Goal: Transaction & Acquisition: Purchase product/service

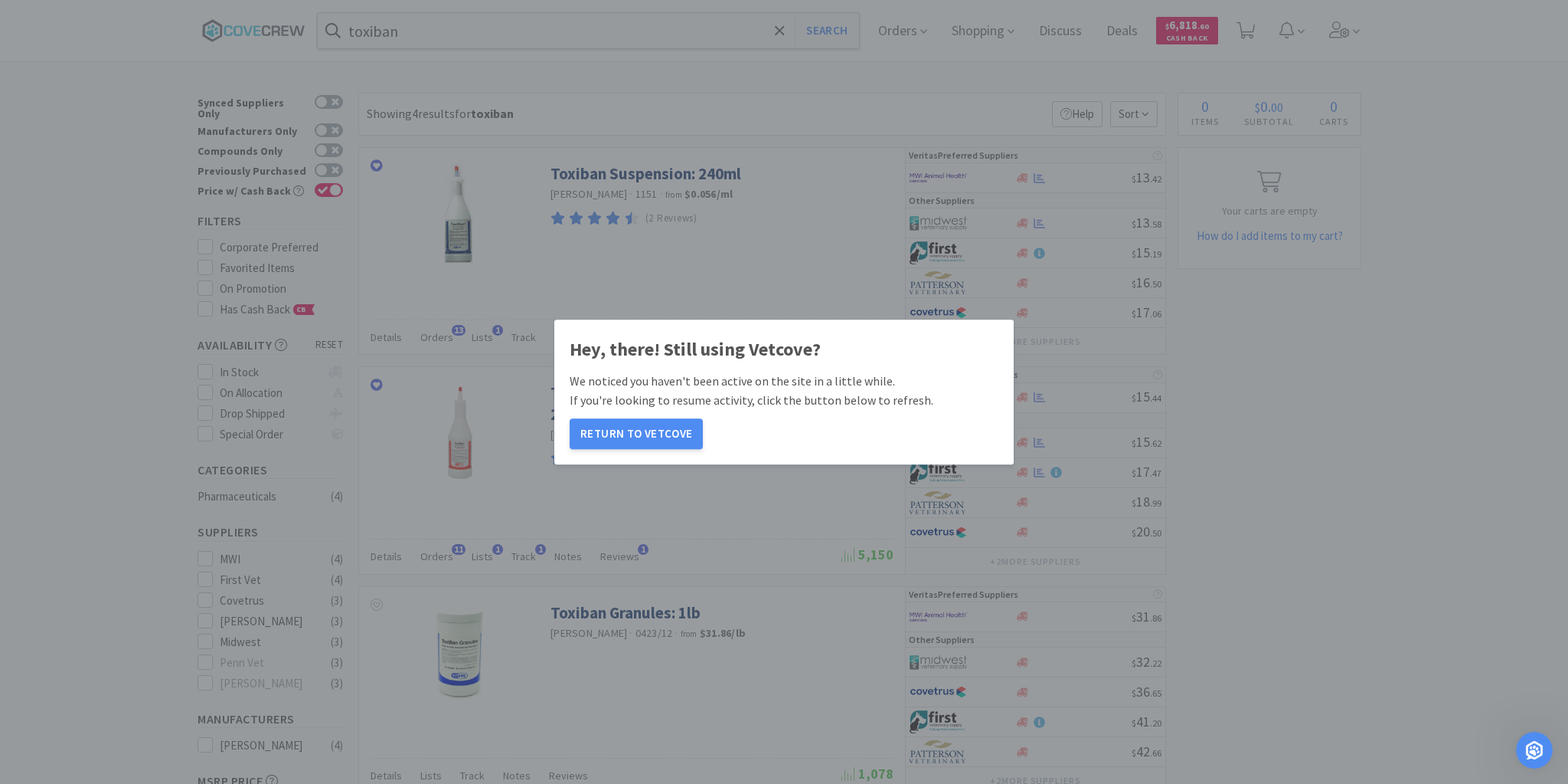
scroll to position [2, 0]
click at [628, 429] on button "Return to Vetcove" at bounding box center [636, 433] width 133 height 31
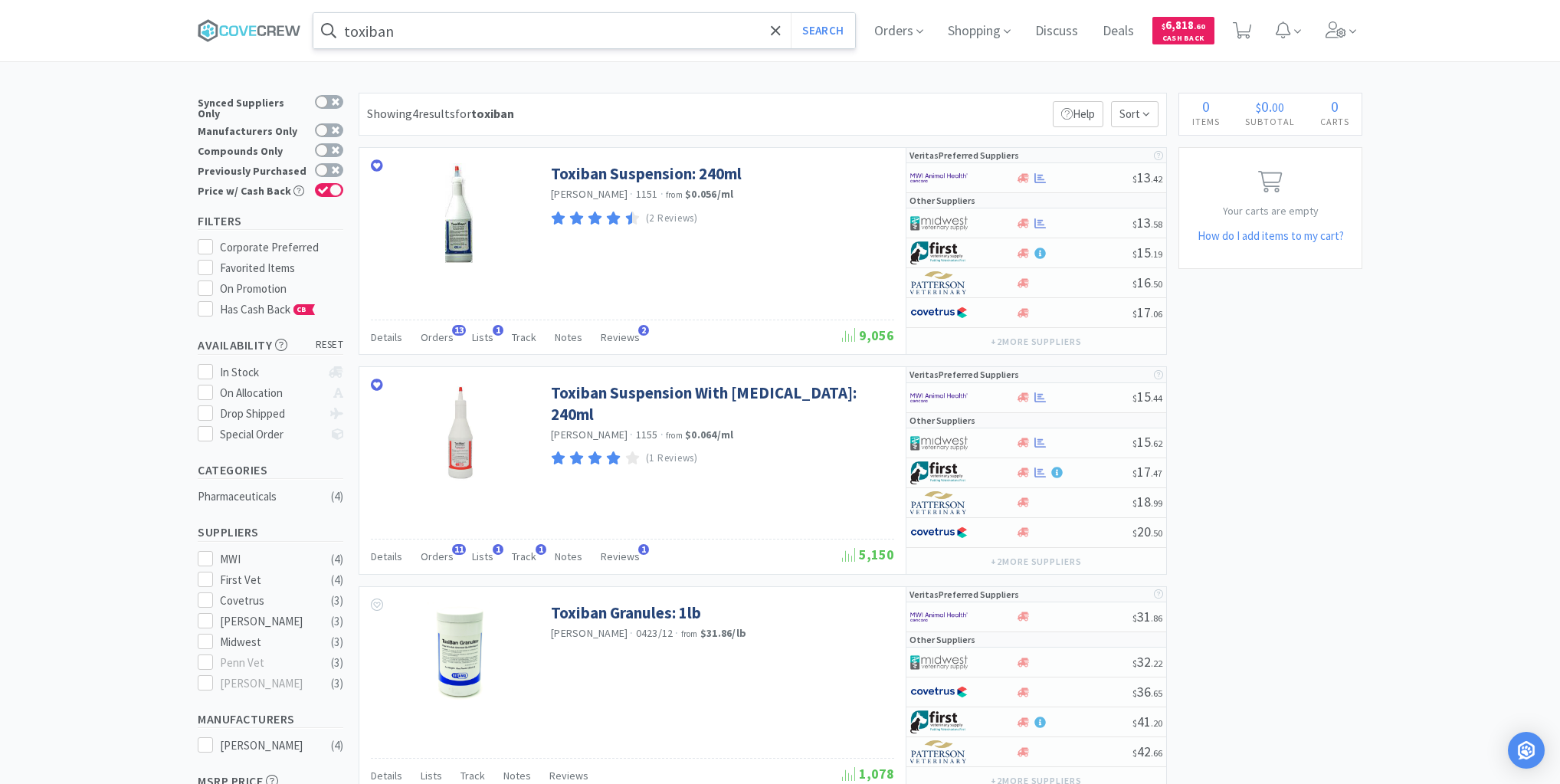
drag, startPoint x: 563, startPoint y: 37, endPoint x: 573, endPoint y: 52, distance: 18.0
click at [564, 38] on input "toxiban" at bounding box center [584, 31] width 542 height 35
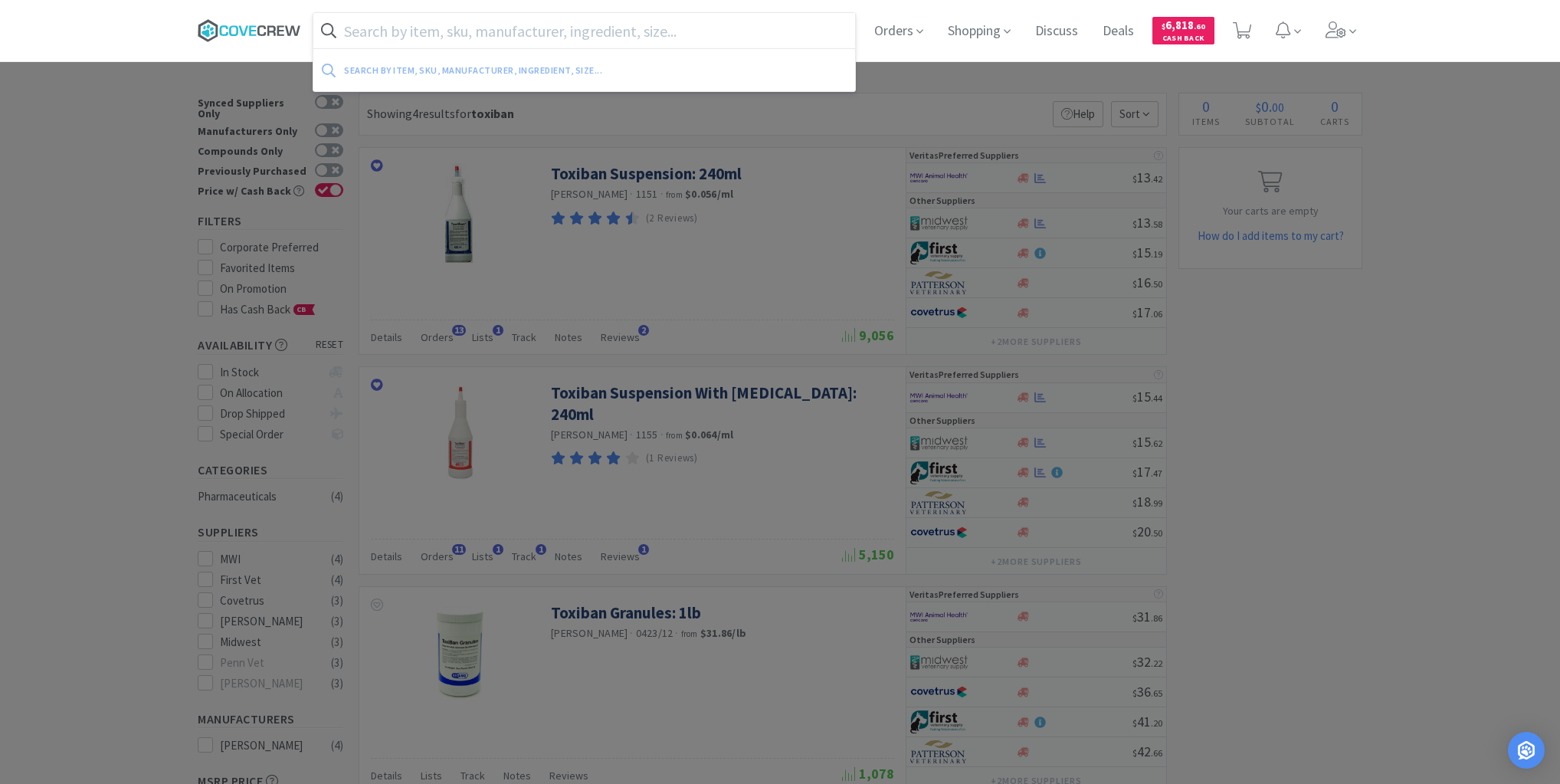
click at [287, 21] on icon at bounding box center [249, 31] width 103 height 23
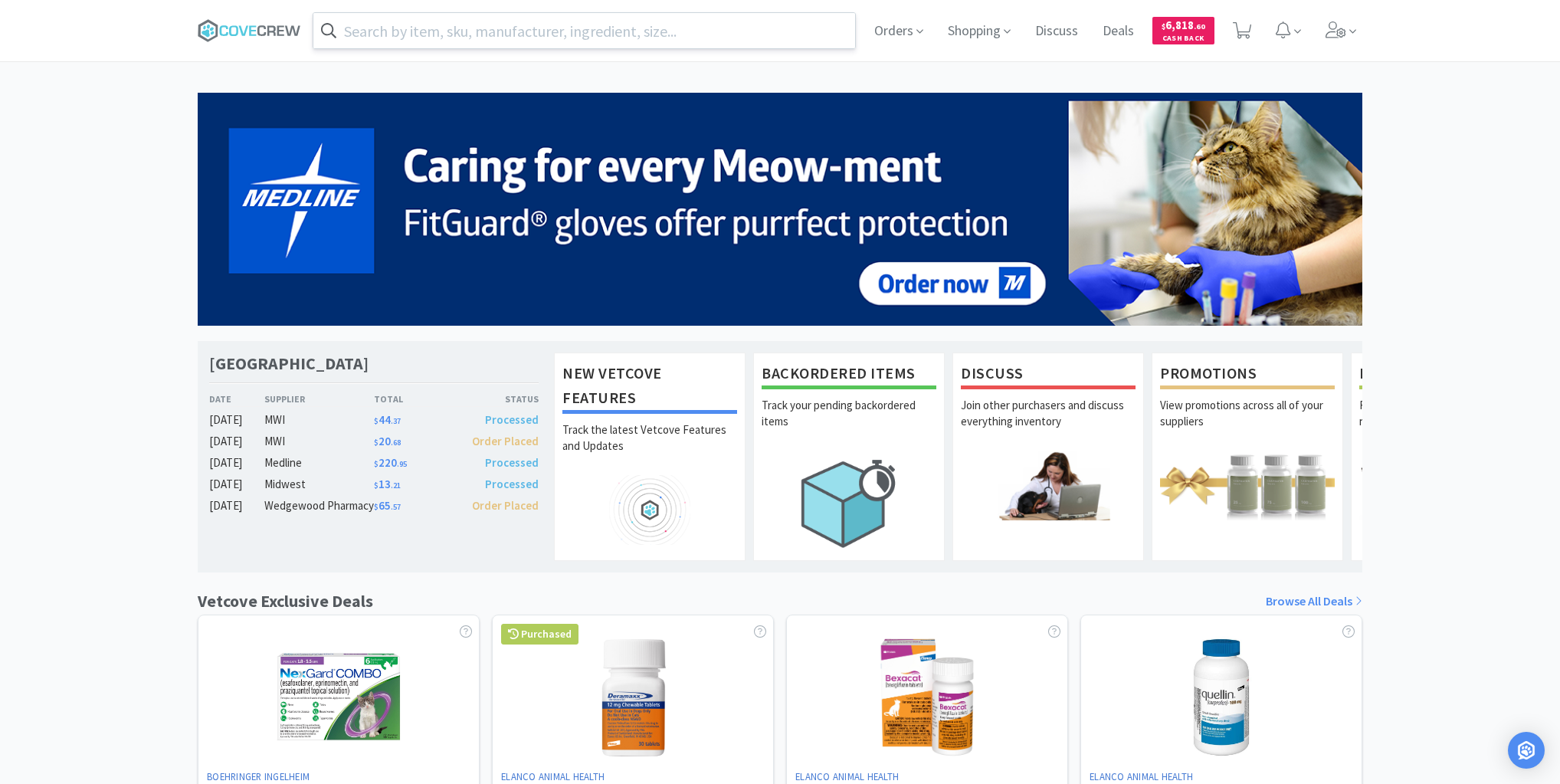
click at [507, 31] on input "text" at bounding box center [584, 31] width 542 height 35
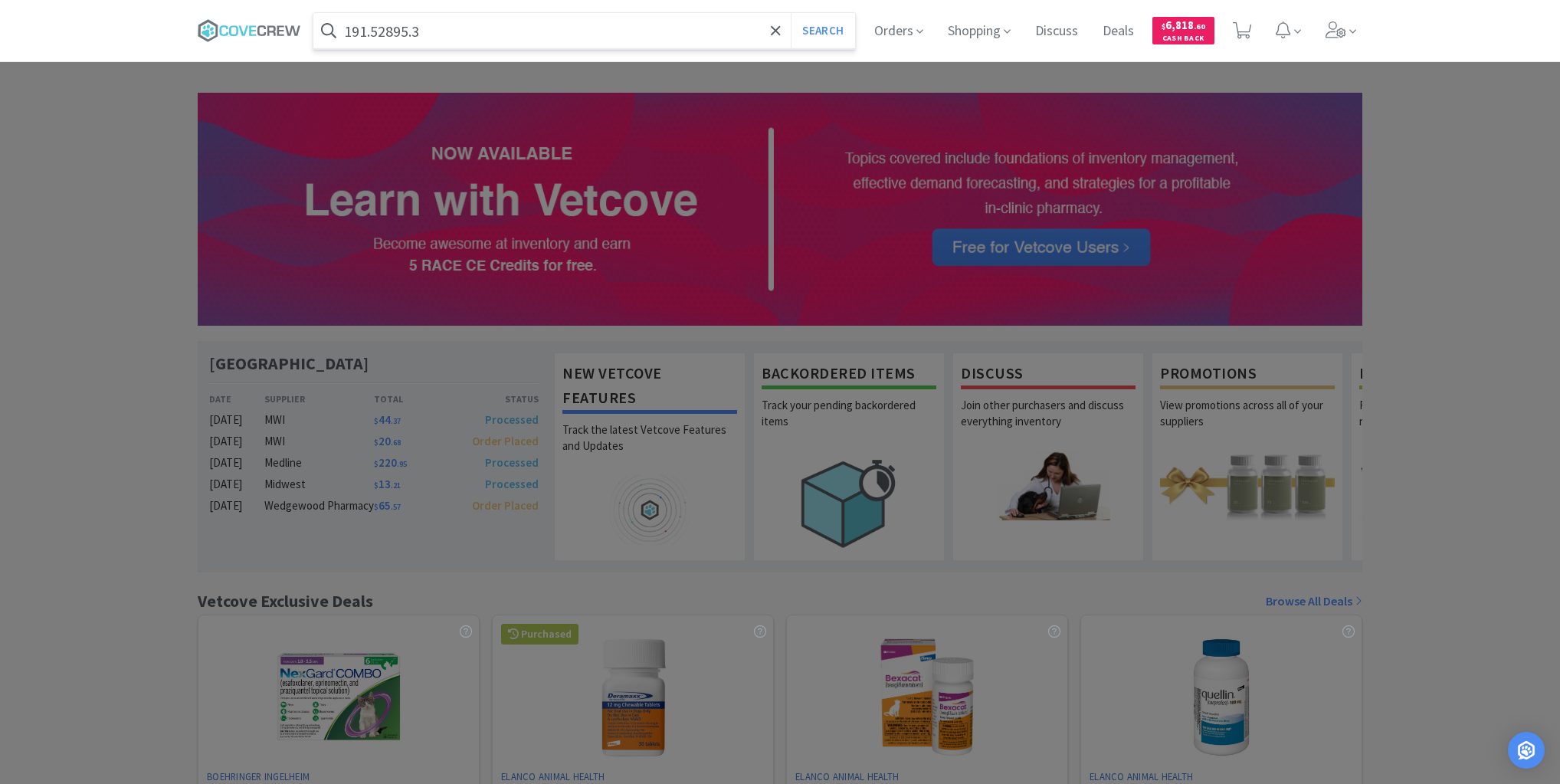
type input "191.52895.3"
click at [791, 13] on button "Search" at bounding box center [822, 31] width 63 height 35
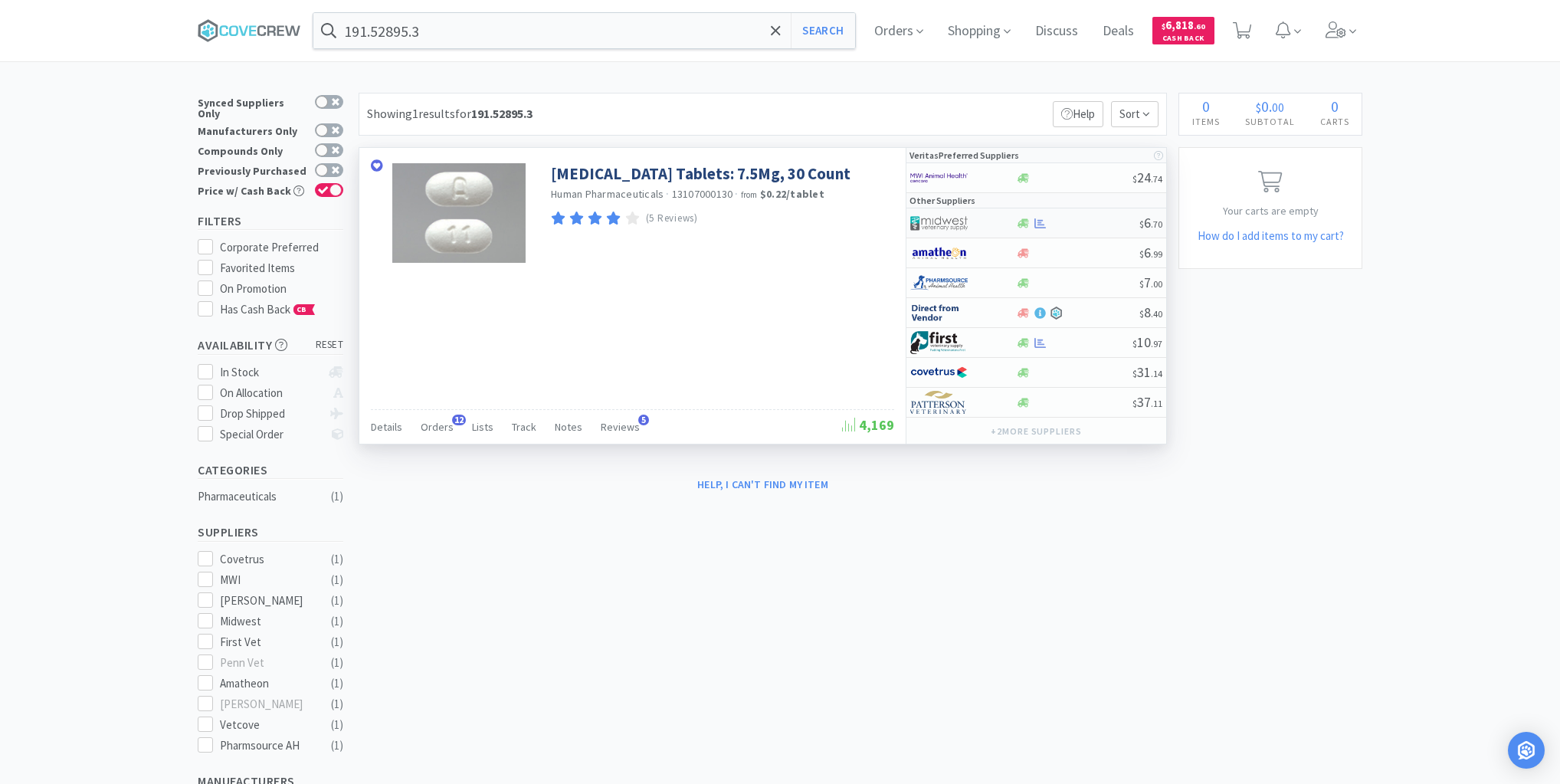
click at [1066, 223] on div at bounding box center [1077, 223] width 125 height 12
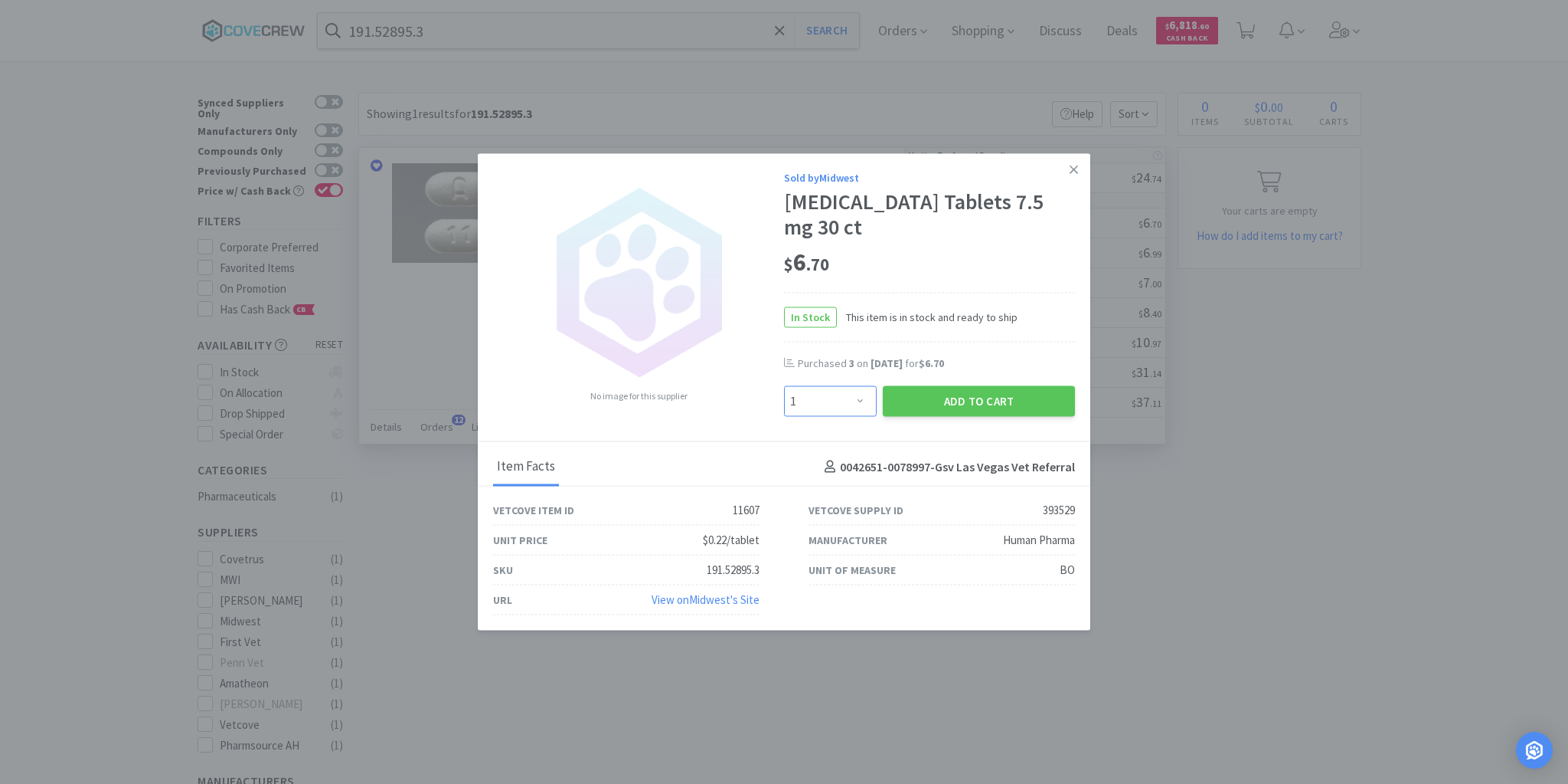
click at [858, 403] on select "Enter Quantity 1 2 3 4 5 6 7 8 9 10 11 12 13 14 15 16 17 18 19 20 Enter Quantity" at bounding box center [831, 401] width 92 height 31
select select "3"
click at [784, 386] on select "Enter Quantity 1 2 3 4 5 6 7 8 9 10 11 12 13 14 15 16 17 18 19 20 Enter Quantity" at bounding box center [831, 401] width 92 height 31
click at [981, 396] on button "Add to Cart" at bounding box center [978, 401] width 192 height 31
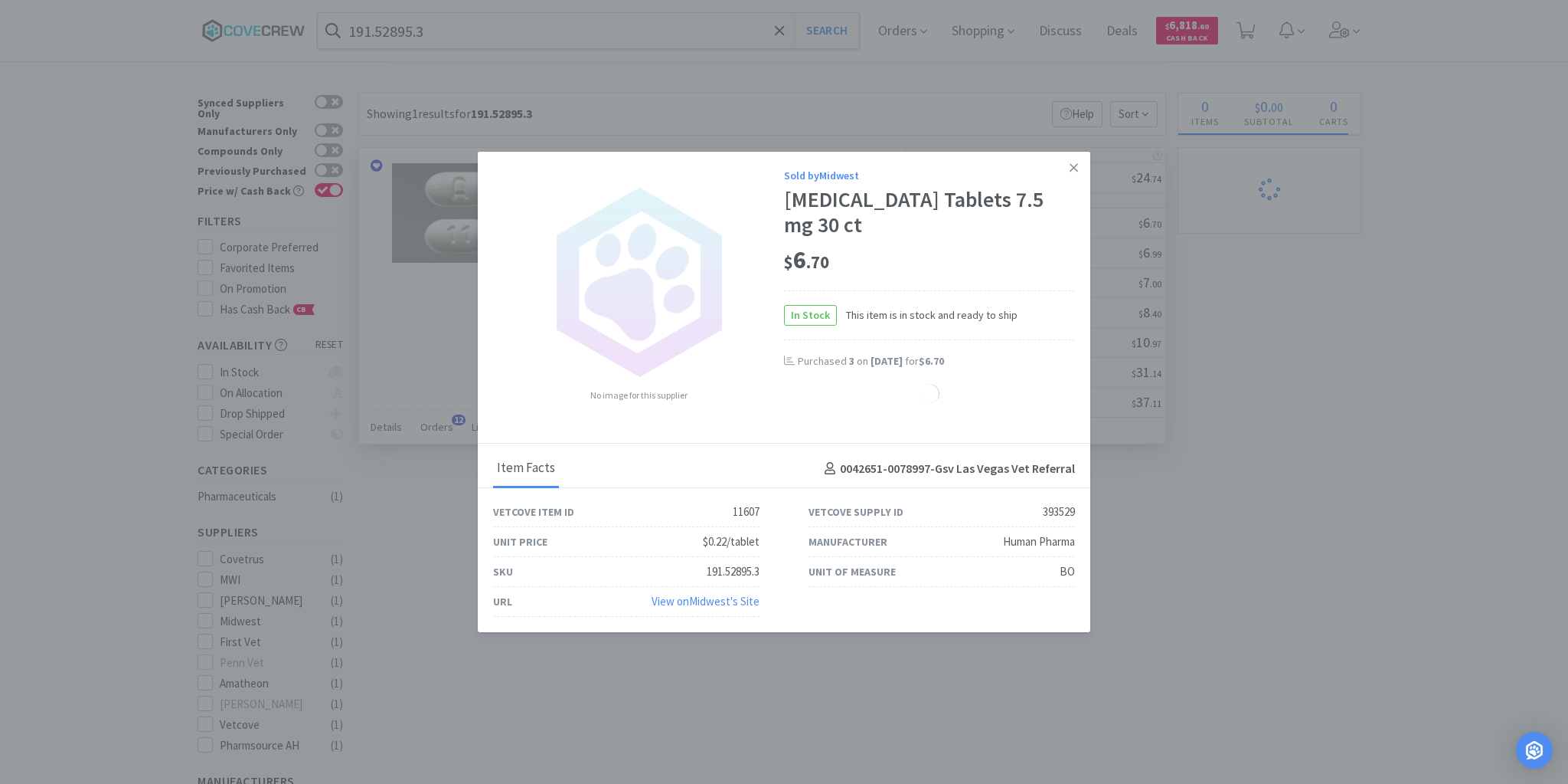
select select "3"
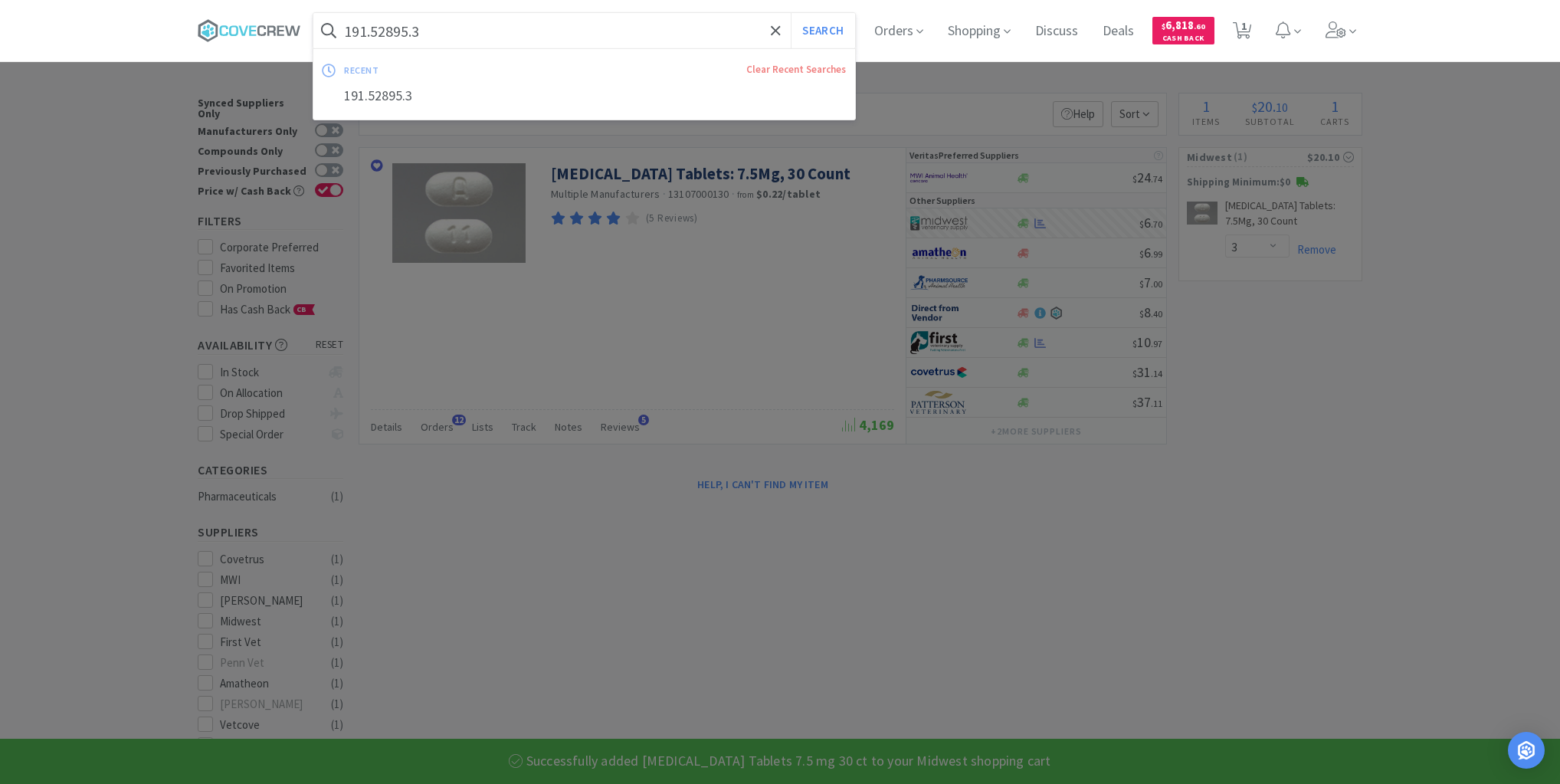
drag, startPoint x: 604, startPoint y: 31, endPoint x: 621, endPoint y: 57, distance: 31.1
click at [604, 31] on input "191.52895.3" at bounding box center [584, 31] width 542 height 35
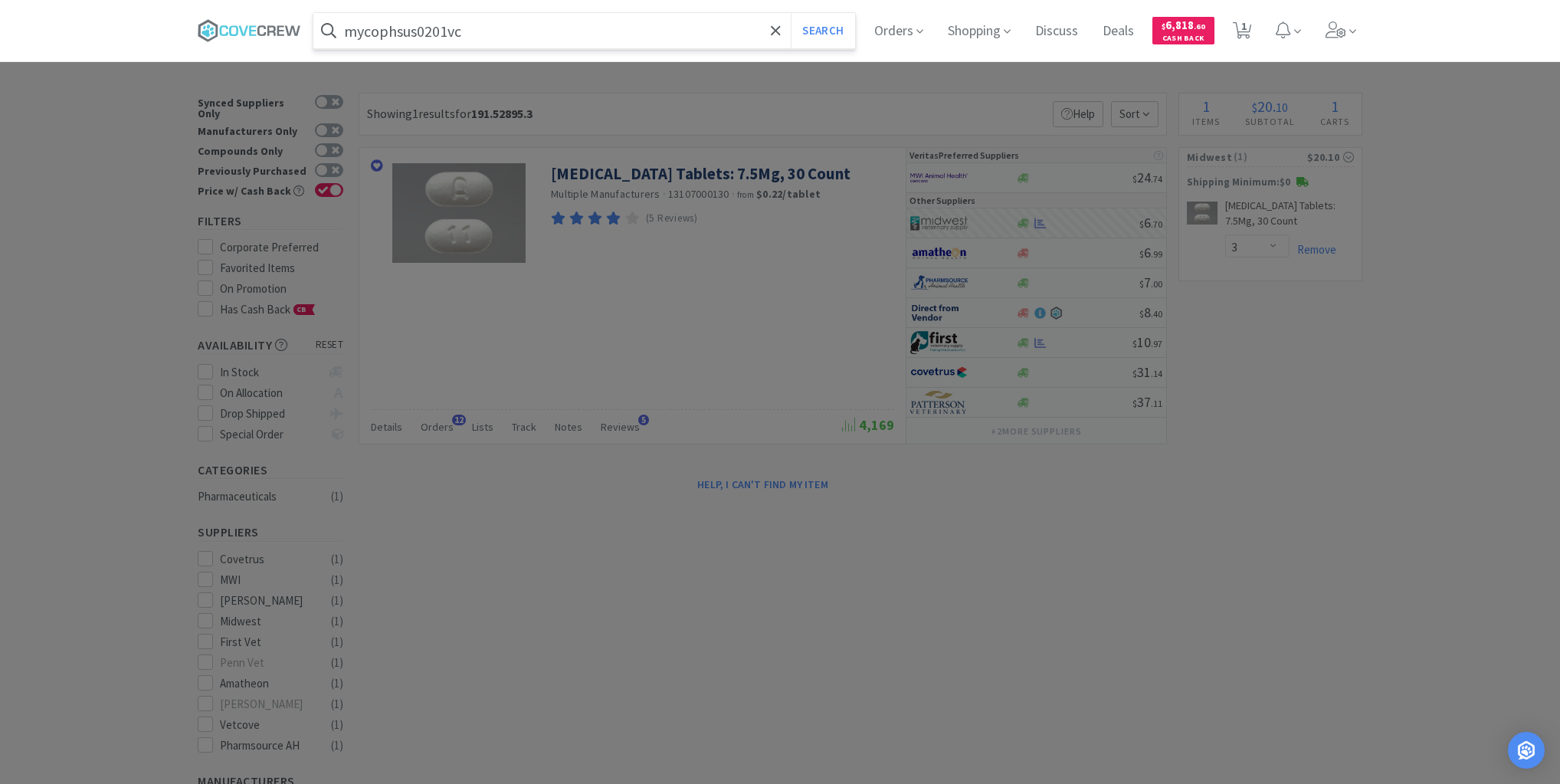
type input "mycophsus0201vc"
click at [791, 13] on button "Search" at bounding box center [822, 31] width 63 height 35
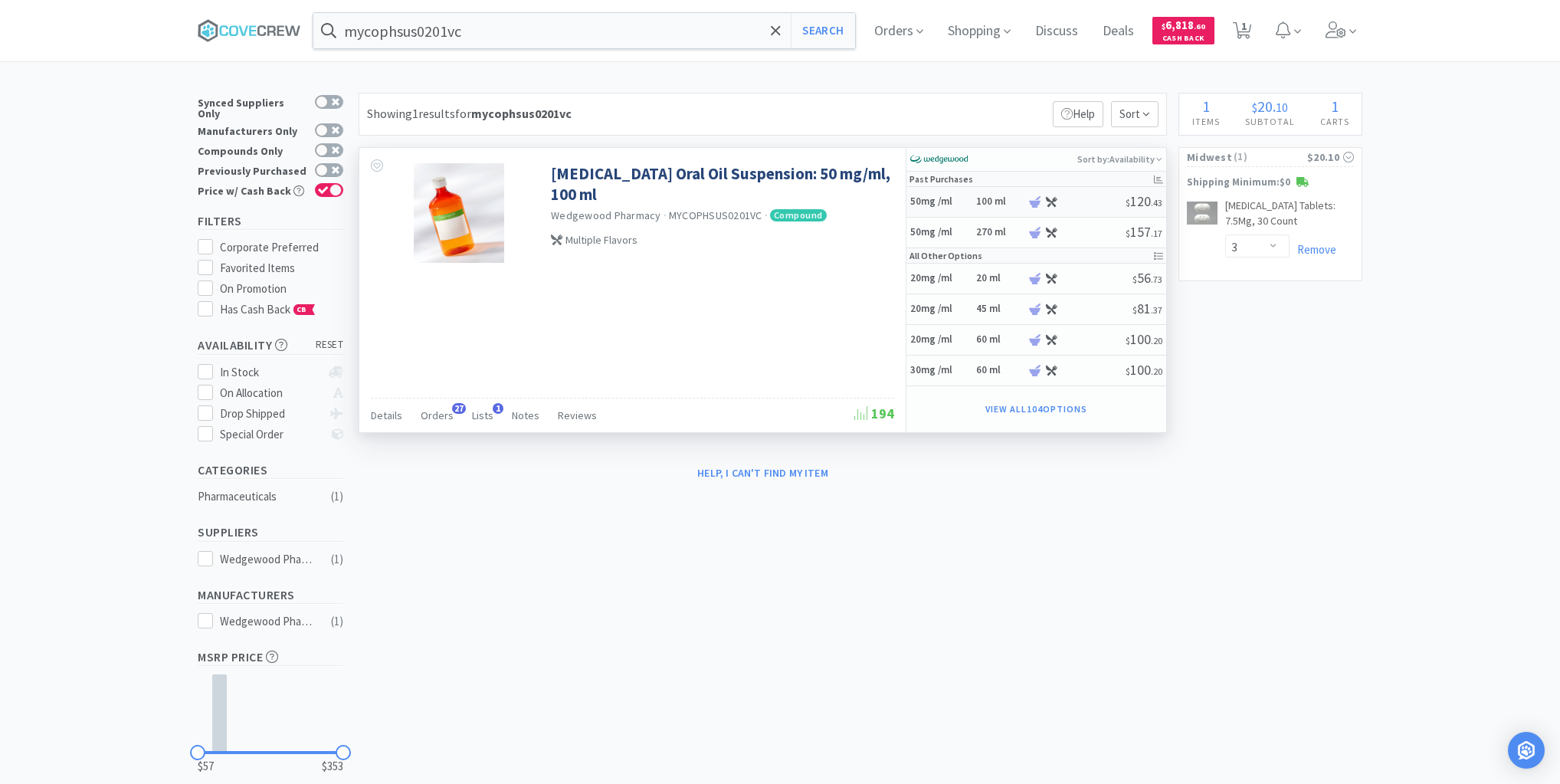
click at [964, 198] on h5 "50mg /ml" at bounding box center [941, 202] width 61 height 13
select select "45"
select select "1"
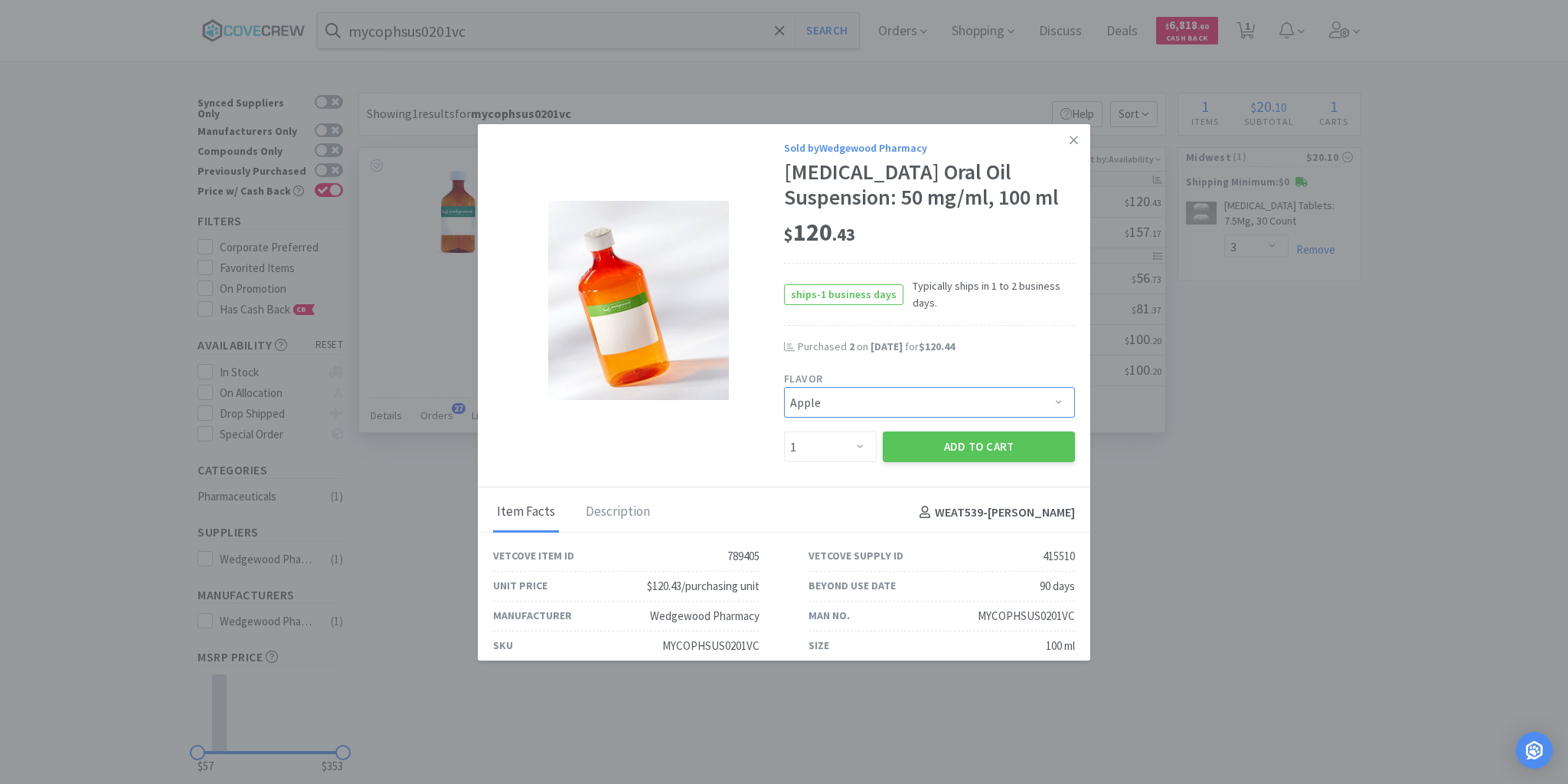
click at [1047, 403] on select "Pick a Flavor Apple Apple-Molasses Apple/Marshmallow Banana Banana-Marshmallow …" at bounding box center [929, 401] width 291 height 31
select select "43"
click at [784, 387] on select "Pick a Flavor Apple Apple-Molasses Apple/Marshmallow Banana Banana-Marshmallow …" at bounding box center [929, 401] width 291 height 31
click at [858, 448] on select "Enter Quantity 1 2 3 4 5 6 7 8 9 10 11 12 13 14 15 16 17 18 19 20 Enter Quantity" at bounding box center [831, 446] width 92 height 31
click at [784, 431] on select "Enter Quantity 1 2 3 4 5 6 7 8 9 10 11 12 13 14 15 16 17 18 19 20 Enter Quantity" at bounding box center [831, 446] width 92 height 31
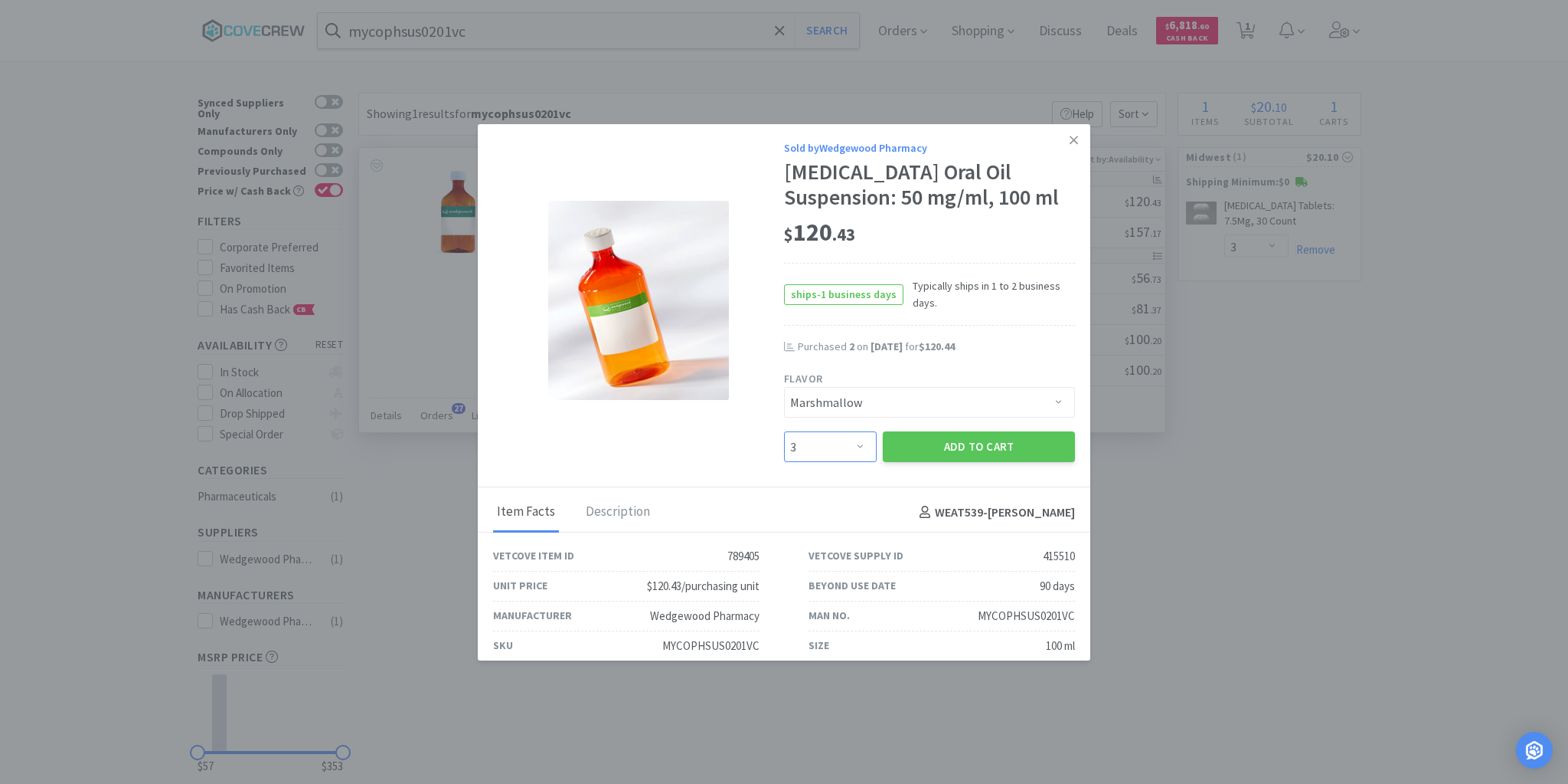
click at [851, 453] on select "Enter Quantity 1 2 3 4 5 6 7 8 9 10 11 12 13 14 15 16 17 18 19 20 Enter Quantity" at bounding box center [831, 446] width 92 height 31
select select "2"
click at [784, 431] on select "Enter Quantity 1 2 3 4 5 6 7 8 9 10 11 12 13 14 15 16 17 18 19 20 Enter Quantity" at bounding box center [831, 446] width 92 height 31
click at [957, 451] on button "Add to Cart" at bounding box center [978, 446] width 192 height 31
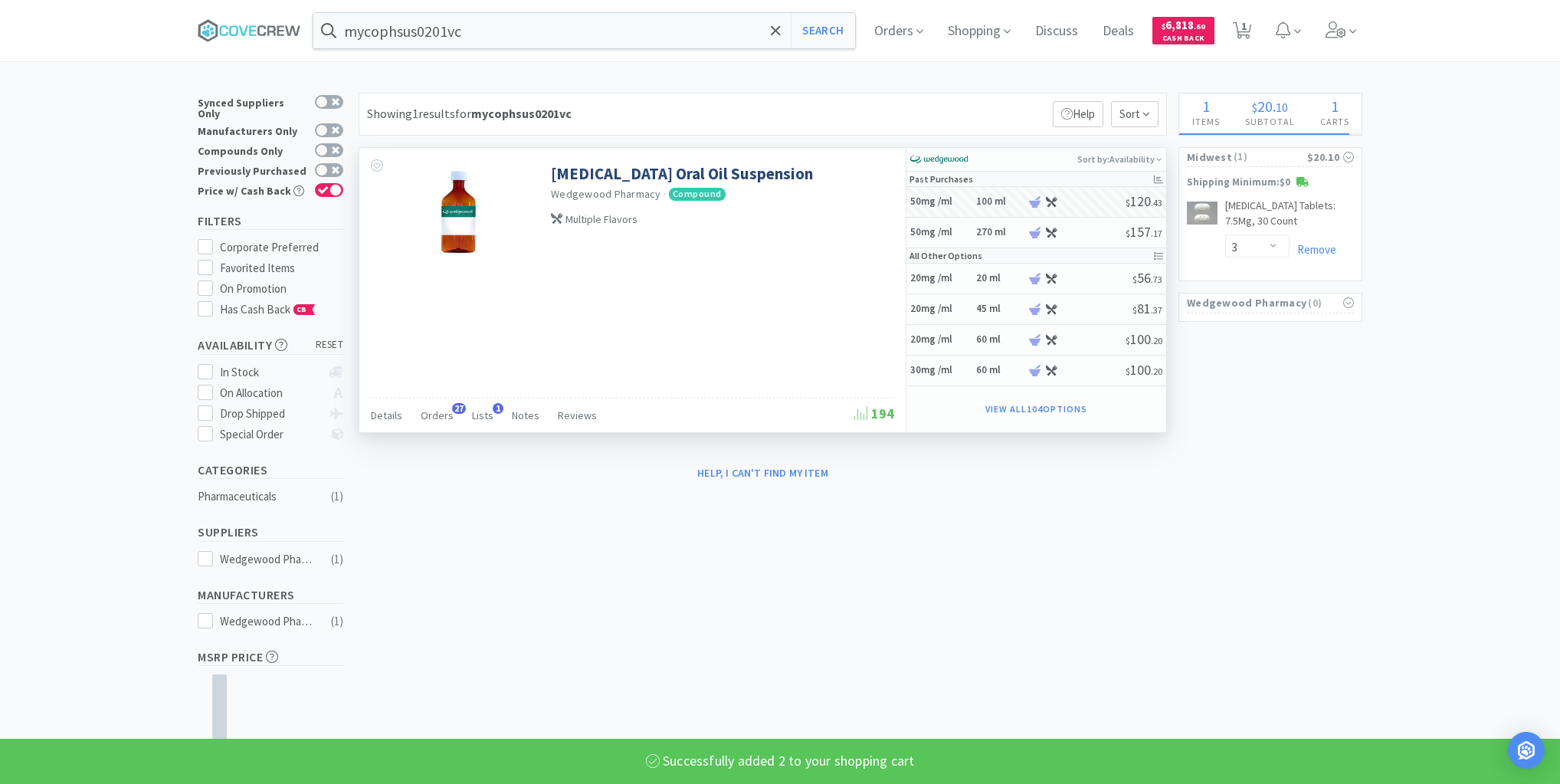
select select "2"
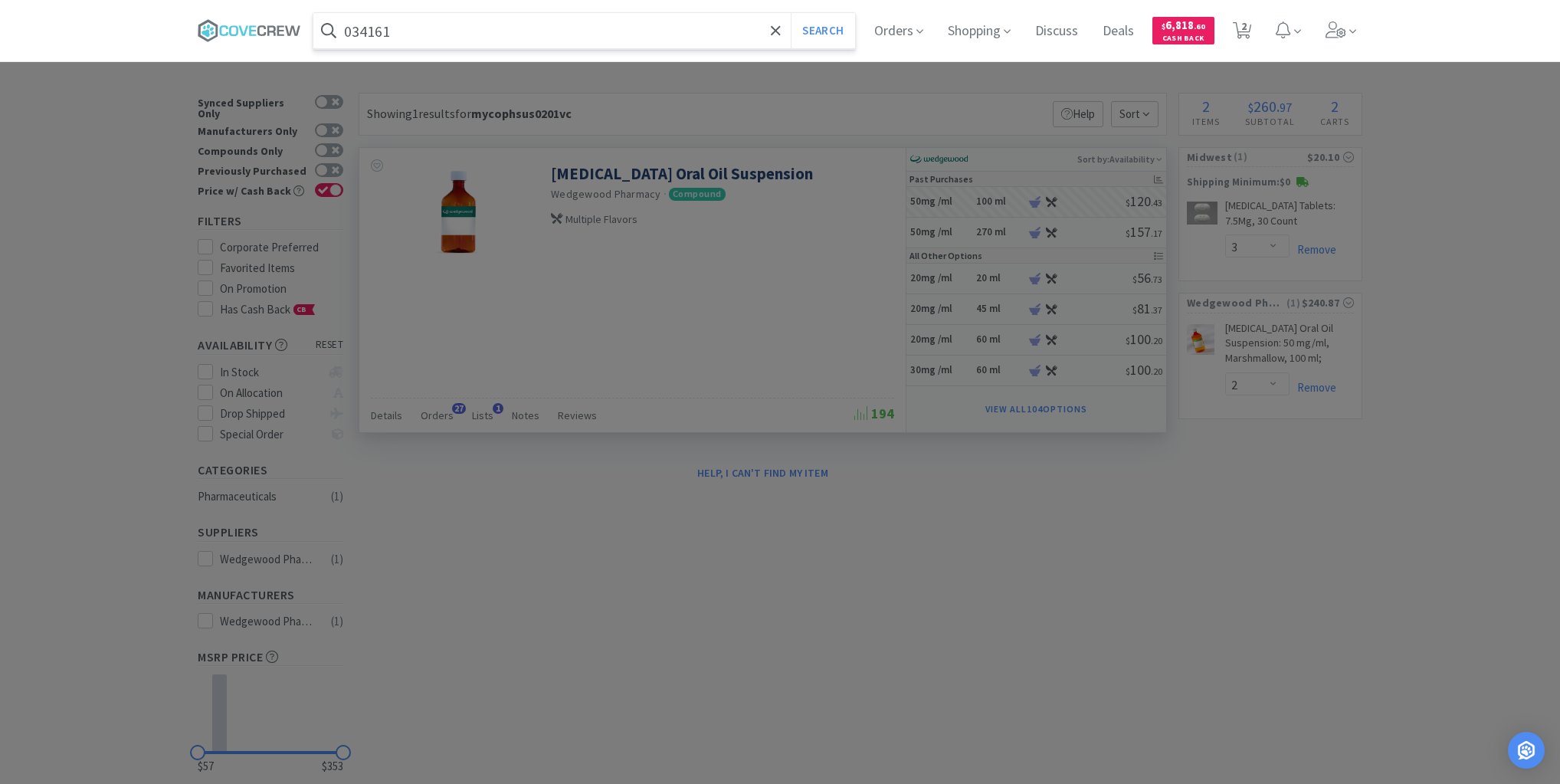
click at [791, 13] on button "Search" at bounding box center [822, 31] width 63 height 35
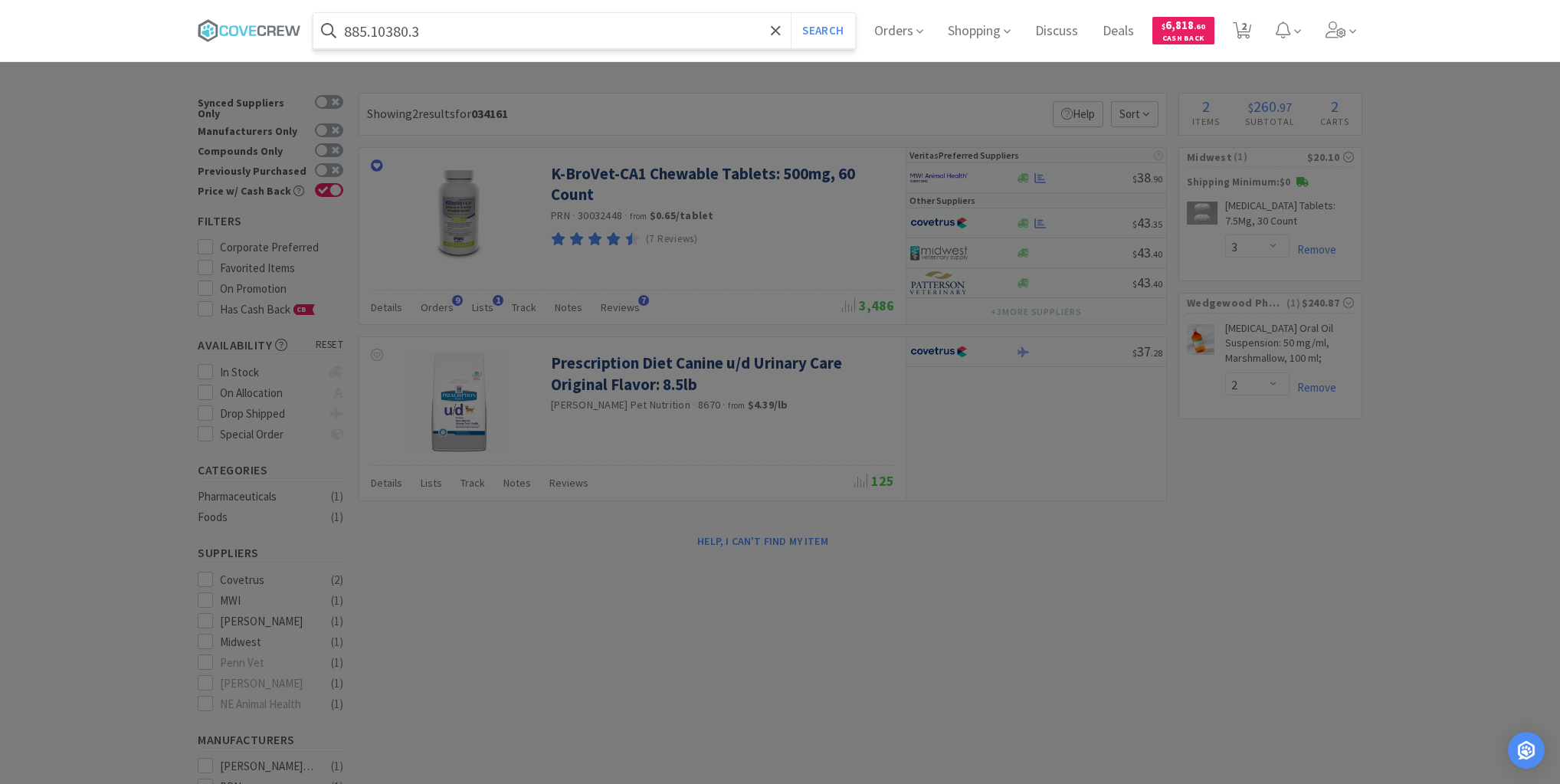
type input "885.10380.3"
click at [791, 13] on button "Search" at bounding box center [822, 31] width 63 height 35
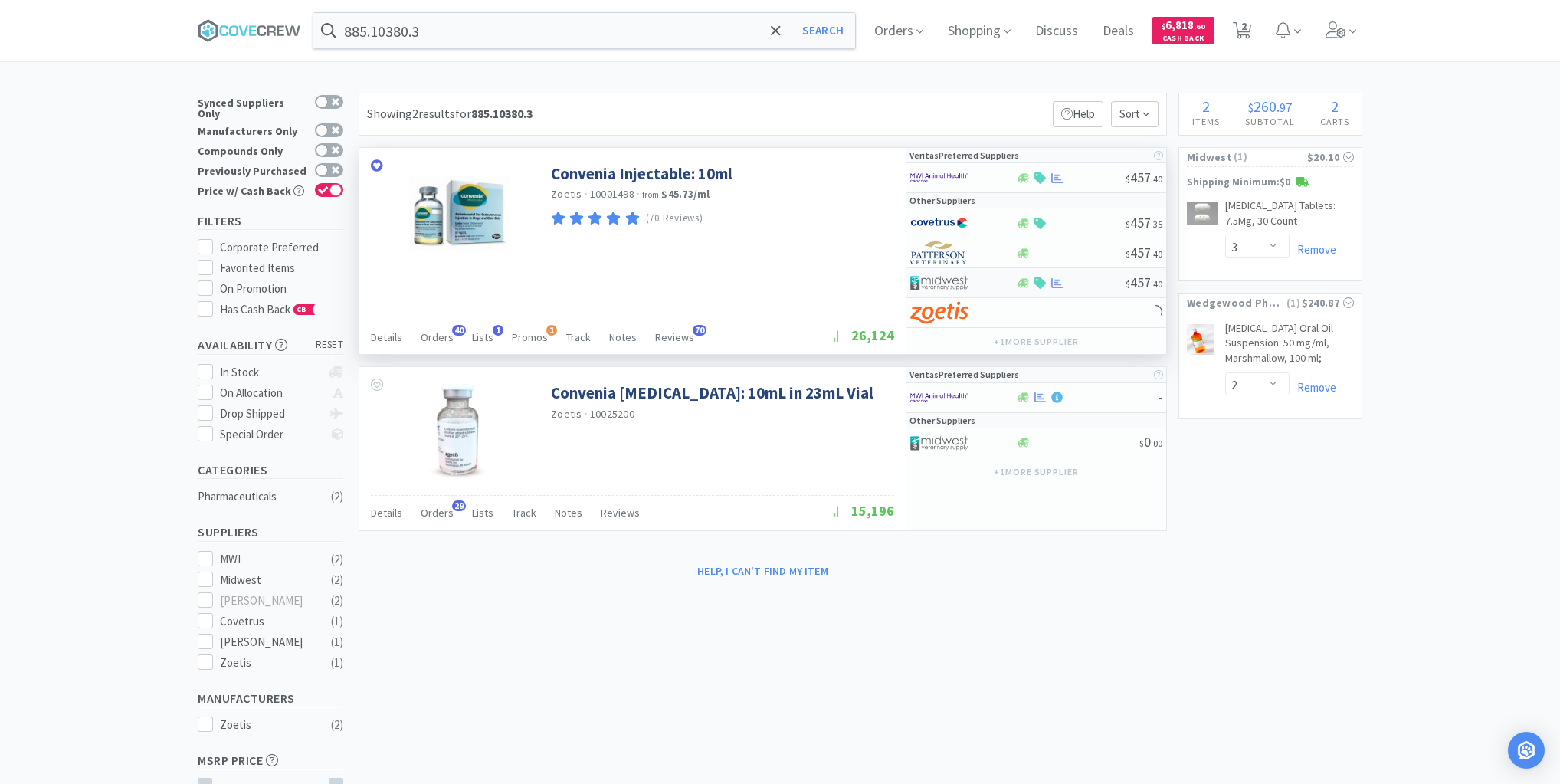
click at [1094, 285] on div at bounding box center [1070, 283] width 110 height 12
select select "1"
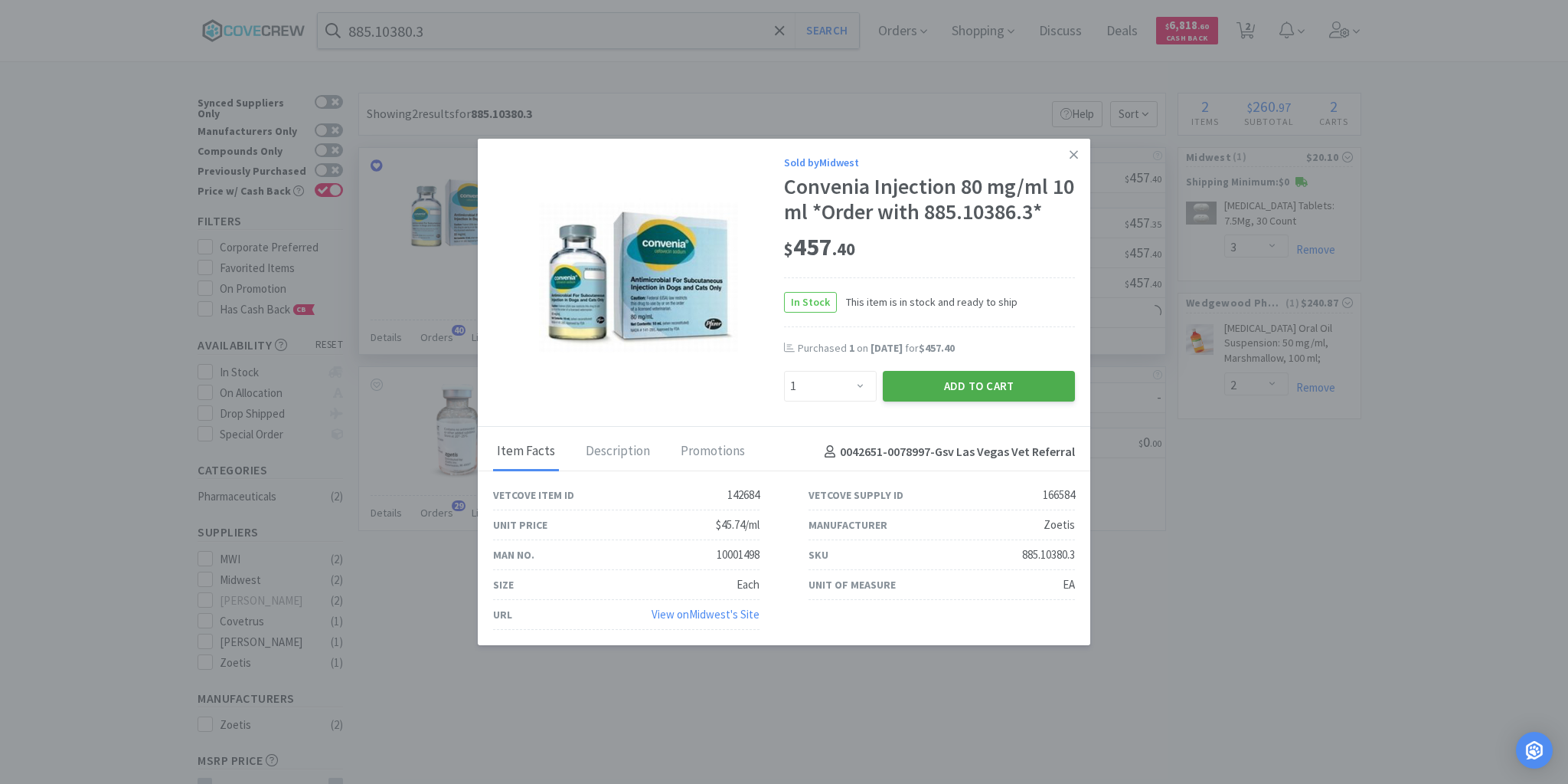
click at [945, 387] on button "Add to Cart" at bounding box center [978, 386] width 192 height 31
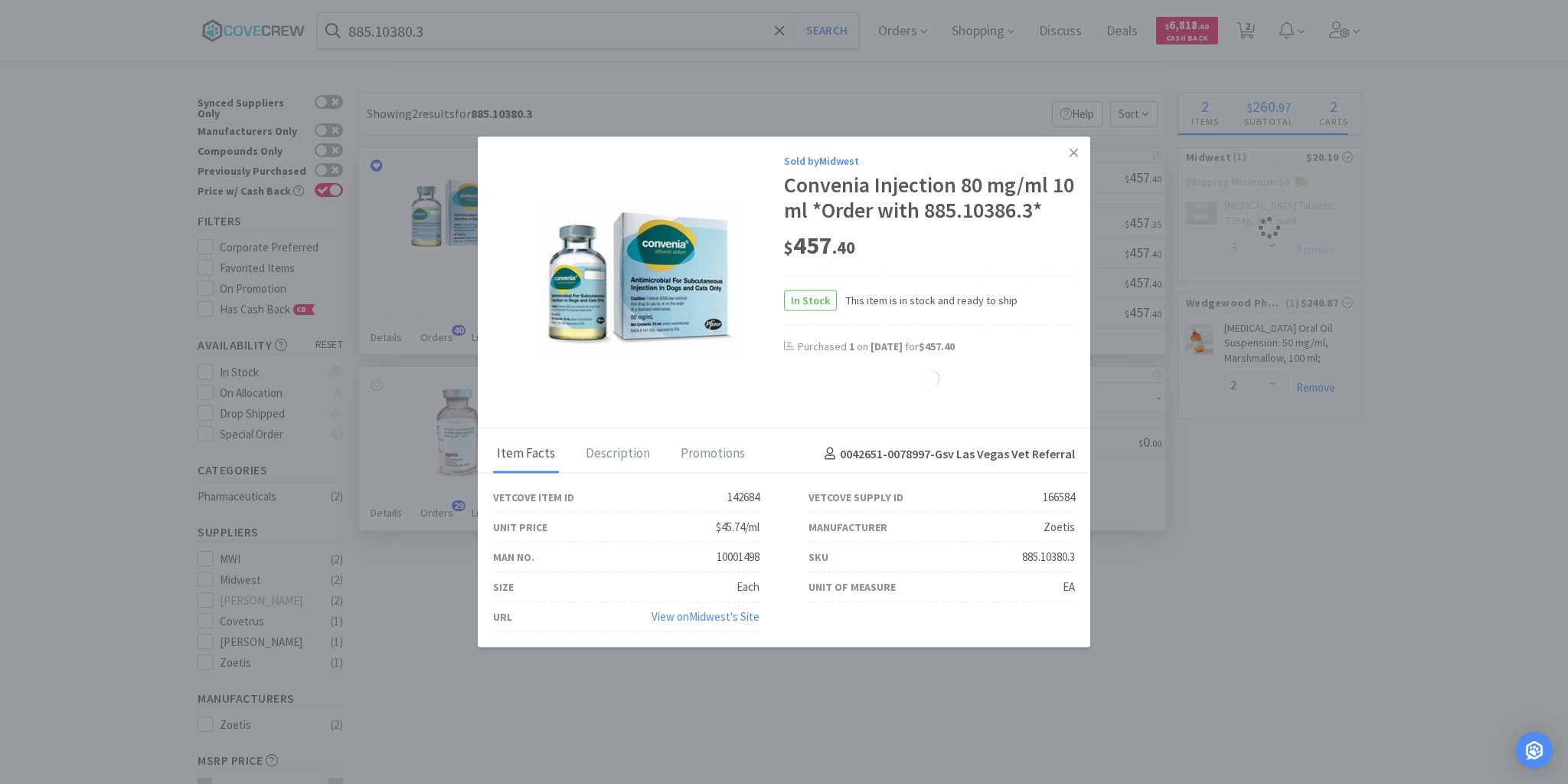
select select "1"
select select "3"
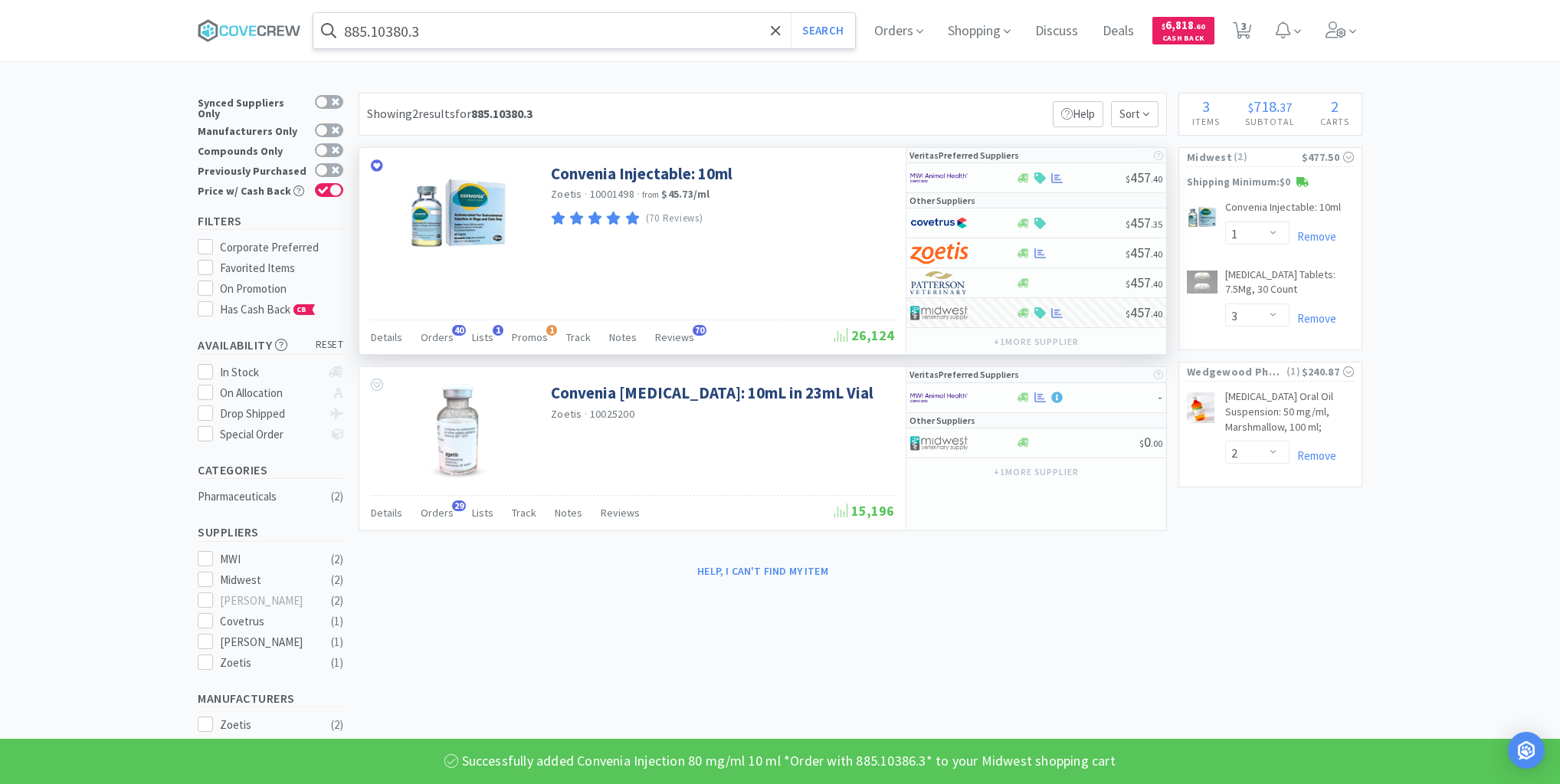
click at [671, 23] on input "885.10380.3" at bounding box center [584, 31] width 542 height 35
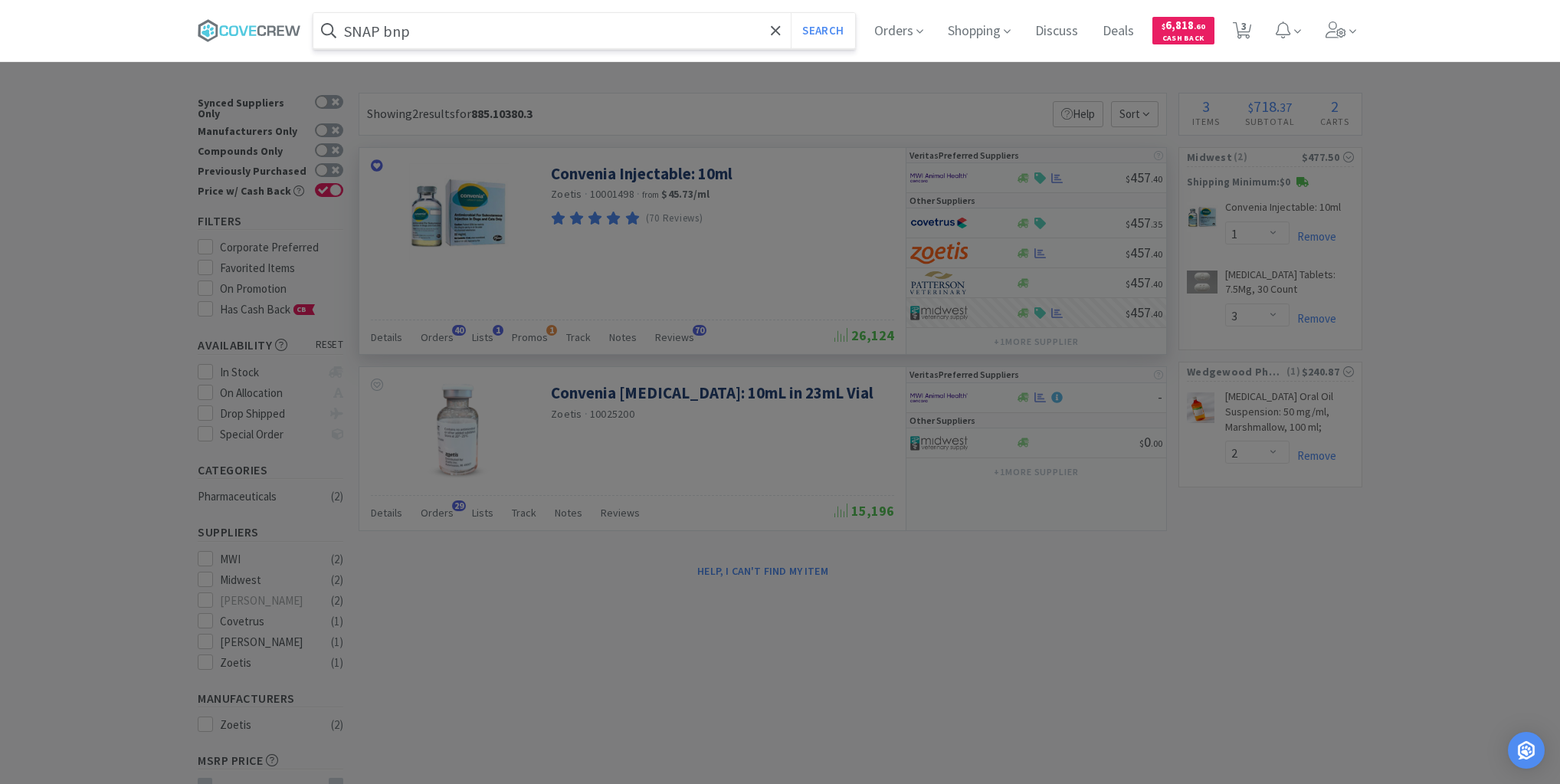
type input "SNAP bnp"
click at [791, 13] on button "Search" at bounding box center [822, 31] width 63 height 35
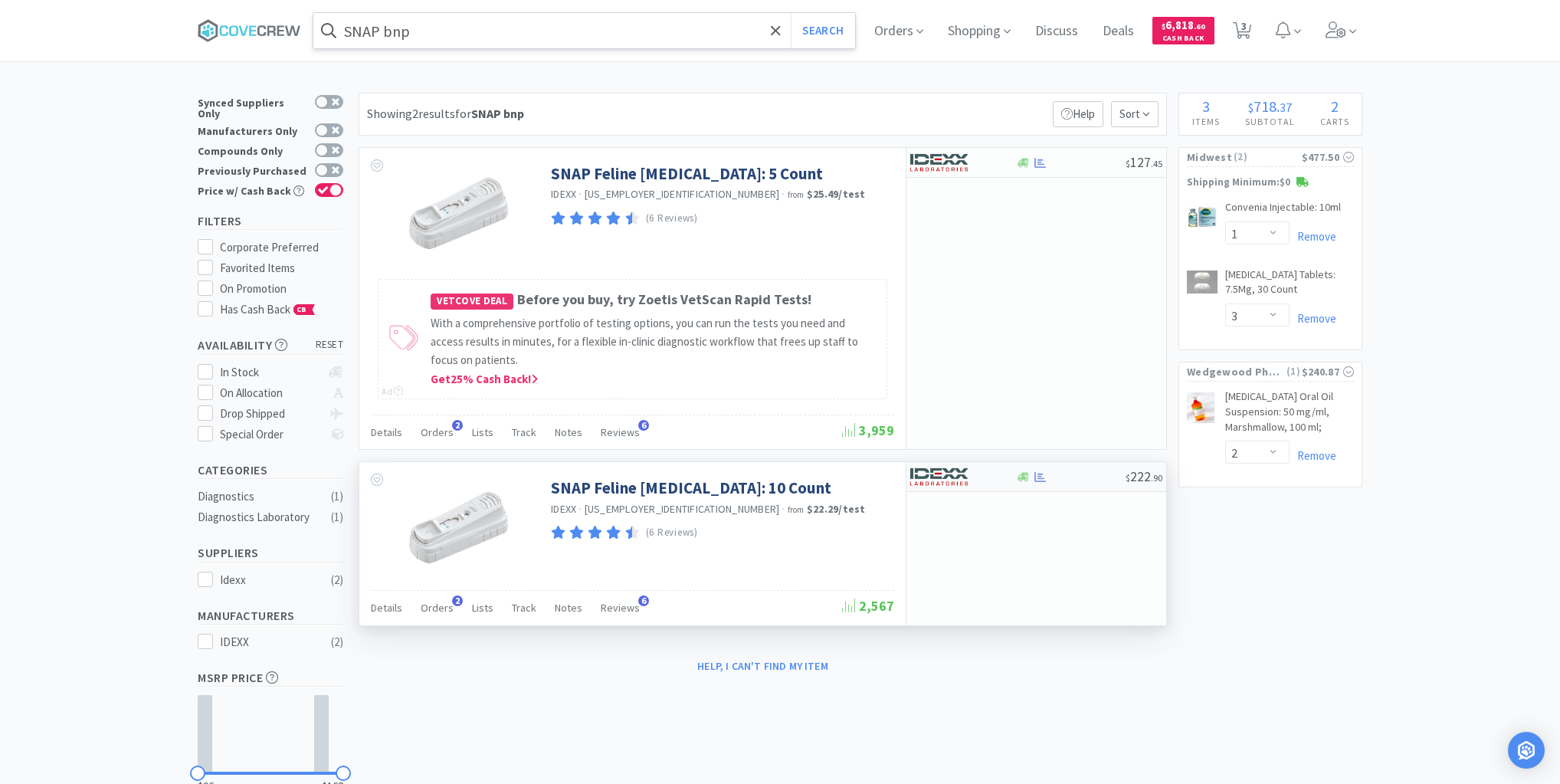
click at [1080, 482] on div "$ 222 . 90" at bounding box center [1036, 477] width 260 height 30
select select "1"
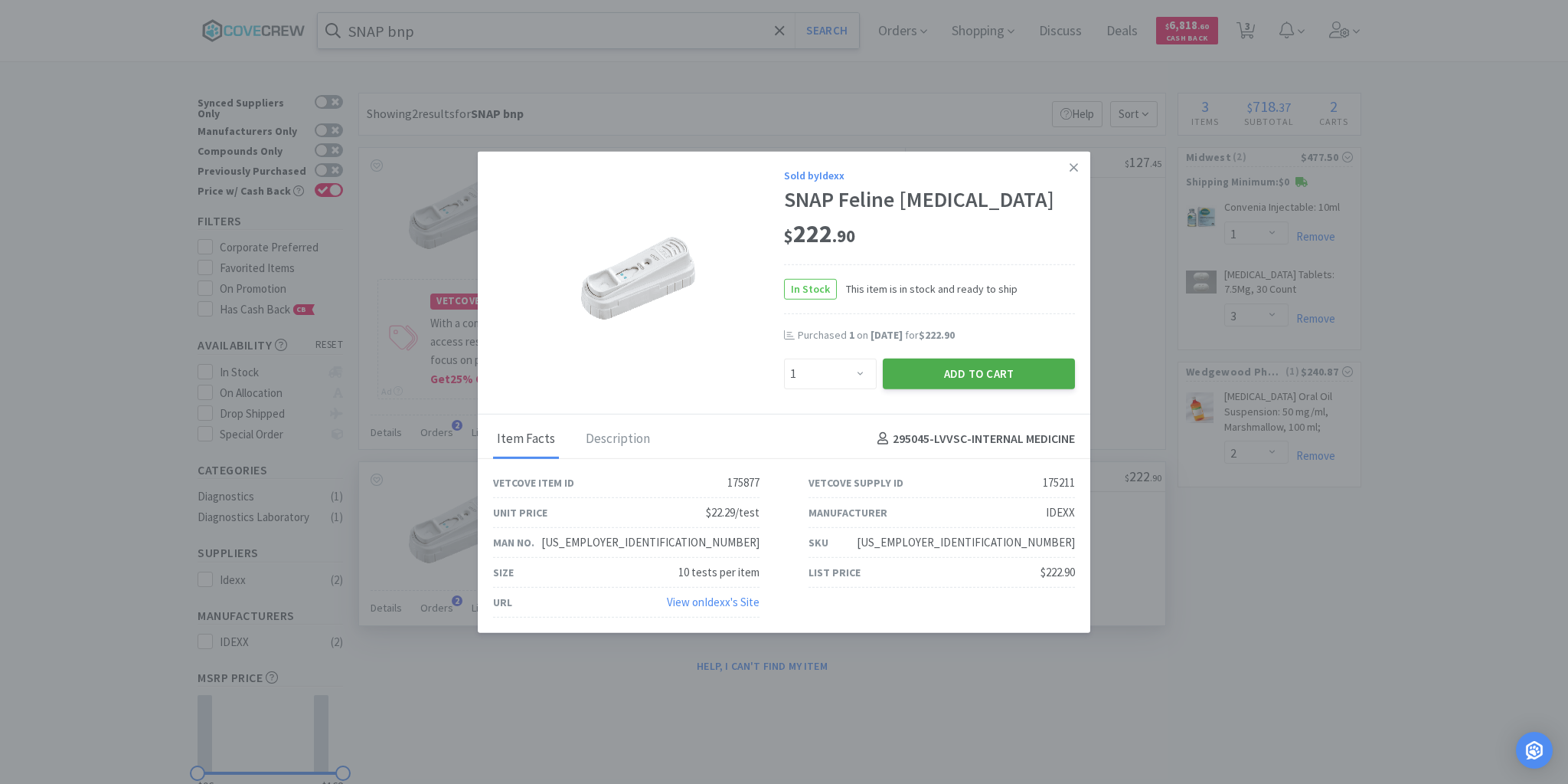
click at [992, 369] on button "Add to Cart" at bounding box center [978, 373] width 192 height 31
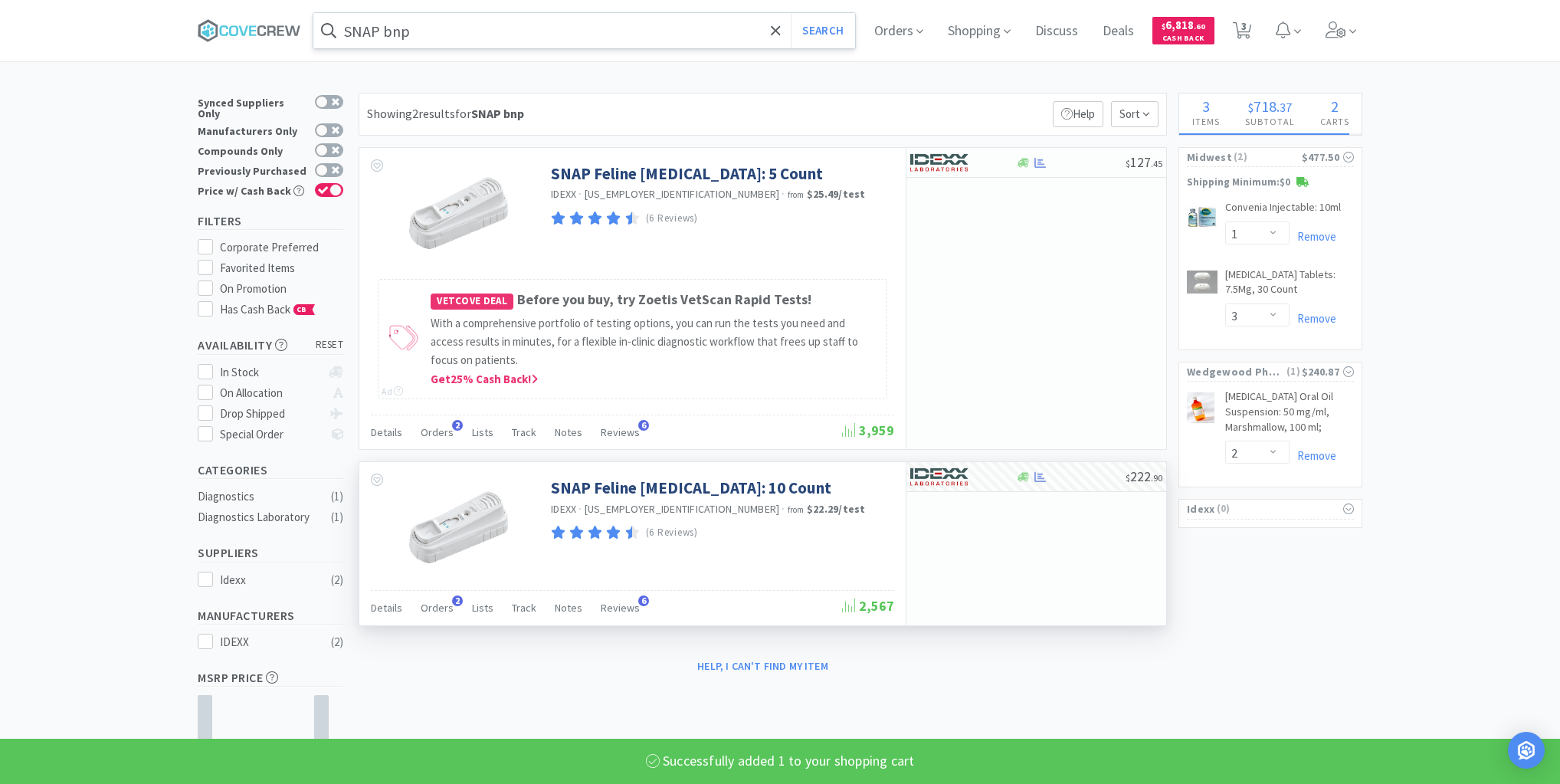
select select "1"
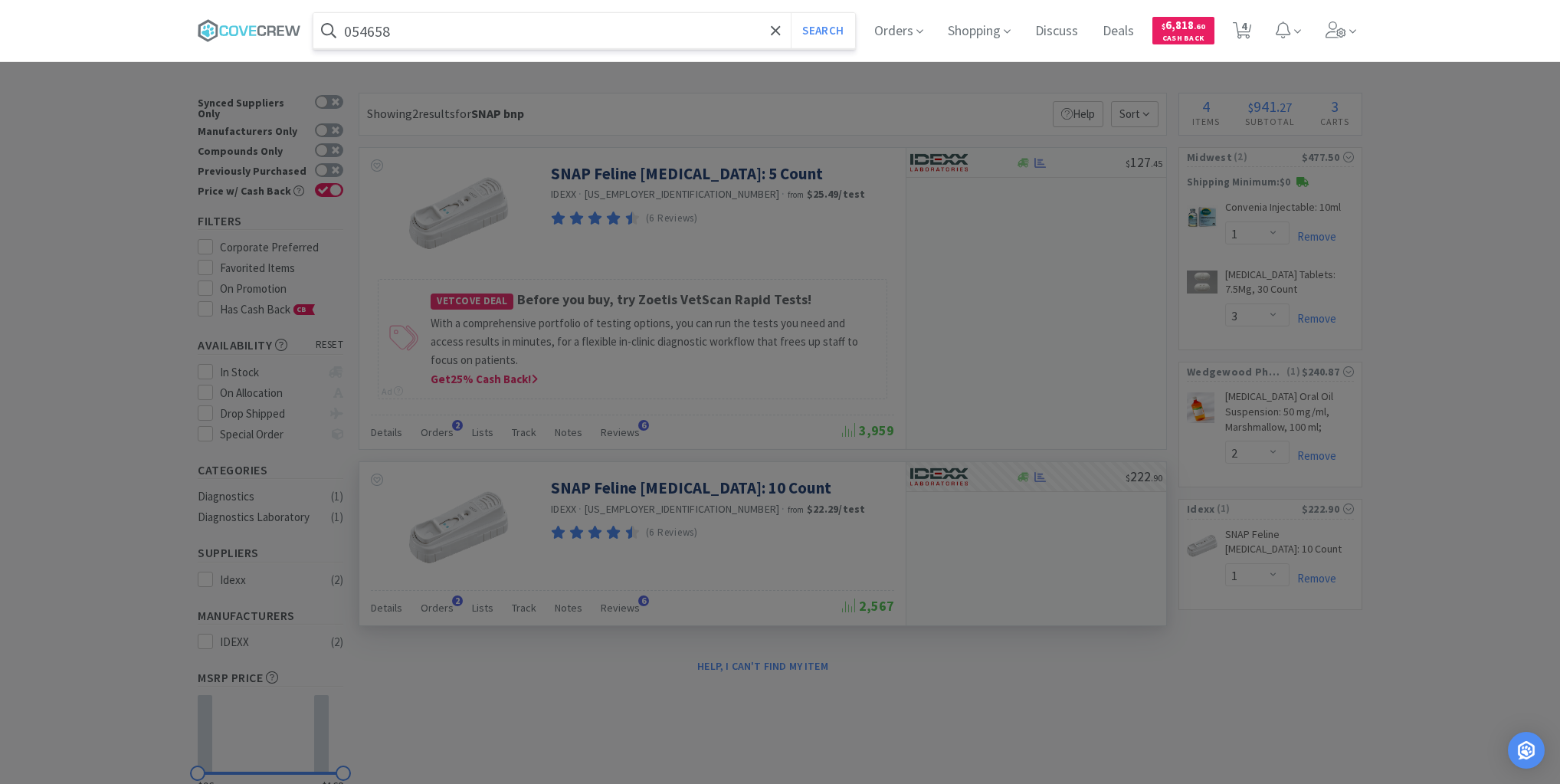
type input "054658"
click at [791, 13] on button "Search" at bounding box center [822, 31] width 63 height 35
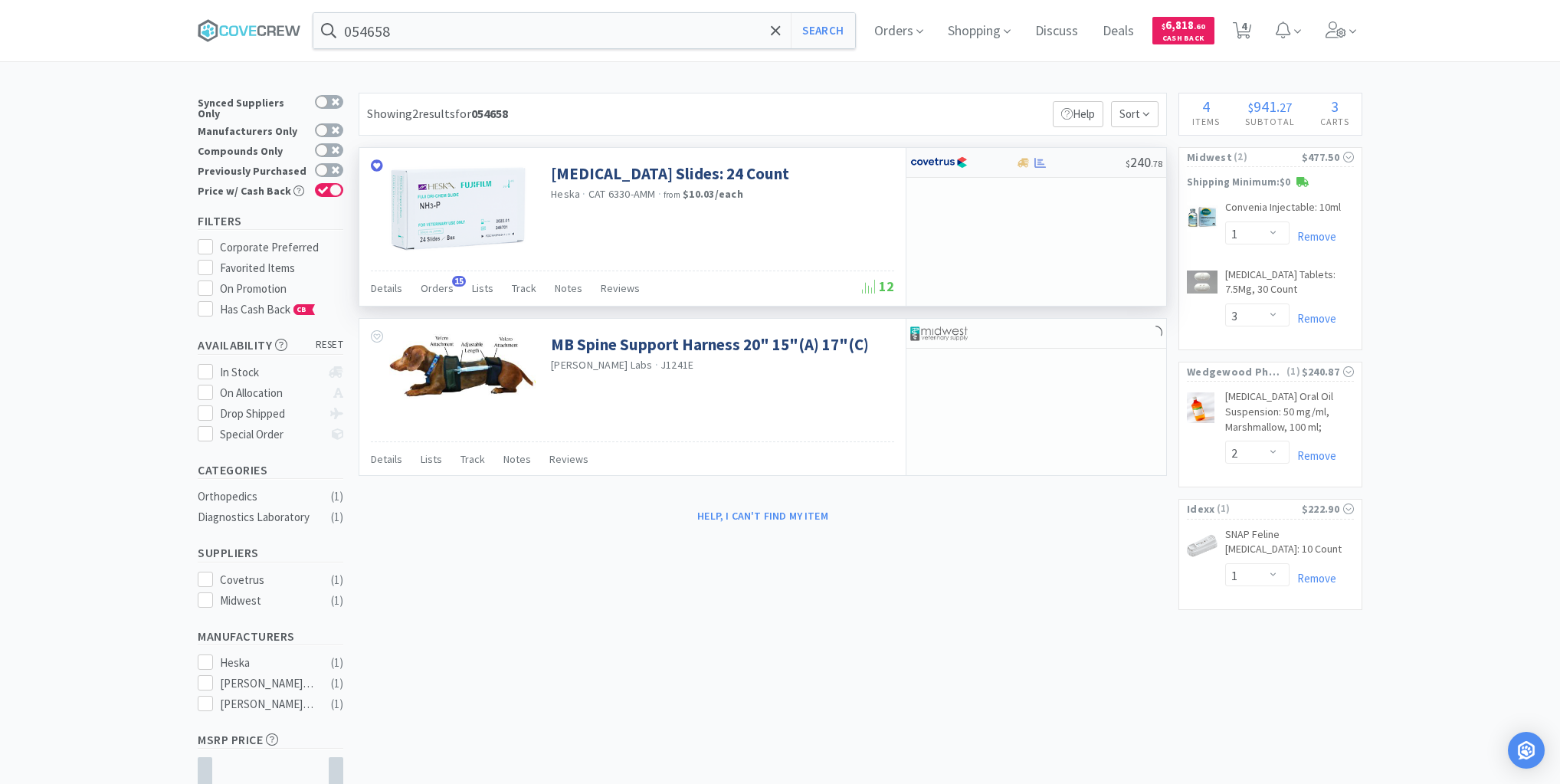
click at [1082, 165] on div at bounding box center [1070, 163] width 110 height 12
select select "1"
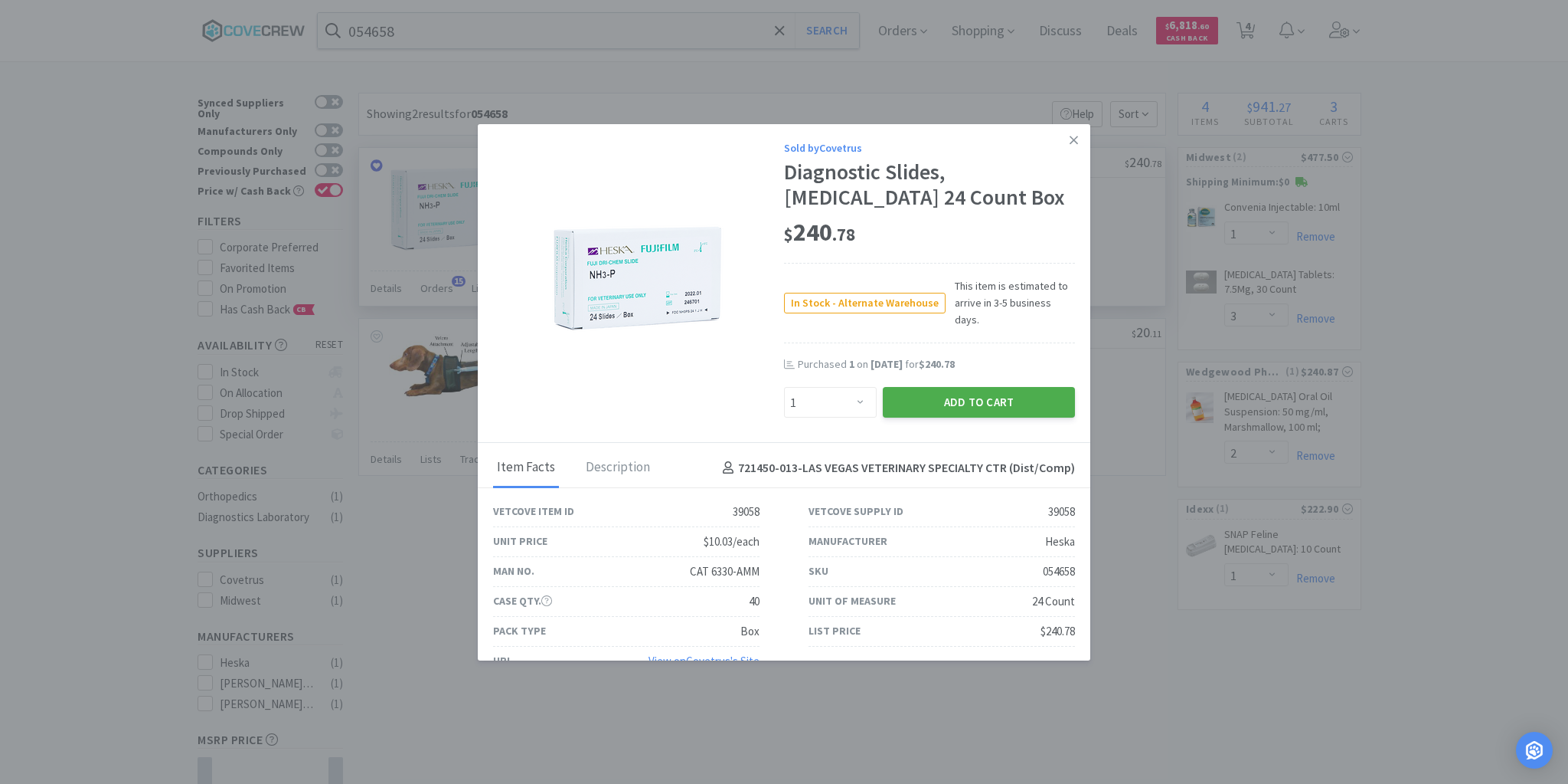
click at [1002, 387] on button "Add to Cart" at bounding box center [978, 401] width 192 height 31
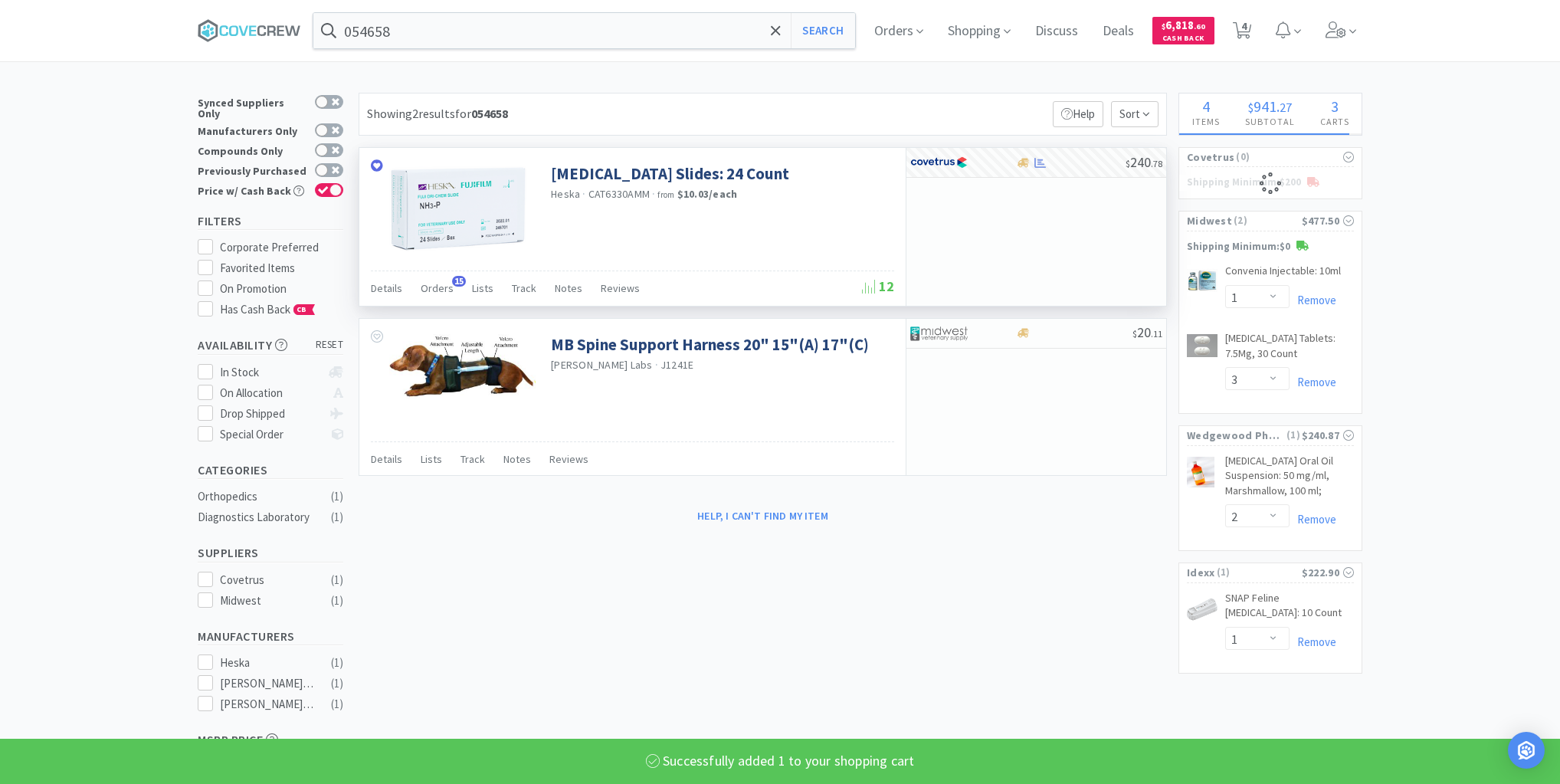
select select "1"
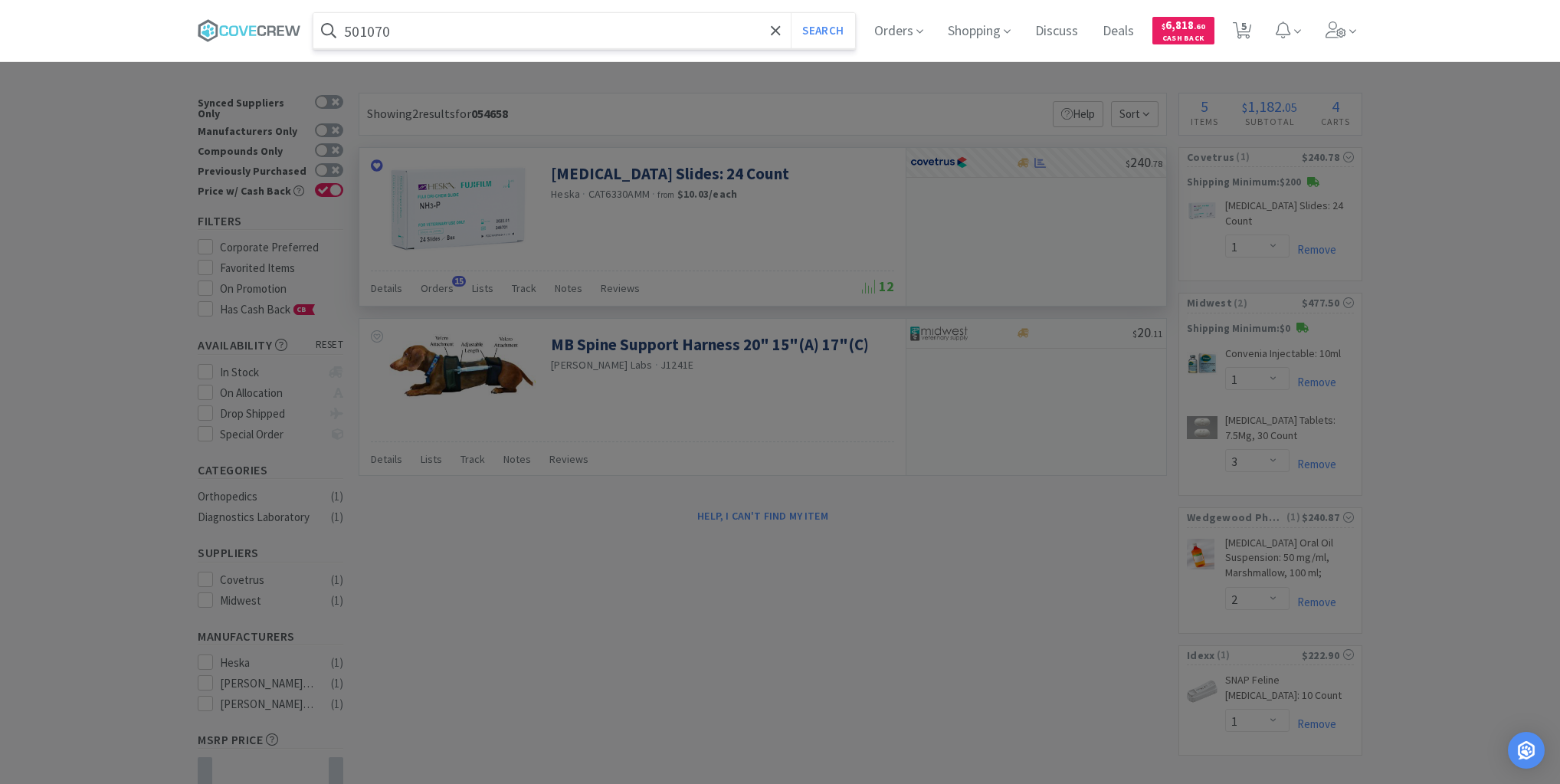
click at [791, 13] on button "Search" at bounding box center [822, 31] width 63 height 35
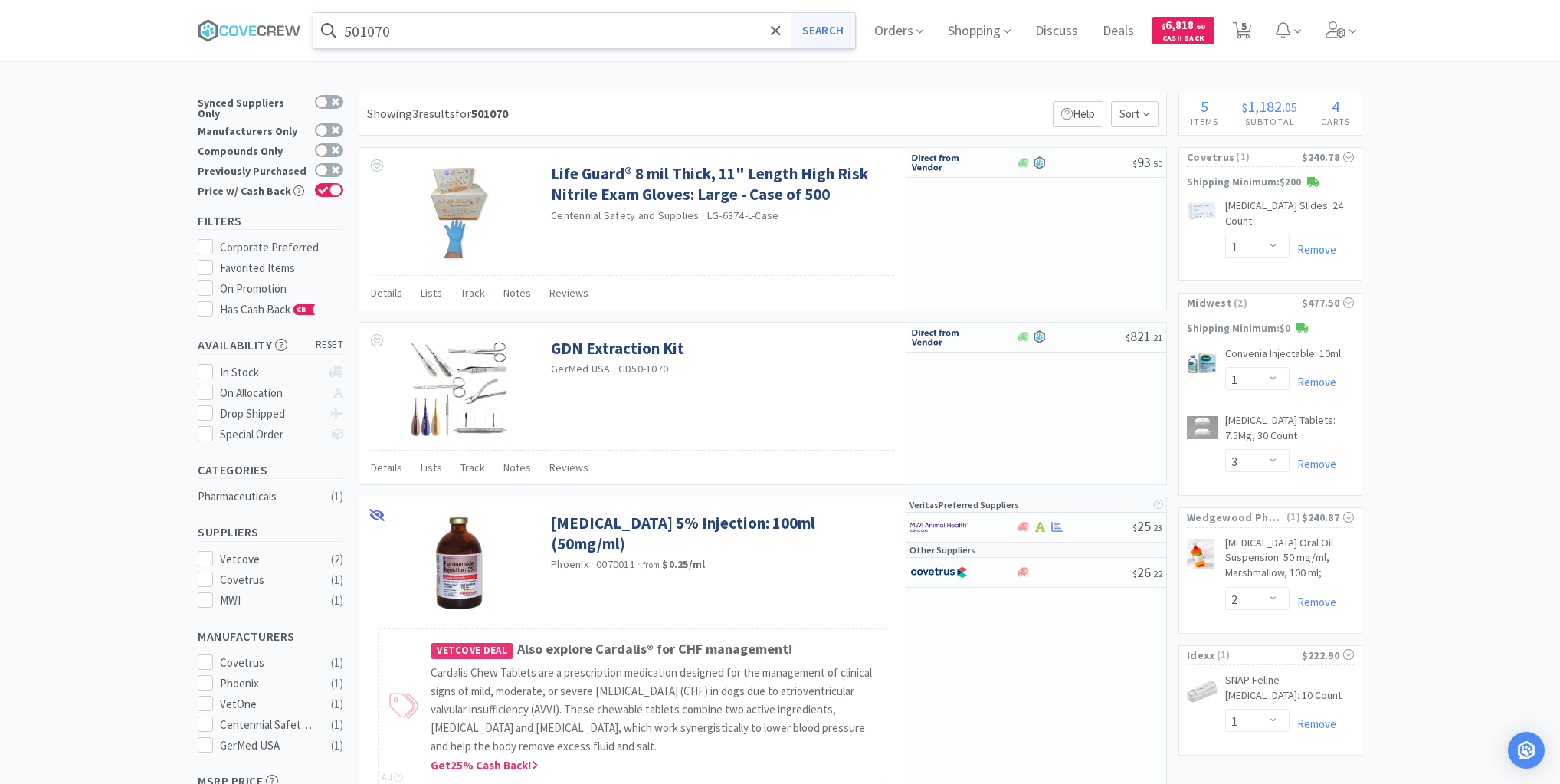
click at [830, 31] on button "Search" at bounding box center [822, 31] width 63 height 35
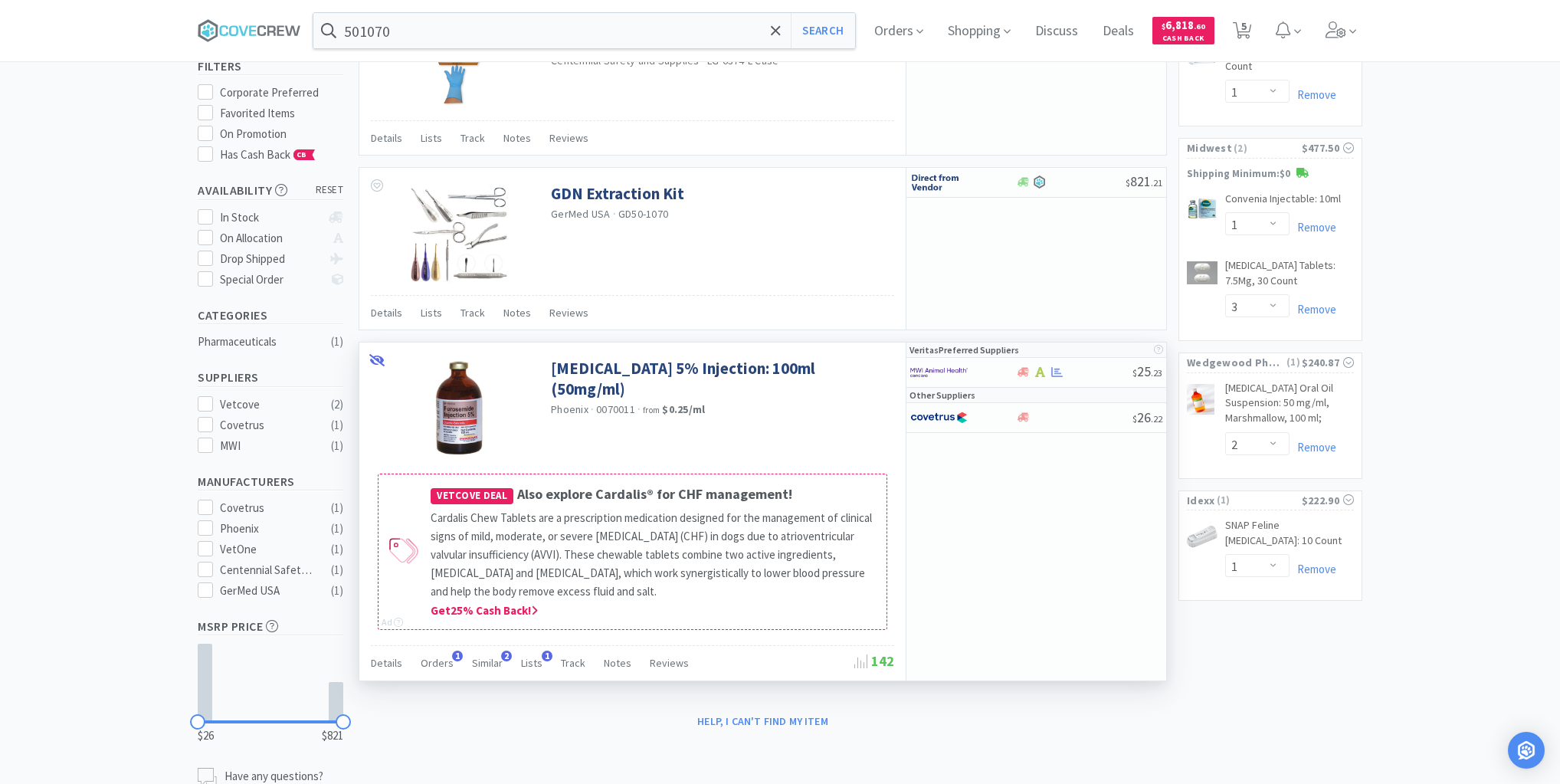
scroll to position [211, 0]
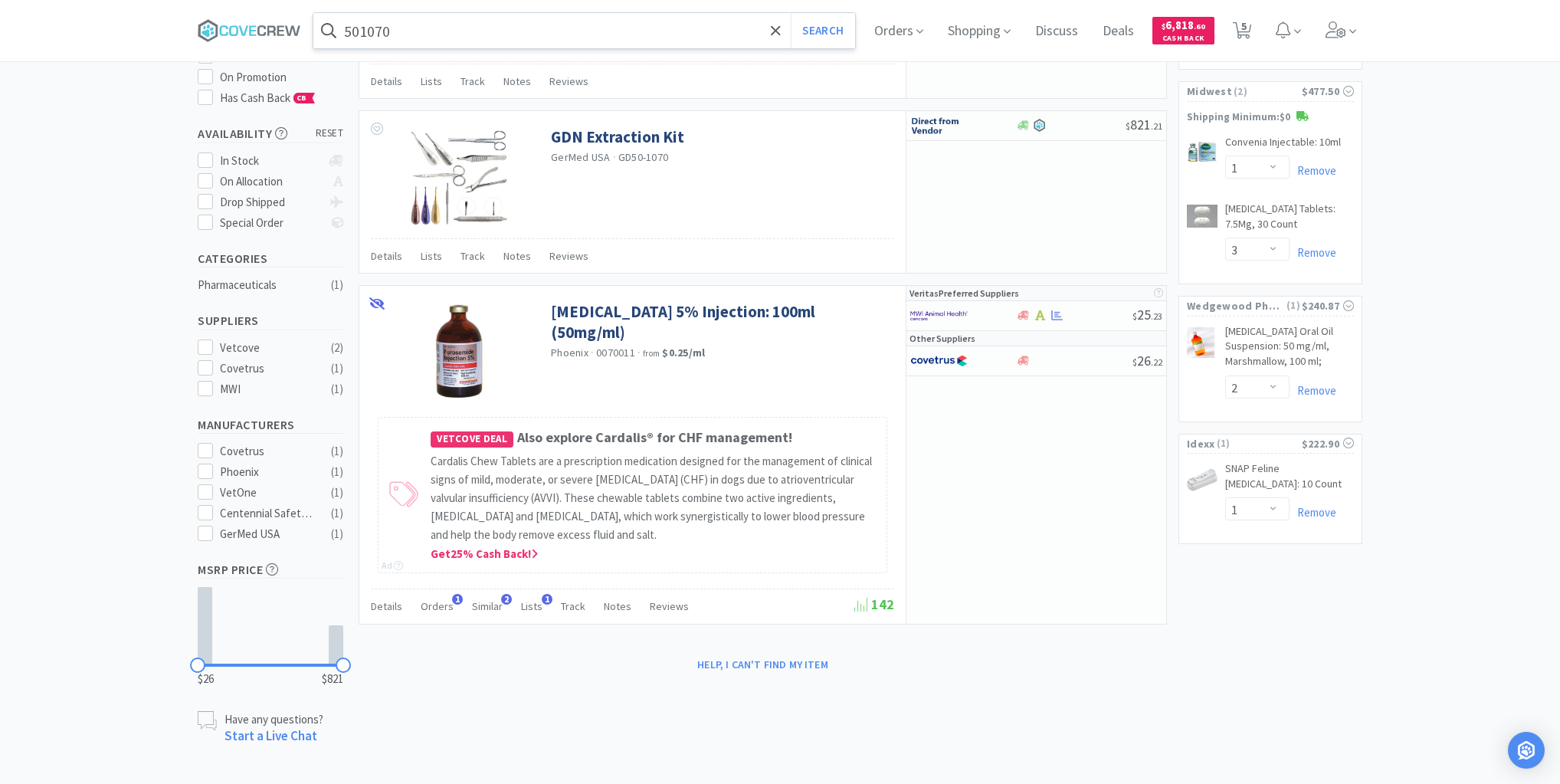
click at [604, 30] on input "501070" at bounding box center [584, 31] width 542 height 35
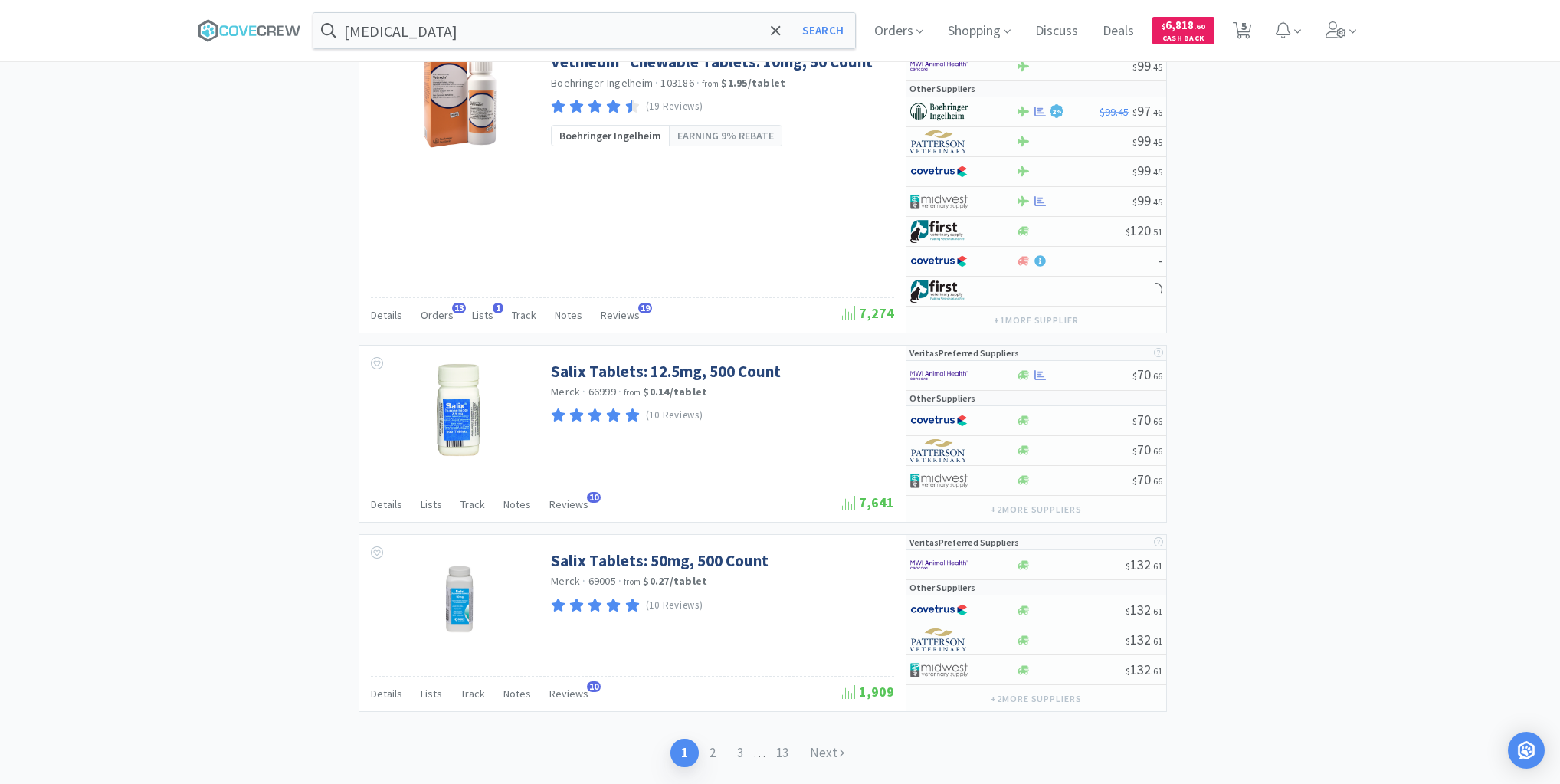
scroll to position [3191, 0]
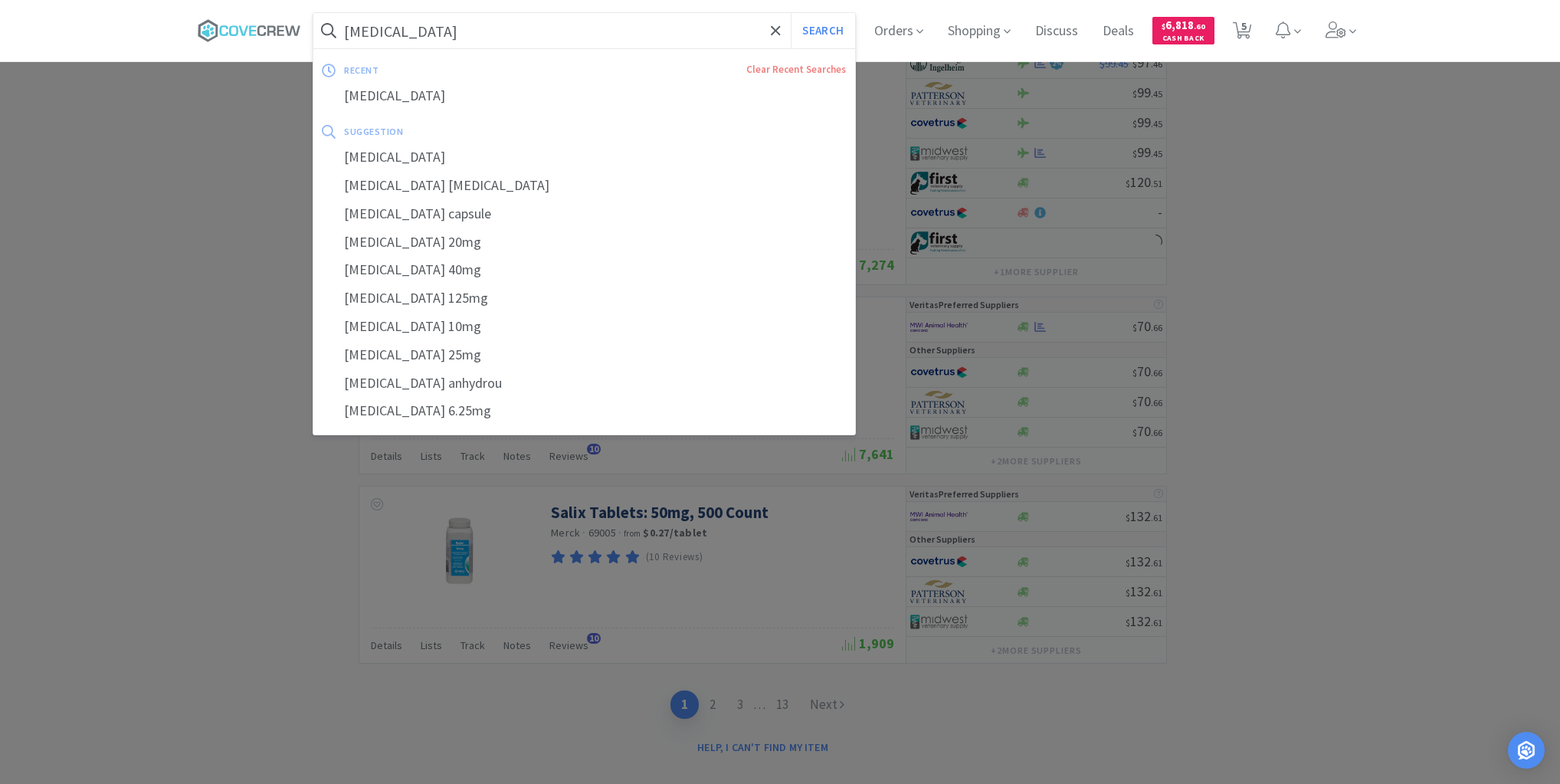
click at [637, 34] on input "[MEDICAL_DATA]" at bounding box center [584, 31] width 542 height 35
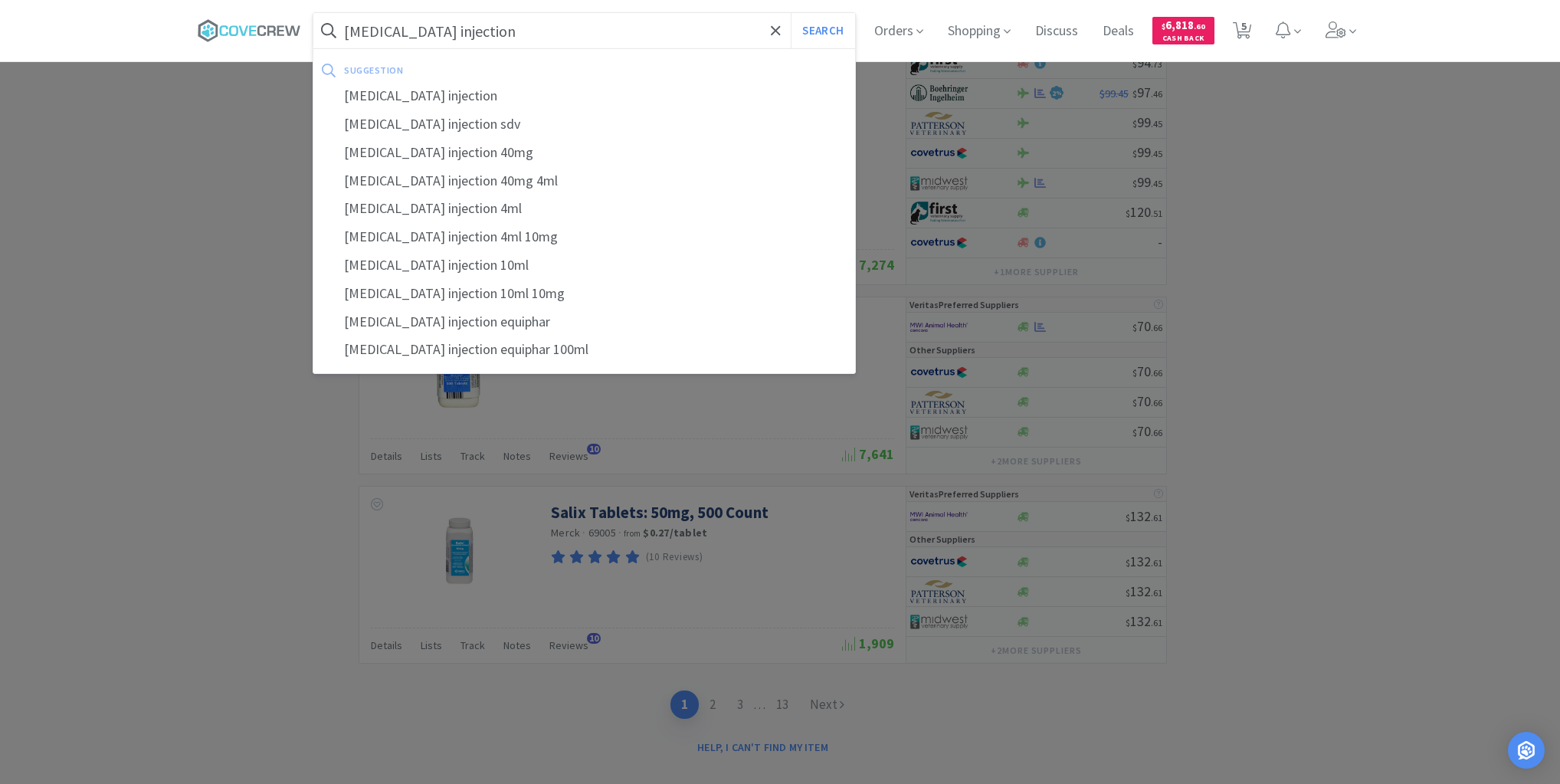
click at [791, 13] on button "Search" at bounding box center [822, 31] width 63 height 35
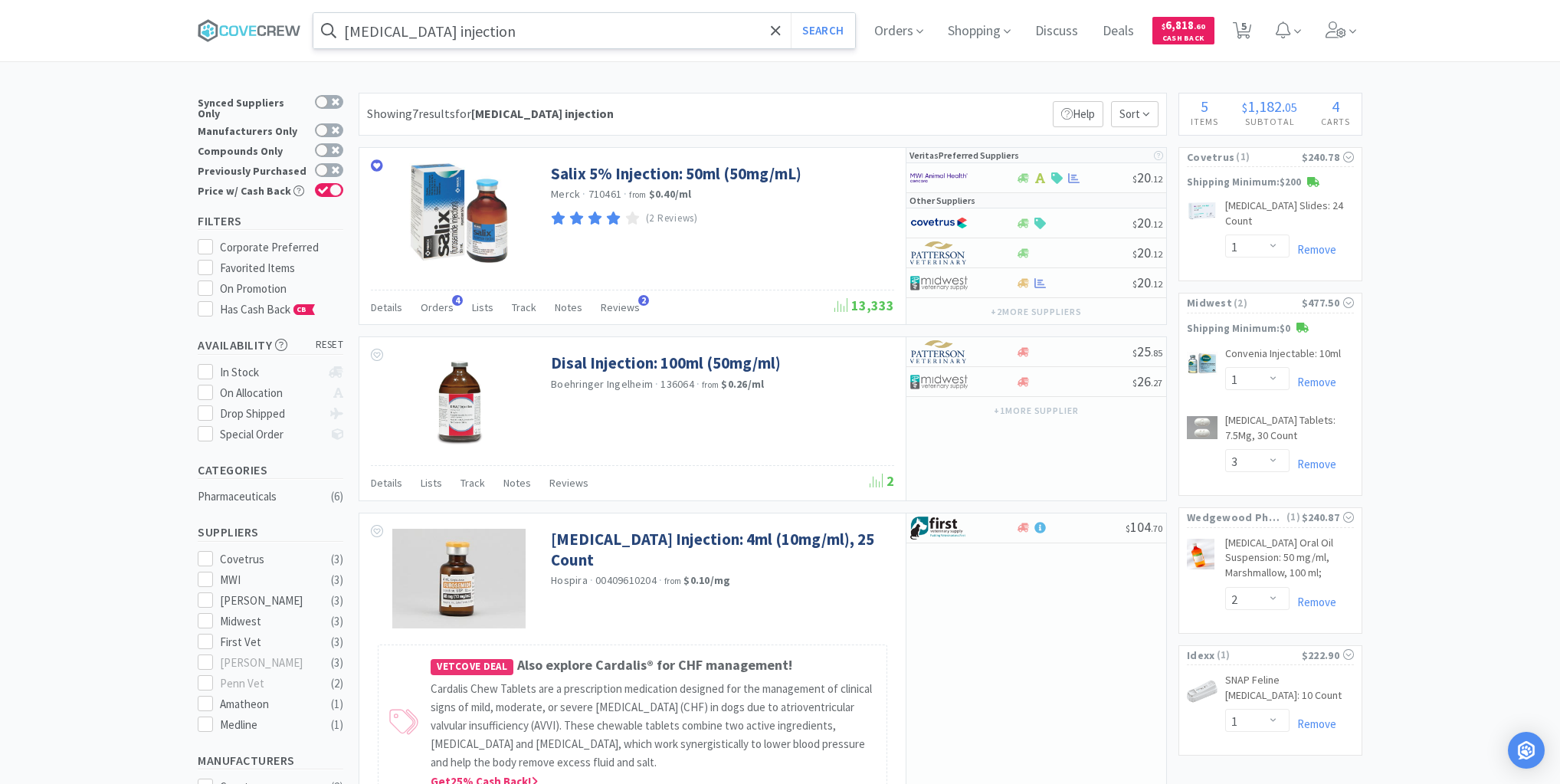
click at [564, 31] on input "[MEDICAL_DATA] injection" at bounding box center [584, 31] width 542 height 35
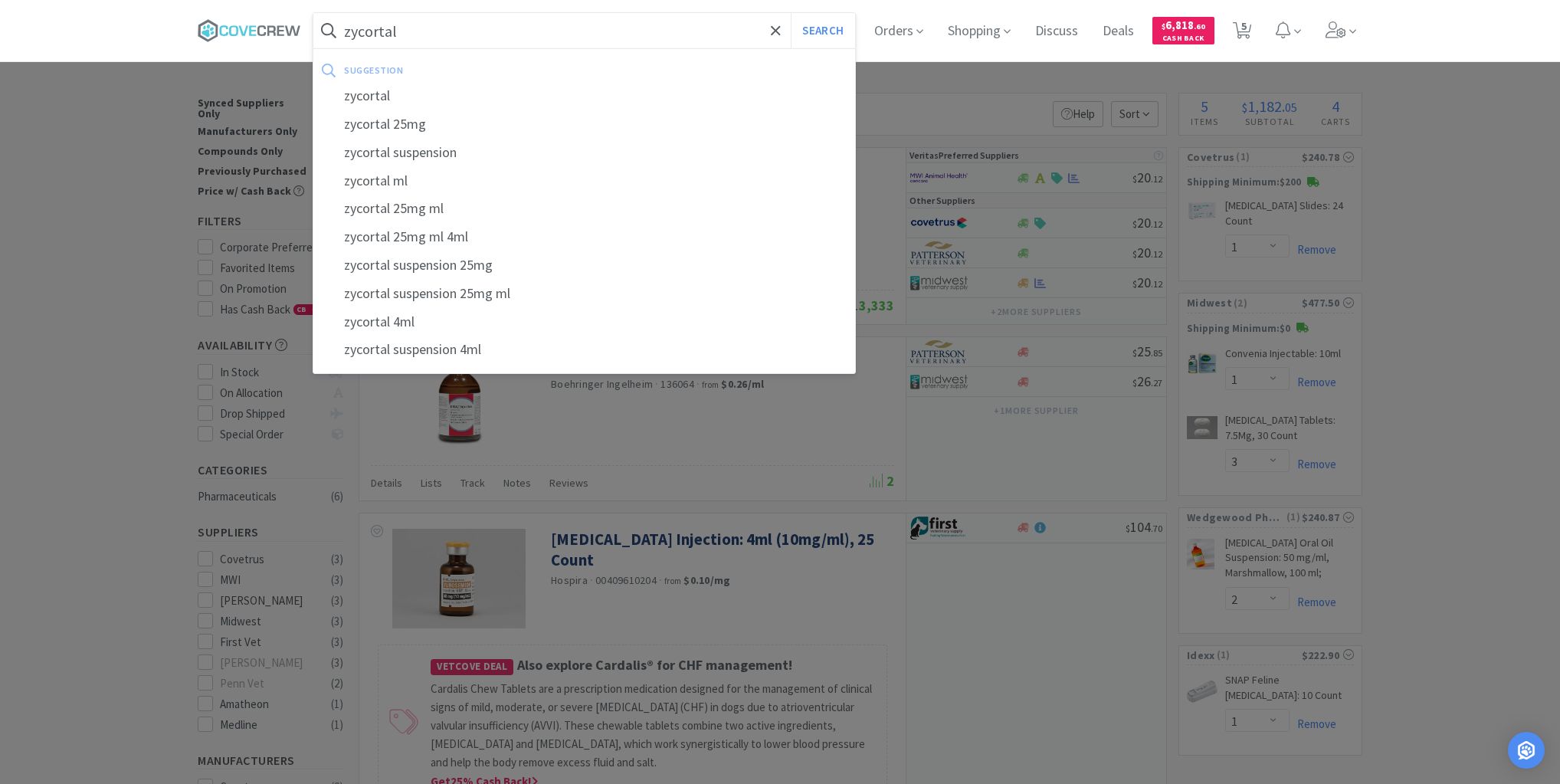
type input "zycortal"
click at [791, 13] on button "Search" at bounding box center [822, 31] width 63 height 35
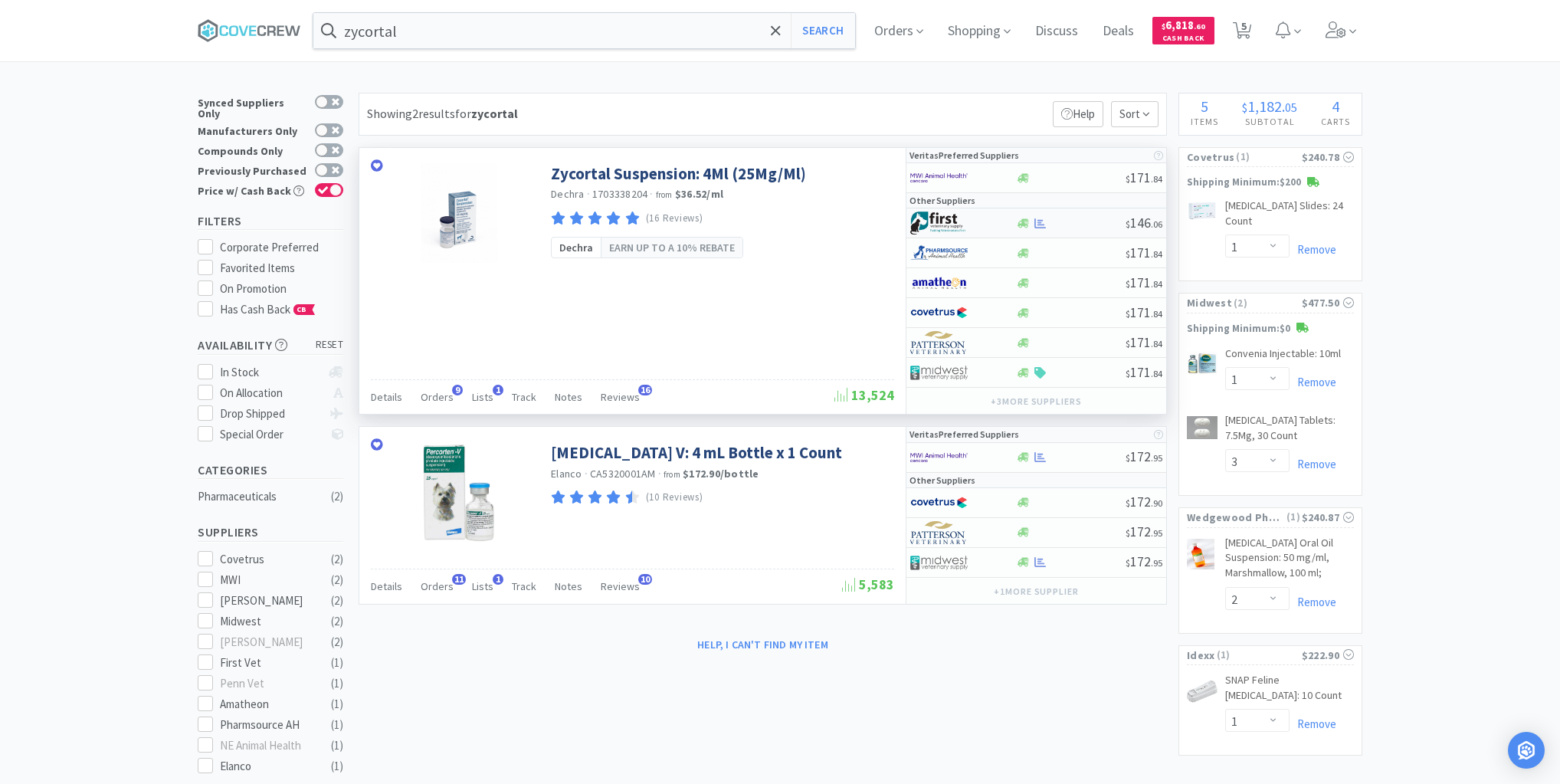
click at [1071, 221] on div at bounding box center [1070, 223] width 110 height 12
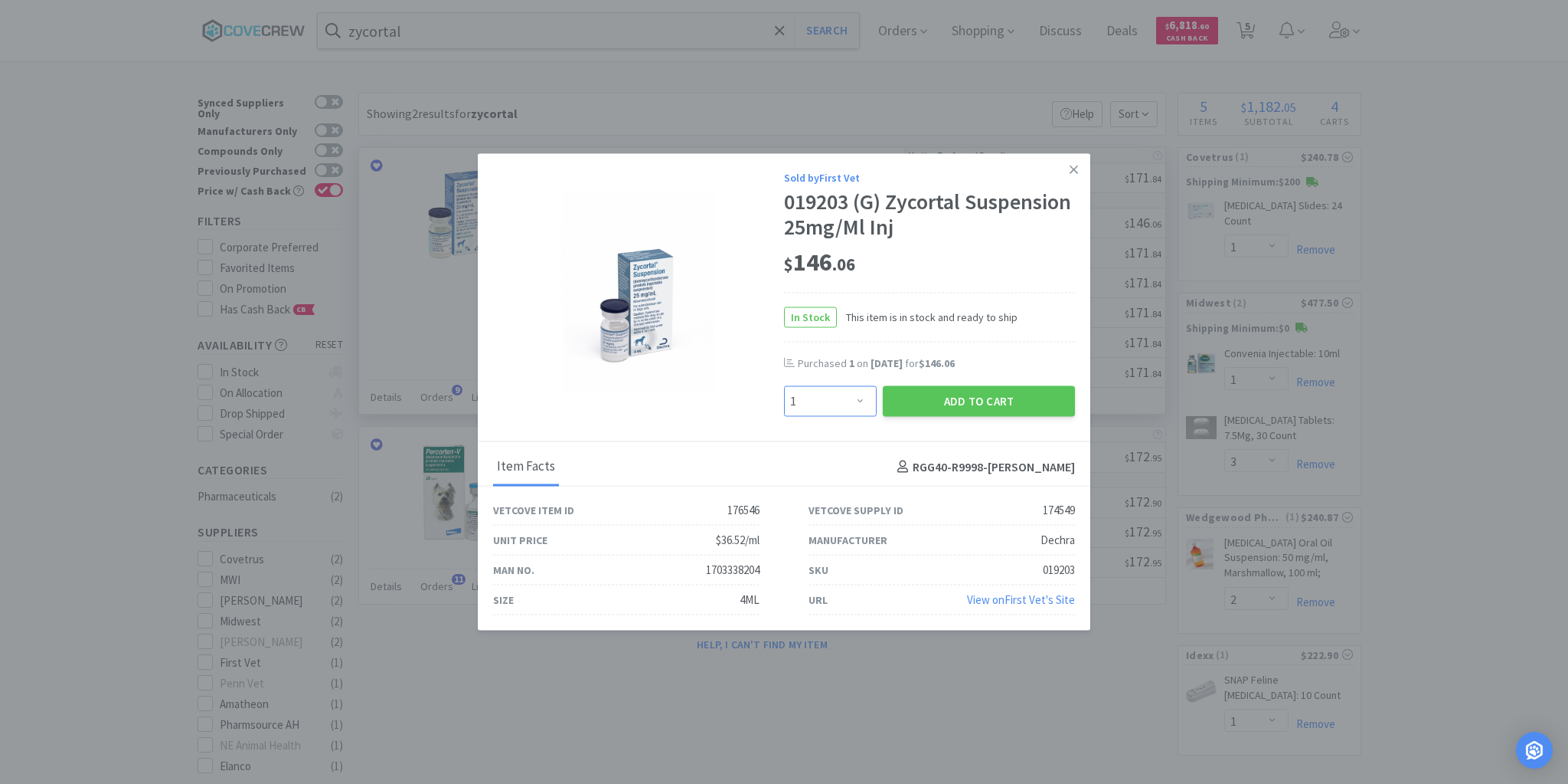
click at [861, 397] on select "Enter Quantity 1 2 3 4 5 6 7 8 9 10 11 12 13 14 15 16 17 18 19 20 Enter Quantity" at bounding box center [831, 401] width 92 height 31
select select "2"
click at [784, 386] on select "Enter Quantity 1 2 3 4 5 6 7 8 9 10 11 12 13 14 15 16 17 18 19 20 Enter Quantity" at bounding box center [831, 401] width 92 height 31
click at [981, 404] on button "Add to Cart" at bounding box center [978, 401] width 192 height 31
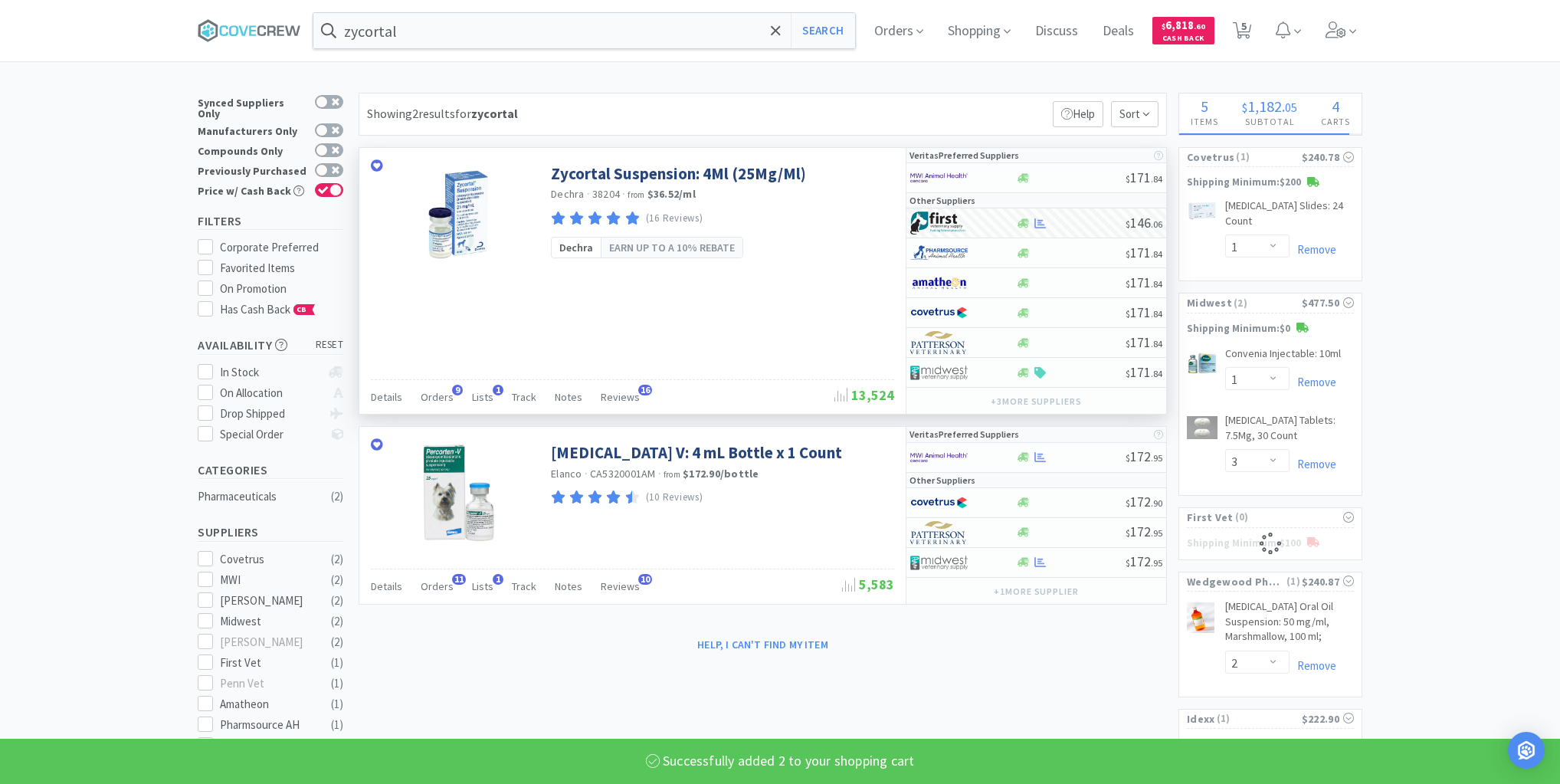
select select "2"
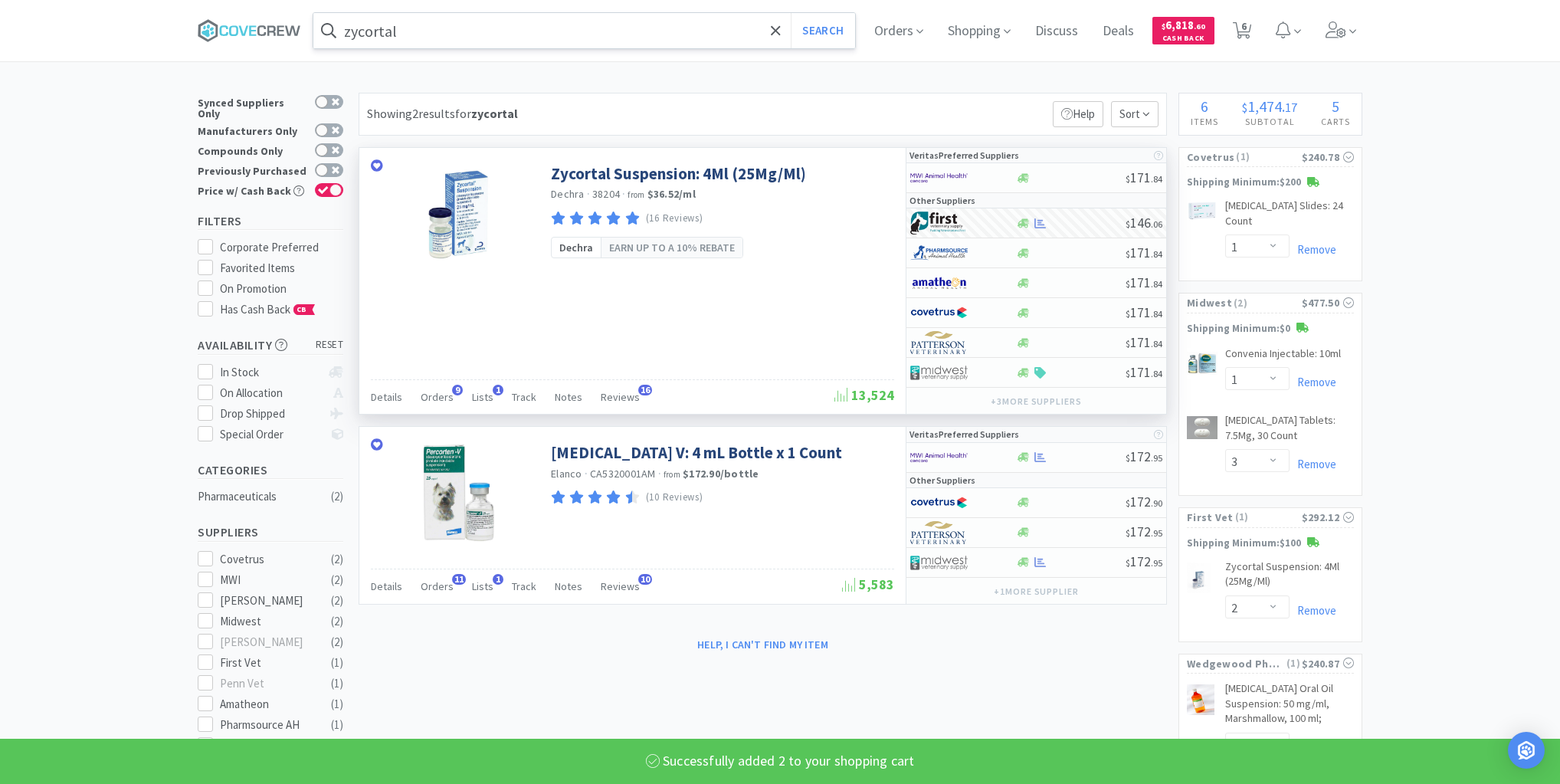
click at [666, 37] on input "zycortal" at bounding box center [584, 31] width 542 height 35
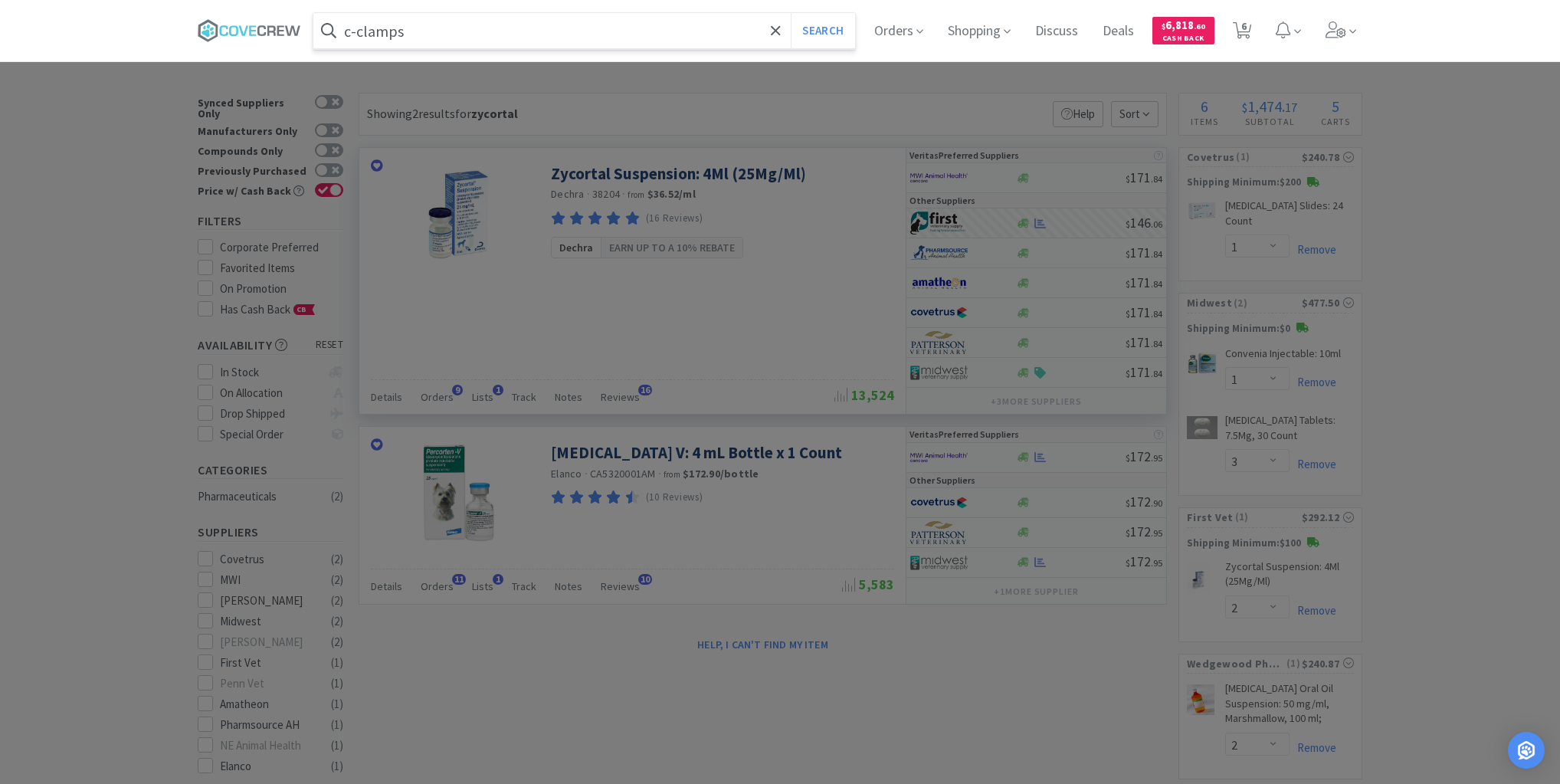
click at [791, 13] on button "Search" at bounding box center [822, 31] width 63 height 35
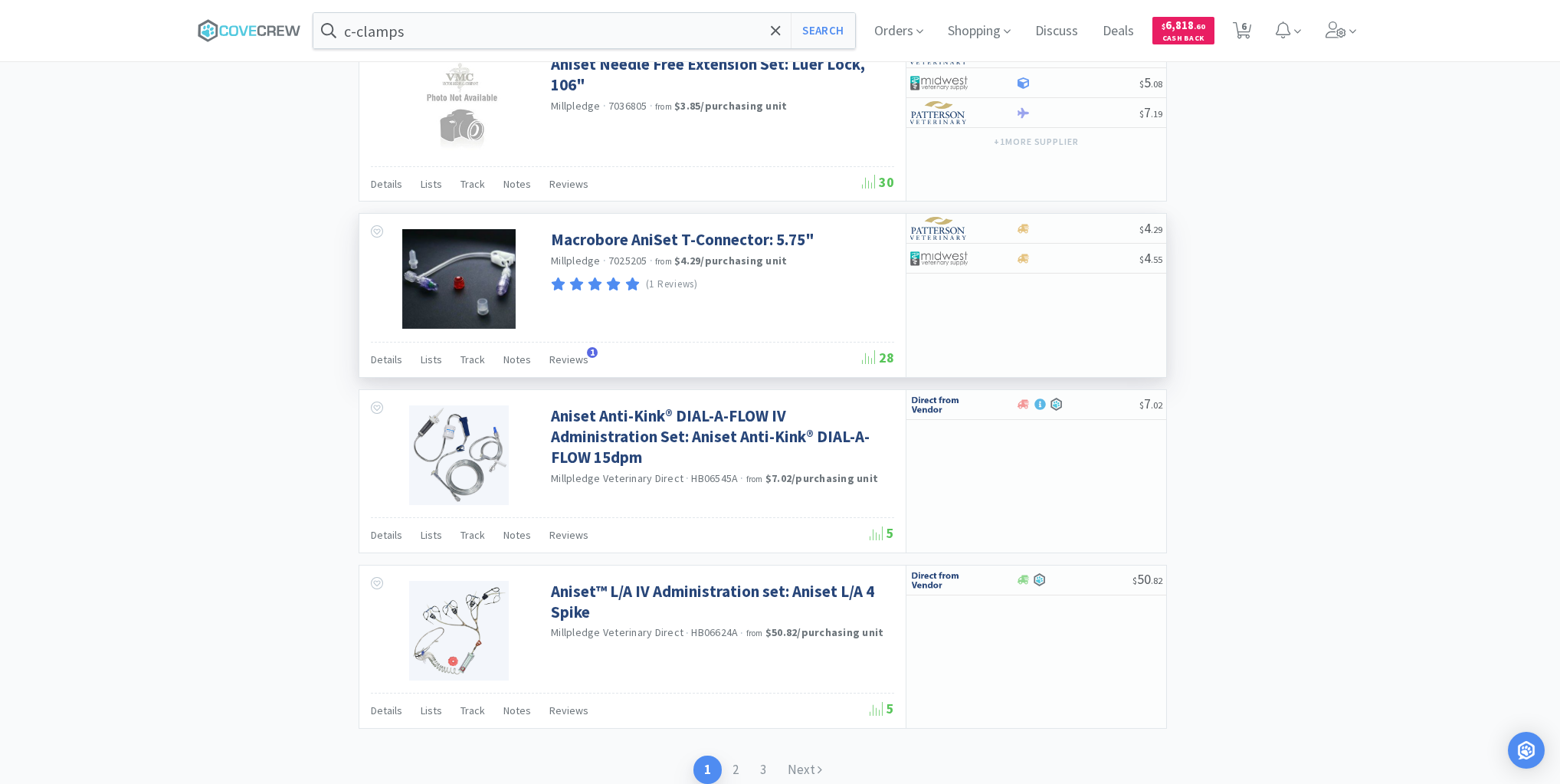
scroll to position [2292, 0]
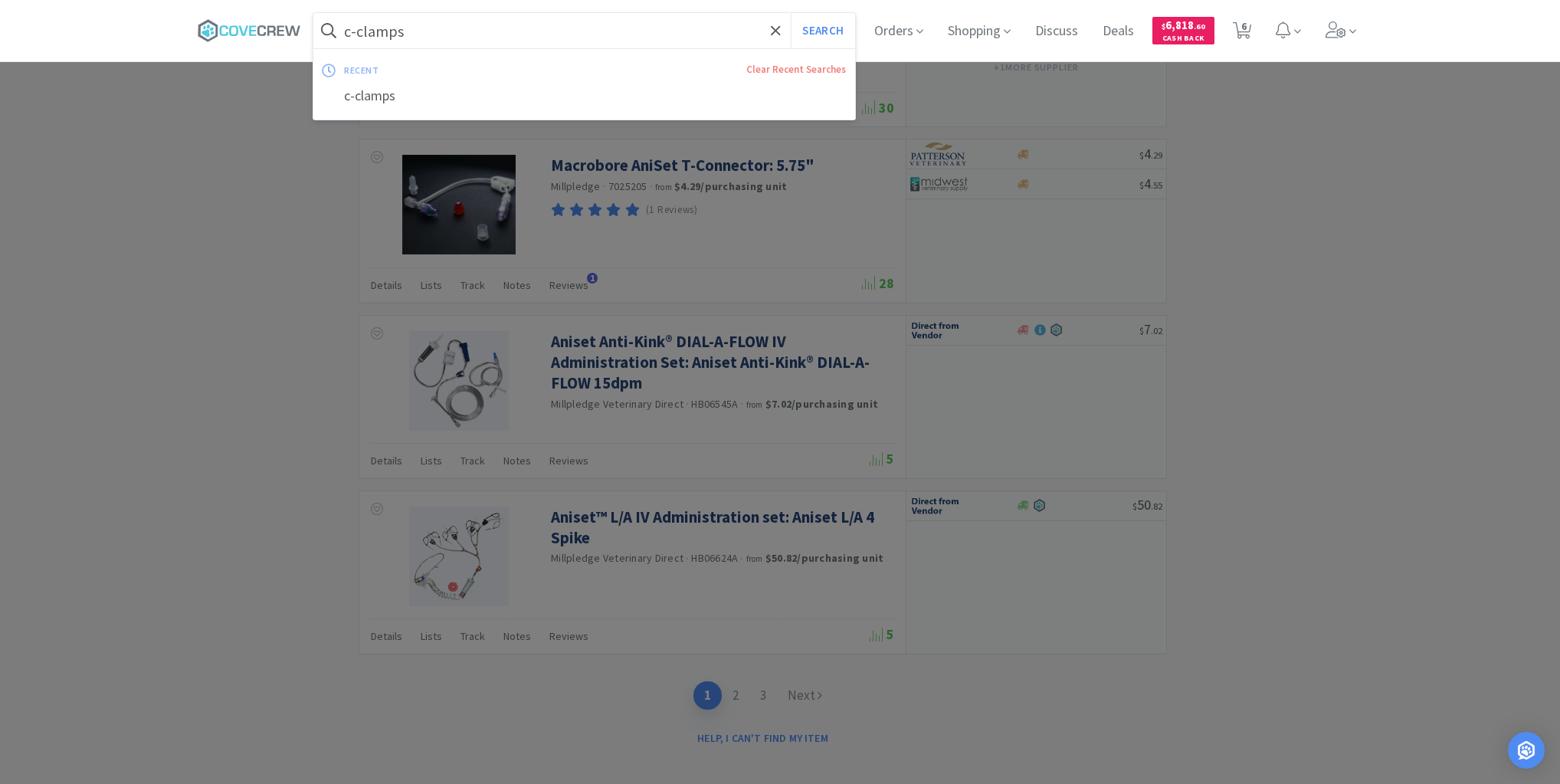
click at [636, 33] on input "c-clamps" at bounding box center [584, 31] width 542 height 35
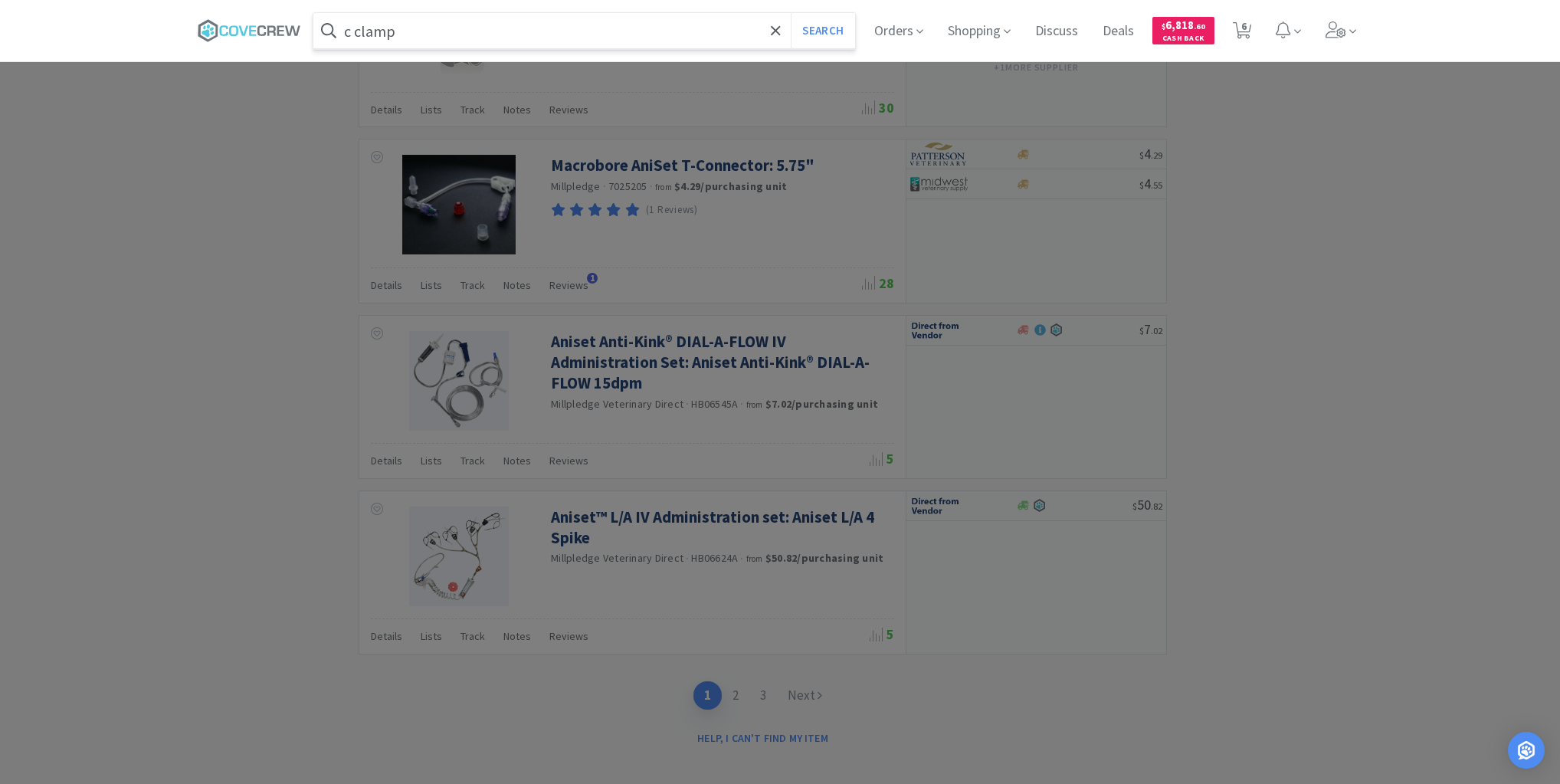
click at [791, 13] on button "Search" at bounding box center [822, 31] width 63 height 35
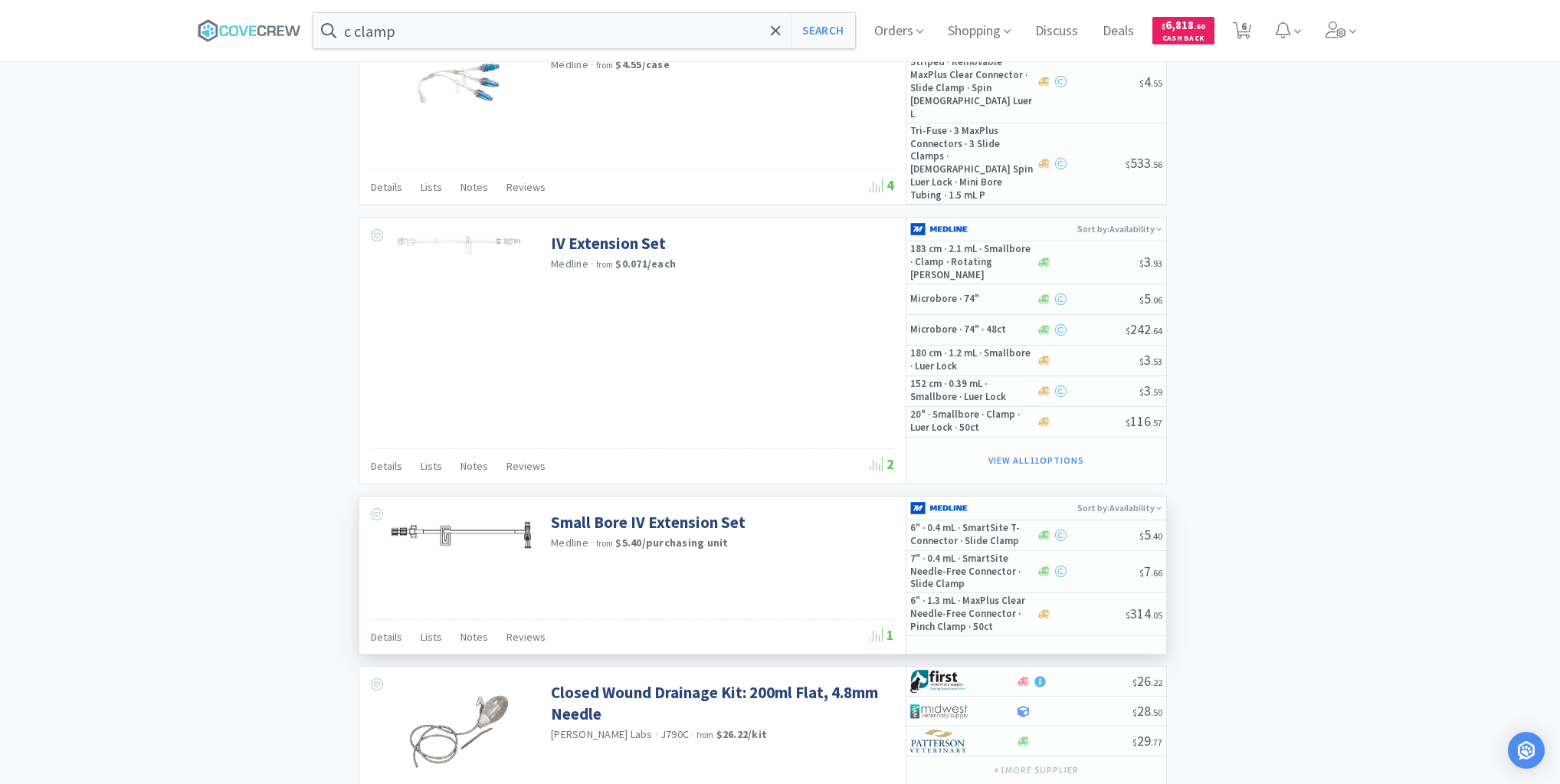
scroll to position [2284, 0]
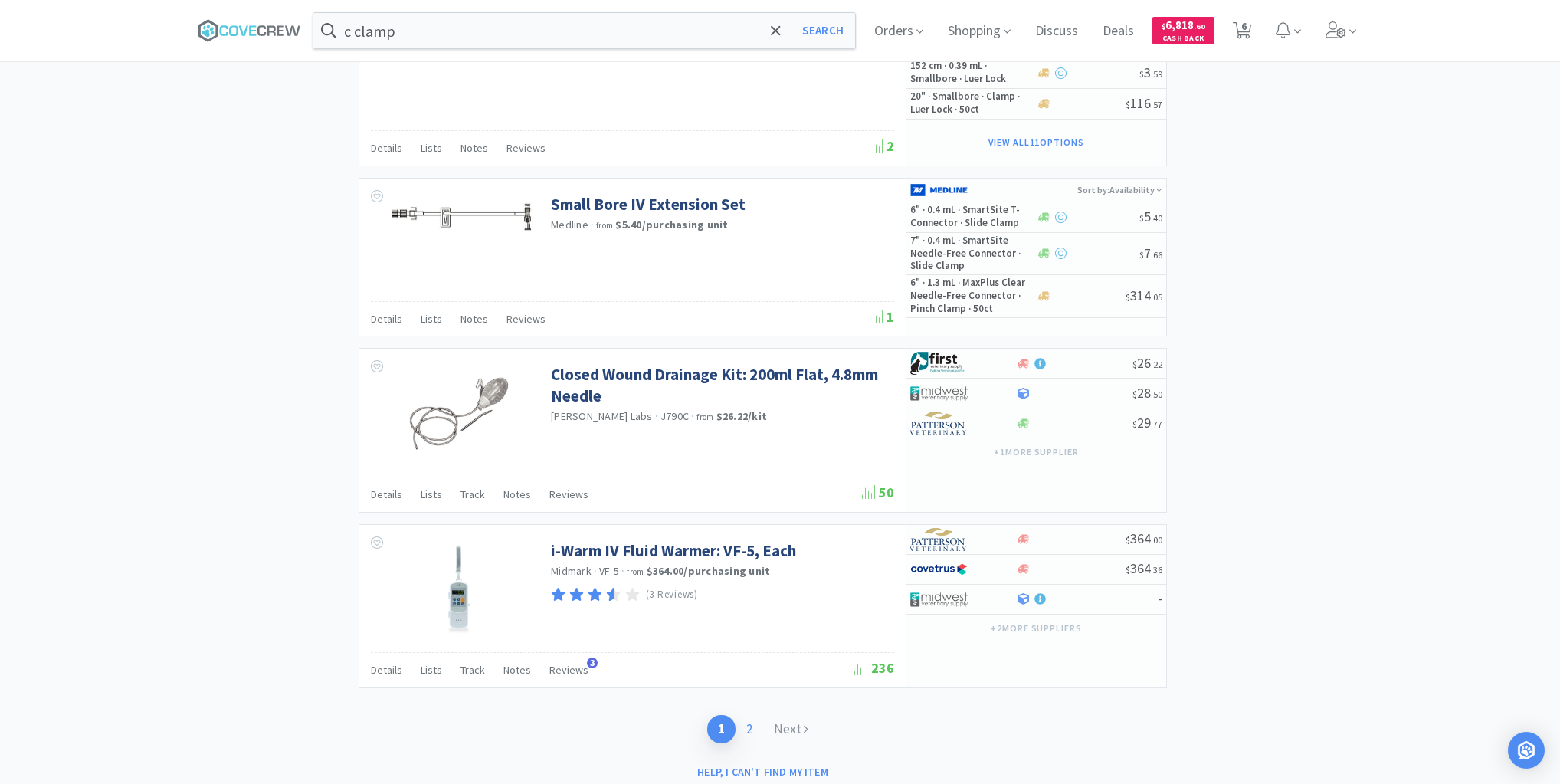
click at [753, 715] on link "2" at bounding box center [749, 729] width 27 height 28
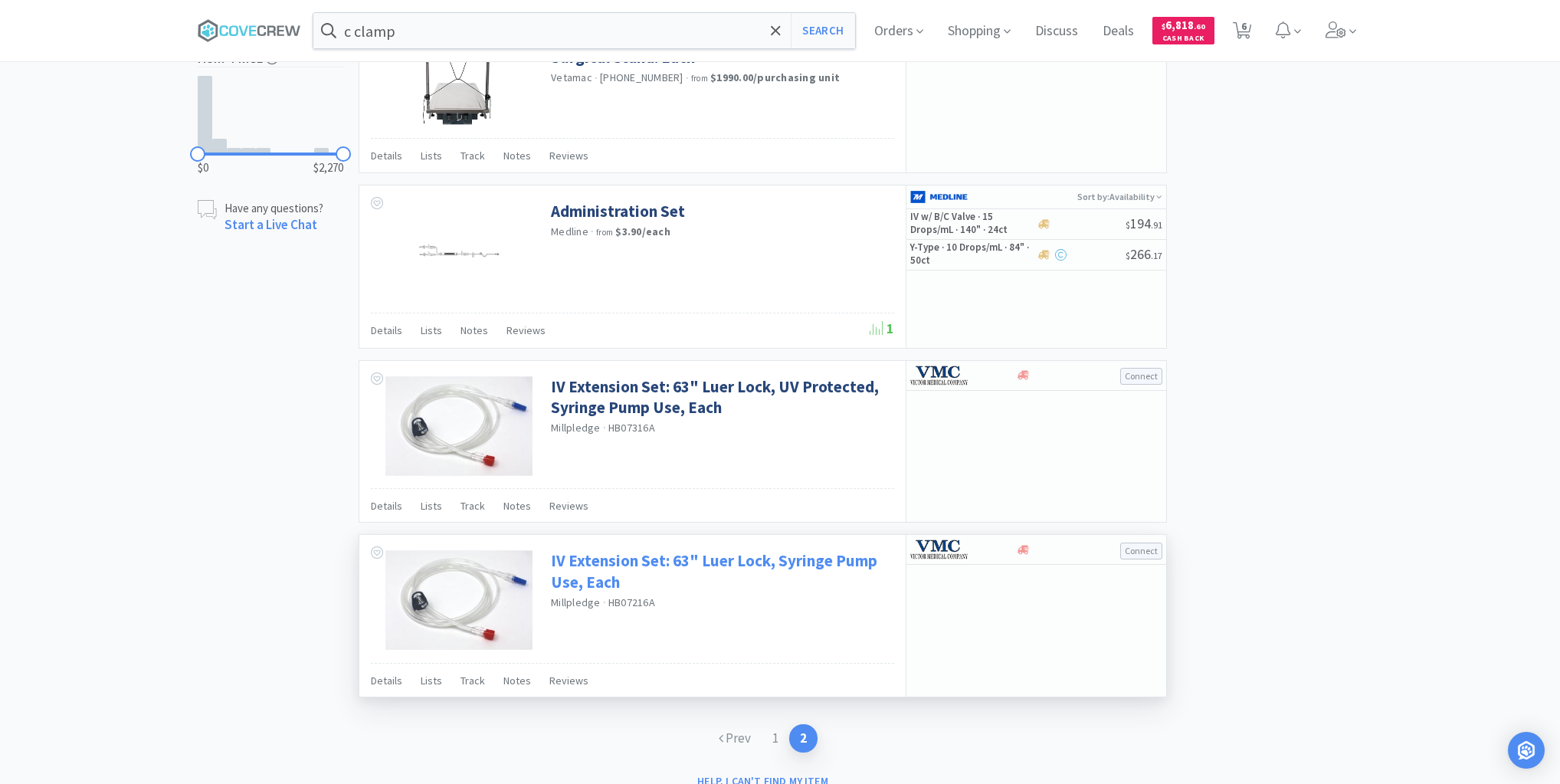
scroll to position [1063, 0]
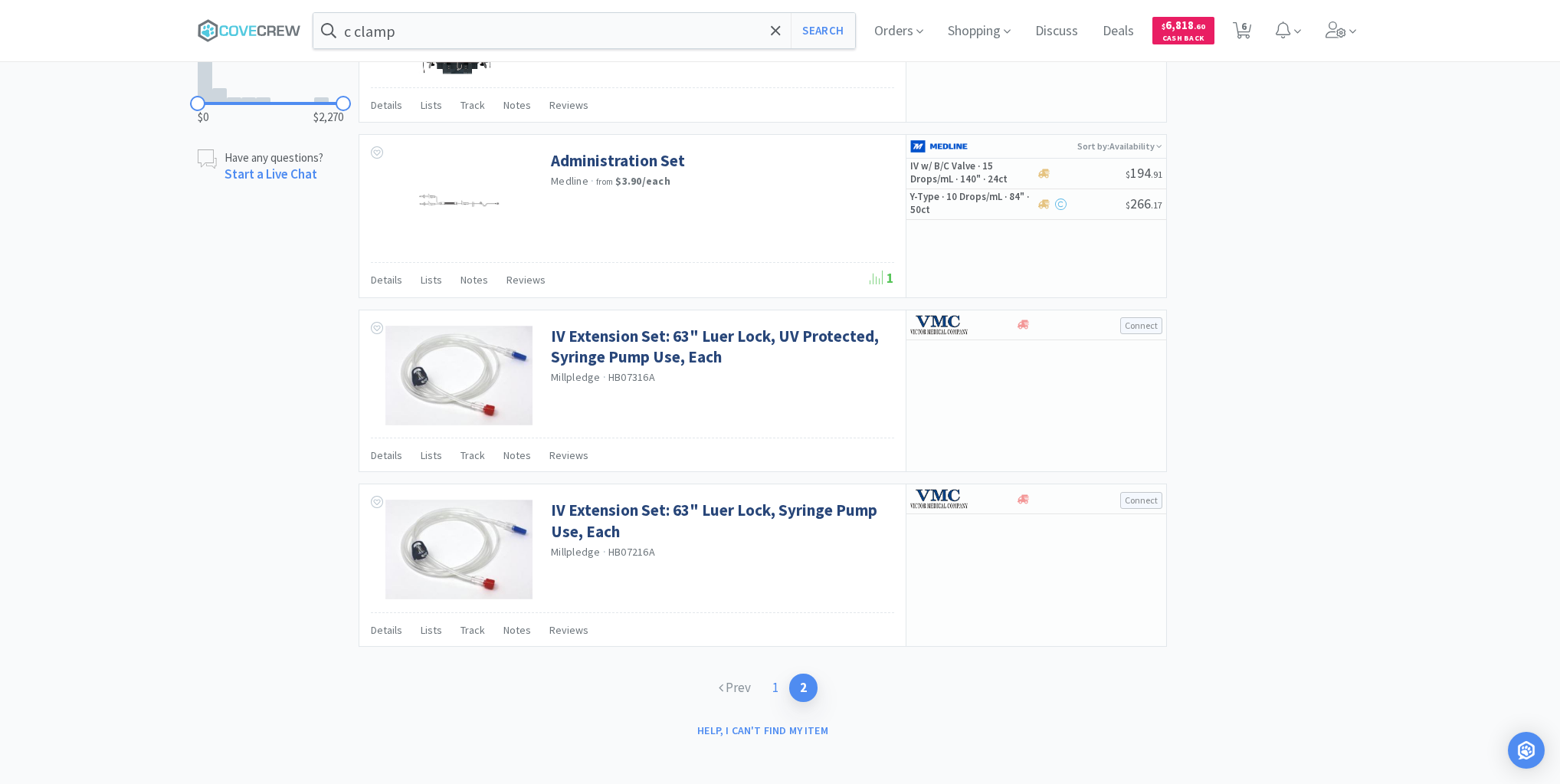
click at [773, 679] on link "1" at bounding box center [775, 688] width 27 height 28
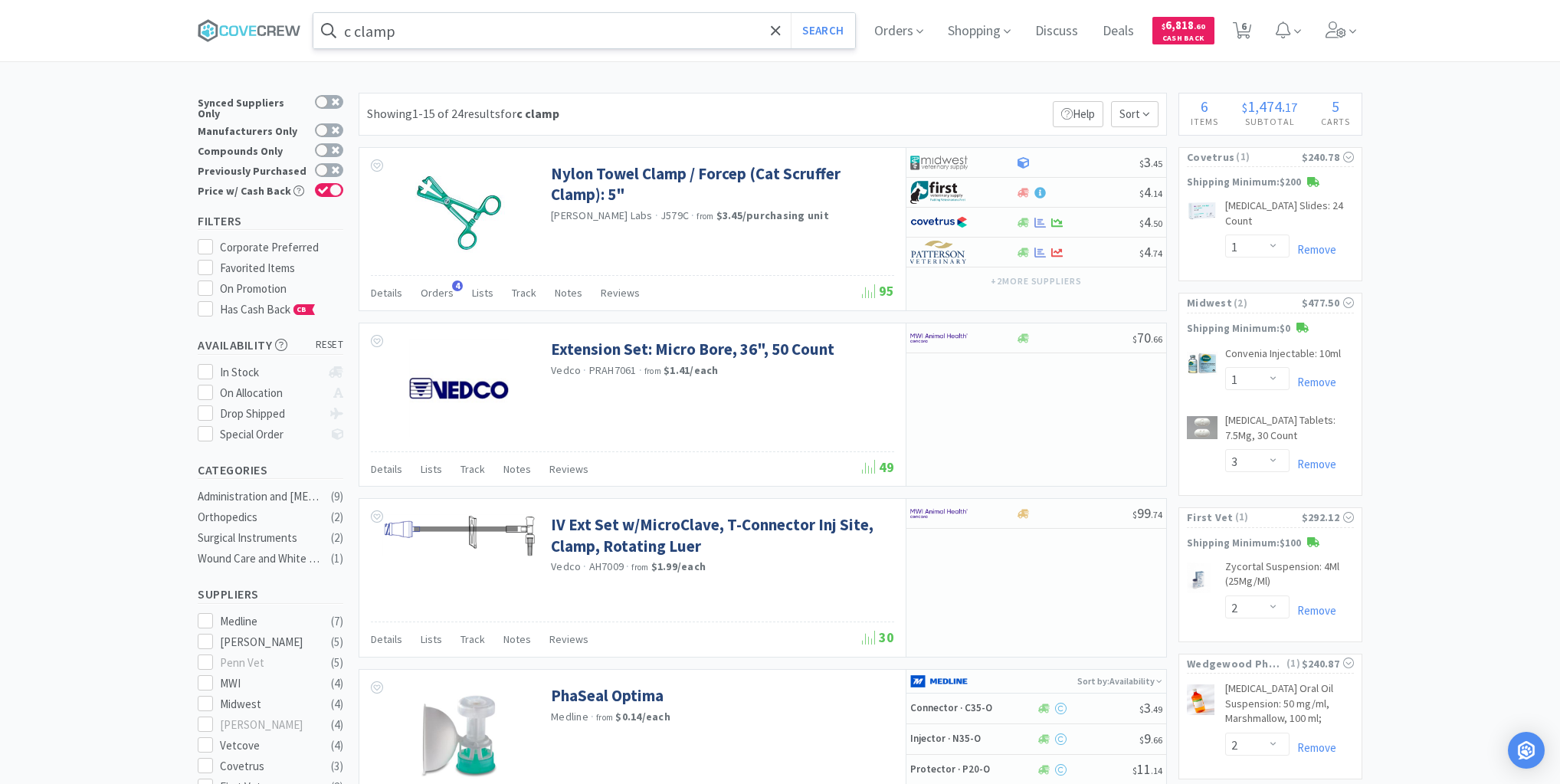
click at [652, 30] on input "c clamp" at bounding box center [584, 31] width 542 height 35
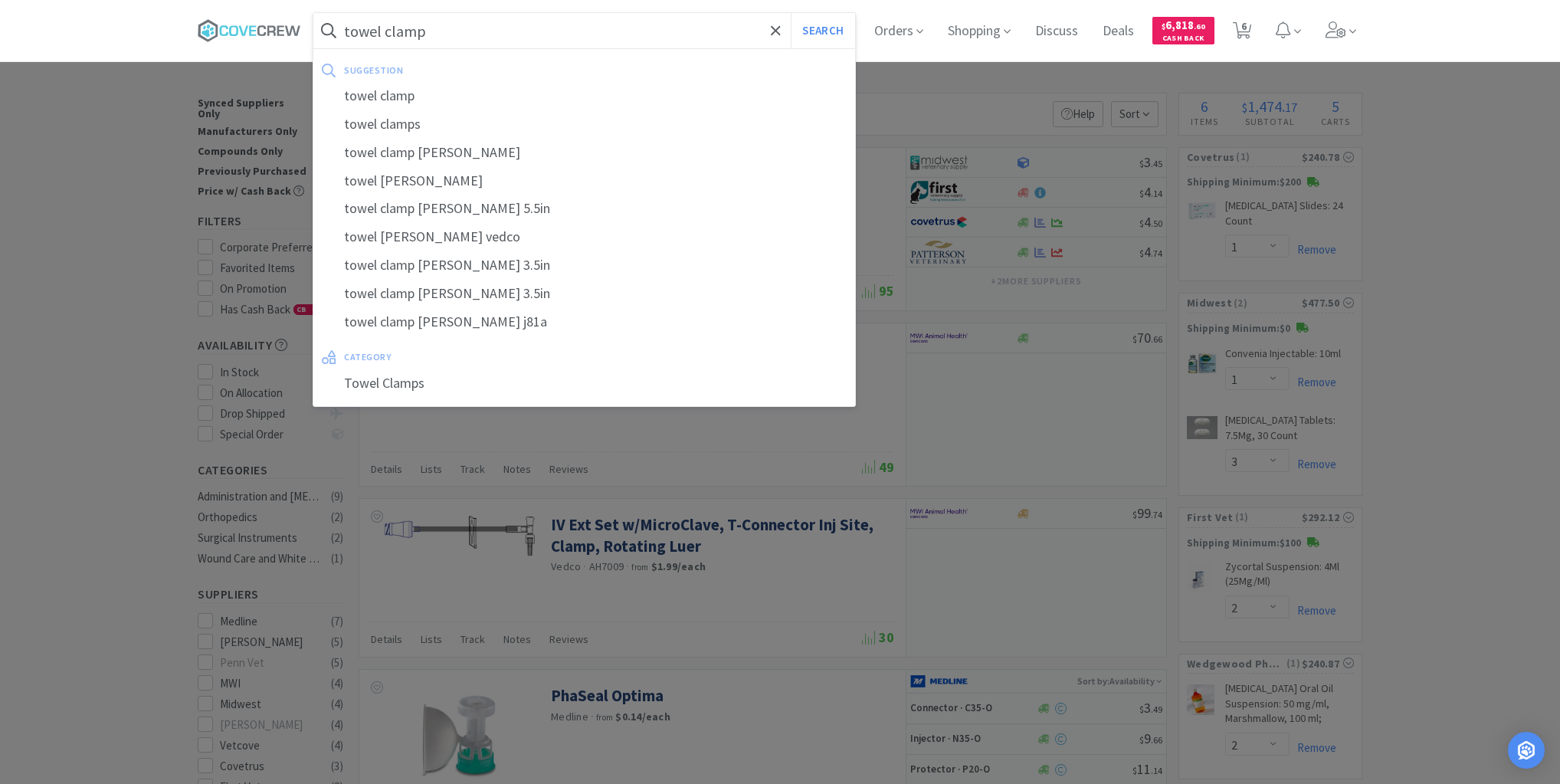
click at [791, 13] on button "Search" at bounding box center [822, 31] width 63 height 35
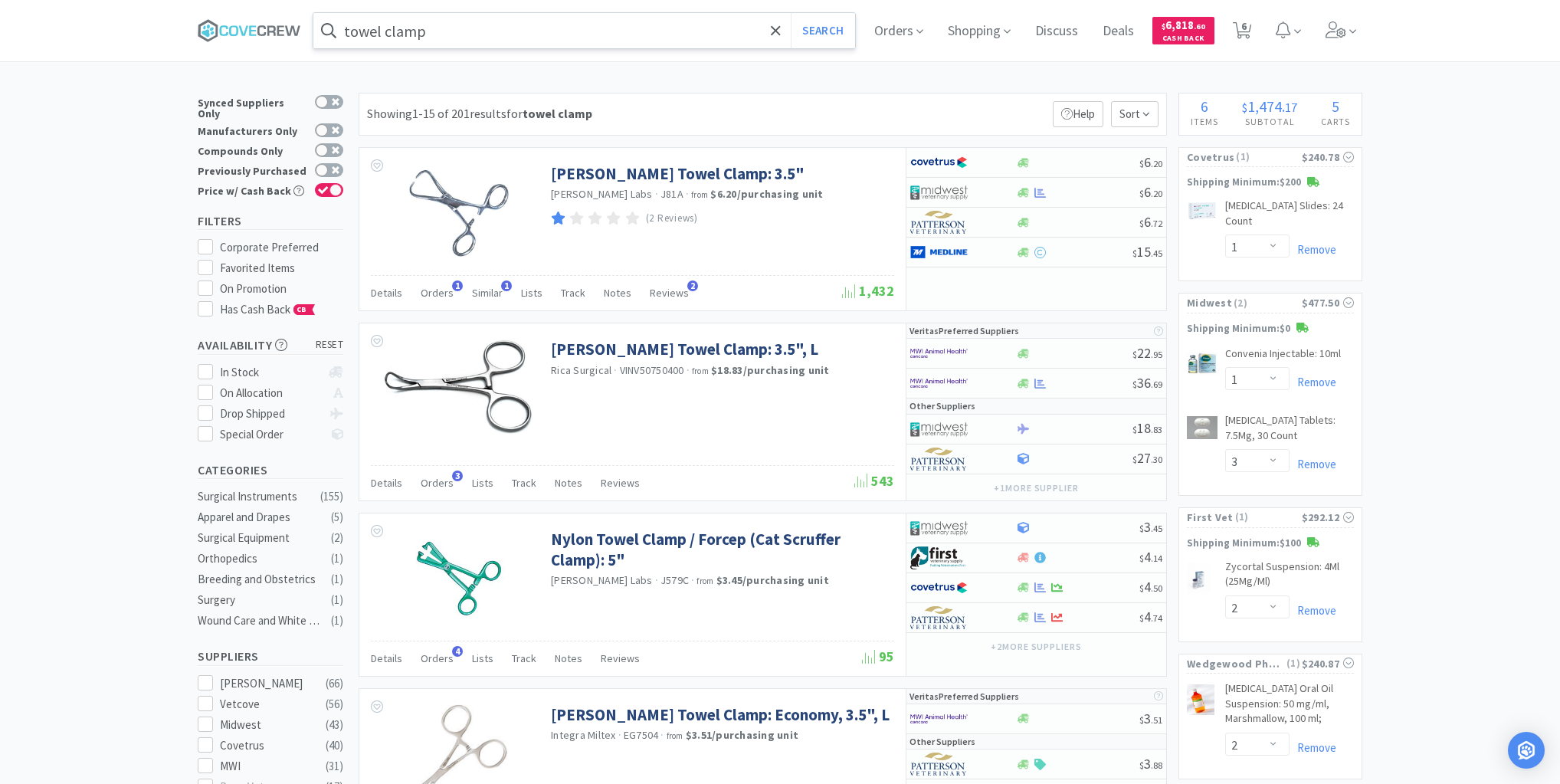
click at [540, 25] on input "towel clamp" at bounding box center [584, 31] width 542 height 35
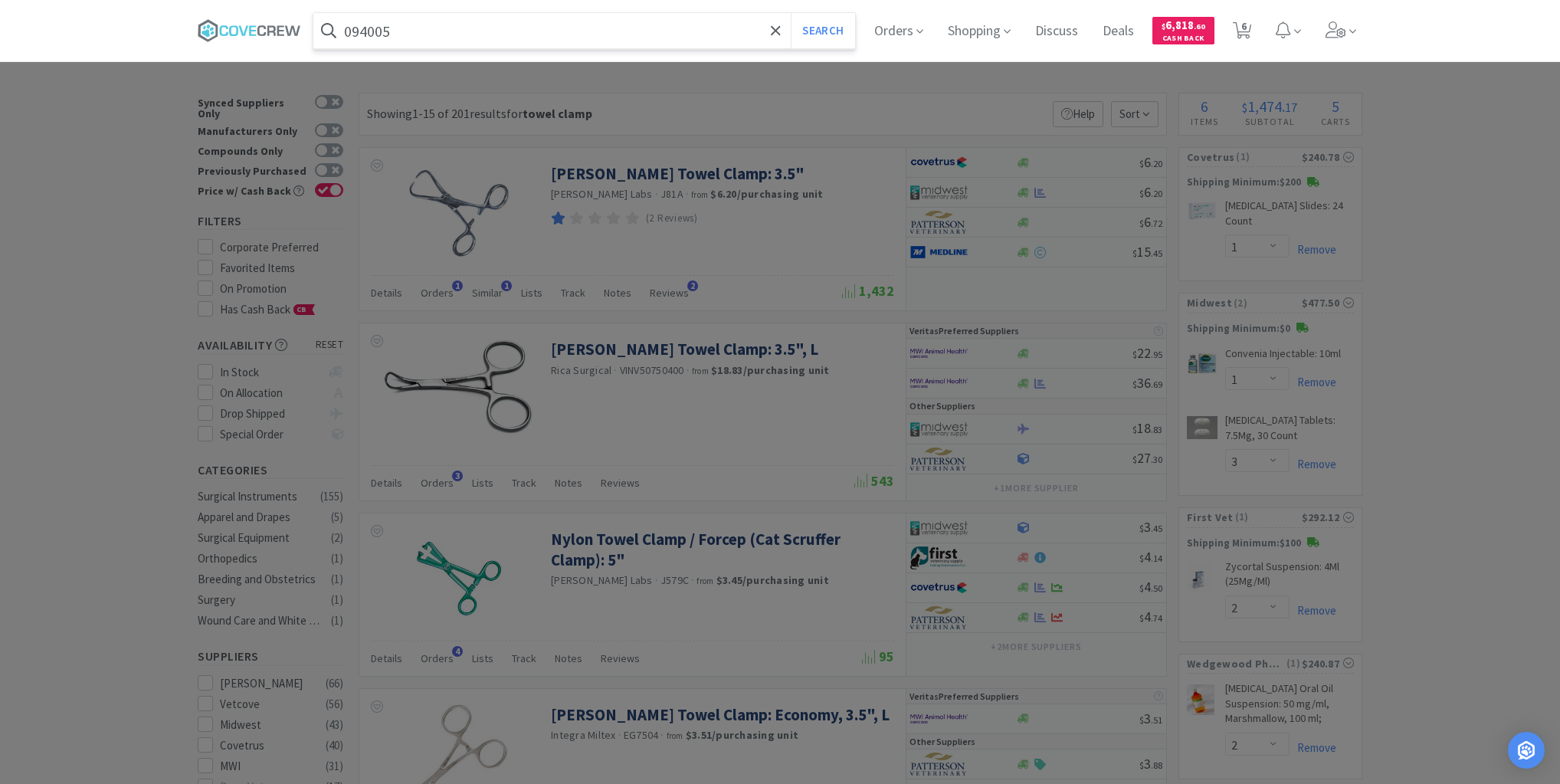
type input "094005"
click at [791, 13] on button "Search" at bounding box center [822, 31] width 63 height 35
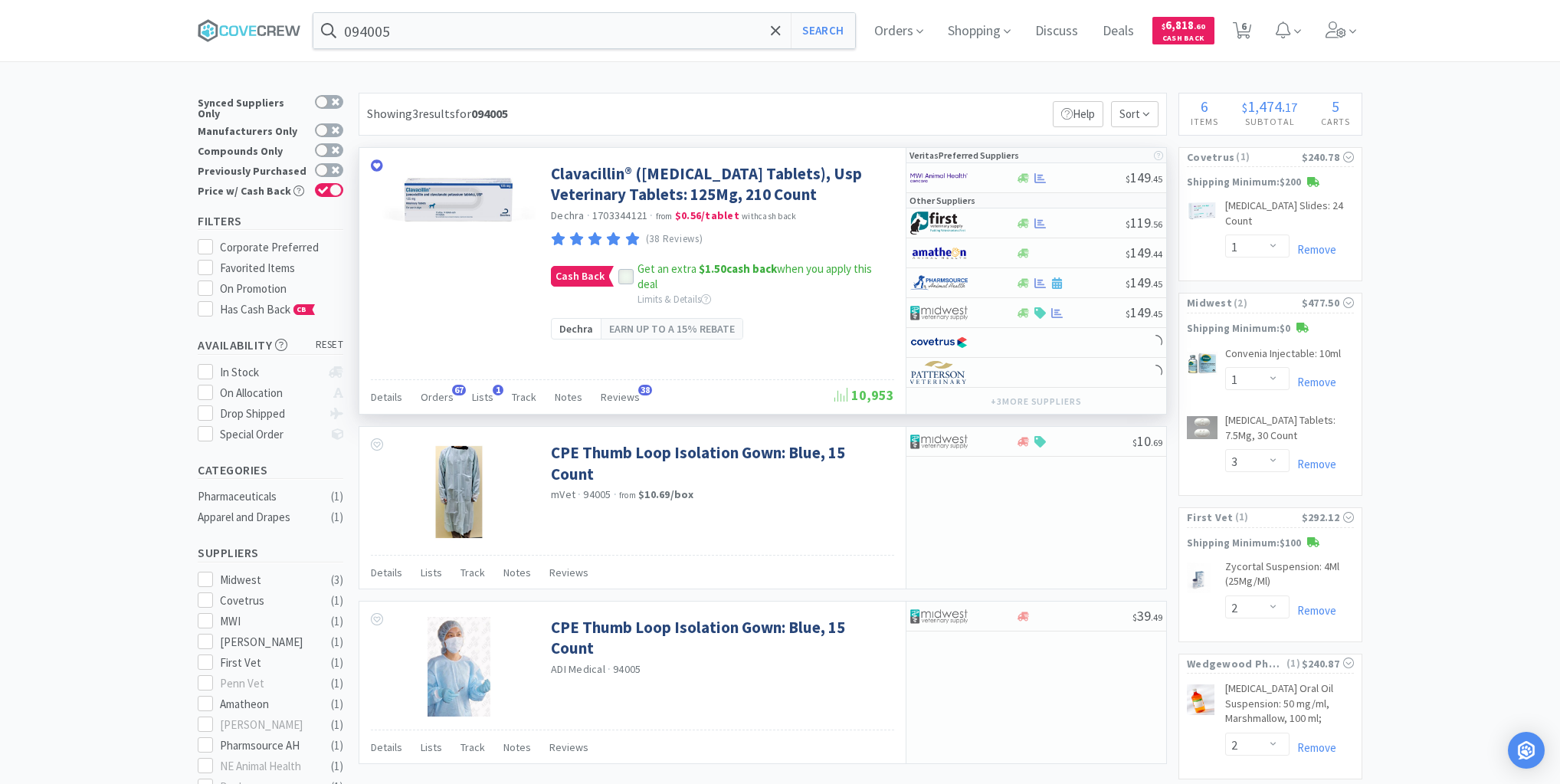
click at [623, 282] on icon at bounding box center [626, 276] width 11 height 11
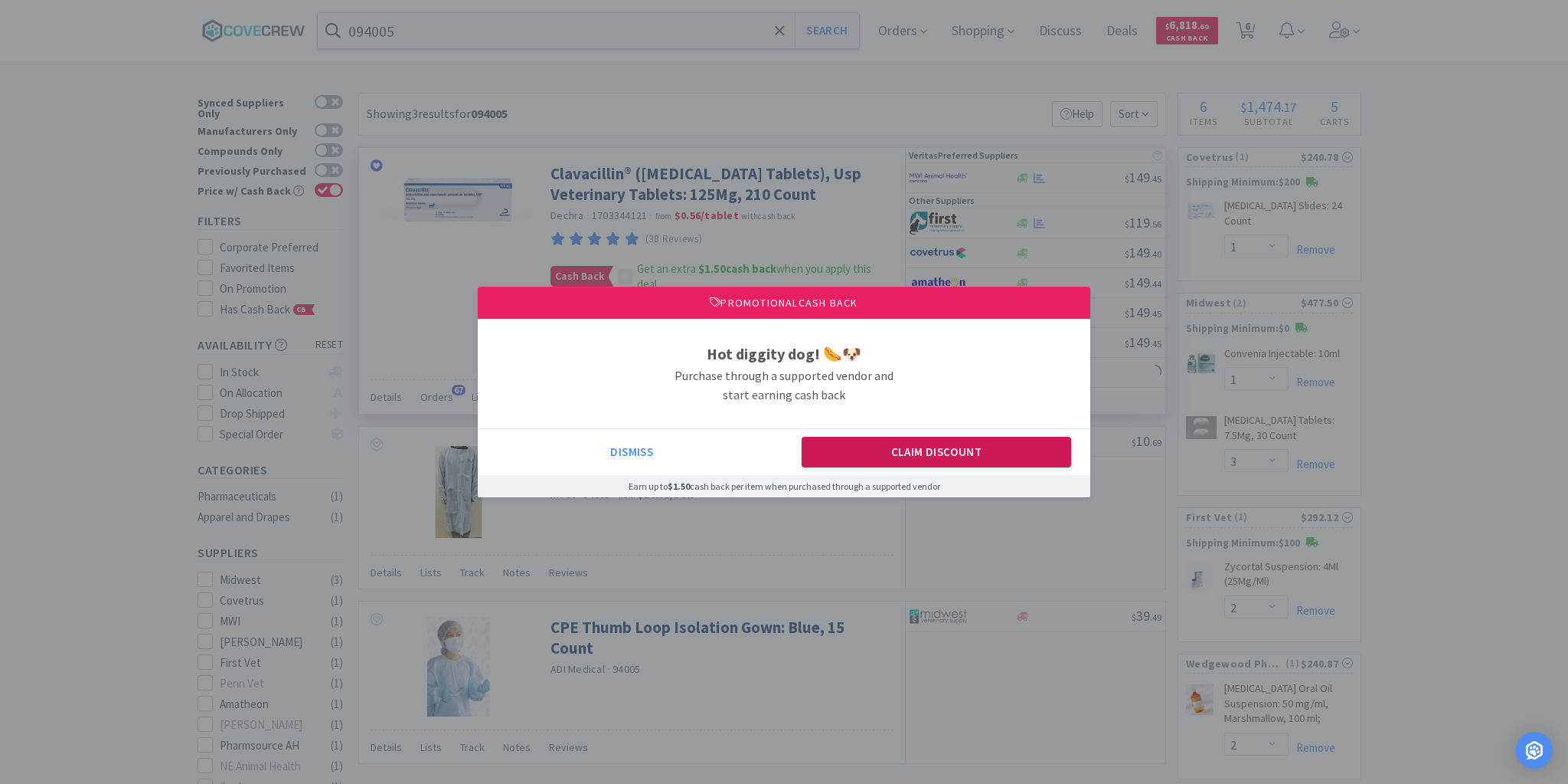
click at [872, 448] on button "Claim Discount" at bounding box center [937, 452] width 270 height 31
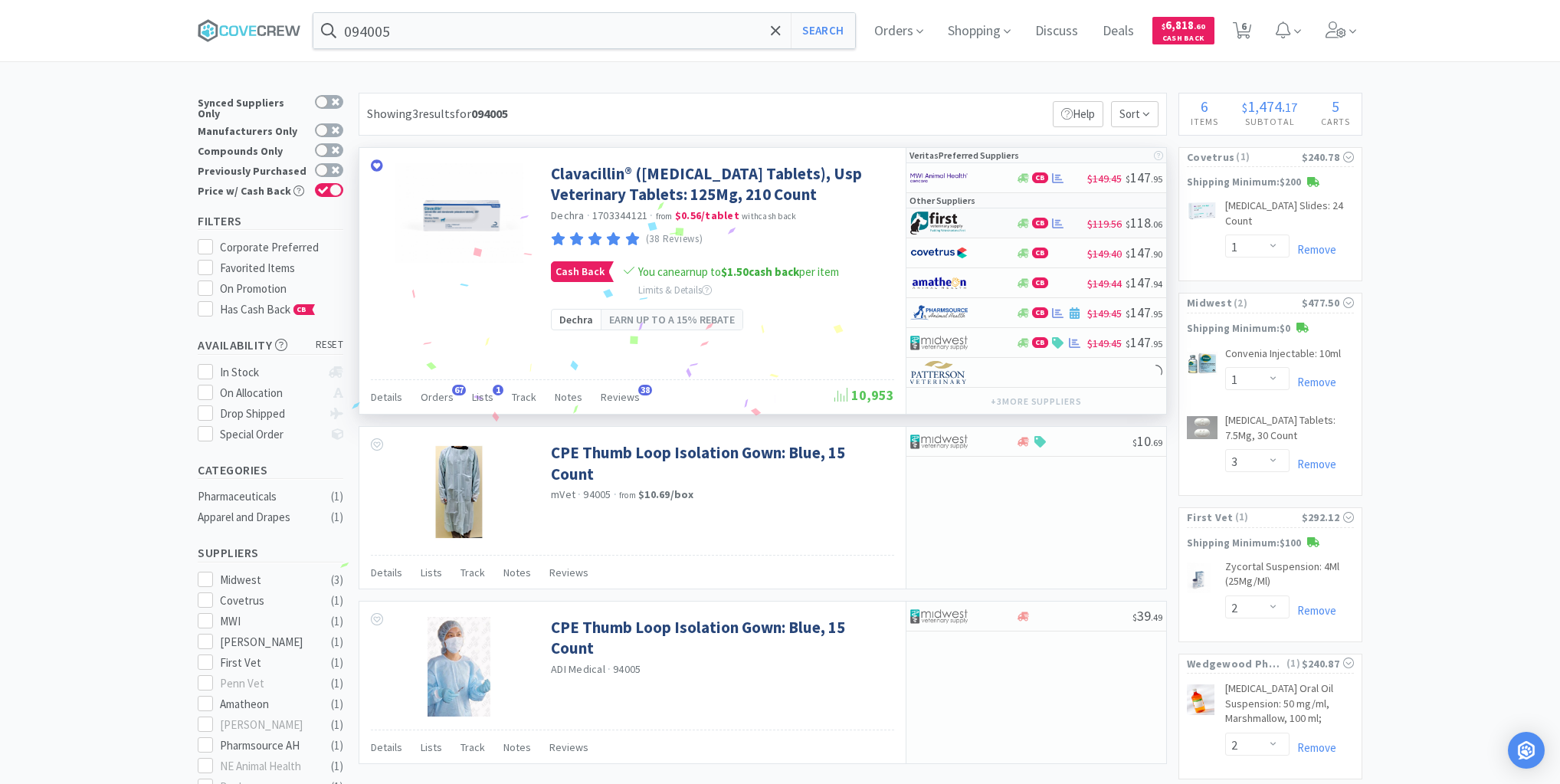
click at [983, 227] on div at bounding box center [952, 223] width 84 height 26
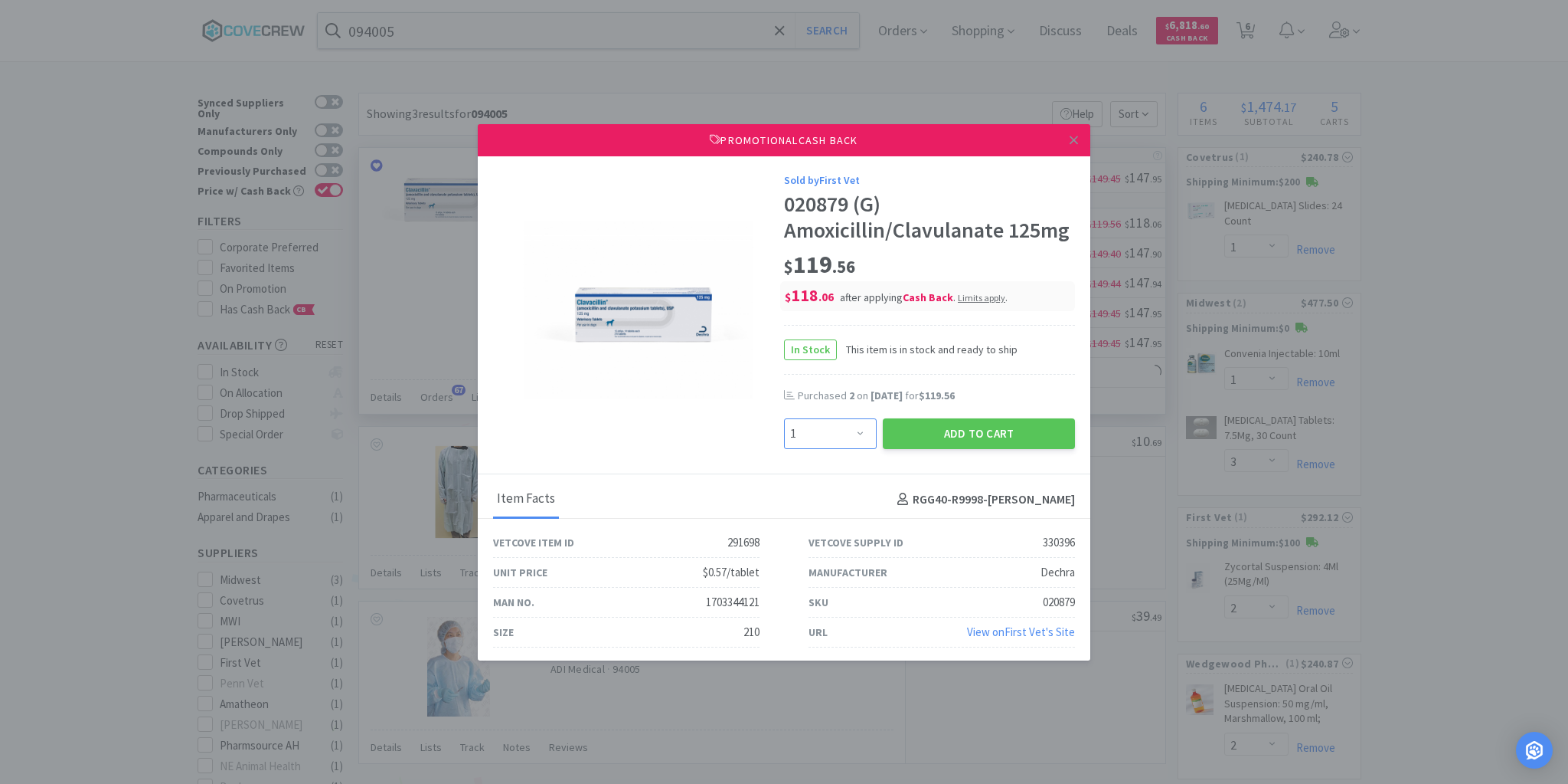
click at [854, 435] on select "Enter Quantity 1 2 3 4 5 6 7 8 9 10 11 12 13 14 15 16 17 18 19 20 Enter Quantity" at bounding box center [831, 433] width 92 height 31
select select "2"
click at [784, 418] on select "Enter Quantity 1 2 3 4 5 6 7 8 9 10 11 12 13 14 15 16 17 18 19 20 Enter Quantity" at bounding box center [831, 433] width 92 height 31
click at [926, 435] on button "Add to Cart" at bounding box center [978, 433] width 192 height 31
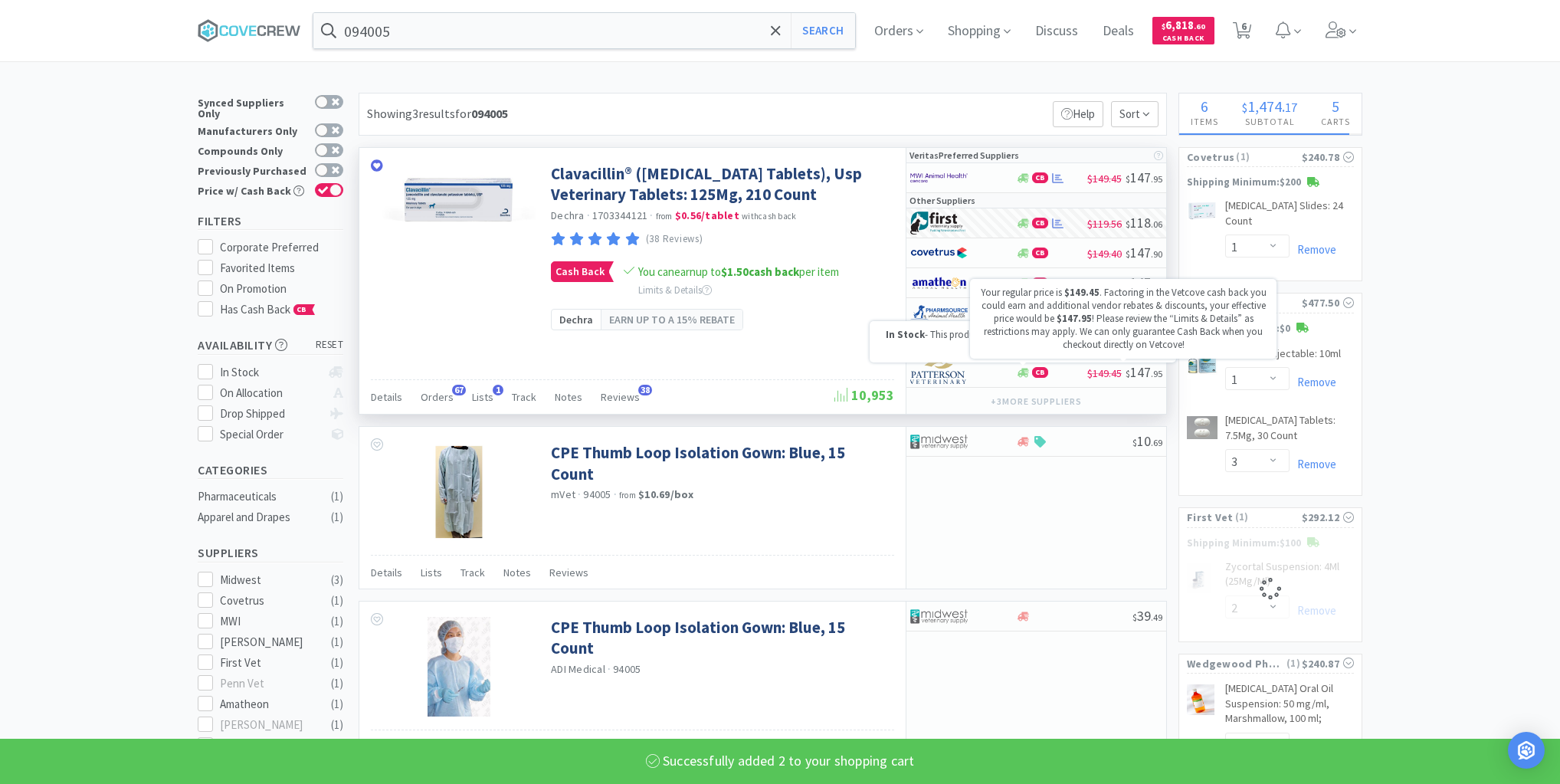
select select "2"
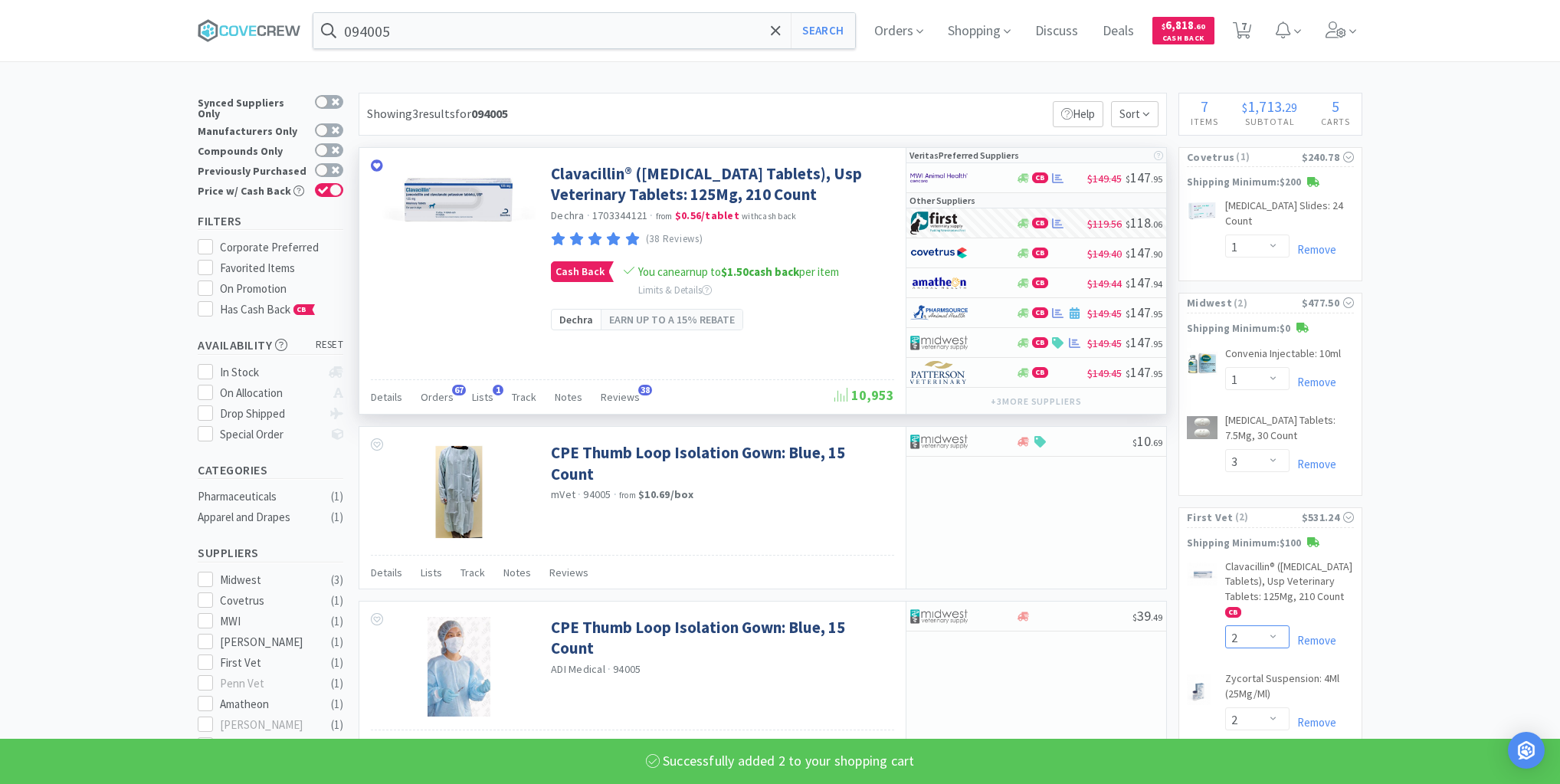
click at [1280, 634] on select "Enter Quantity 1 2 3 4 5 6 7 8 9 10 11 12 13 14 15 16 17 18 19 20 Enter Quantity" at bounding box center [1257, 636] width 64 height 23
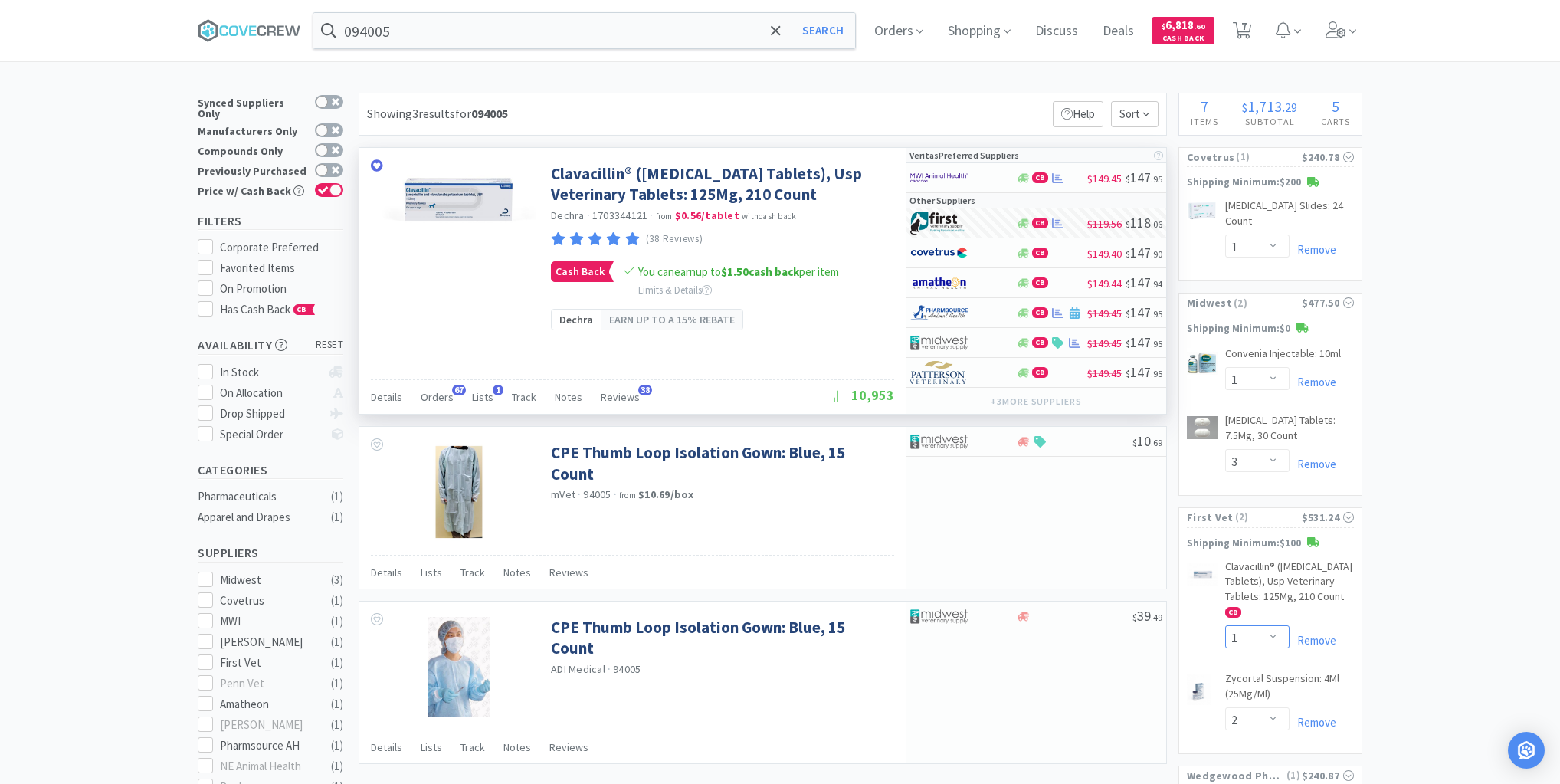
click at [1225, 625] on select "Enter Quantity 1 2 3 4 5 6 7 8 9 10 11 12 13 14 15 16 17 18 19 20 Enter Quantity" at bounding box center [1257, 636] width 64 height 23
select select "1"
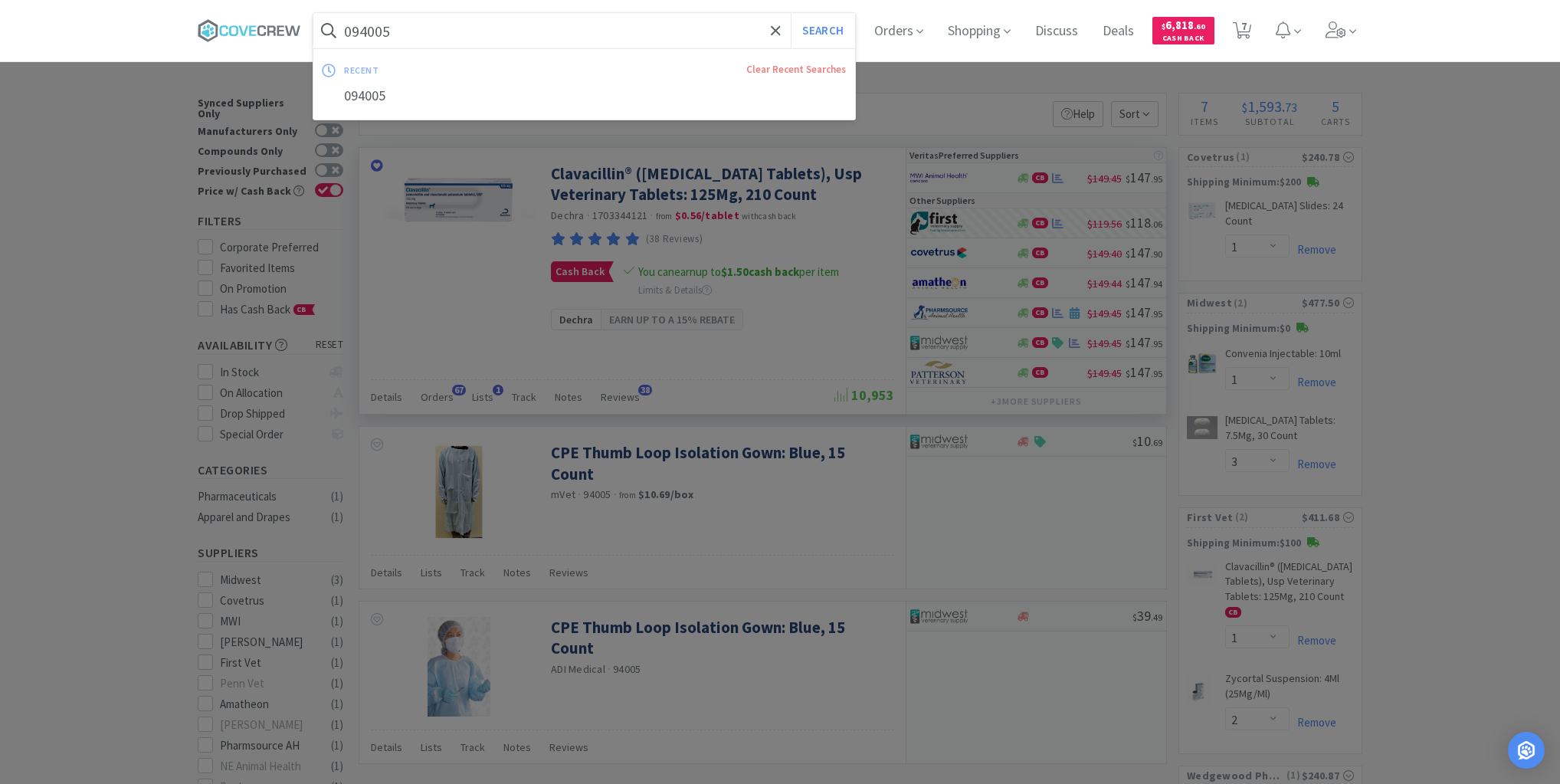
drag, startPoint x: 685, startPoint y: 23, endPoint x: 693, endPoint y: 24, distance: 8.1
click at [685, 24] on input "094005" at bounding box center [584, 31] width 542 height 35
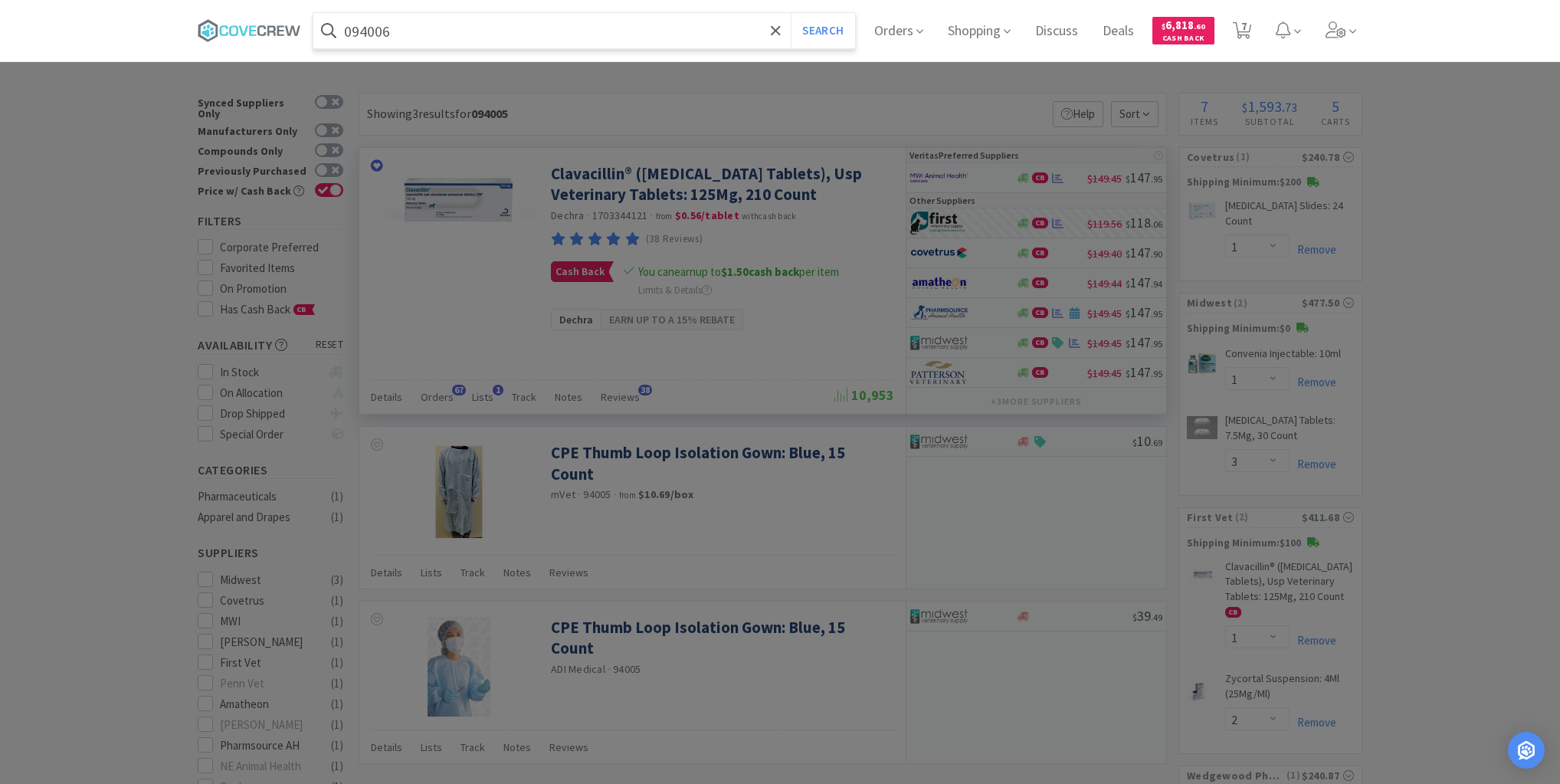
type input "094006"
click at [791, 13] on button "Search" at bounding box center [822, 31] width 63 height 35
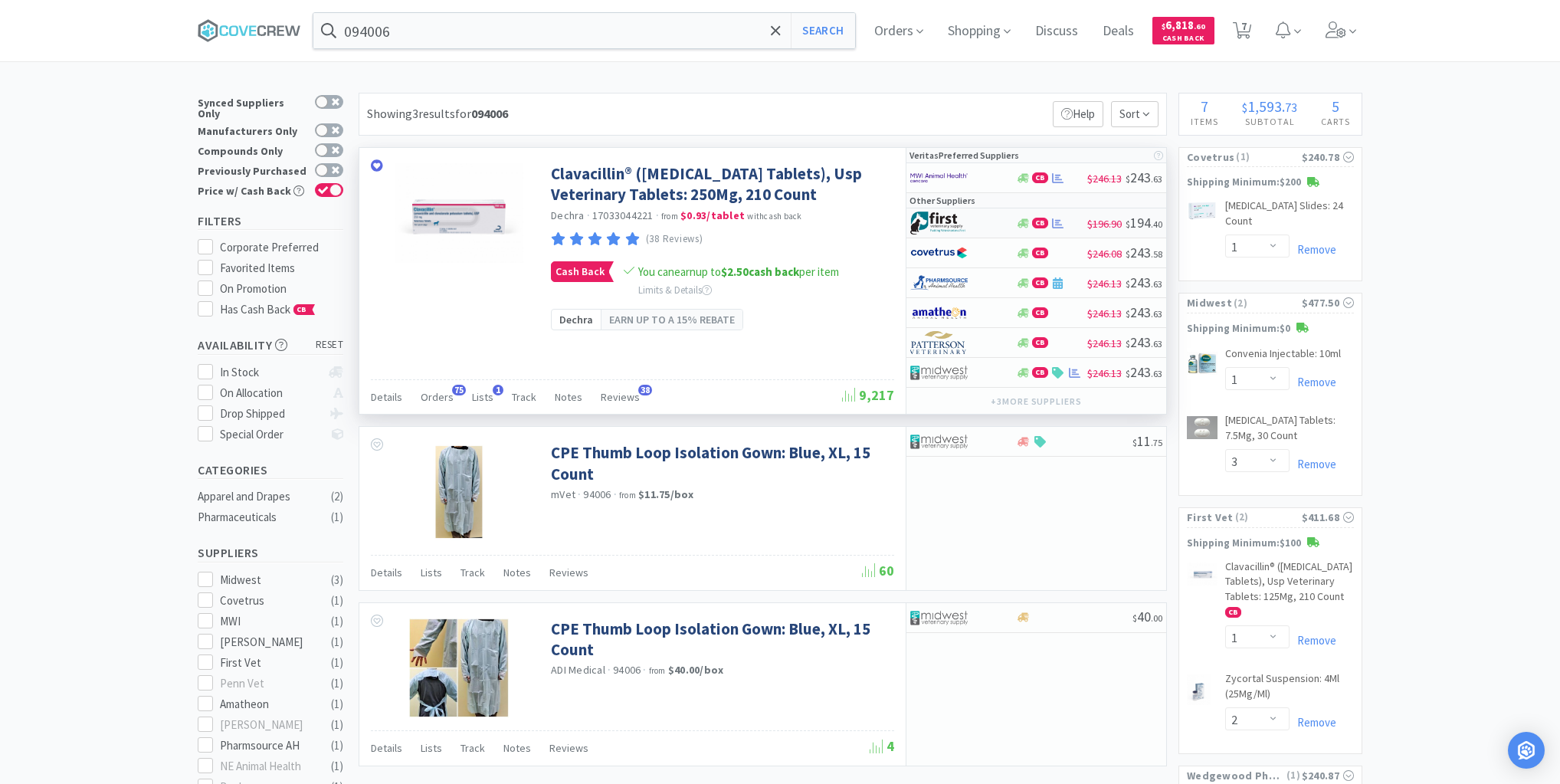
click at [984, 227] on div at bounding box center [952, 223] width 84 height 26
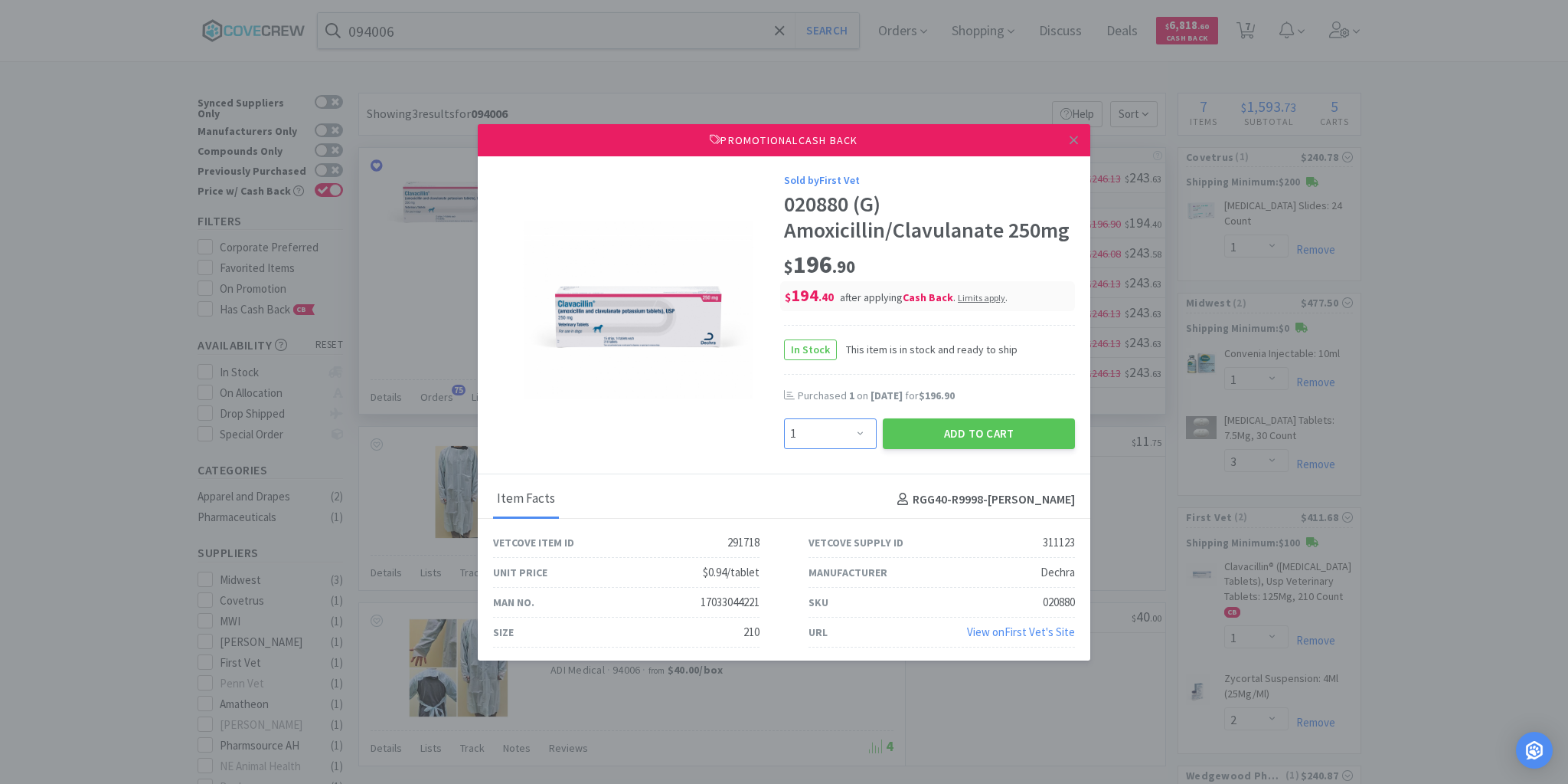
click at [854, 434] on select "Enter Quantity 1 2 3 4 5 6 7 8 9 10 11 12 13 14 15 16 17 18 19 20 Enter Quantity" at bounding box center [831, 433] width 92 height 31
select select "2"
click at [784, 418] on select "Enter Quantity 1 2 3 4 5 6 7 8 9 10 11 12 13 14 15 16 17 18 19 20 Enter Quantity" at bounding box center [831, 433] width 92 height 31
click at [938, 436] on button "Add to Cart" at bounding box center [978, 433] width 192 height 31
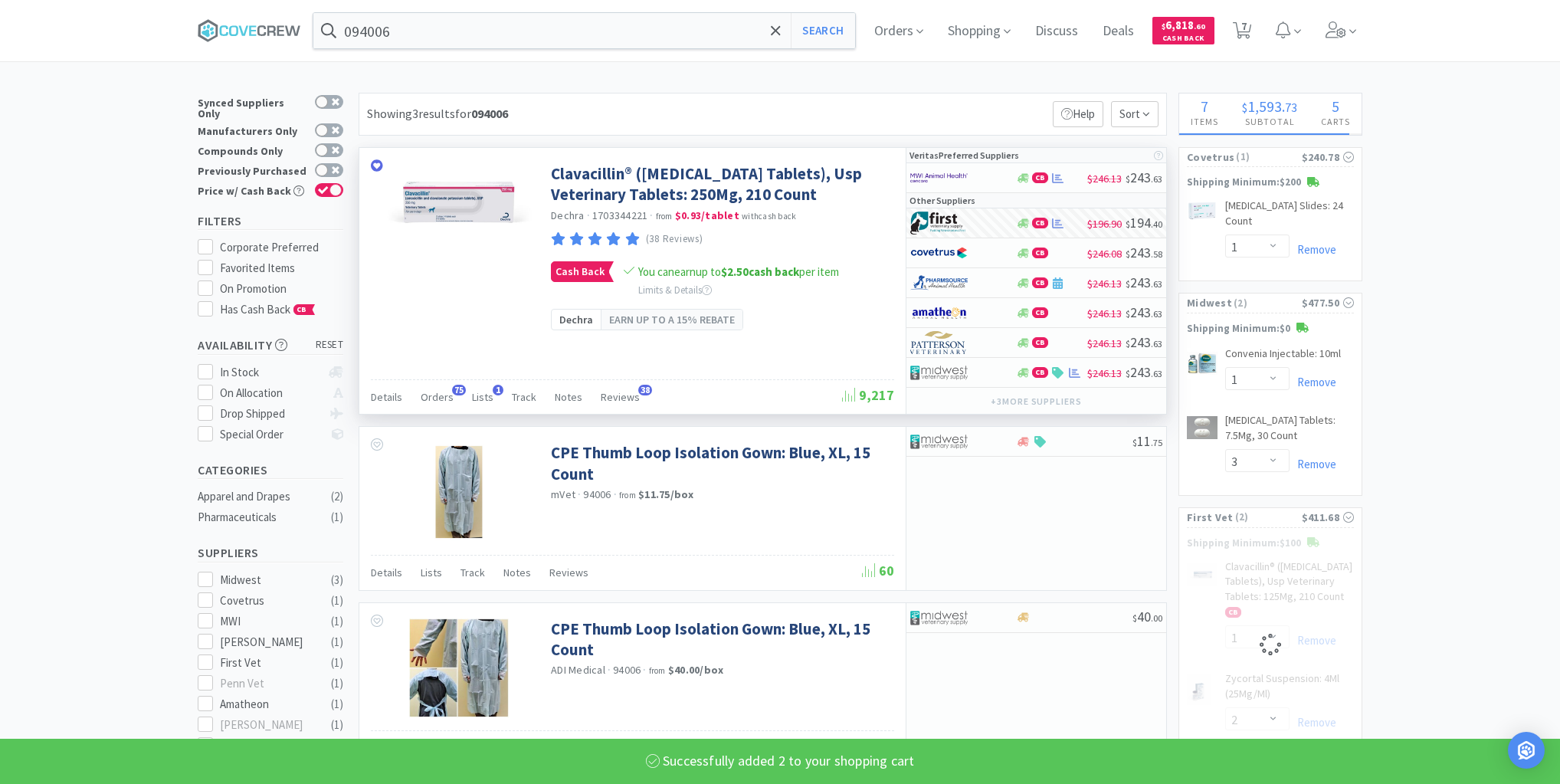
select select "2"
drag, startPoint x: 655, startPoint y: 31, endPoint x: 658, endPoint y: 40, distance: 9.5
click at [656, 31] on input "094006" at bounding box center [584, 31] width 542 height 35
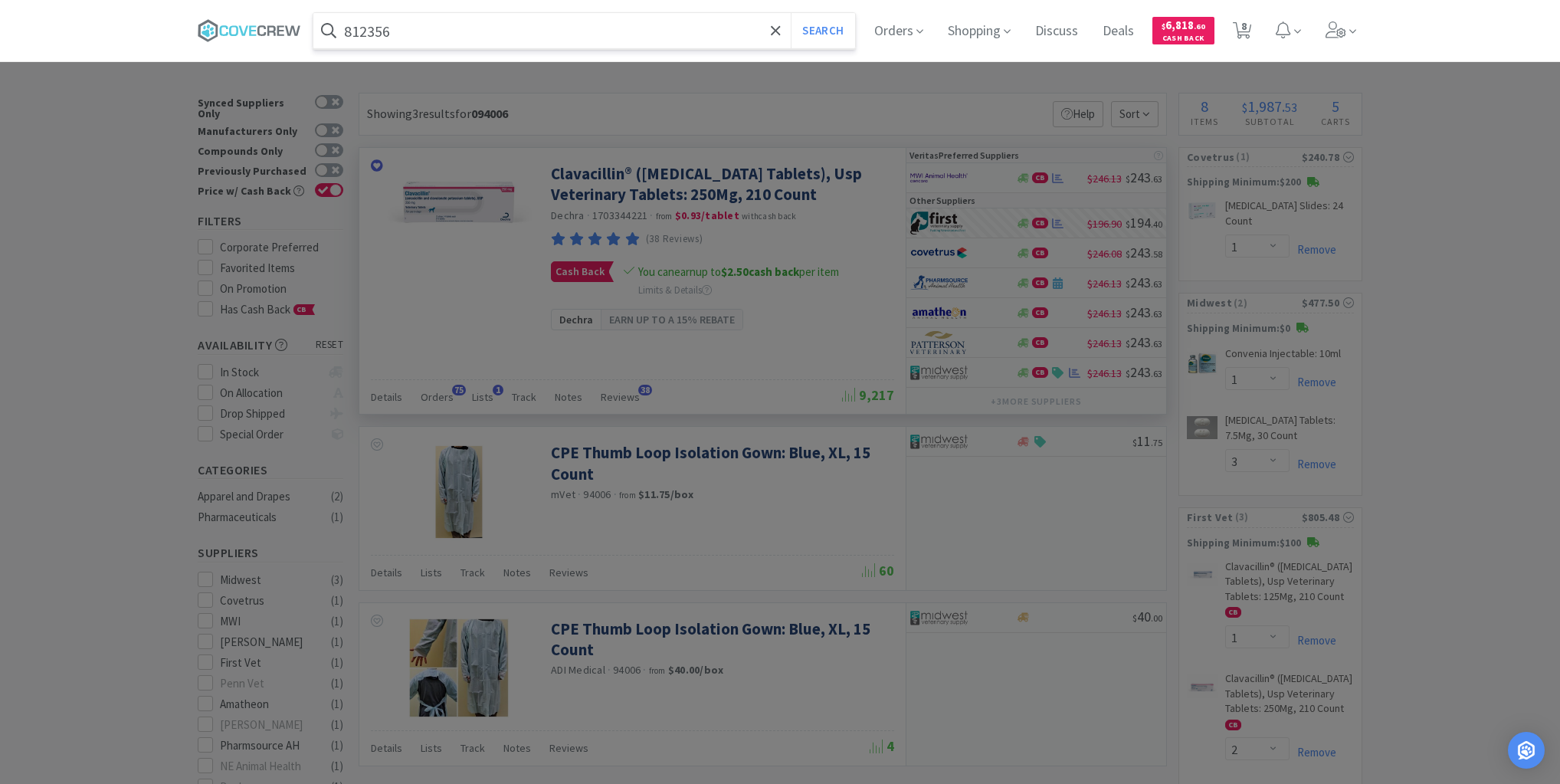
type input "812356"
click at [791, 13] on button "Search" at bounding box center [822, 31] width 63 height 35
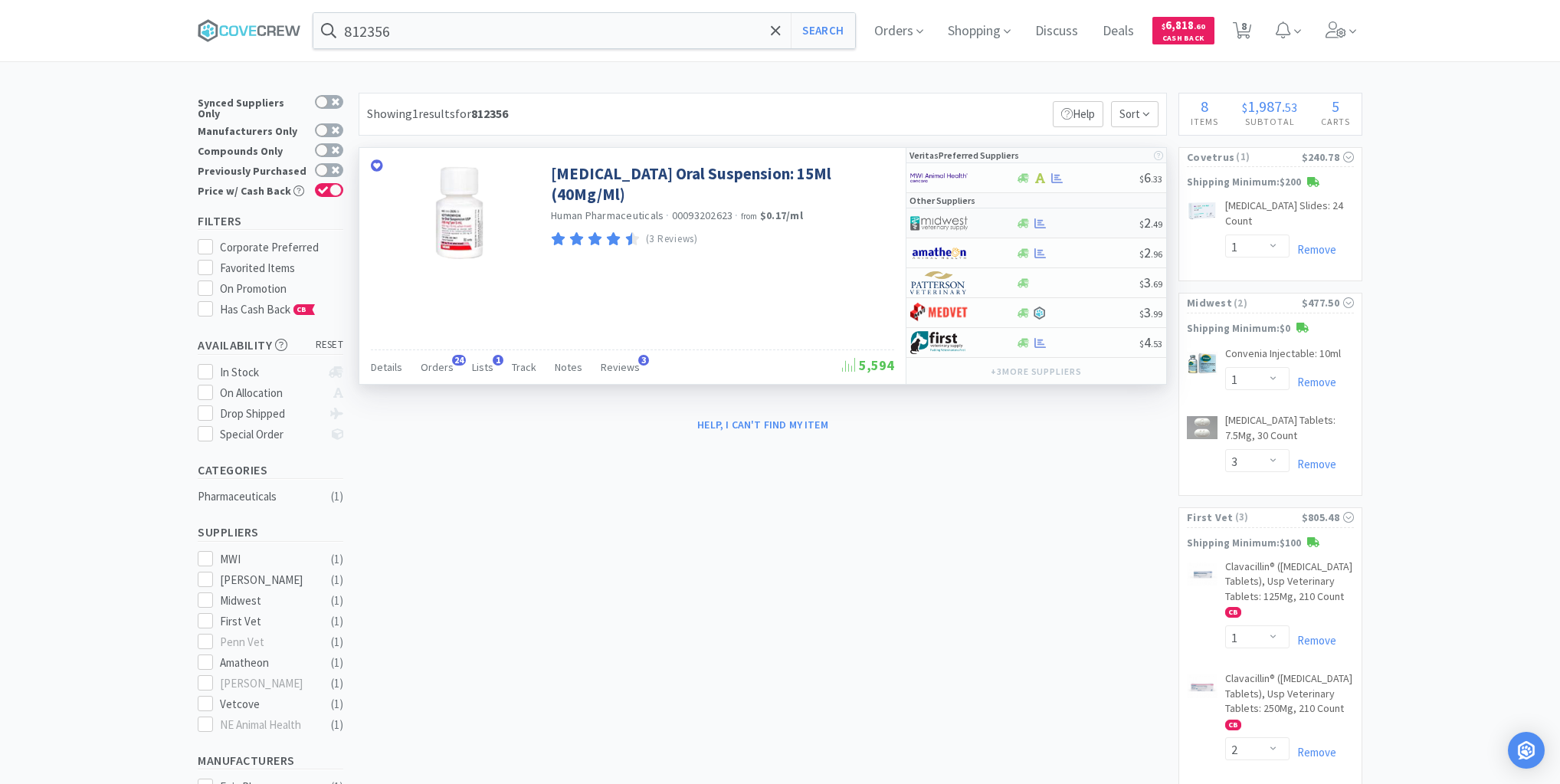
click at [1084, 225] on div at bounding box center [1077, 223] width 125 height 12
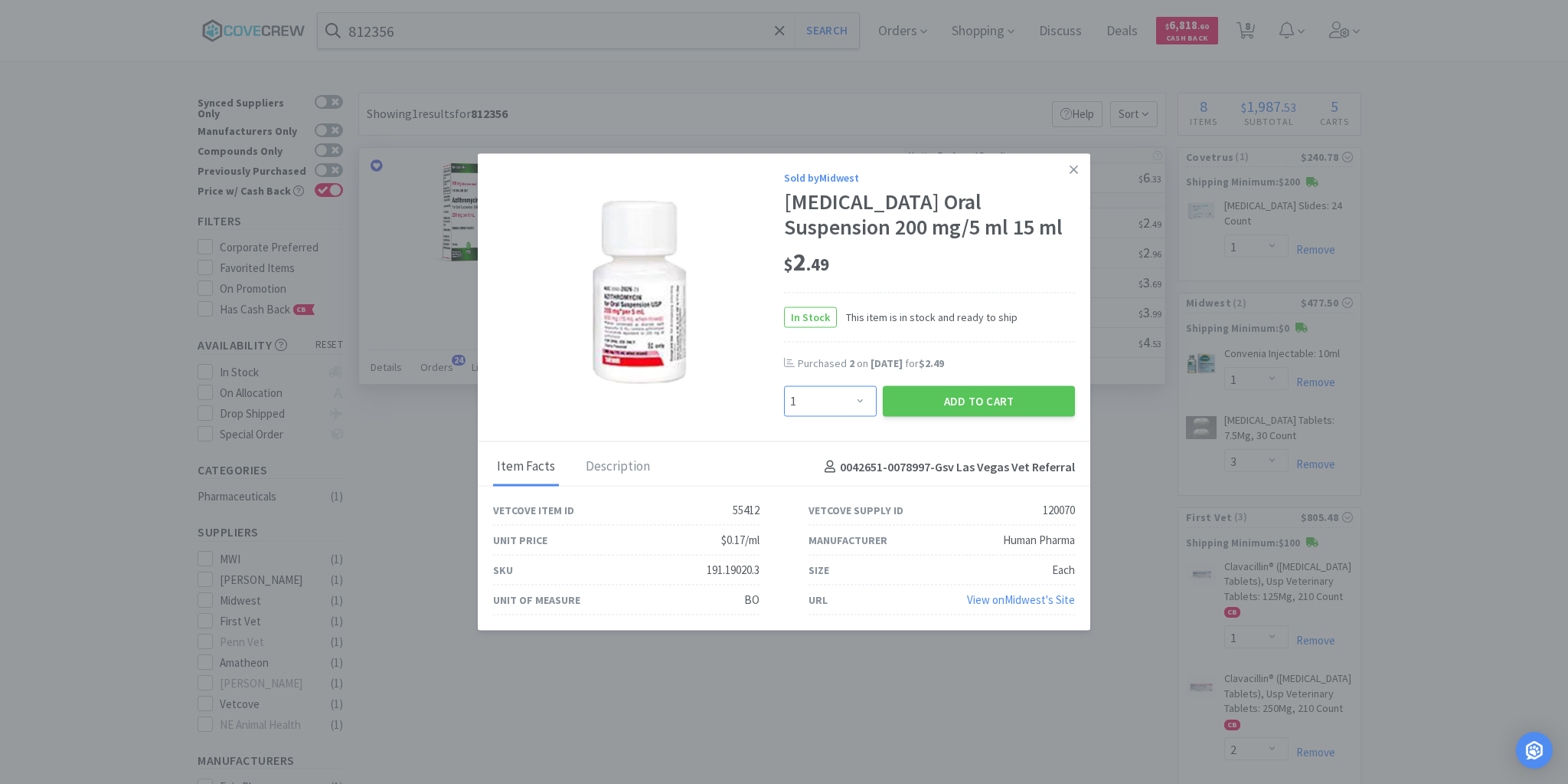
click at [863, 400] on select "Enter Quantity 1 2 3 4 5 6 7 8 9 10 11 12 13 14 15 16 17 18 19 20 Enter Quantity" at bounding box center [831, 401] width 92 height 31
select select "2"
click at [784, 386] on select "Enter Quantity 1 2 3 4 5 6 7 8 9 10 11 12 13 14 15 16 17 18 19 20 Enter Quantity" at bounding box center [831, 401] width 92 height 31
click at [965, 401] on button "Add to Cart" at bounding box center [978, 401] width 192 height 31
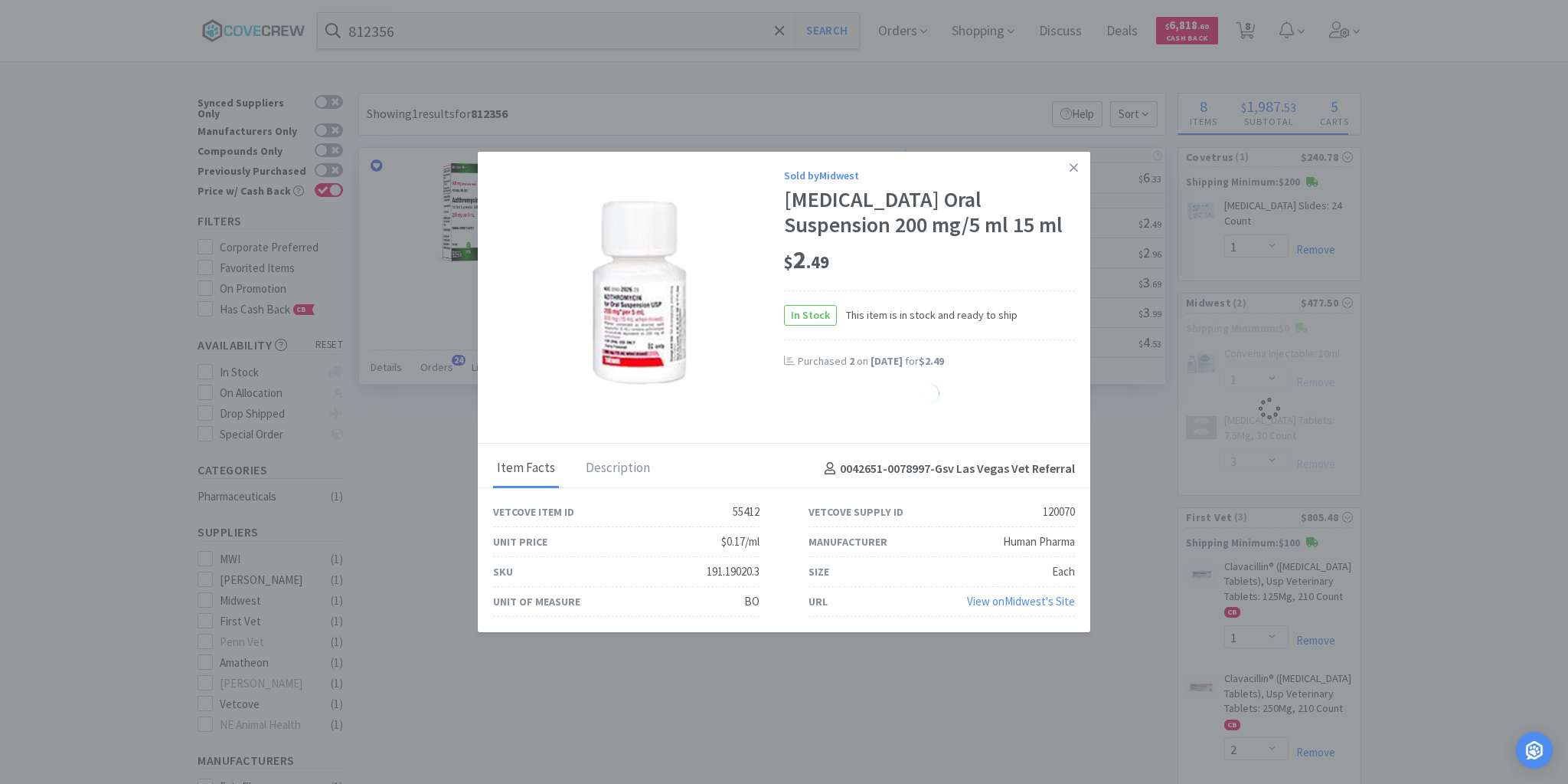
select select "2"
select select "1"
select select "3"
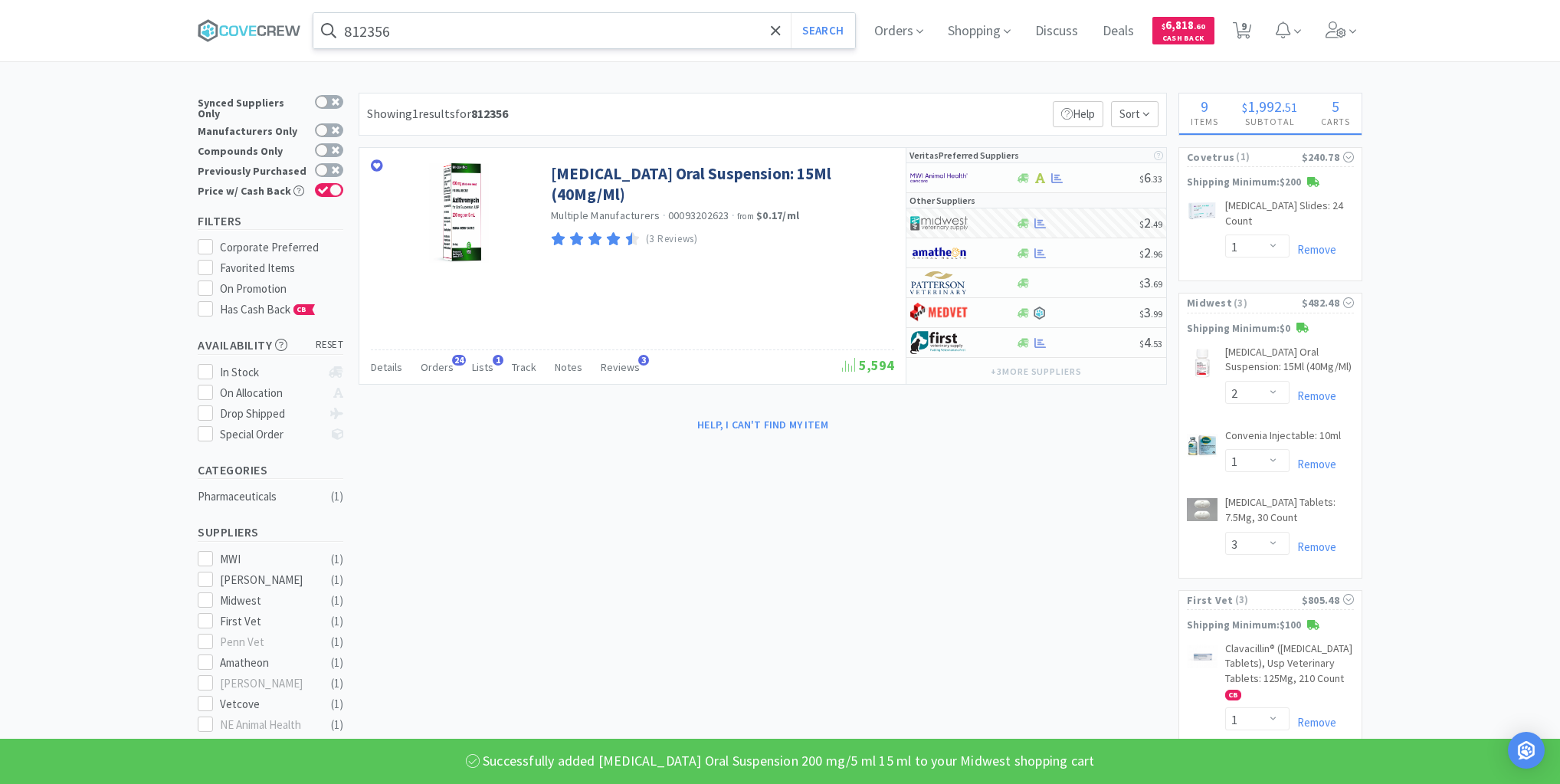
click at [655, 34] on input "812356" at bounding box center [584, 31] width 542 height 35
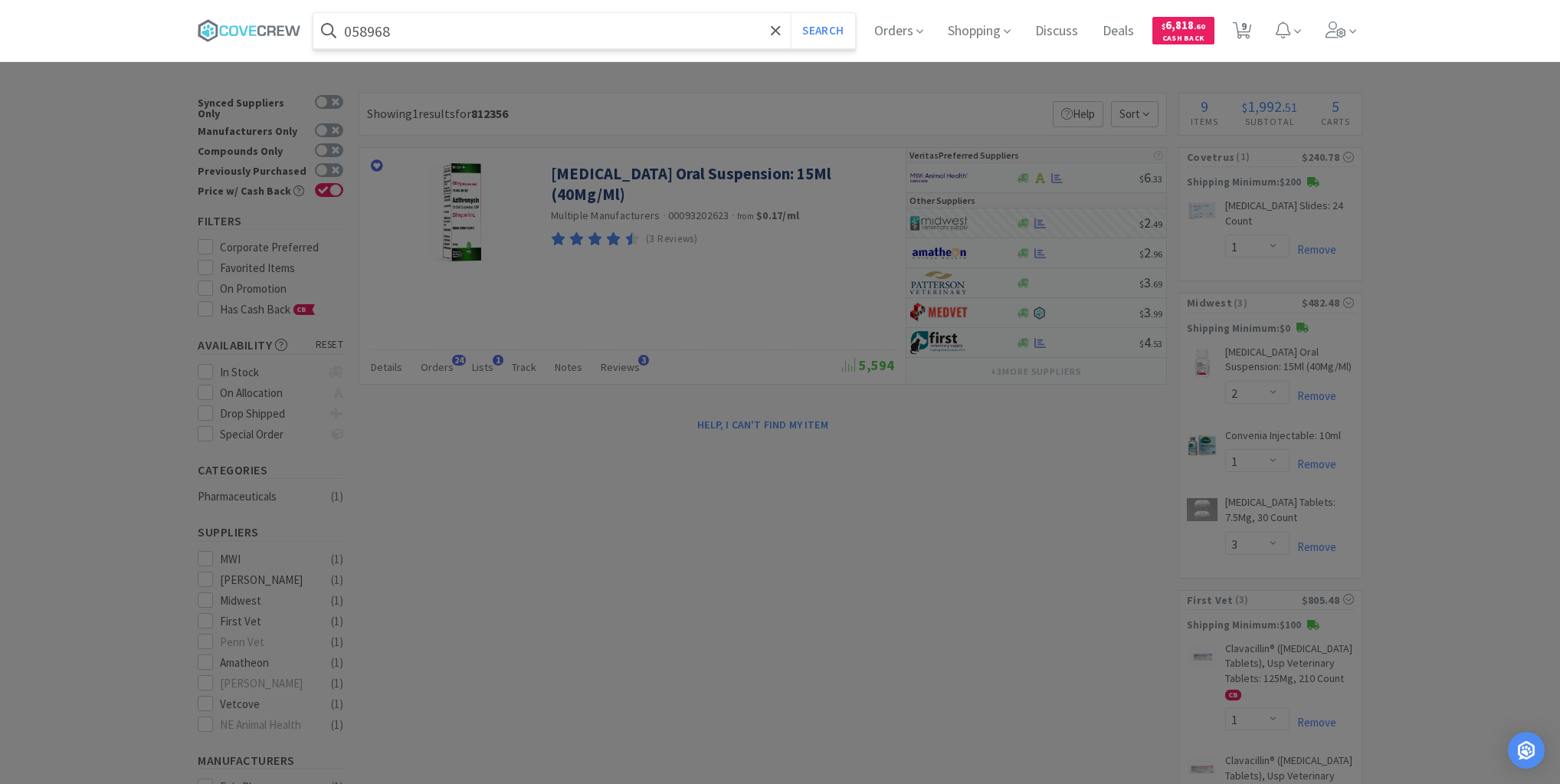
type input "058968"
click at [791, 13] on button "Search" at bounding box center [822, 31] width 63 height 35
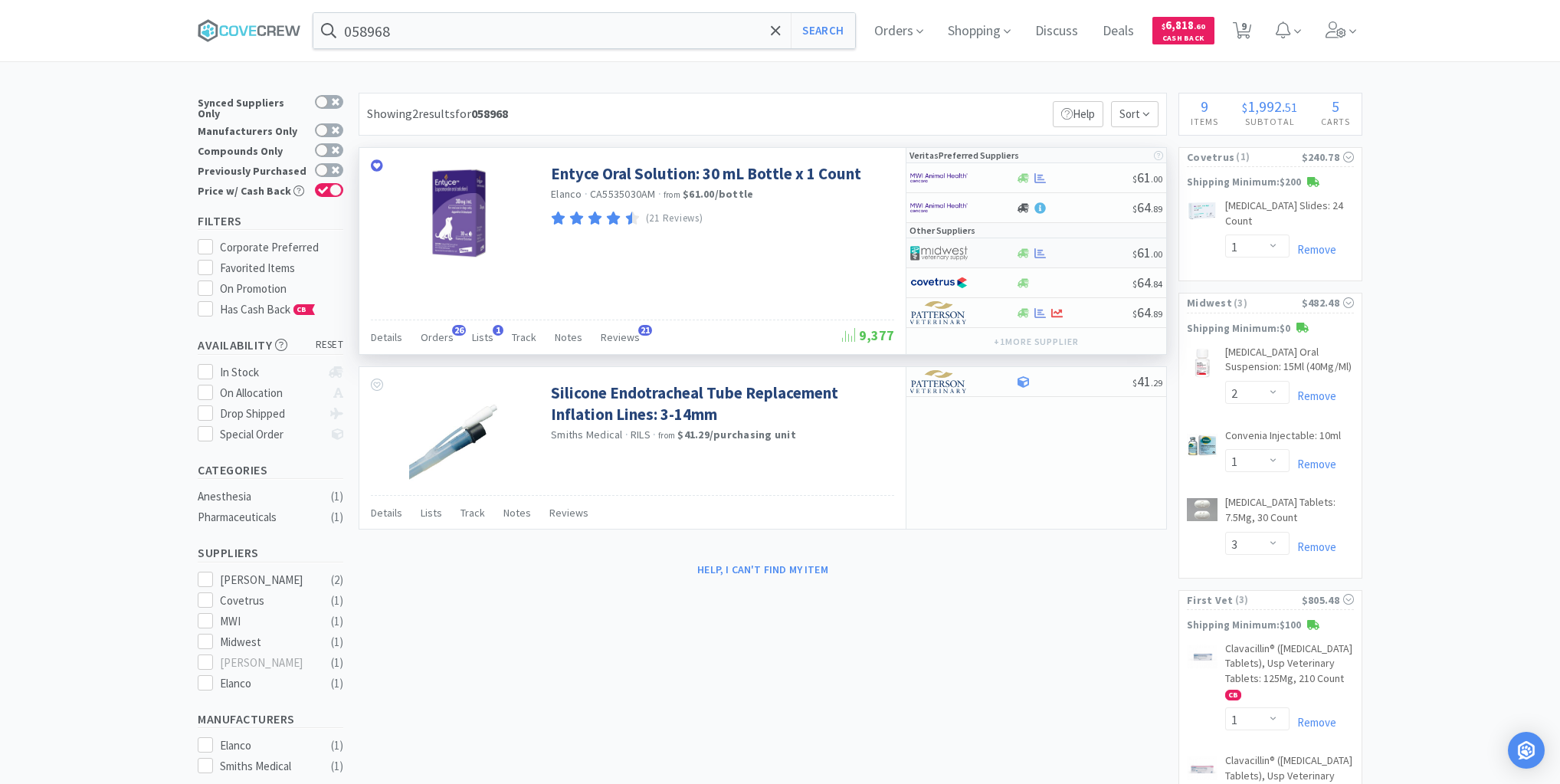
click at [1074, 254] on div at bounding box center [1074, 253] width 117 height 12
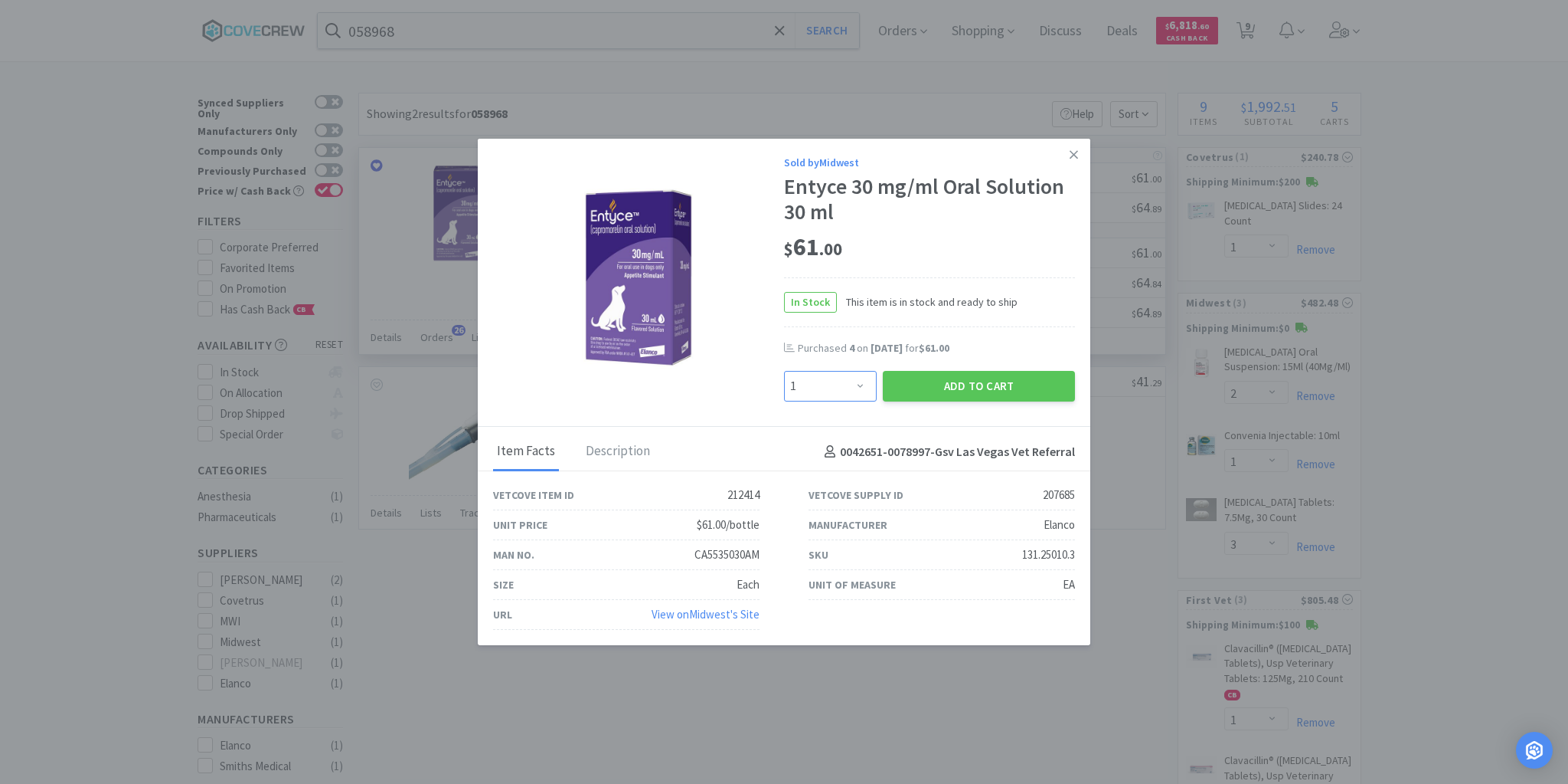
click at [861, 383] on select "Enter Quantity 1 2 3 4 5 6 7 8 9 10 11 12 13 14 15 16 17 18 19 20 Enter Quantity" at bounding box center [831, 386] width 92 height 31
select select "6"
click at [784, 372] on select "Enter Quantity 1 2 3 4 5 6 7 8 9 10 11 12 13 14 15 16 17 18 19 20 Enter Quantity" at bounding box center [831, 386] width 92 height 31
click at [962, 381] on button "Add to Cart" at bounding box center [978, 386] width 192 height 31
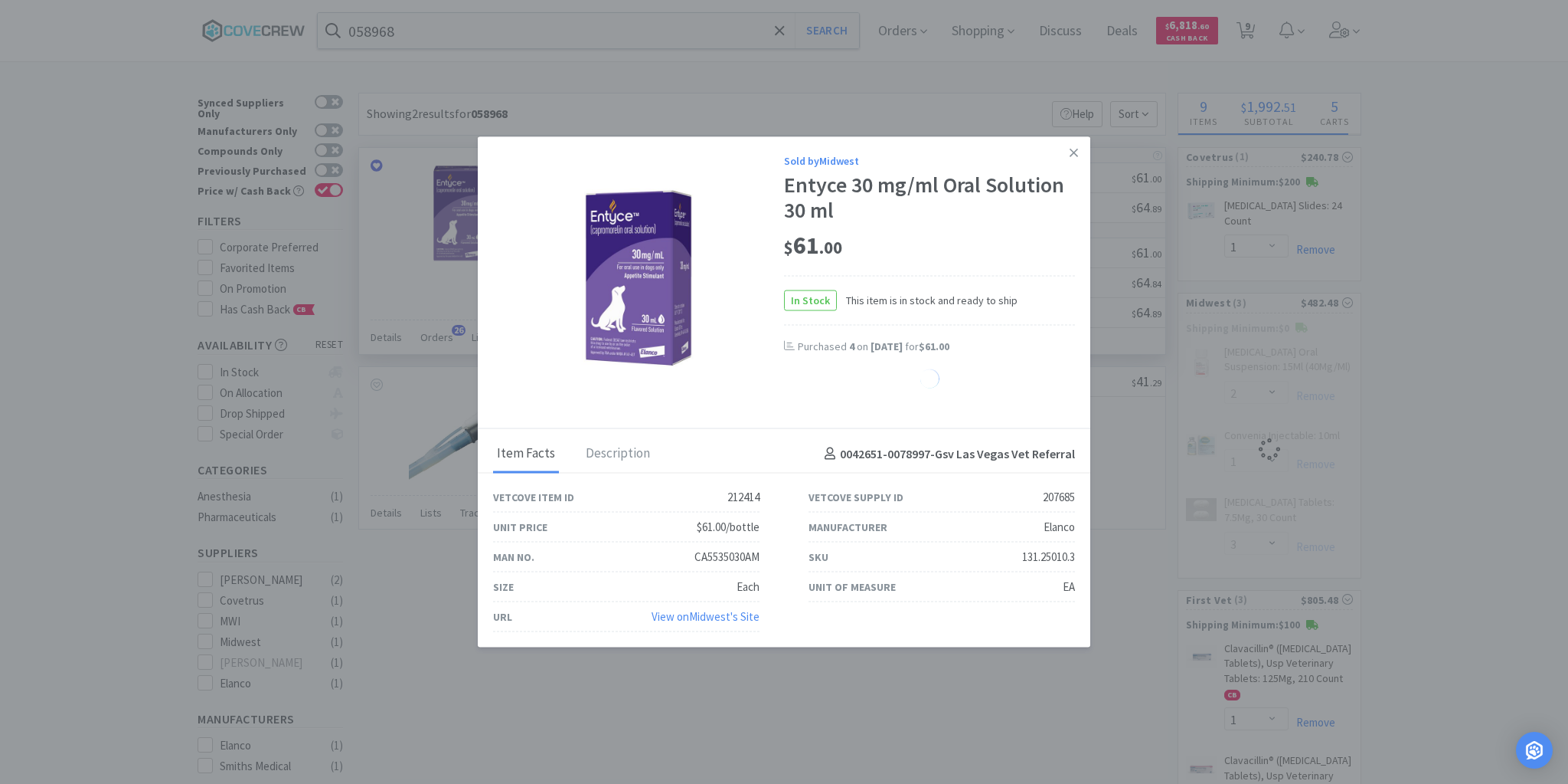
select select "6"
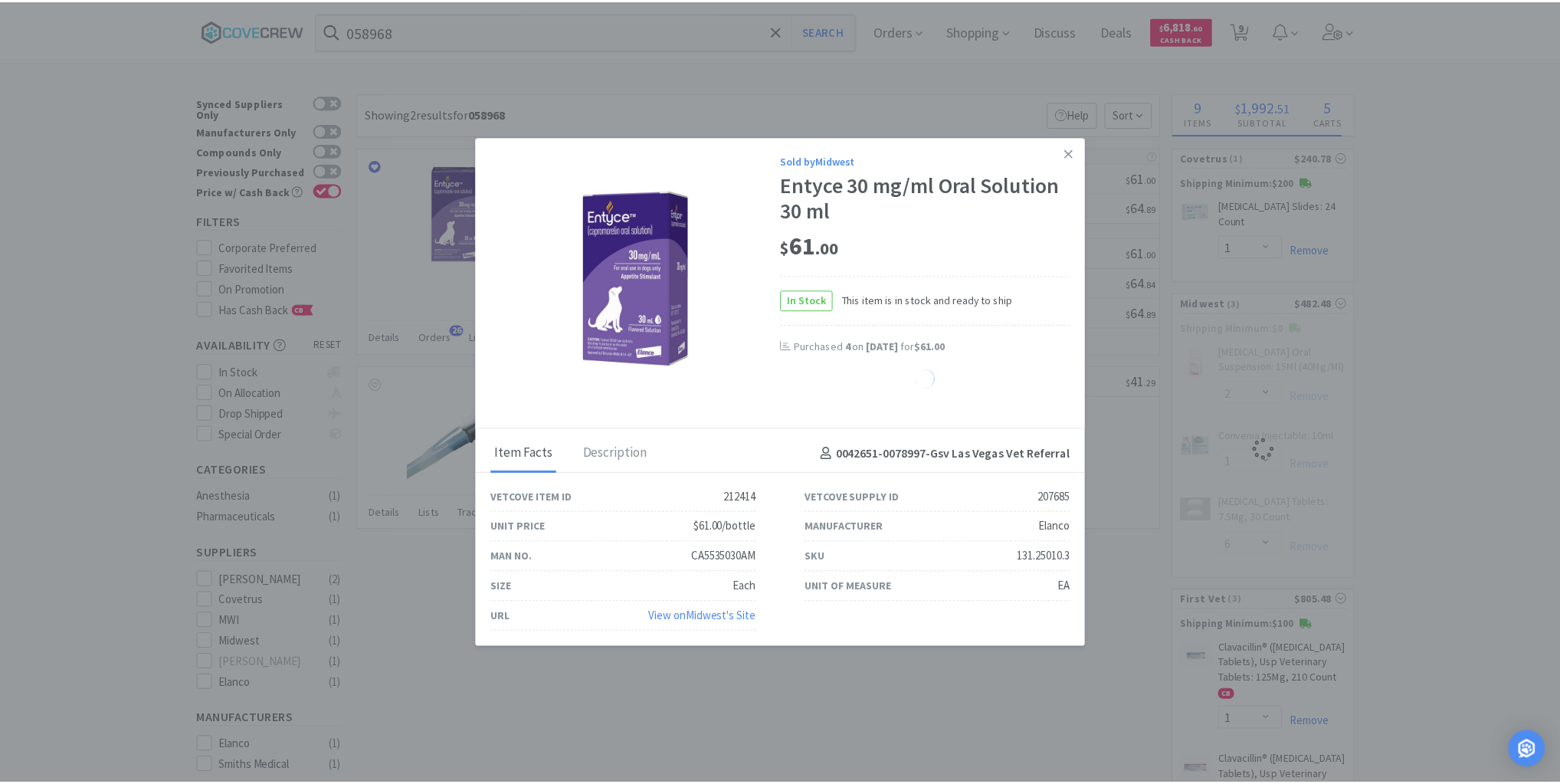
select select "3"
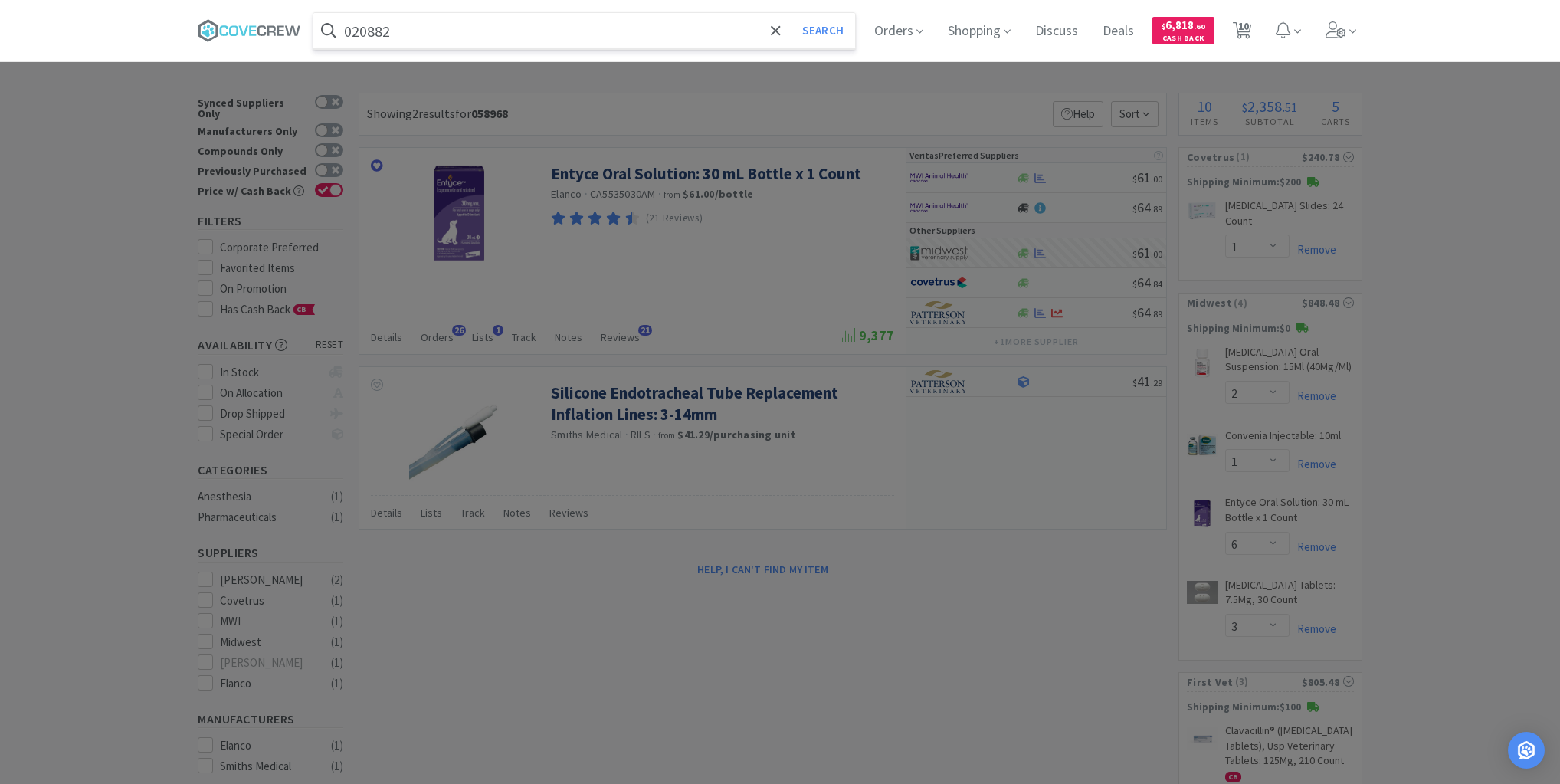
type input "020882"
click at [791, 13] on button "Search" at bounding box center [822, 31] width 63 height 35
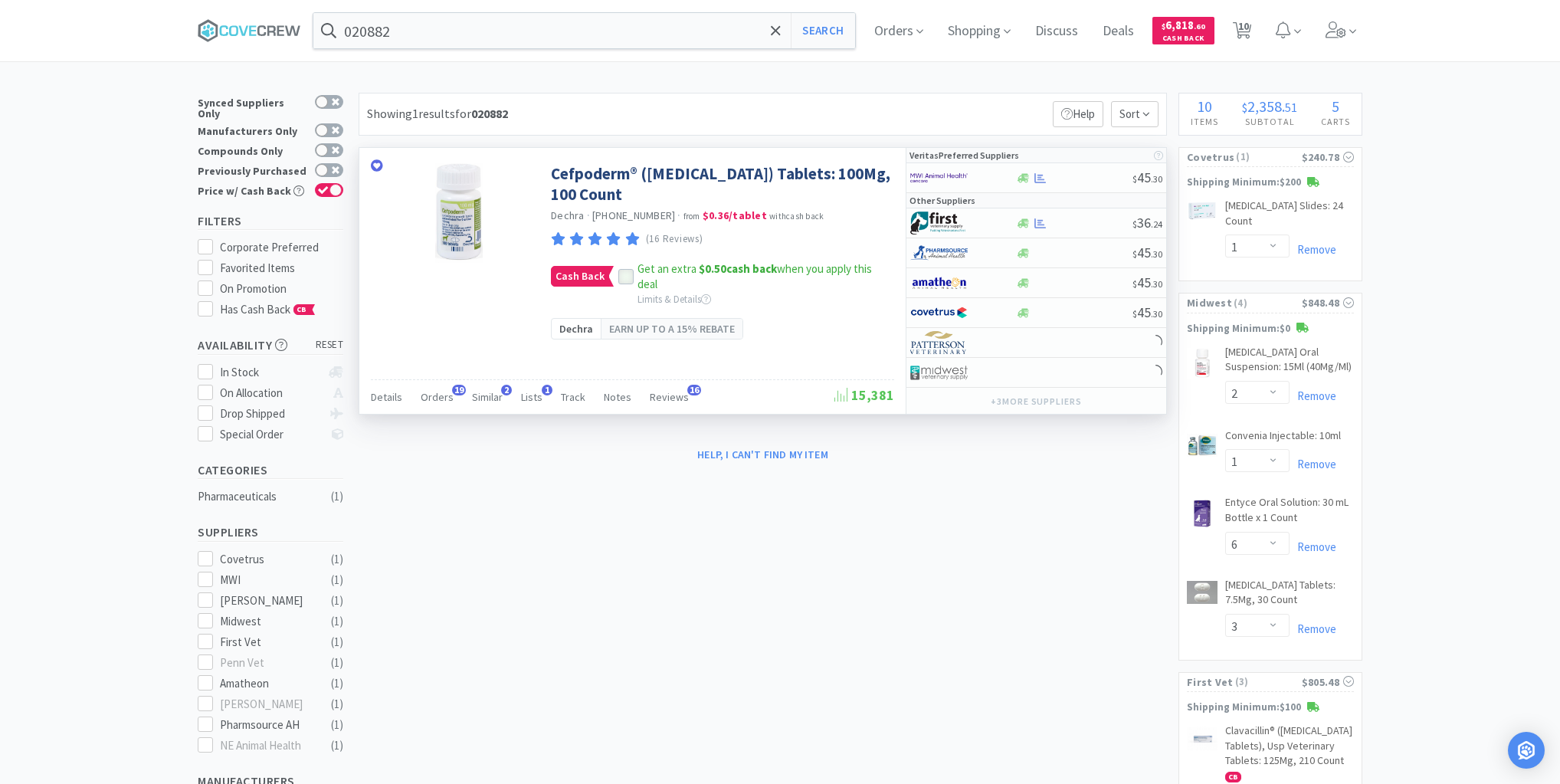
click at [623, 276] on icon at bounding box center [626, 276] width 11 height 11
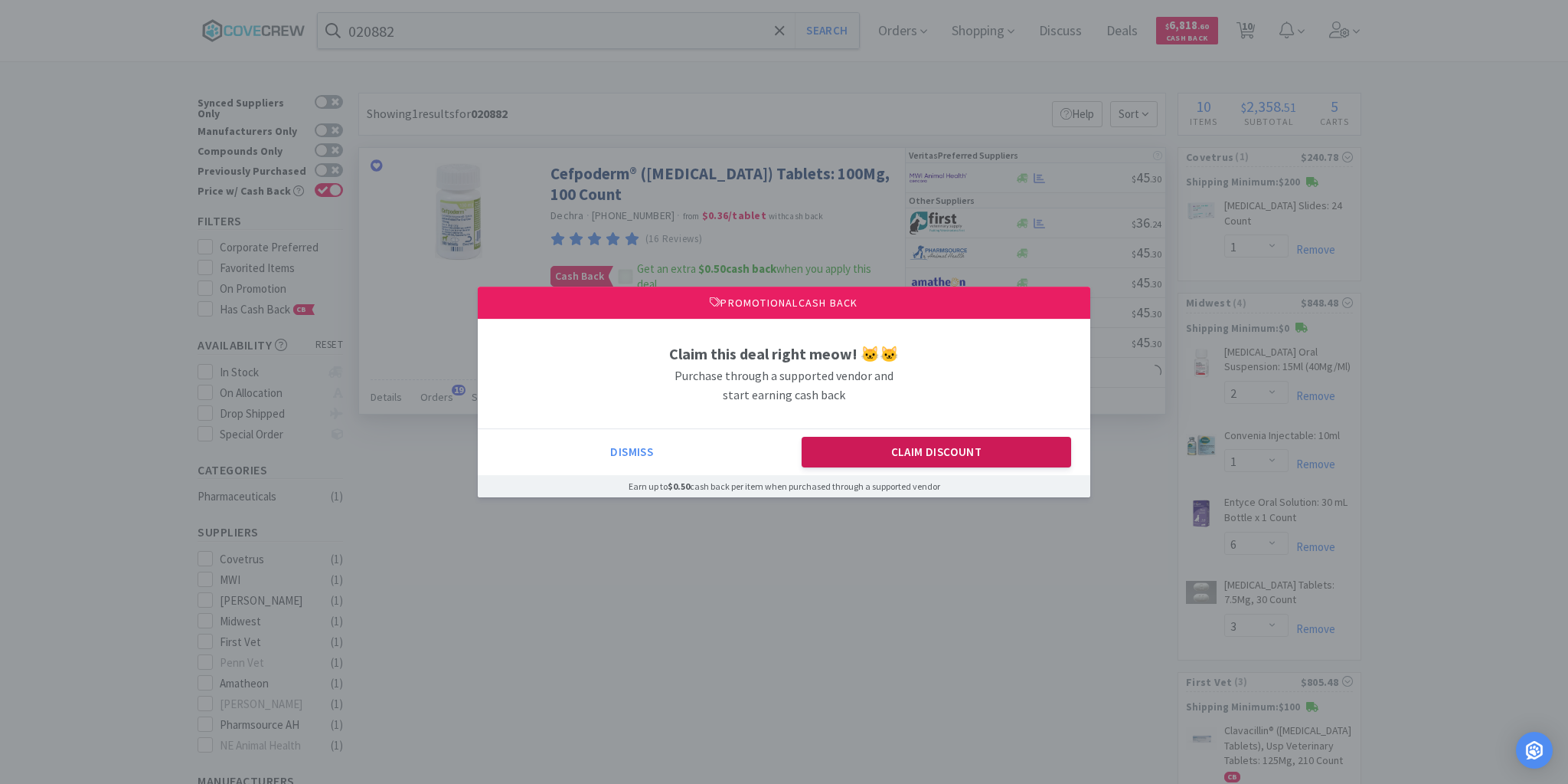
click at [908, 467] on button "Claim Discount" at bounding box center [937, 452] width 270 height 31
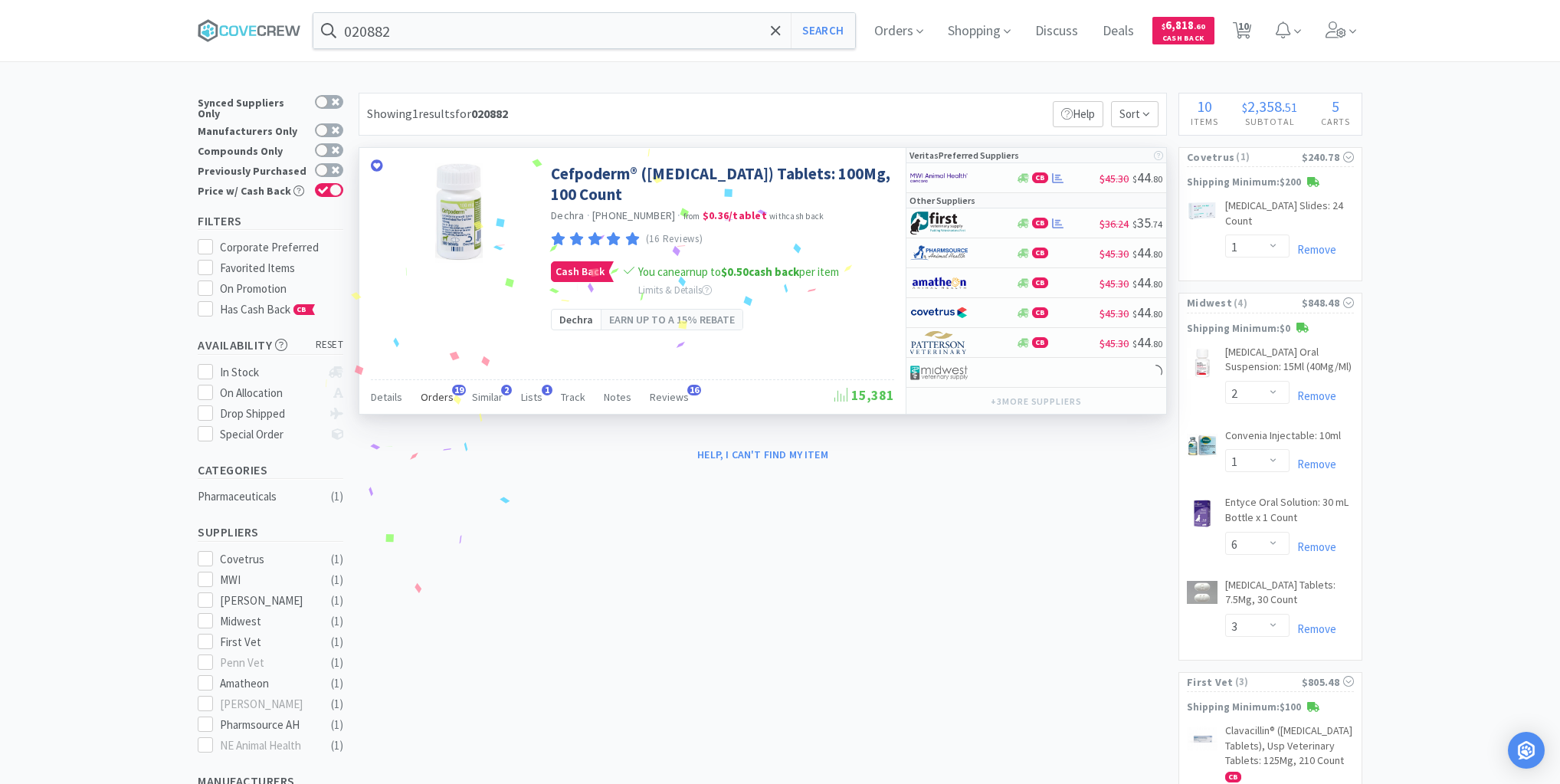
click at [439, 394] on span "Orders" at bounding box center [437, 397] width 33 height 14
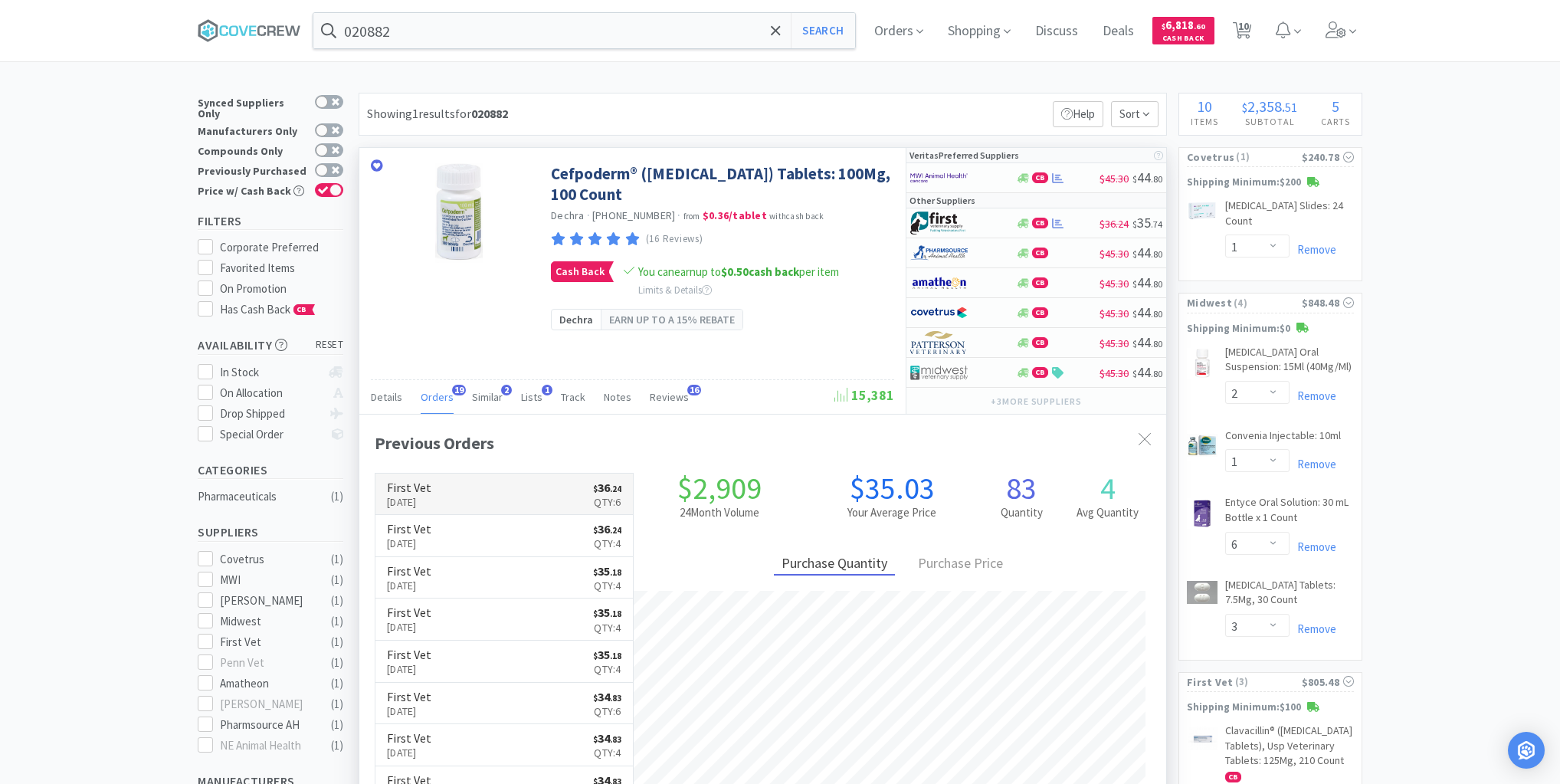
scroll to position [411, 807]
click at [993, 222] on div at bounding box center [952, 223] width 84 height 26
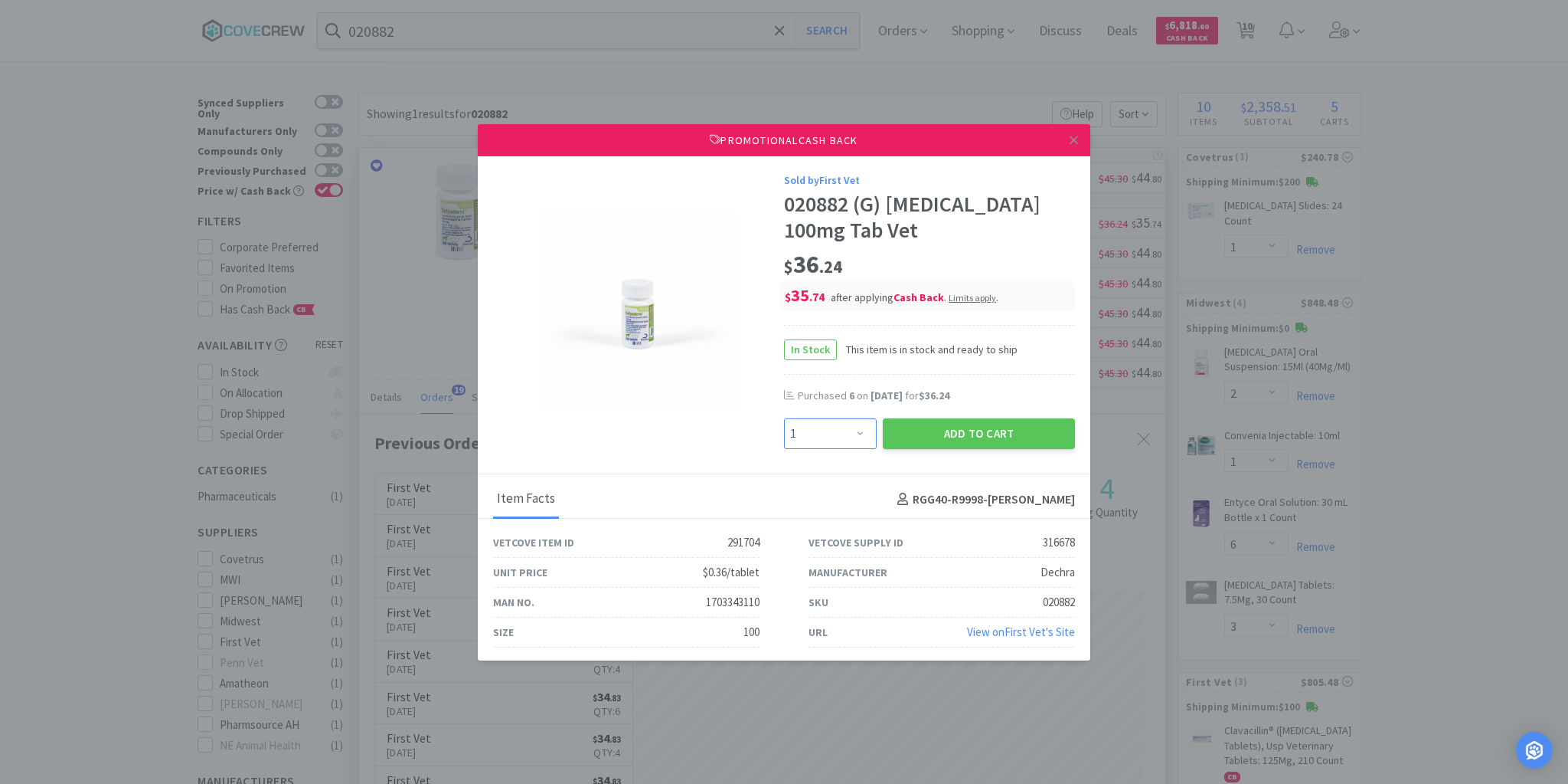
click at [857, 436] on select "Enter Quantity 1 2 3 4 5 6 7 8 9 10 11 12 13 14 15 16 17 18 19 20 Enter Quantity" at bounding box center [831, 433] width 92 height 31
select select "4"
click at [784, 418] on select "Enter Quantity 1 2 3 4 5 6 7 8 9 10 11 12 13 14 15 16 17 18 19 20 Enter Quantity" at bounding box center [831, 433] width 92 height 31
click at [984, 432] on button "Add to Cart" at bounding box center [978, 433] width 192 height 31
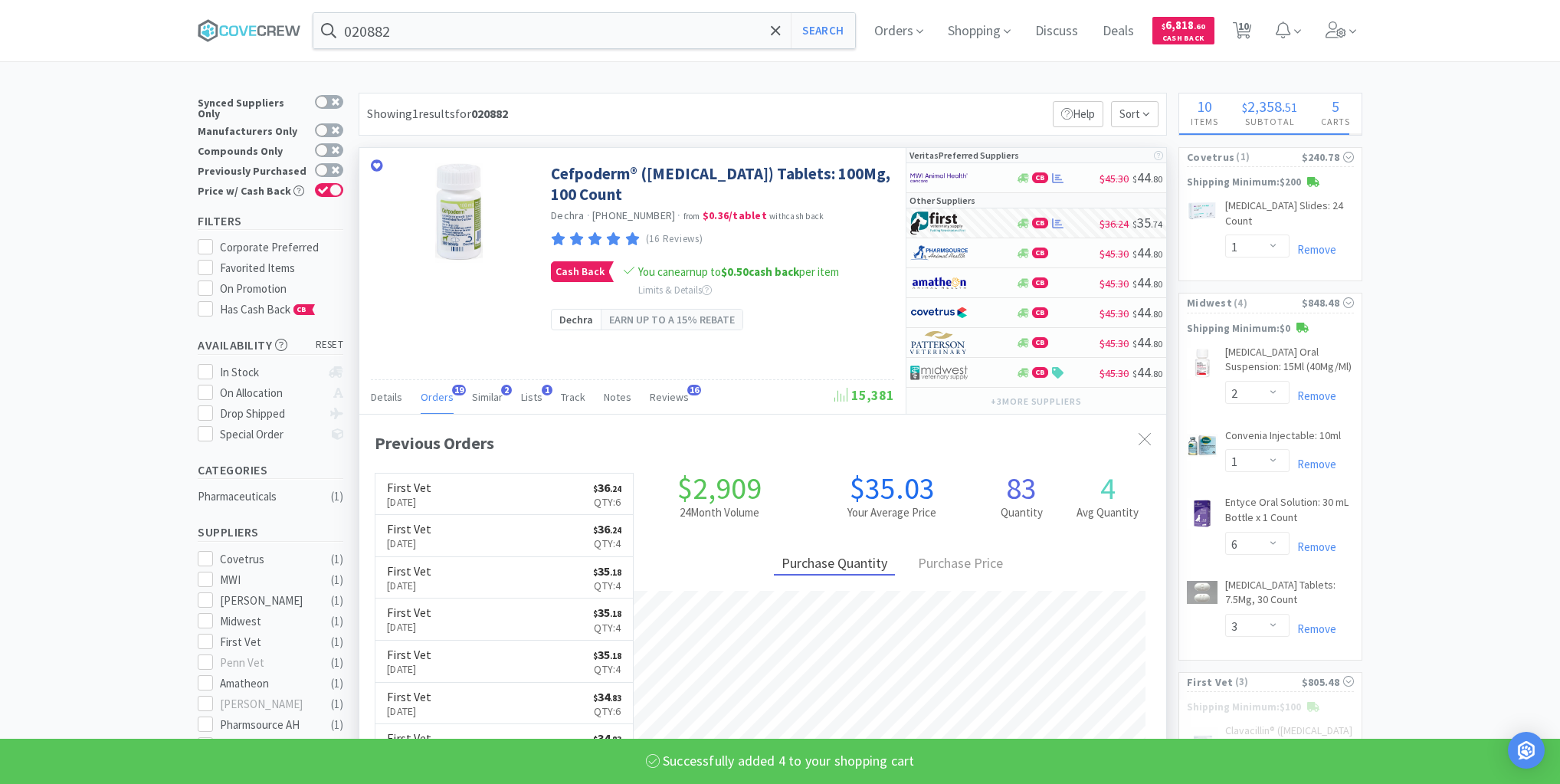
select select "4"
select select "1"
select select "2"
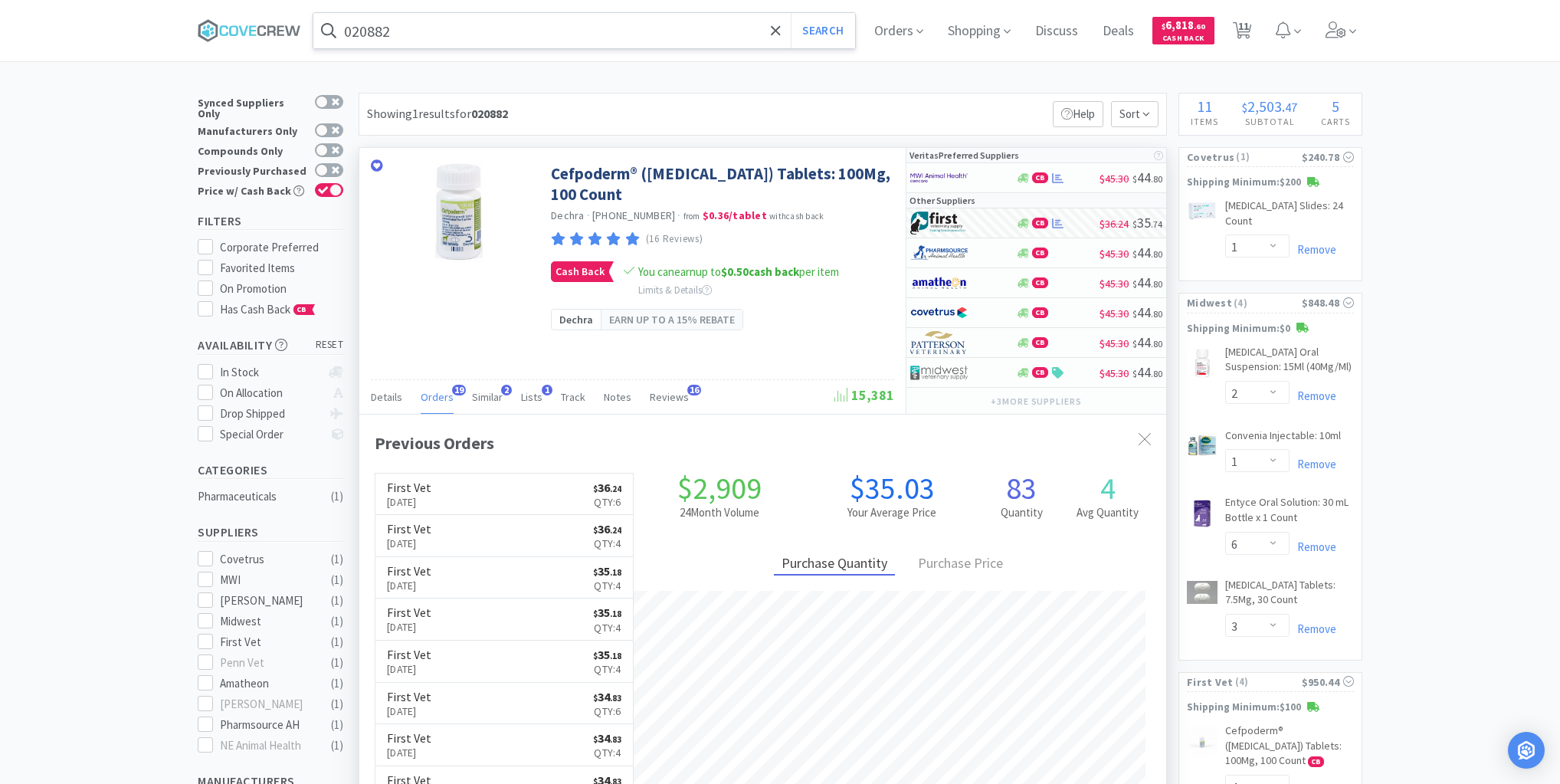
click at [546, 23] on input "020882" at bounding box center [584, 31] width 542 height 35
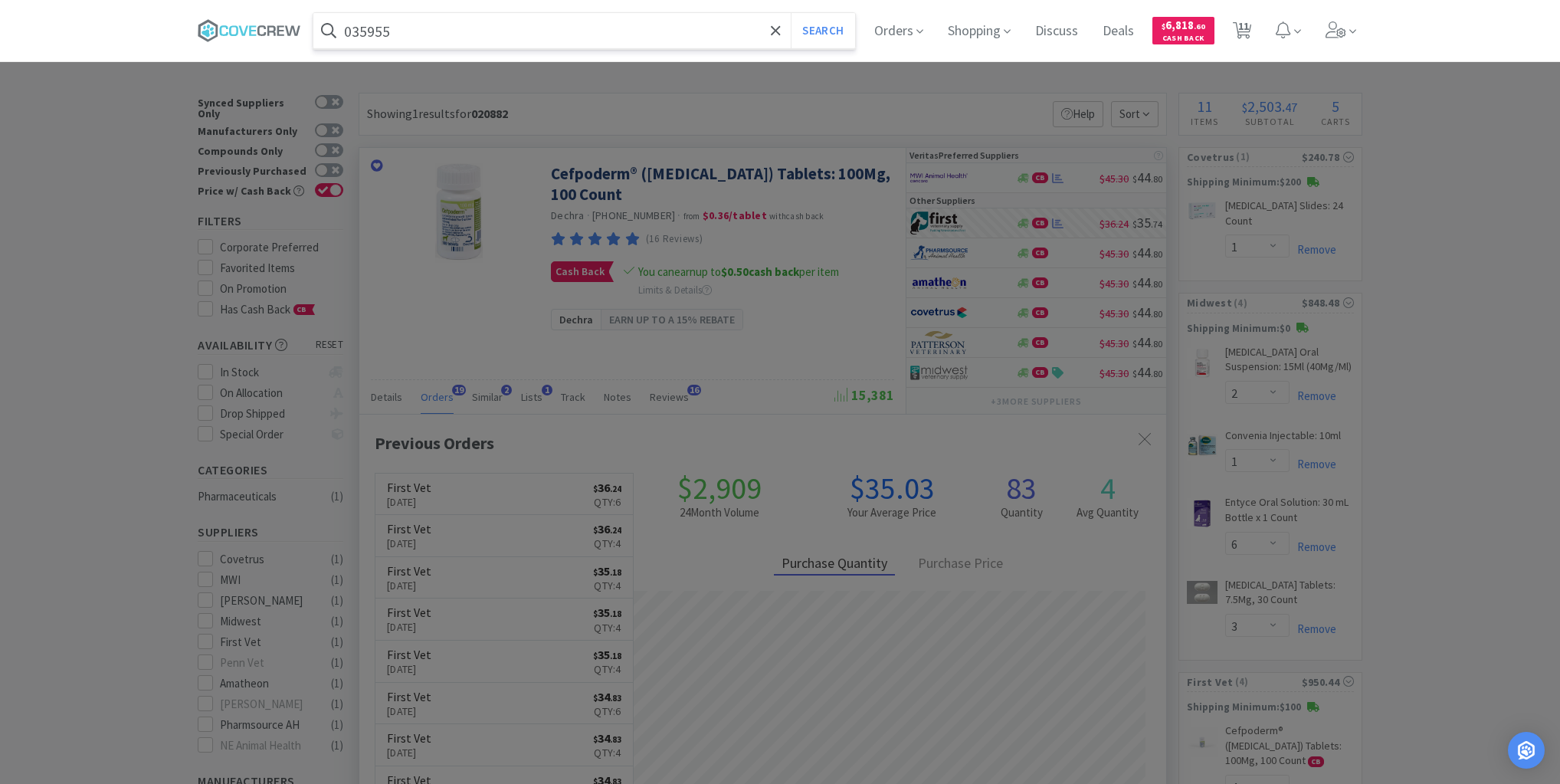
type input "035955"
click at [791, 13] on button "Search" at bounding box center [822, 31] width 63 height 35
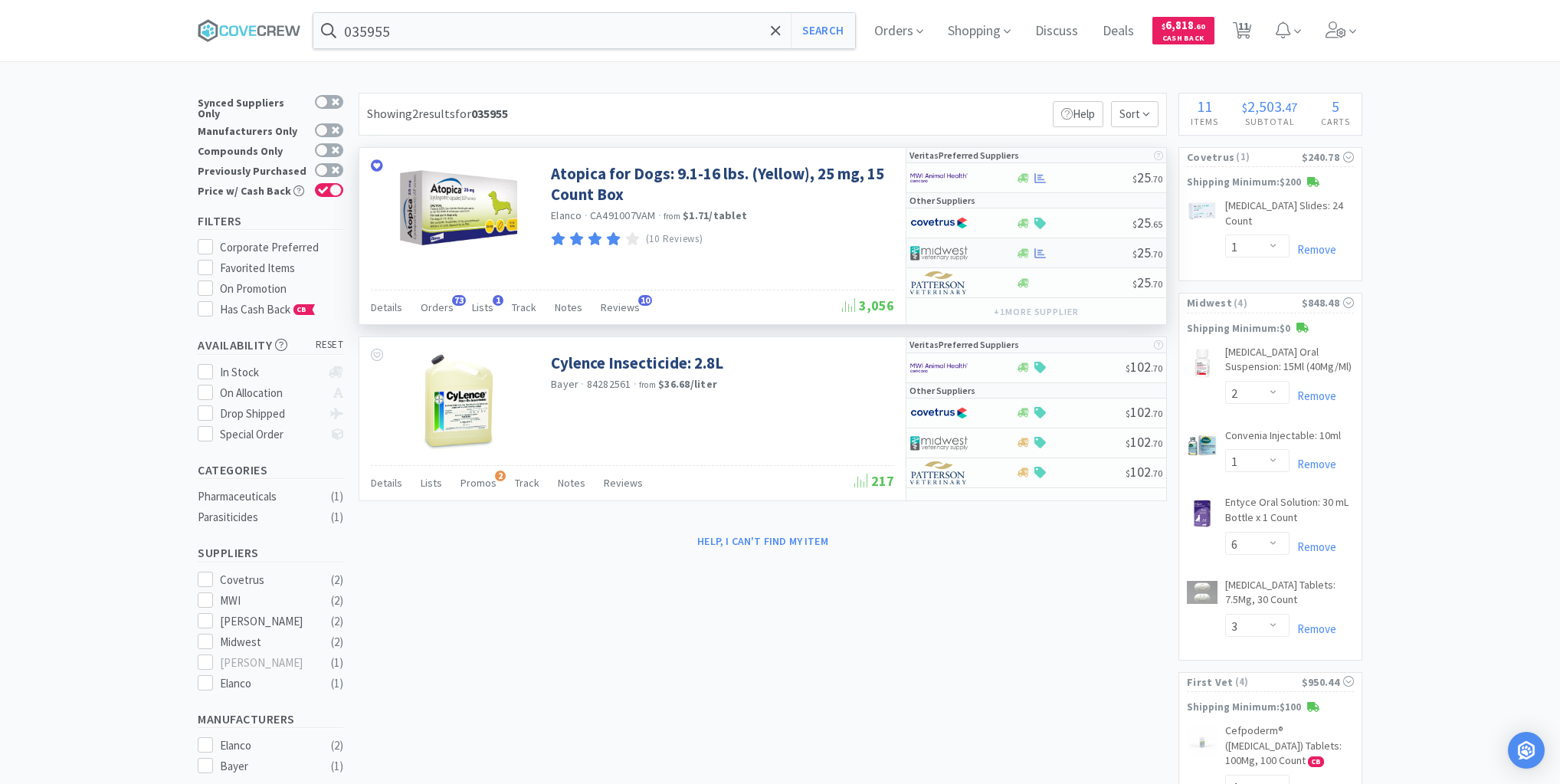
click at [1082, 253] on div at bounding box center [1074, 253] width 117 height 12
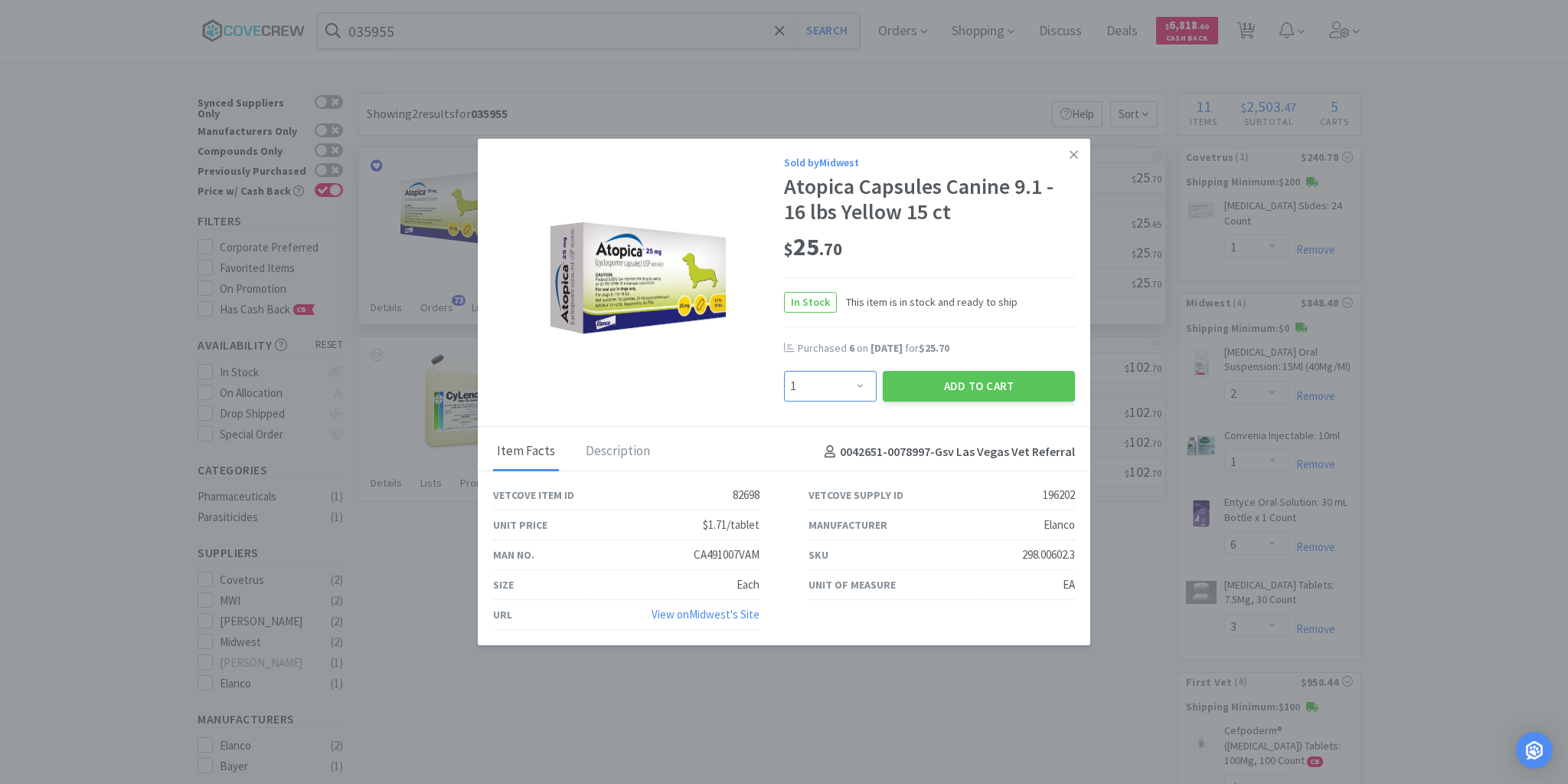
click at [859, 385] on select "Enter Quantity 1 2 3 4 5 6 7 8 9 10 11 12 13 14 15 16 17 18 19 20 Enter Quantity" at bounding box center [831, 386] width 92 height 31
select select "12"
click at [784, 372] on select "Enter Quantity 1 2 3 4 5 6 7 8 9 10 11 12 13 14 15 16 17 18 19 20 Enter Quantity" at bounding box center [831, 386] width 92 height 31
click at [949, 392] on button "Add to Cart" at bounding box center [978, 386] width 192 height 31
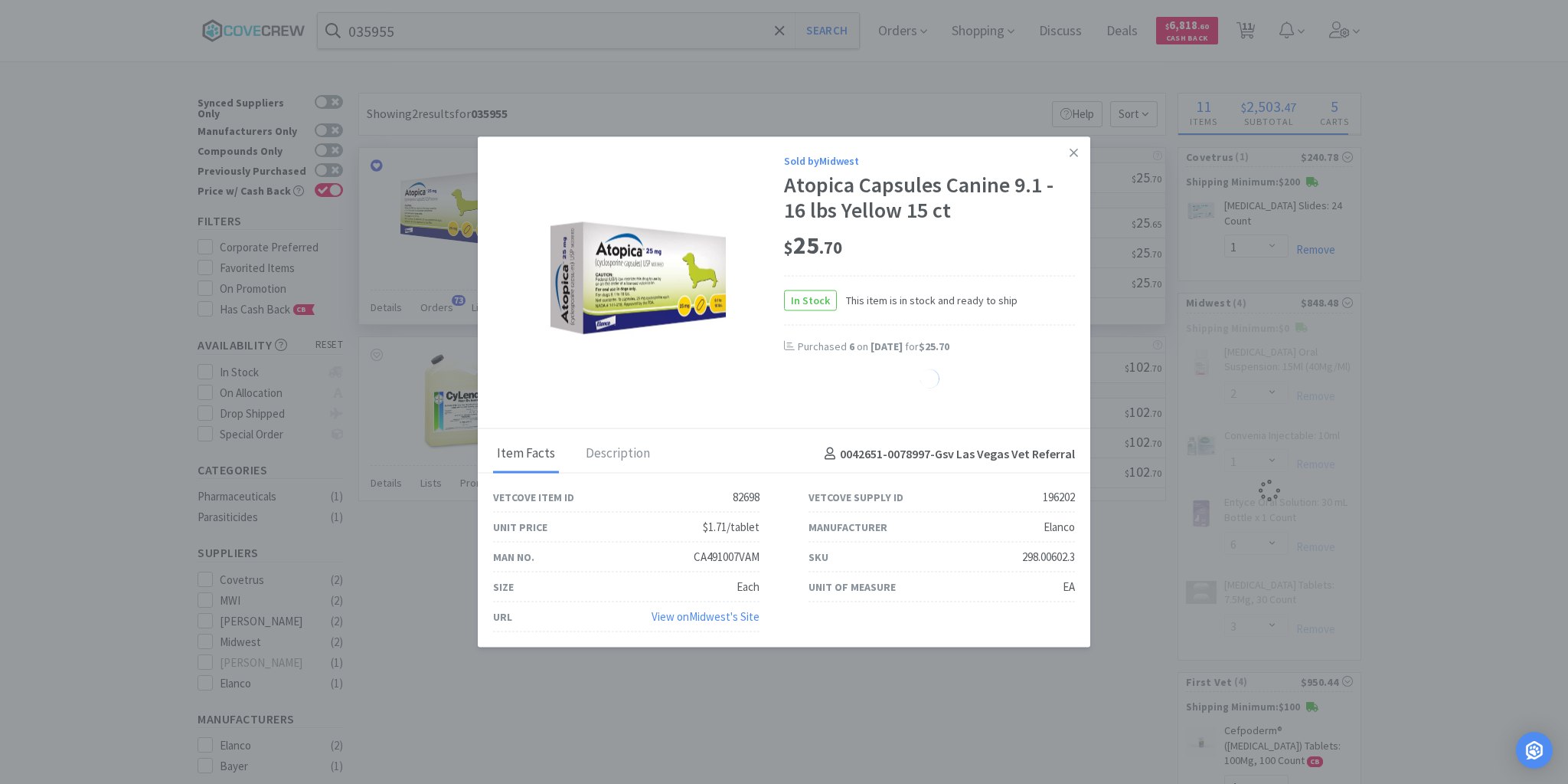
select select "12"
select select "2"
select select "1"
select select "6"
select select "3"
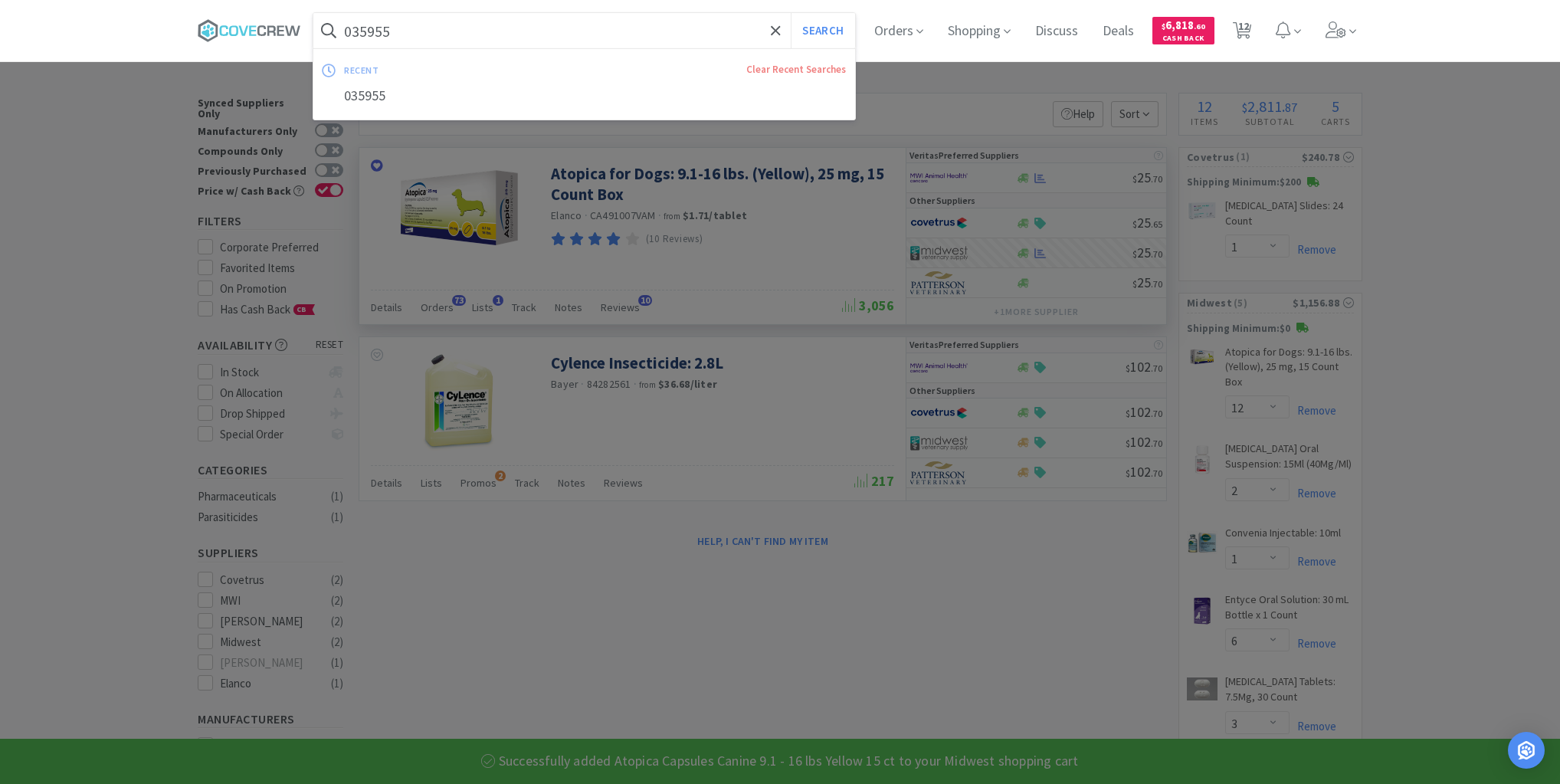
click at [663, 28] on input "035955" at bounding box center [584, 31] width 542 height 35
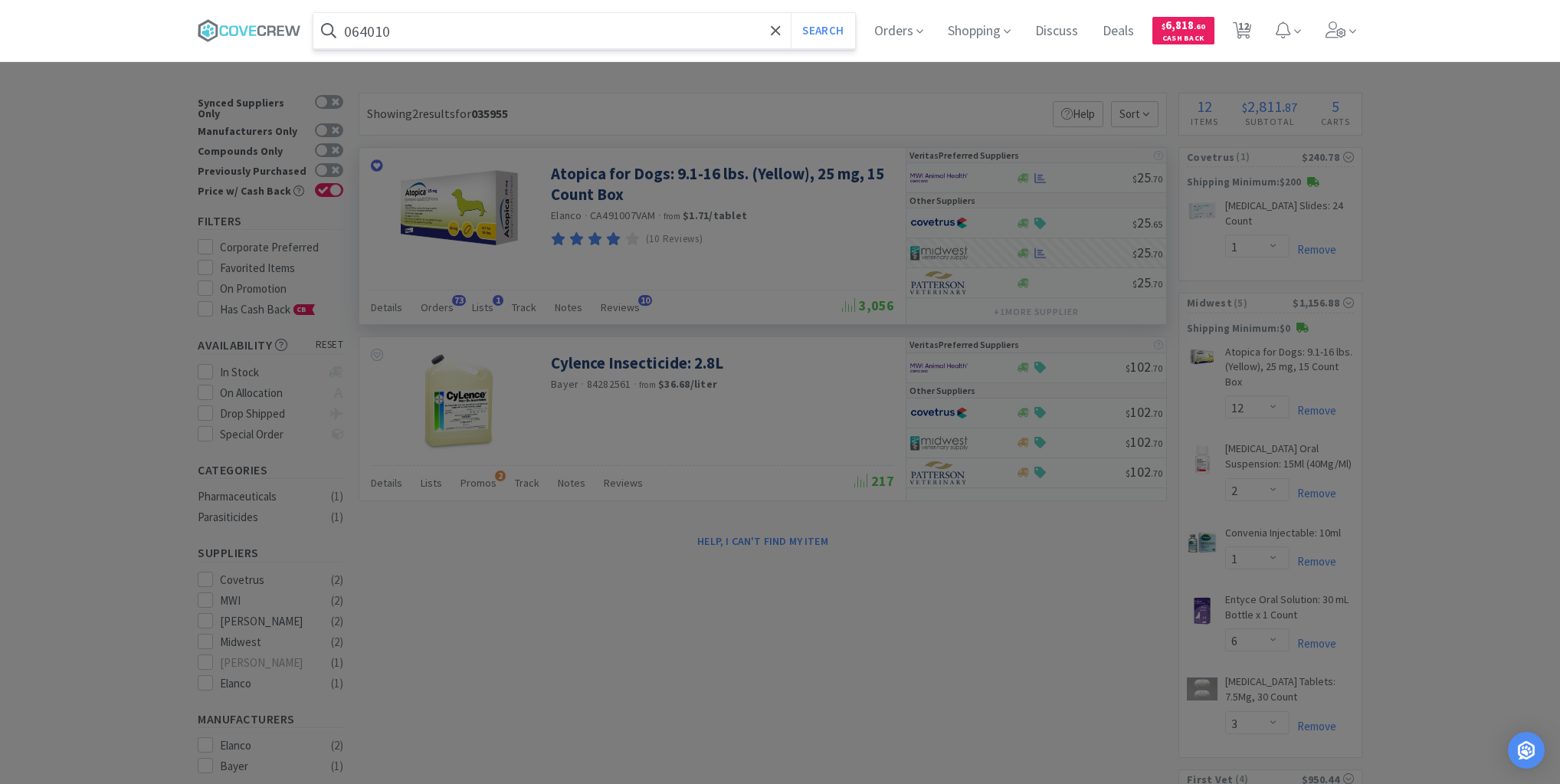
type input "064010"
click at [791, 13] on button "Search" at bounding box center [822, 31] width 63 height 35
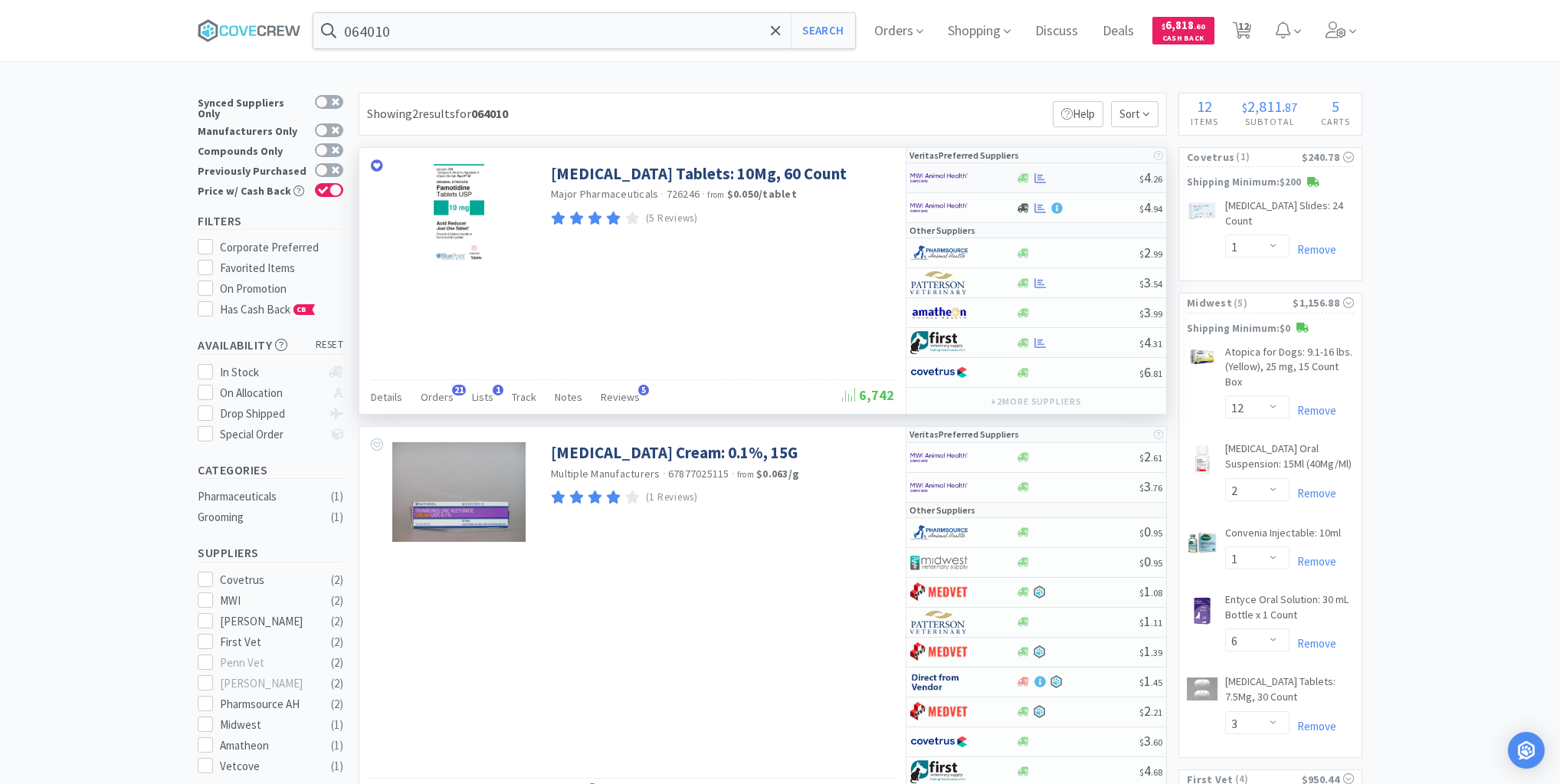
click at [1095, 184] on div "$ 4 . 26" at bounding box center [1036, 178] width 260 height 30
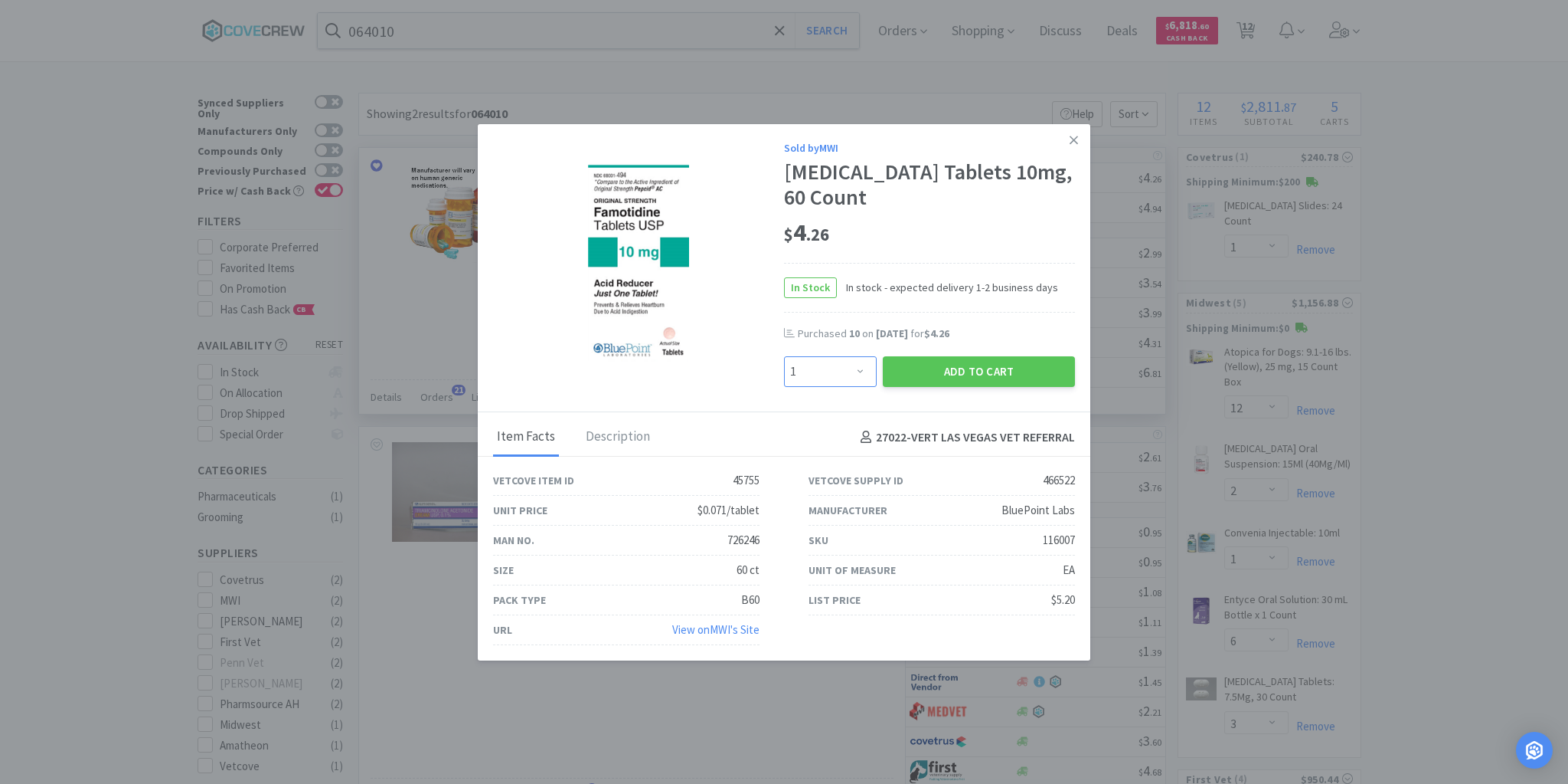
click at [861, 377] on select "Enter Quantity 1 2 3 4 5 6 7 8 9 10 11 12 13 14 15 16 17 18 19 20 Enter Quantity" at bounding box center [831, 371] width 92 height 31
select select "6"
click at [784, 356] on select "Enter Quantity 1 2 3 4 5 6 7 8 9 10 11 12 13 14 15 16 17 18 19 20 Enter Quantity" at bounding box center [831, 371] width 92 height 31
click at [956, 369] on button "Add to Cart" at bounding box center [978, 371] width 192 height 31
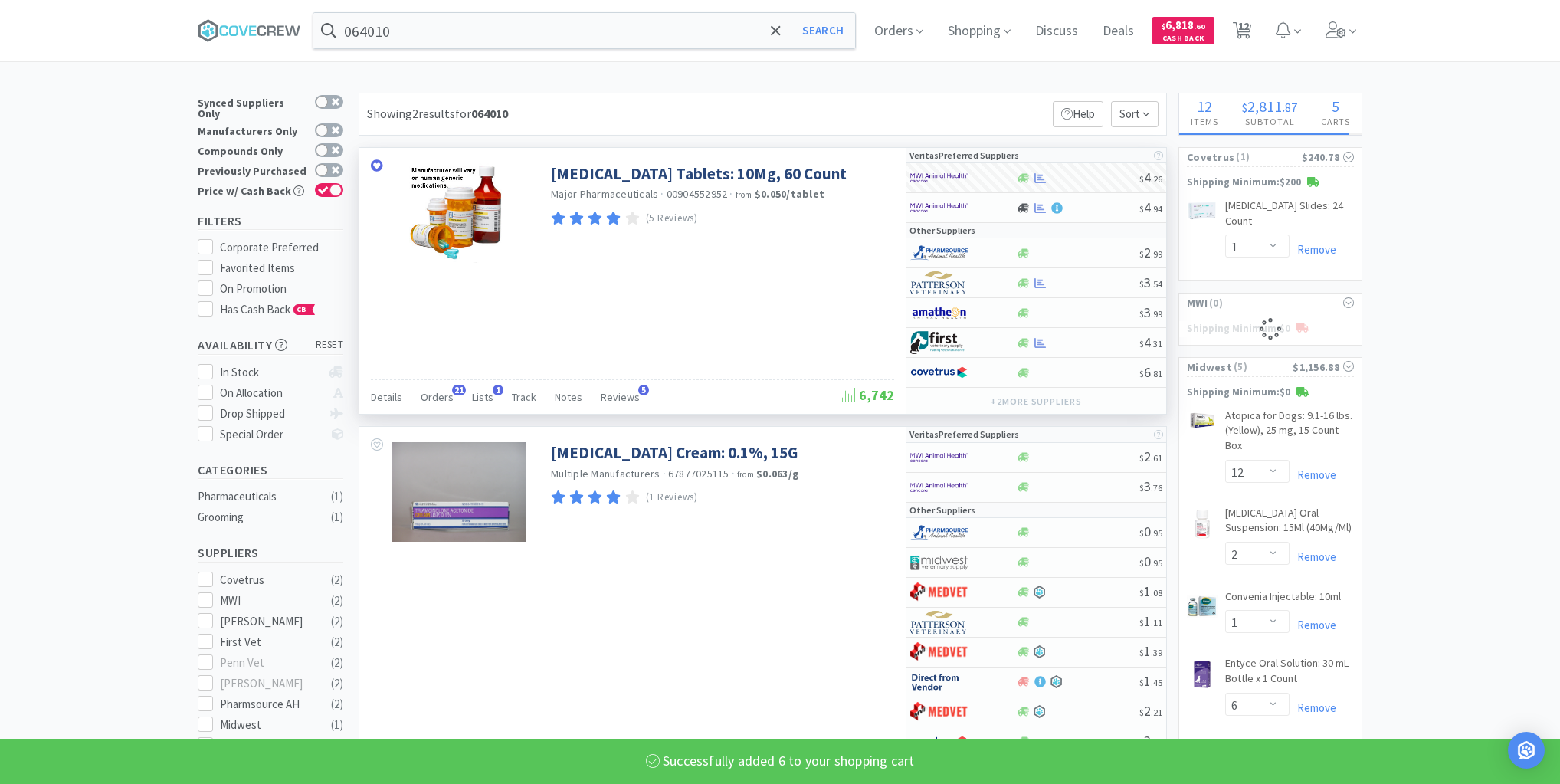
select select "6"
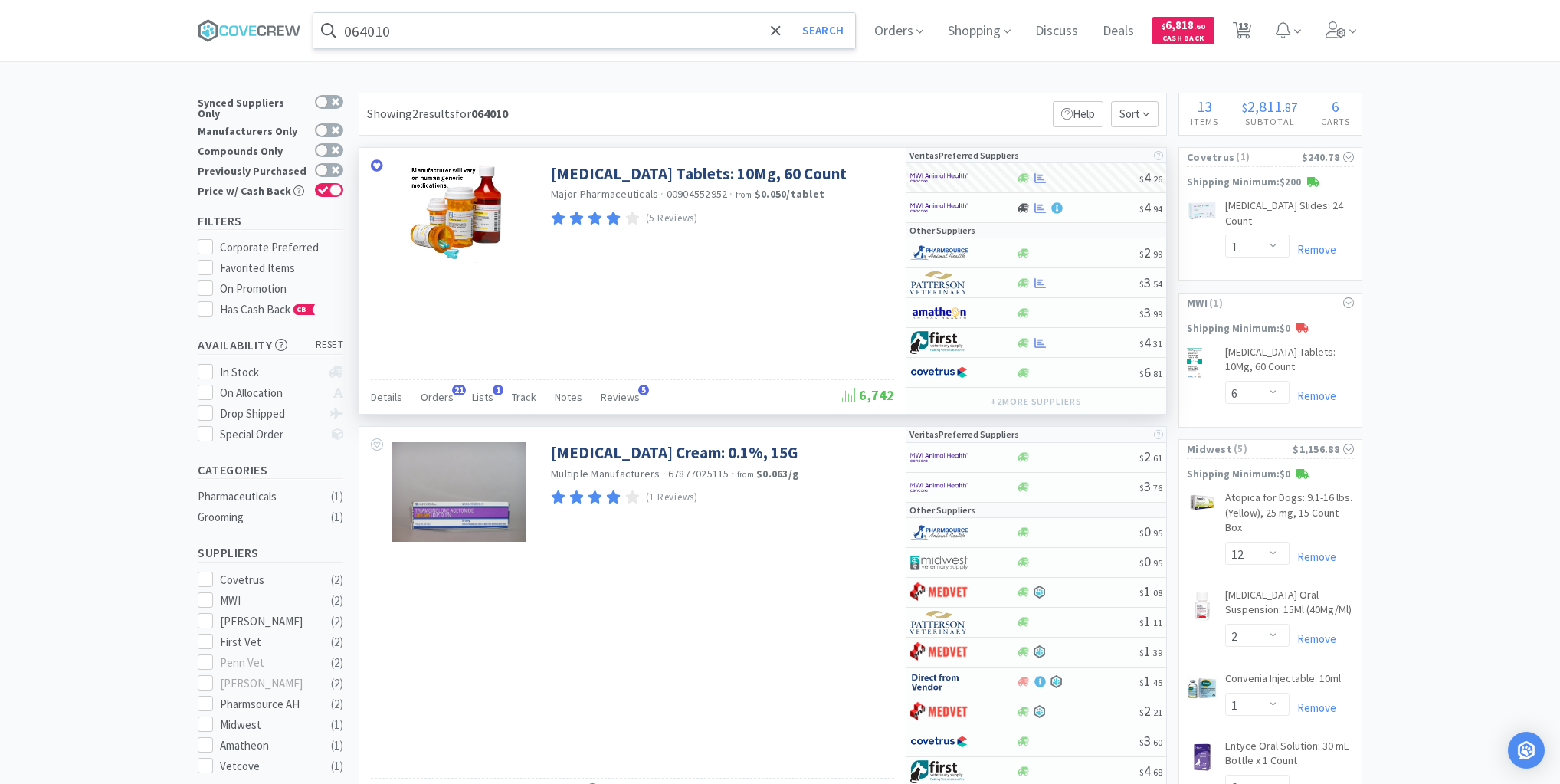
click at [682, 30] on input "064010" at bounding box center [584, 31] width 542 height 35
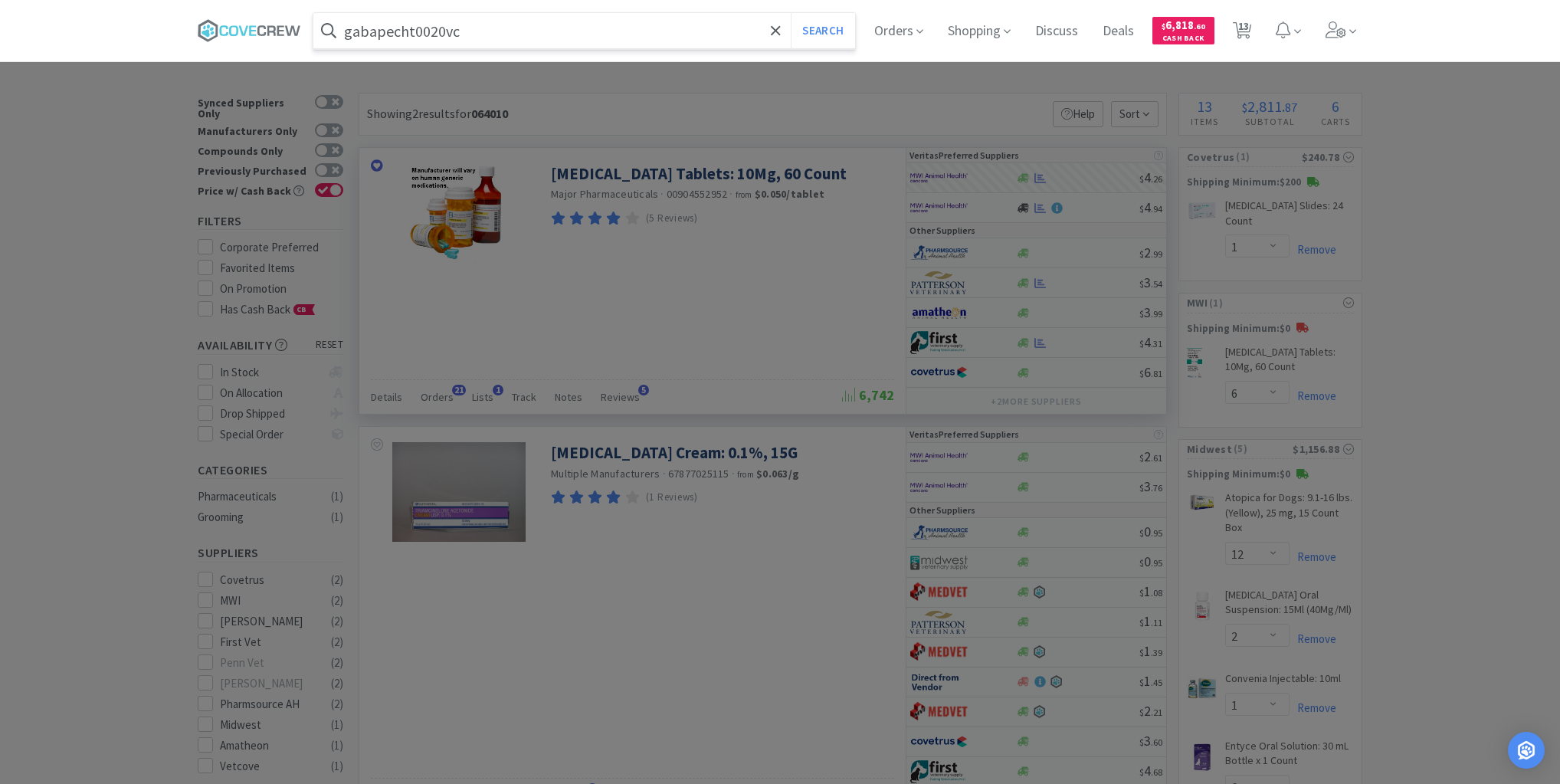
click at [791, 13] on button "Search" at bounding box center [822, 31] width 63 height 35
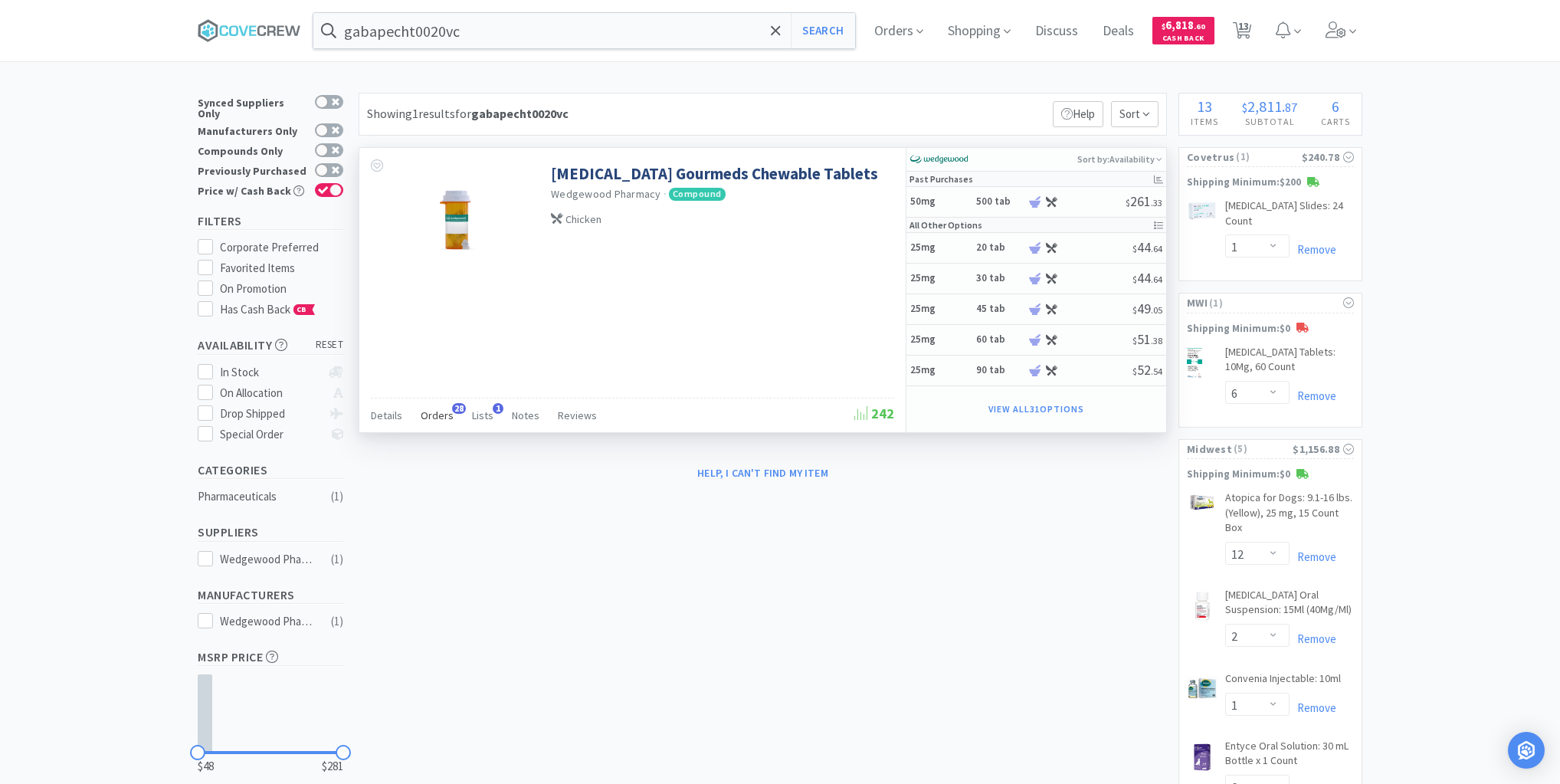
click at [441, 413] on span "Orders" at bounding box center [437, 415] width 33 height 14
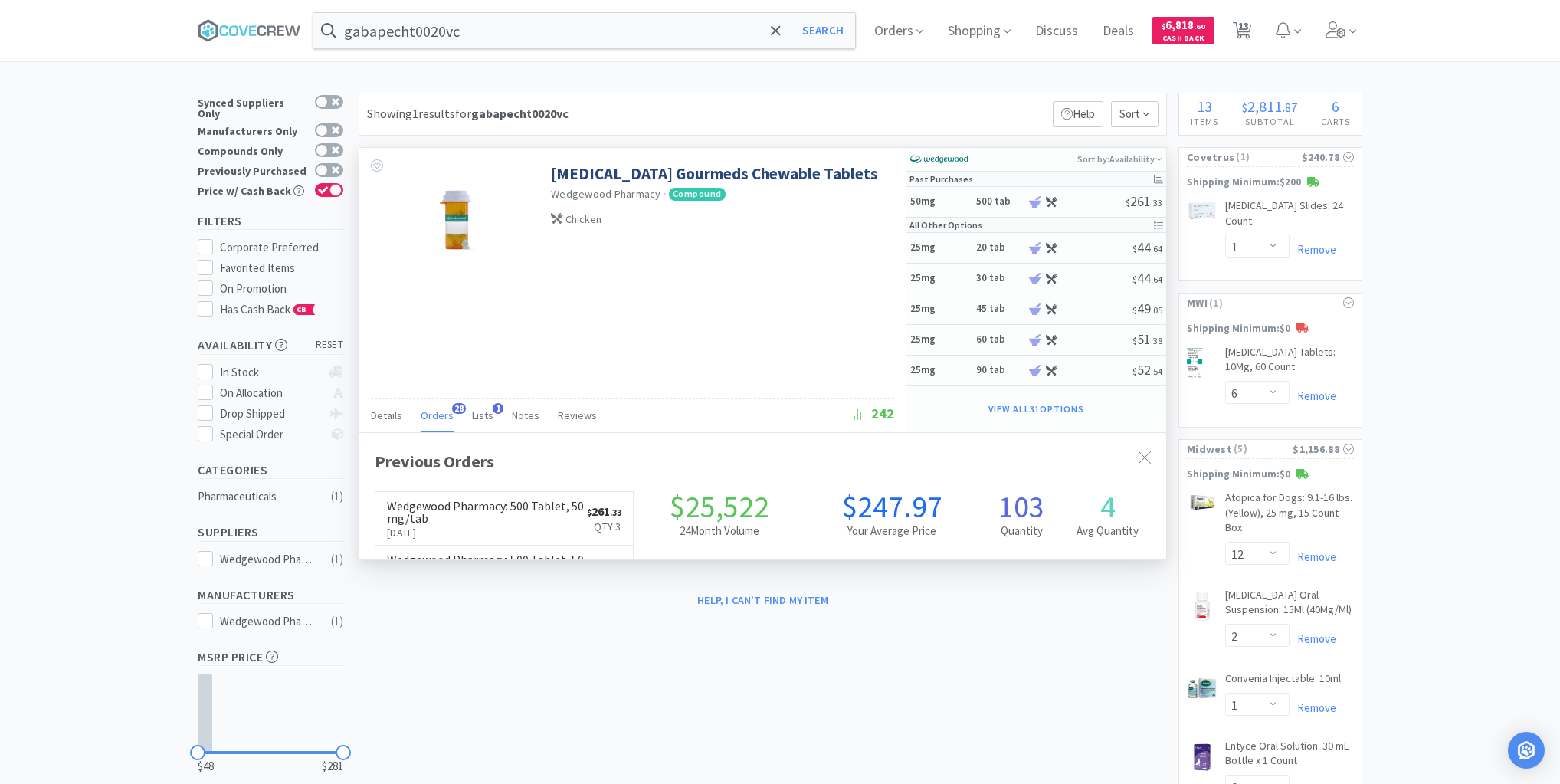
scroll to position [411, 807]
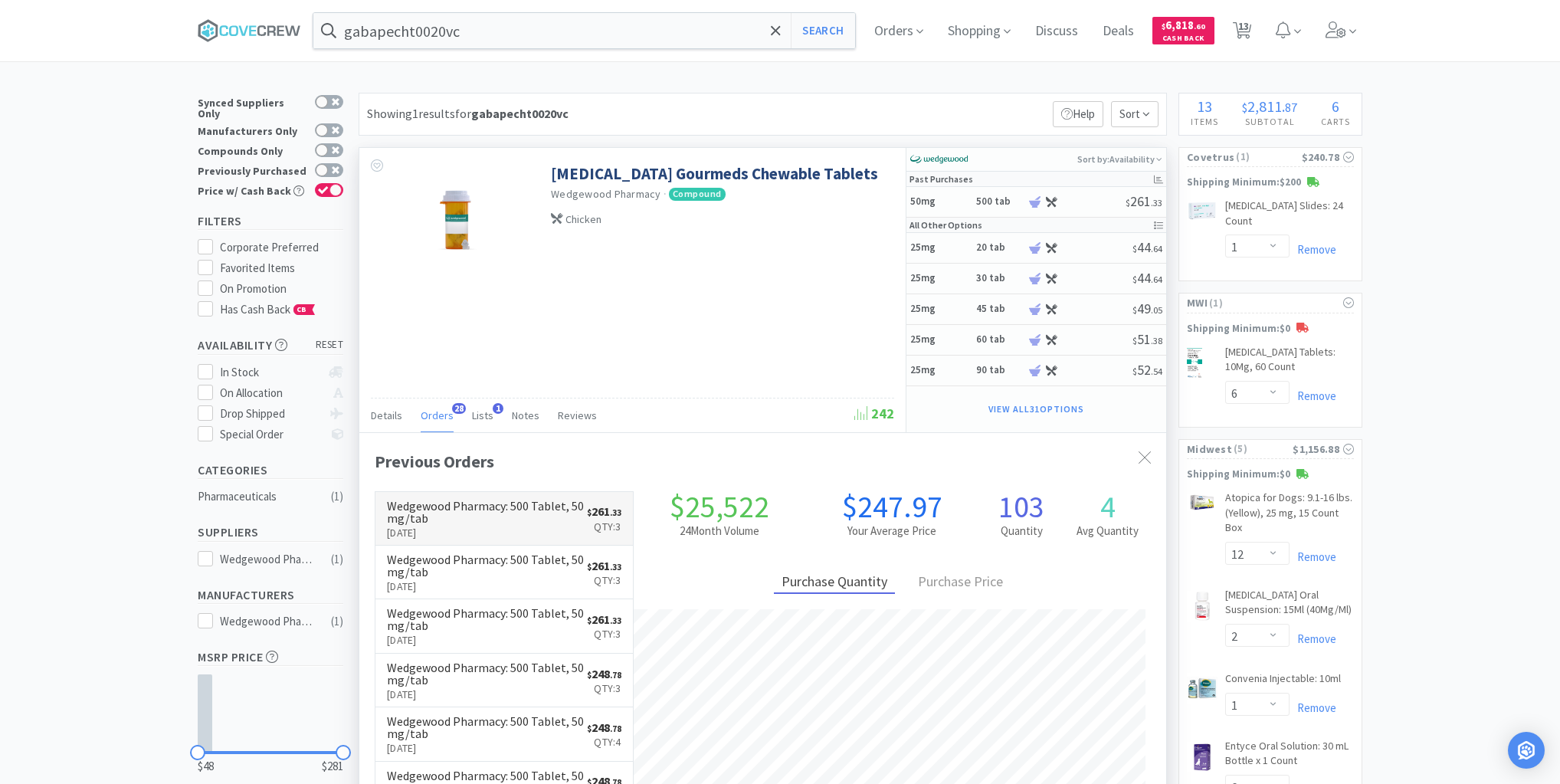
click at [500, 518] on h6 "Wedgewood Pharmacy : 500 Tablet, 50 mg/tab" at bounding box center [486, 512] width 200 height 25
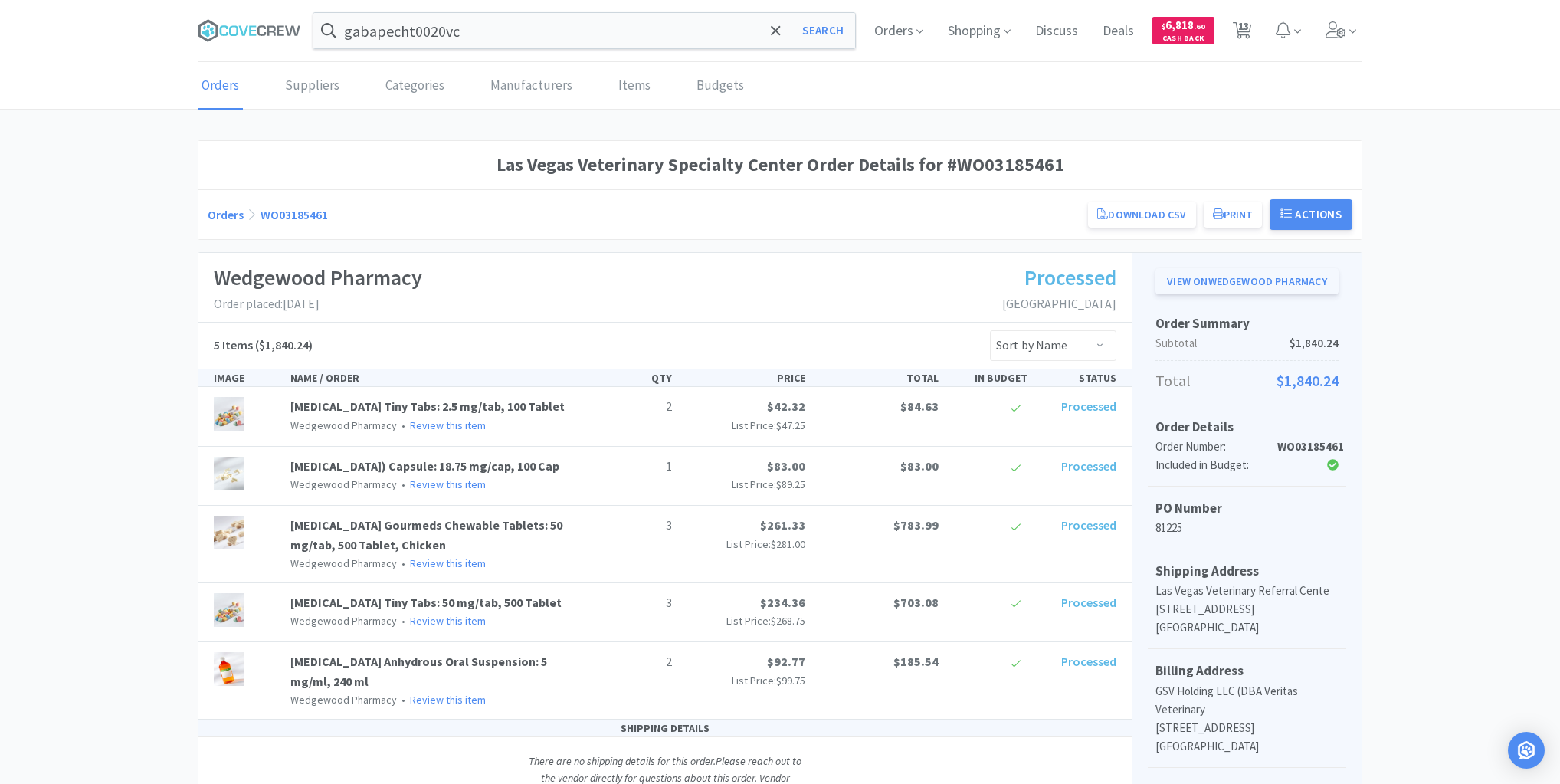
click at [1201, 276] on link "View on Wedgewood Pharmacy" at bounding box center [1247, 281] width 183 height 26
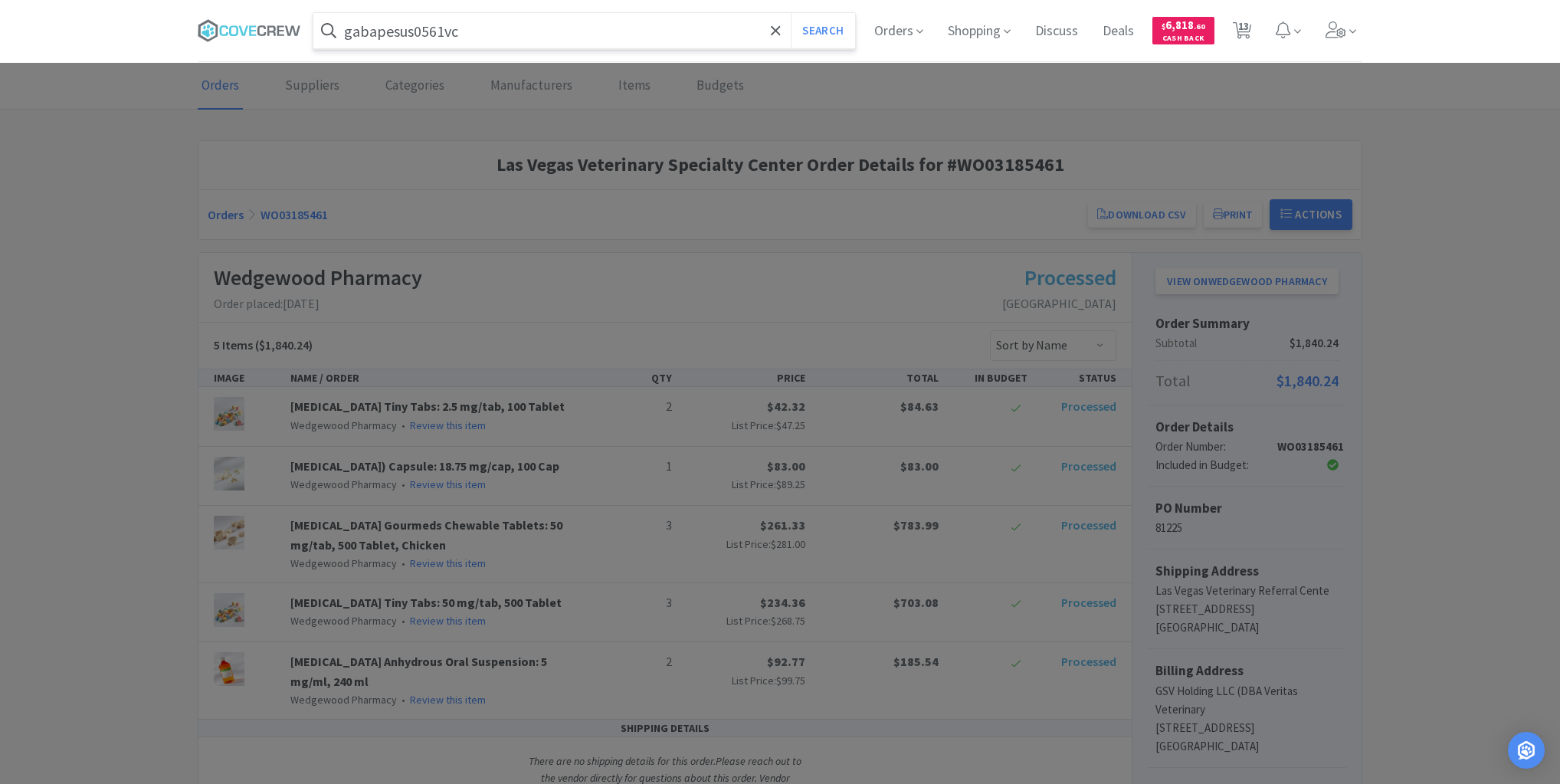
type input "gabapesus0561vc"
click at [791, 13] on button "Search" at bounding box center [822, 31] width 63 height 35
select select "1"
select select "6"
select select "12"
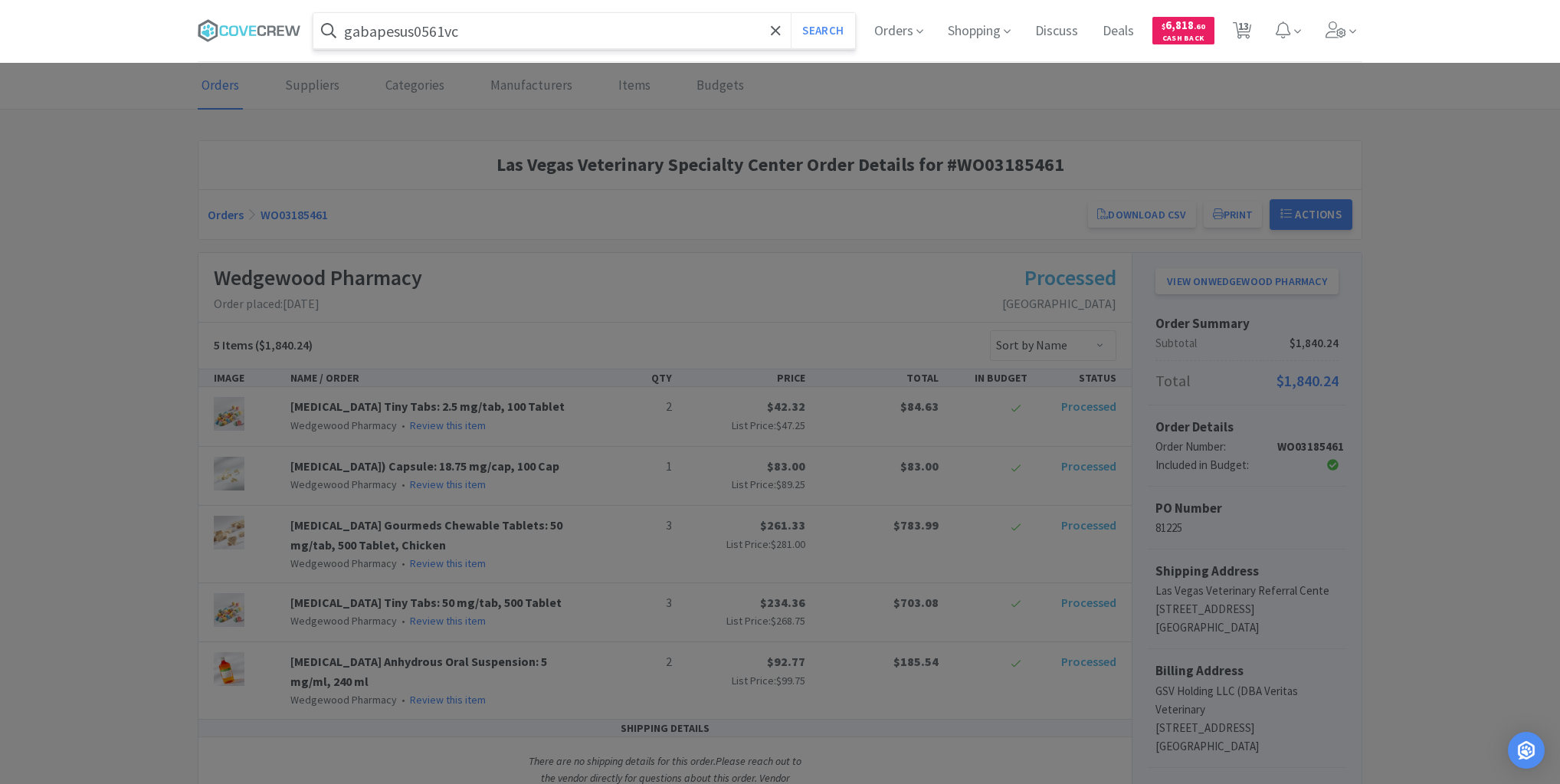
select select "2"
select select "1"
select select "6"
select select "3"
select select "4"
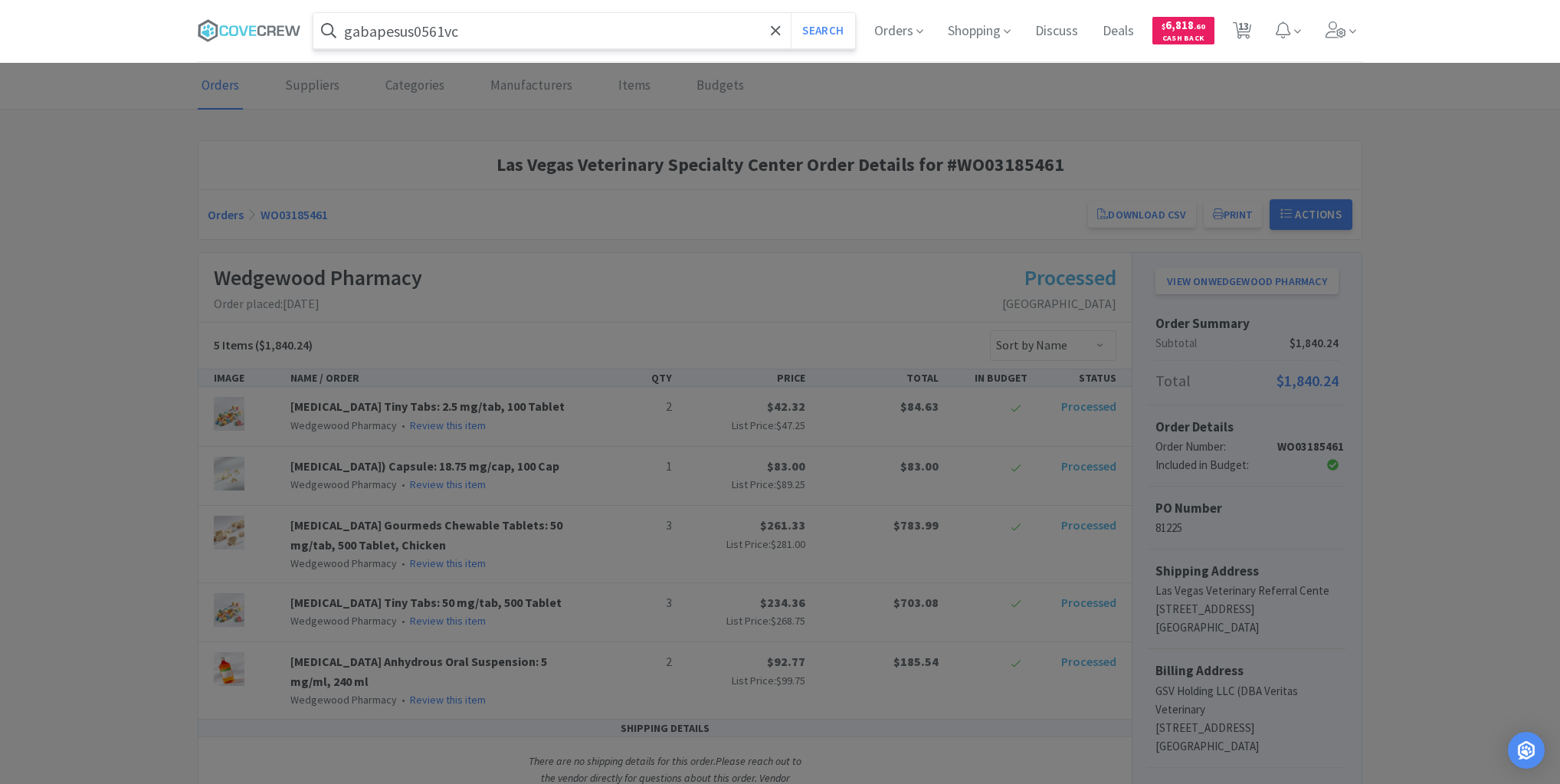
select select "1"
select select "2"
select select "1"
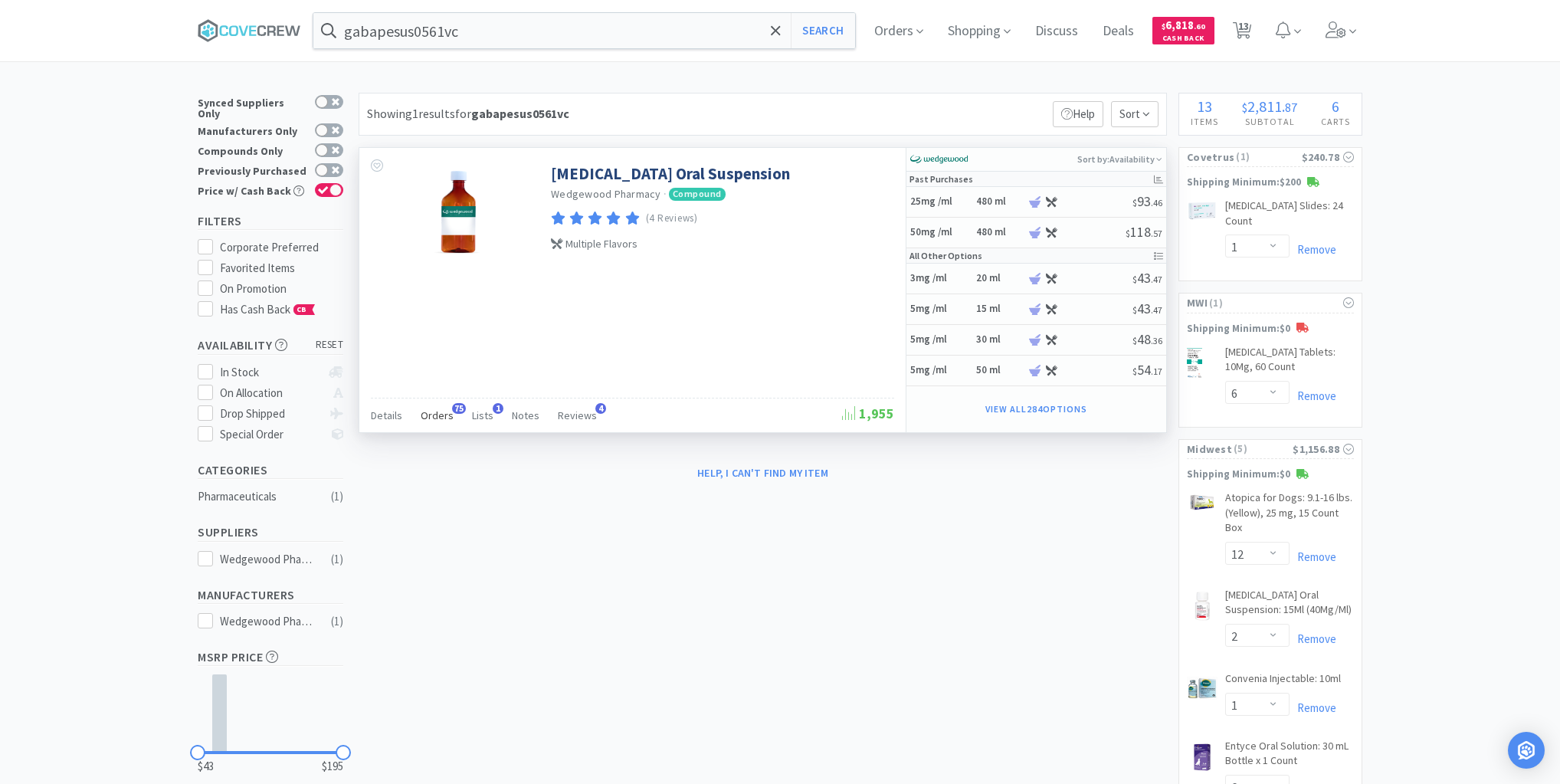
click at [439, 411] on span "Orders" at bounding box center [437, 415] width 33 height 14
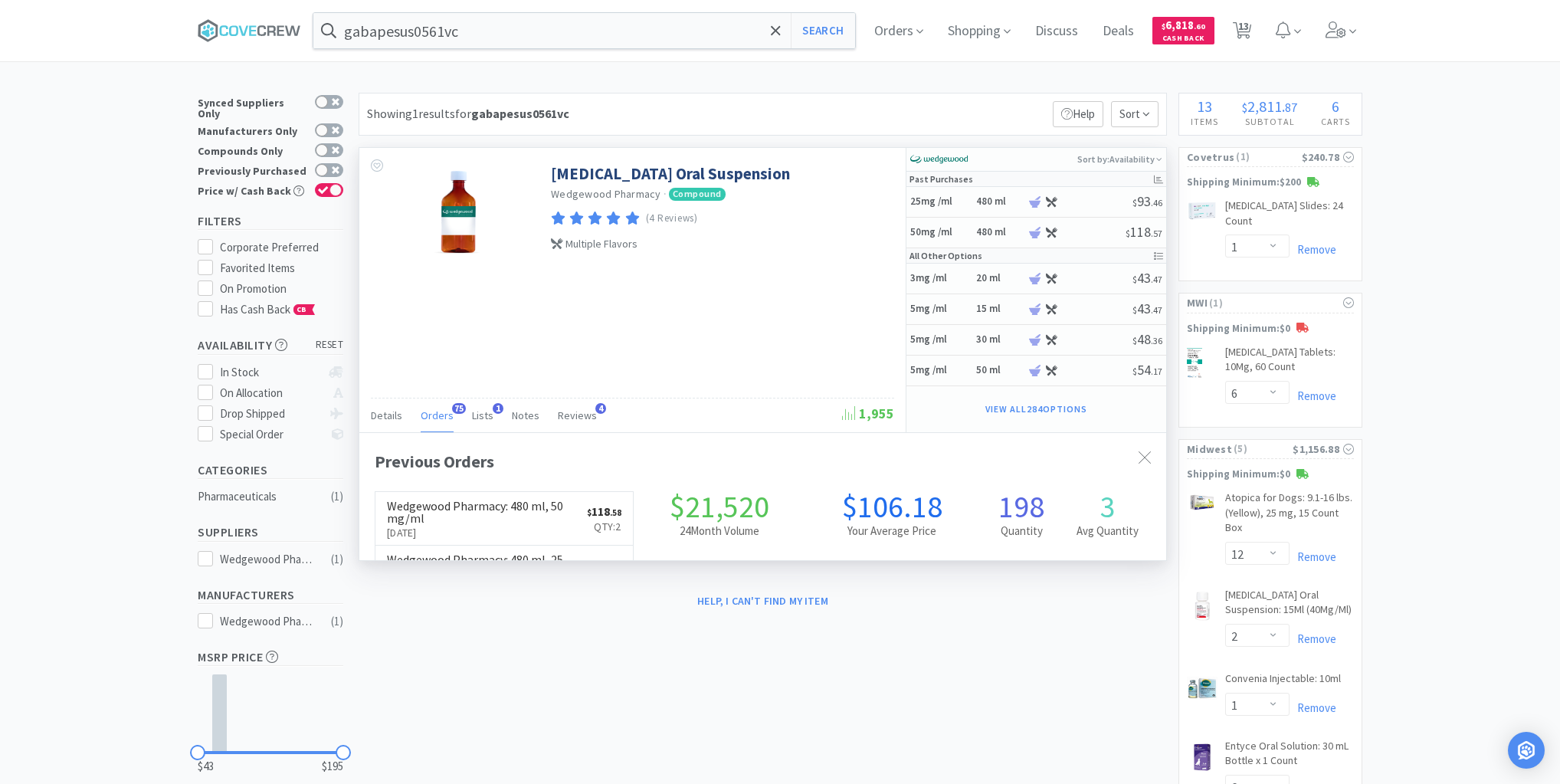
scroll to position [411, 807]
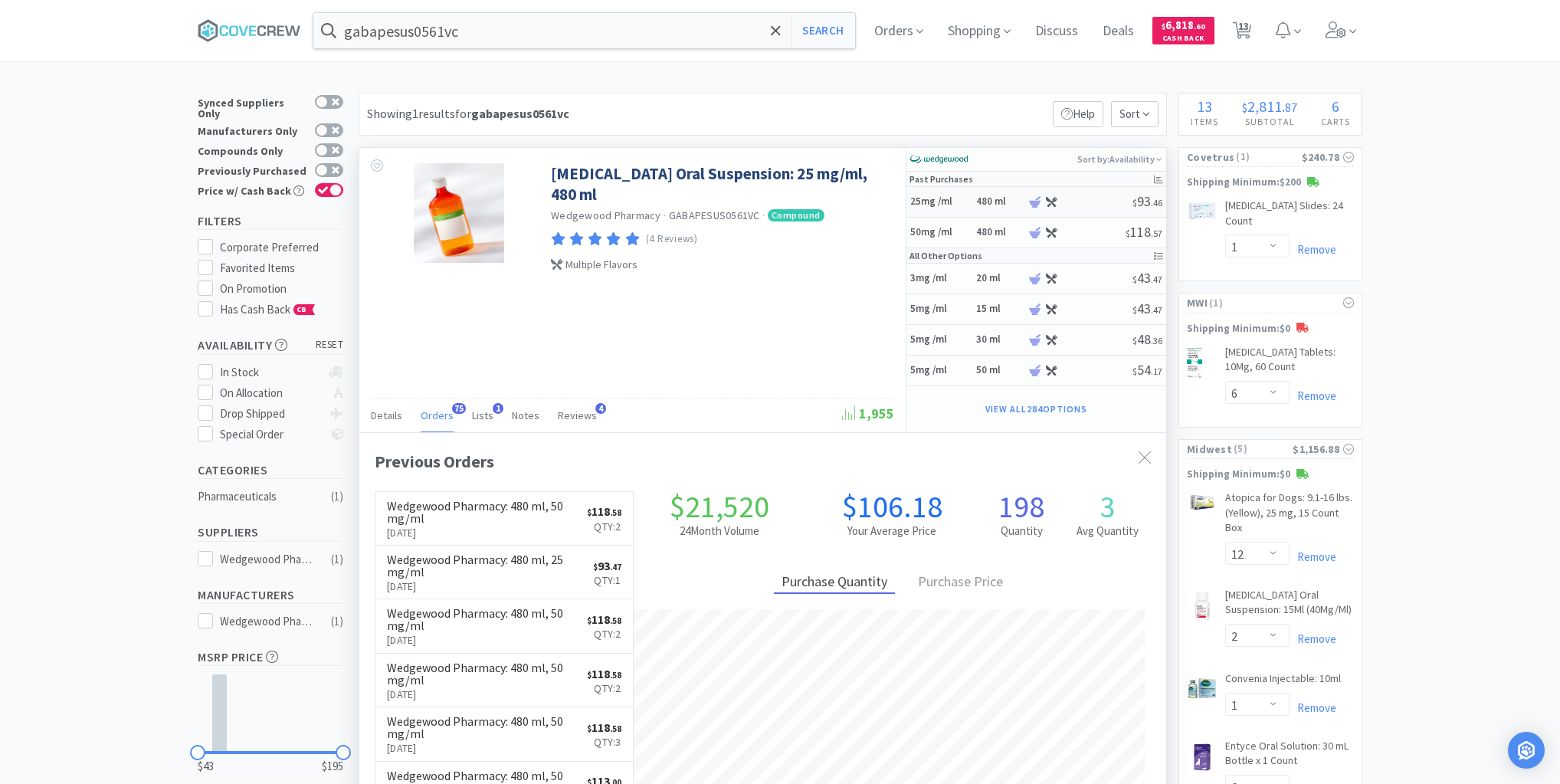
click at [969, 202] on h5 "25mg /ml" at bounding box center [941, 202] width 61 height 13
select select "1"
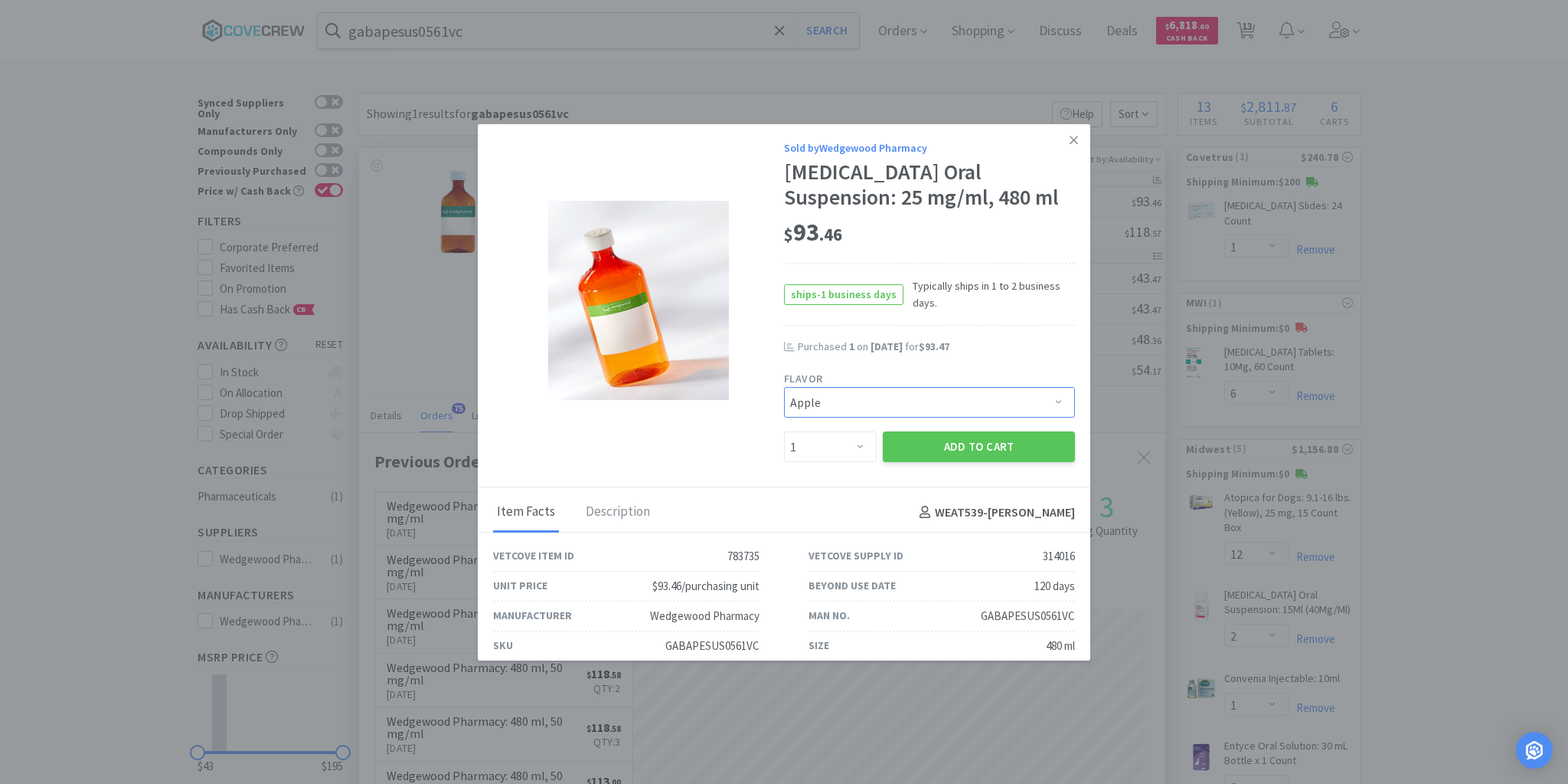
click at [1054, 396] on select "Pick a Flavor Apple Apple-Molasses Apple/Marshmallow Banana Banana/Marshmallow …" at bounding box center [929, 401] width 291 height 31
select select "167"
click at [784, 387] on select "Pick a Flavor Apple Apple-Molasses Apple/Marshmallow Banana Banana/Marshmallow …" at bounding box center [929, 401] width 291 height 31
click at [853, 445] on select "Enter Quantity 1 2 3 4 5 6 7 8 9 10 11 12 13 14 15 16 17 18 19 20 Enter Quantity" at bounding box center [831, 446] width 92 height 31
select select "2"
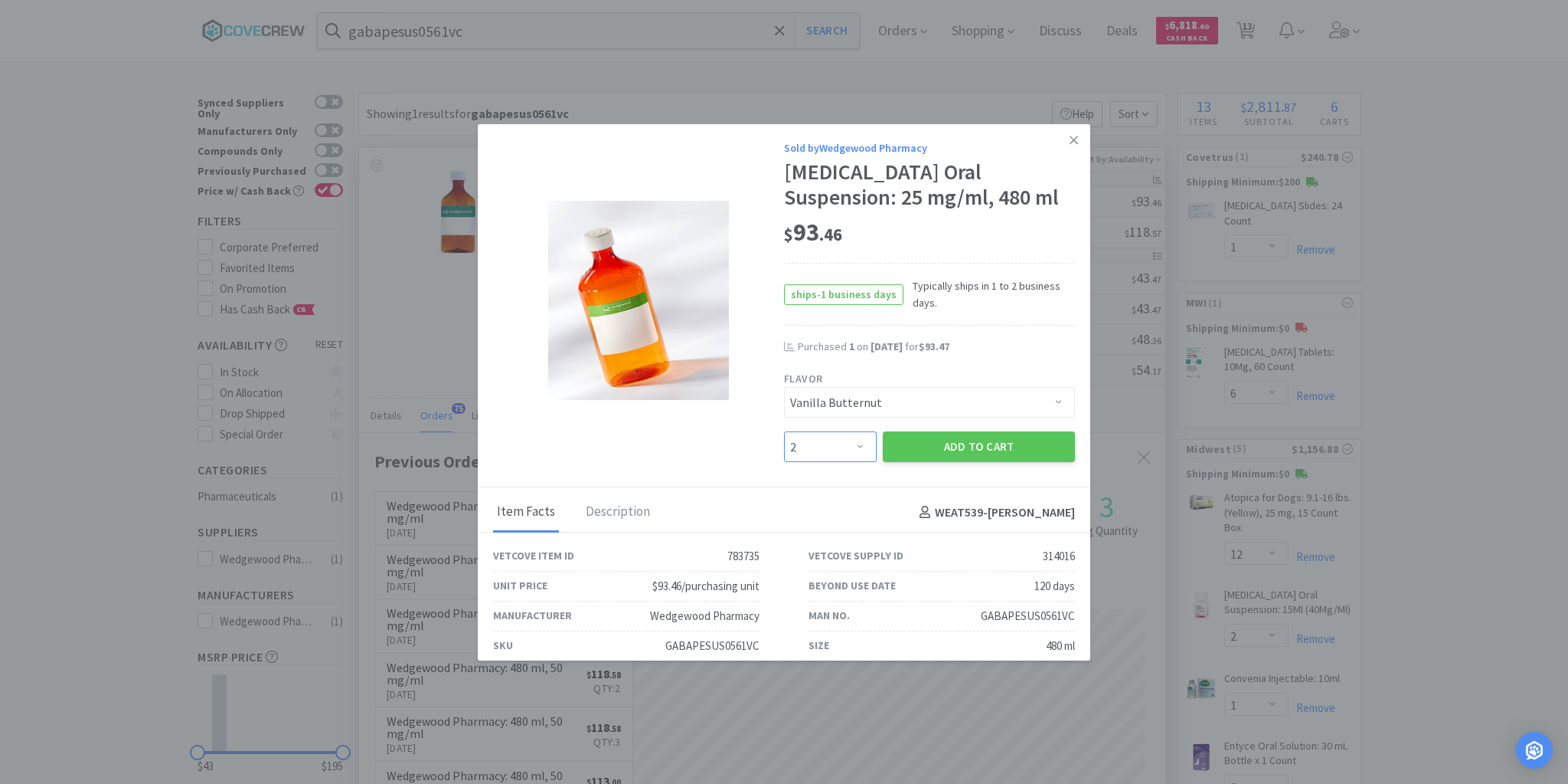
click at [784, 431] on select "Enter Quantity 1 2 3 4 5 6 7 8 9 10 11 12 13 14 15 16 17 18 19 20 Enter Quantity" at bounding box center [831, 446] width 92 height 31
click at [951, 454] on button "Add to Cart" at bounding box center [978, 446] width 192 height 31
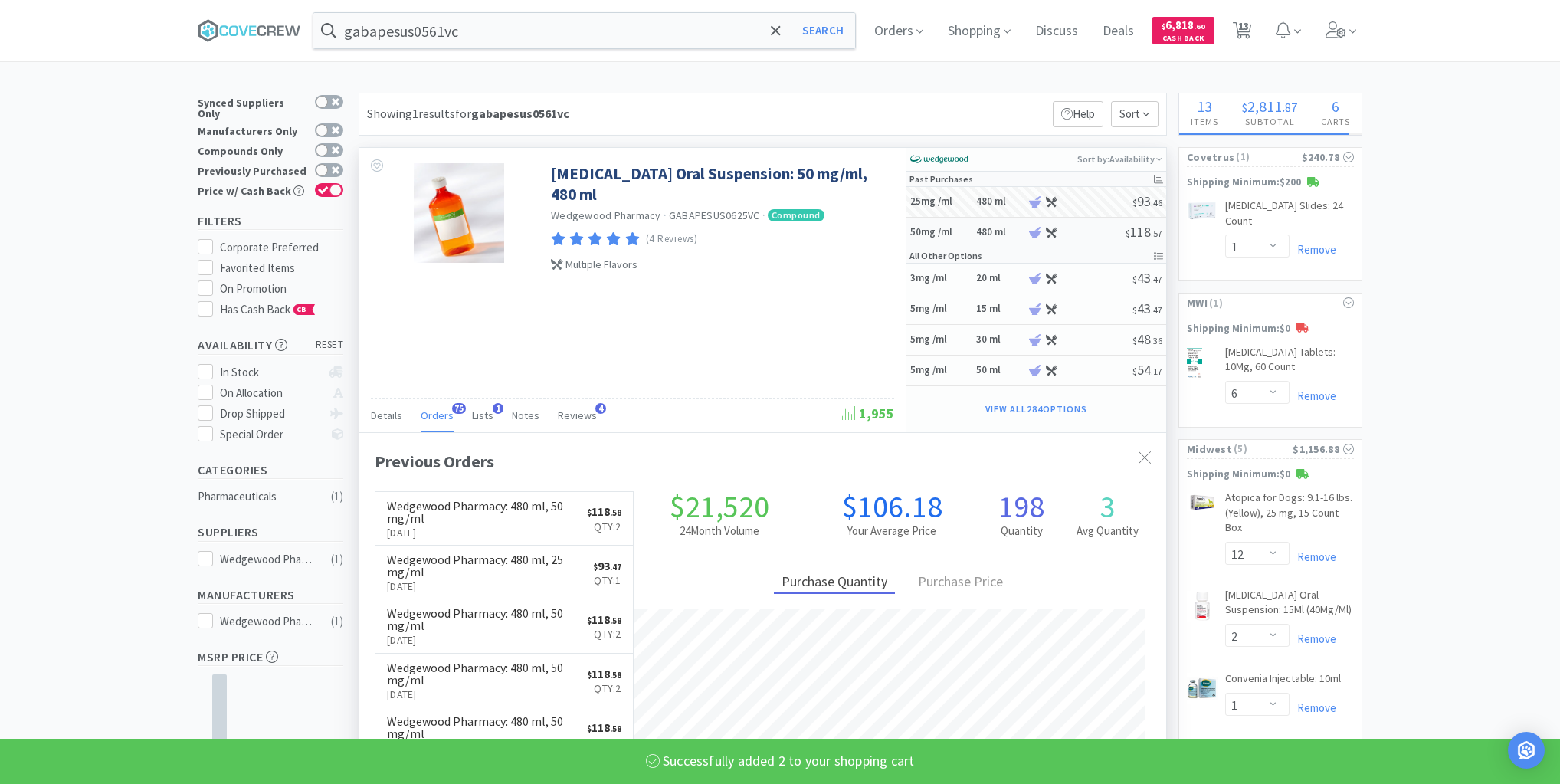
click at [958, 231] on h5 "50mg /ml" at bounding box center [941, 232] width 61 height 13
select select "1"
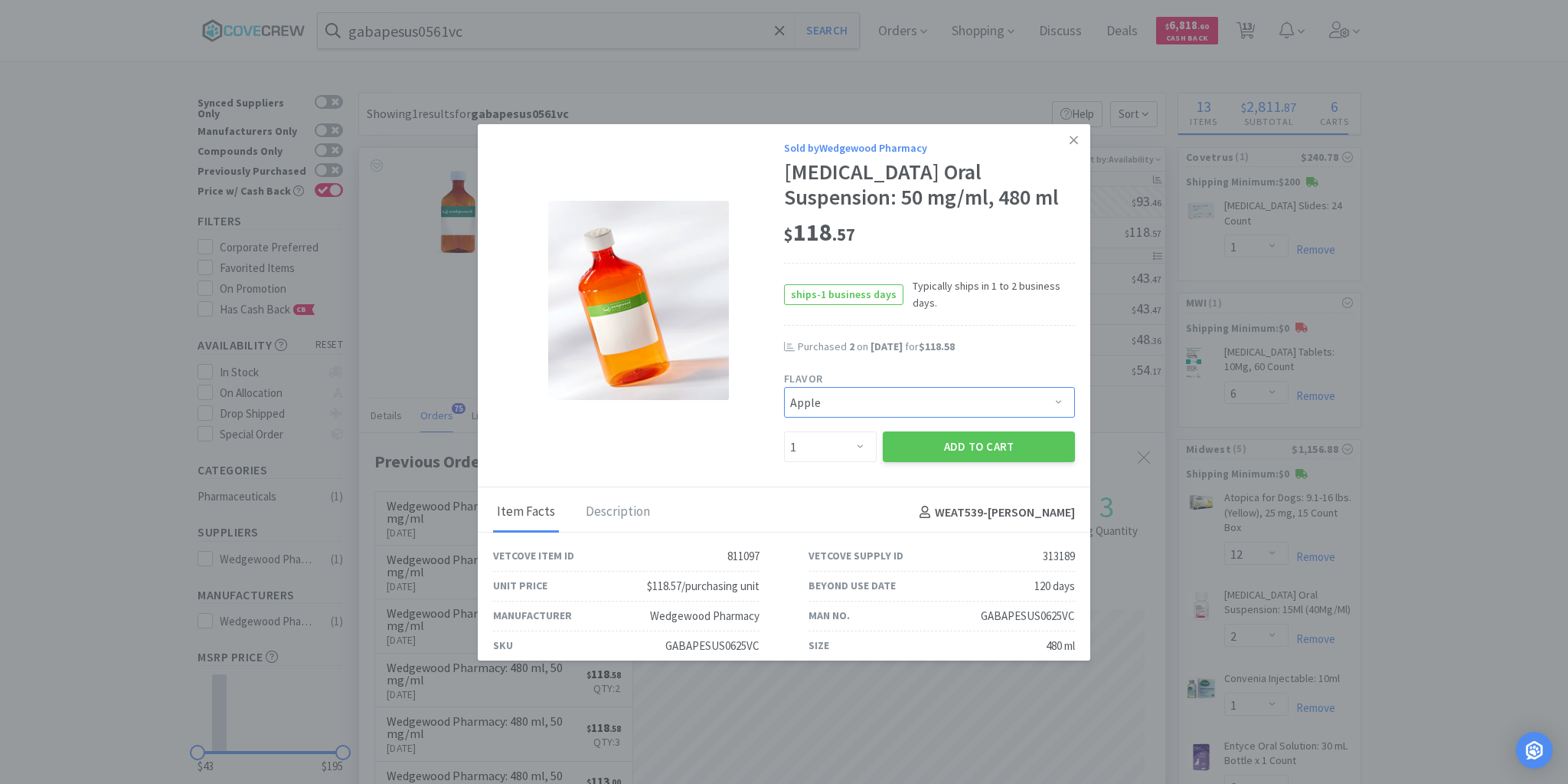
click at [1045, 401] on select "Pick a Flavor Apple Apple-Molasses Banana Banana/Marshmallow Beef Beef/Marshmal…" at bounding box center [929, 401] width 291 height 31
select select "167"
click at [784, 387] on select "Pick a Flavor Apple Apple-Molasses Banana Banana/Marshmallow Beef Beef/Marshmal…" at bounding box center [929, 401] width 291 height 31
select select "2"
click at [859, 446] on select "Enter Quantity 1 2 3 4 5 6 7 8 9 10 11 12 13 14 15 16 17 18 19 20 Enter Quantity" at bounding box center [831, 446] width 92 height 31
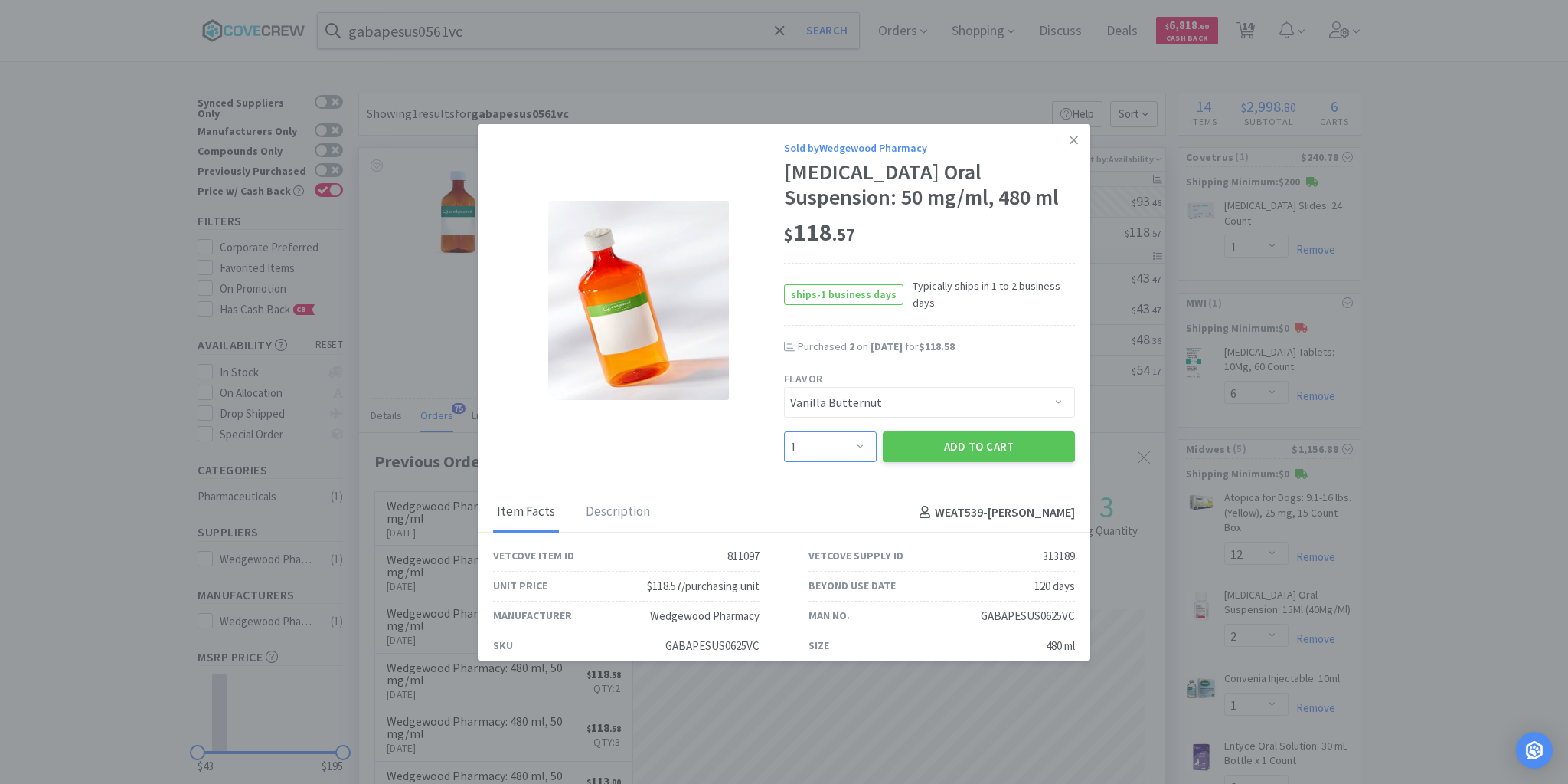
select select "2"
click at [784, 431] on select "Enter Quantity 1 2 3 4 5 6 7 8 9 10 11 12 13 14 15 16 17 18 19 20 Enter Quantity" at bounding box center [831, 446] width 92 height 31
click at [953, 445] on button "Add to Cart" at bounding box center [978, 446] width 192 height 31
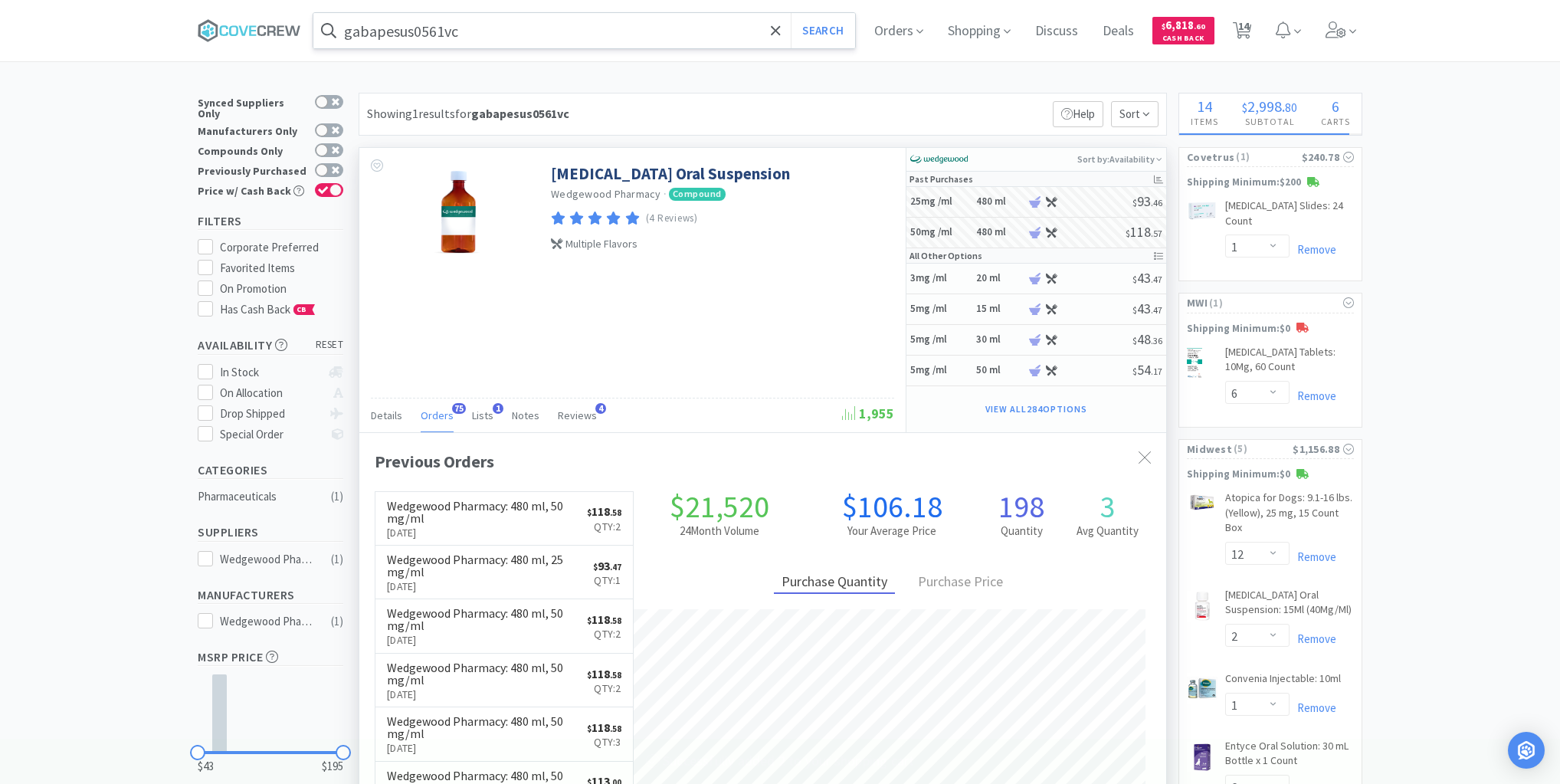
click at [693, 29] on input "gabapesus0561vc" at bounding box center [584, 31] width 542 height 35
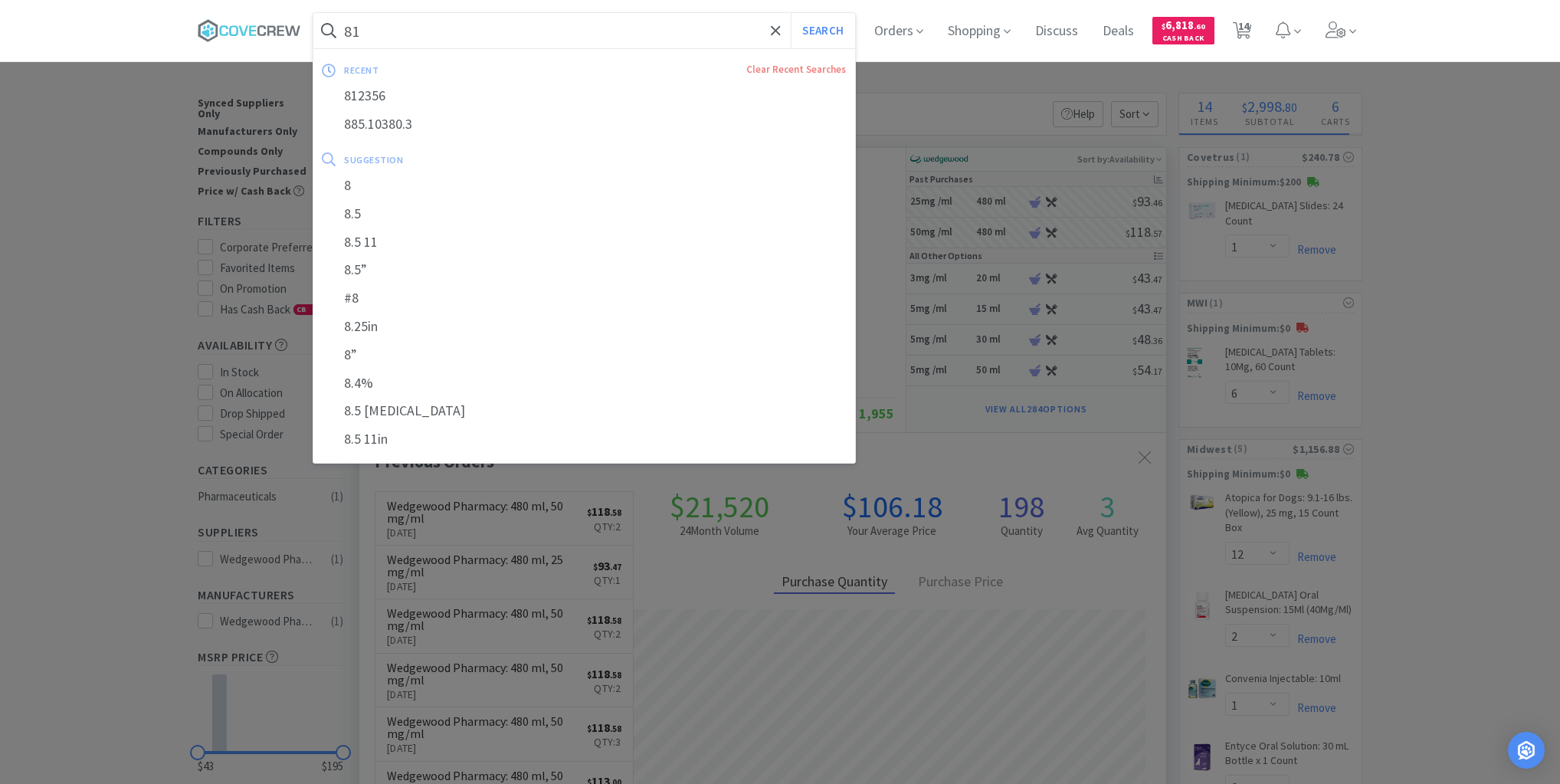
type input "814"
select select "2"
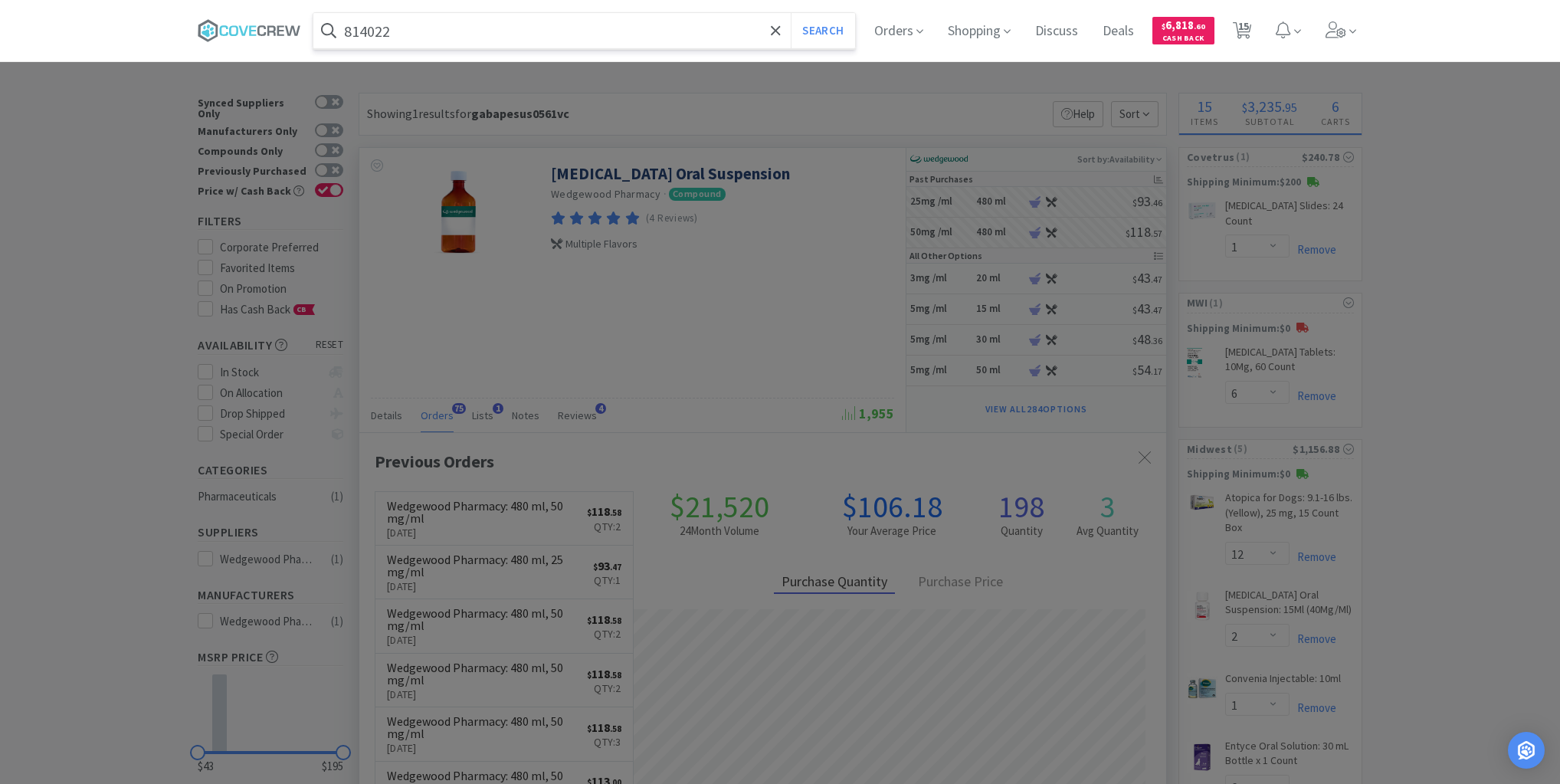
click at [791, 13] on button "Search" at bounding box center [822, 31] width 63 height 35
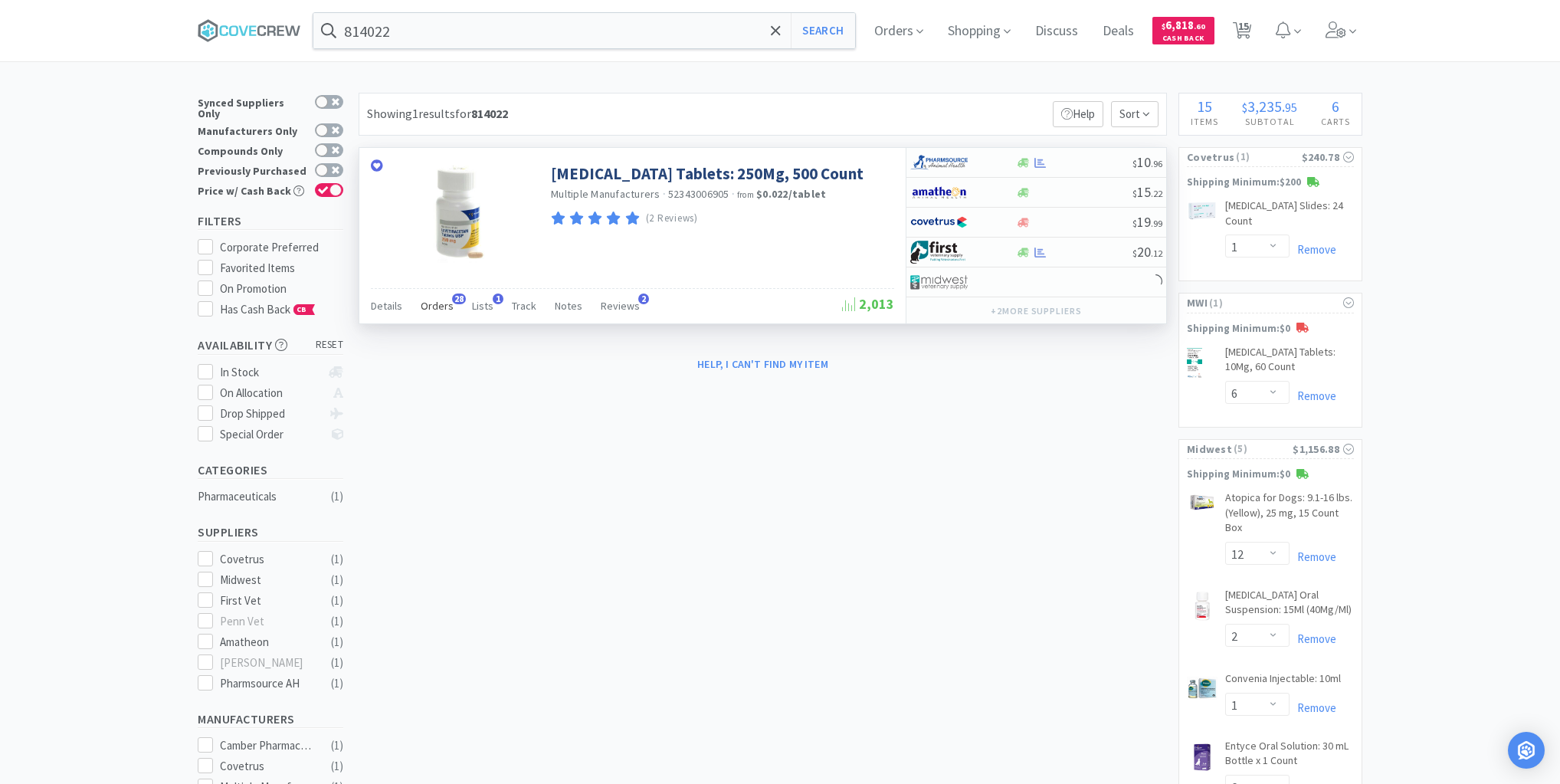
click at [430, 307] on span "Orders" at bounding box center [437, 305] width 33 height 14
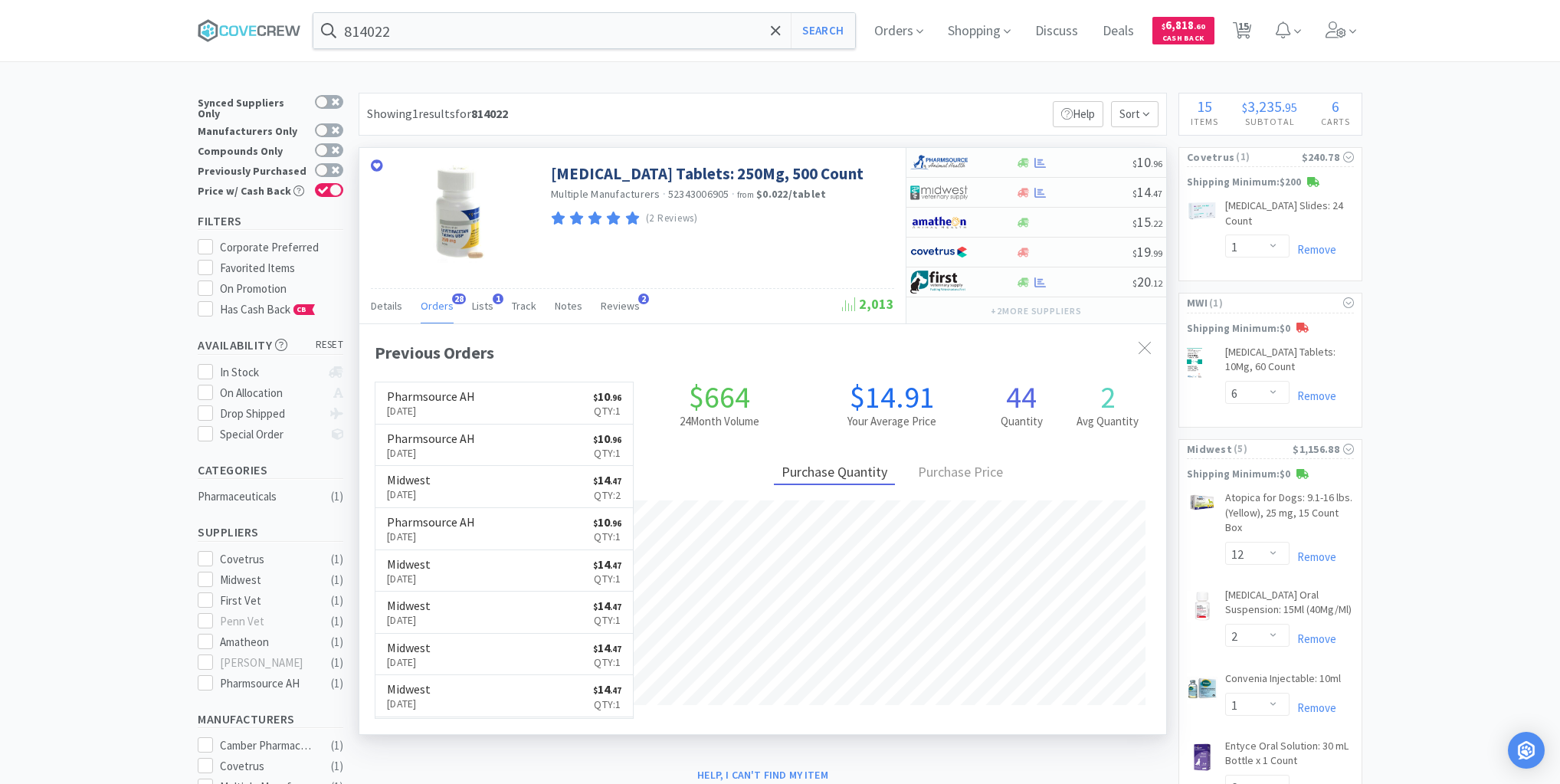
scroll to position [411, 807]
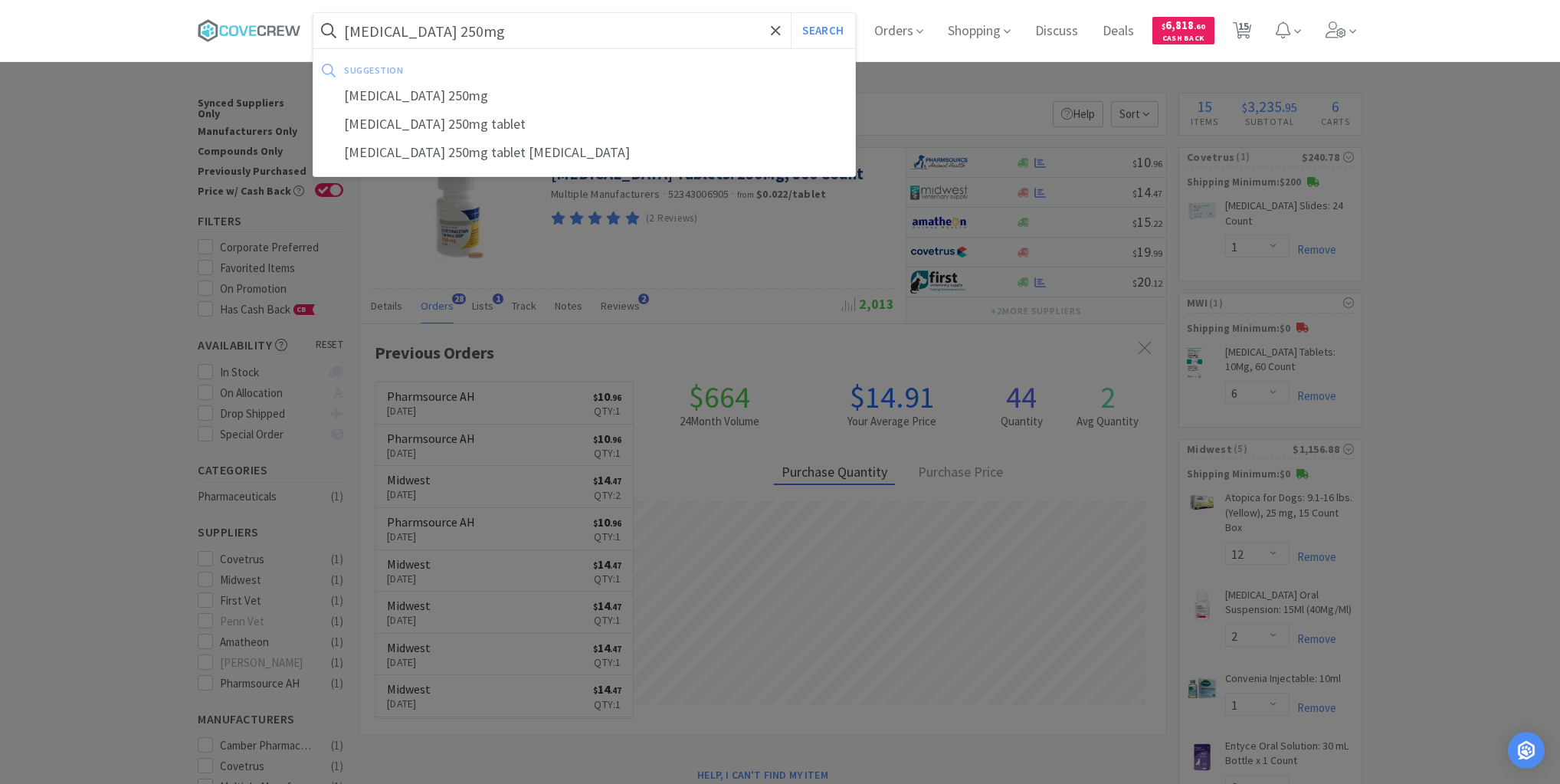
type input "[MEDICAL_DATA] 250mg"
click at [791, 13] on button "Search" at bounding box center [822, 31] width 63 height 35
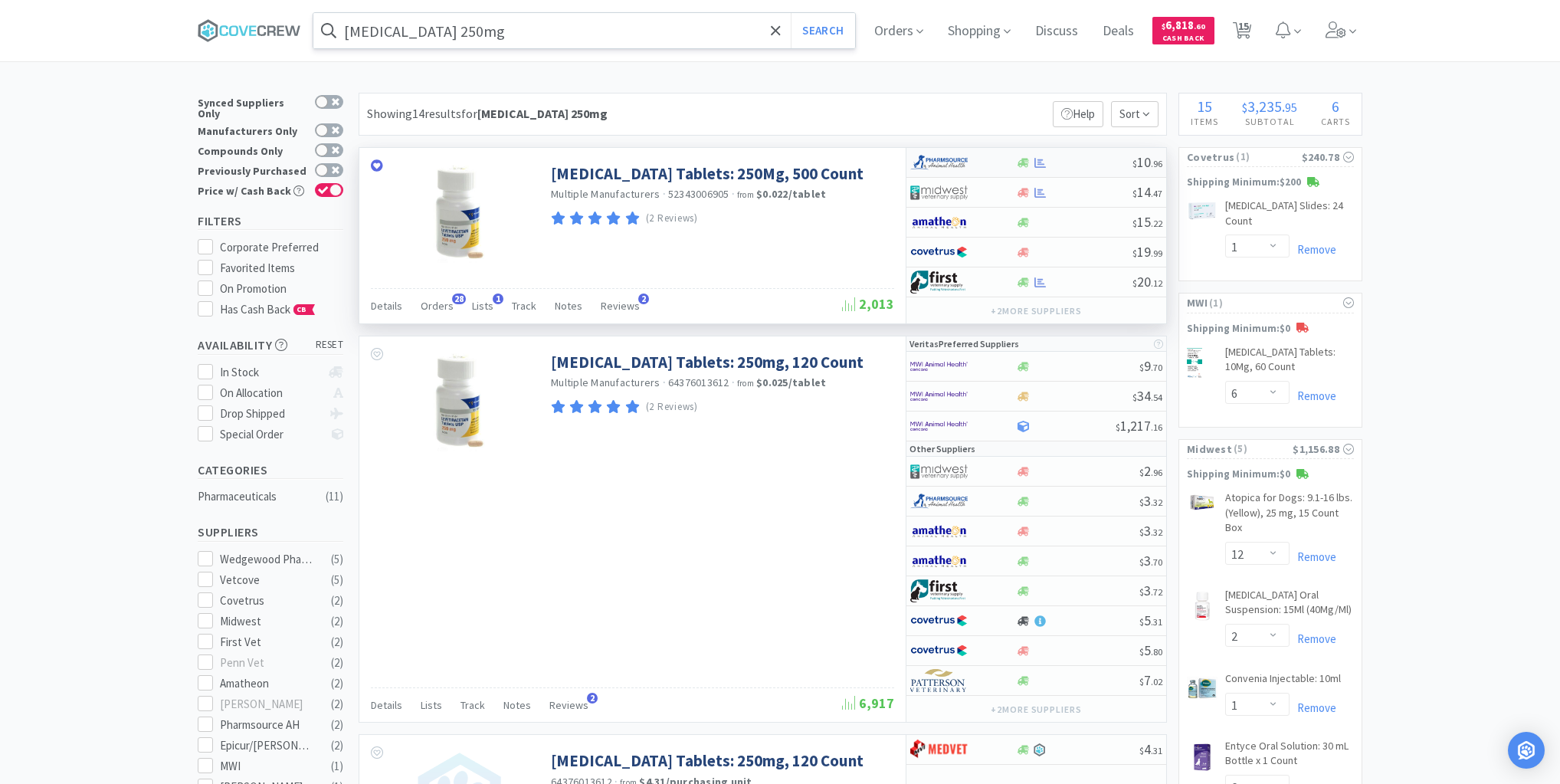
click at [1072, 162] on div at bounding box center [1074, 163] width 117 height 12
select select "1"
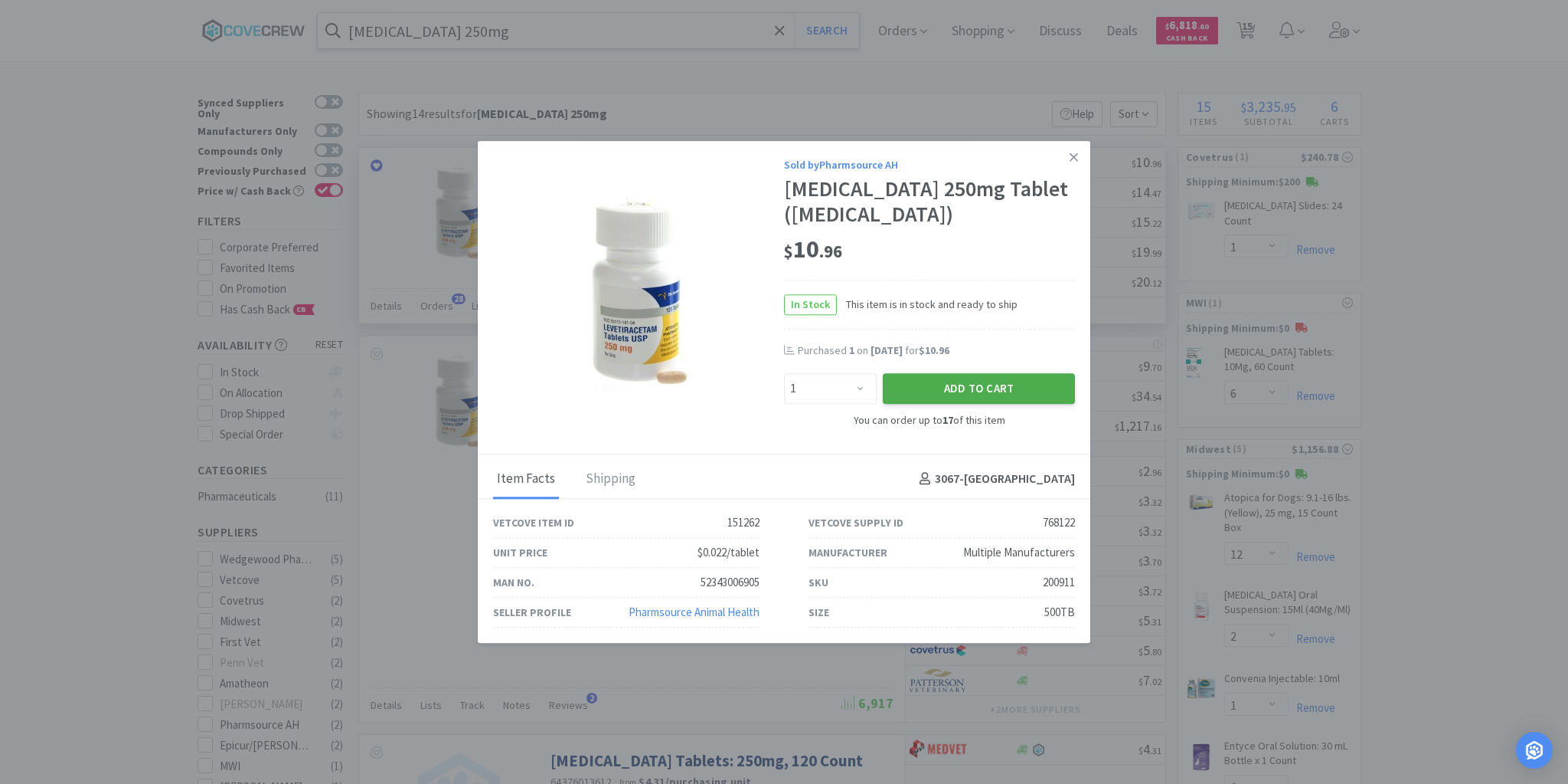
click at [1017, 382] on button "Add to Cart" at bounding box center [978, 388] width 192 height 31
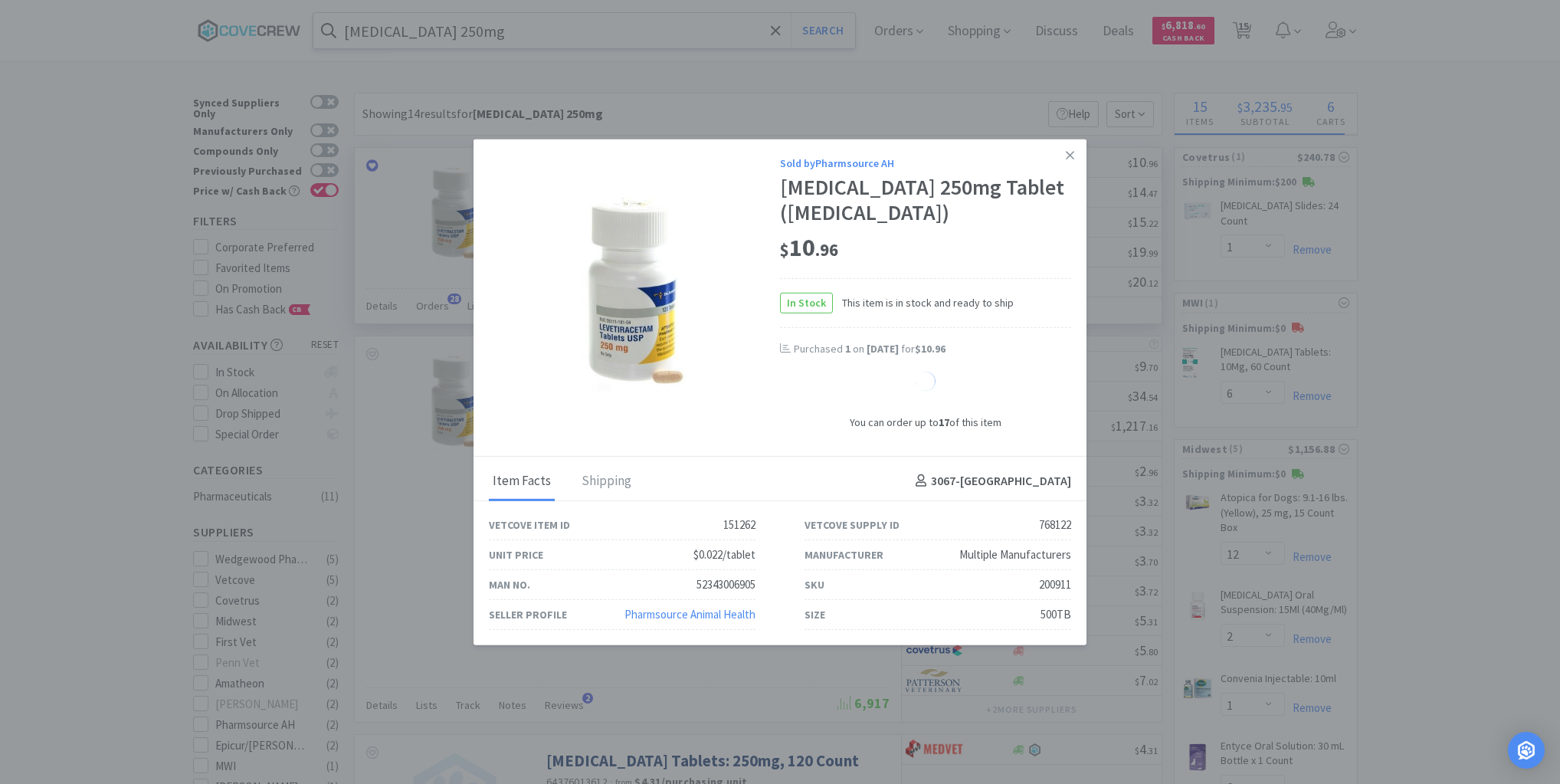
select select "1"
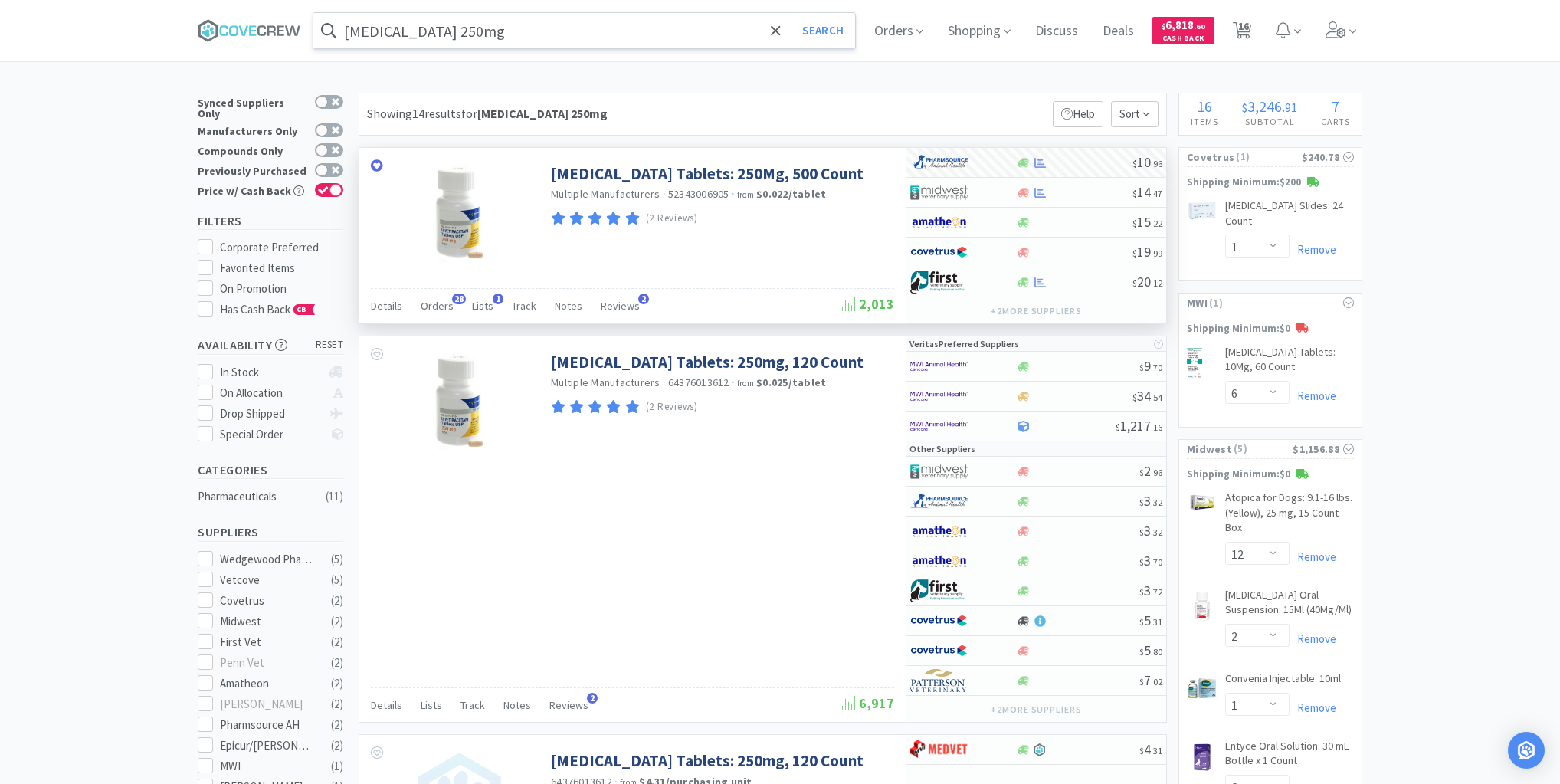
drag, startPoint x: 690, startPoint y: 26, endPoint x: 694, endPoint y: 45, distance: 19.4
click at [690, 27] on input "[MEDICAL_DATA] 250mg" at bounding box center [584, 31] width 542 height 35
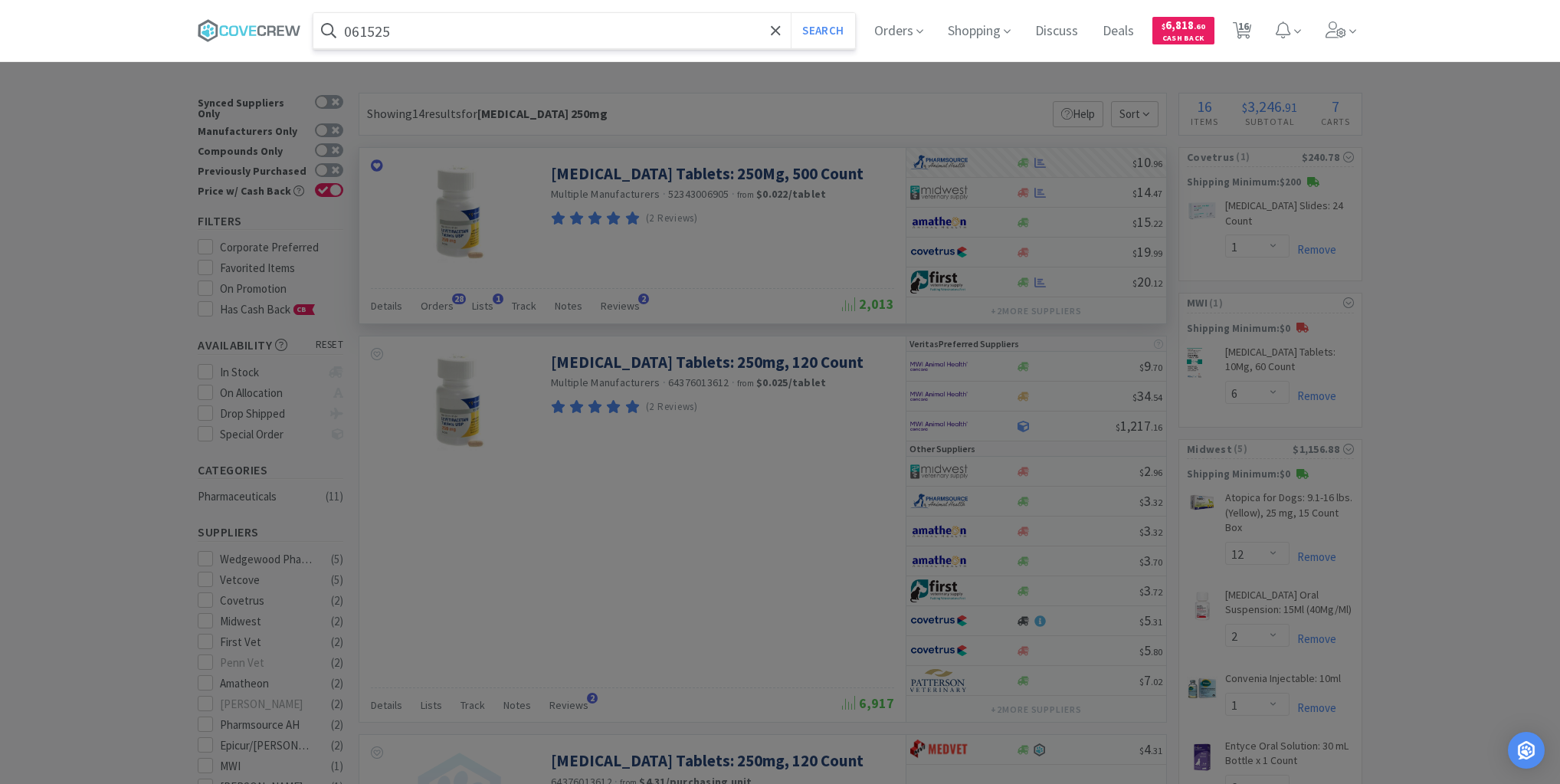
type input "061525"
click at [791, 13] on button "Search" at bounding box center [822, 31] width 63 height 35
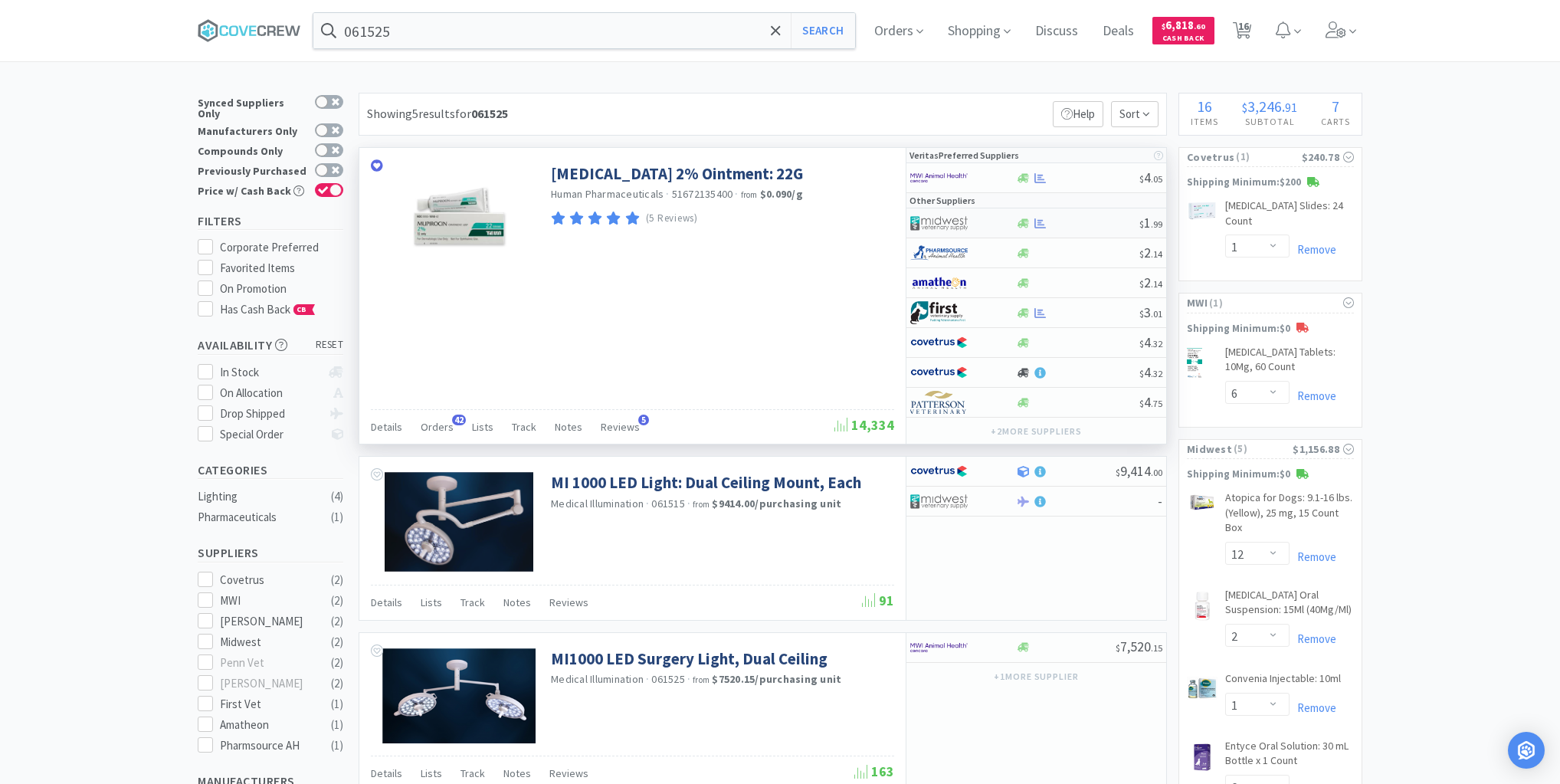
click at [1103, 229] on div "$ 1 . 99" at bounding box center [1036, 223] width 260 height 30
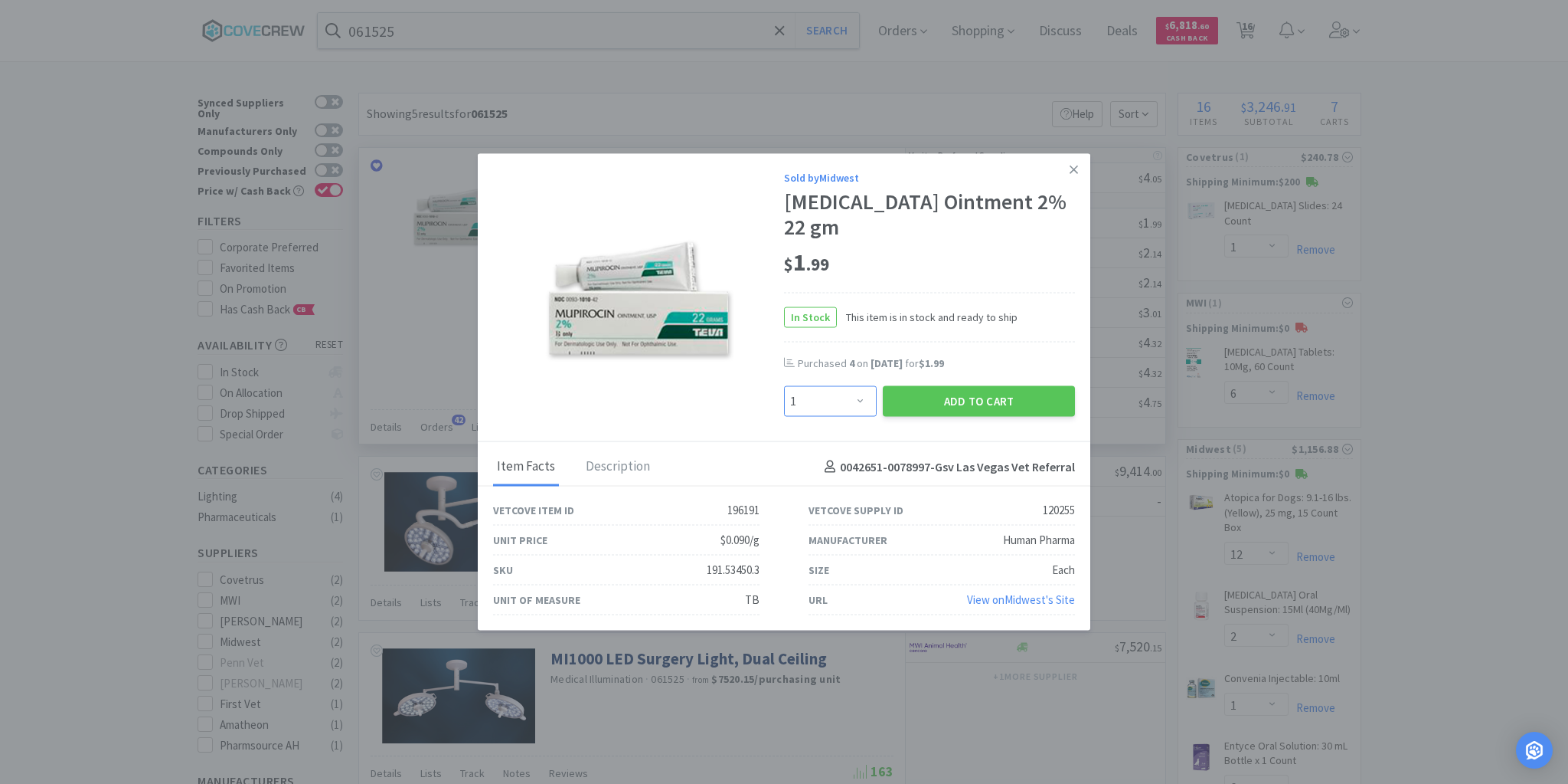
click at [859, 387] on select "Enter Quantity 1 2 3 4 5 6 7 8 9 10 11 12 13 14 15 16 17 18 19 20 Enter Quantity" at bounding box center [831, 401] width 92 height 31
select select "4"
click at [784, 386] on select "Enter Quantity 1 2 3 4 5 6 7 8 9 10 11 12 13 14 15 16 17 18 19 20 Enter Quantity" at bounding box center [831, 401] width 92 height 31
click at [952, 386] on button "Add to Cart" at bounding box center [978, 401] width 192 height 31
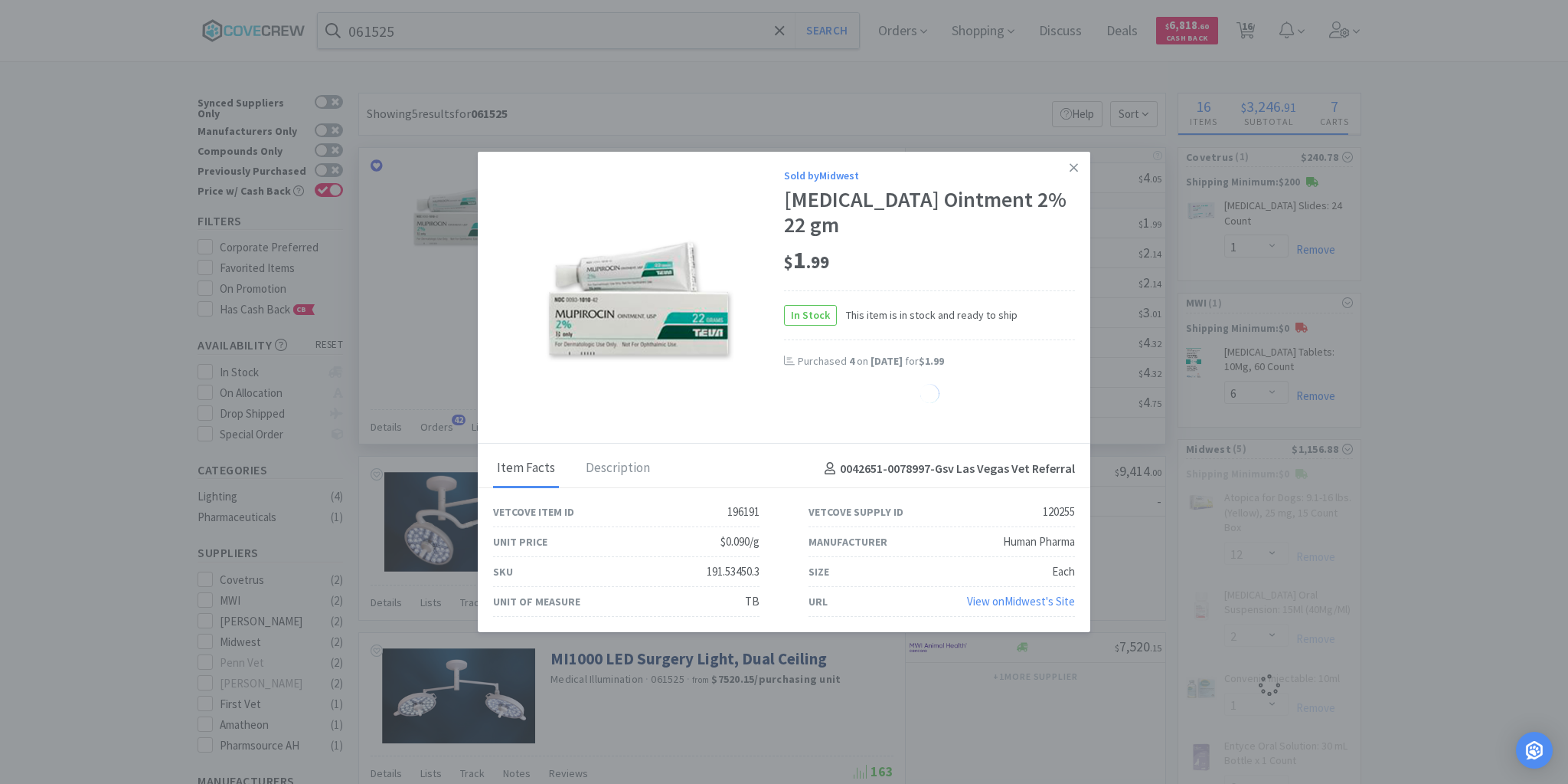
select select "4"
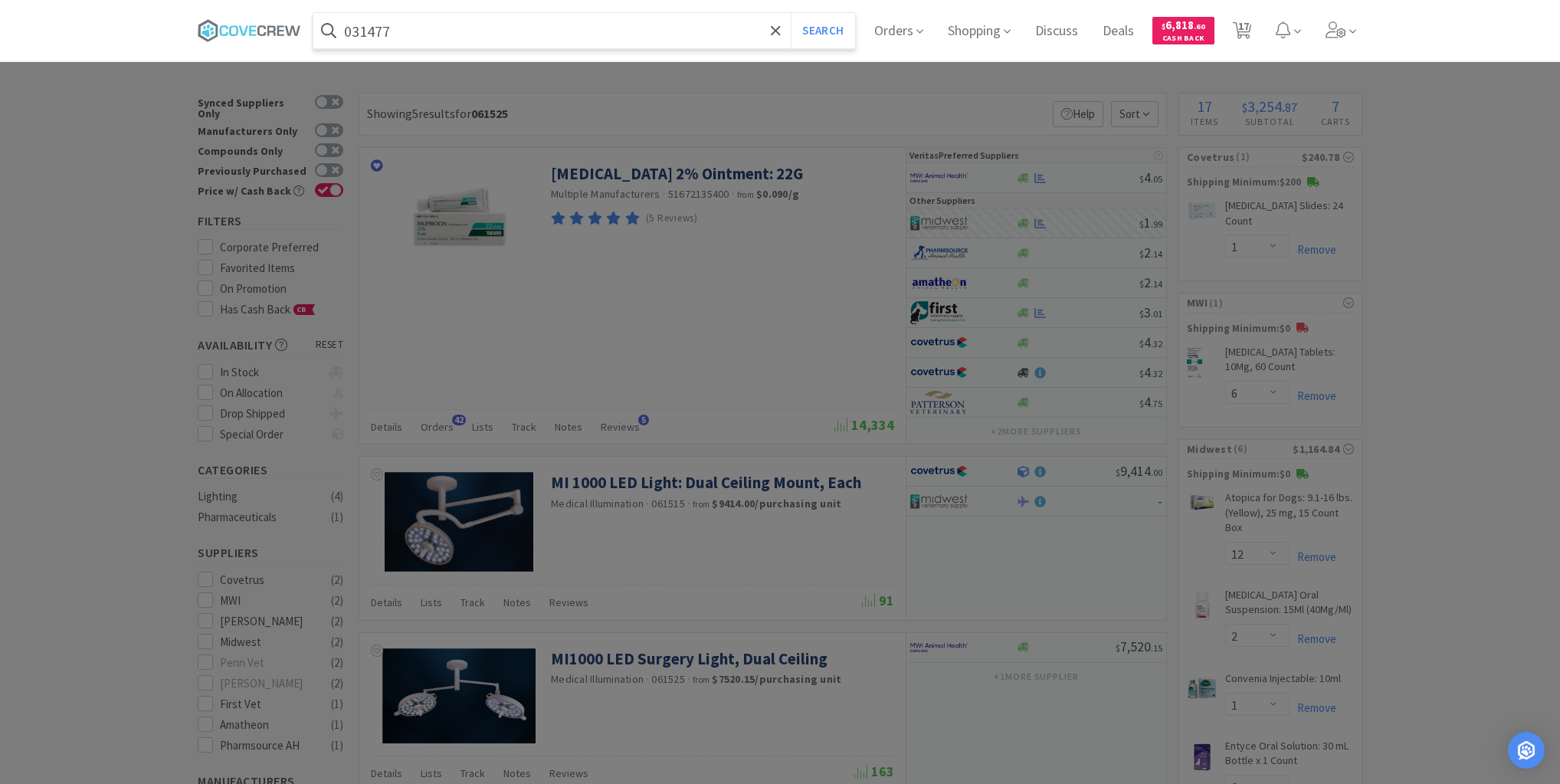
type input "031477"
click at [791, 13] on button "Search" at bounding box center [822, 31] width 63 height 35
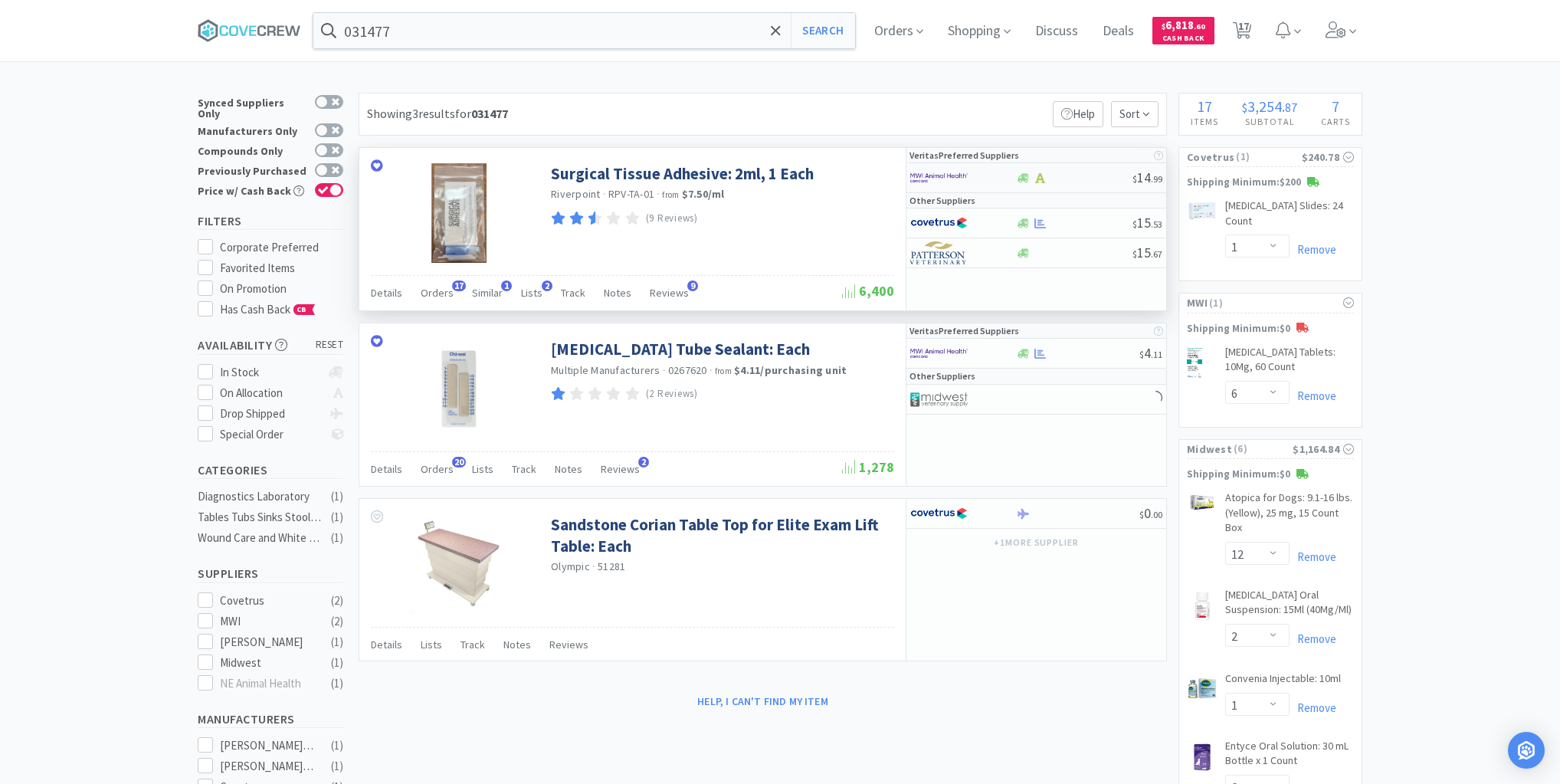
click at [1078, 181] on div at bounding box center [1074, 178] width 117 height 12
select select "1"
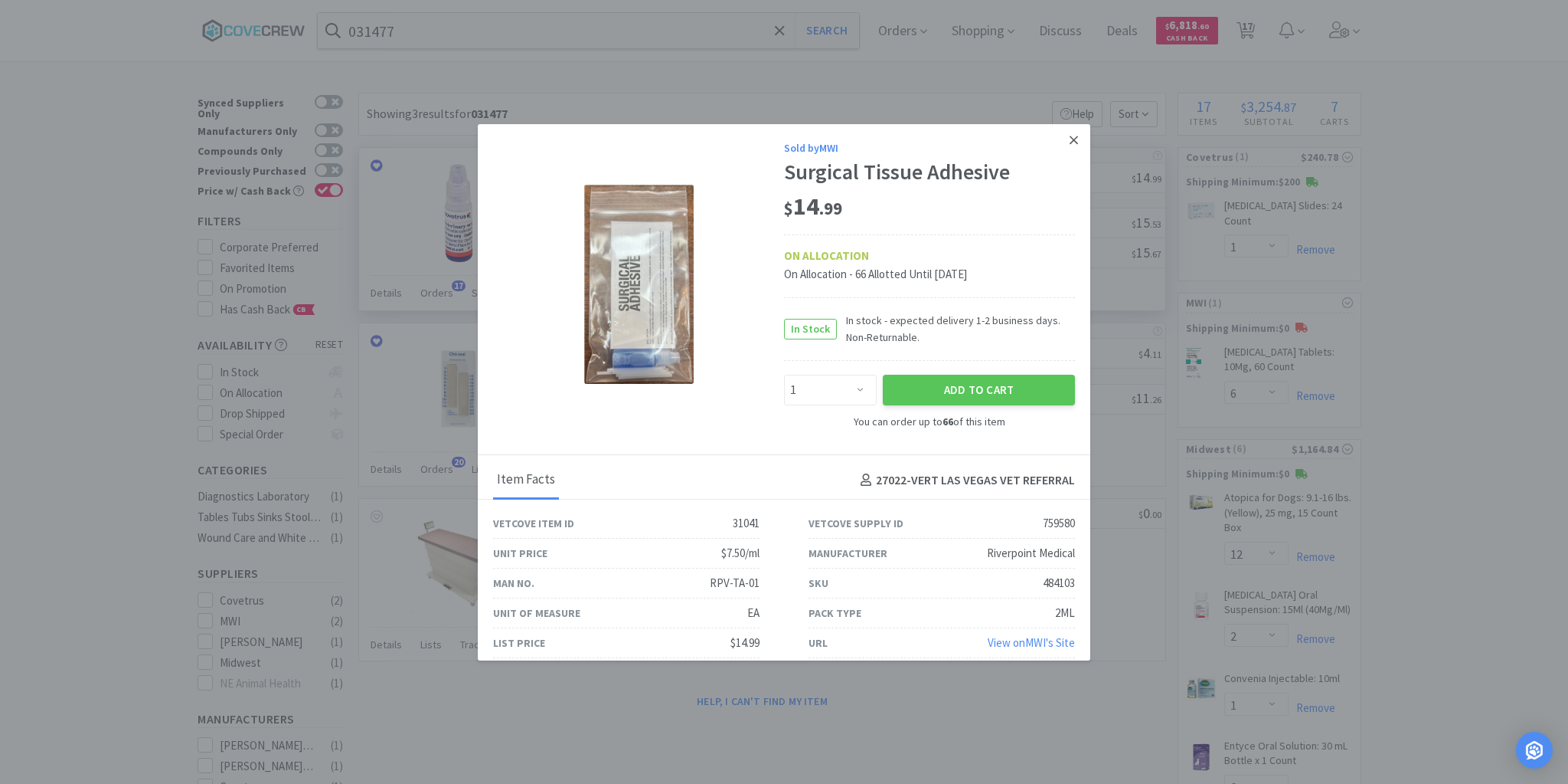
click at [1070, 141] on icon at bounding box center [1074, 140] width 8 height 14
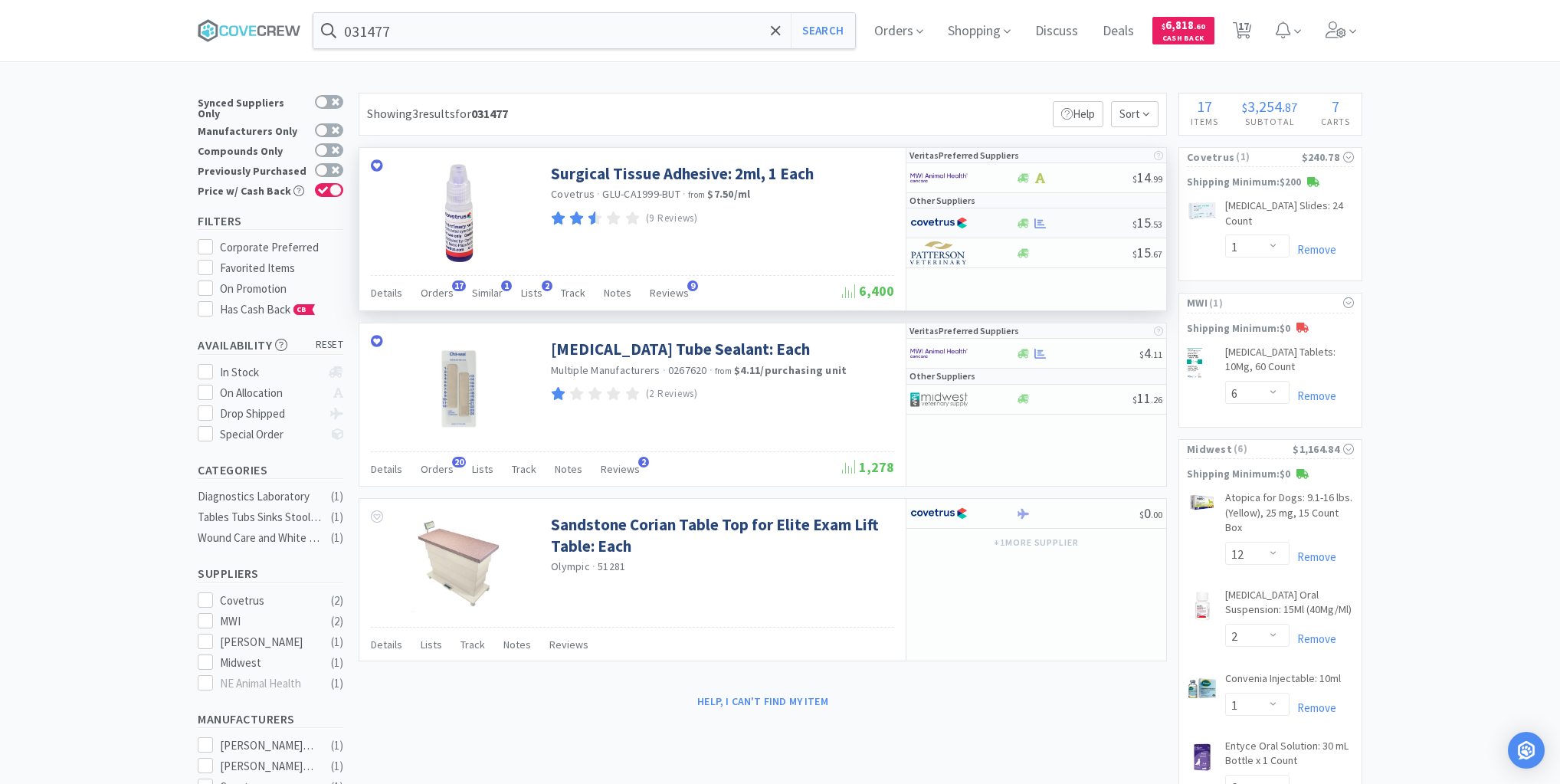
click at [1078, 224] on div at bounding box center [1074, 223] width 117 height 12
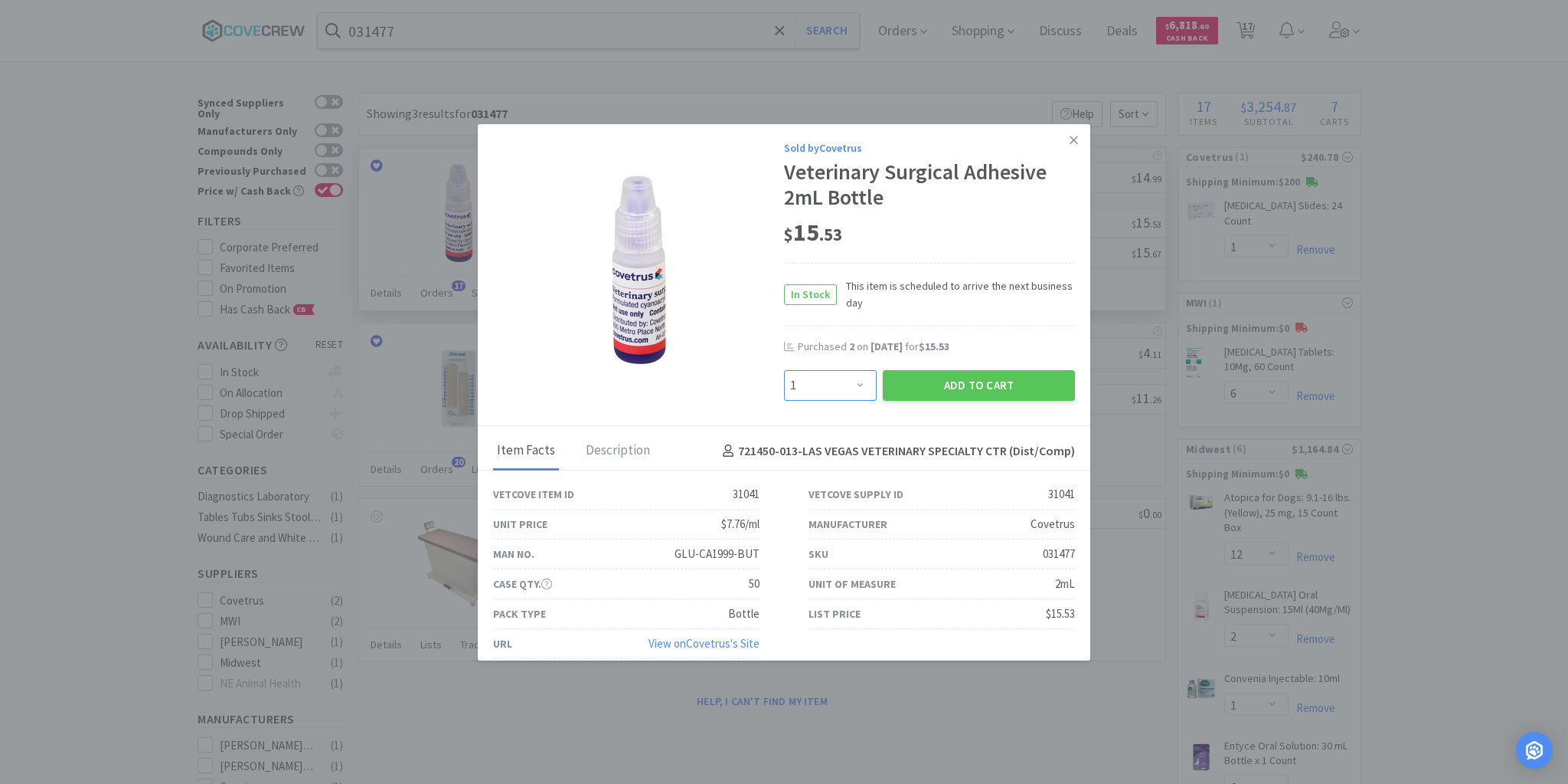
click at [858, 388] on select "Enter Quantity 1 2 3 4 5 6 7 8 9 10 11 12 13 14 15 16 17 18 19 20 Enter Quantity" at bounding box center [831, 385] width 92 height 31
select select "4"
click at [784, 370] on select "Enter Quantity 1 2 3 4 5 6 7 8 9 10 11 12 13 14 15 16 17 18 19 20 Enter Quantity" at bounding box center [831, 385] width 92 height 31
click at [939, 382] on button "Add to Cart" at bounding box center [978, 385] width 192 height 31
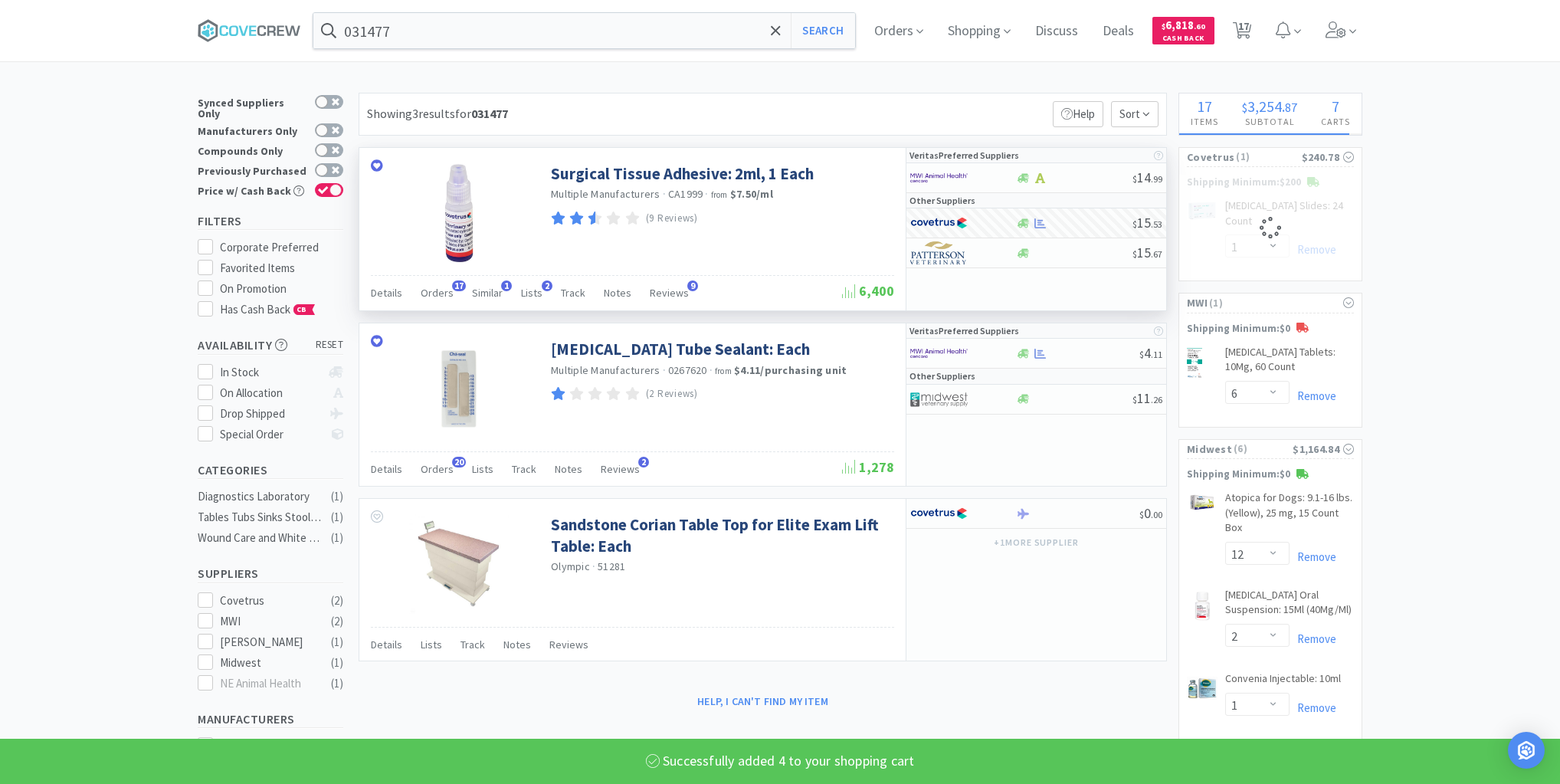
select select "4"
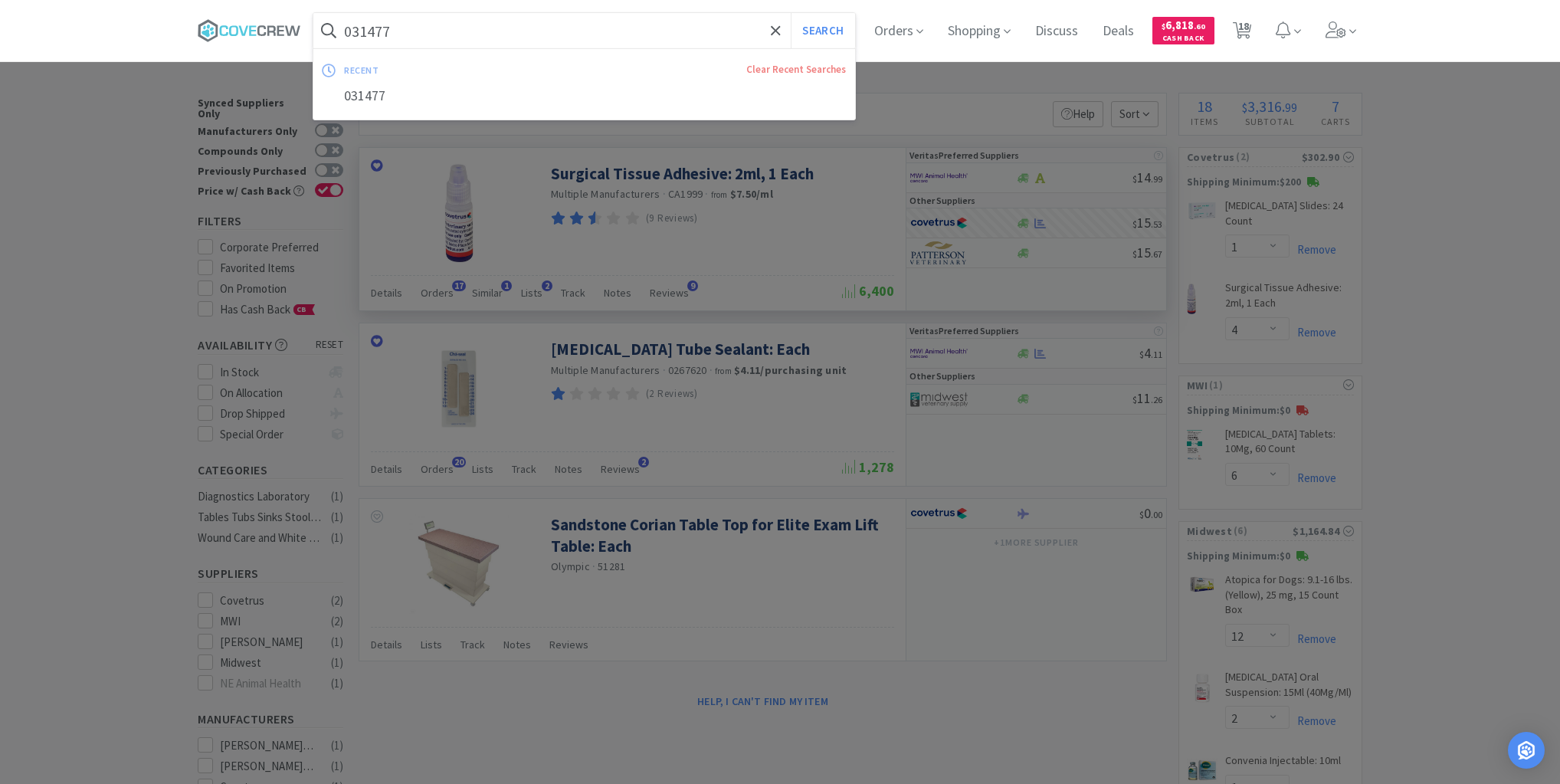
click at [702, 19] on input "031477" at bounding box center [584, 31] width 542 height 35
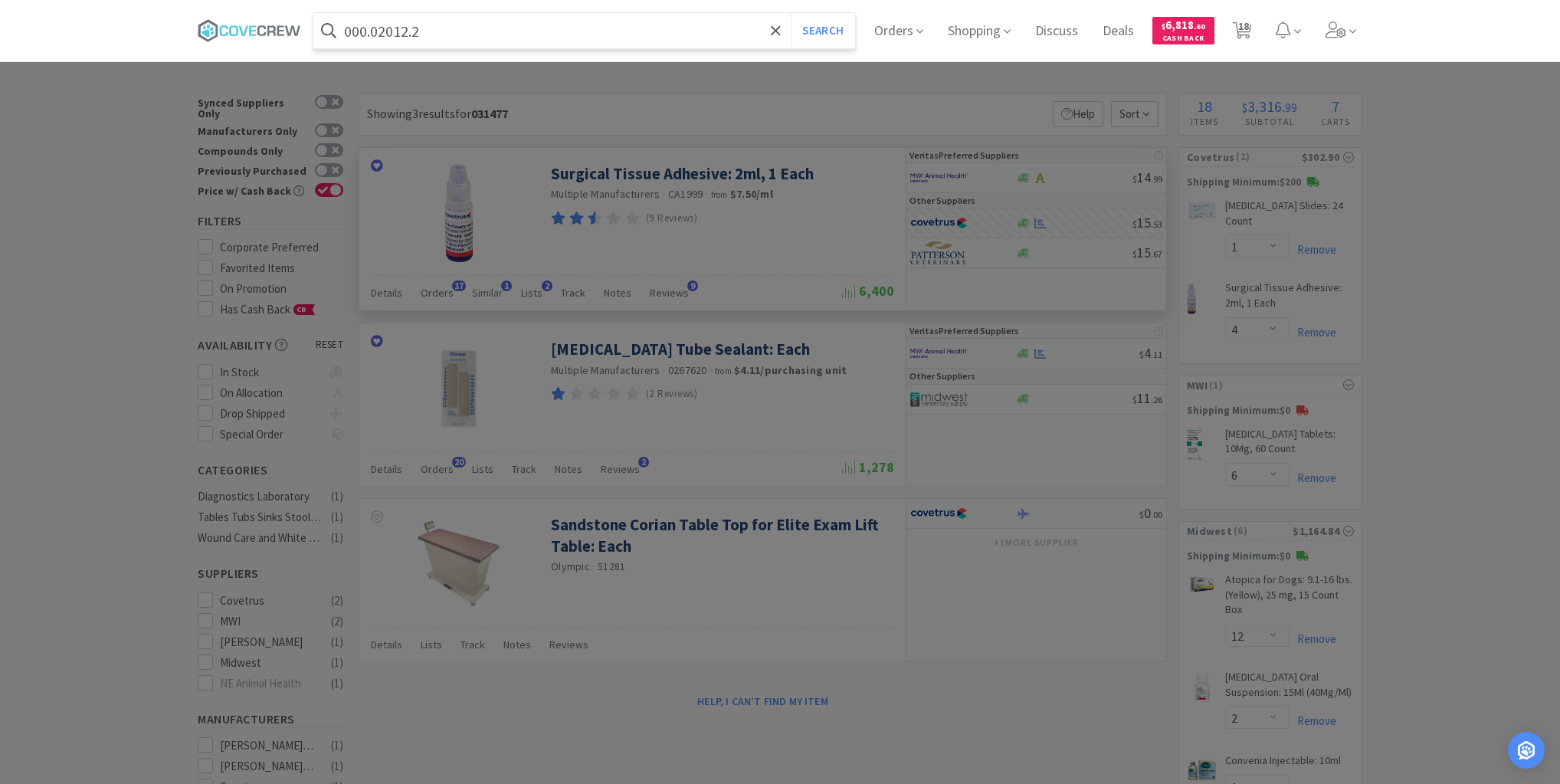
type input "000.02012.2"
click at [791, 13] on button "Search" at bounding box center [822, 31] width 63 height 35
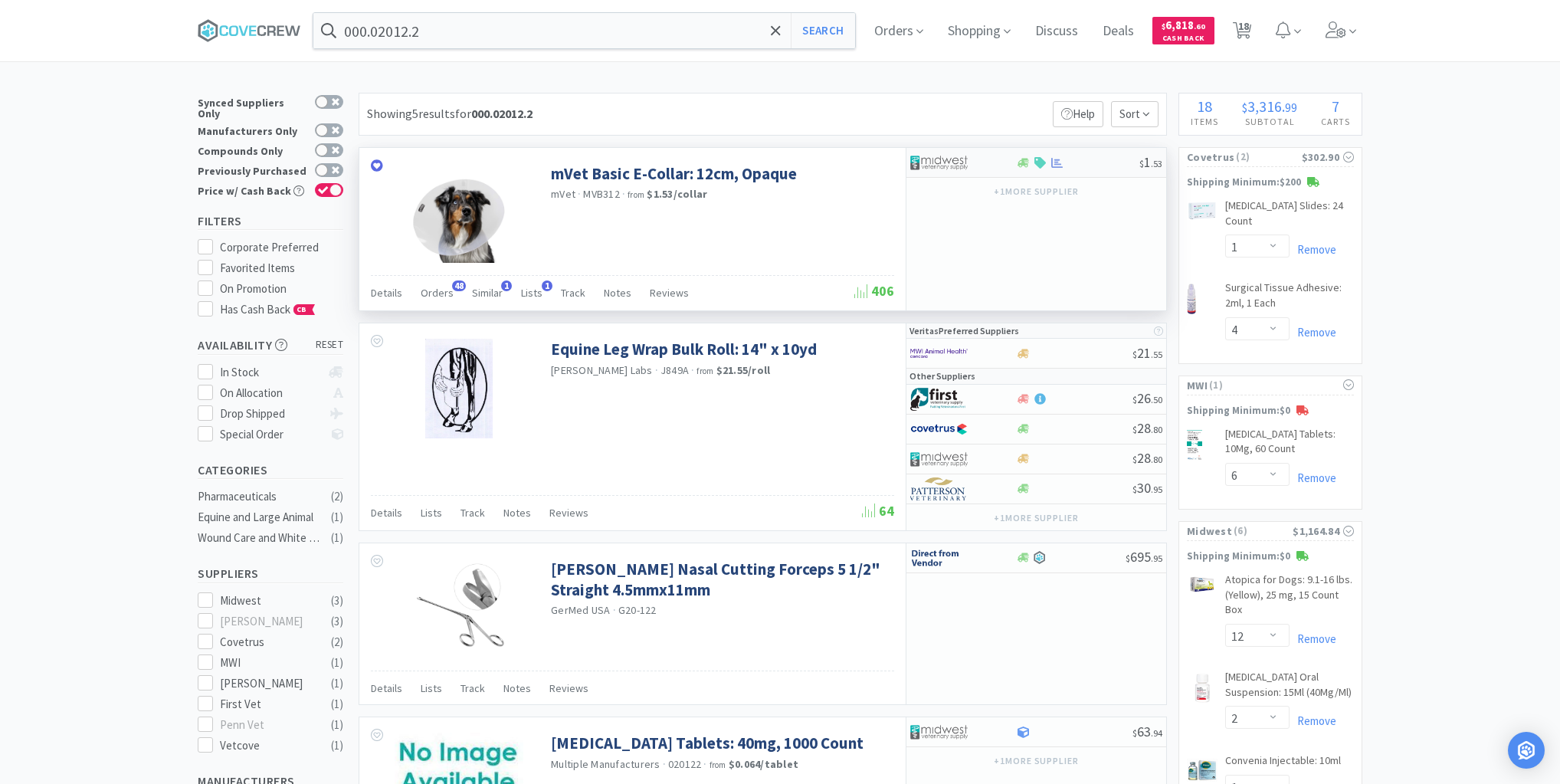
click at [1097, 168] on div "$ 1 . 53" at bounding box center [1036, 162] width 260 height 30
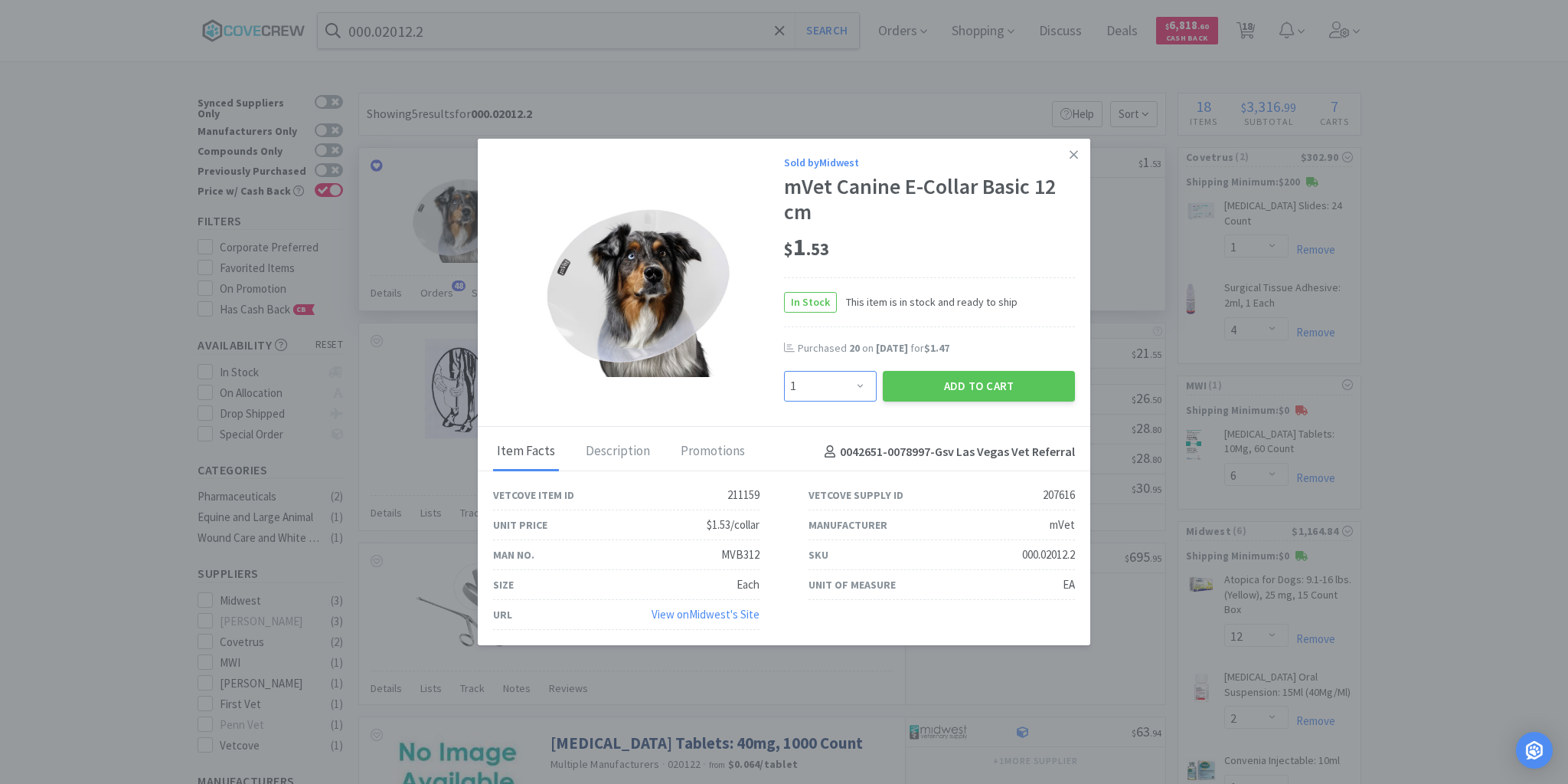
click at [863, 392] on select "Enter Quantity 1 2 3 4 5 6 7 8 9 10 11 12 13 14 15 16 17 18 19 20 Enter Quantity" at bounding box center [831, 386] width 92 height 31
select select "20"
click at [784, 372] on select "Enter Quantity 1 2 3 4 5 6 7 8 9 10 11 12 13 14 15 16 17 18 19 20 Enter Quantity" at bounding box center [831, 386] width 92 height 31
click at [942, 386] on button "Add to Cart" at bounding box center [978, 386] width 192 height 31
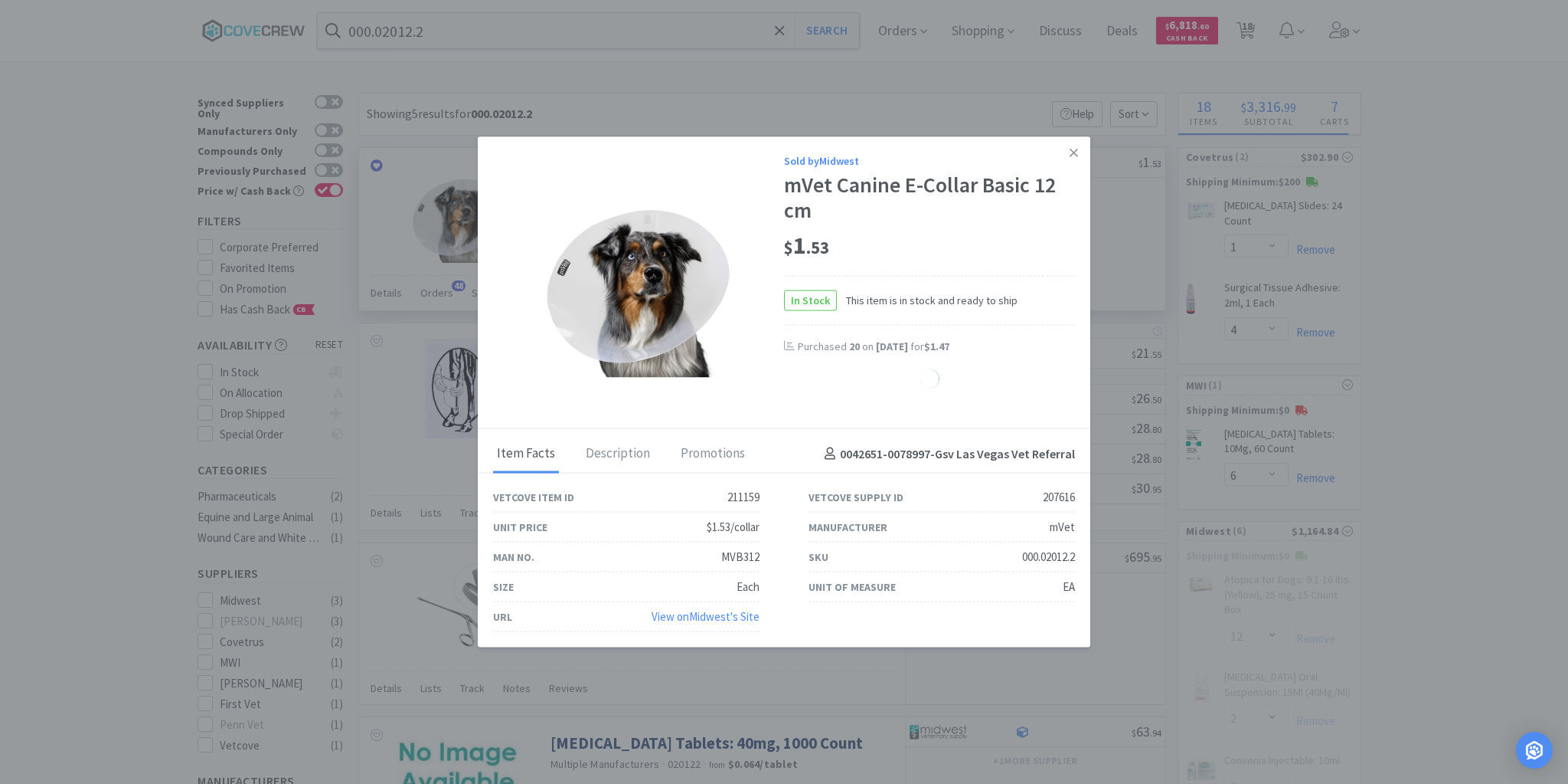
select select "20"
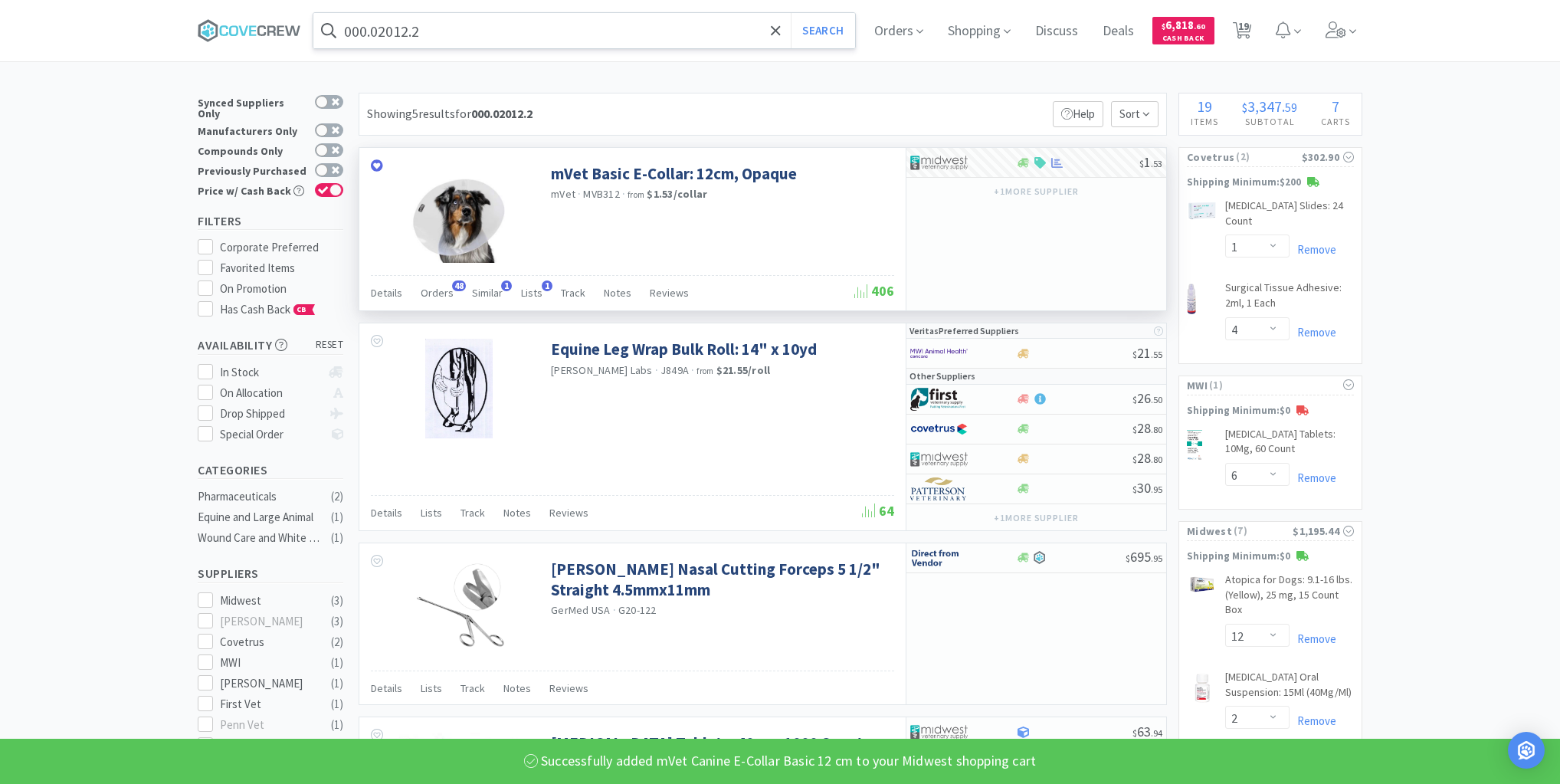
click at [716, 37] on input "000.02012.2" at bounding box center [584, 31] width 542 height 35
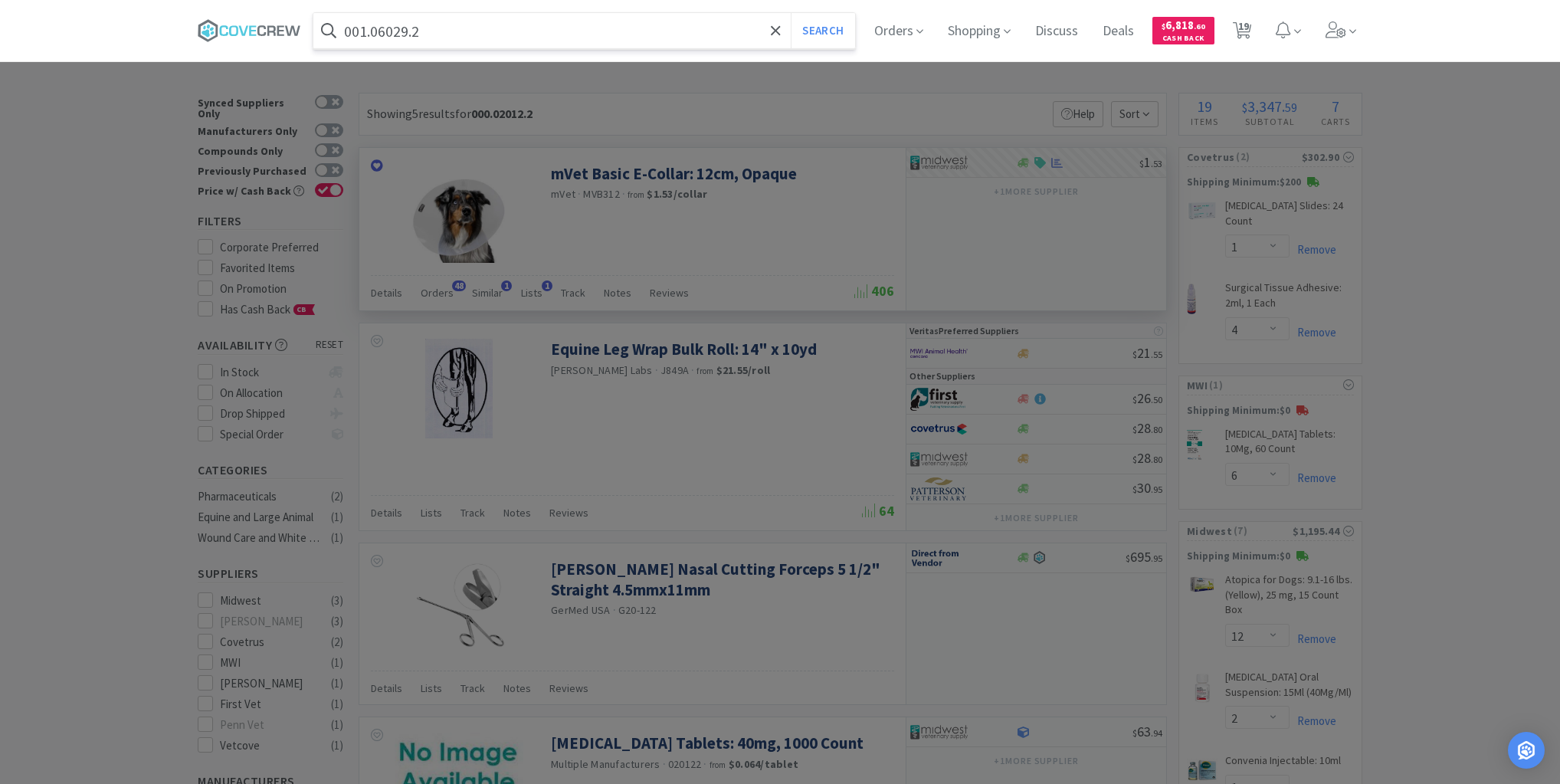
type input "001.06029.2"
click at [791, 13] on button "Search" at bounding box center [822, 31] width 63 height 35
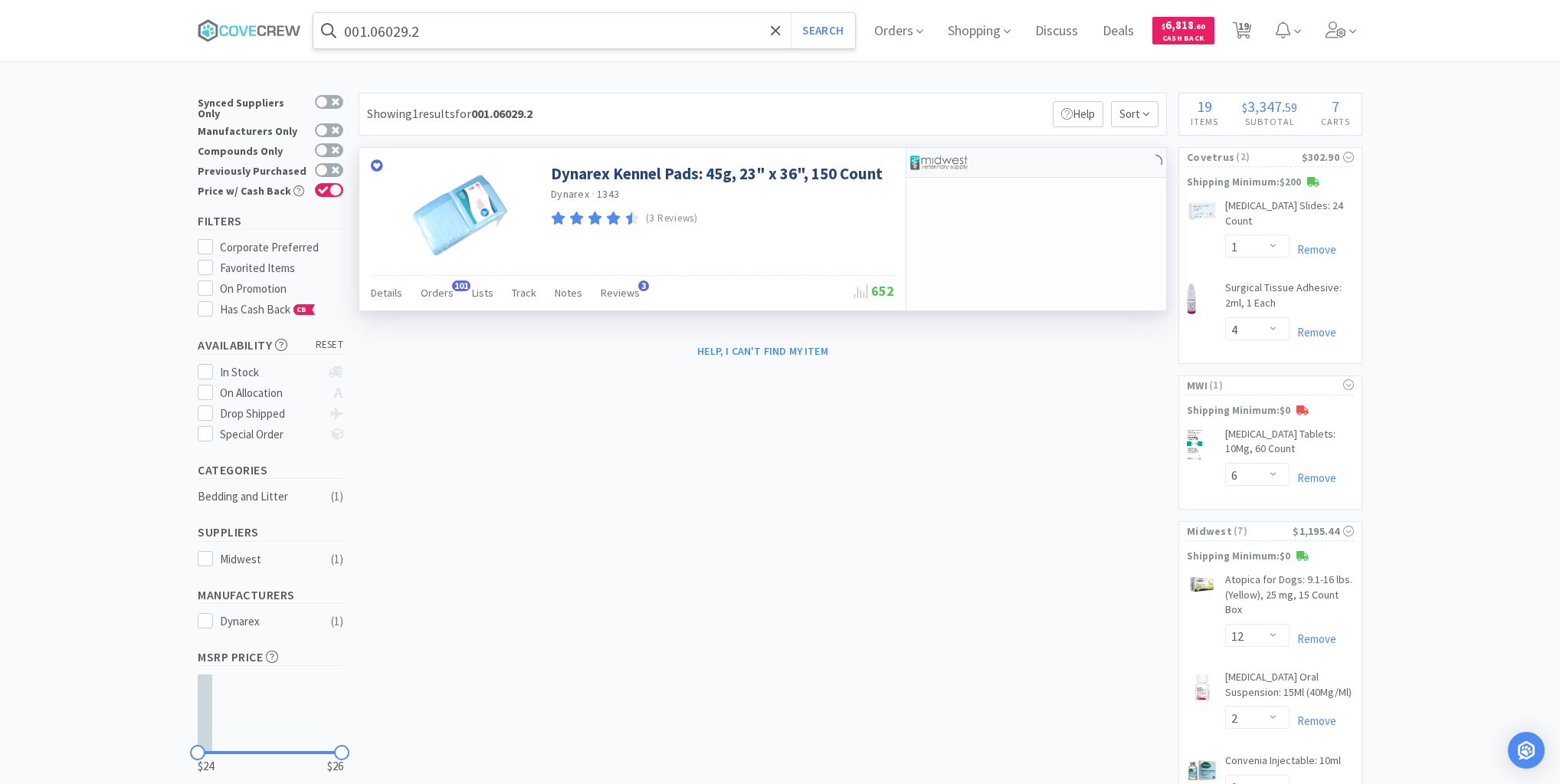
click at [1103, 156] on div at bounding box center [1036, 162] width 260 height 30
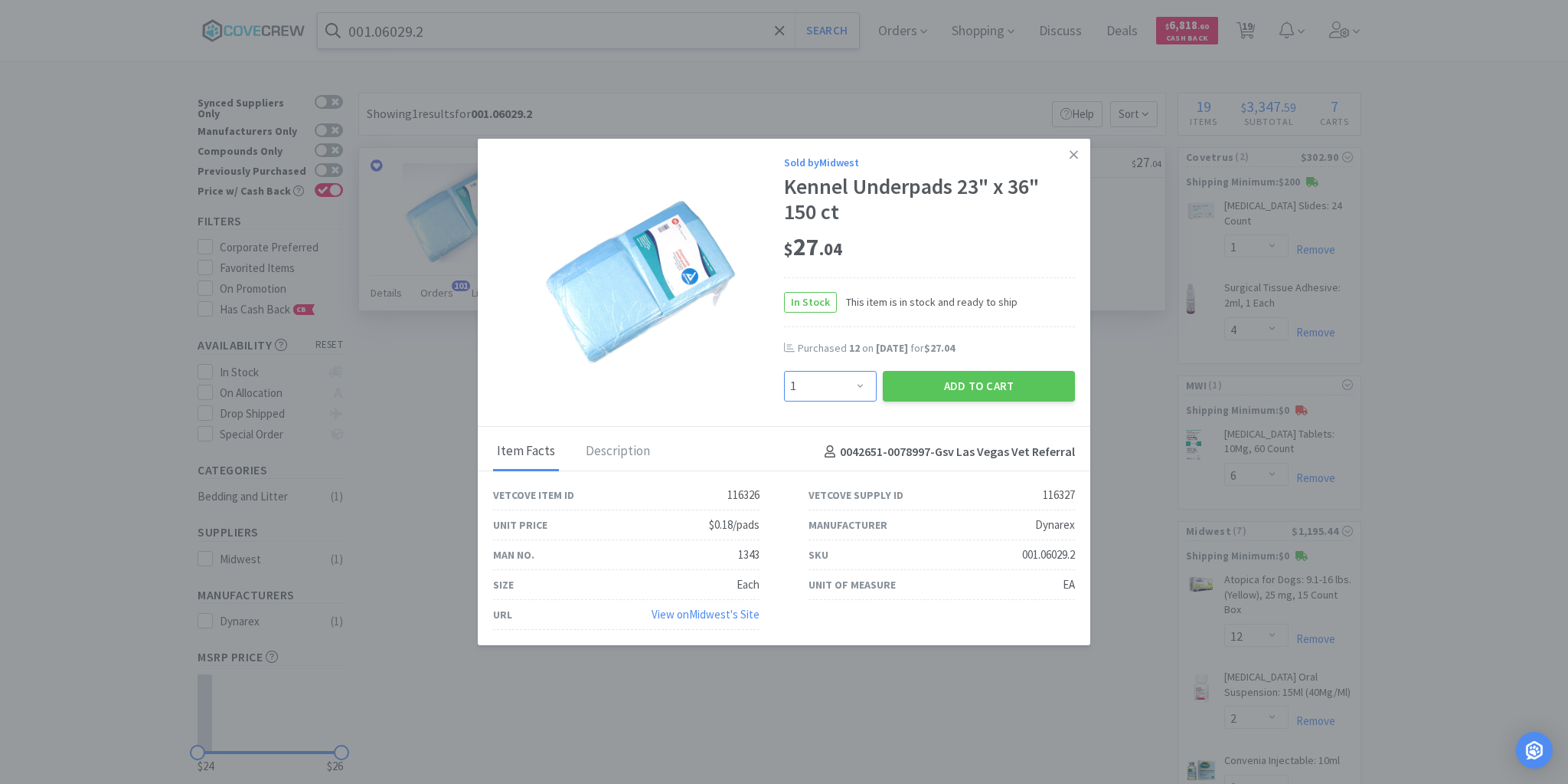
click at [864, 383] on select "Enter Quantity 1 2 3 4 5 6 7 8 9 10 11 12 13 14 15 16 17 18 19 20 Enter Quantity" at bounding box center [831, 386] width 92 height 31
select select "12"
click at [784, 372] on select "Enter Quantity 1 2 3 4 5 6 7 8 9 10 11 12 13 14 15 16 17 18 19 20 Enter Quantity" at bounding box center [831, 386] width 92 height 31
click at [938, 383] on button "Add to Cart" at bounding box center [978, 386] width 192 height 31
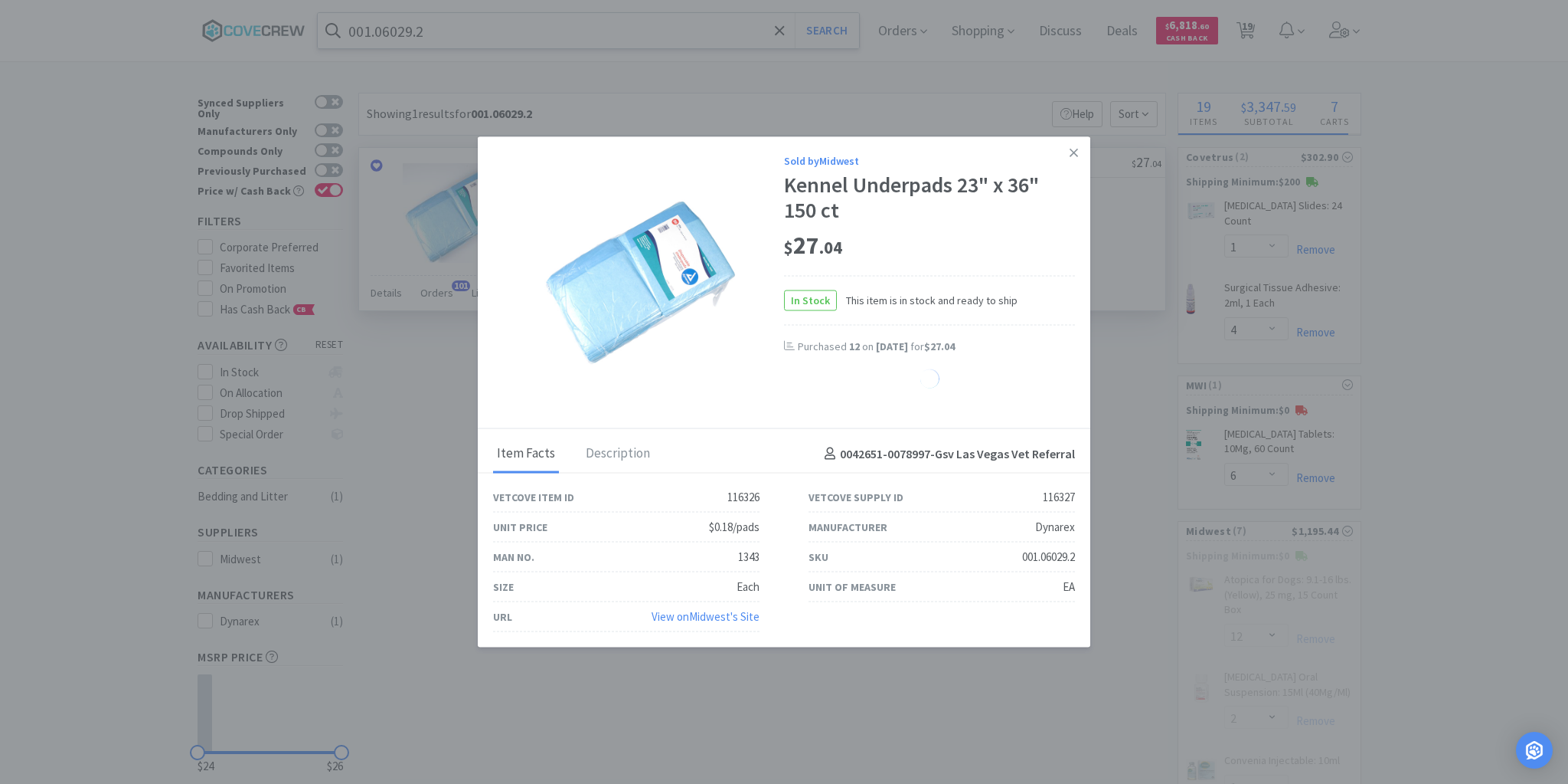
select select "12"
select select "6"
select select "3"
select select "4"
select select "20"
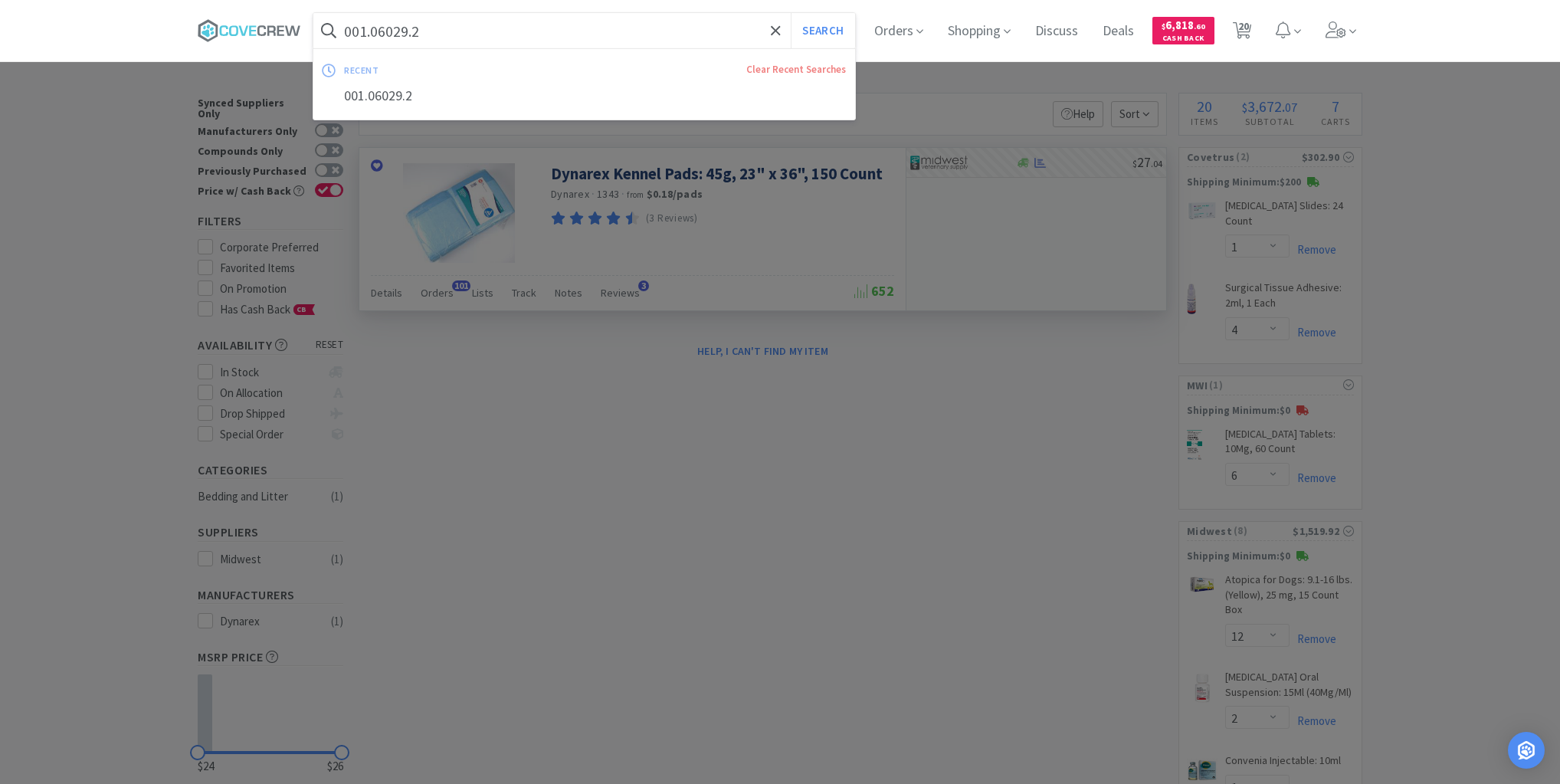
click at [492, 31] on input "001.06029.2" at bounding box center [584, 31] width 542 height 35
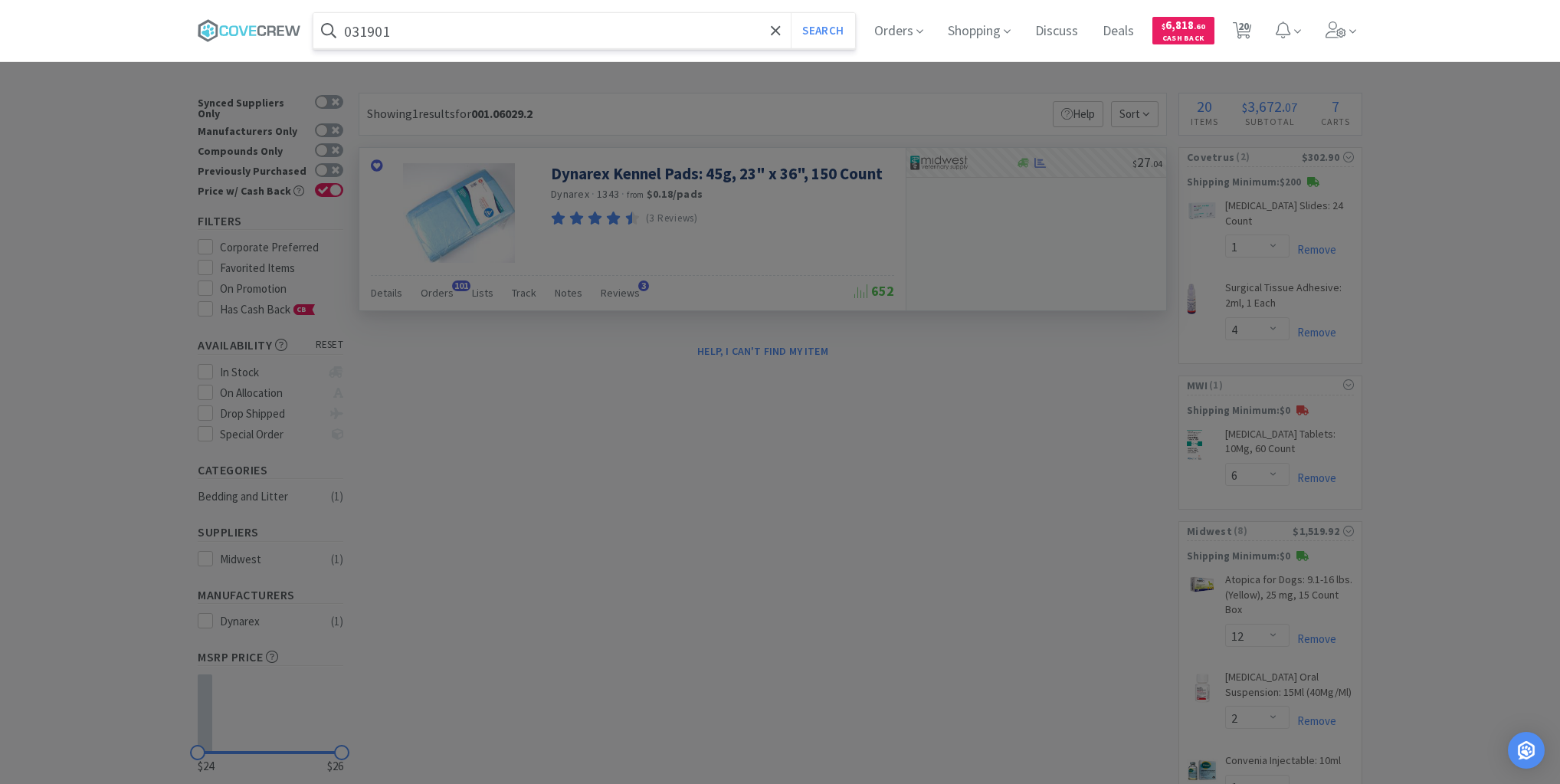
type input "031901"
click at [791, 13] on button "Search" at bounding box center [822, 31] width 63 height 35
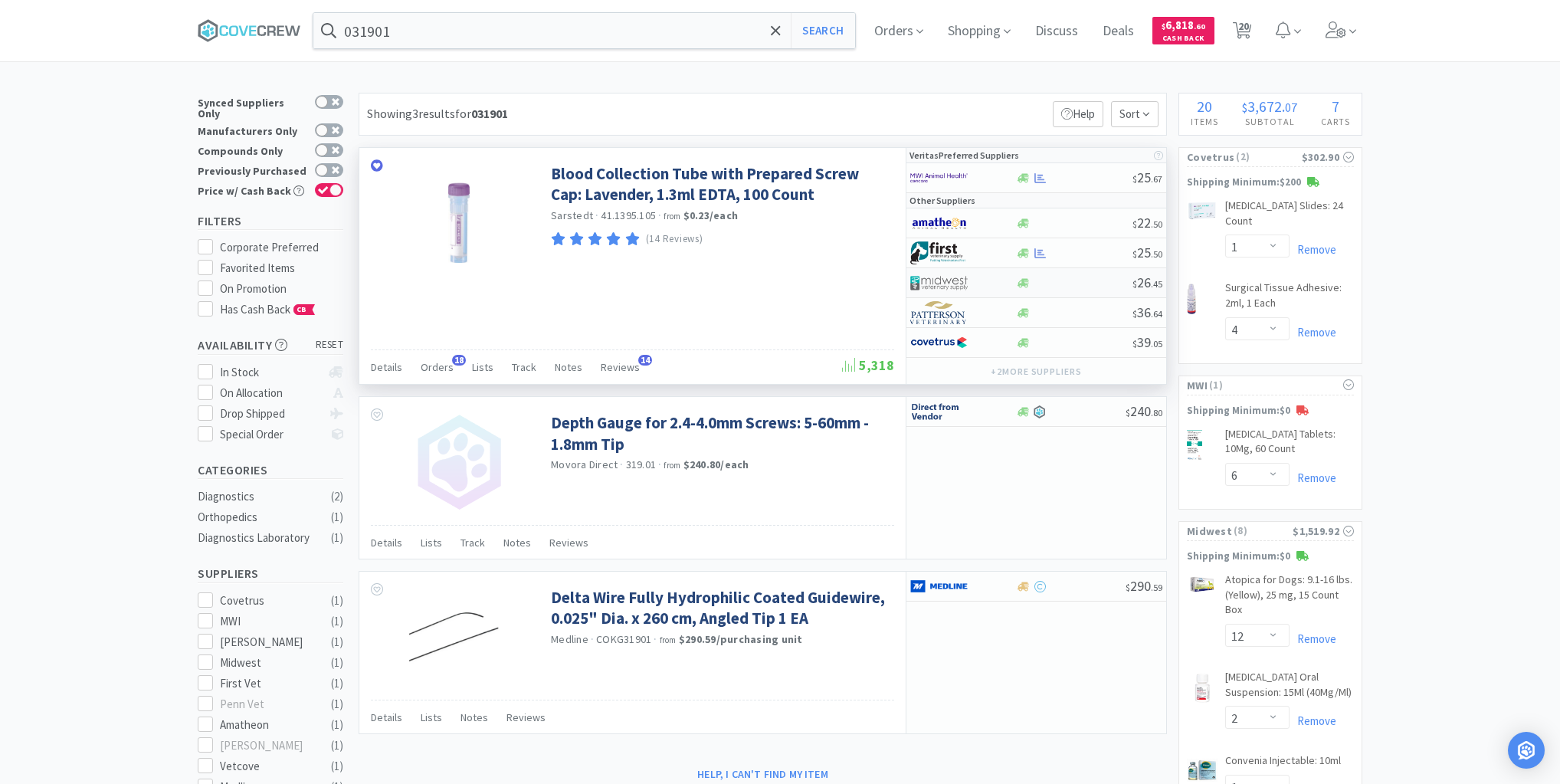
click at [1074, 281] on div at bounding box center [1074, 283] width 117 height 12
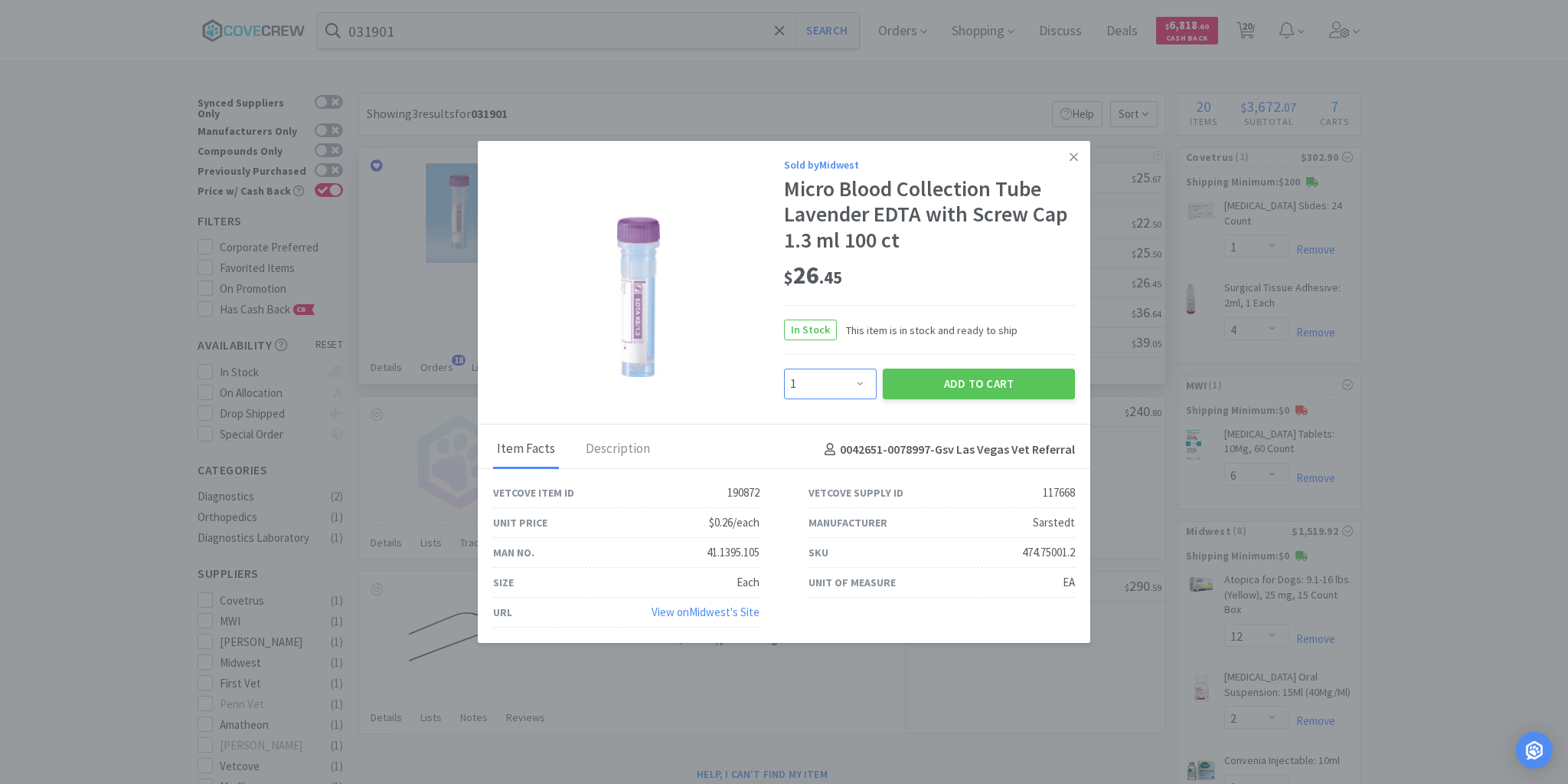
click at [861, 387] on select "Enter Quantity 1 2 3 4 5 6 7 8 9 10 11 12 13 14 15 16 17 18 19 20 Enter Quantity" at bounding box center [831, 383] width 92 height 31
select select "4"
click at [784, 369] on select "Enter Quantity 1 2 3 4 5 6 7 8 9 10 11 12 13 14 15 16 17 18 19 20 Enter Quantity" at bounding box center [831, 383] width 92 height 31
click at [940, 391] on button "Add to Cart" at bounding box center [978, 383] width 192 height 31
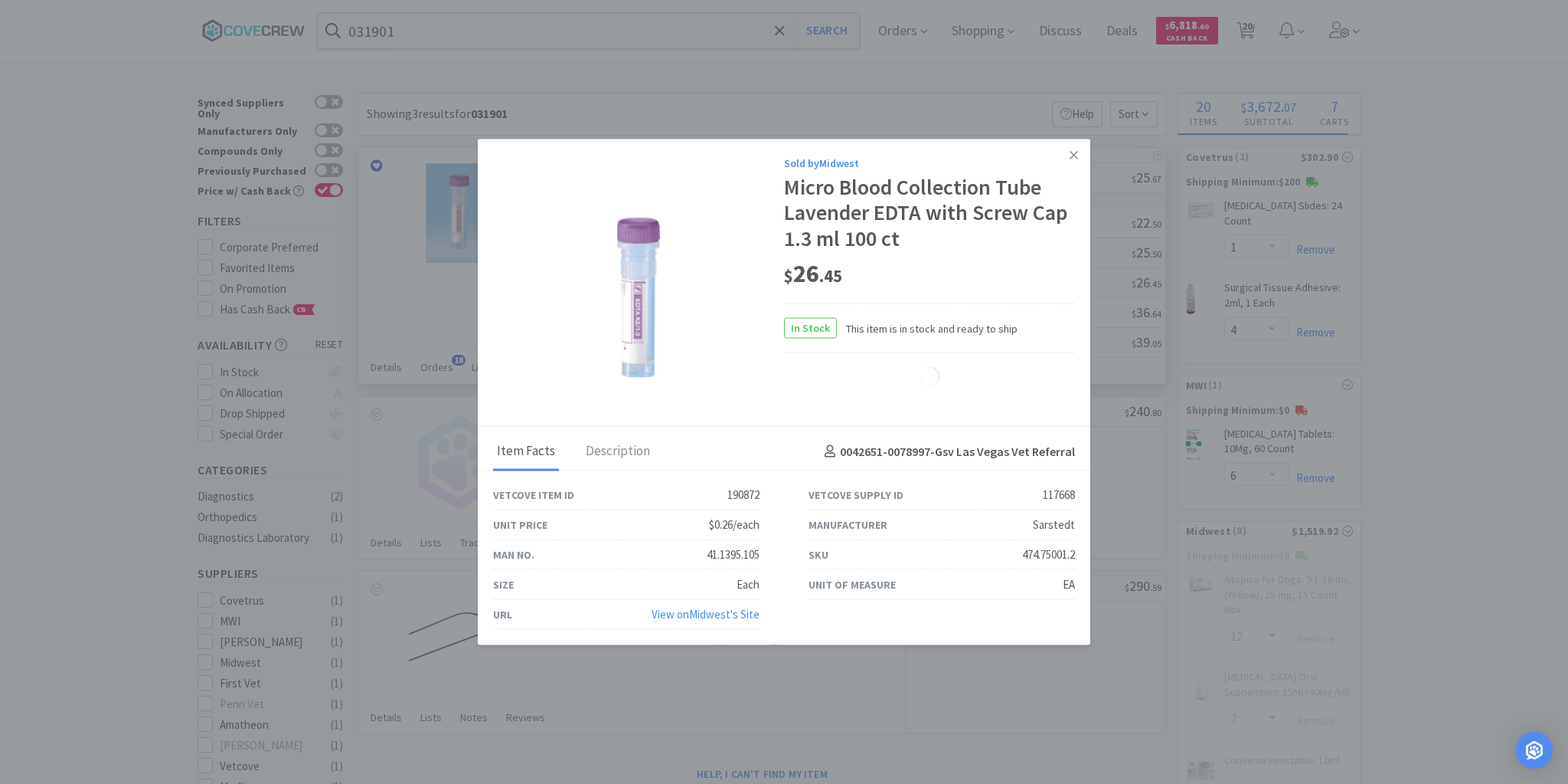
select select "4"
select select "1"
select select "12"
select select "6"
select select "3"
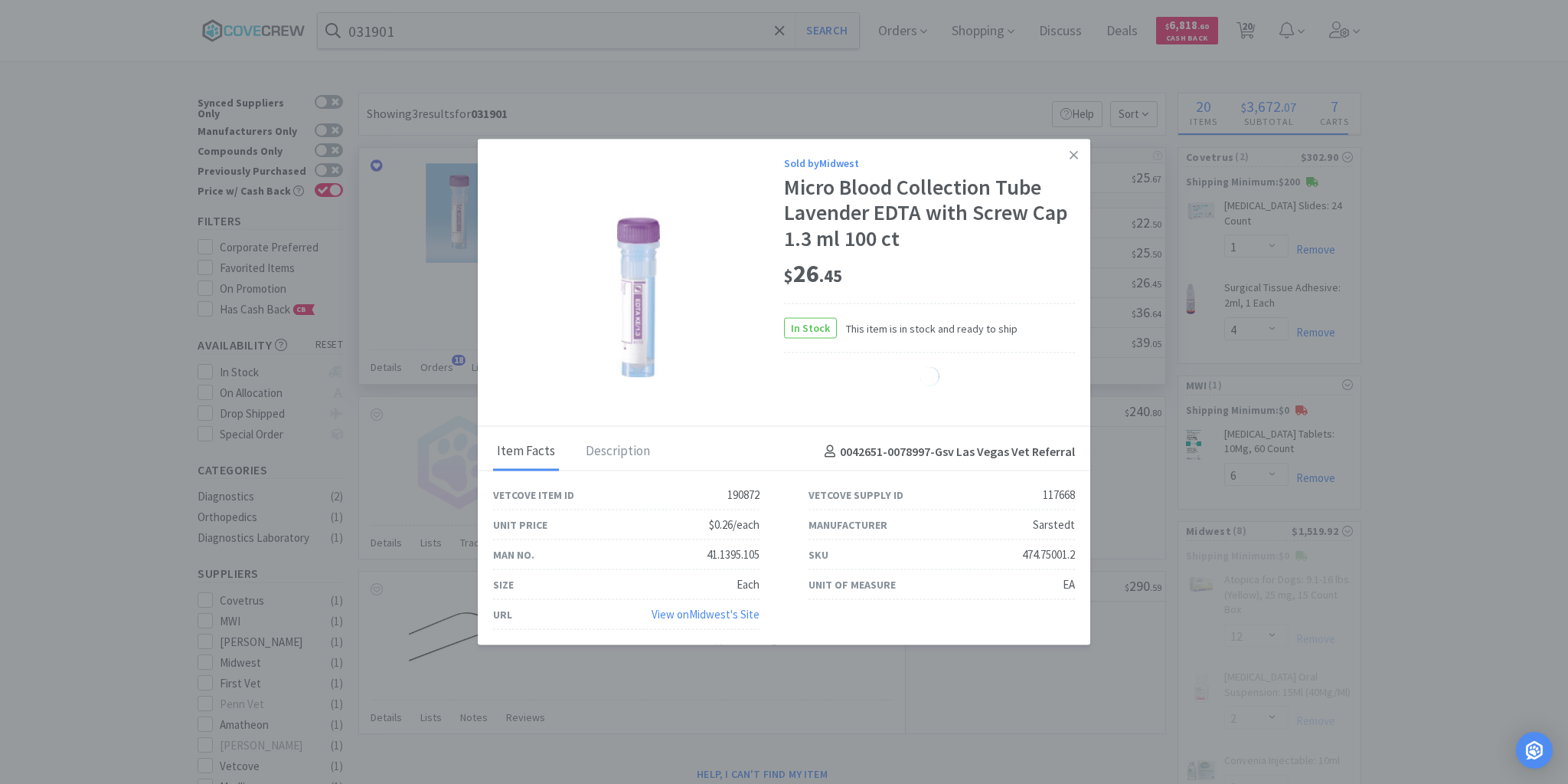
select select "4"
select select "20"
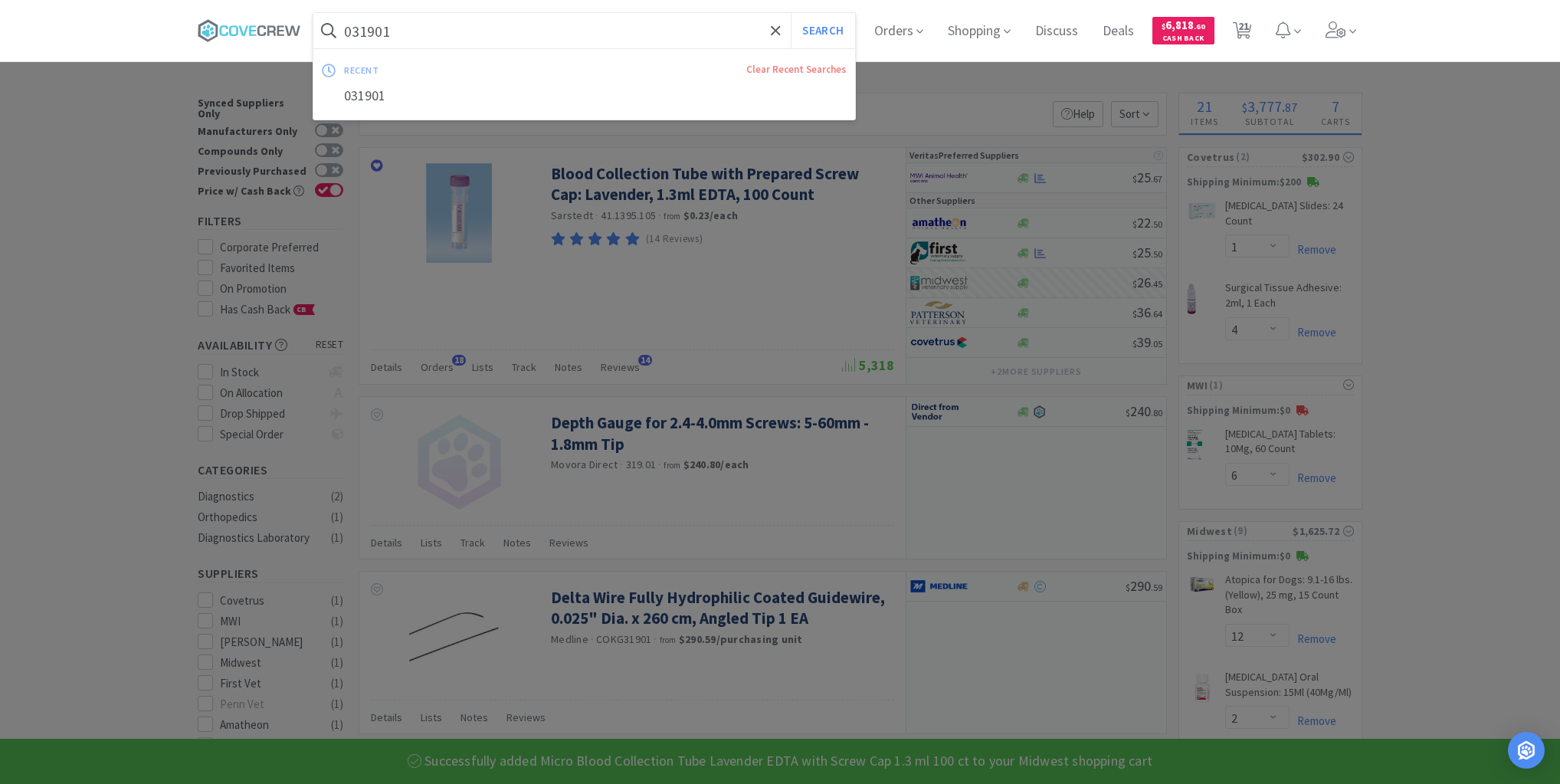
click at [673, 37] on input "031901" at bounding box center [584, 31] width 542 height 35
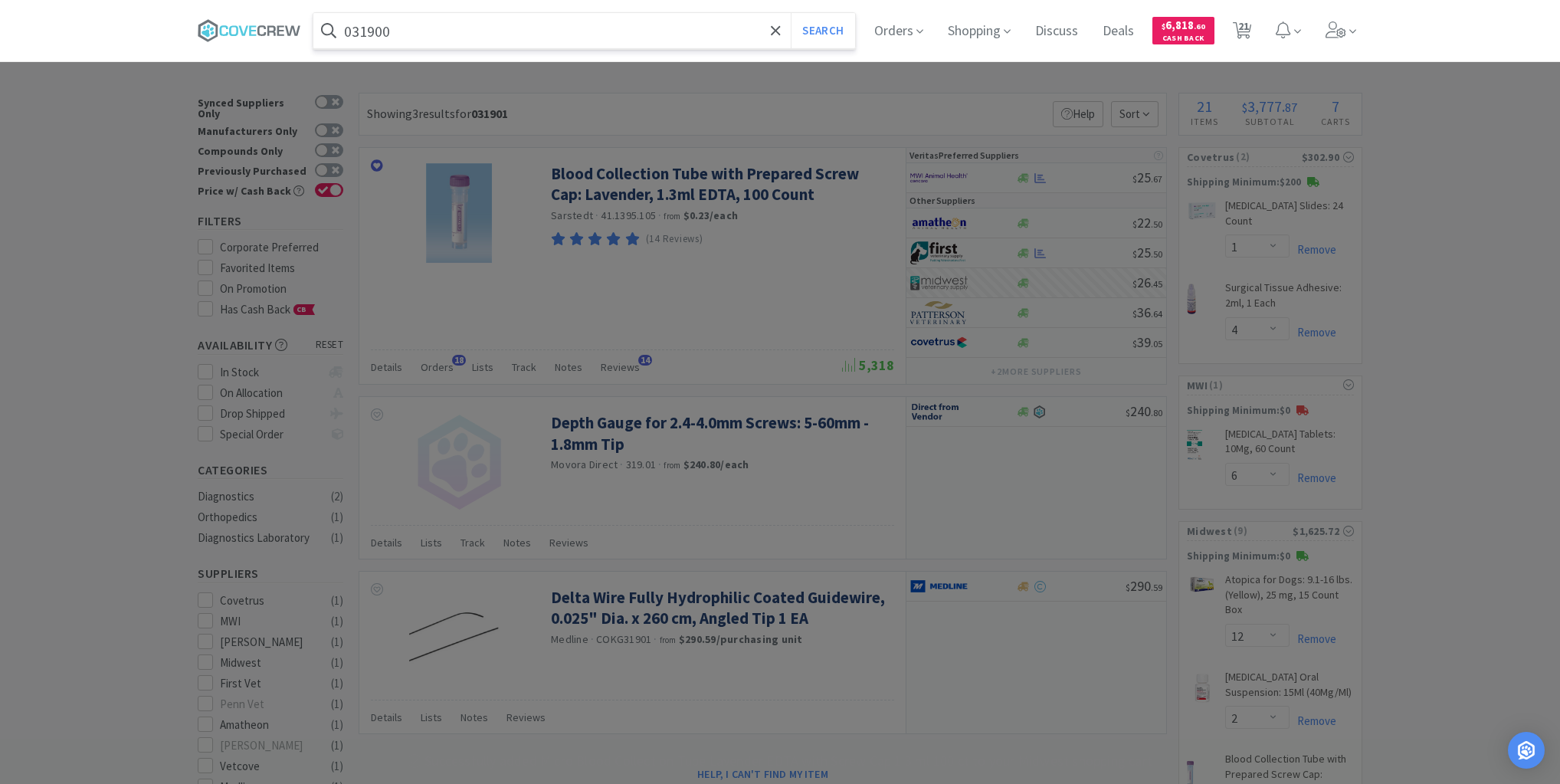
type input "031900"
click at [791, 13] on button "Search" at bounding box center [822, 31] width 63 height 35
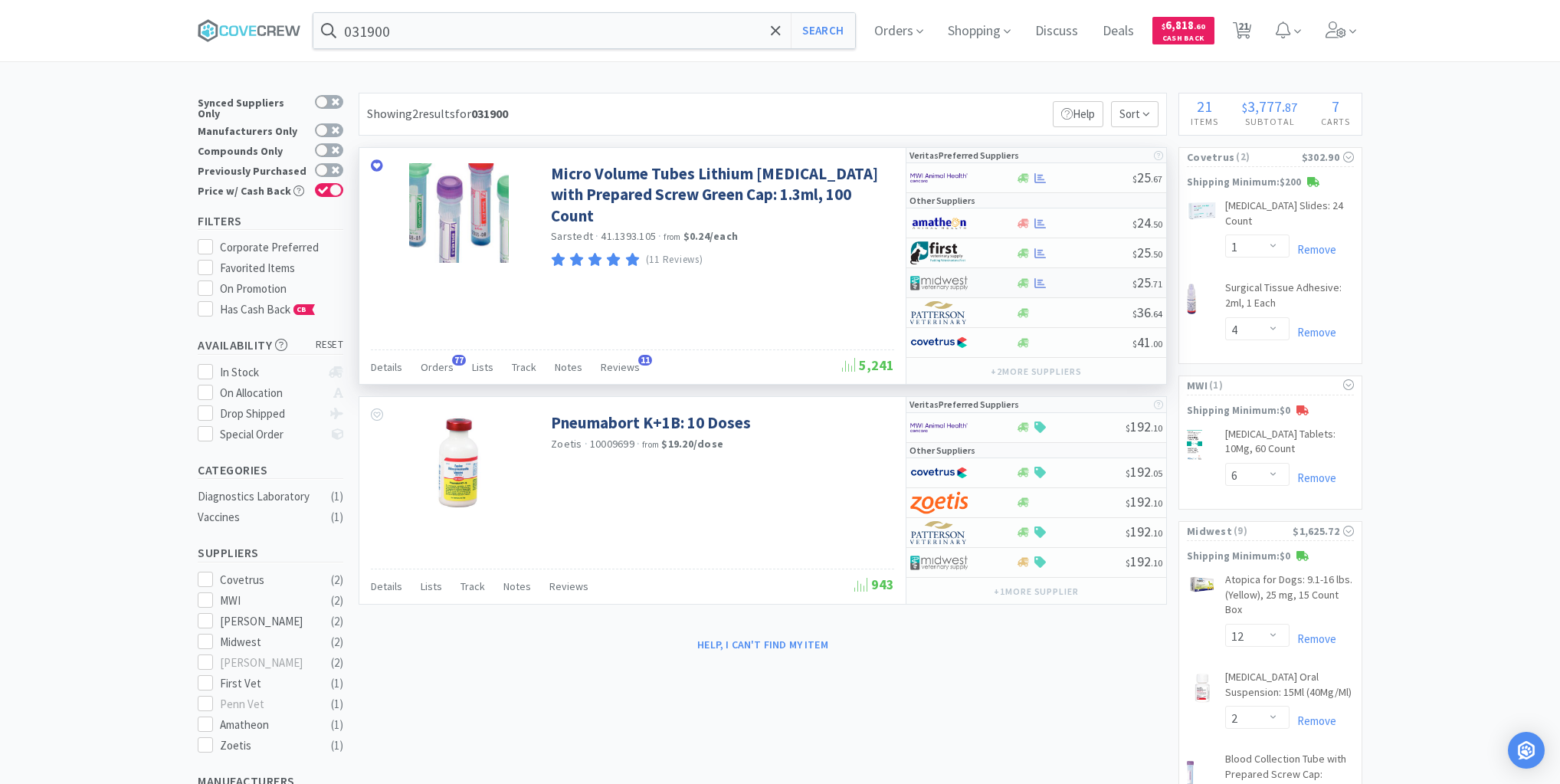
click at [1064, 283] on div at bounding box center [1074, 283] width 117 height 12
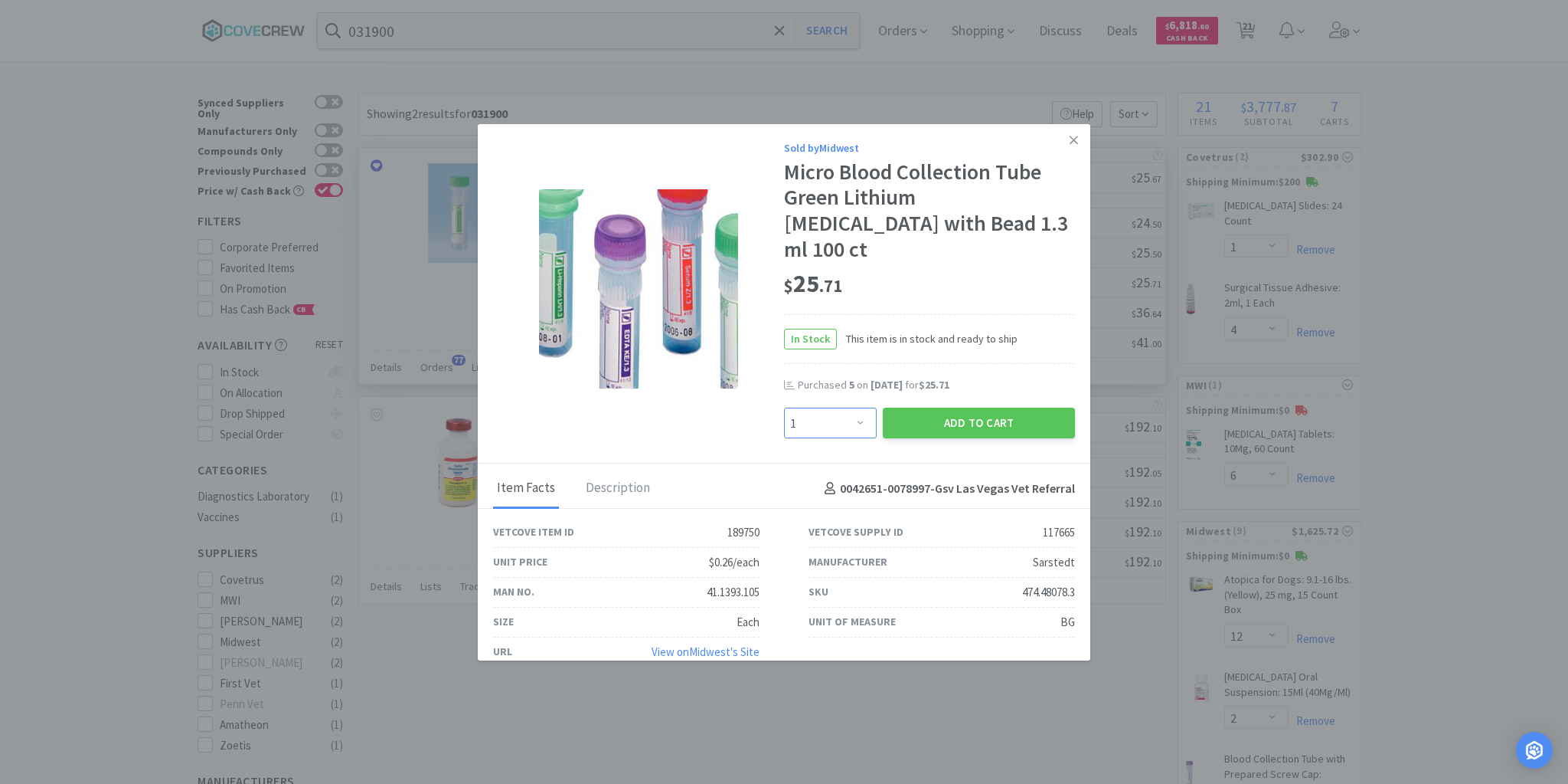
click at [859, 407] on select "Enter Quantity 1 2 3 4 5 6 7 8 9 10 11 12 13 14 15 16 17 18 19 20 Enter Quantity" at bounding box center [831, 422] width 92 height 31
select select "4"
click at [784, 407] on select "Enter Quantity 1 2 3 4 5 6 7 8 9 10 11 12 13 14 15 16 17 18 19 20 Enter Quantity" at bounding box center [831, 422] width 92 height 31
click at [938, 407] on button "Add to Cart" at bounding box center [978, 422] width 192 height 31
select select "4"
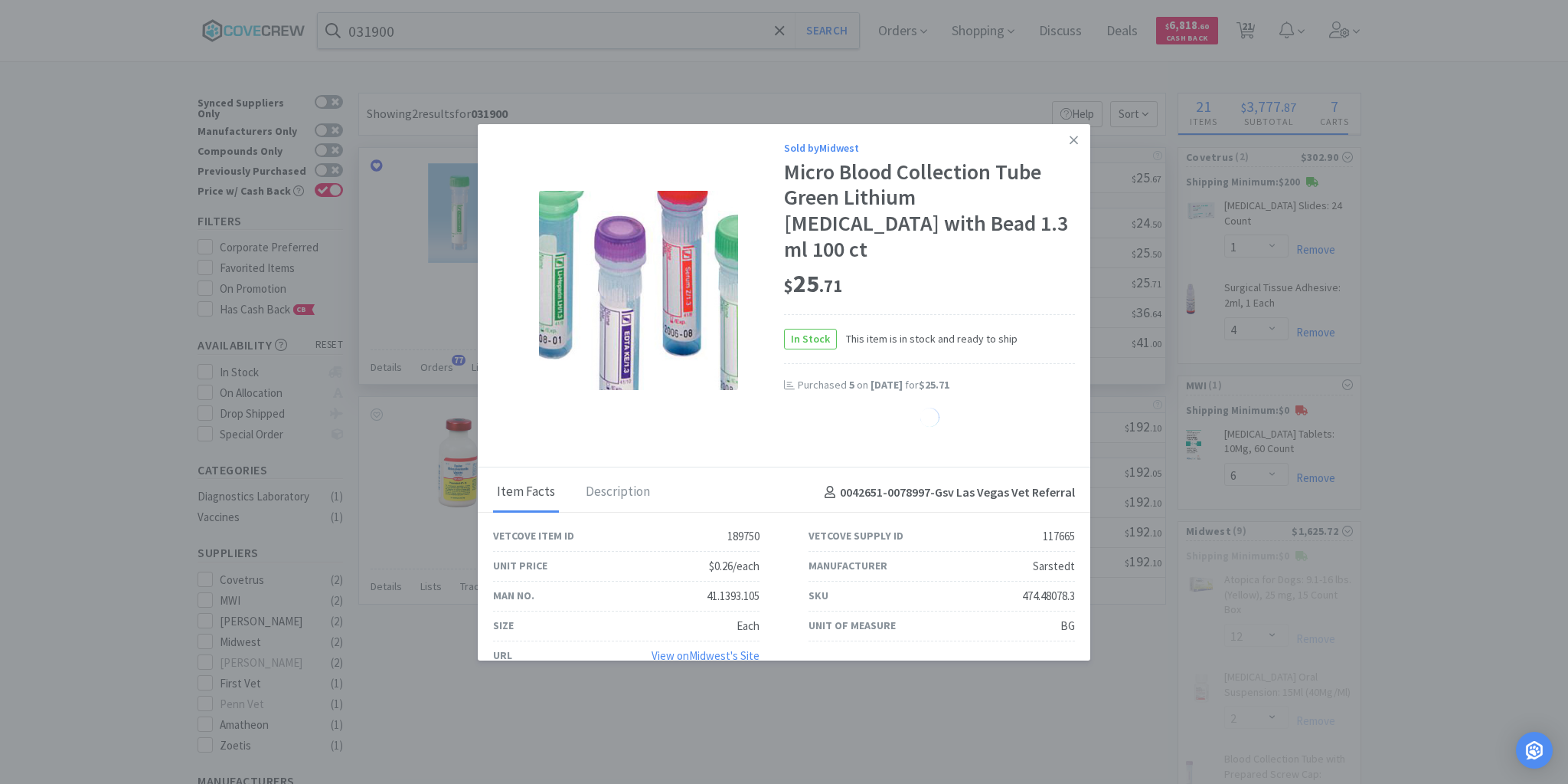
select select "3"
select select "4"
select select "20"
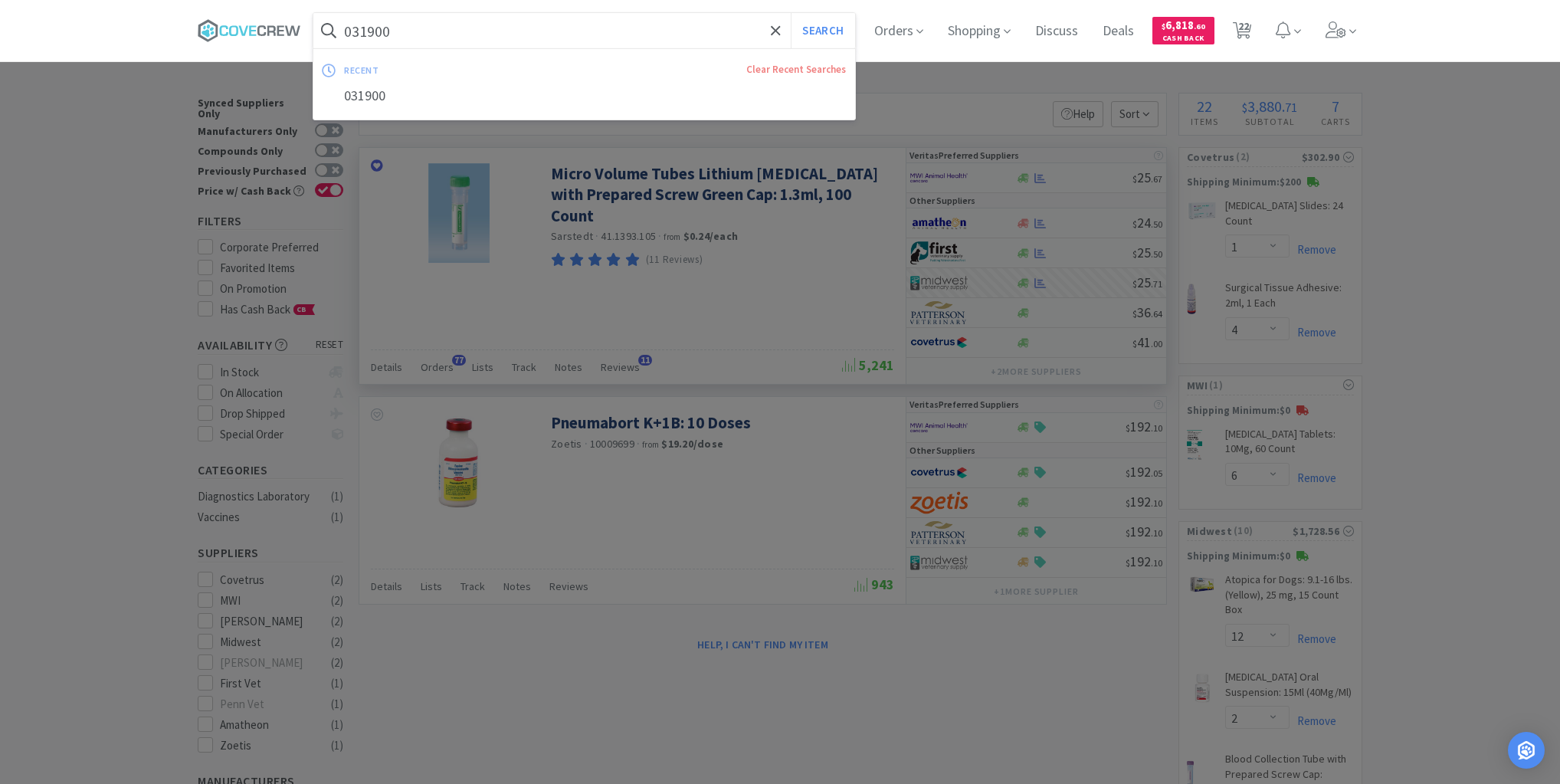
click at [439, 25] on input "031900" at bounding box center [584, 31] width 542 height 35
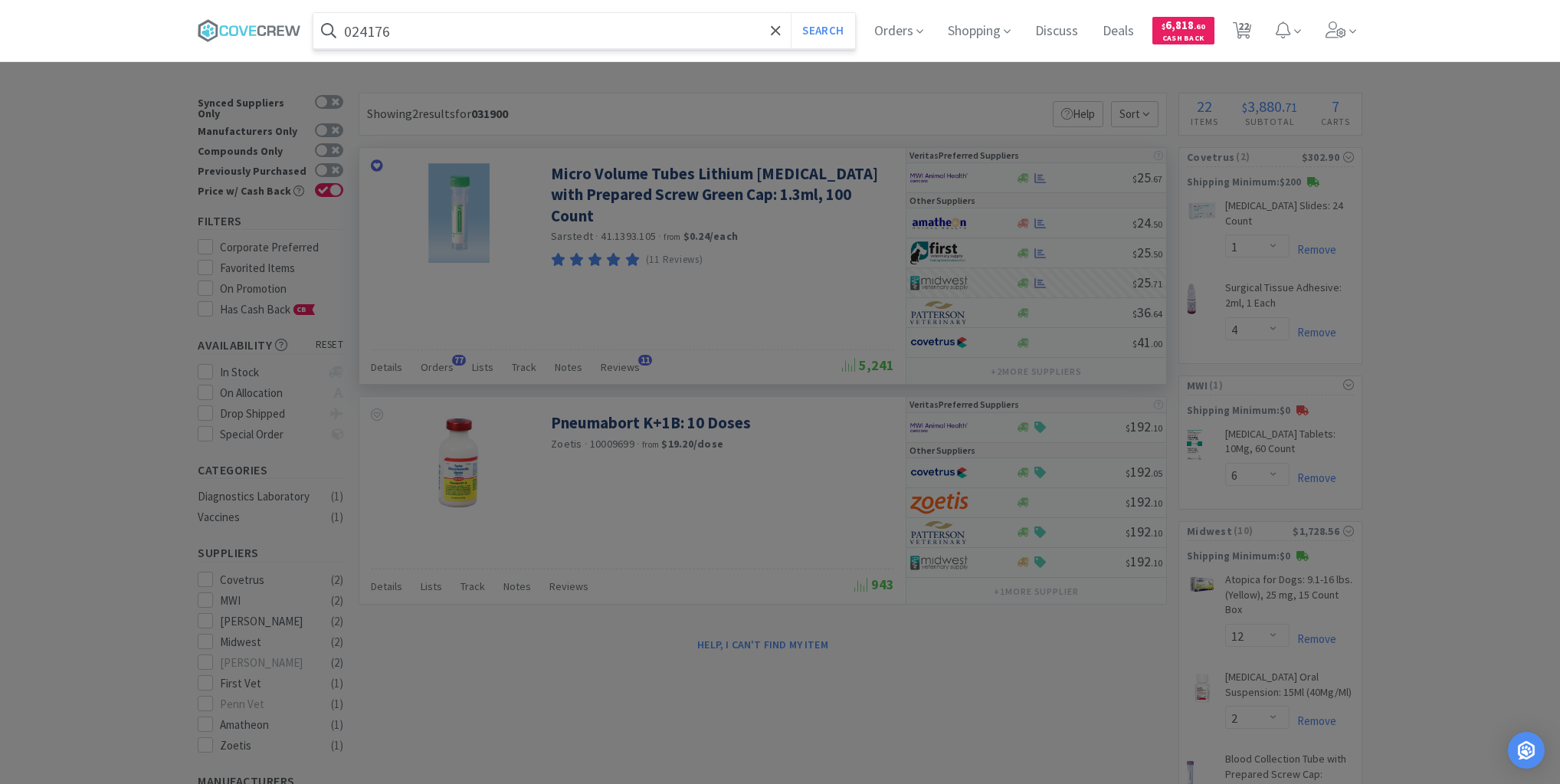
type input "024176"
click at [791, 13] on button "Search" at bounding box center [822, 31] width 63 height 35
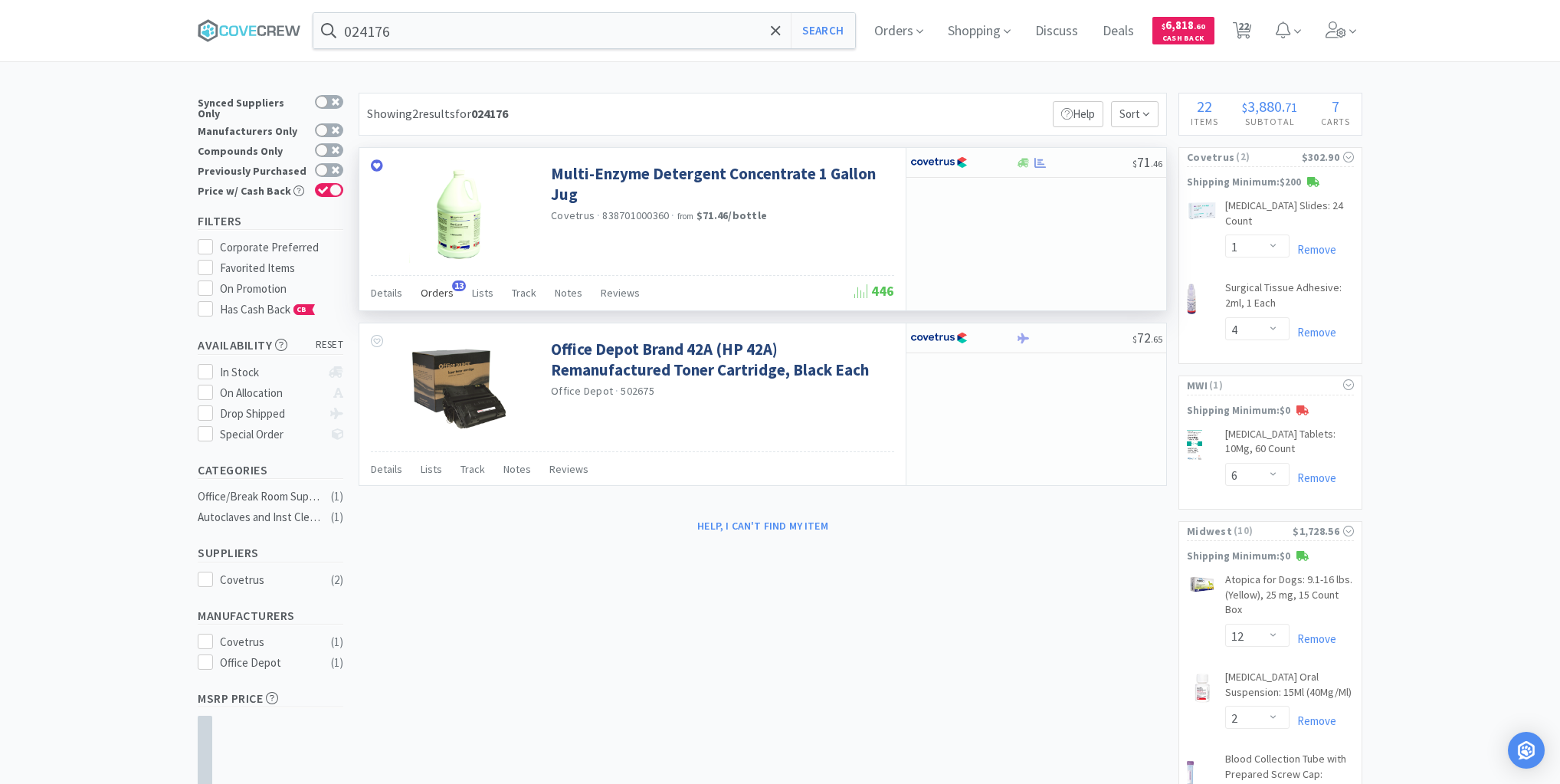
click at [436, 297] on span "Orders" at bounding box center [437, 293] width 33 height 14
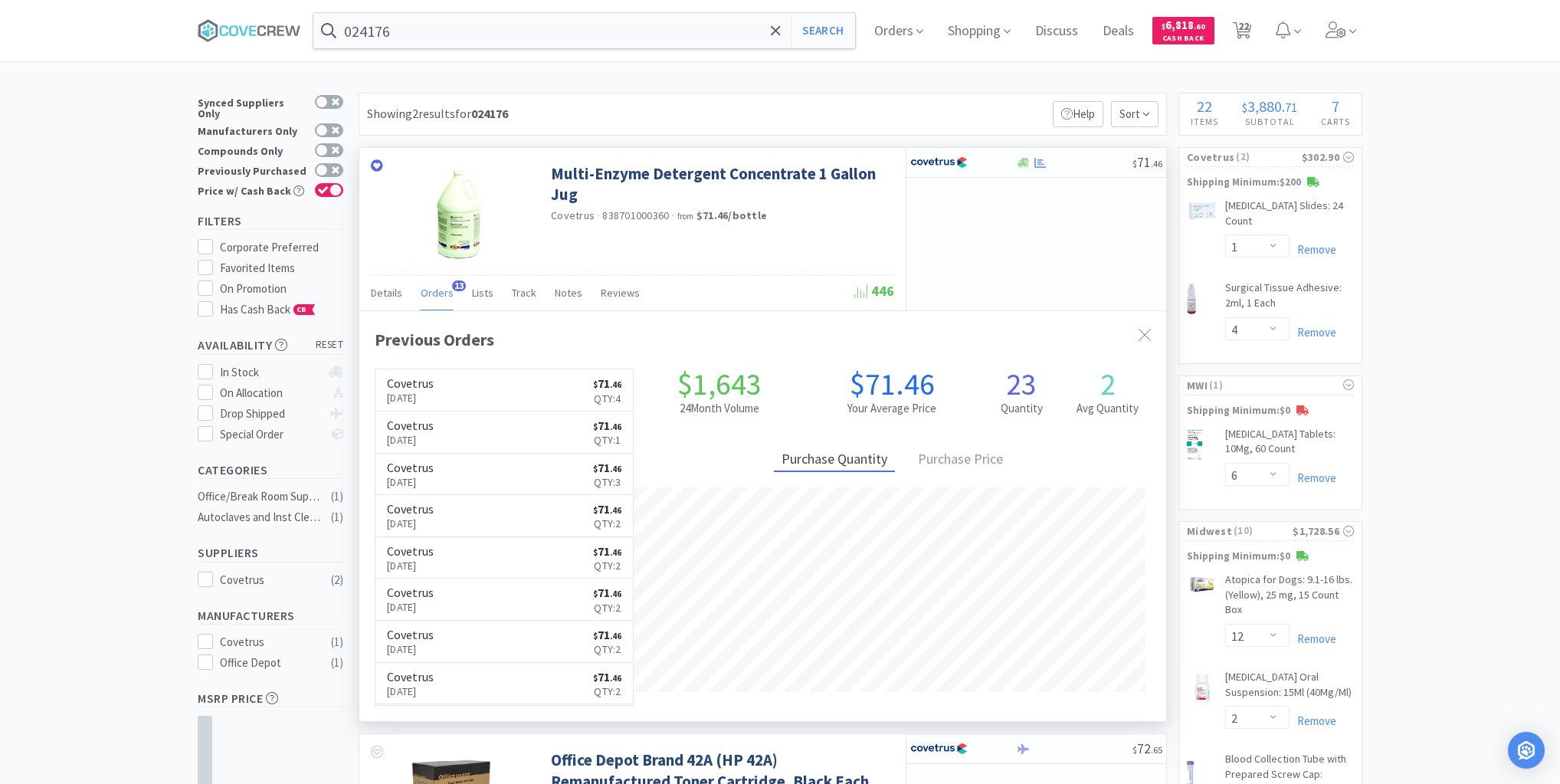
scroll to position [411, 807]
click at [1088, 165] on div at bounding box center [1074, 163] width 117 height 12
select select "1"
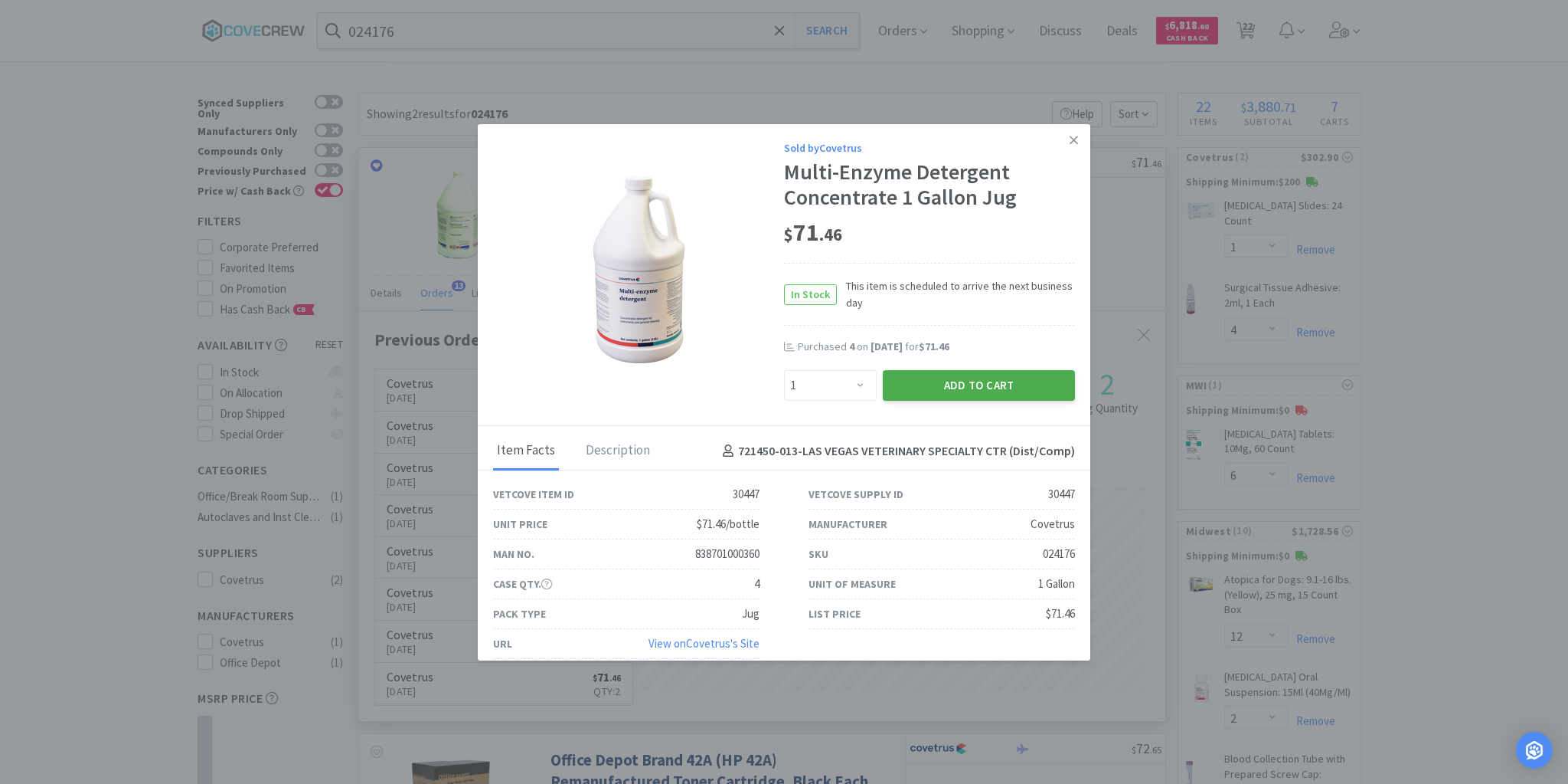
click at [968, 392] on button "Add to Cart" at bounding box center [978, 385] width 192 height 31
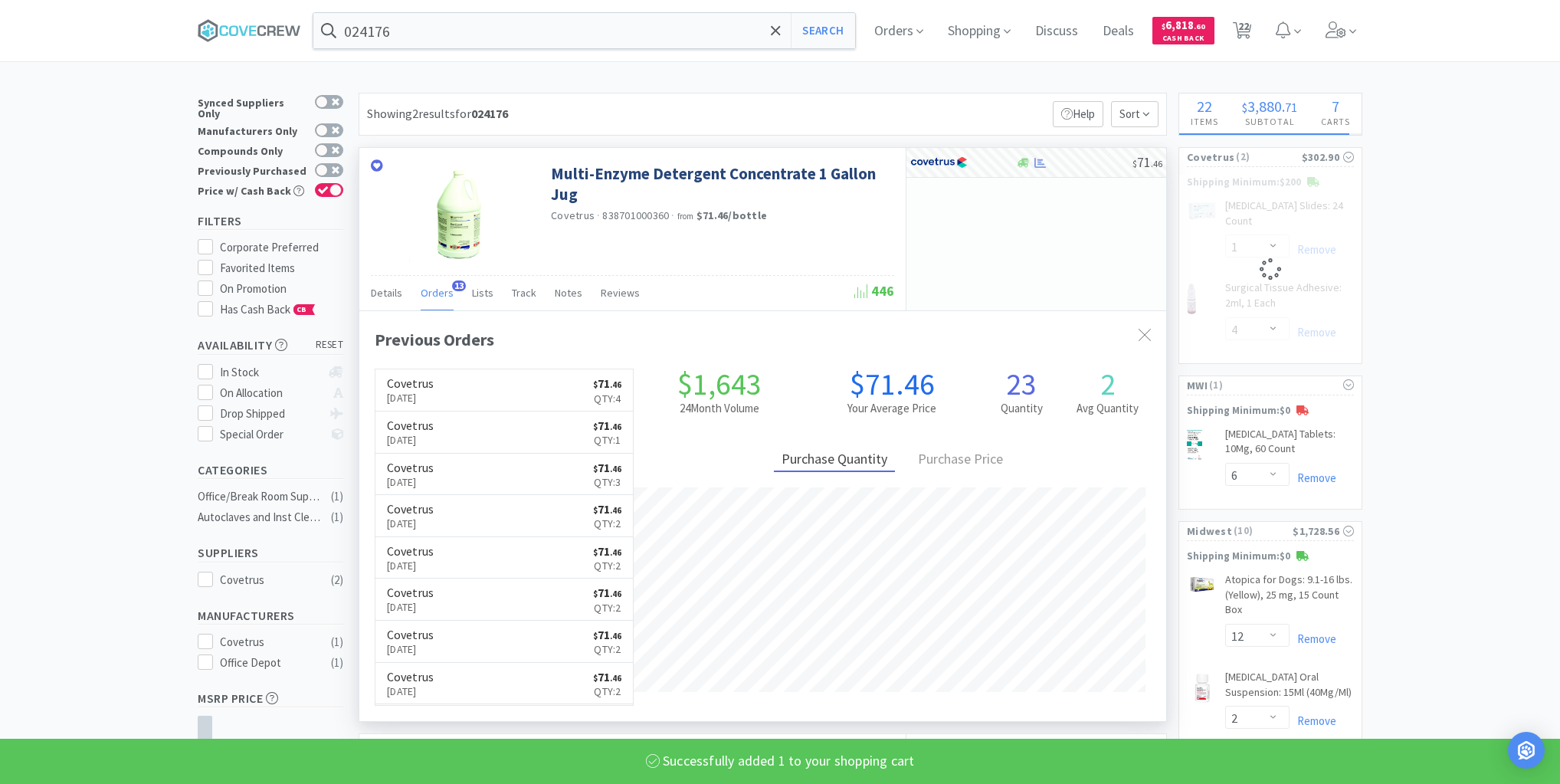
select select "1"
select select "4"
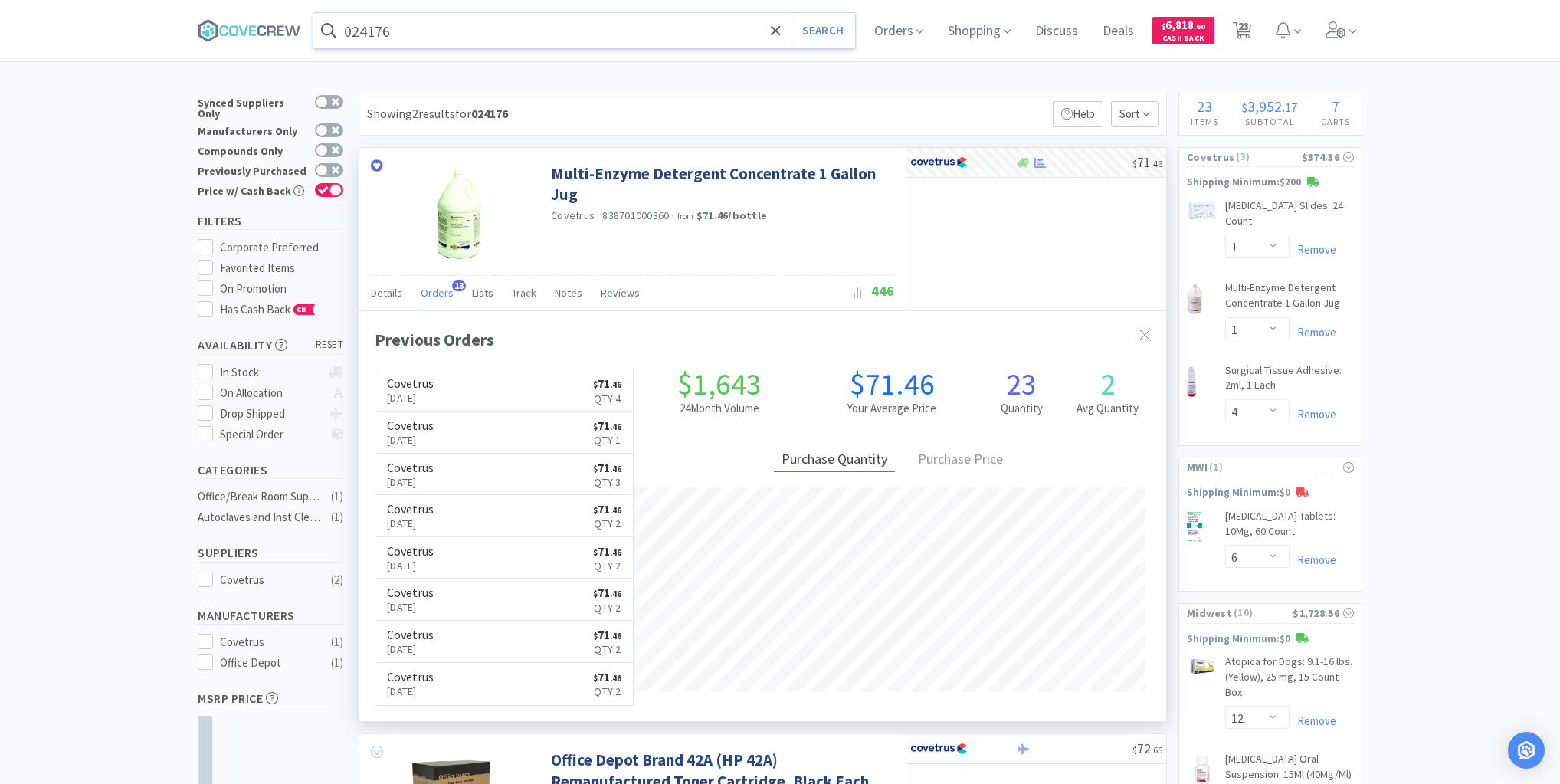
click at [721, 26] on input "024176" at bounding box center [584, 31] width 542 height 35
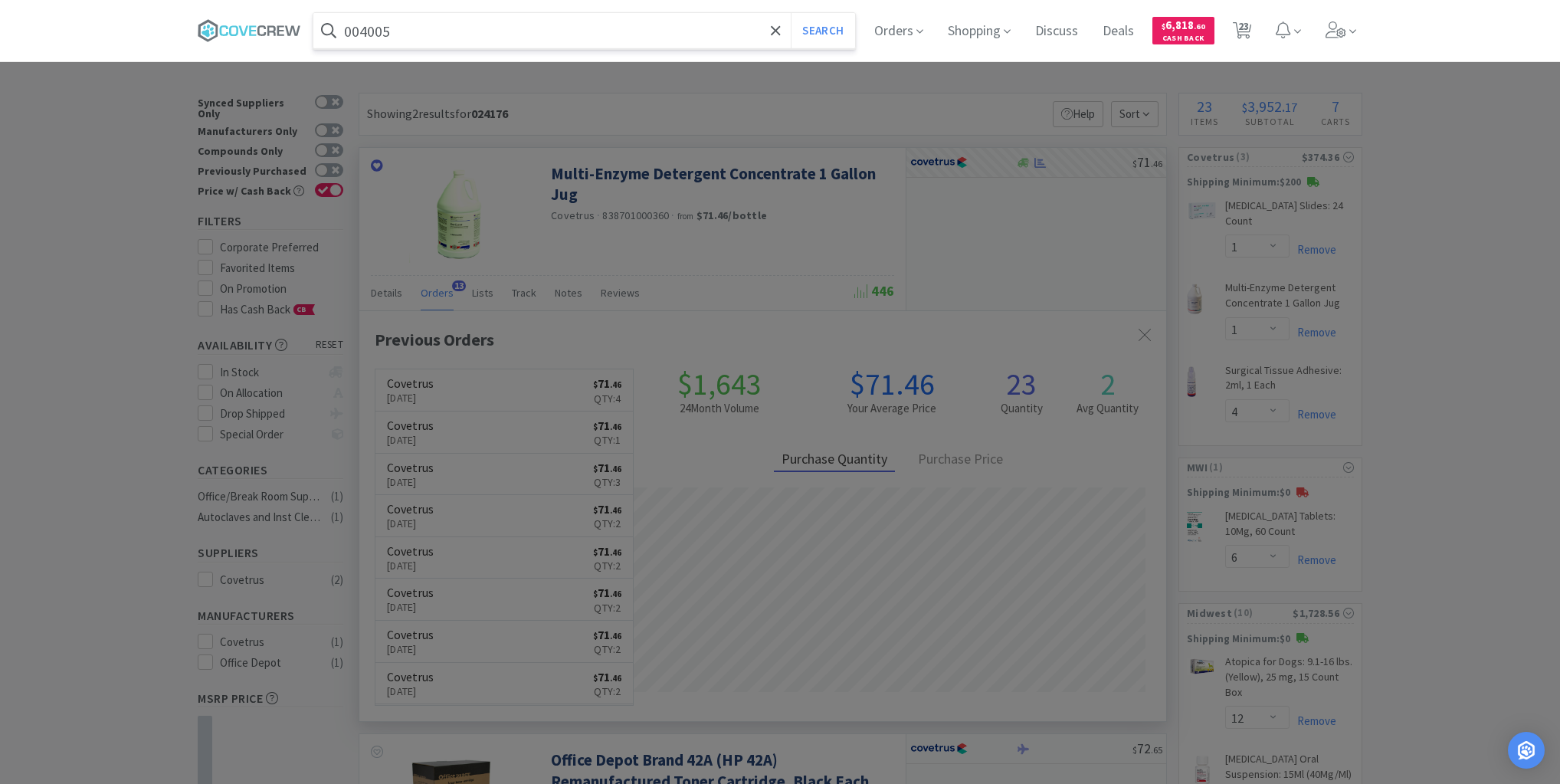
type input "004005"
click at [791, 13] on button "Search" at bounding box center [822, 31] width 63 height 35
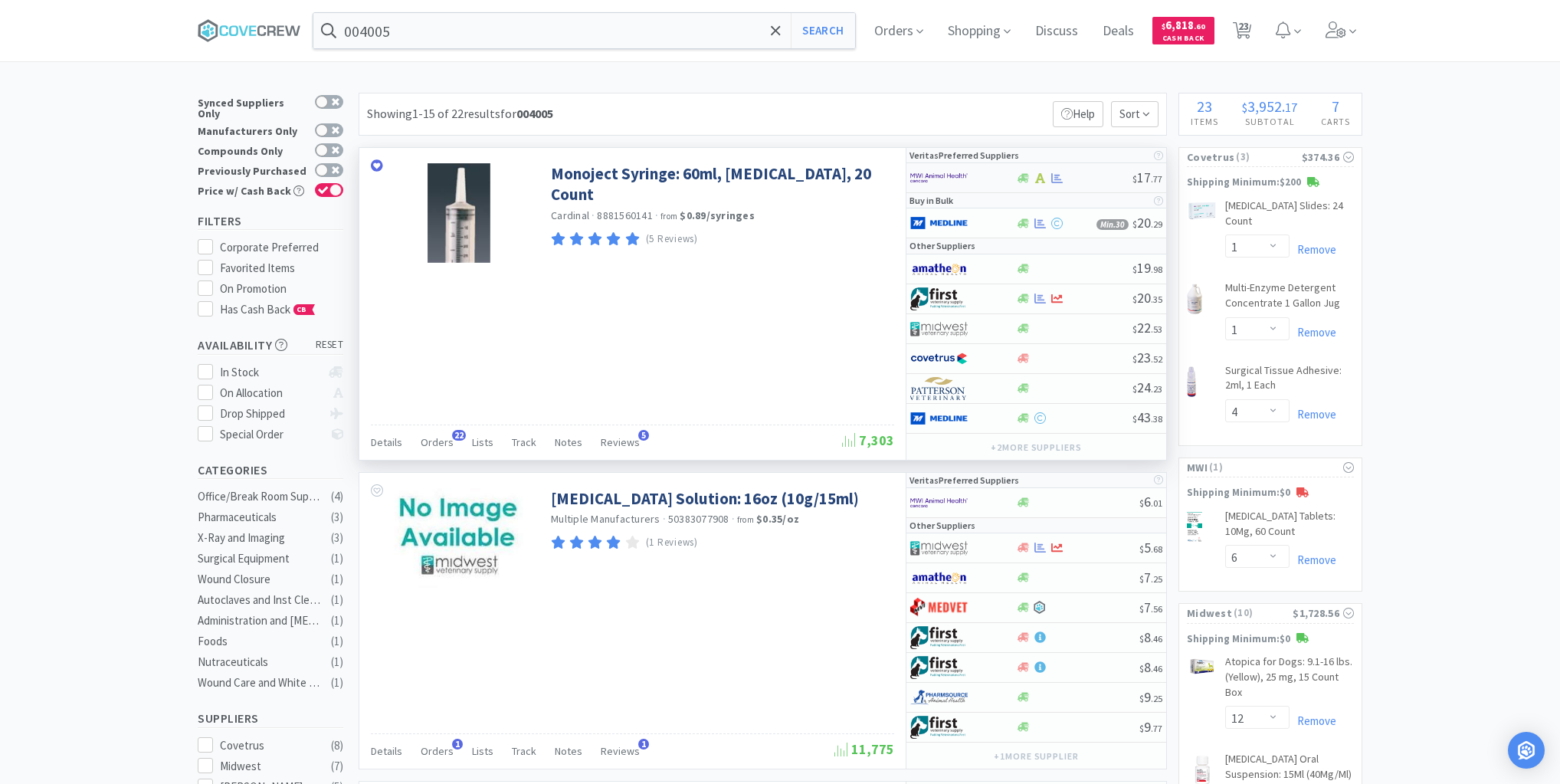
click at [1088, 176] on div at bounding box center [1074, 178] width 117 height 12
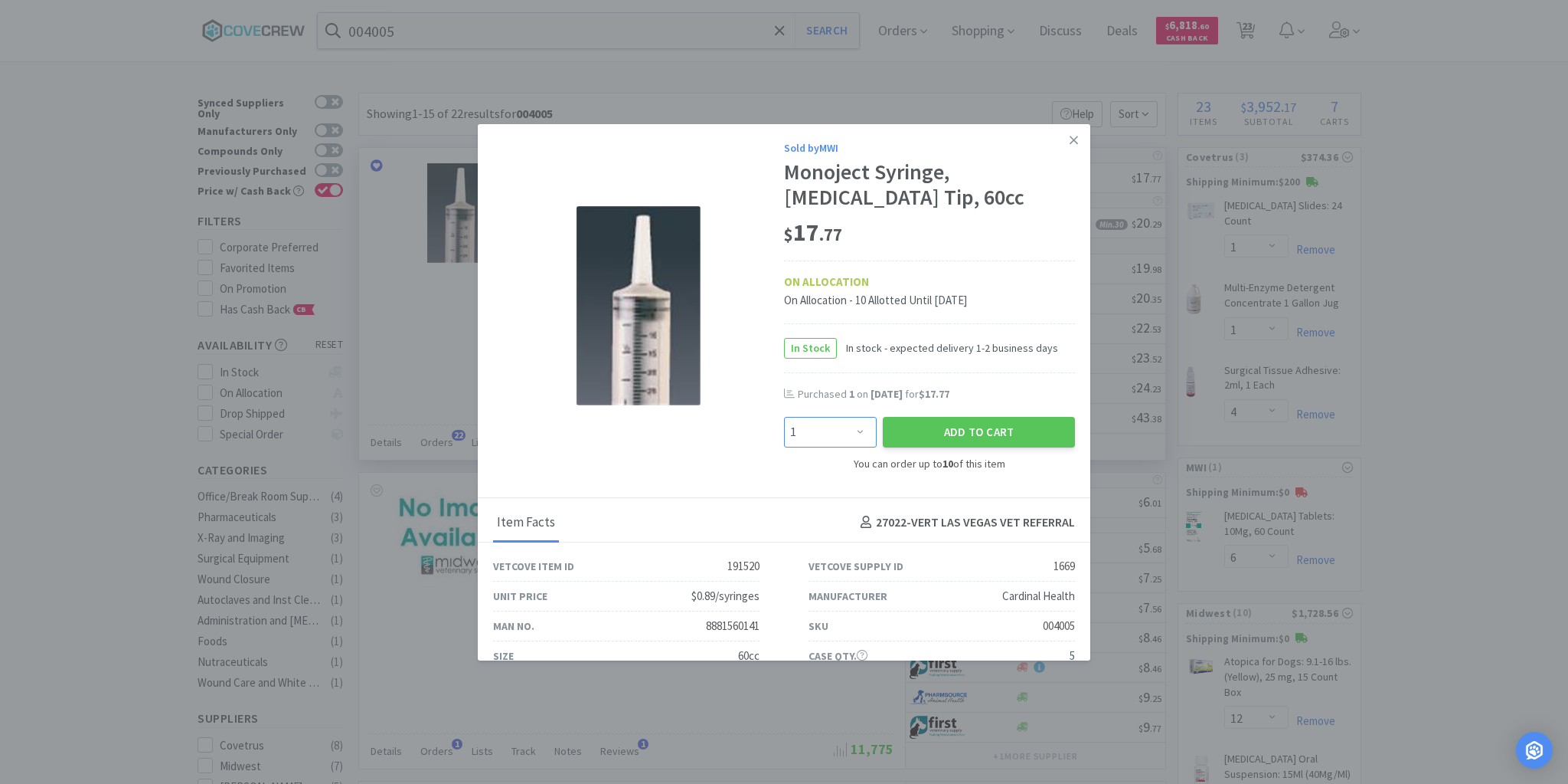
click at [854, 429] on select "Enter Quantity 1 2 3 4 5 6 7 8 9 10 Enter Quantity" at bounding box center [831, 432] width 92 height 31
select select "2"
click at [784, 417] on select "Enter Quantity 1 2 3 4 5 6 7 8 9 10 Enter Quantity" at bounding box center [831, 432] width 92 height 31
click at [986, 433] on button "Add to Cart" at bounding box center [978, 432] width 192 height 31
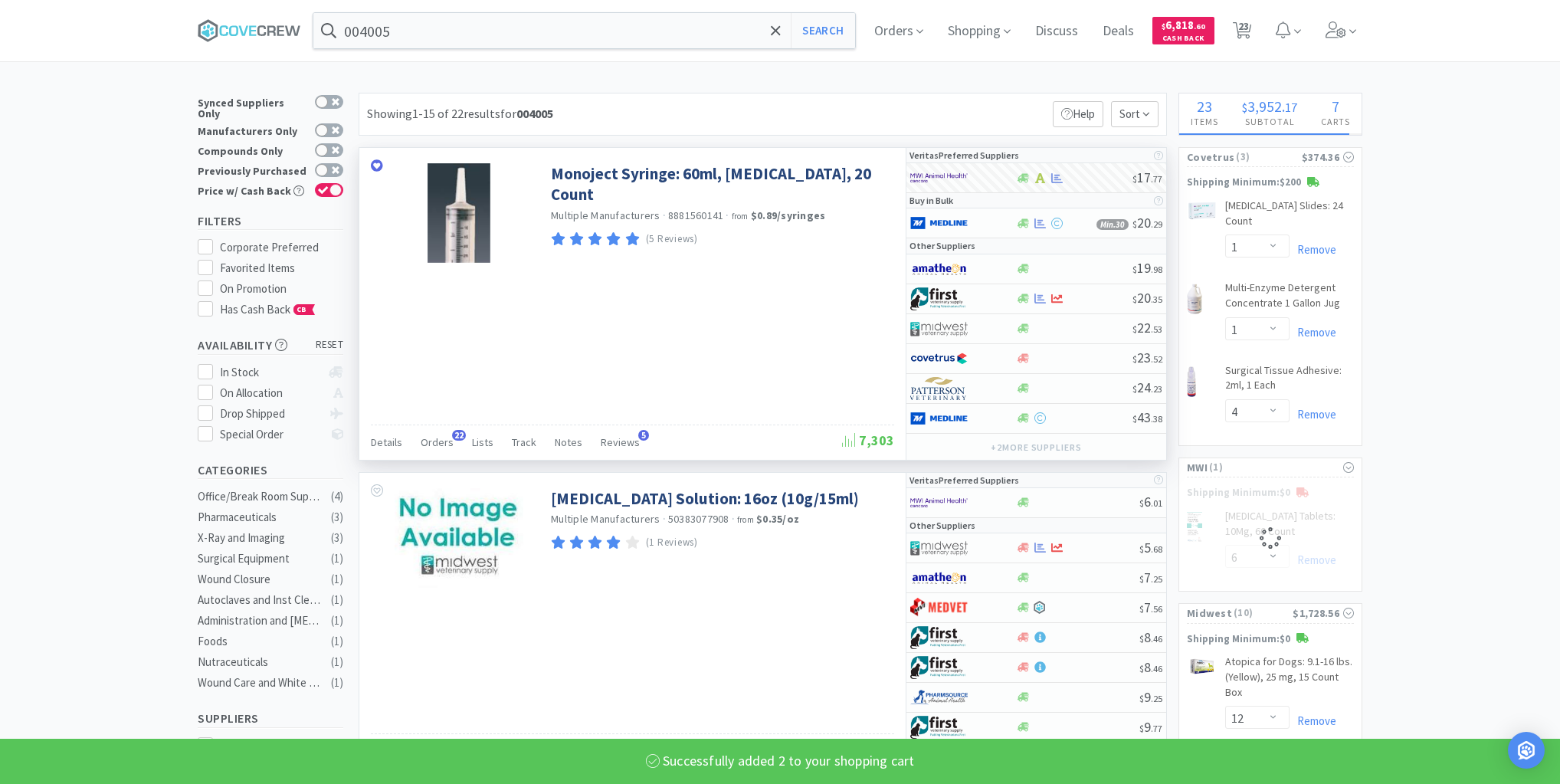
select select "2"
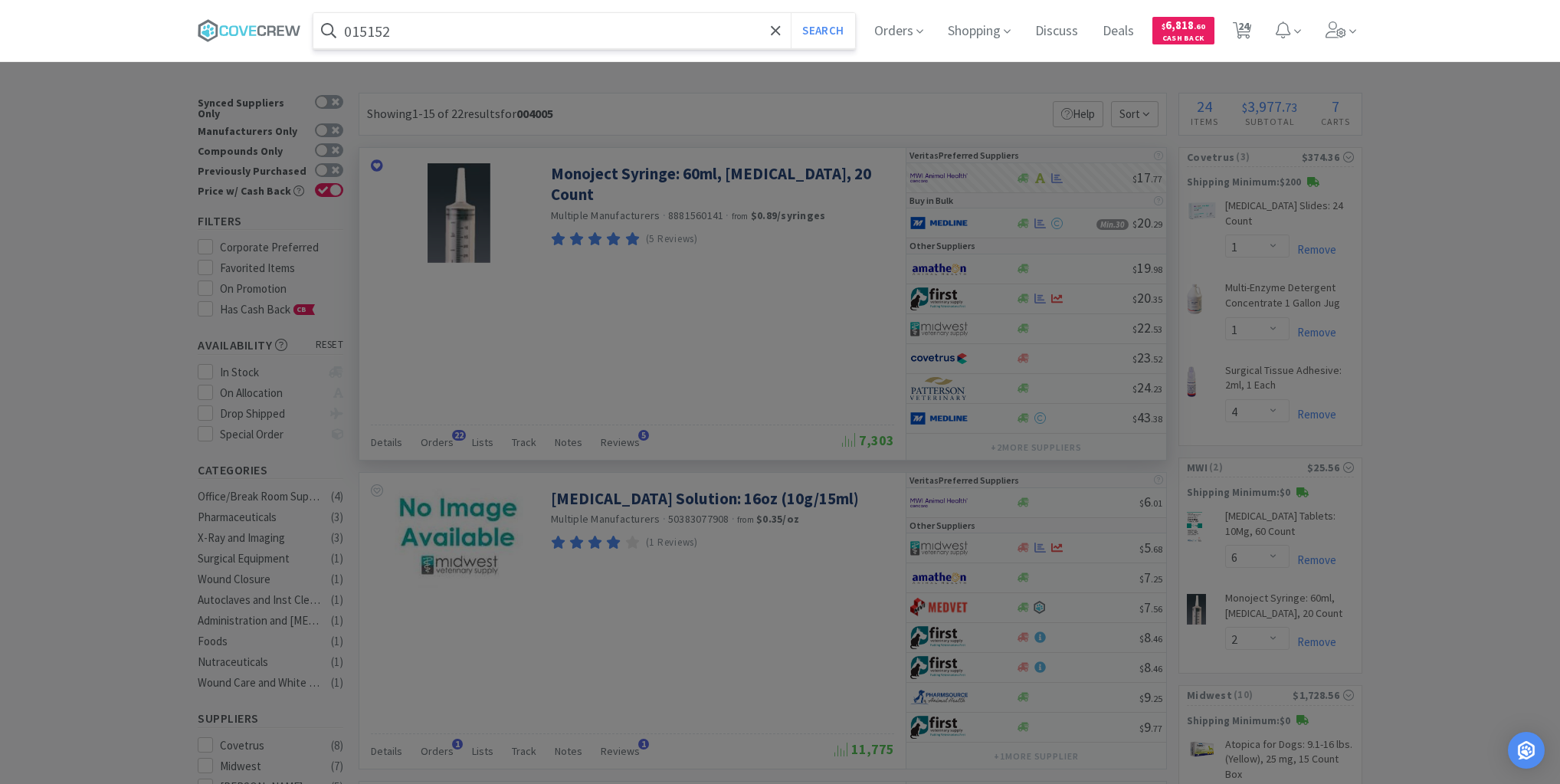
type input "015152"
click at [791, 13] on button "Search" at bounding box center [822, 31] width 63 height 35
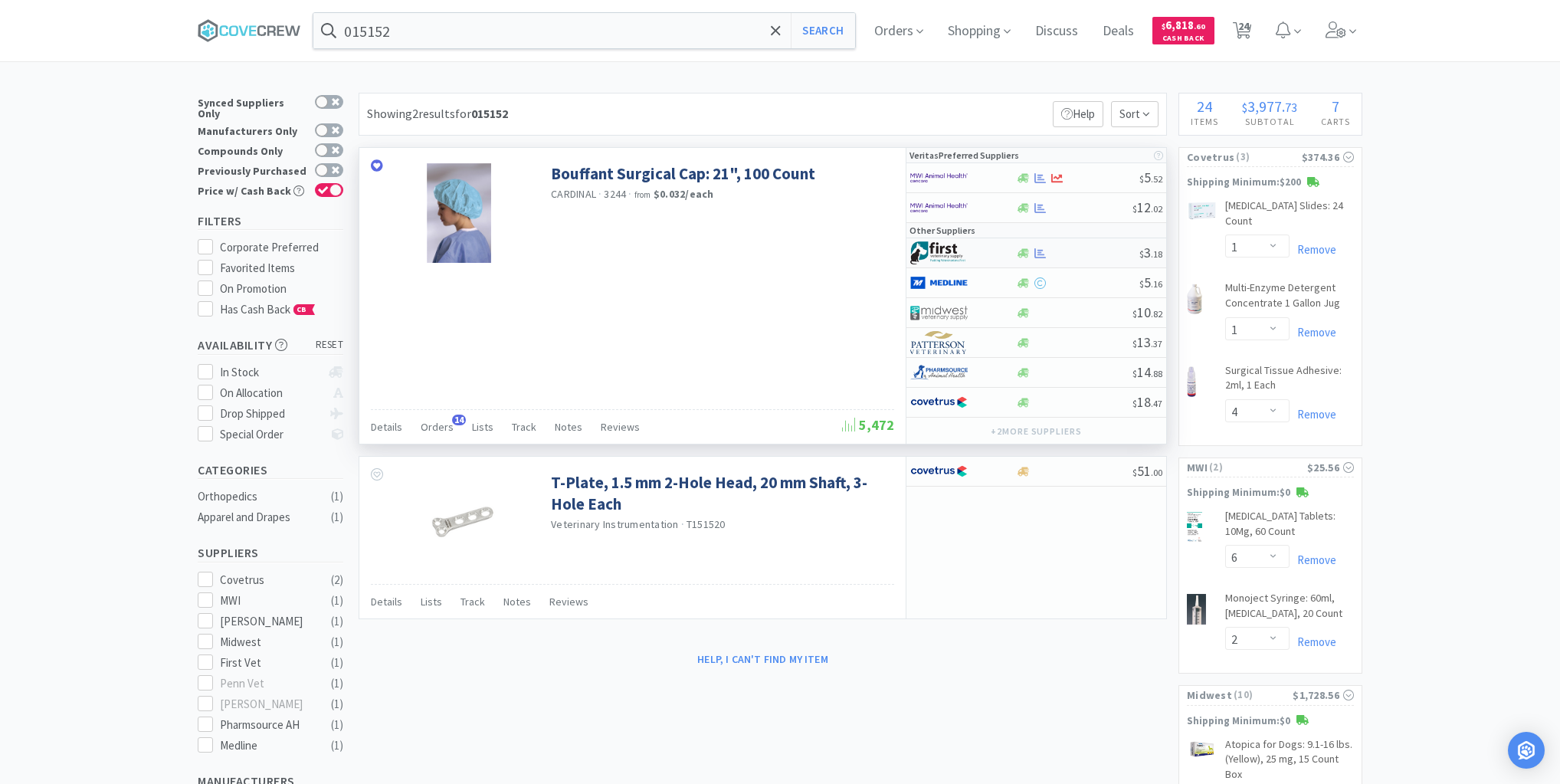
click at [1087, 257] on div "$ 3 . 18" at bounding box center [1036, 253] width 260 height 30
select select "1"
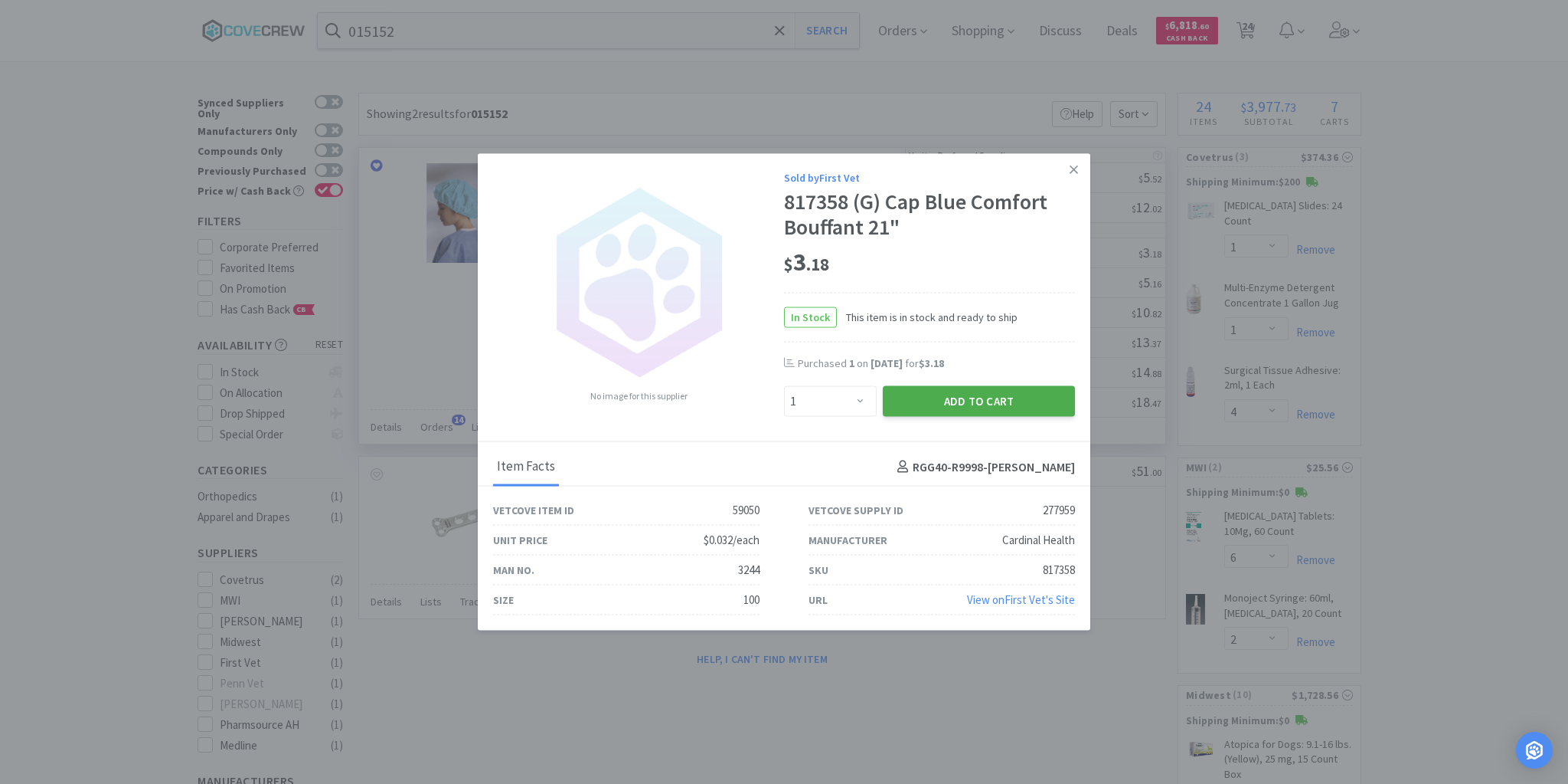
click at [1029, 396] on button "Add to Cart" at bounding box center [978, 401] width 192 height 31
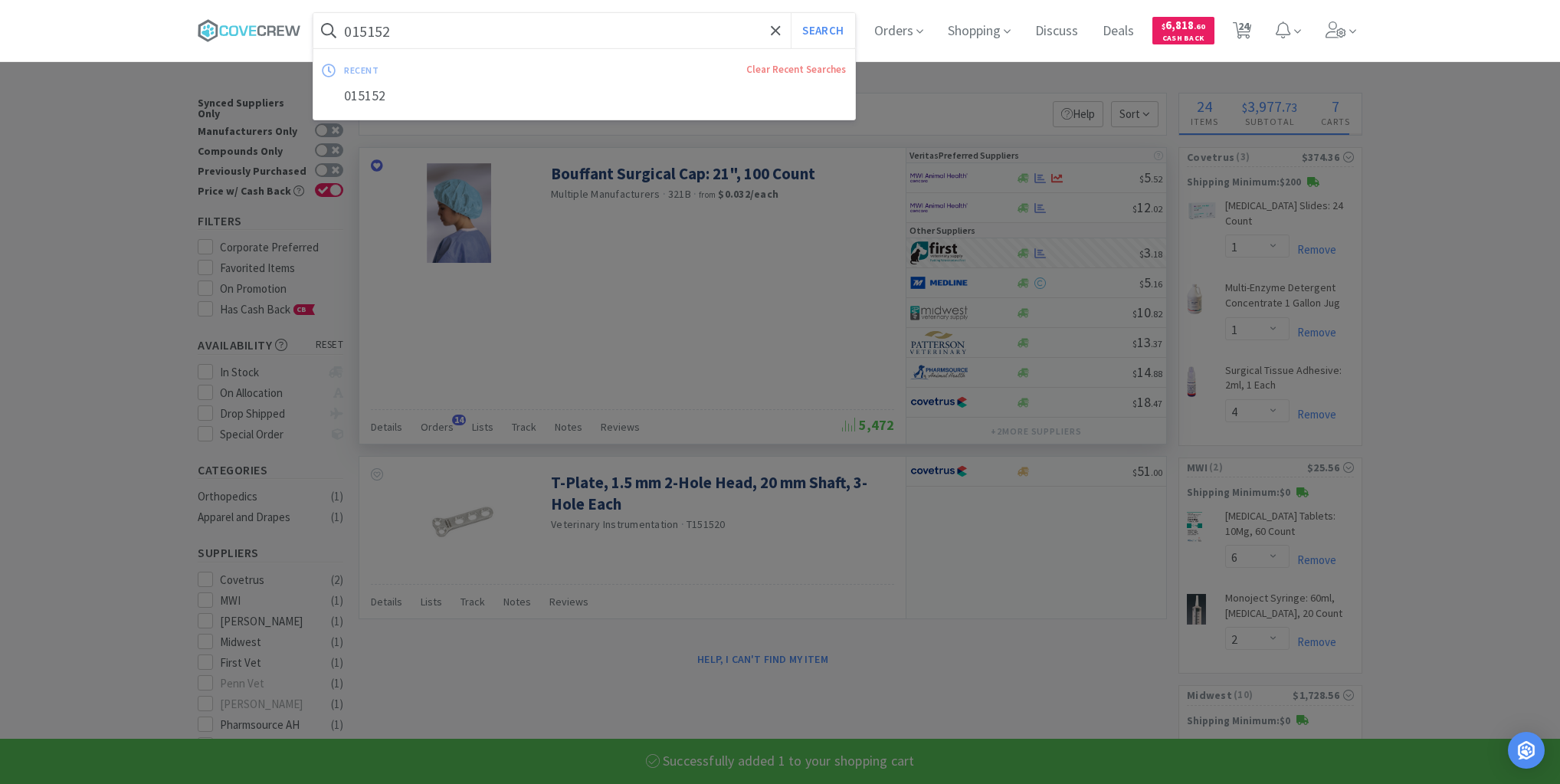
click at [594, 35] on input "015152" at bounding box center [584, 31] width 542 height 35
select select "1"
select select "4"
select select "1"
select select "2"
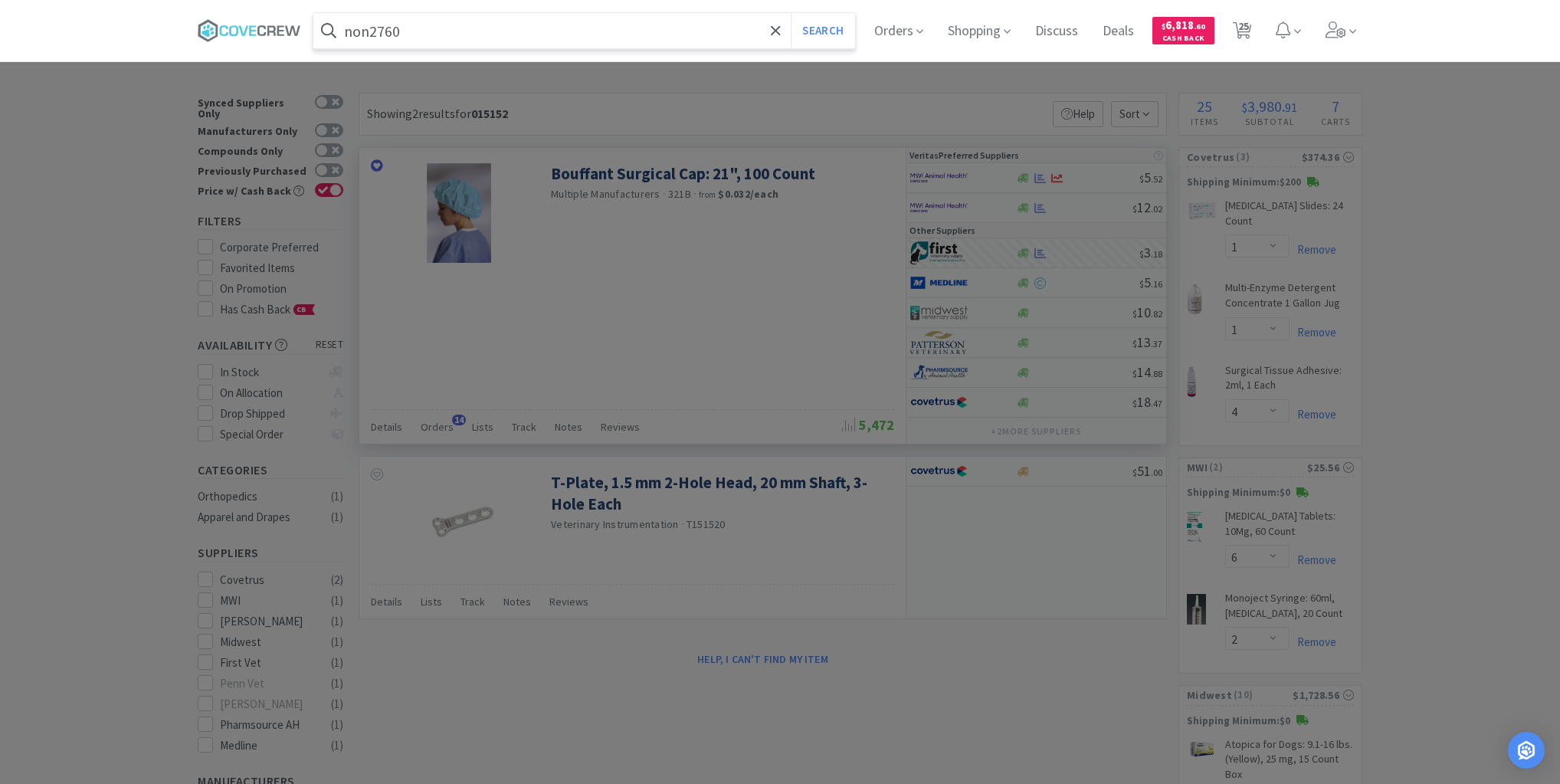
click at [791, 13] on button "Search" at bounding box center [822, 31] width 63 height 35
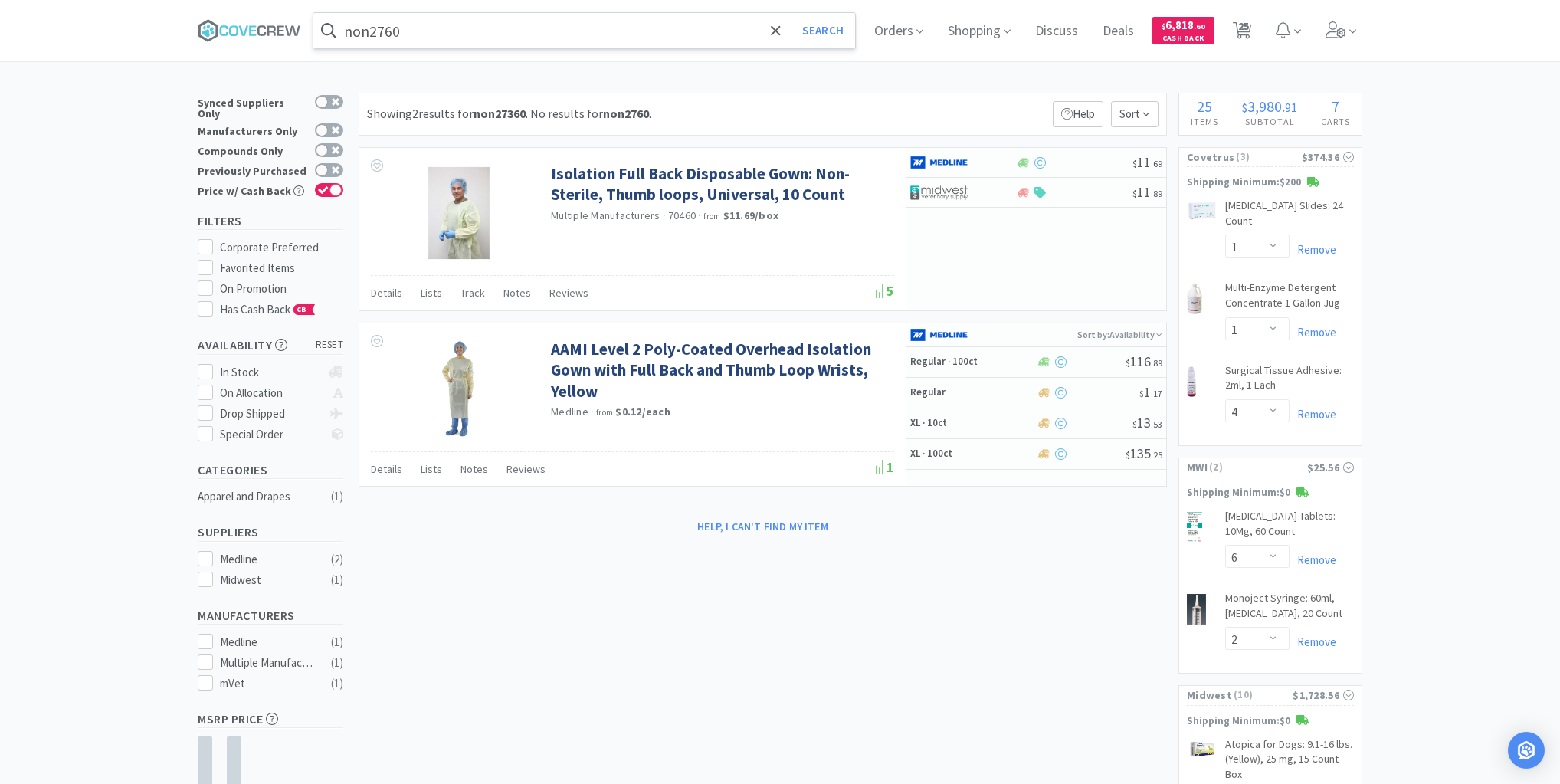
click at [632, 37] on input "non2760" at bounding box center [584, 31] width 542 height 35
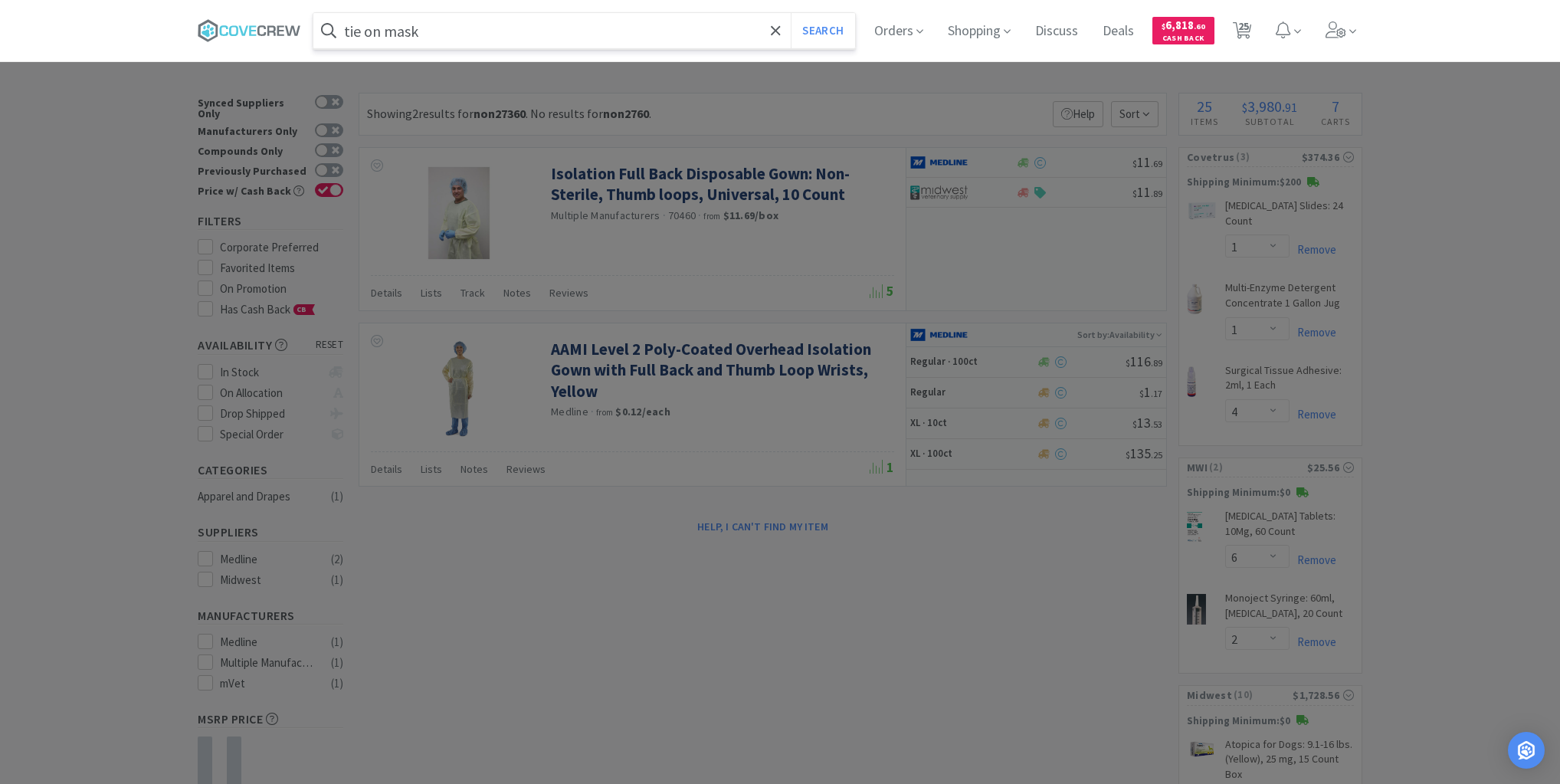
type input "tie on mask"
click at [791, 13] on button "Search" at bounding box center [822, 31] width 63 height 35
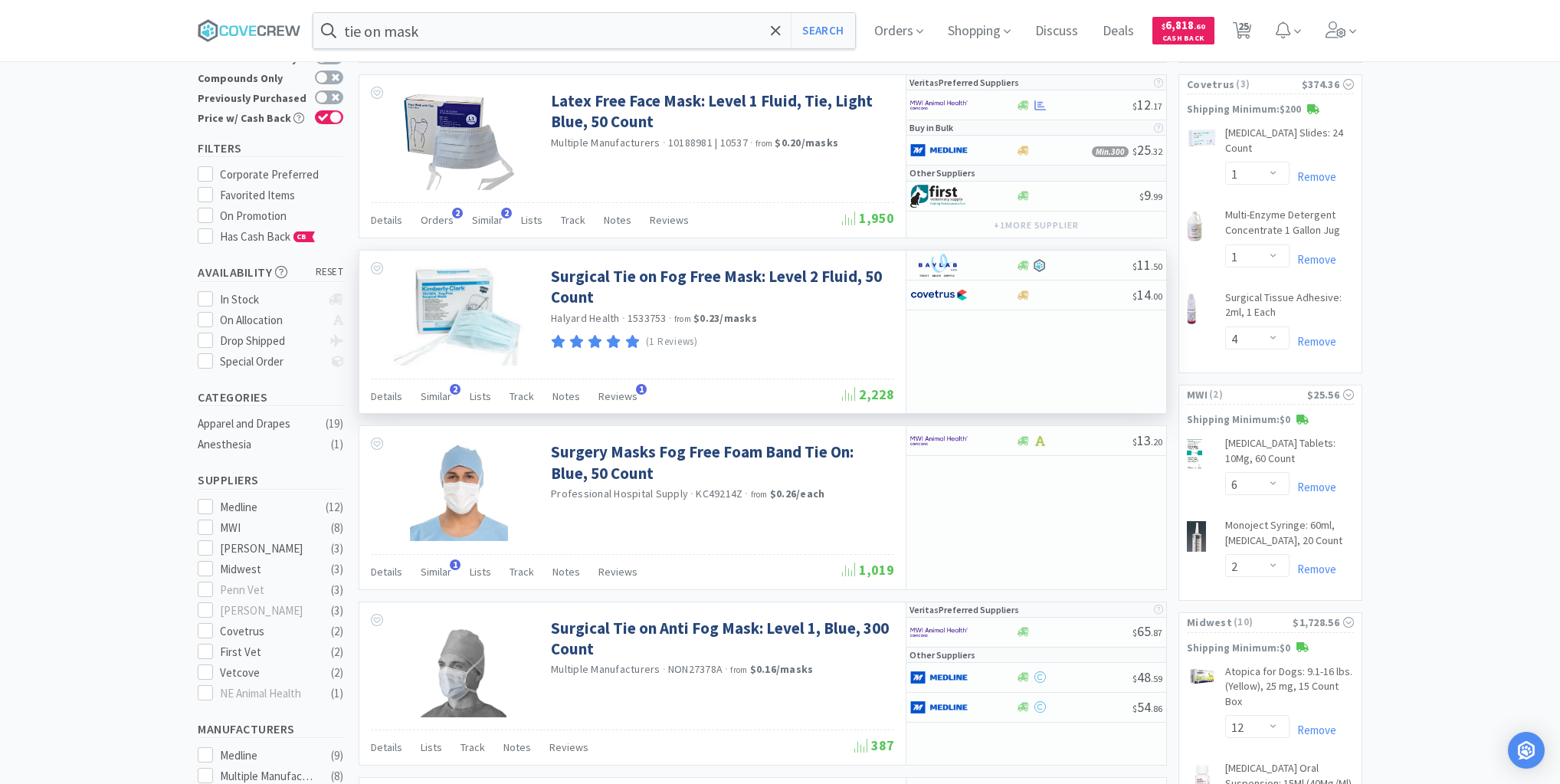
scroll to position [184, 0]
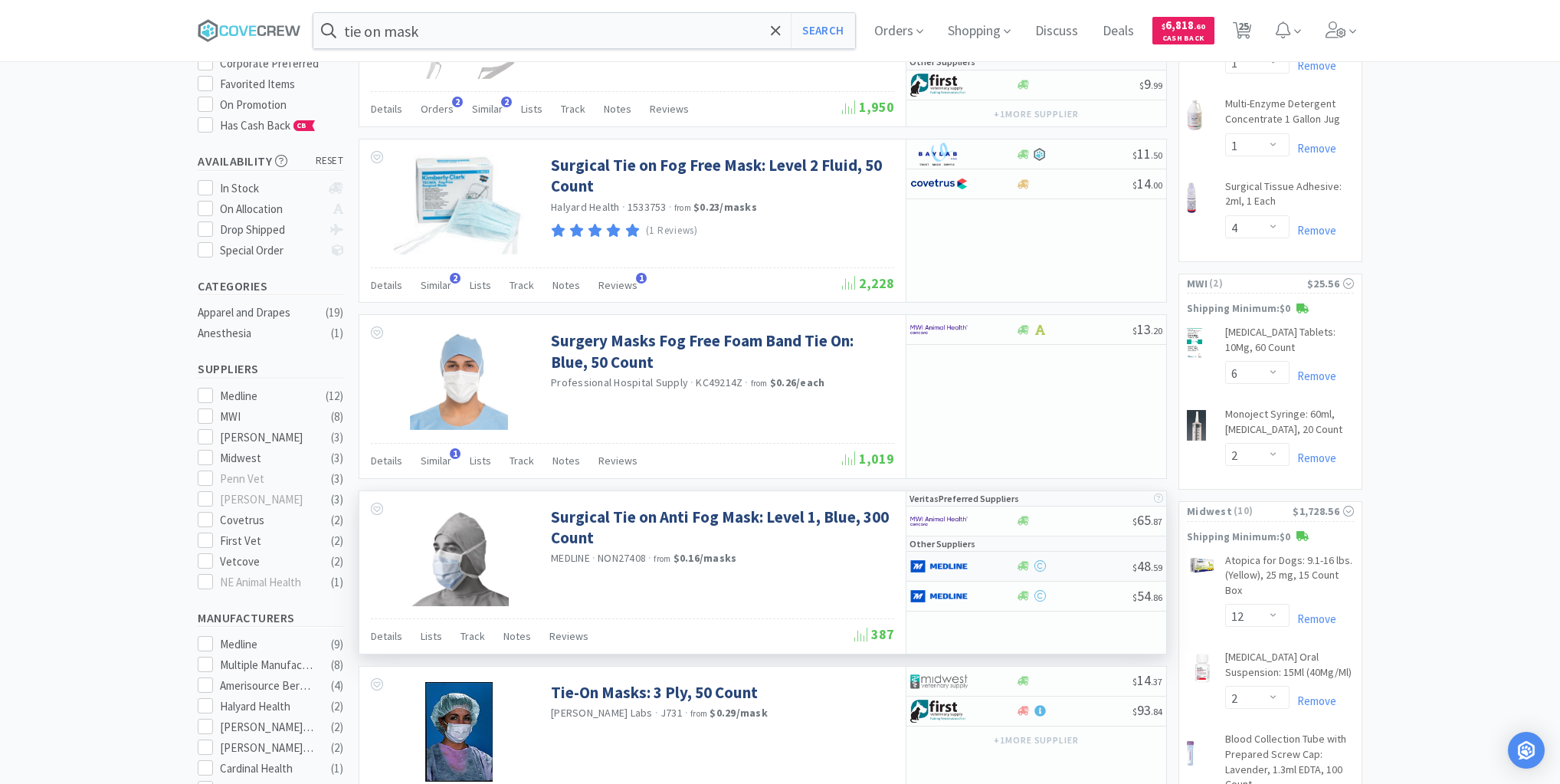
click at [1066, 566] on div at bounding box center [1074, 566] width 117 height 12
select select "1"
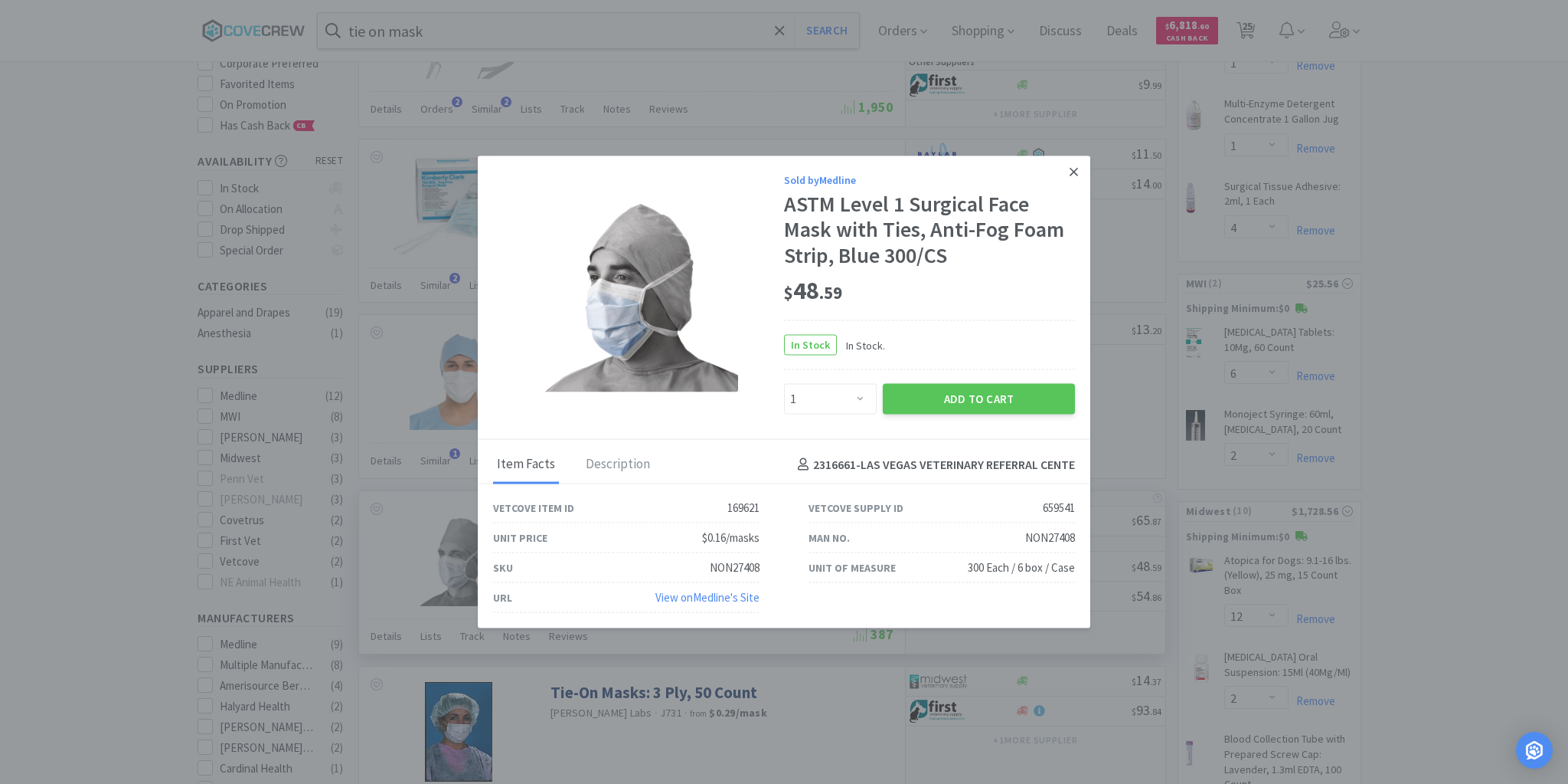
click at [1073, 171] on icon at bounding box center [1074, 171] width 8 height 8
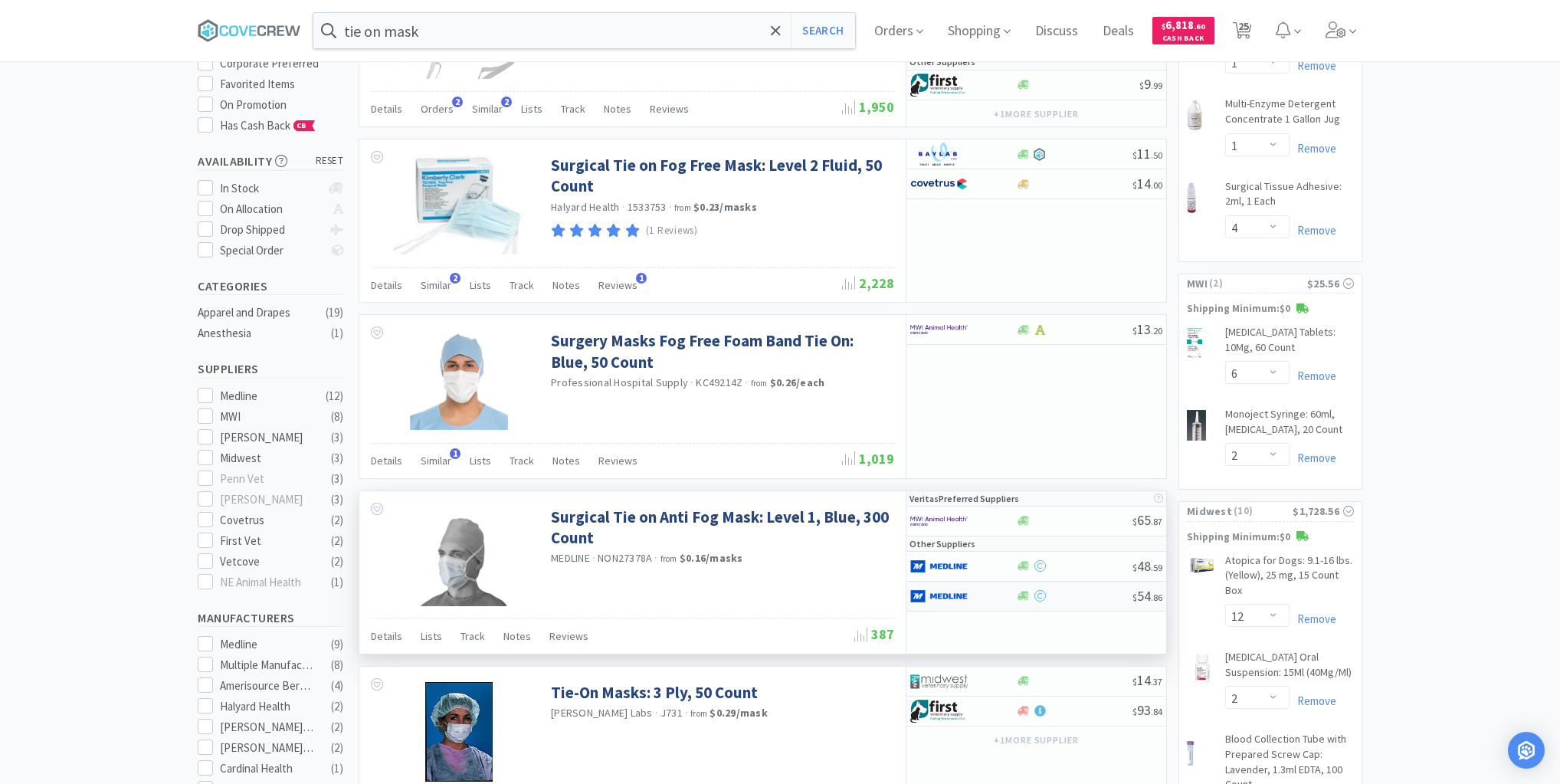
click at [1057, 594] on div at bounding box center [1074, 596] width 117 height 12
select select "1"
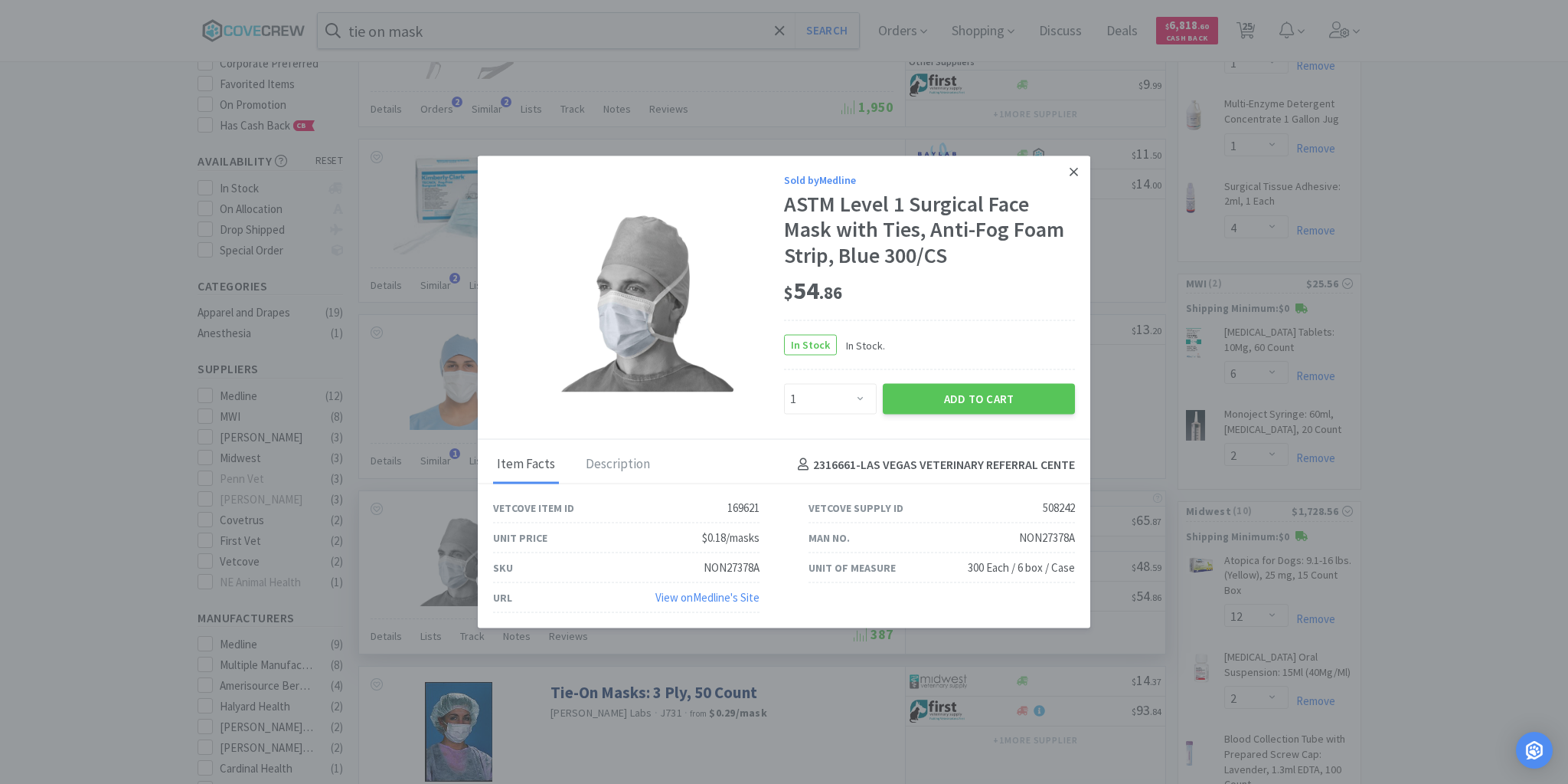
click at [1075, 175] on icon at bounding box center [1074, 171] width 8 height 8
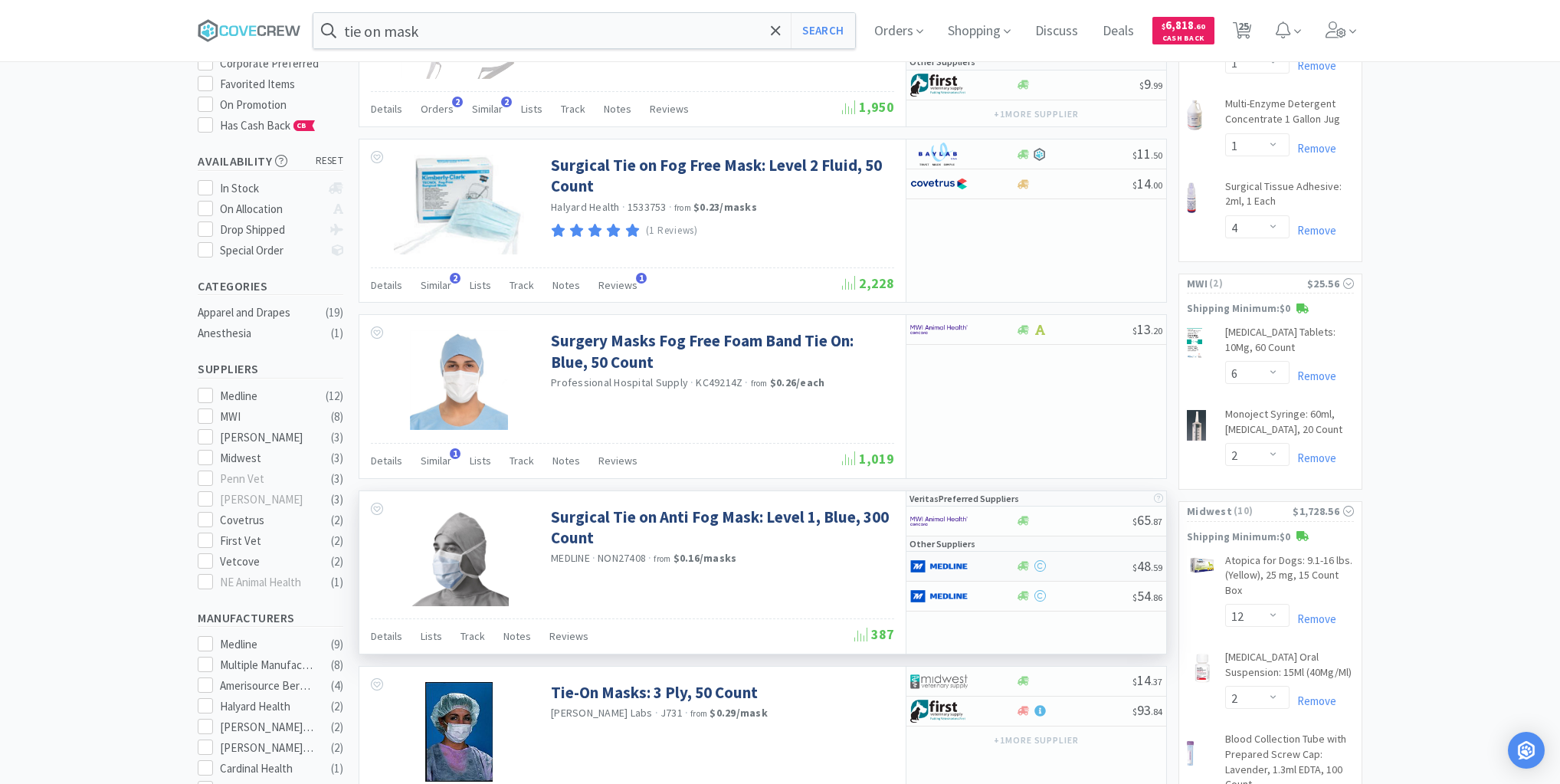
click at [1068, 567] on div at bounding box center [1074, 566] width 117 height 12
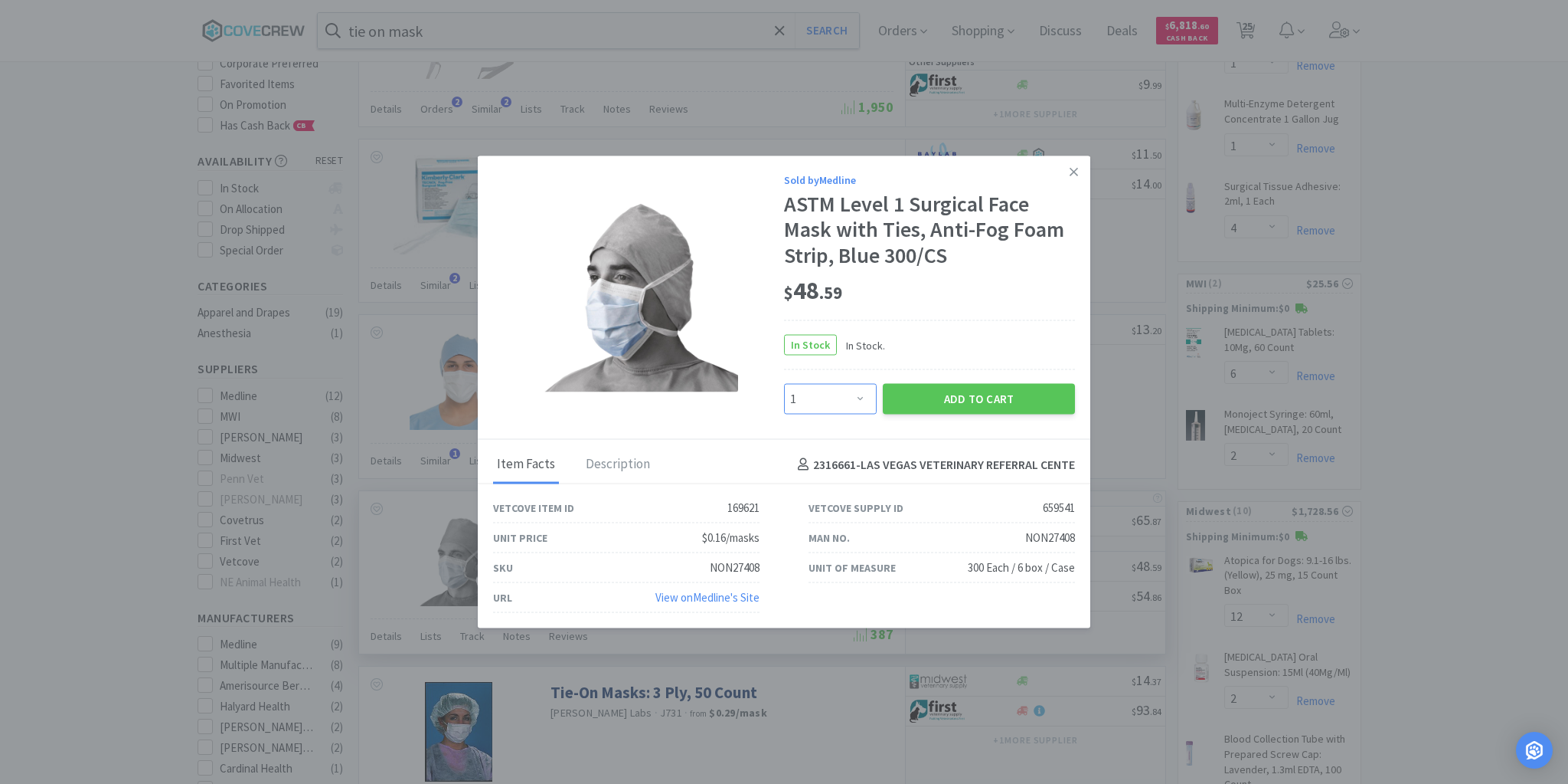
click at [861, 396] on select "Enter Quantity 1 2 3 4 5 6 7 8 9 10 11 12 13 14 15 16 17 18 19 20 Enter Quantity" at bounding box center [831, 399] width 92 height 31
select select "6"
click at [784, 384] on select "Enter Quantity 1 2 3 4 5 6 7 8 9 10 11 12 13 14 15 16 17 18 19 20 Enter Quantity" at bounding box center [831, 399] width 92 height 31
click at [958, 397] on button "Add to Cart" at bounding box center [978, 399] width 192 height 31
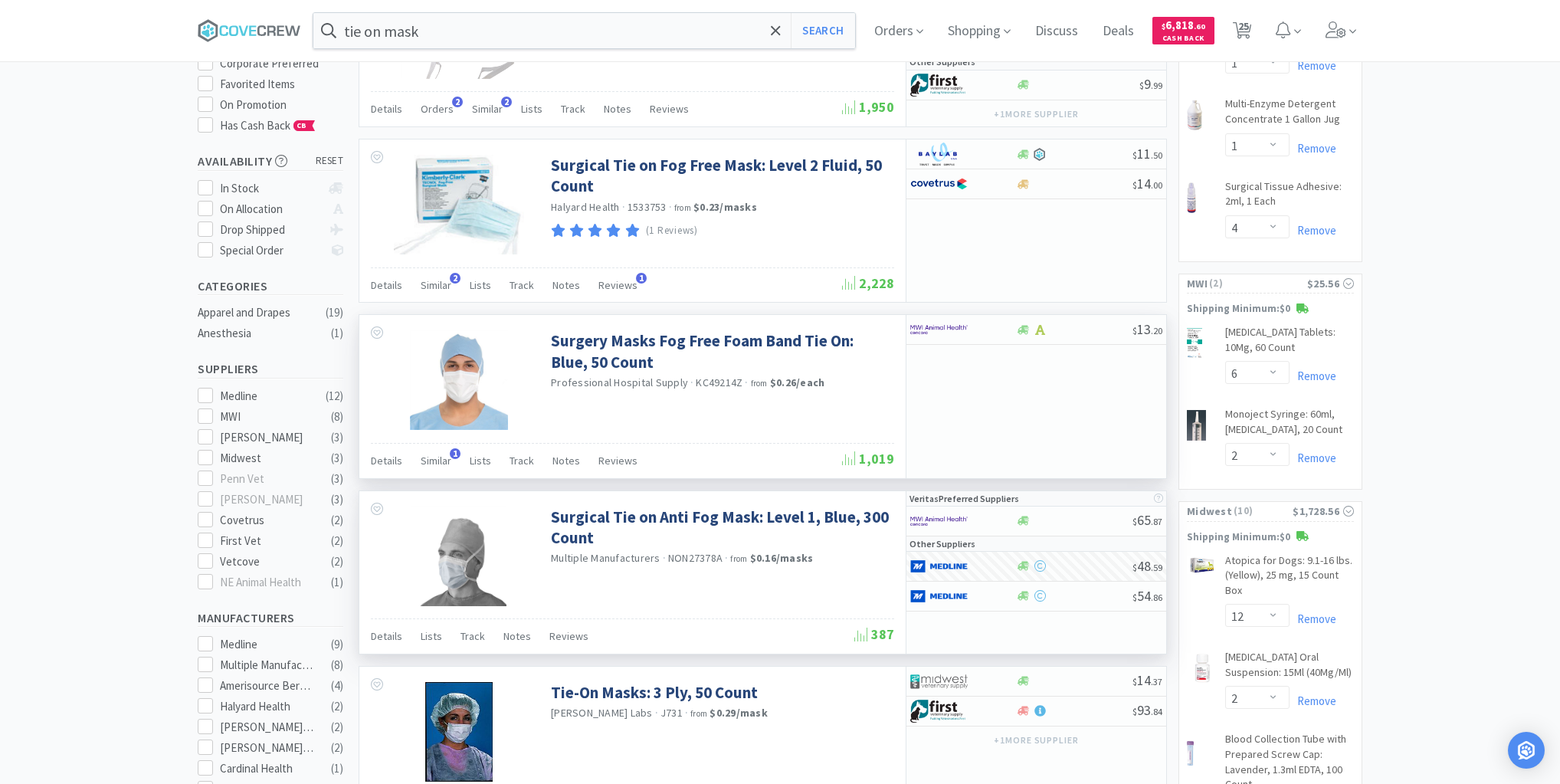
select select "6"
click at [723, 27] on input "tie on mask" at bounding box center [584, 31] width 542 height 35
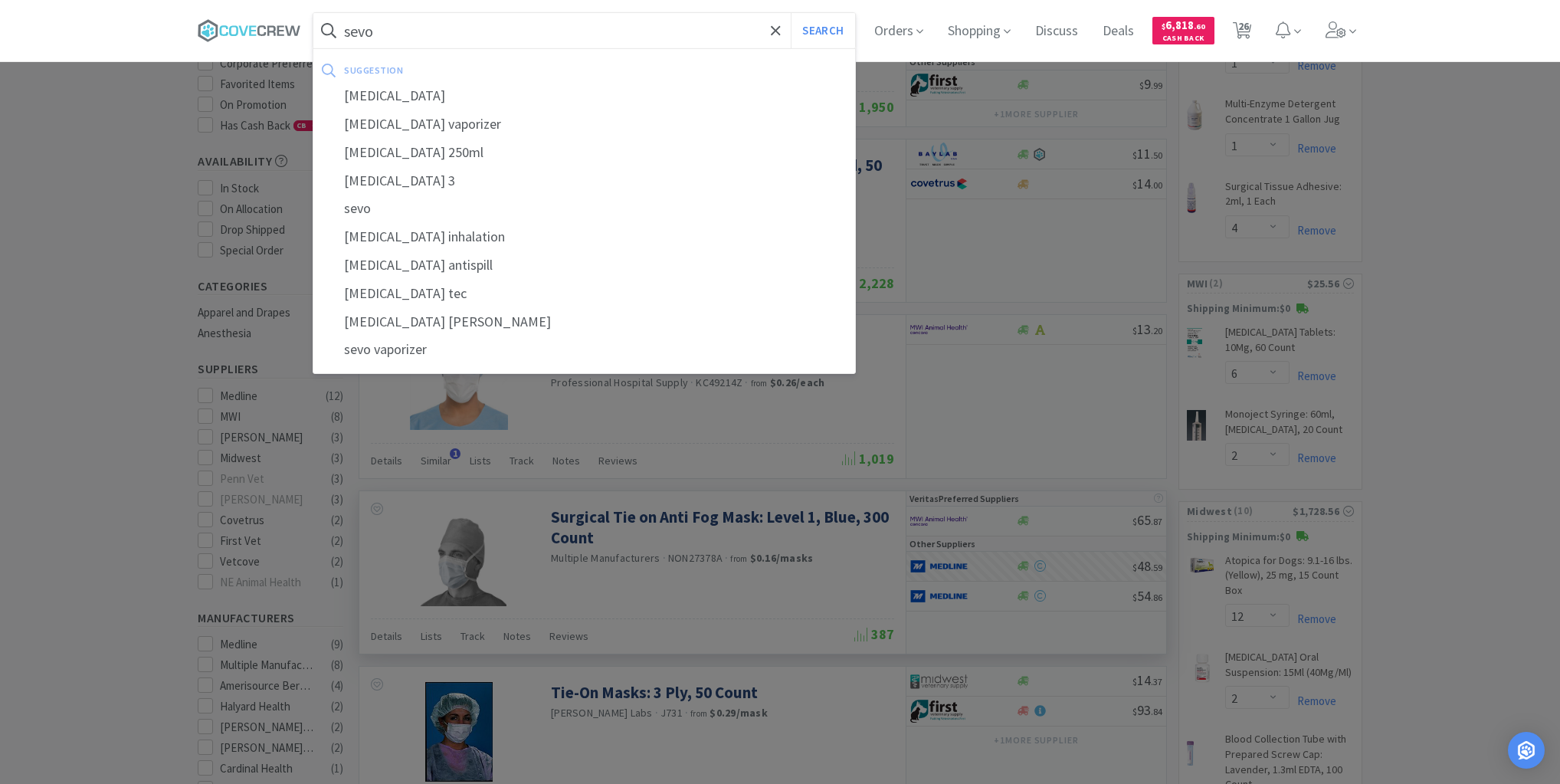
type input "sevo"
click at [791, 13] on button "Search" at bounding box center [822, 31] width 63 height 35
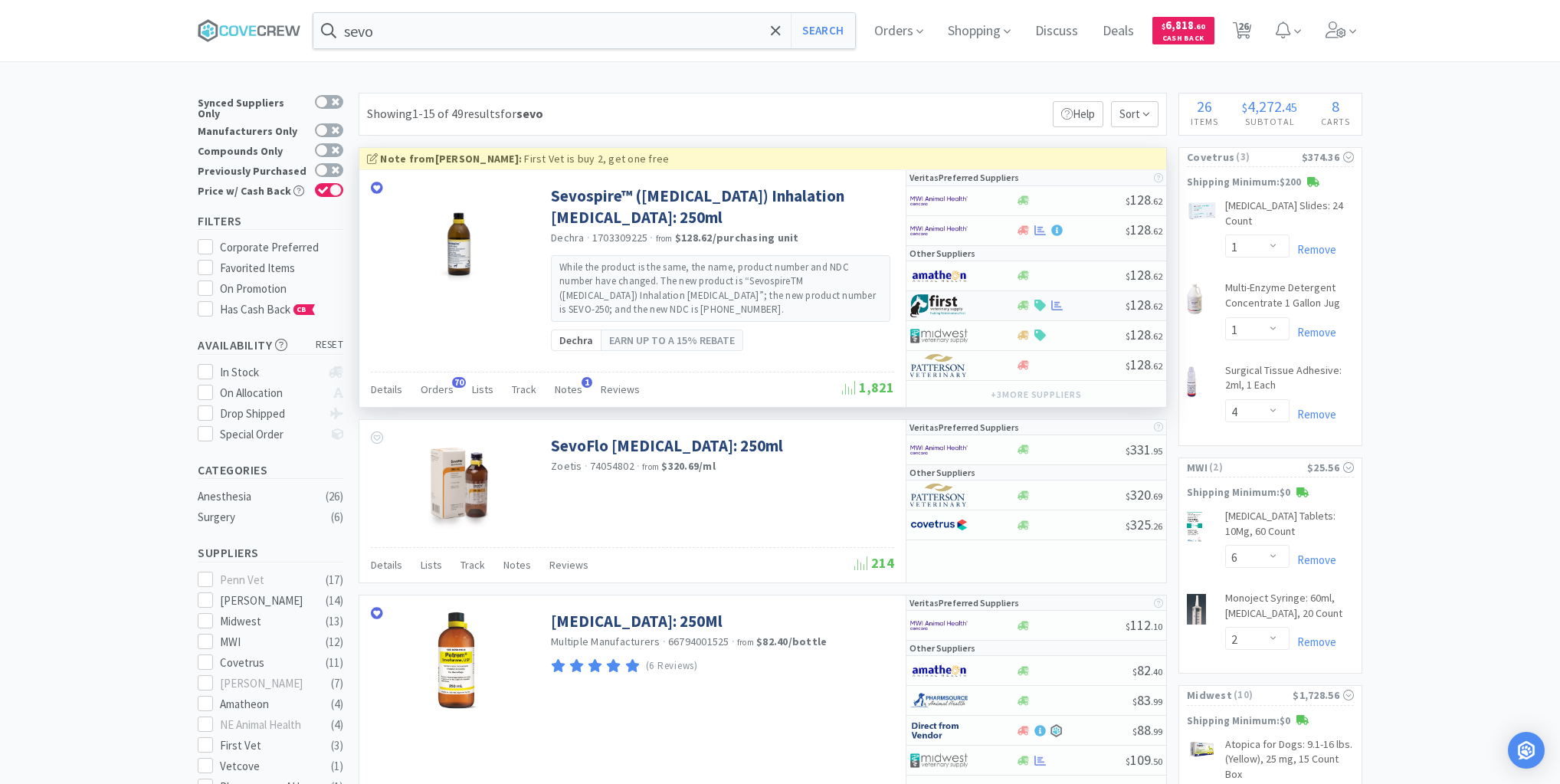
click at [1079, 303] on div at bounding box center [1070, 305] width 110 height 12
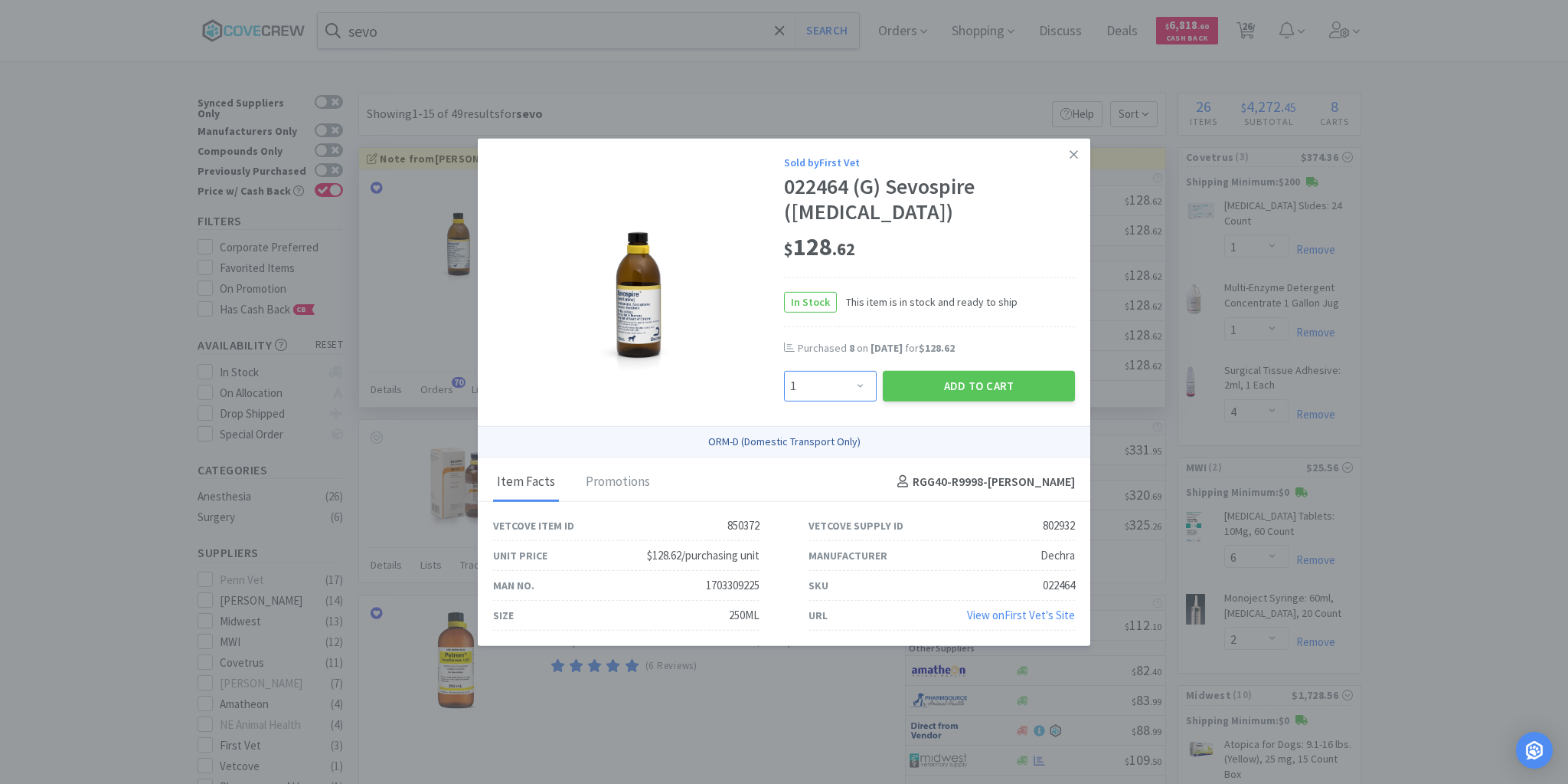
click at [858, 386] on select "Enter Quantity 1 2 3 4 5 6 7 8 9 10 11 12 13 14 15 16 17 18 19 20 Enter Quantity" at bounding box center [831, 386] width 92 height 31
select select "8"
click at [784, 371] on select "Enter Quantity 1 2 3 4 5 6 7 8 9 10 11 12 13 14 15 16 17 18 19 20 Enter Quantity" at bounding box center [831, 386] width 92 height 31
click at [971, 380] on button "Add to Cart" at bounding box center [978, 386] width 192 height 31
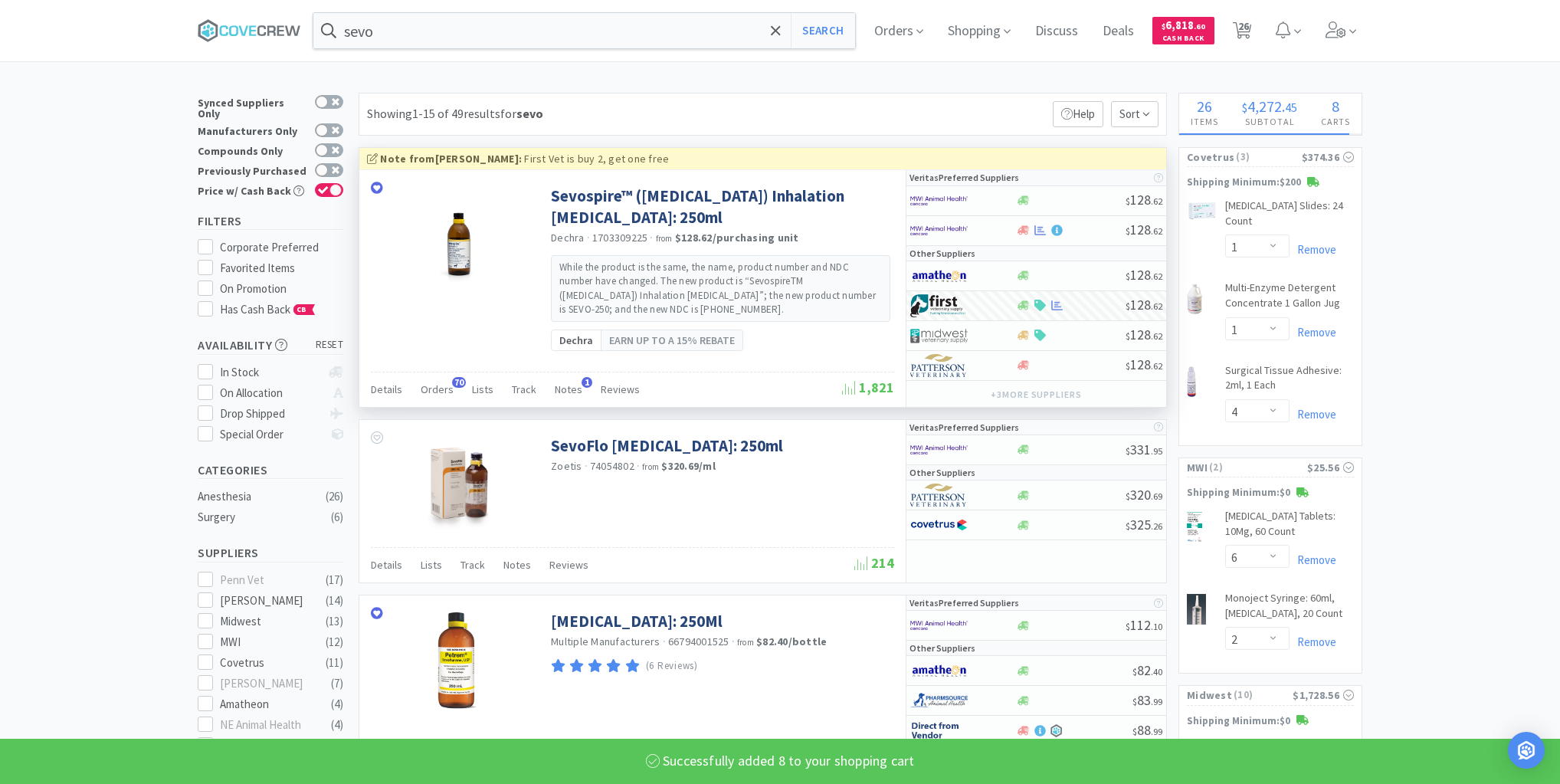
select select "8"
select select "2"
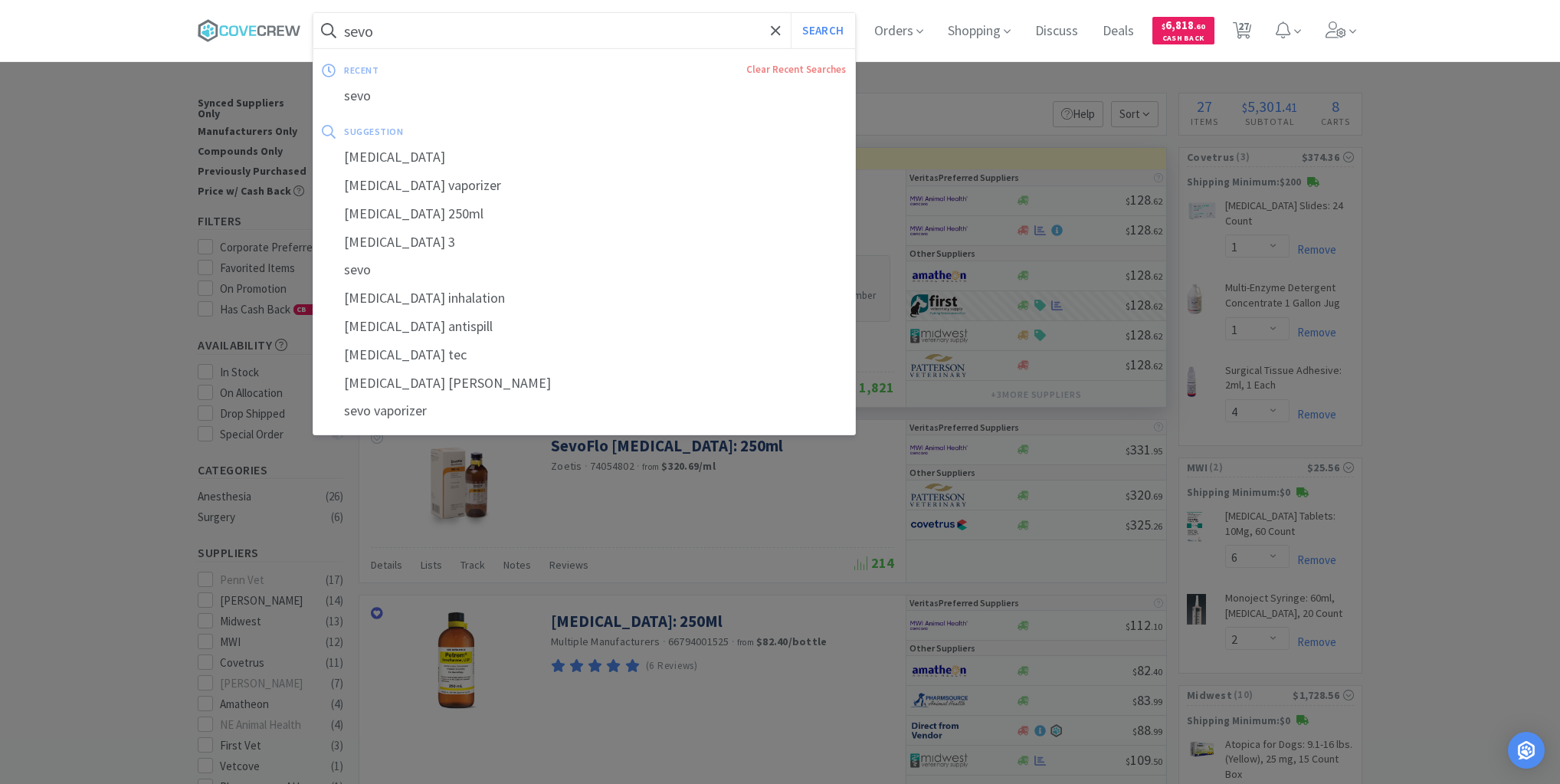
click at [744, 34] on input "sevo" at bounding box center [584, 31] width 542 height 35
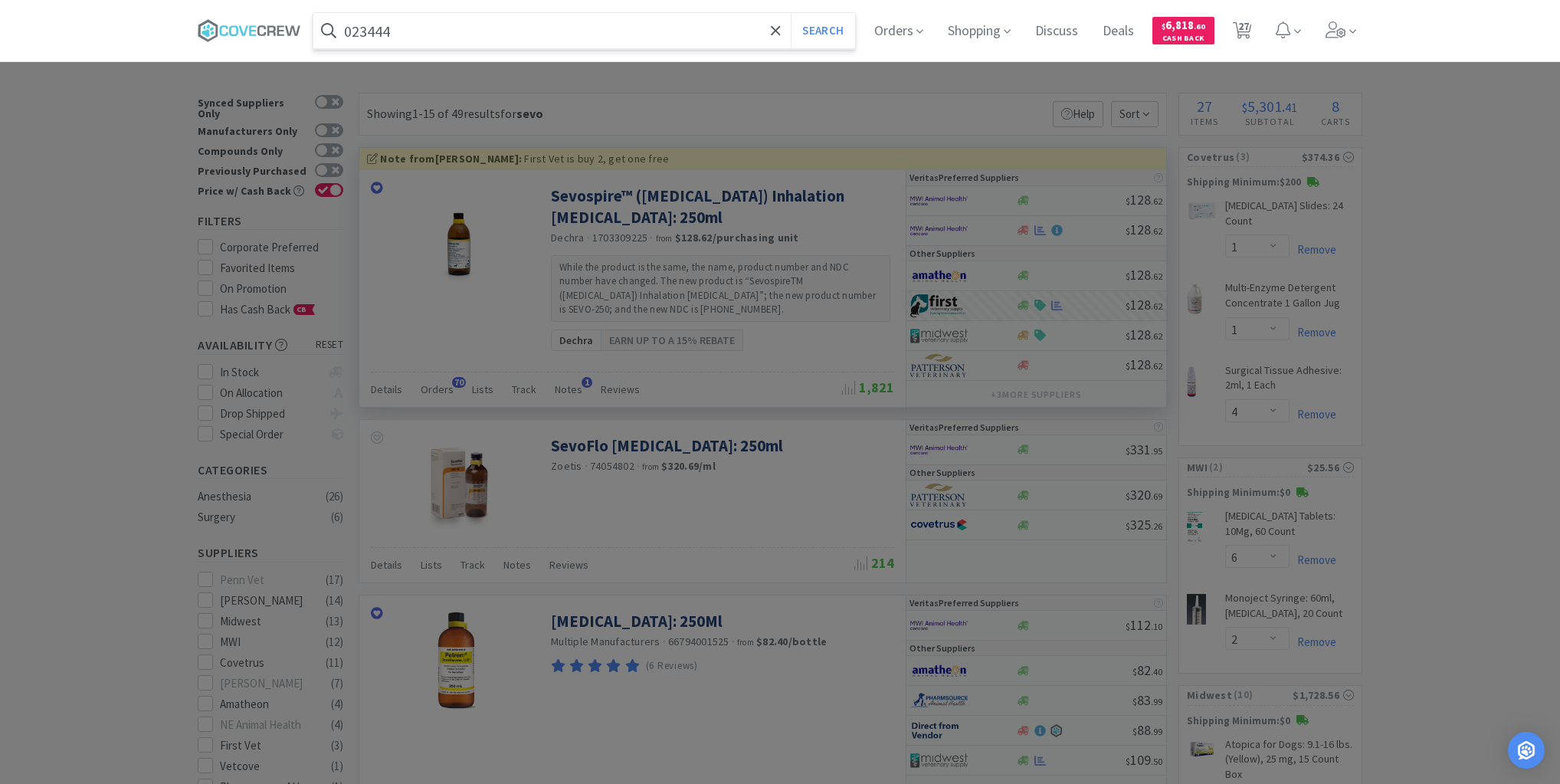
type input "023444"
click at [791, 13] on button "Search" at bounding box center [822, 31] width 63 height 35
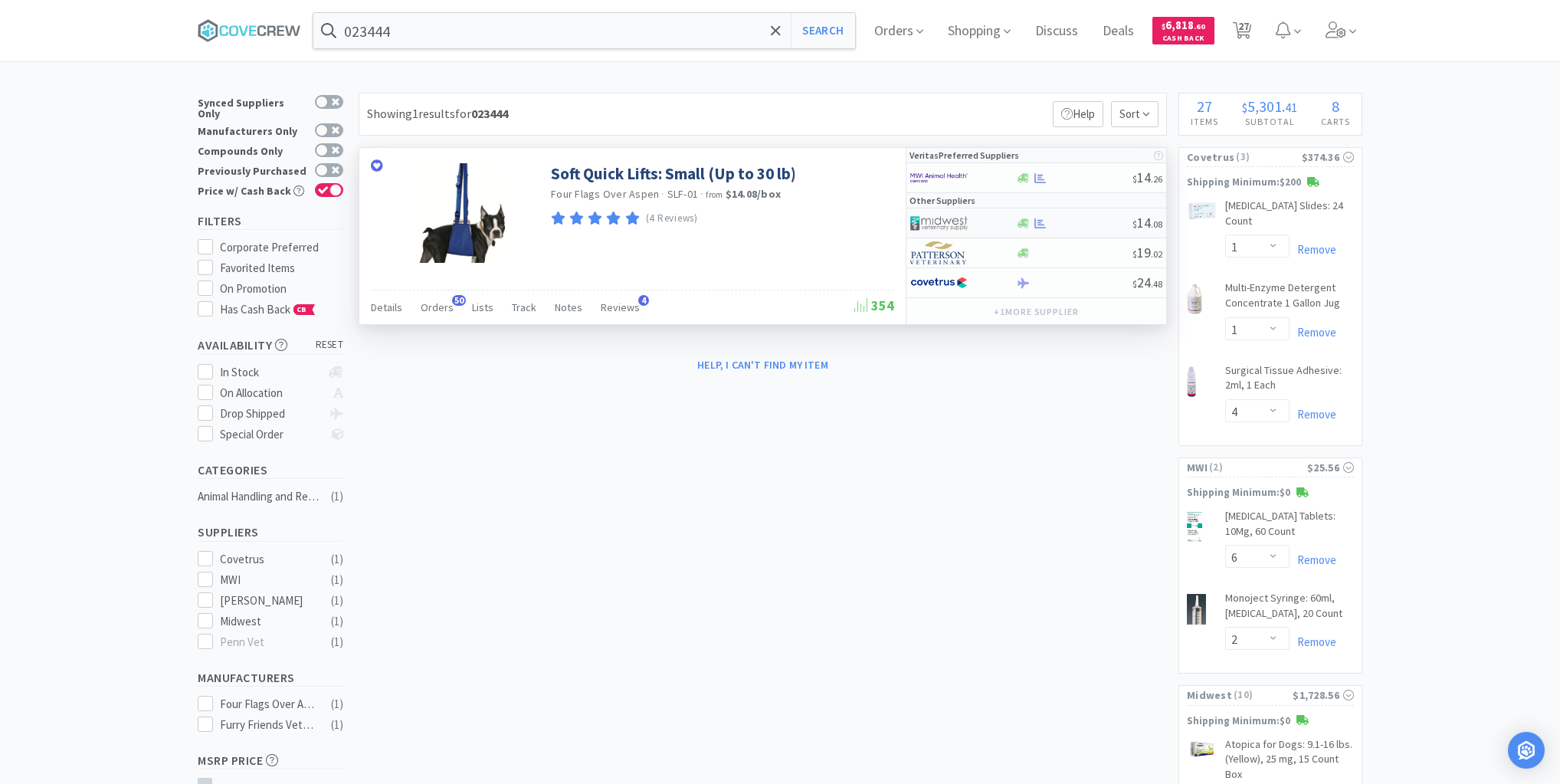
click at [1064, 227] on div at bounding box center [1074, 223] width 117 height 12
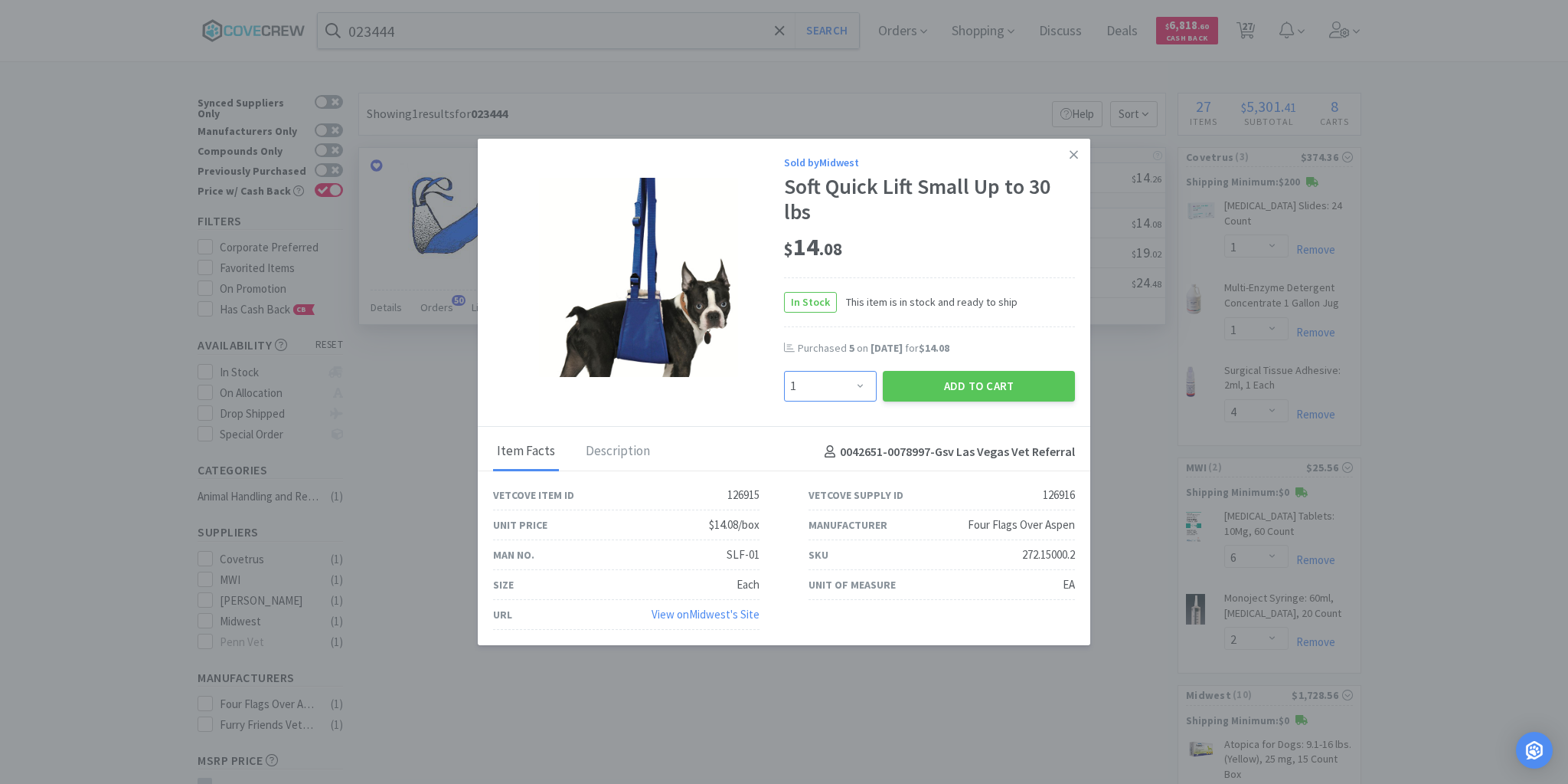
click at [859, 389] on select "Enter Quantity 1 2 3 4 5 6 7 8 9 10 11 12 13 14 15 16 17 18 19 20 Enter Quantity" at bounding box center [831, 386] width 92 height 31
select select "4"
click at [784, 372] on select "Enter Quantity 1 2 3 4 5 6 7 8 9 10 11 12 13 14 15 16 17 18 19 20 Enter Quantity" at bounding box center [831, 386] width 92 height 31
click at [934, 385] on button "Add to Cart" at bounding box center [978, 386] width 192 height 31
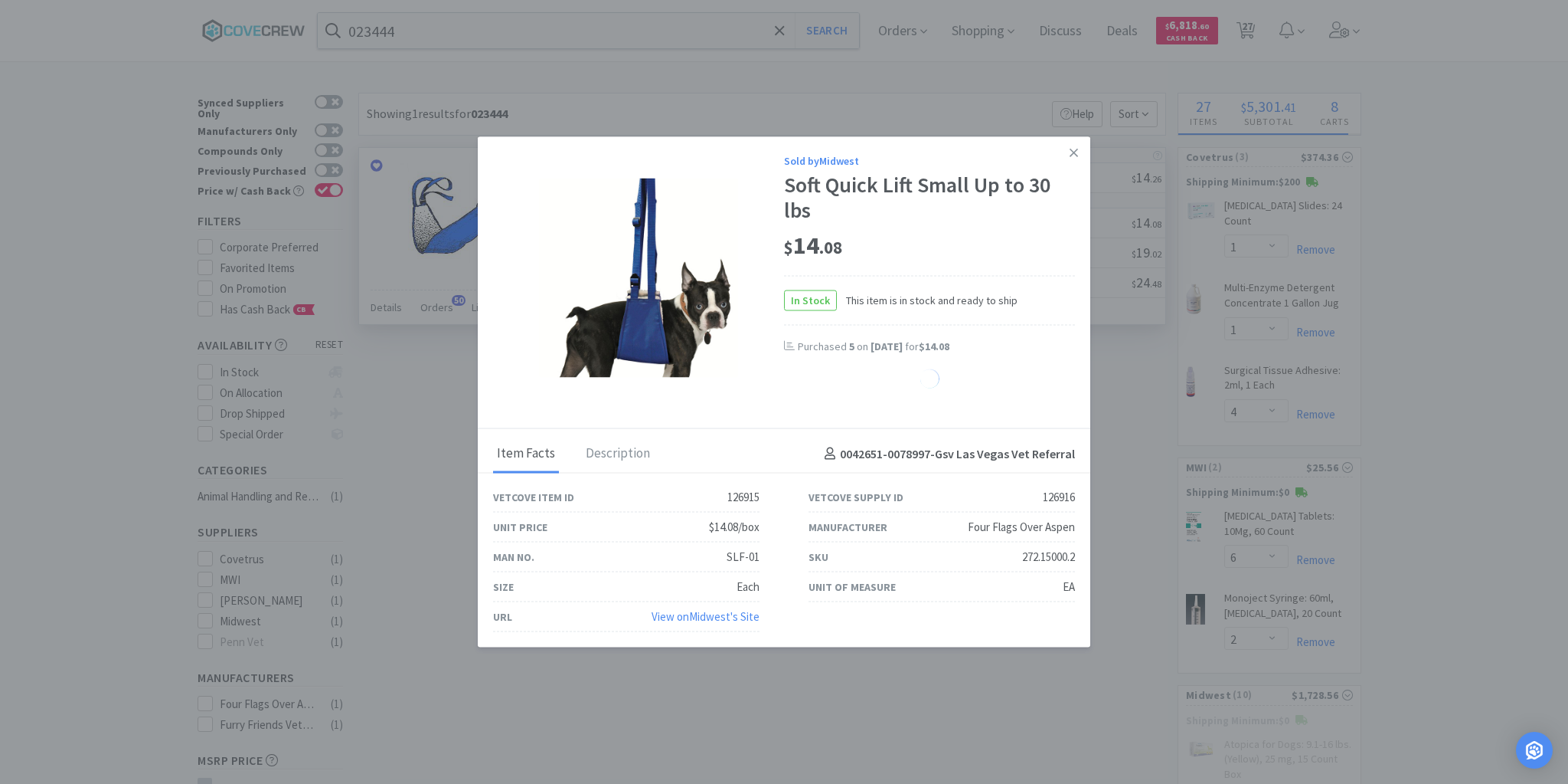
select select "4"
select select "20"
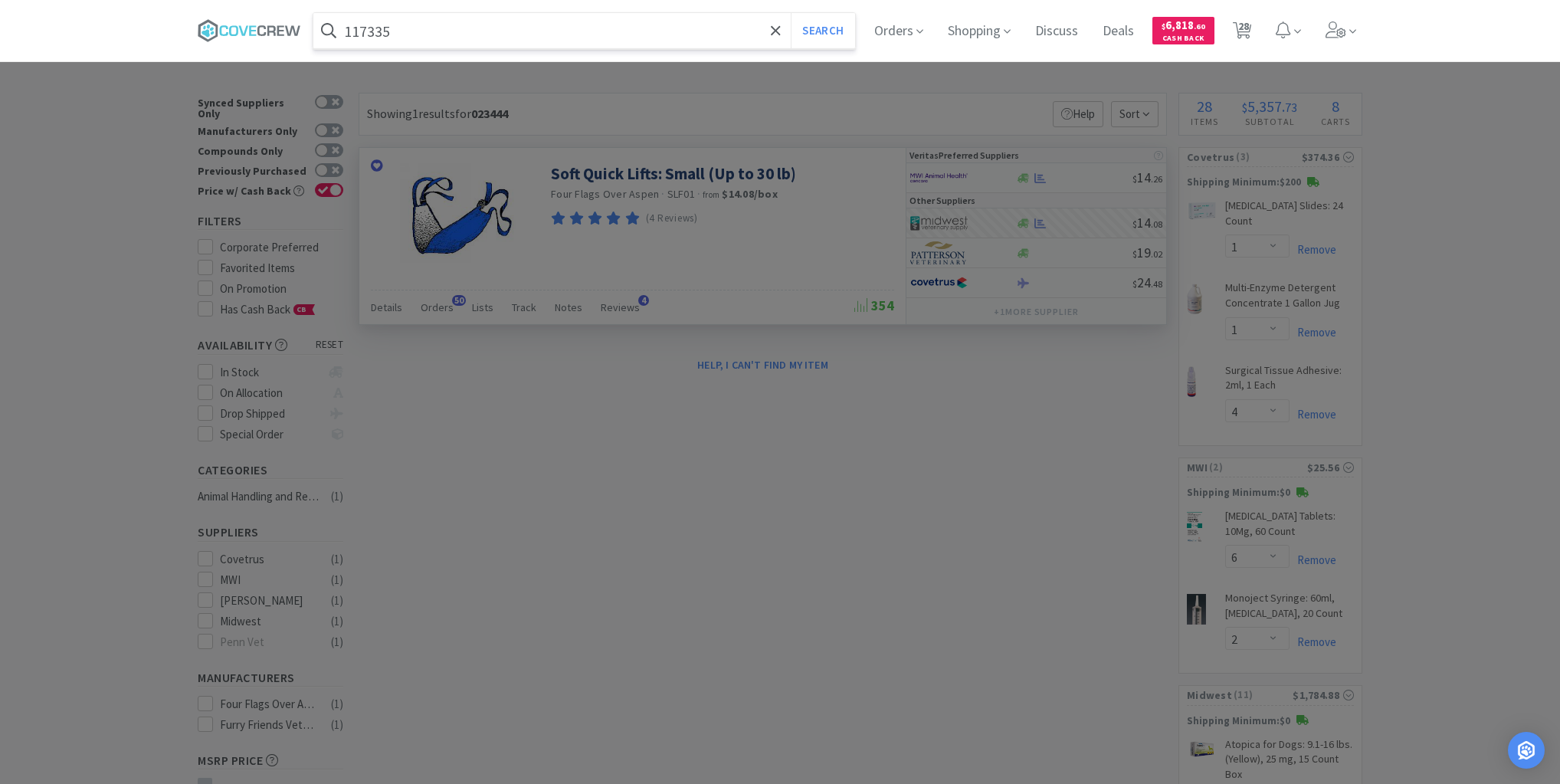
click at [791, 13] on button "Search" at bounding box center [822, 31] width 63 height 35
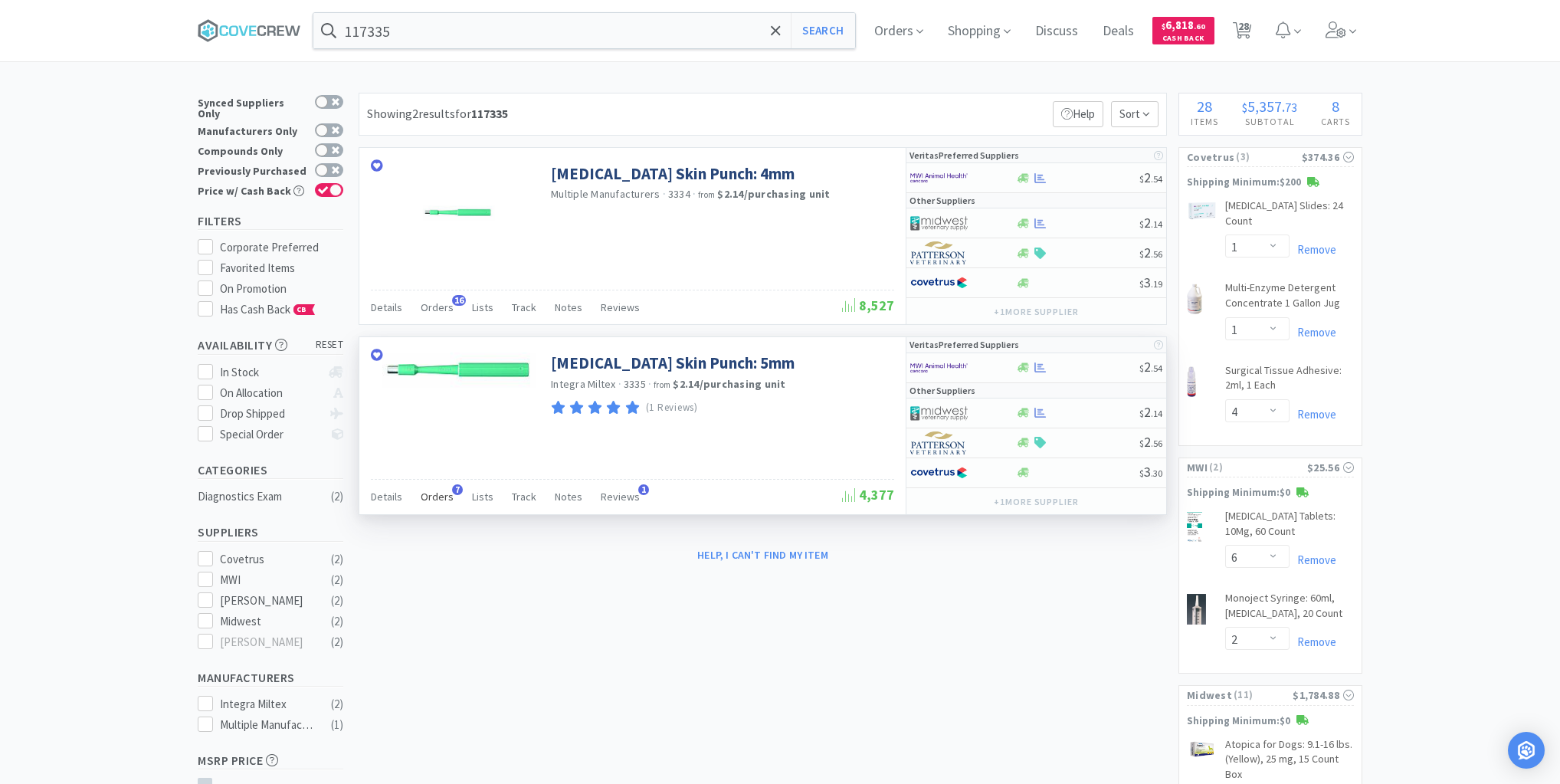
click at [444, 491] on span "Orders" at bounding box center [437, 496] width 33 height 14
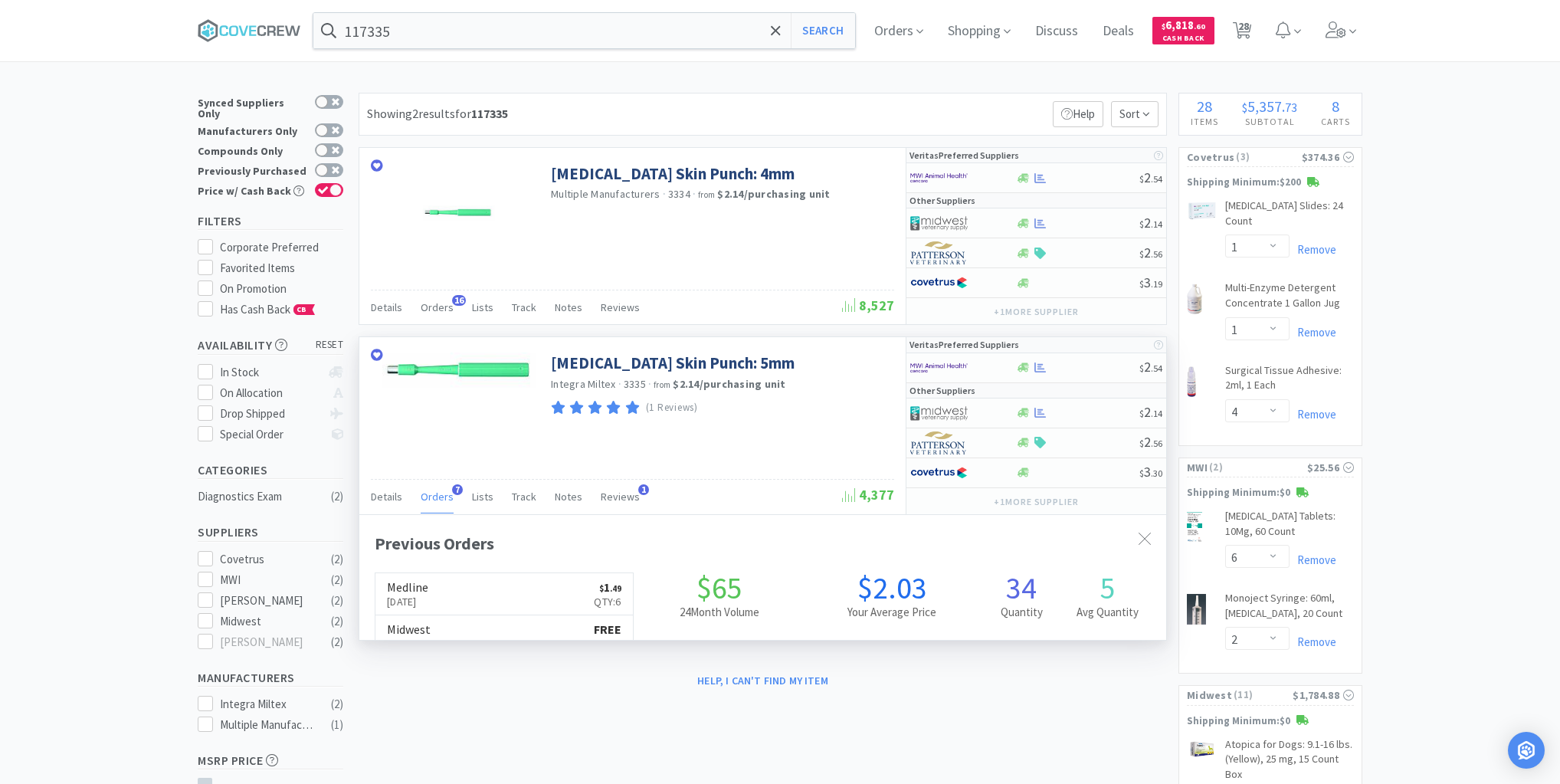
scroll to position [396, 807]
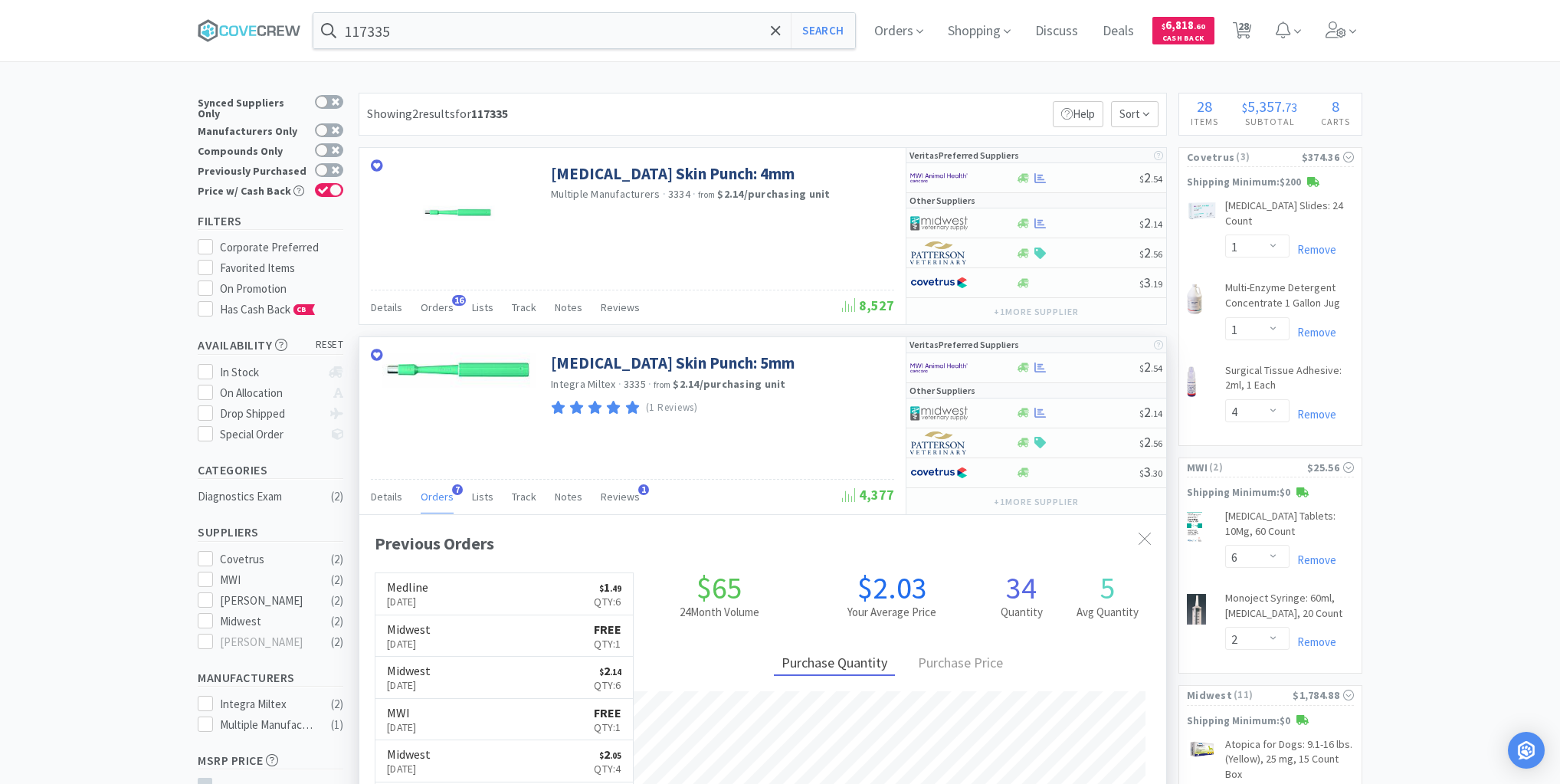
click at [444, 491] on span "Orders" at bounding box center [437, 496] width 33 height 14
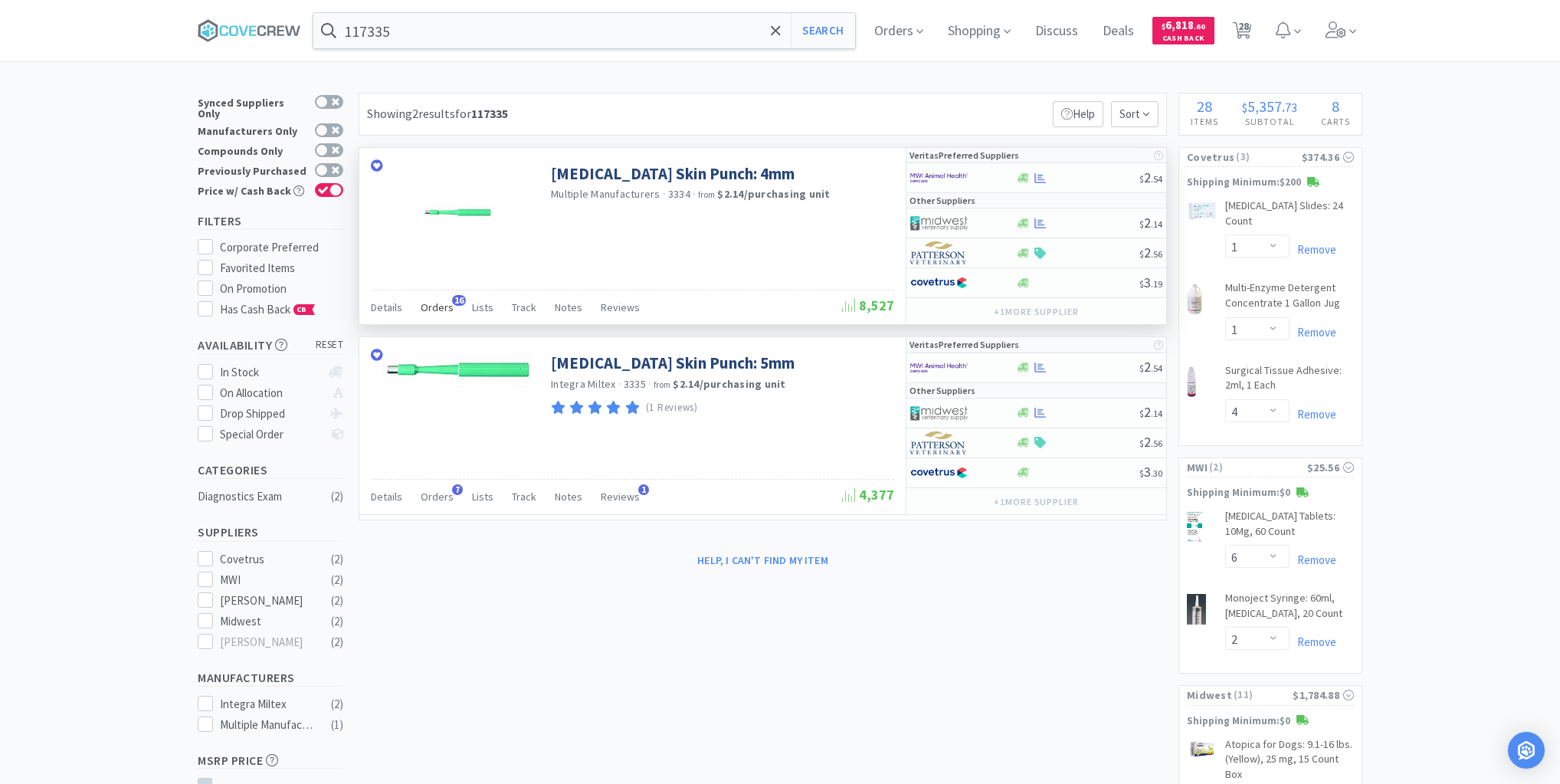
click at [444, 308] on span "Orders" at bounding box center [437, 307] width 33 height 14
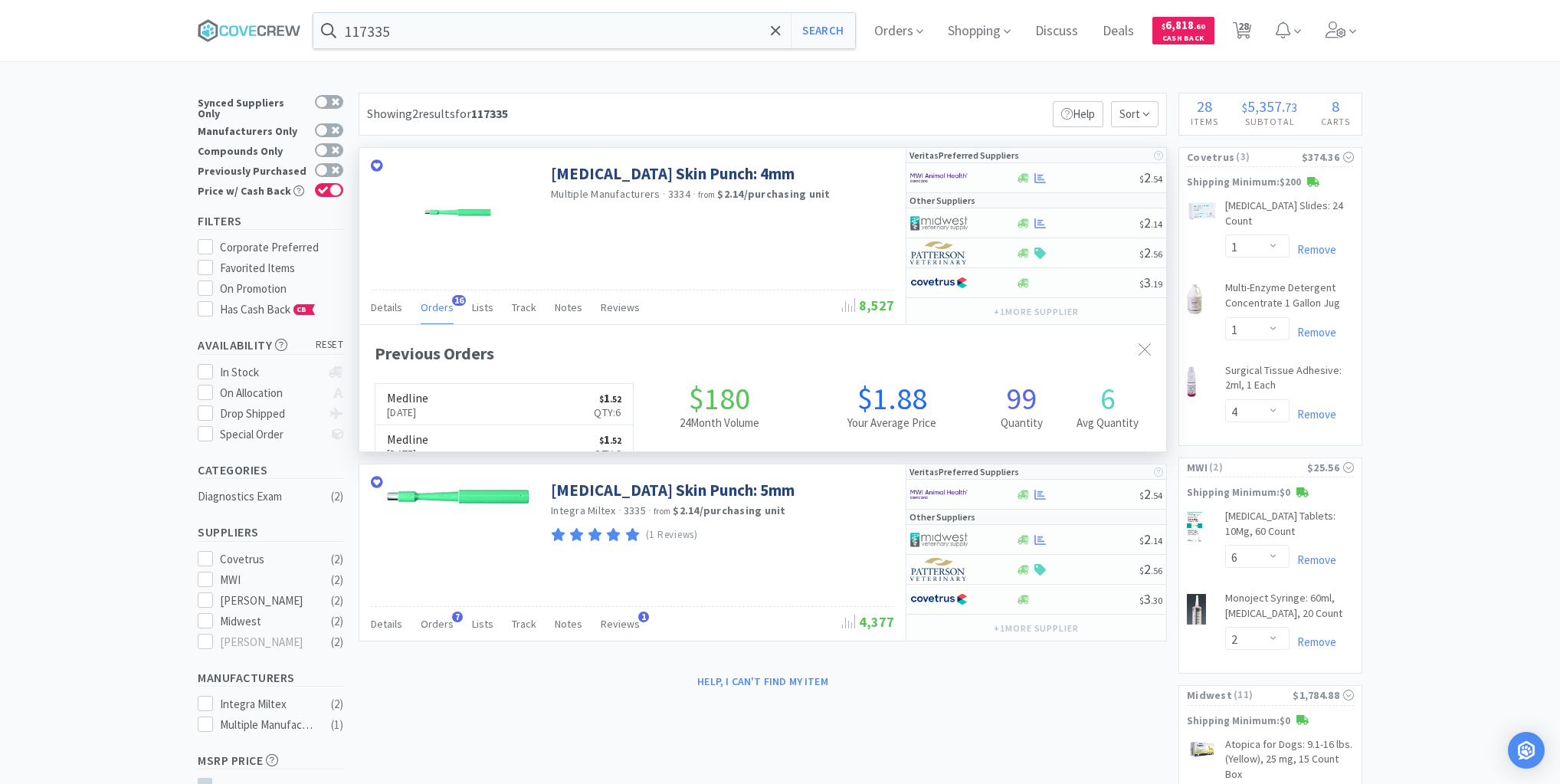
scroll to position [411, 807]
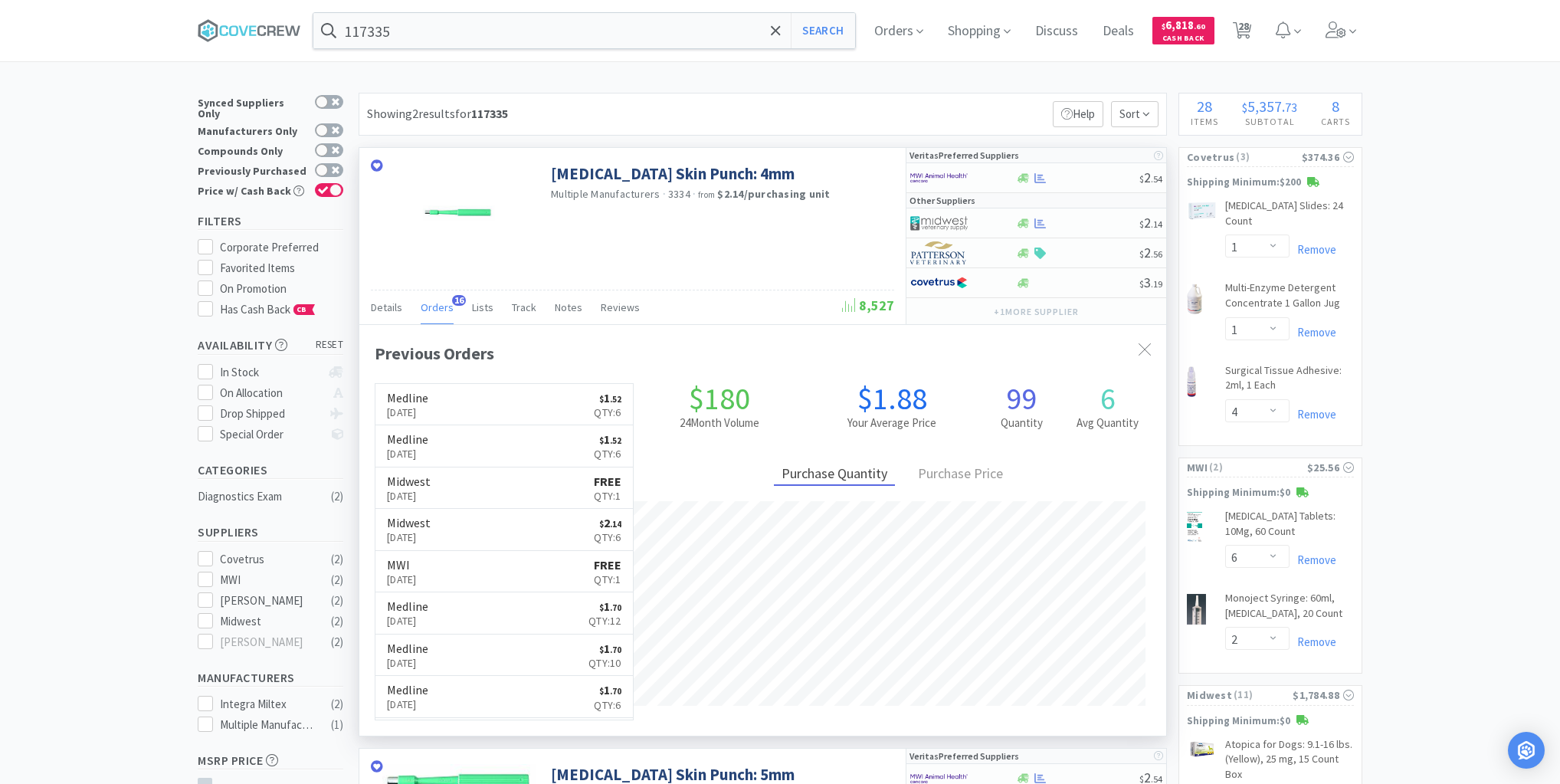
click at [444, 308] on span "Orders" at bounding box center [437, 307] width 33 height 14
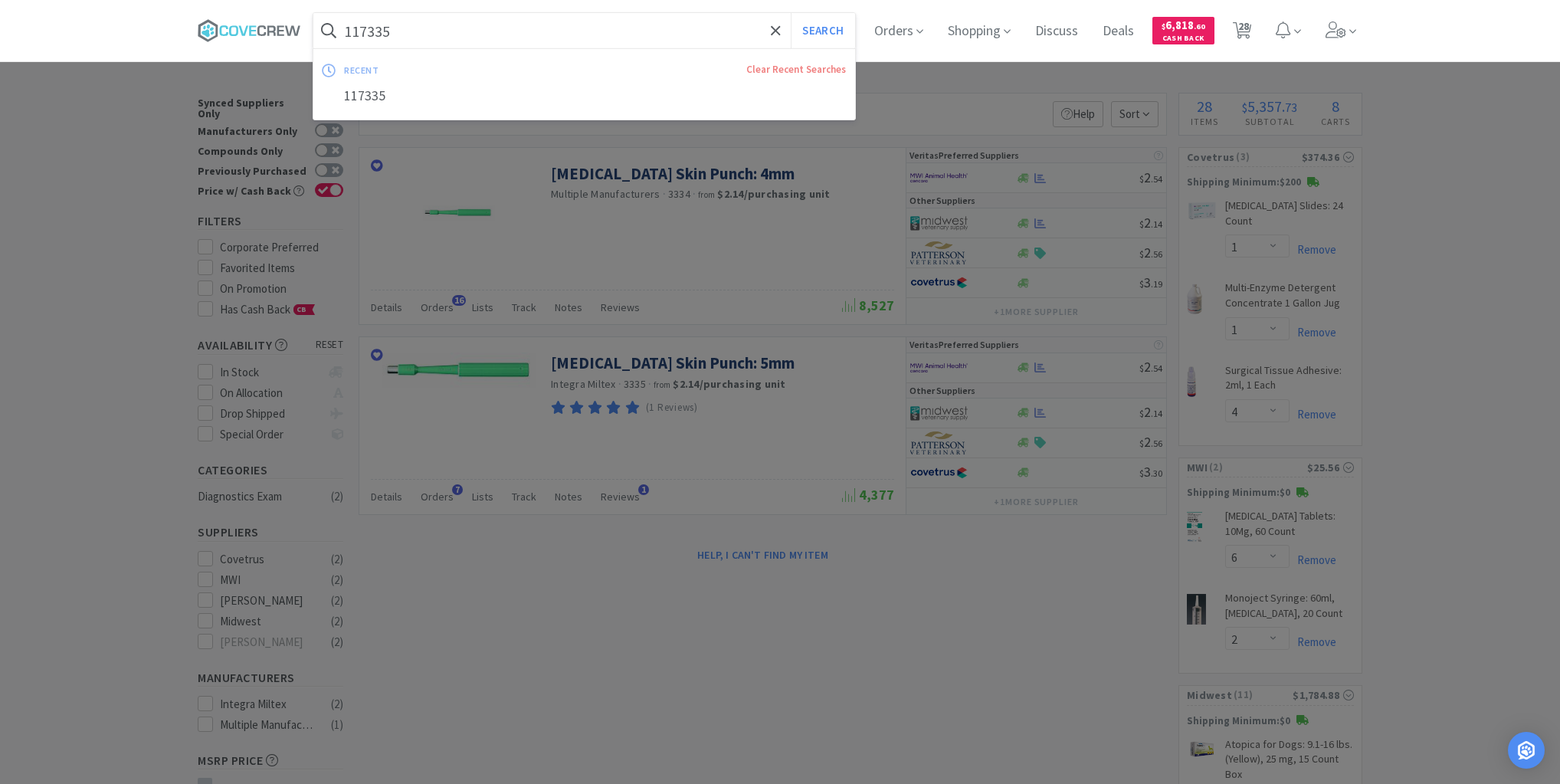
click at [576, 34] on input "117335" at bounding box center [584, 31] width 542 height 35
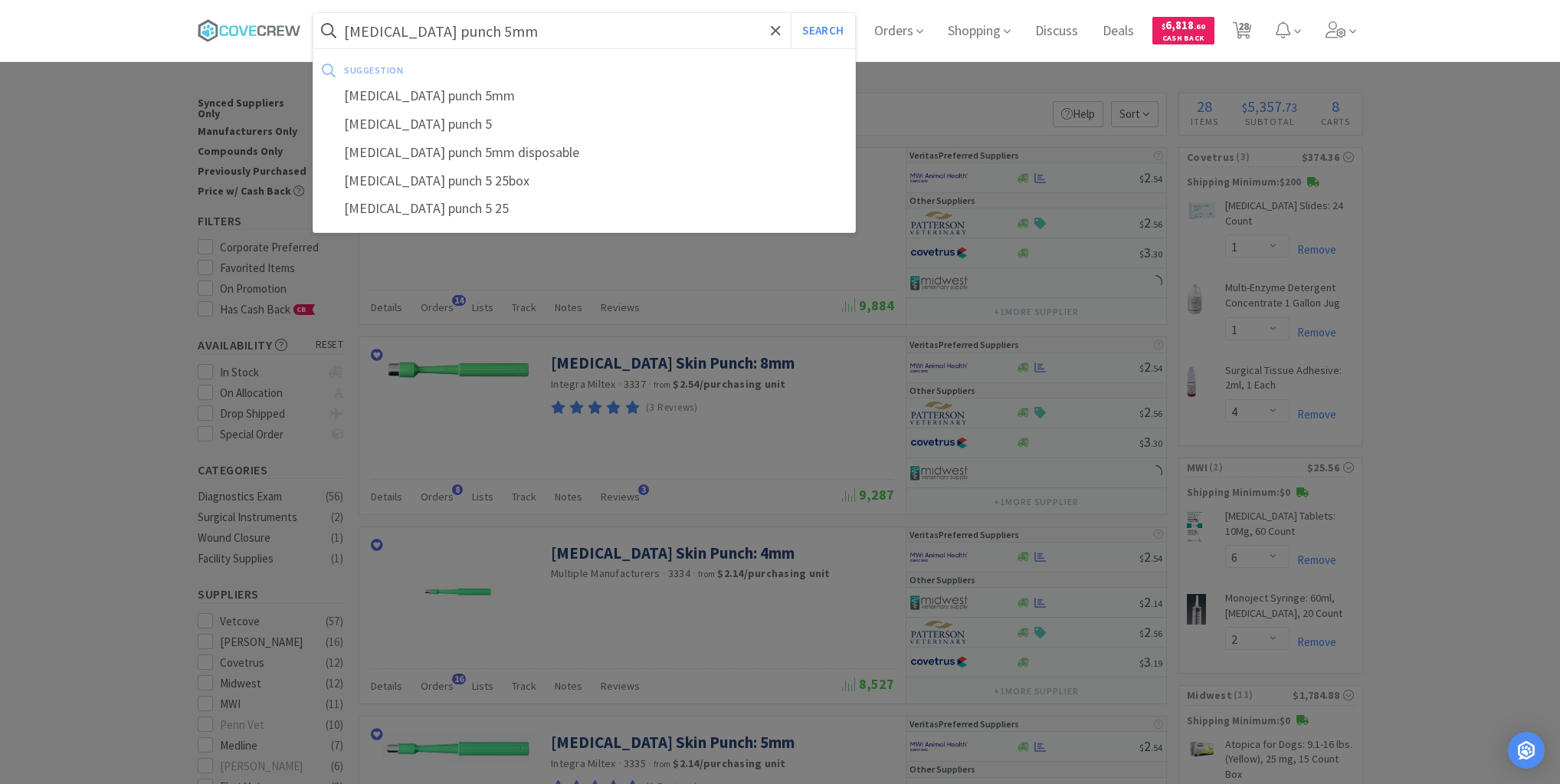
type input "[MEDICAL_DATA] punch 5mm"
click at [791, 13] on button "Search" at bounding box center [822, 31] width 63 height 35
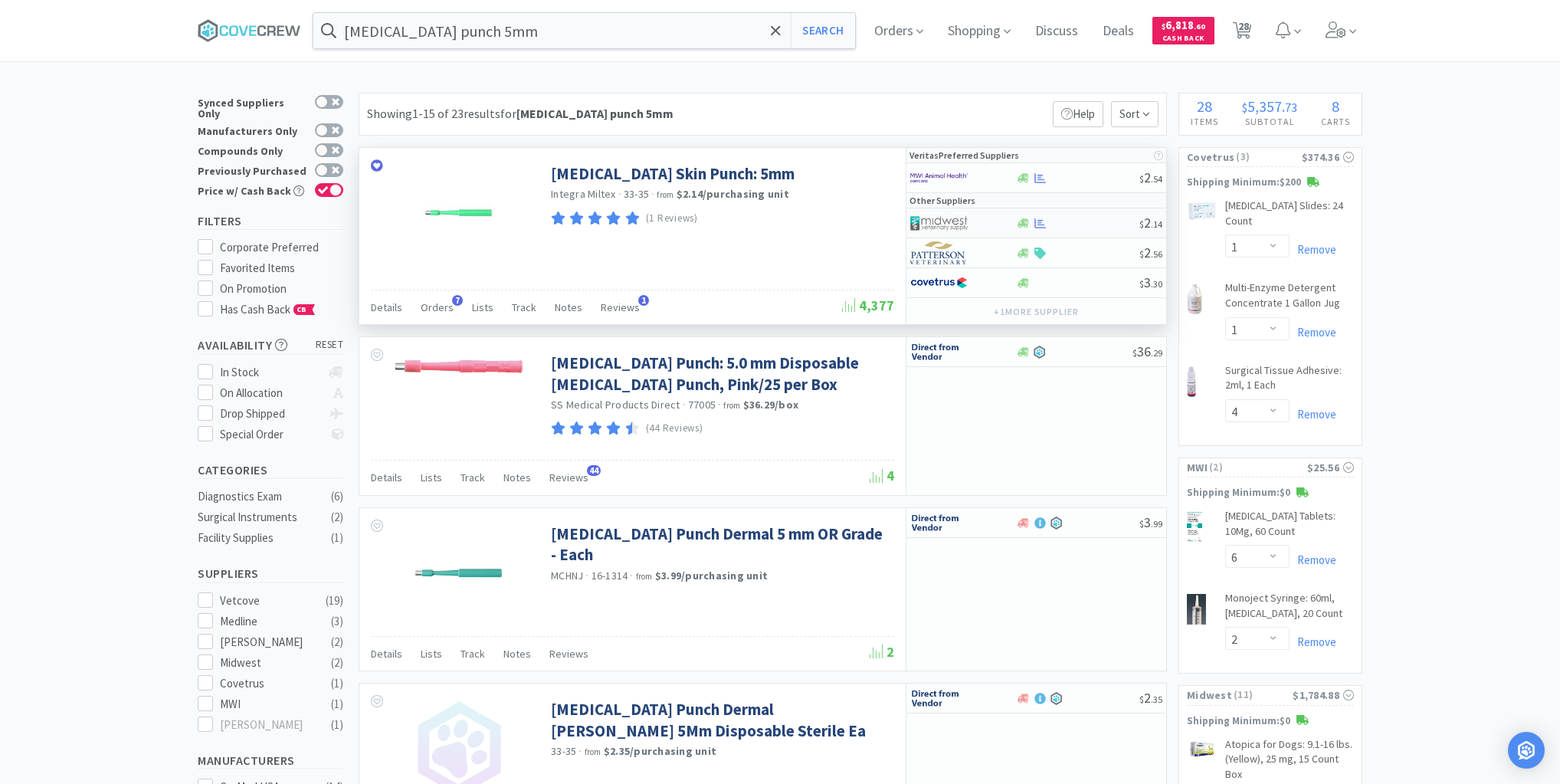
click at [1090, 226] on div at bounding box center [1077, 223] width 125 height 12
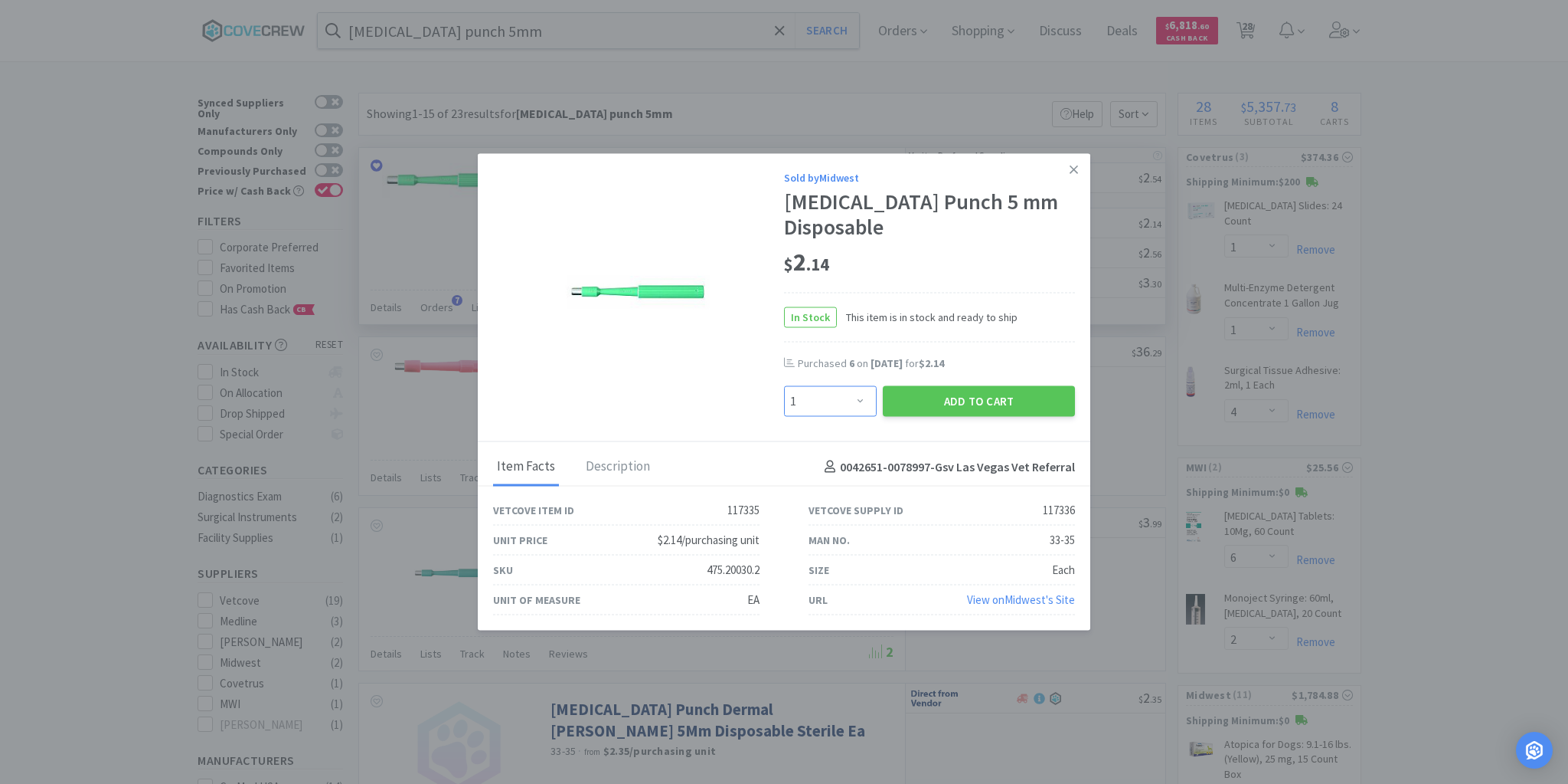
click at [861, 389] on select "Enter Quantity 1 2 3 4 5 6 7 8 9 10 11 12 13 14 15 16 17 18 19 20 Enter Quantity" at bounding box center [831, 401] width 92 height 31
select select "10"
click at [784, 386] on select "Enter Quantity 1 2 3 4 5 6 7 8 9 10 11 12 13 14 15 16 17 18 19 20 Enter Quantity" at bounding box center [831, 401] width 92 height 31
click at [958, 394] on button "Add to Cart" at bounding box center [978, 401] width 192 height 31
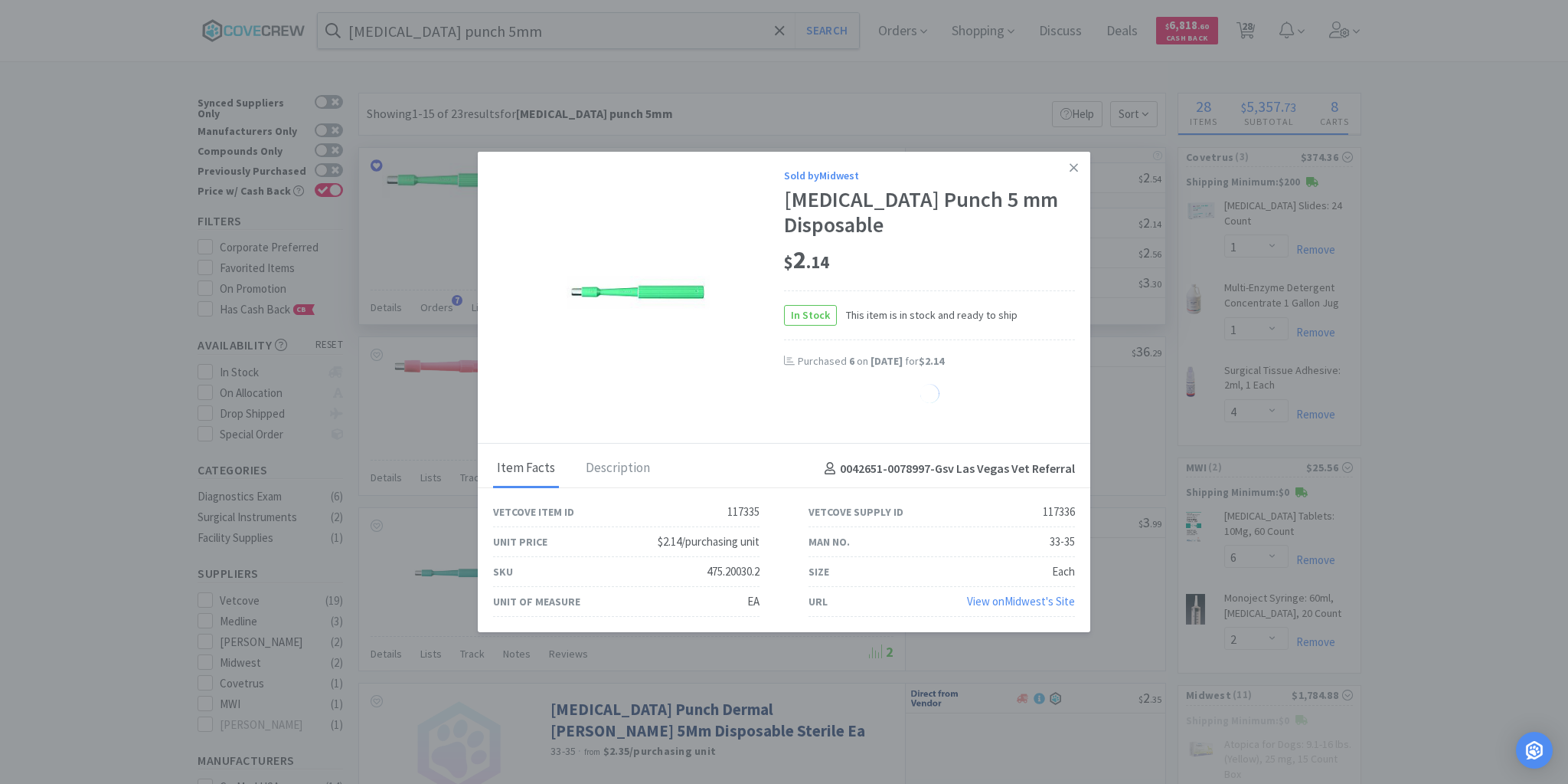
select select "10"
select select "4"
select select "1"
select select "12"
select select "6"
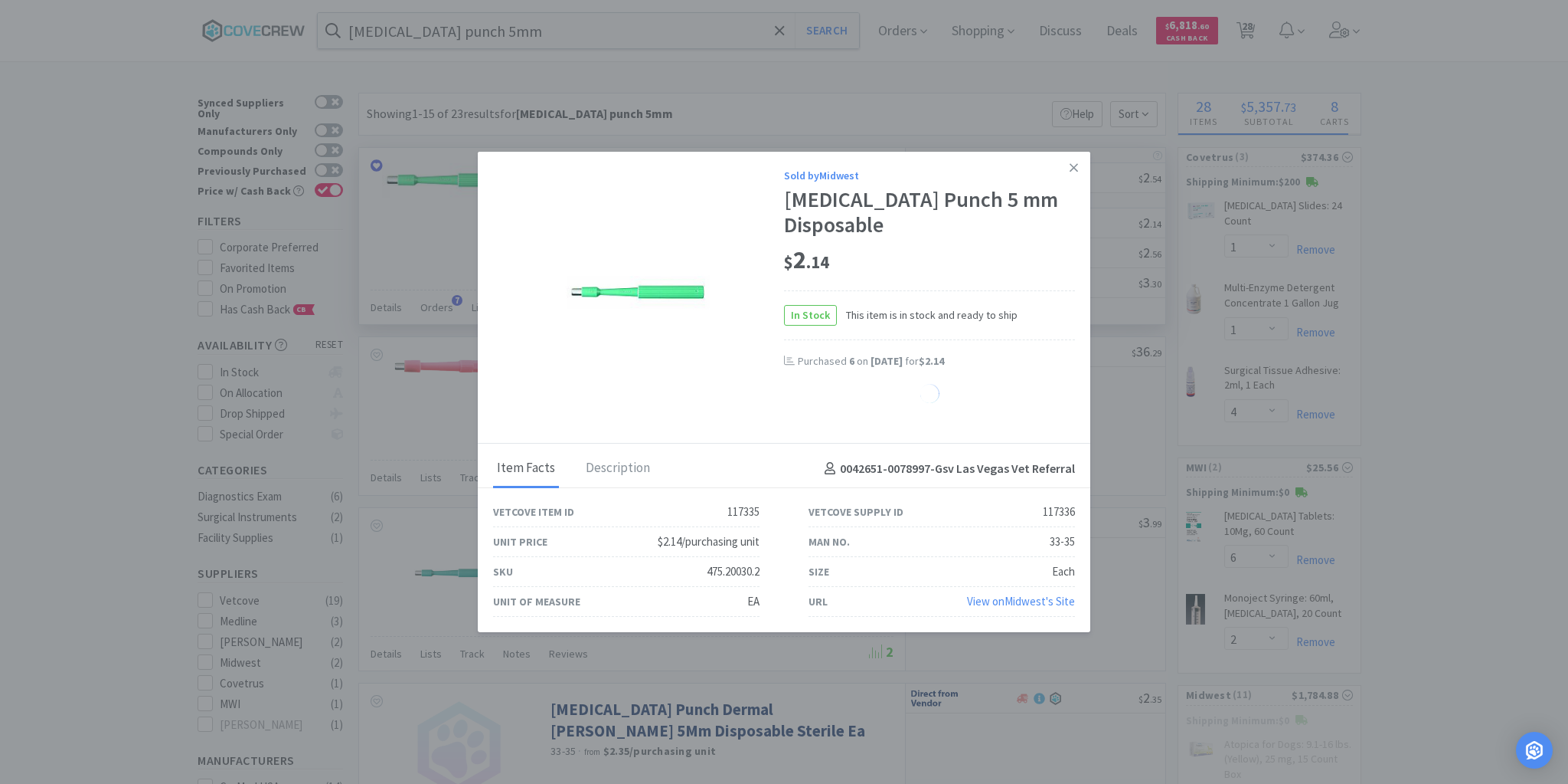
select select "4"
select select "3"
select select "4"
select select "20"
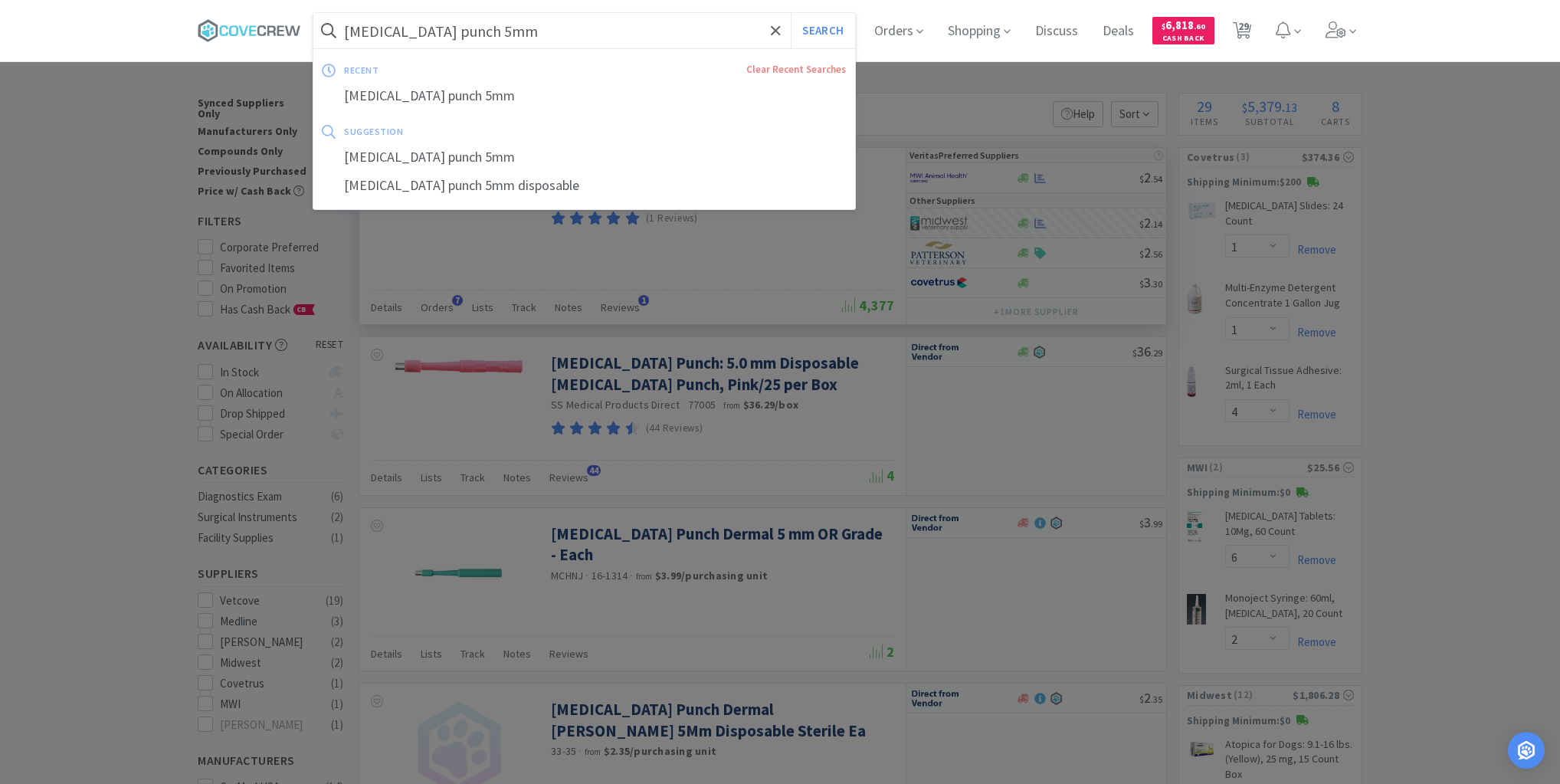
drag, startPoint x: 723, startPoint y: 32, endPoint x: 731, endPoint y: 52, distance: 21.5
click at [723, 34] on input "[MEDICAL_DATA] punch 5mm" at bounding box center [584, 31] width 542 height 35
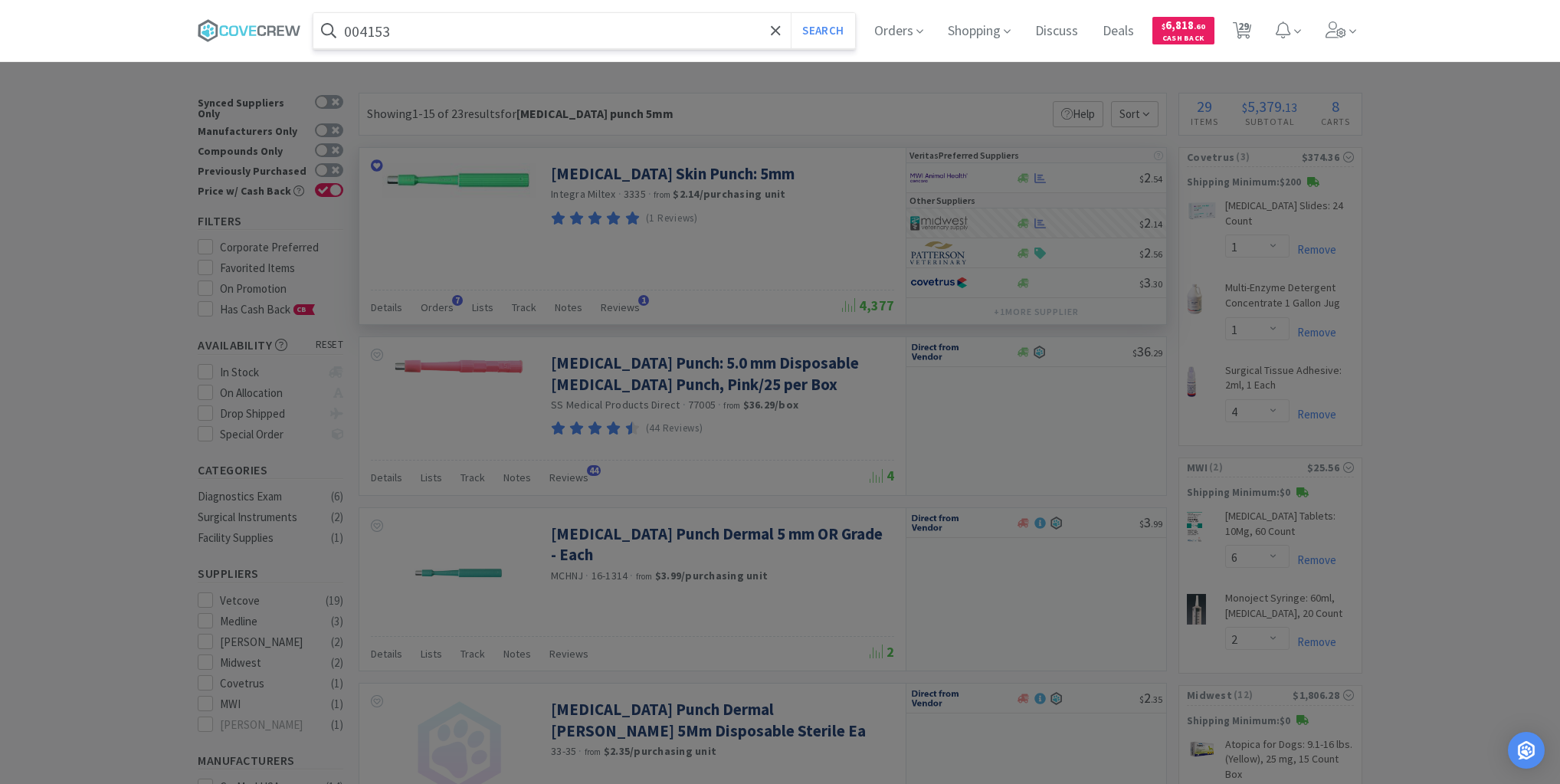
type input "004153"
click at [791, 13] on button "Search" at bounding box center [822, 31] width 63 height 35
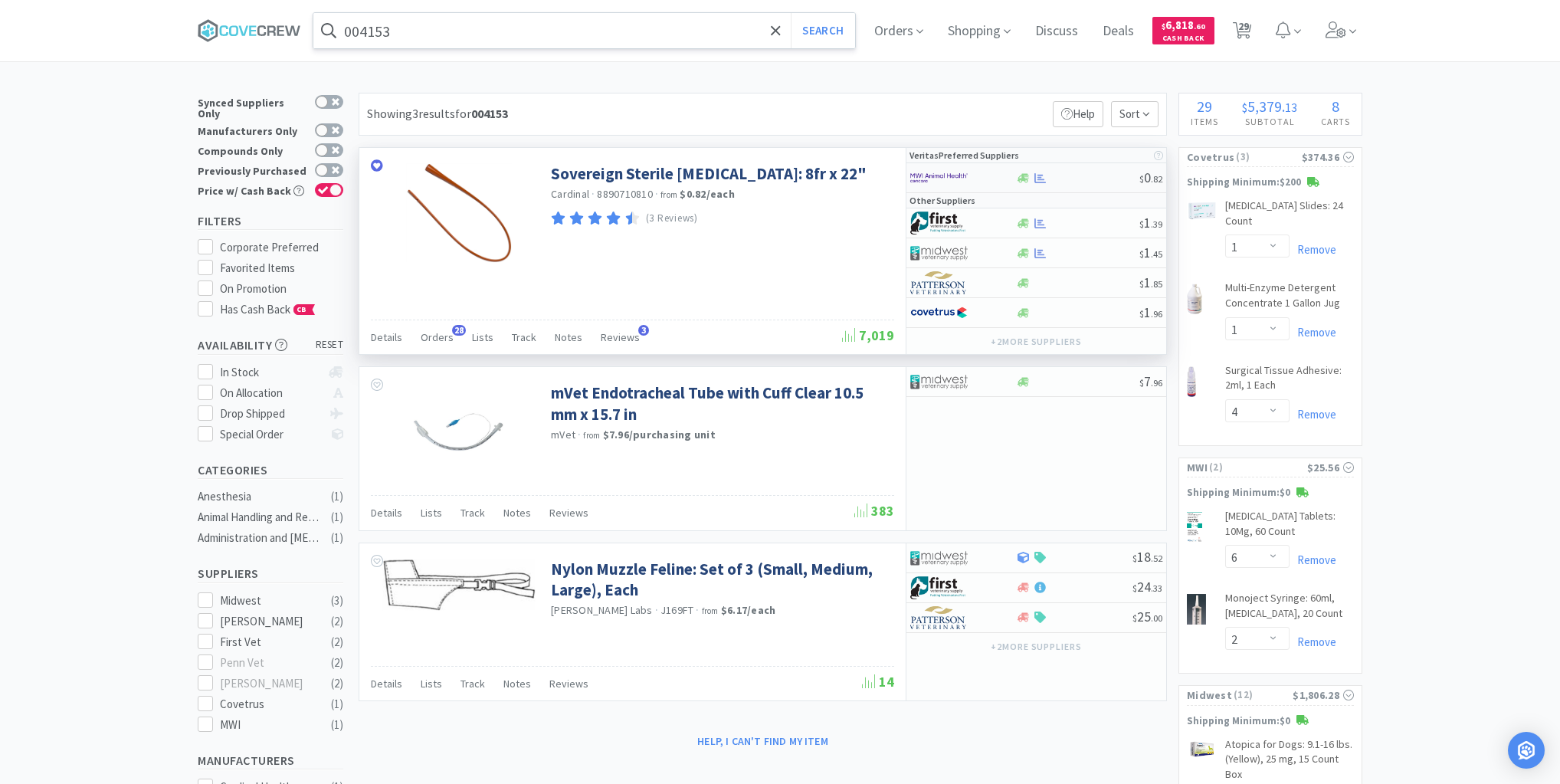
click at [1081, 173] on div at bounding box center [1077, 178] width 125 height 12
select select "10"
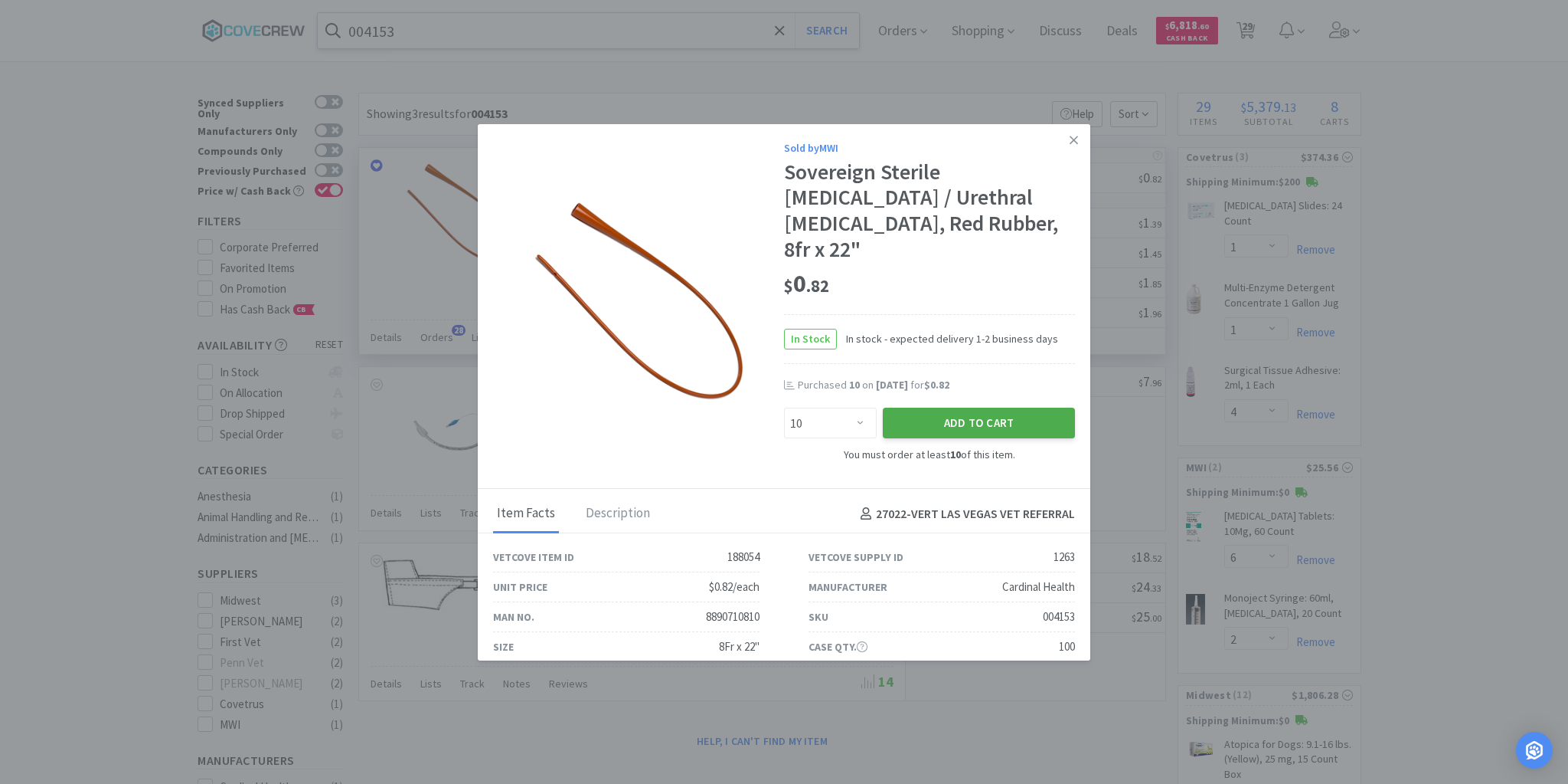
click at [945, 407] on button "Add to Cart" at bounding box center [978, 422] width 192 height 31
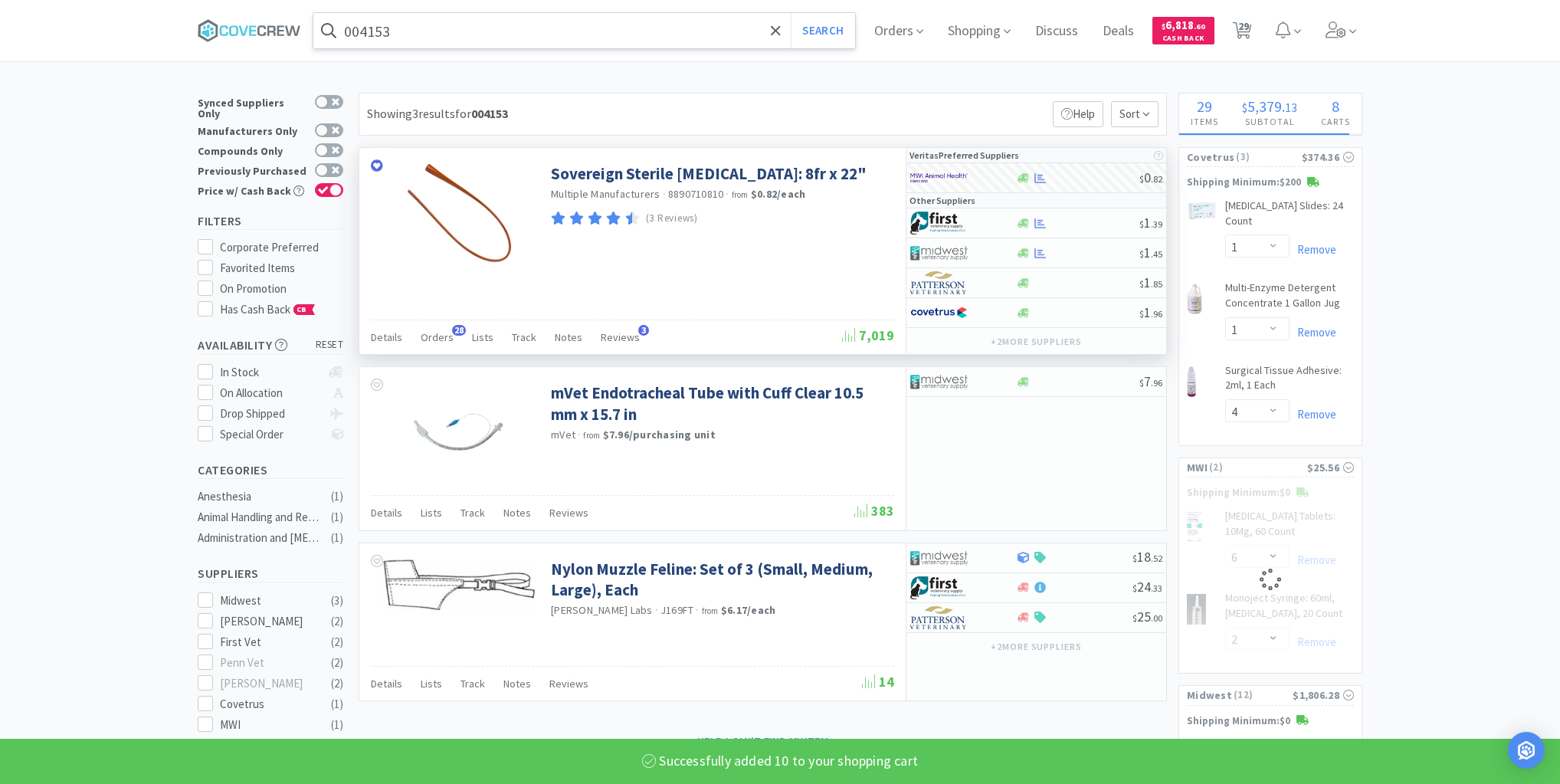
select select "10"
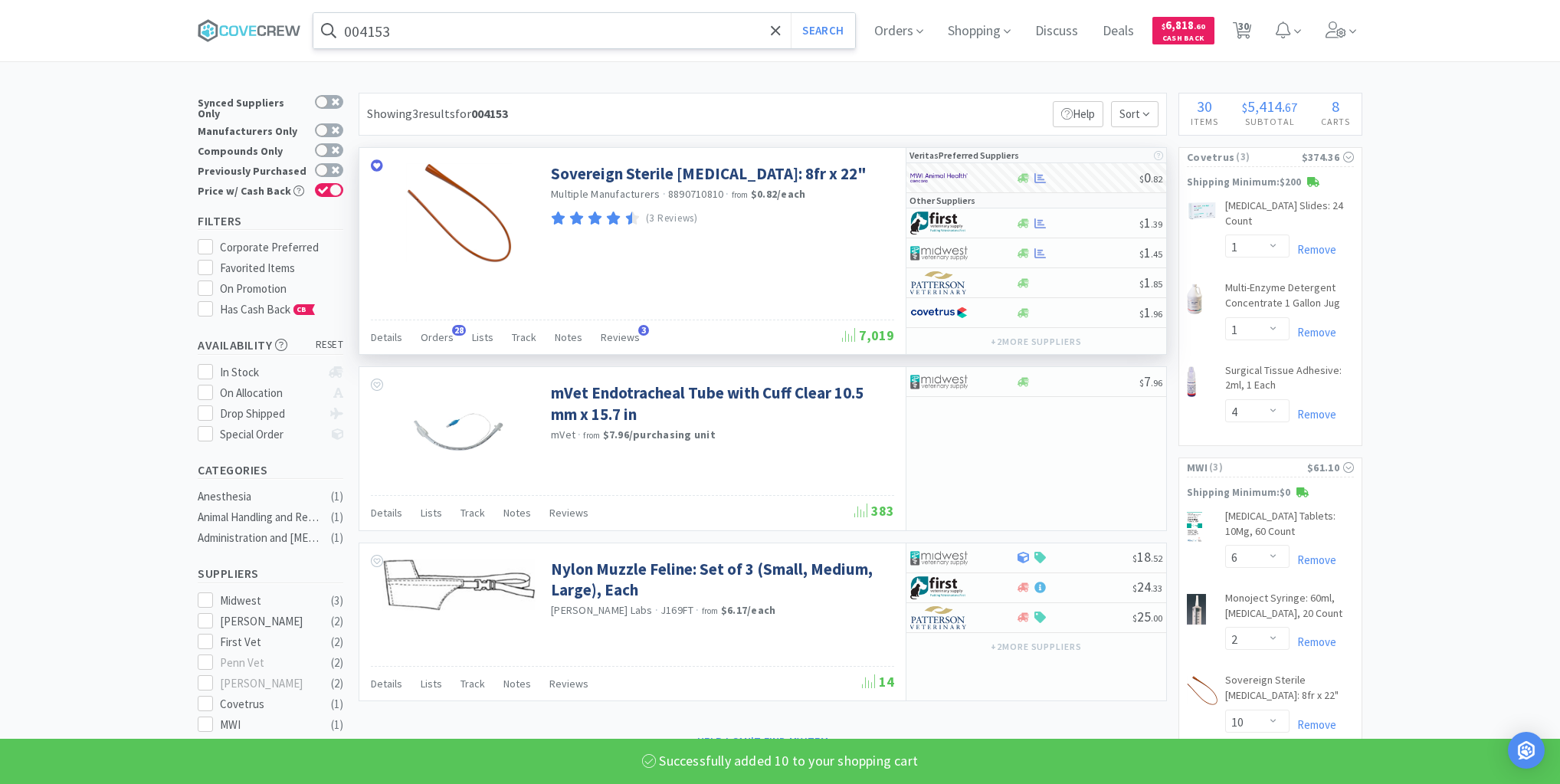
click at [653, 30] on input "004153" at bounding box center [584, 31] width 542 height 35
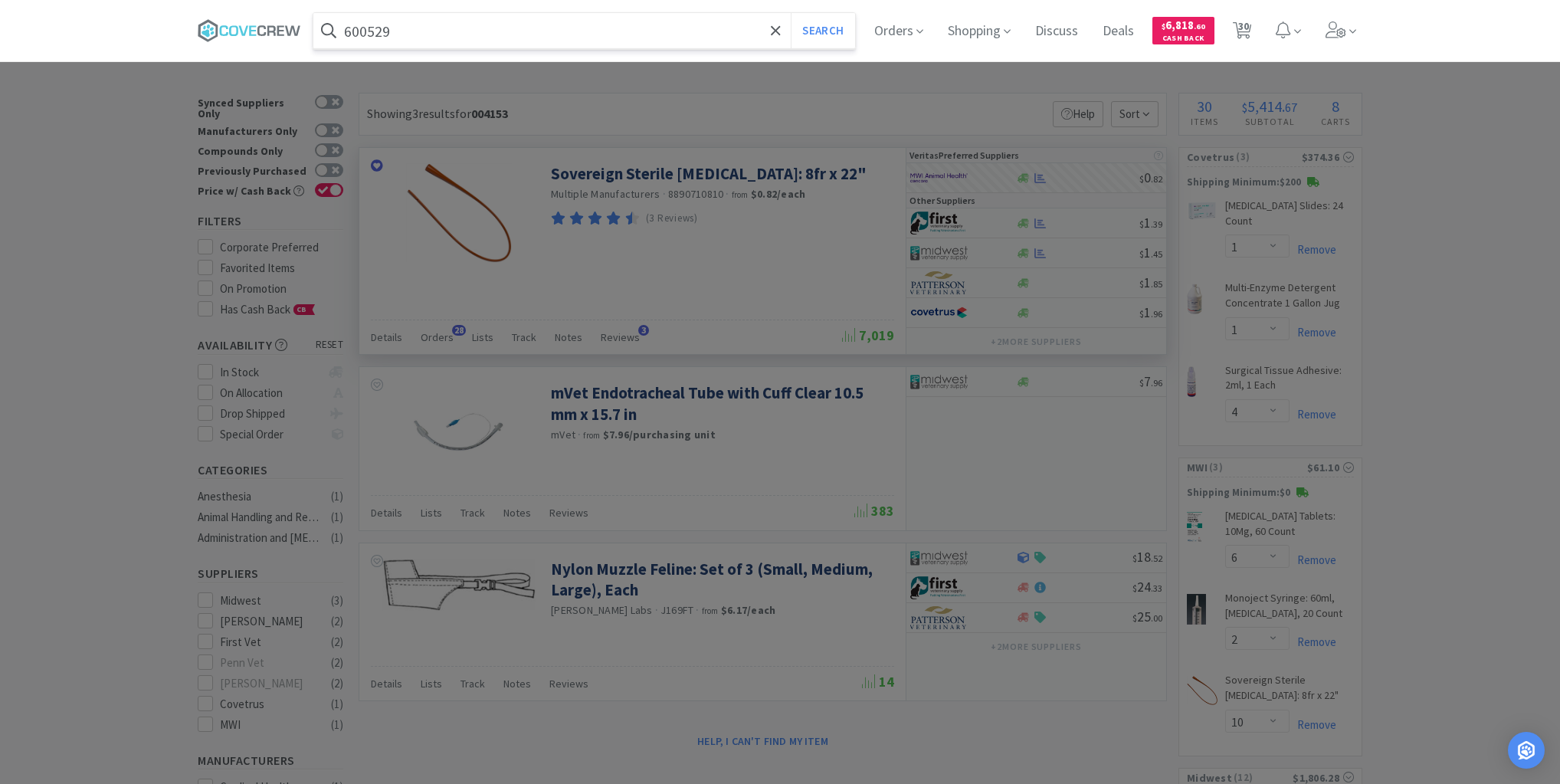
type input "600529"
click at [791, 13] on button "Search" at bounding box center [822, 31] width 63 height 35
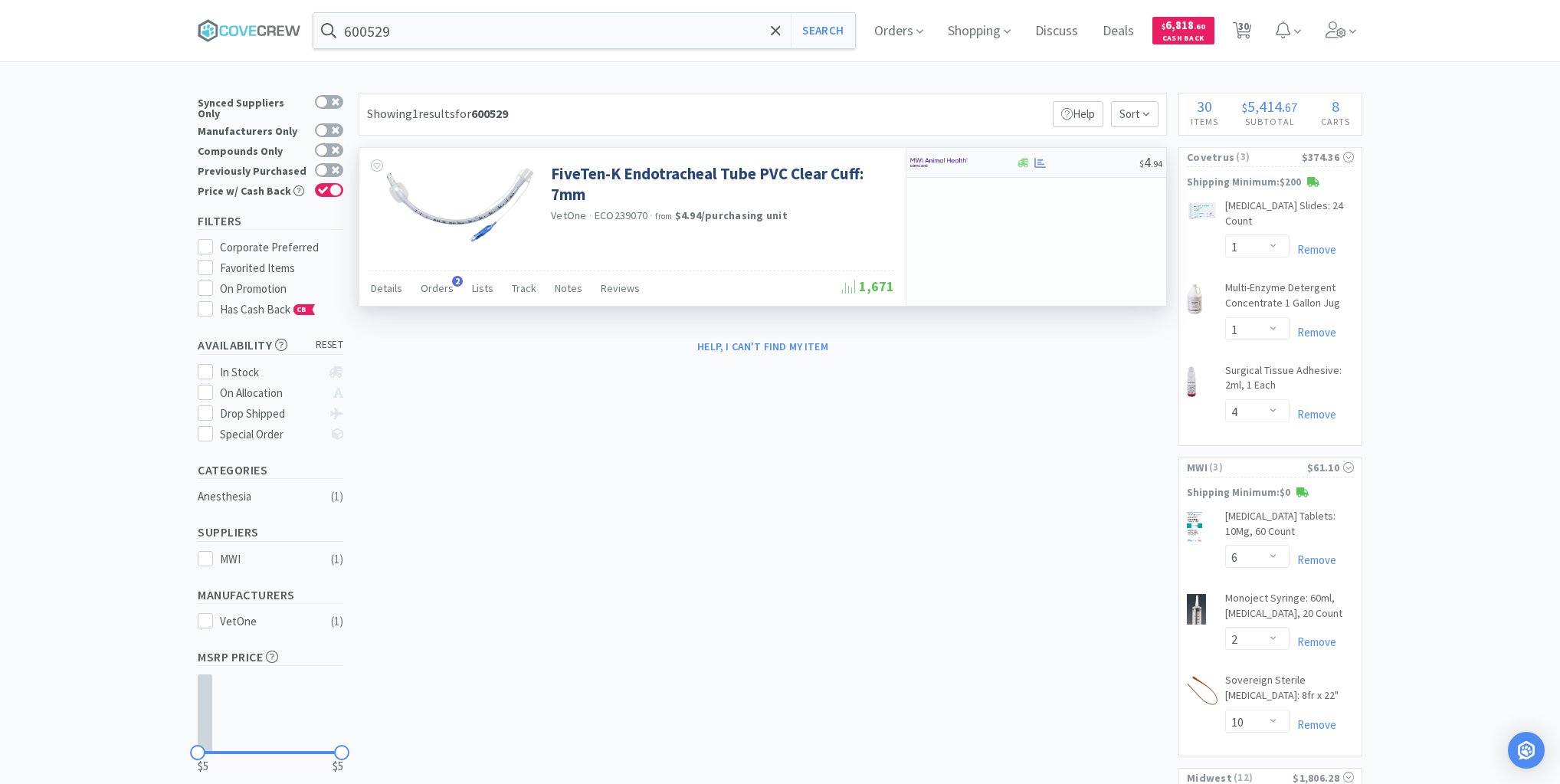
click at [1084, 167] on div at bounding box center [1077, 163] width 125 height 12
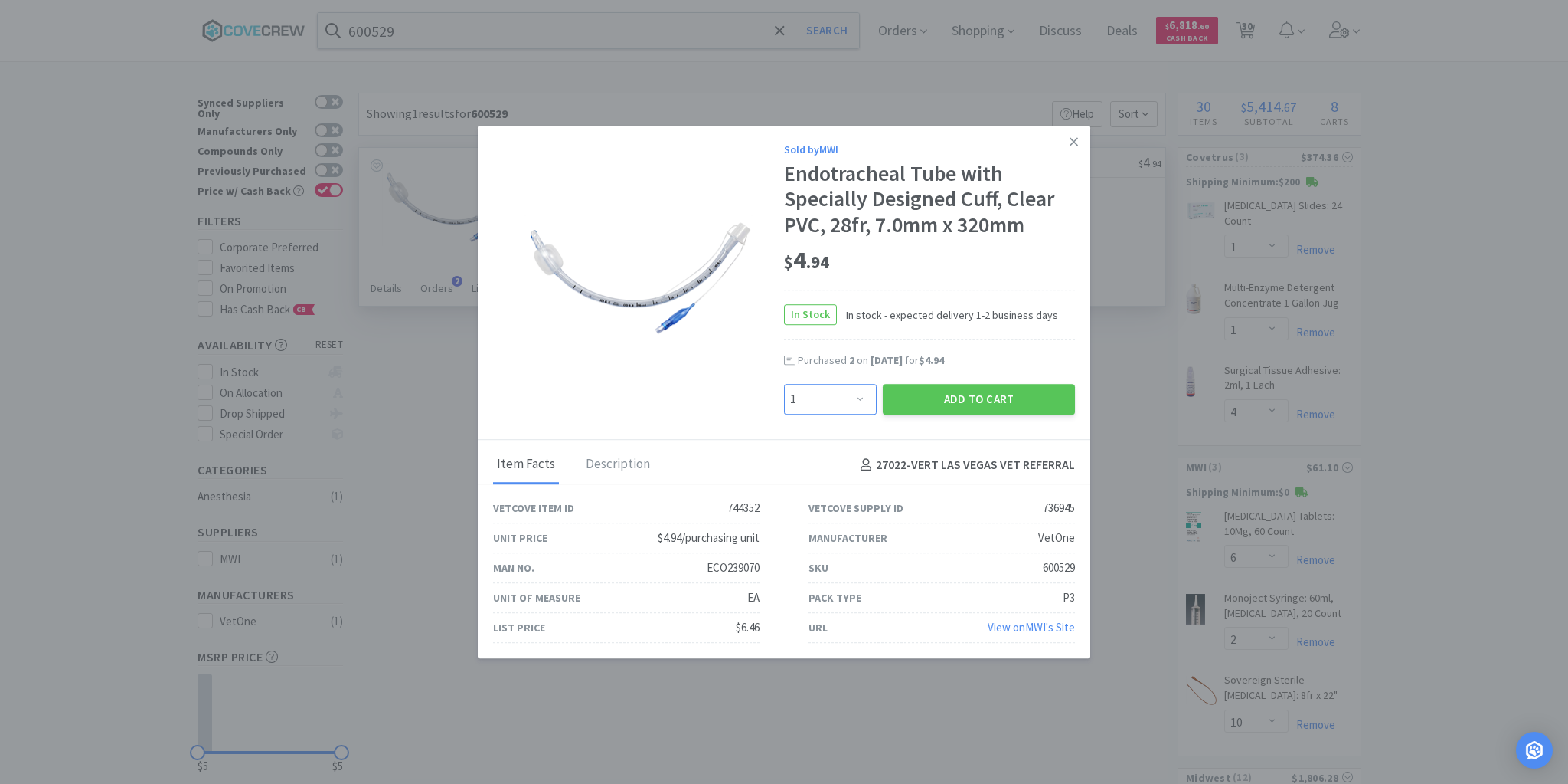
click at [861, 398] on select "Enter Quantity 1 2 3 4 5 6 7 8 9 10 11 12 13 14 15 16 17 18 19 20 Enter Quantity" at bounding box center [831, 399] width 92 height 31
select select "2"
click at [784, 384] on select "Enter Quantity 1 2 3 4 5 6 7 8 9 10 11 12 13 14 15 16 17 18 19 20 Enter Quantity" at bounding box center [831, 399] width 92 height 31
click at [926, 406] on button "Add to Cart" at bounding box center [978, 399] width 192 height 31
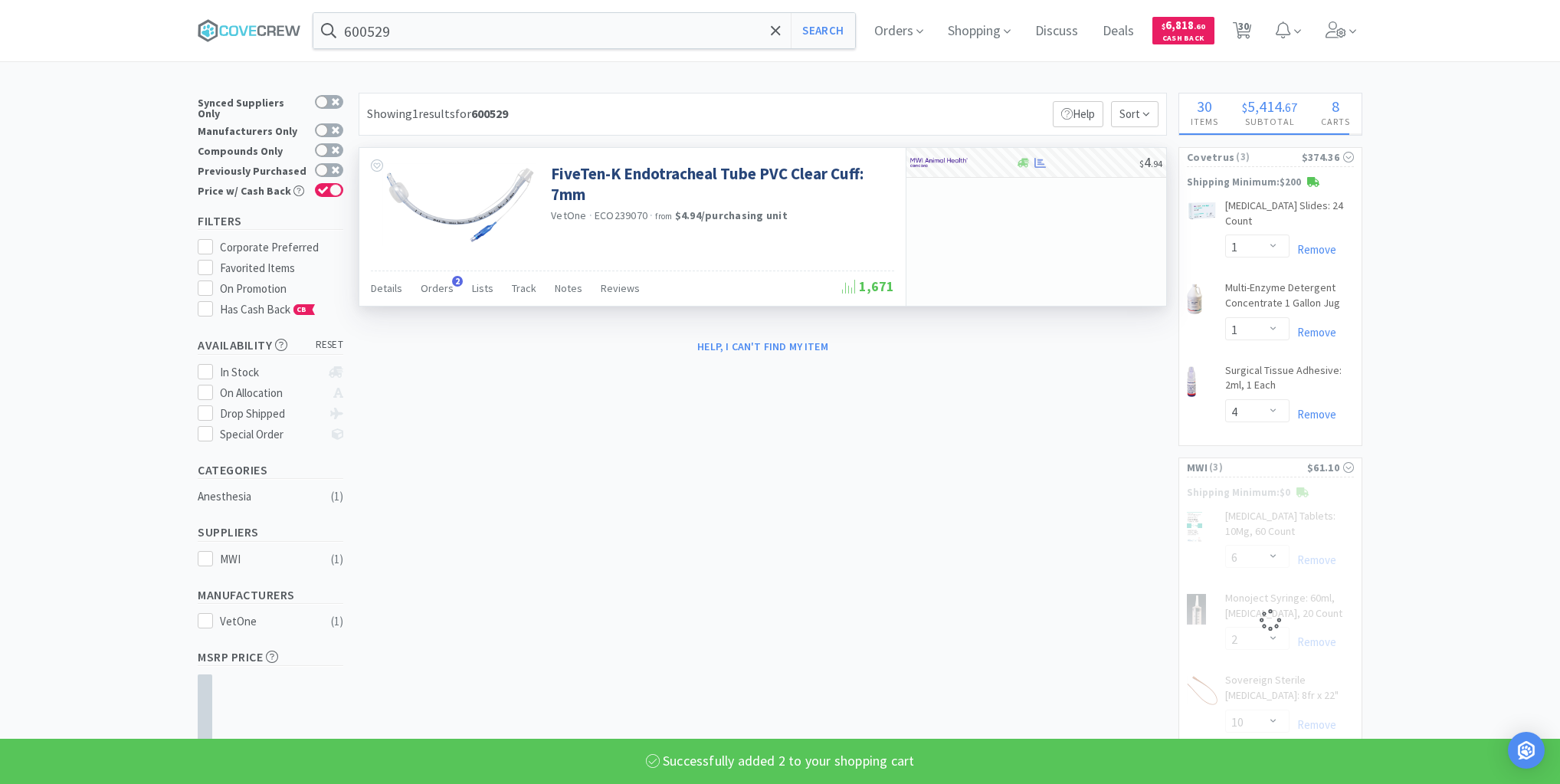
select select "2"
select select "10"
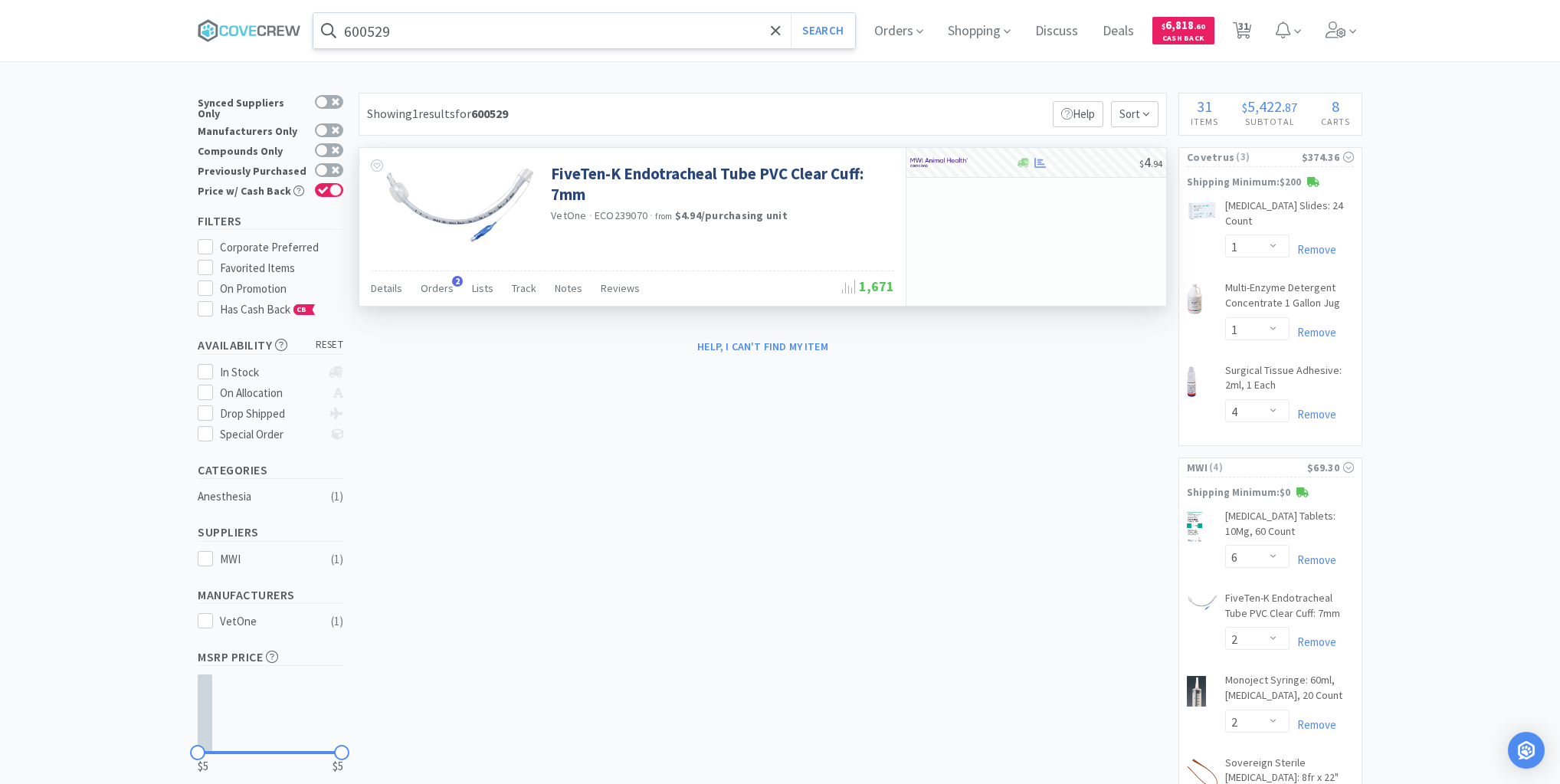
click at [466, 33] on input "600529" at bounding box center [584, 31] width 542 height 35
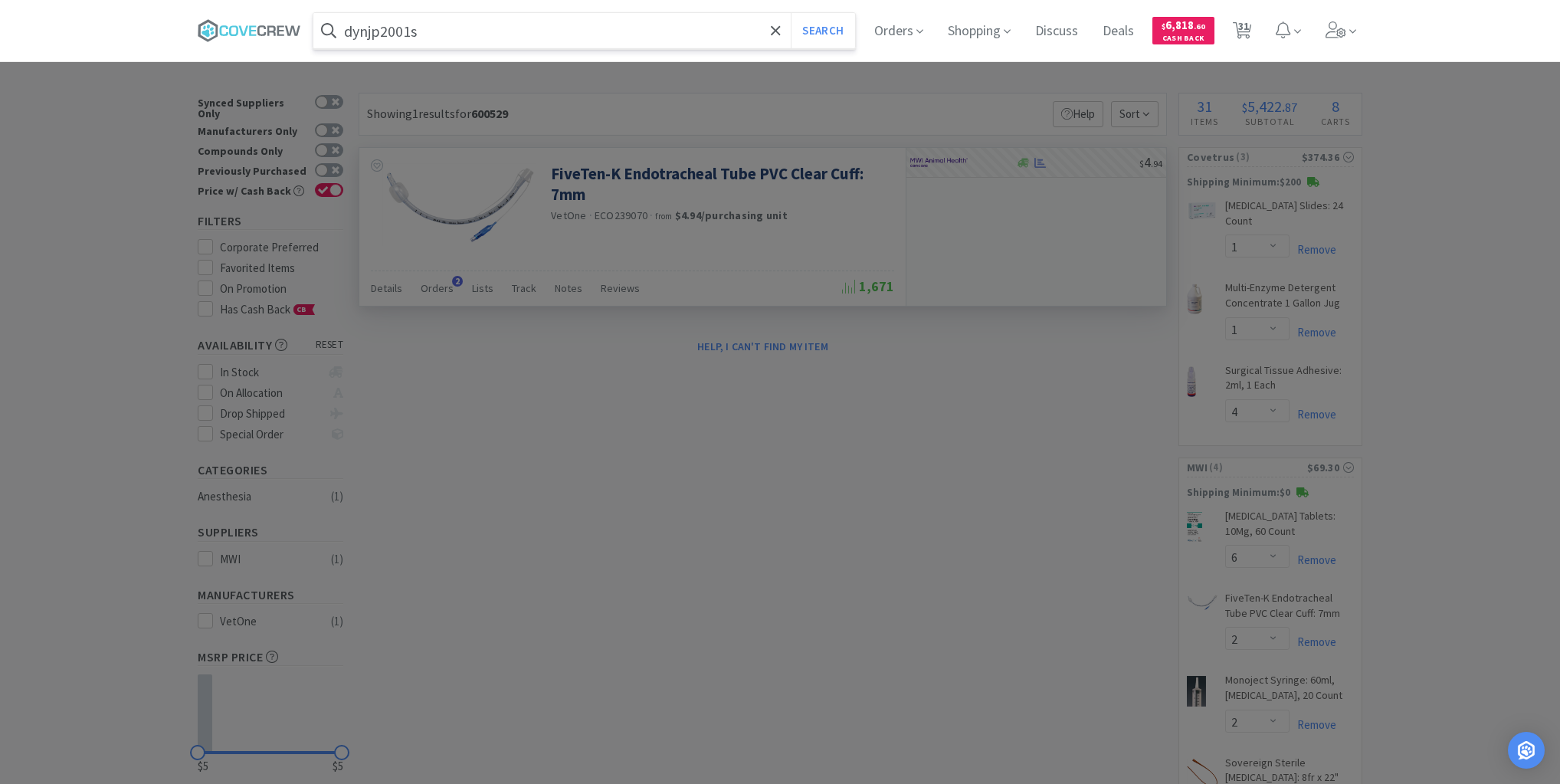
type input "dynjp2001s"
click at [791, 13] on button "Search" at bounding box center [822, 31] width 63 height 35
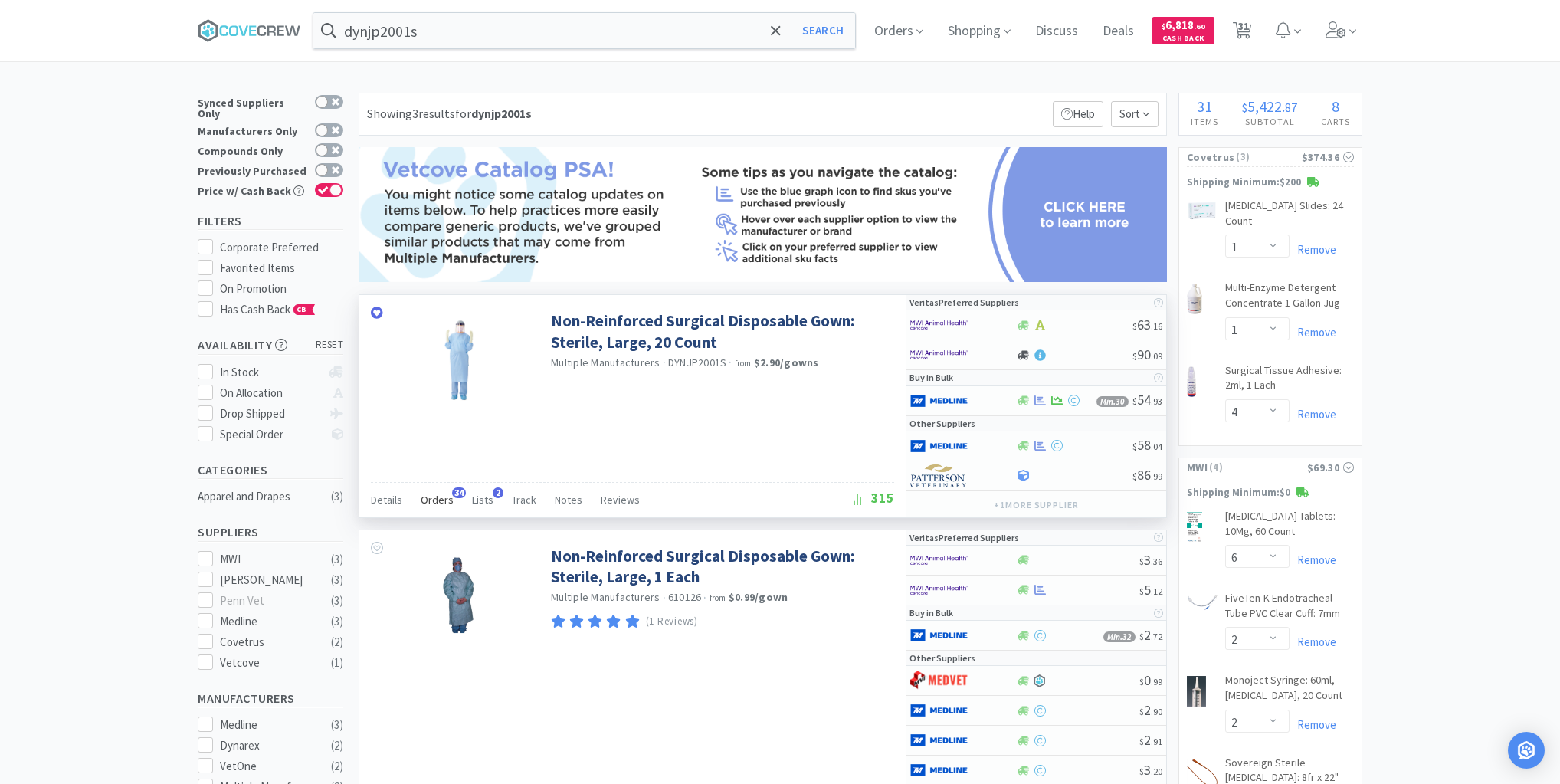
click at [428, 496] on span "Orders" at bounding box center [437, 500] width 33 height 14
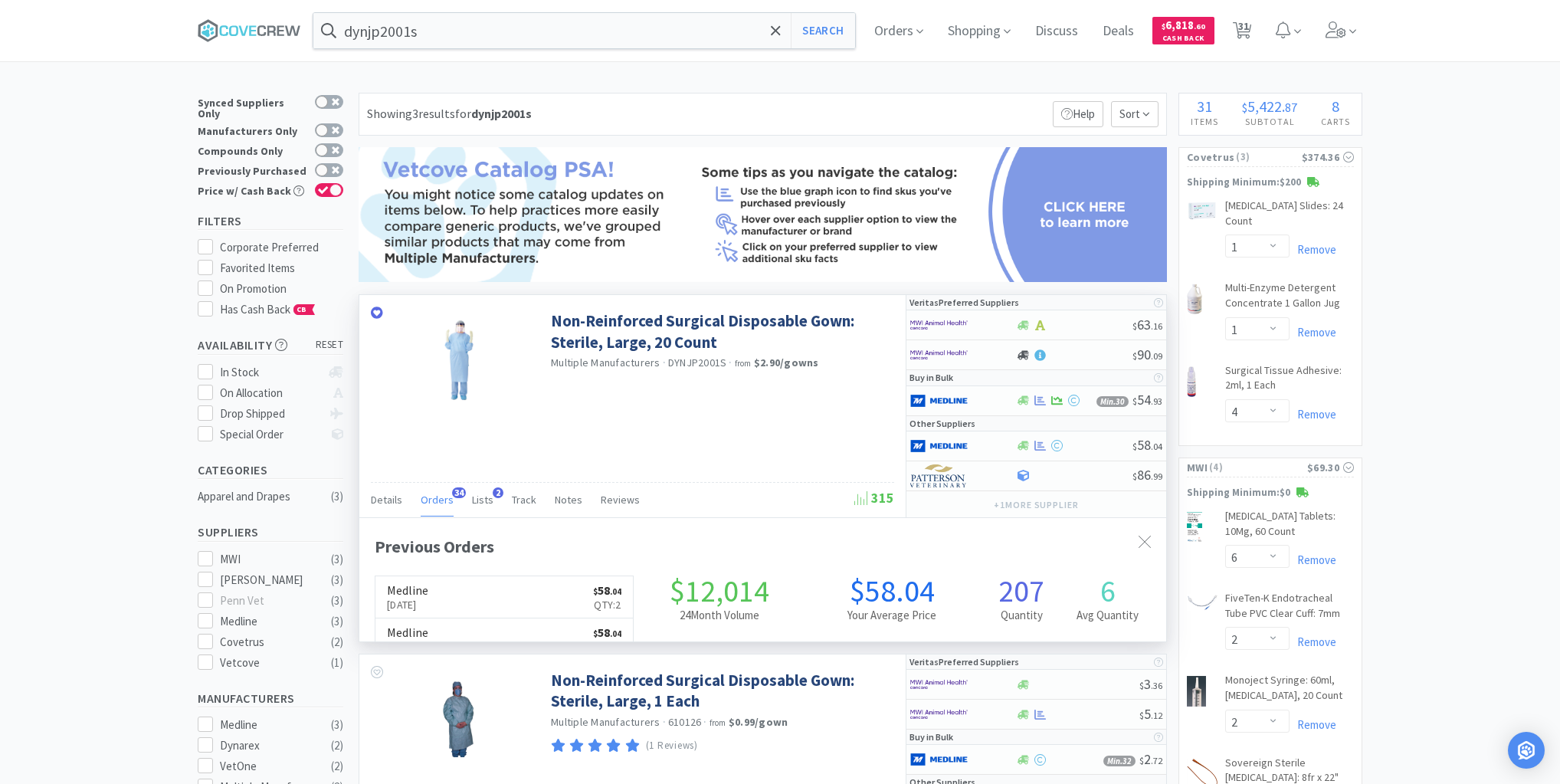
scroll to position [411, 807]
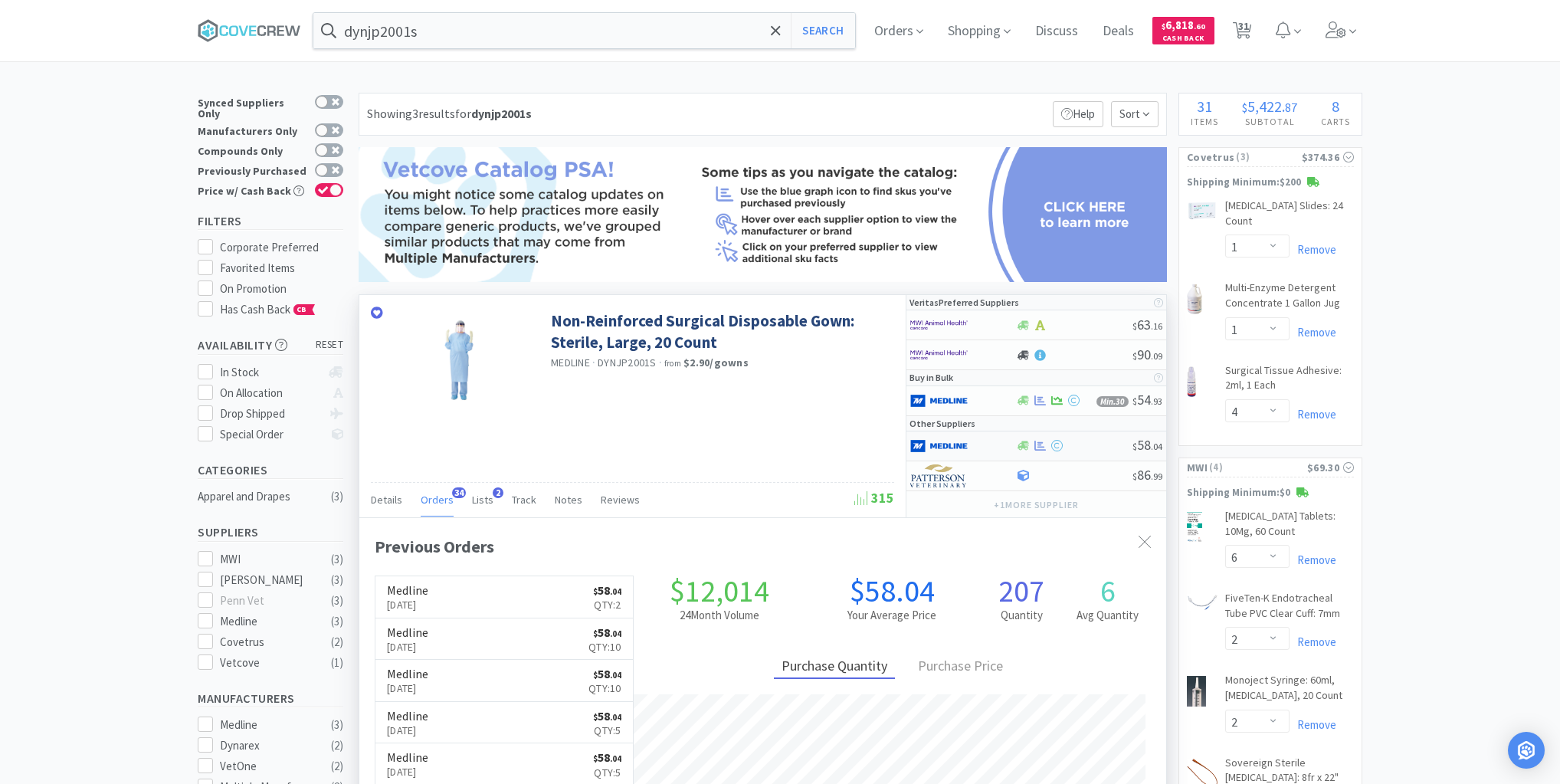
click at [998, 448] on div at bounding box center [962, 446] width 105 height 26
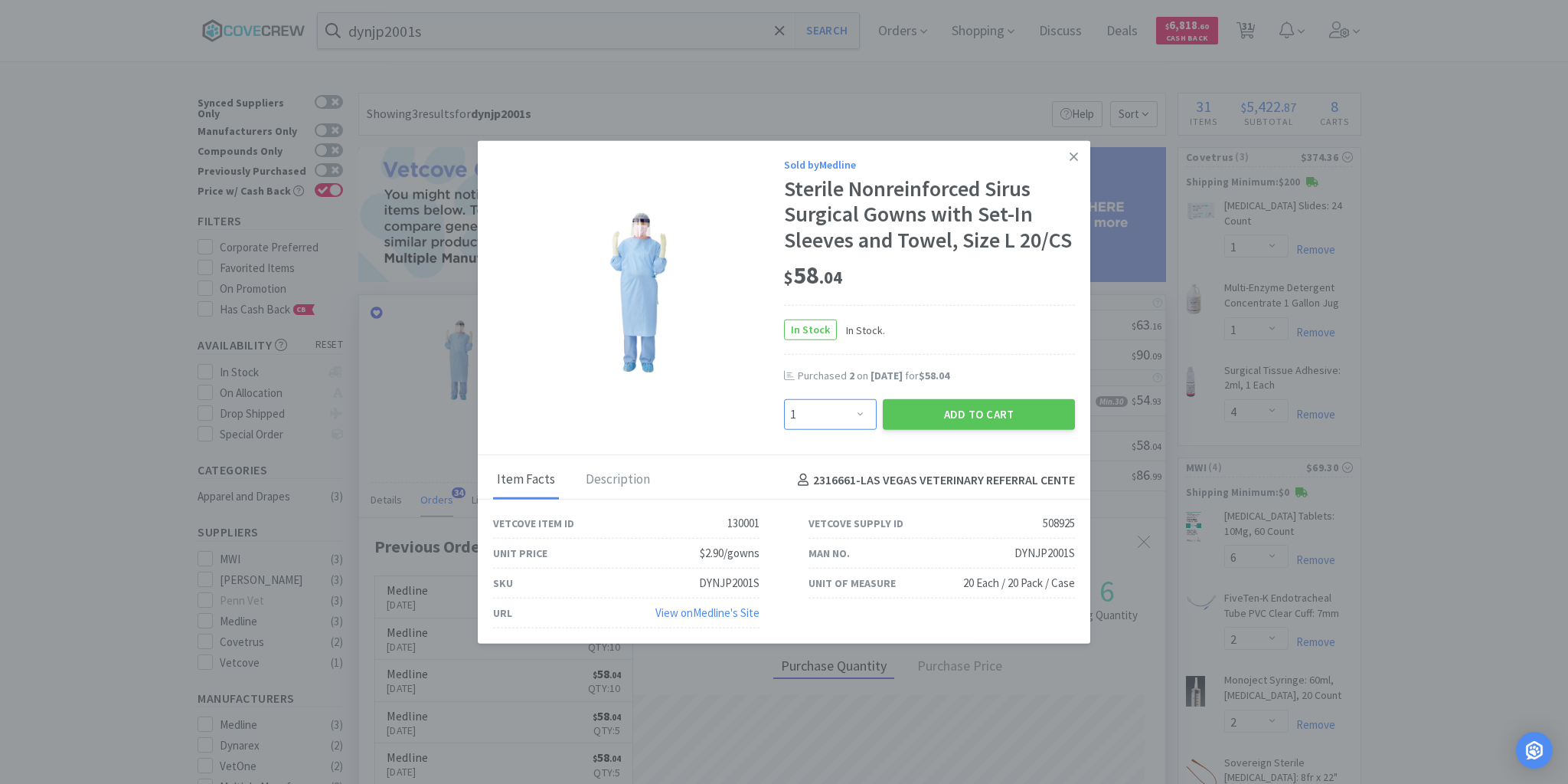
click at [862, 414] on select "Enter Quantity 1 2 3 4 5 6 7 8 9 10 11 12 13 14 15 16 17 18 19 20 Enter Quantity" at bounding box center [831, 414] width 92 height 31
select select "6"
click at [784, 399] on select "Enter Quantity 1 2 3 4 5 6 7 8 9 10 11 12 13 14 15 16 17 18 19 20 Enter Quantity" at bounding box center [831, 414] width 92 height 31
click at [948, 412] on button "Add to Cart" at bounding box center [978, 414] width 192 height 31
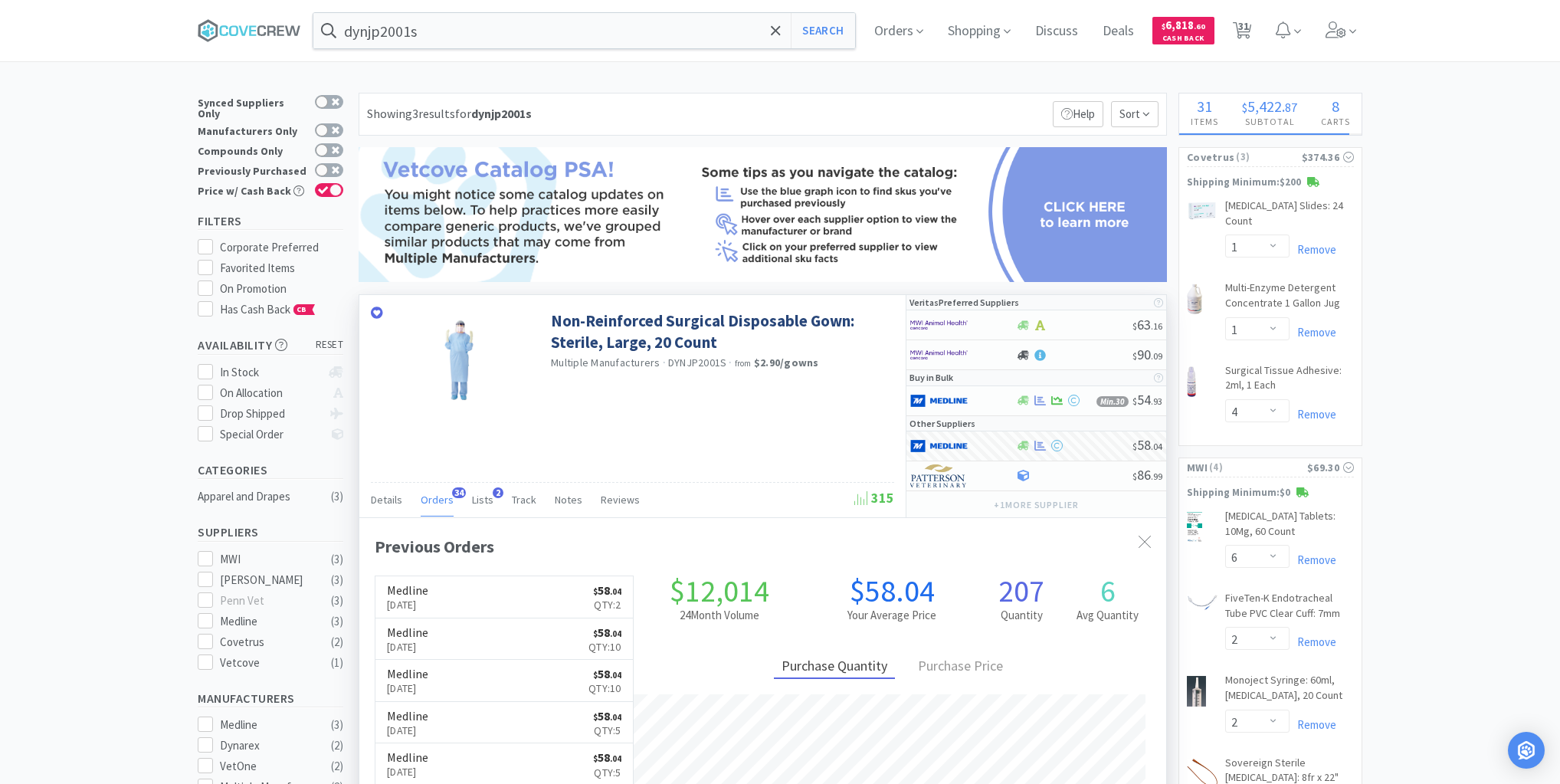
select select "6"
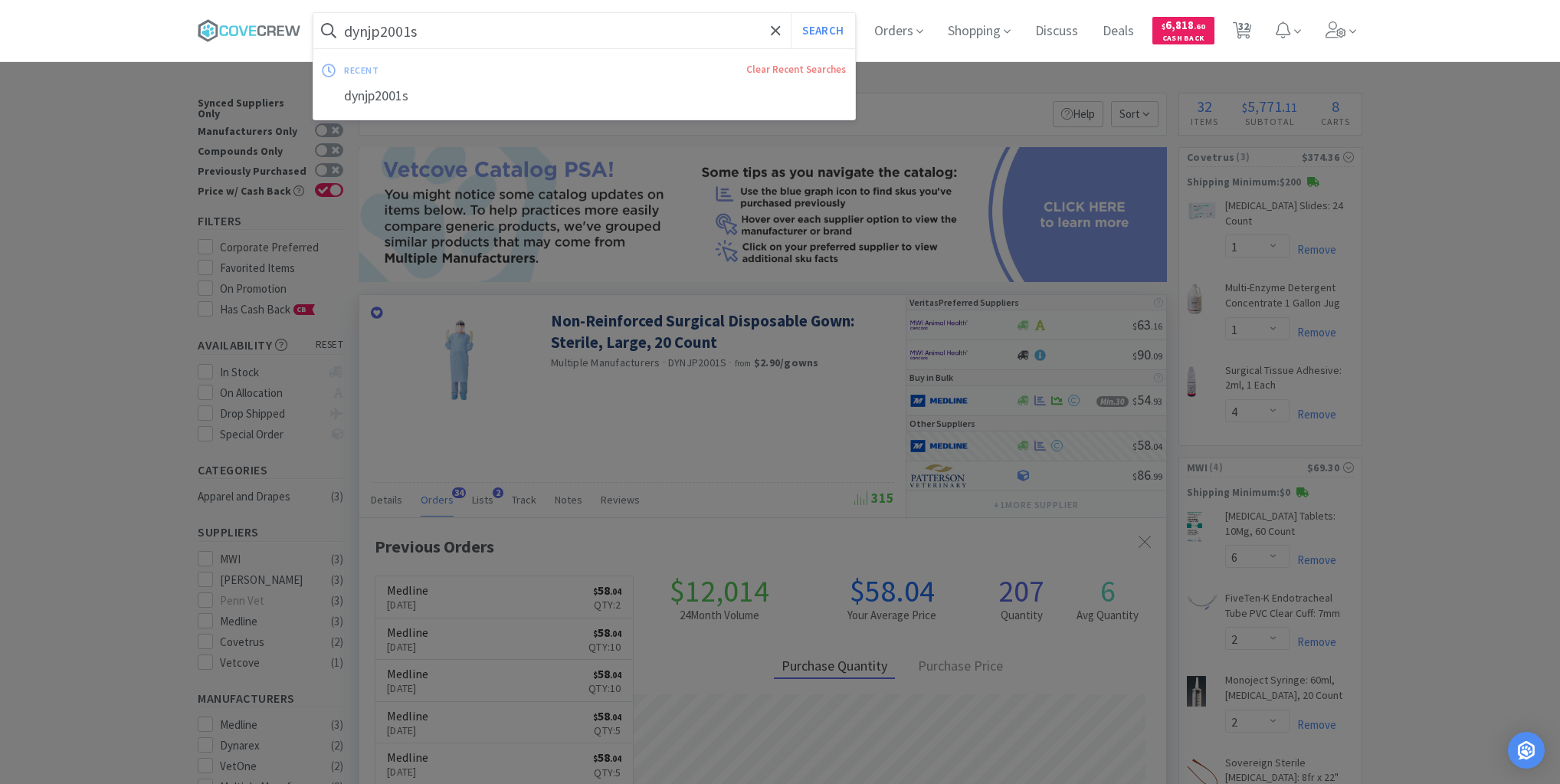
click at [665, 34] on input "dynjp2001s" at bounding box center [584, 31] width 542 height 35
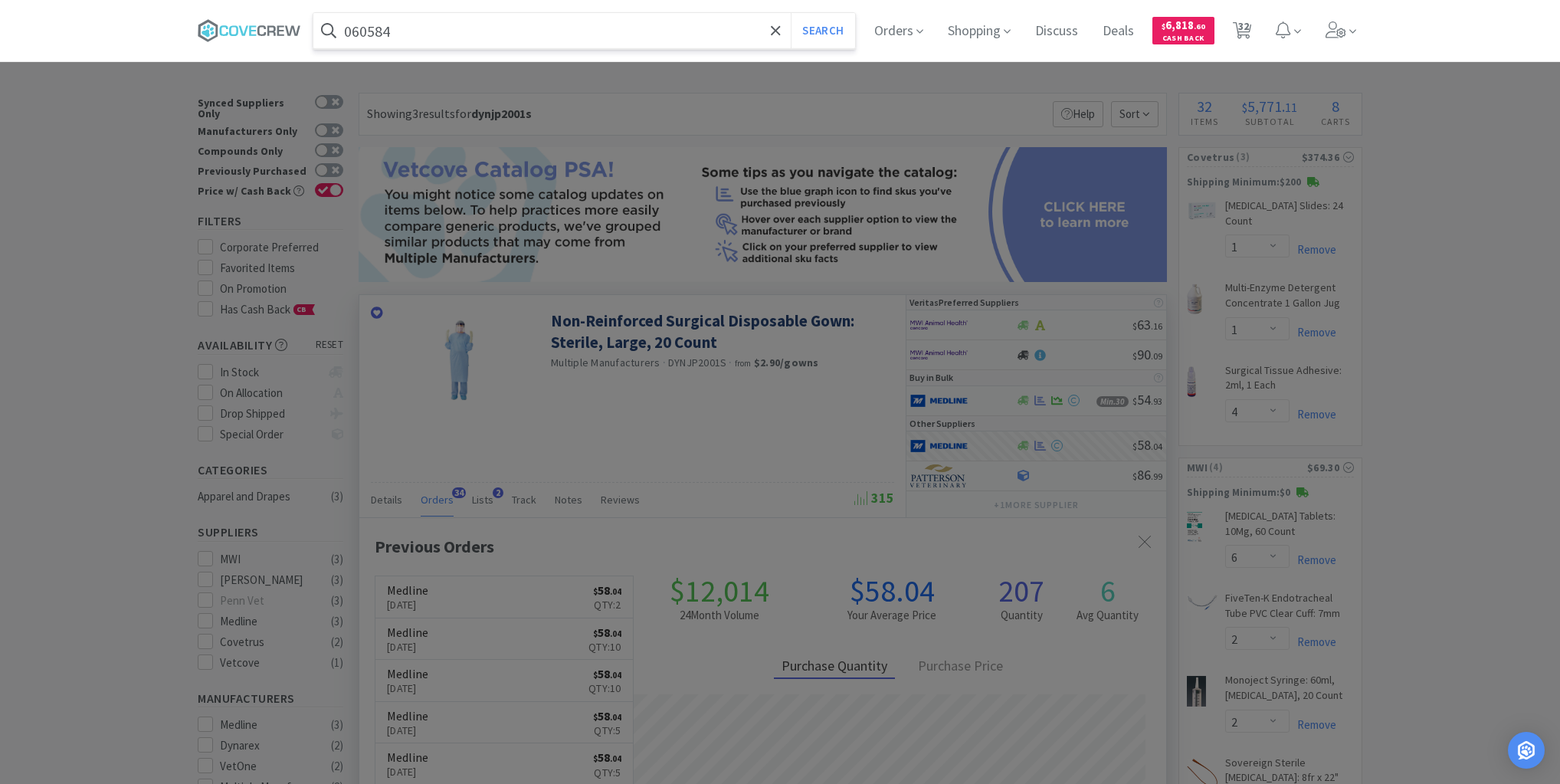
type input "060584"
click at [791, 13] on button "Search" at bounding box center [822, 31] width 63 height 35
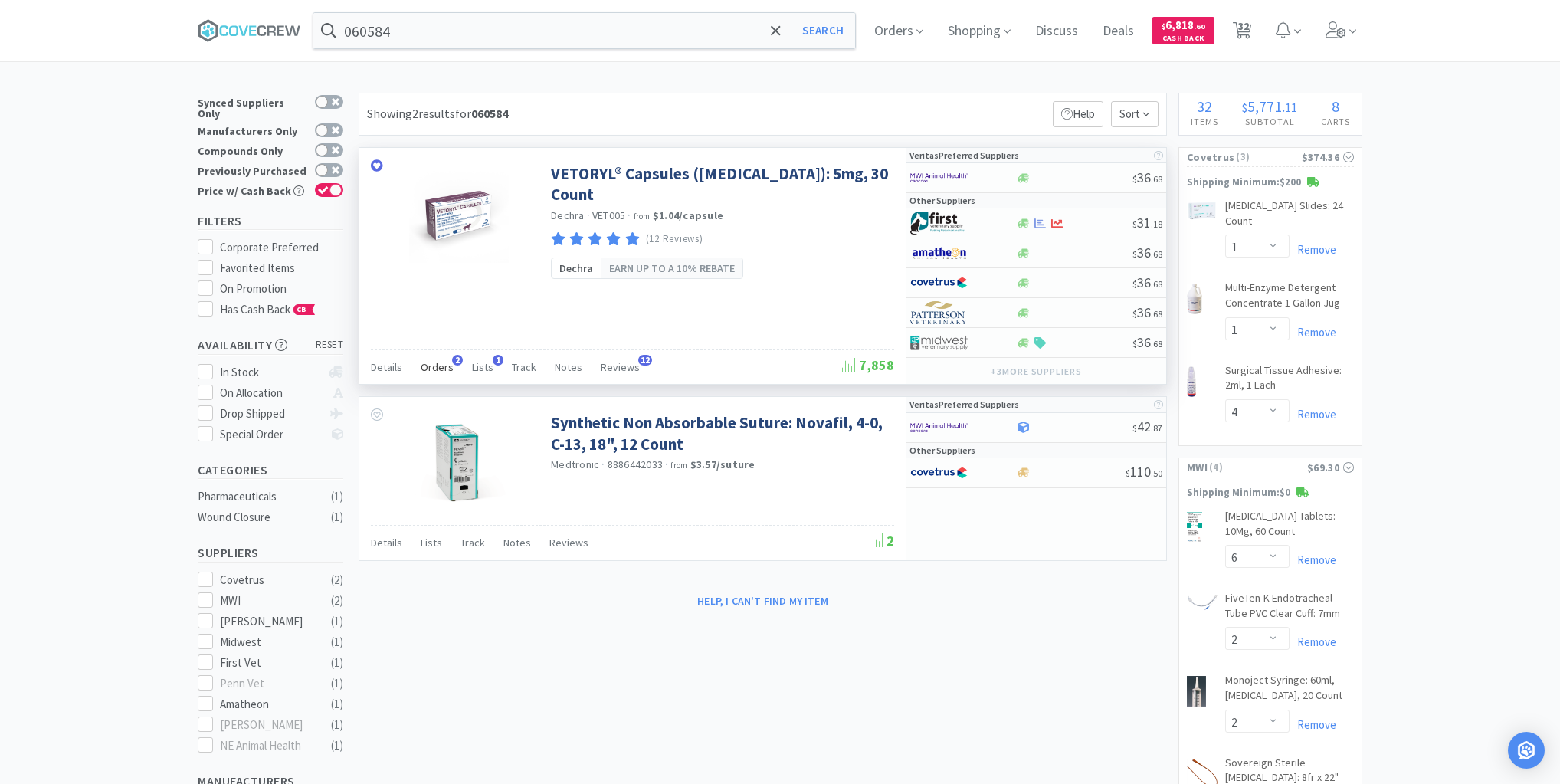
click at [438, 370] on span "Orders" at bounding box center [437, 367] width 33 height 14
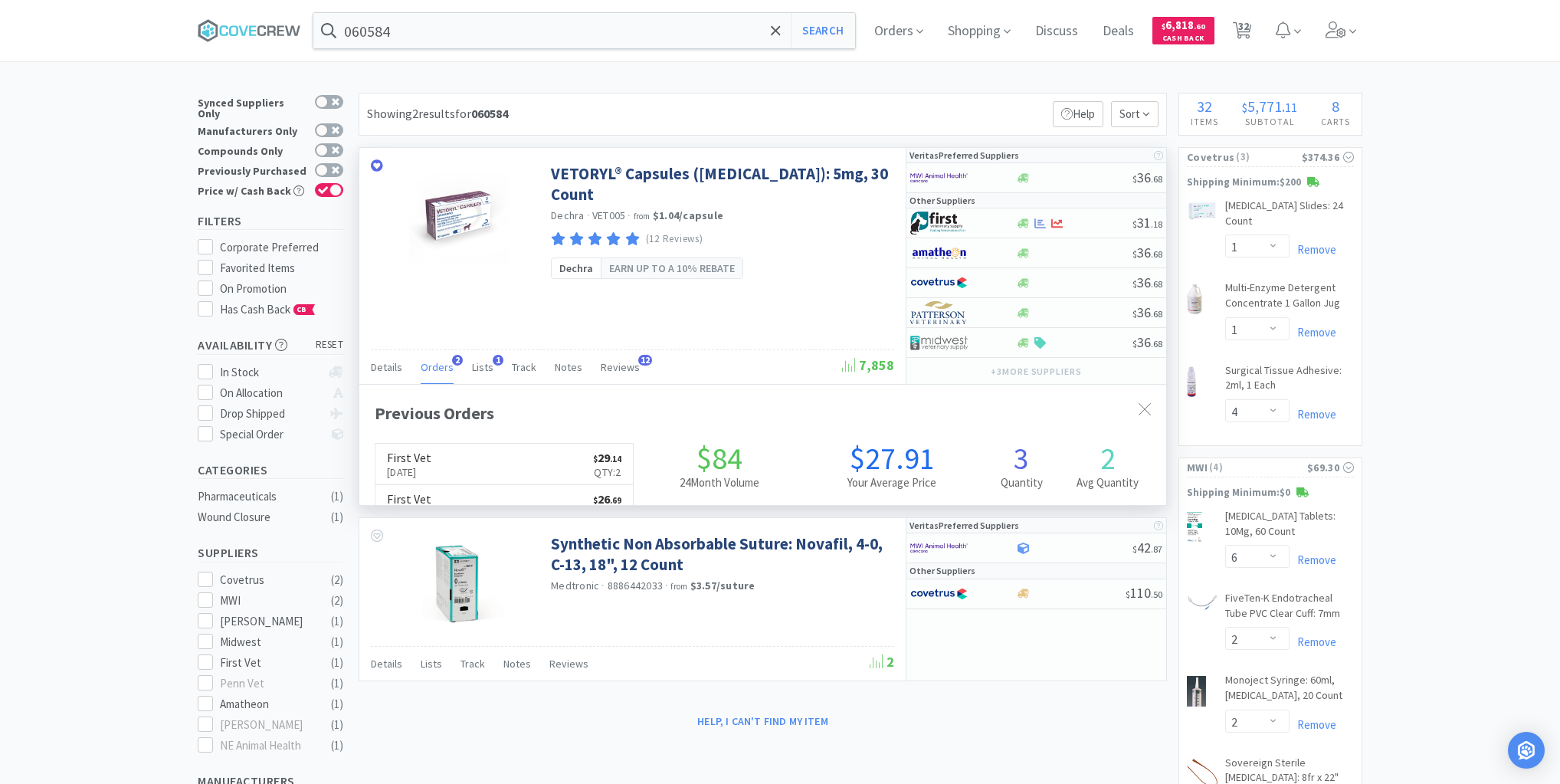
scroll to position [396, 807]
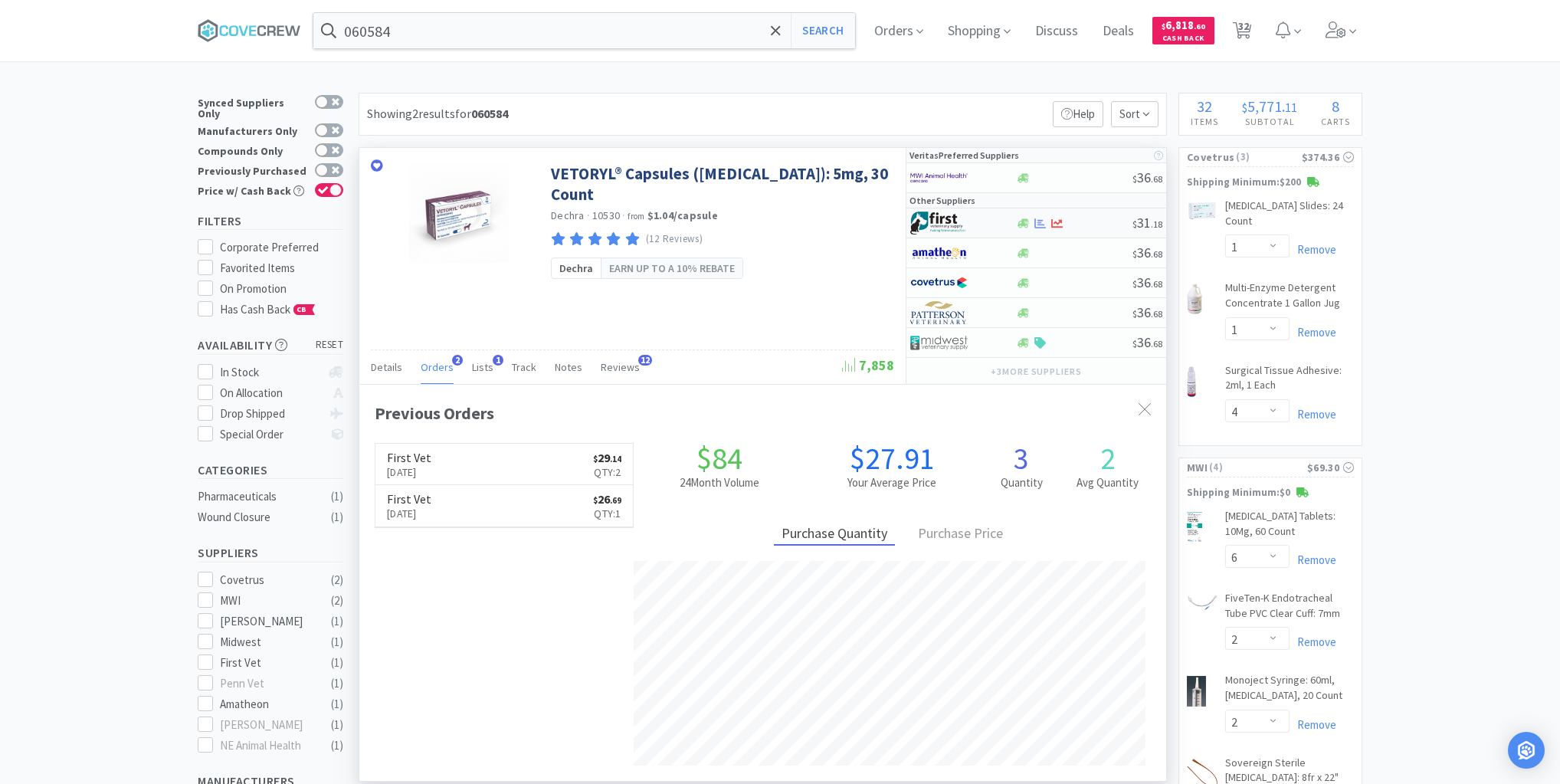
click at [1107, 221] on div at bounding box center [1074, 223] width 117 height 12
select select "1"
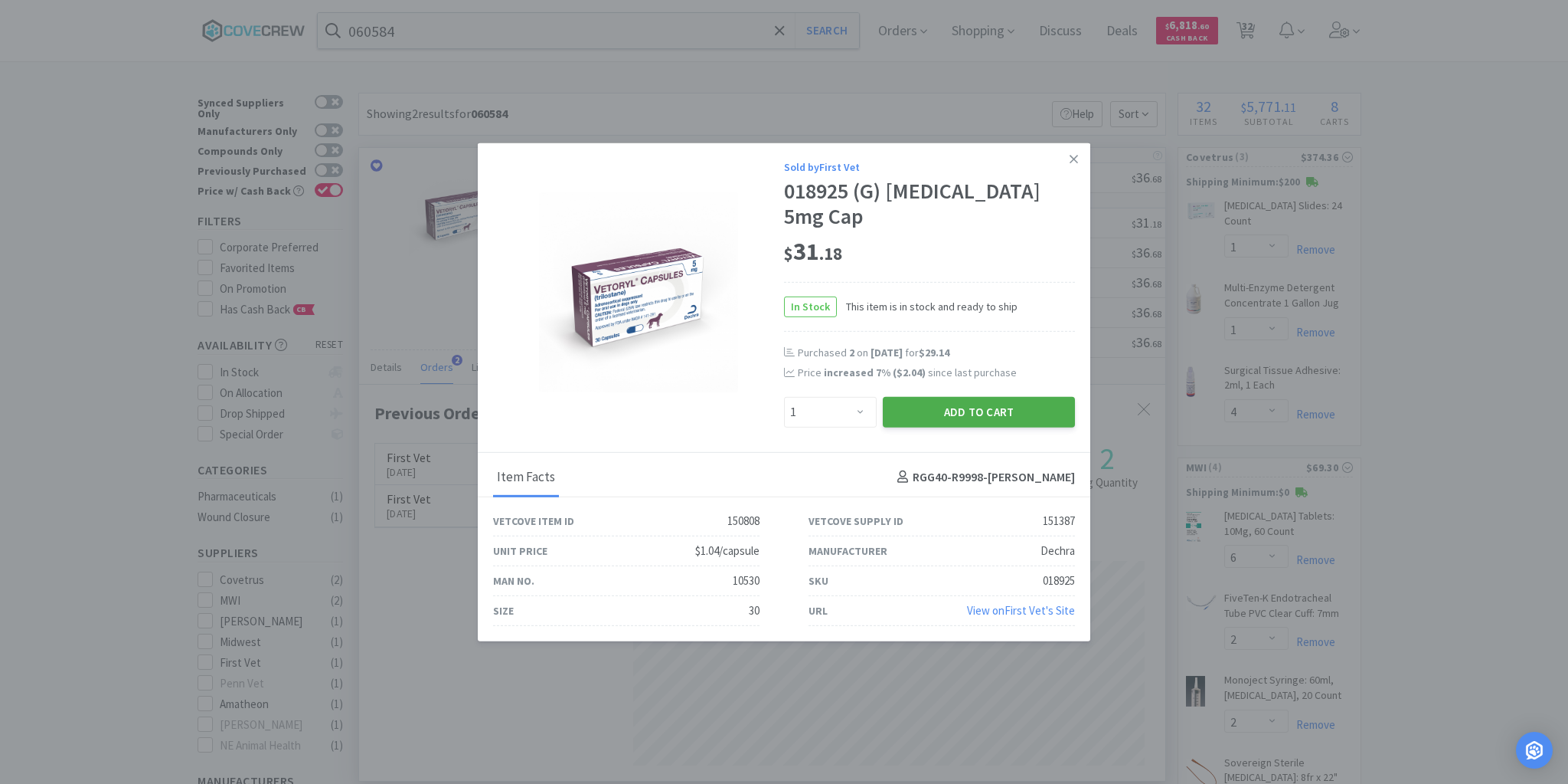
click at [981, 399] on button "Add to Cart" at bounding box center [978, 411] width 192 height 31
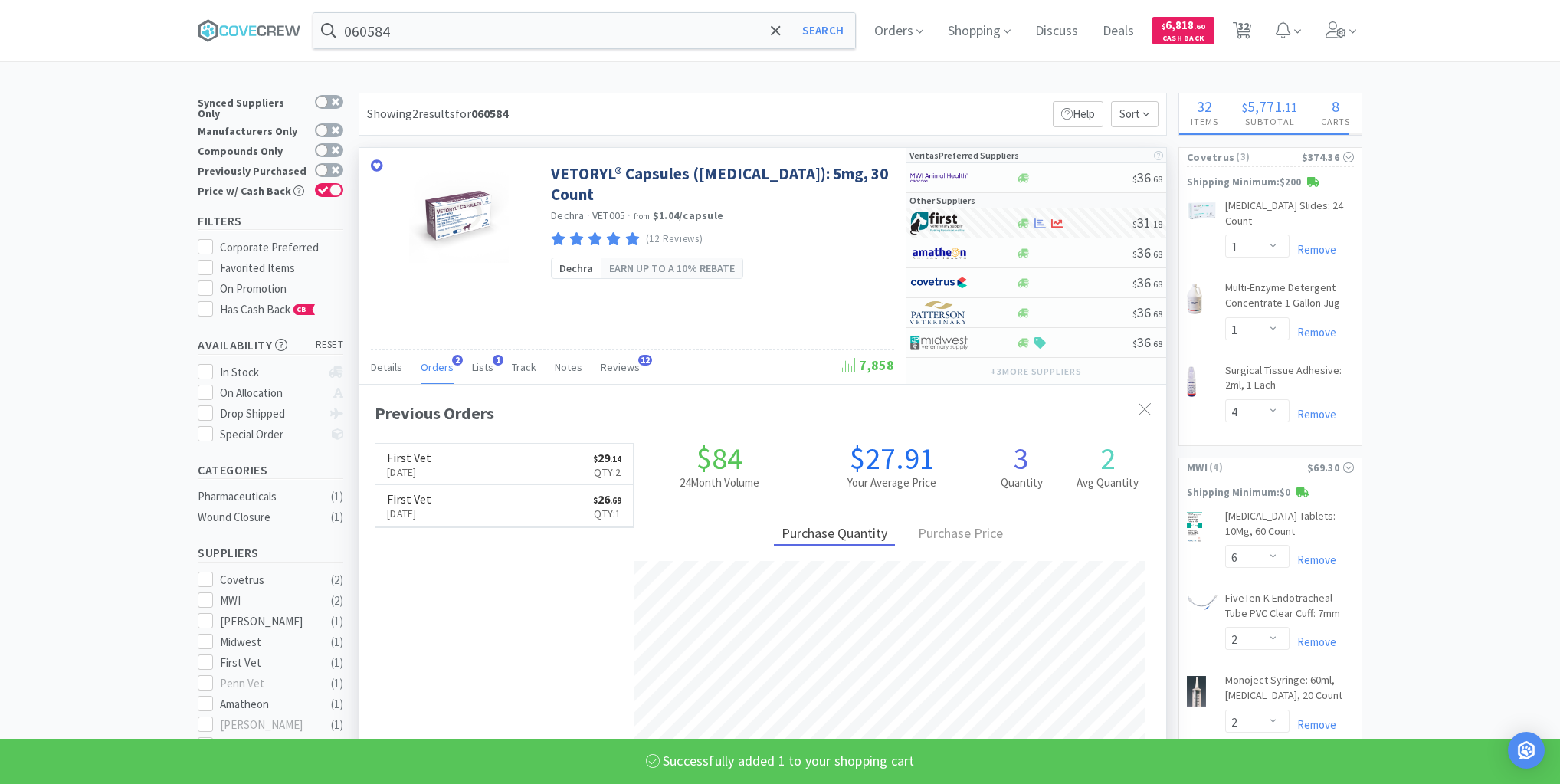
select select "1"
select select "2"
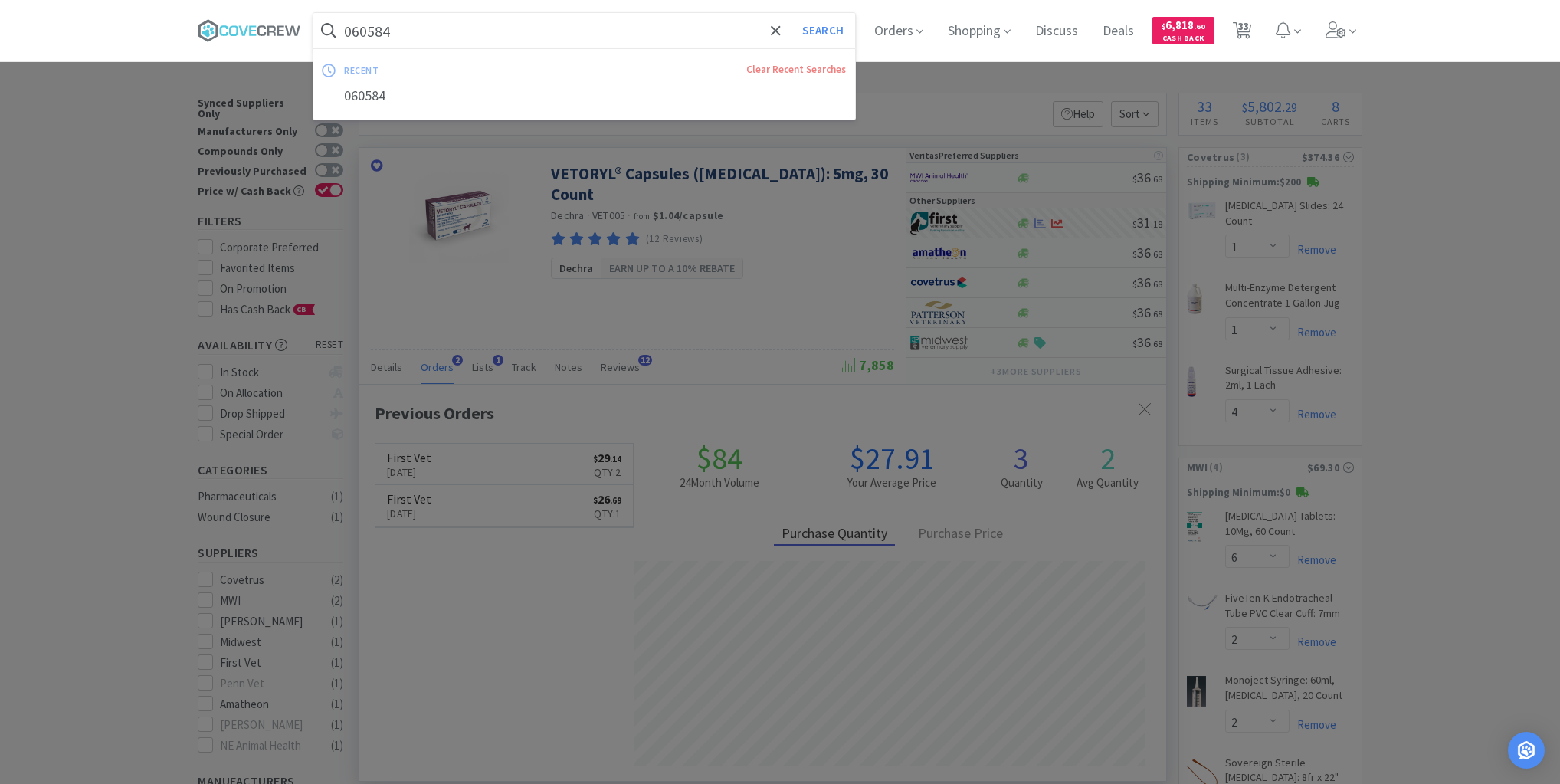
click at [677, 31] on input "060584" at bounding box center [584, 31] width 542 height 35
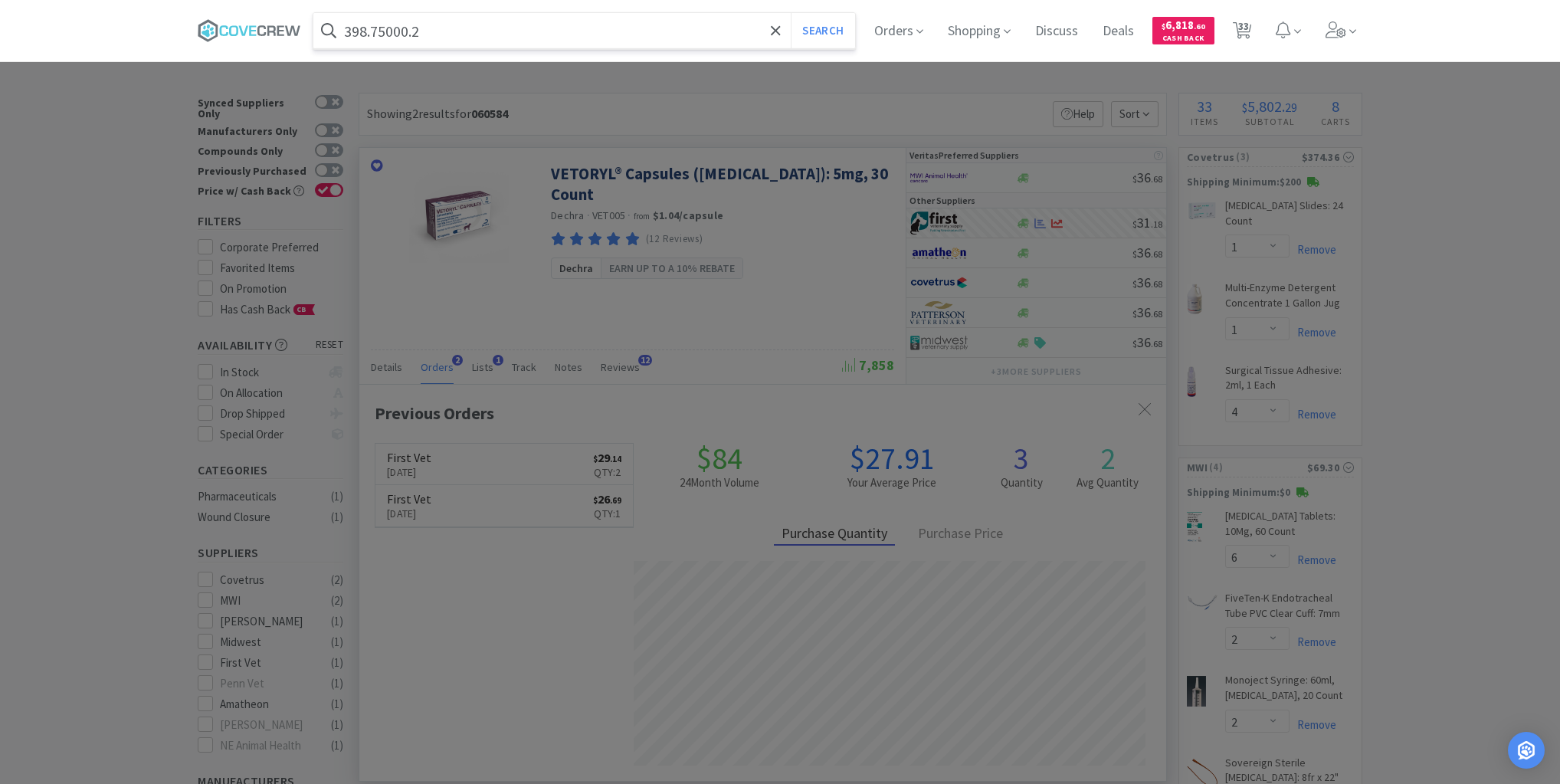
type input "398.75000.2"
click at [791, 13] on button "Search" at bounding box center [822, 31] width 63 height 35
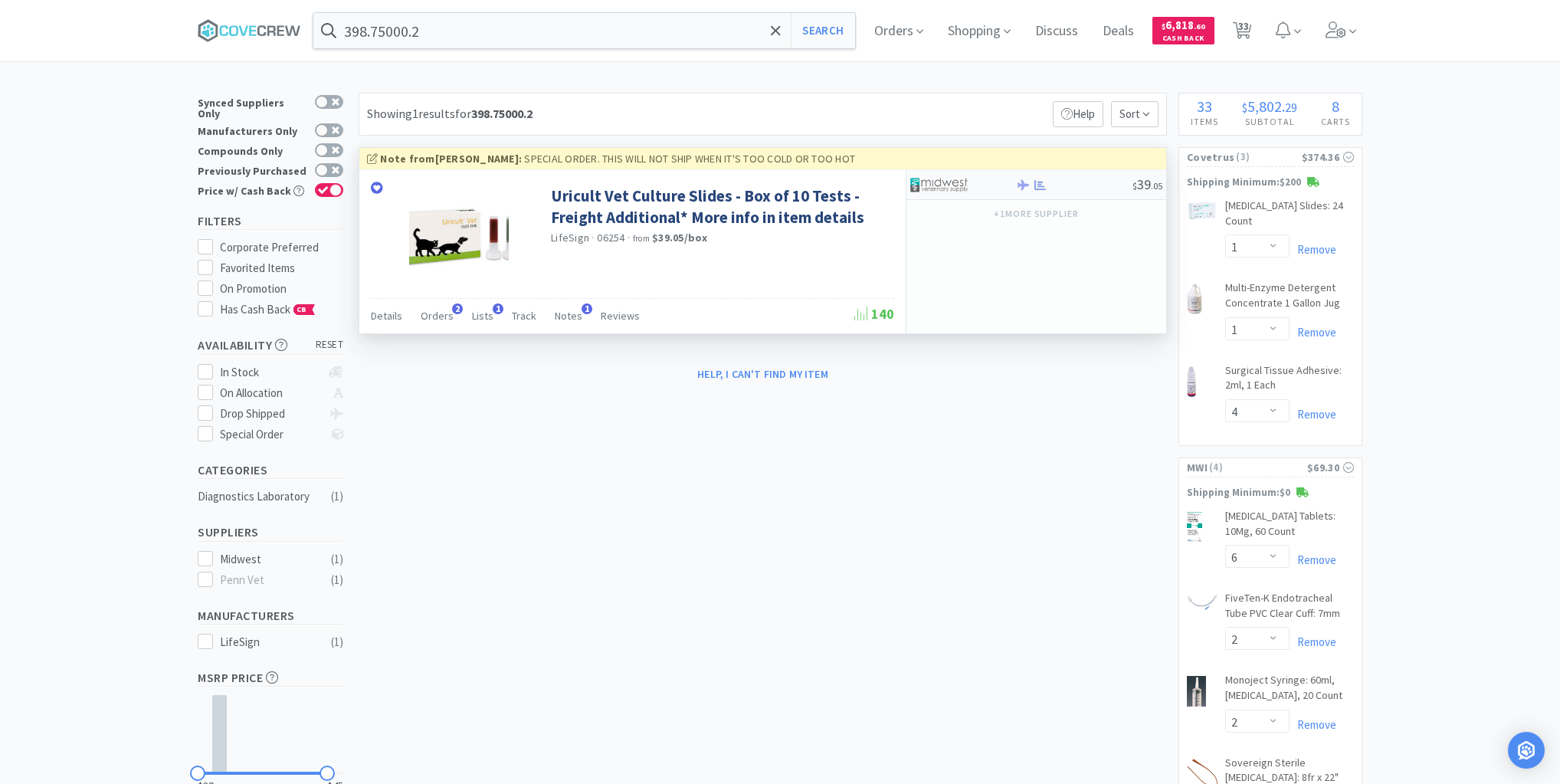
click at [1075, 185] on div at bounding box center [1074, 185] width 117 height 12
select select "1"
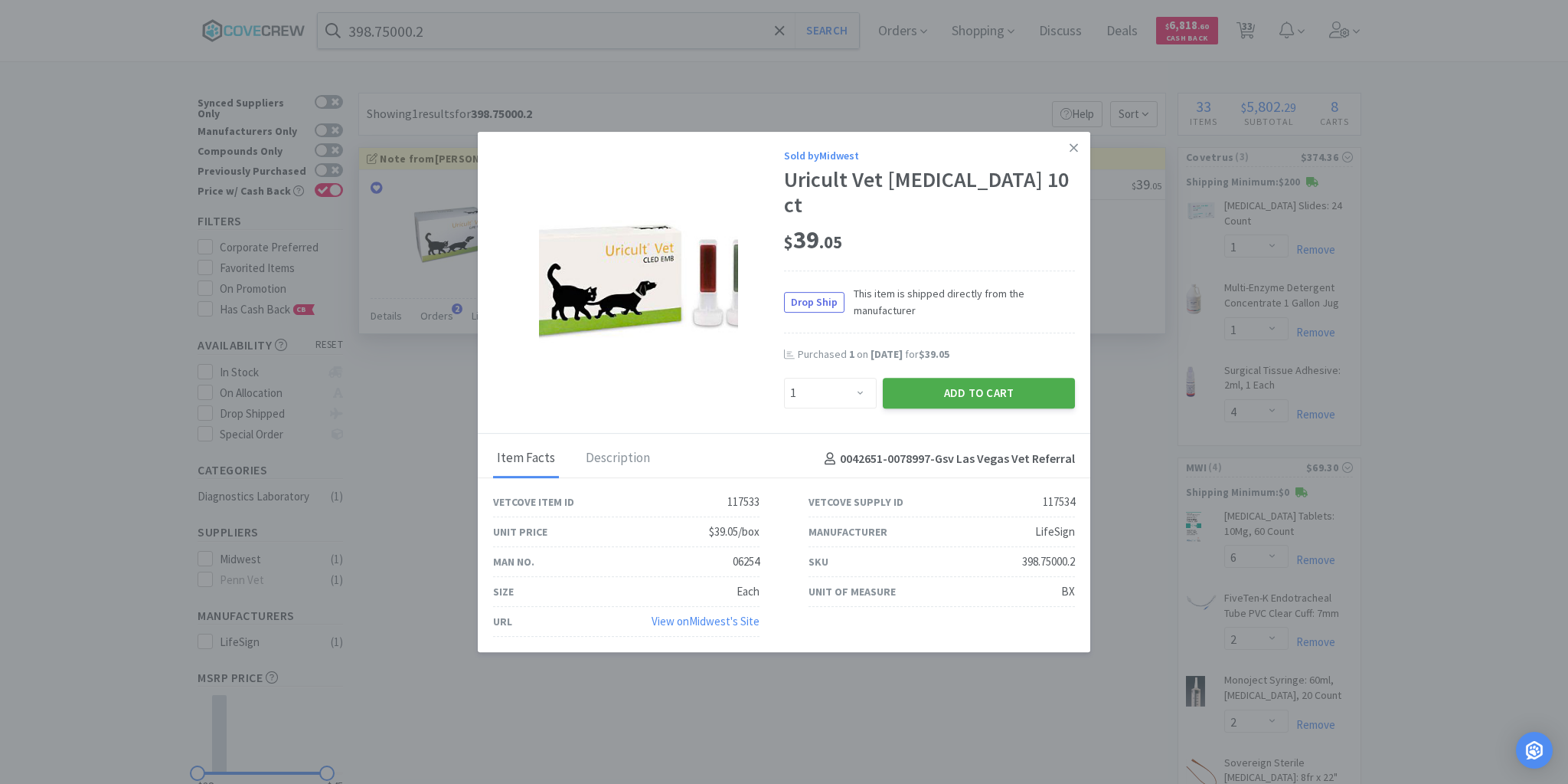
click at [997, 380] on button "Add to Cart" at bounding box center [978, 392] width 192 height 31
select select "1"
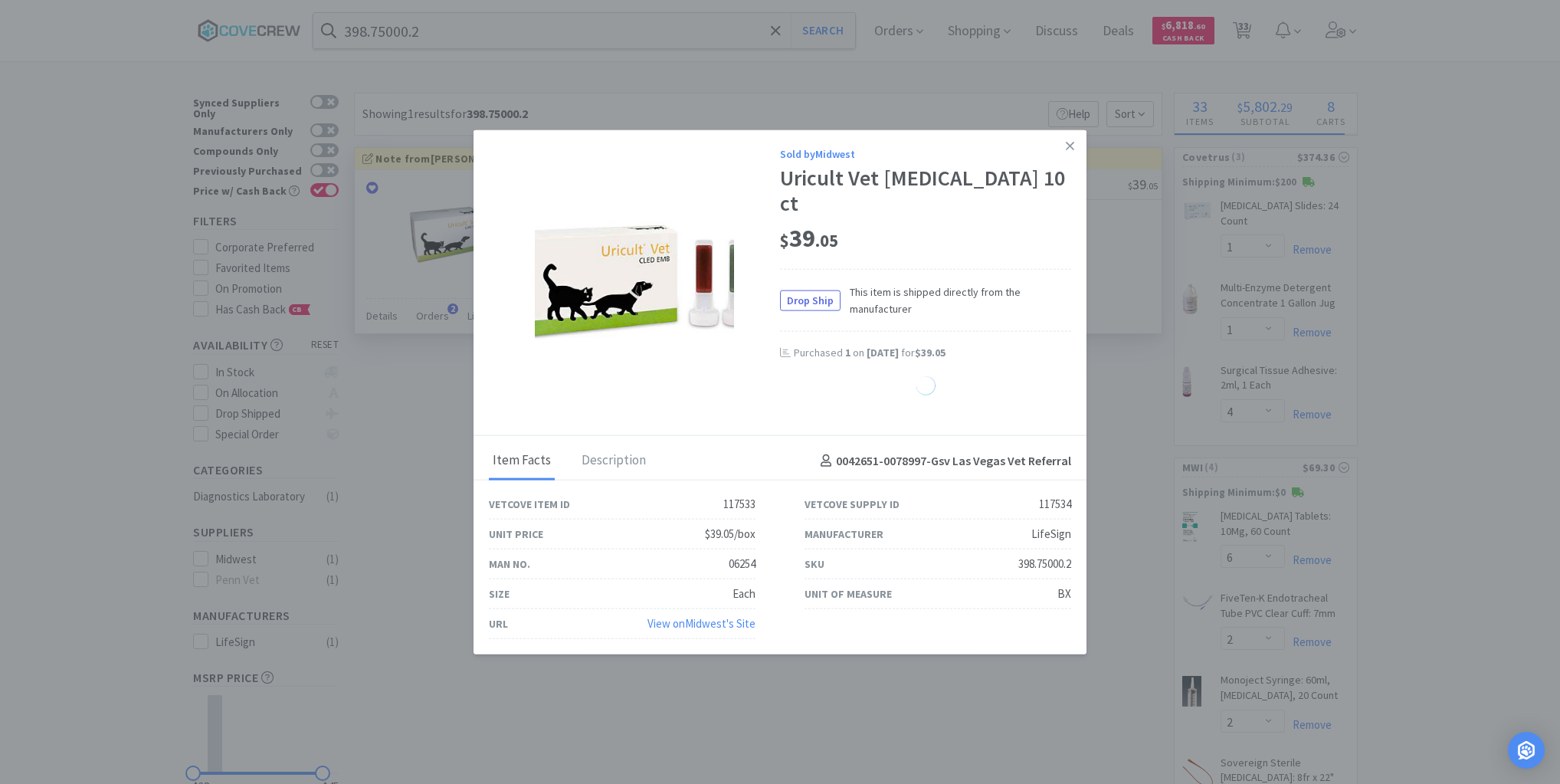
select select "20"
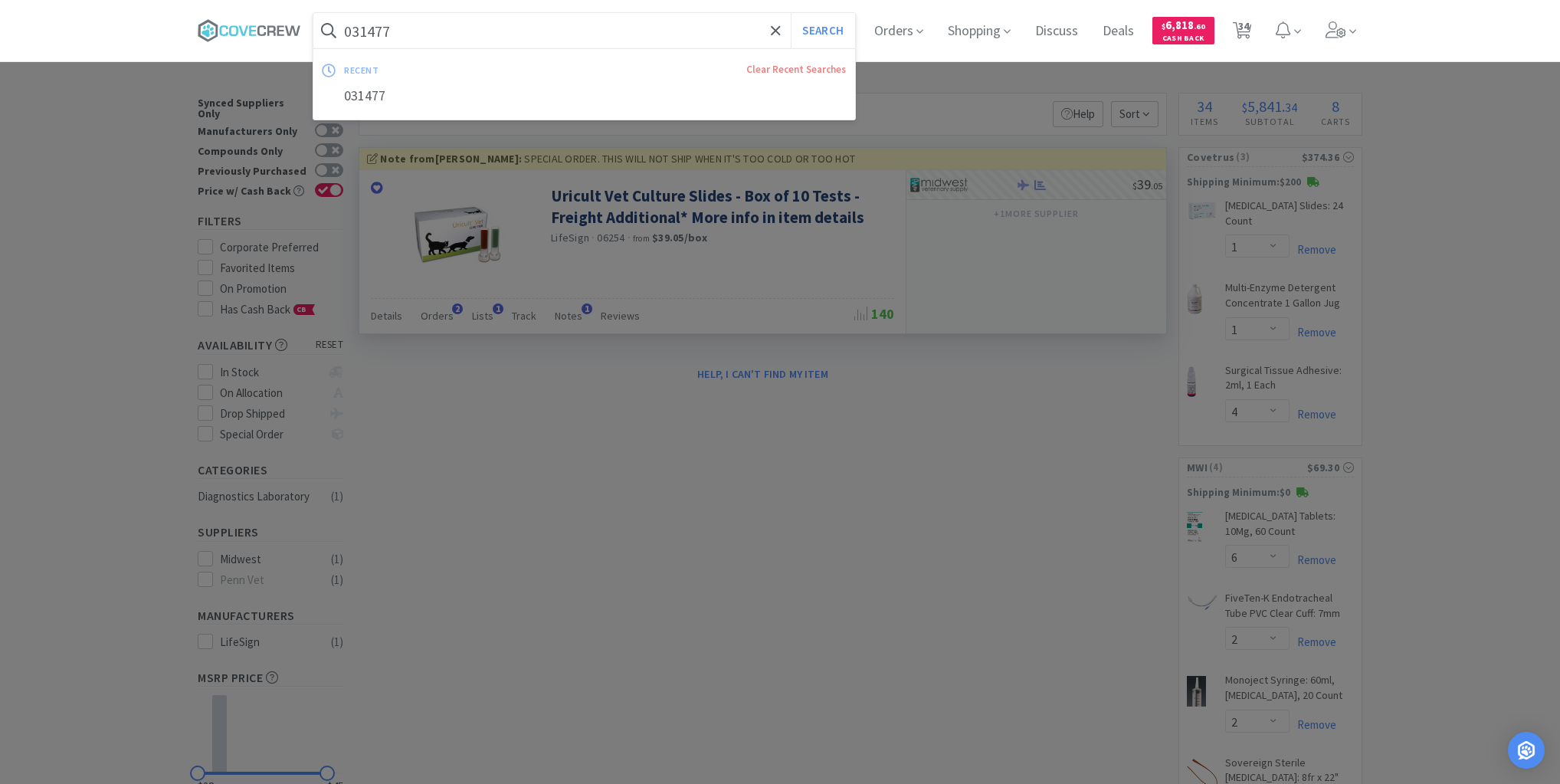
type input "031477"
click at [791, 13] on button "Search" at bounding box center [822, 31] width 63 height 35
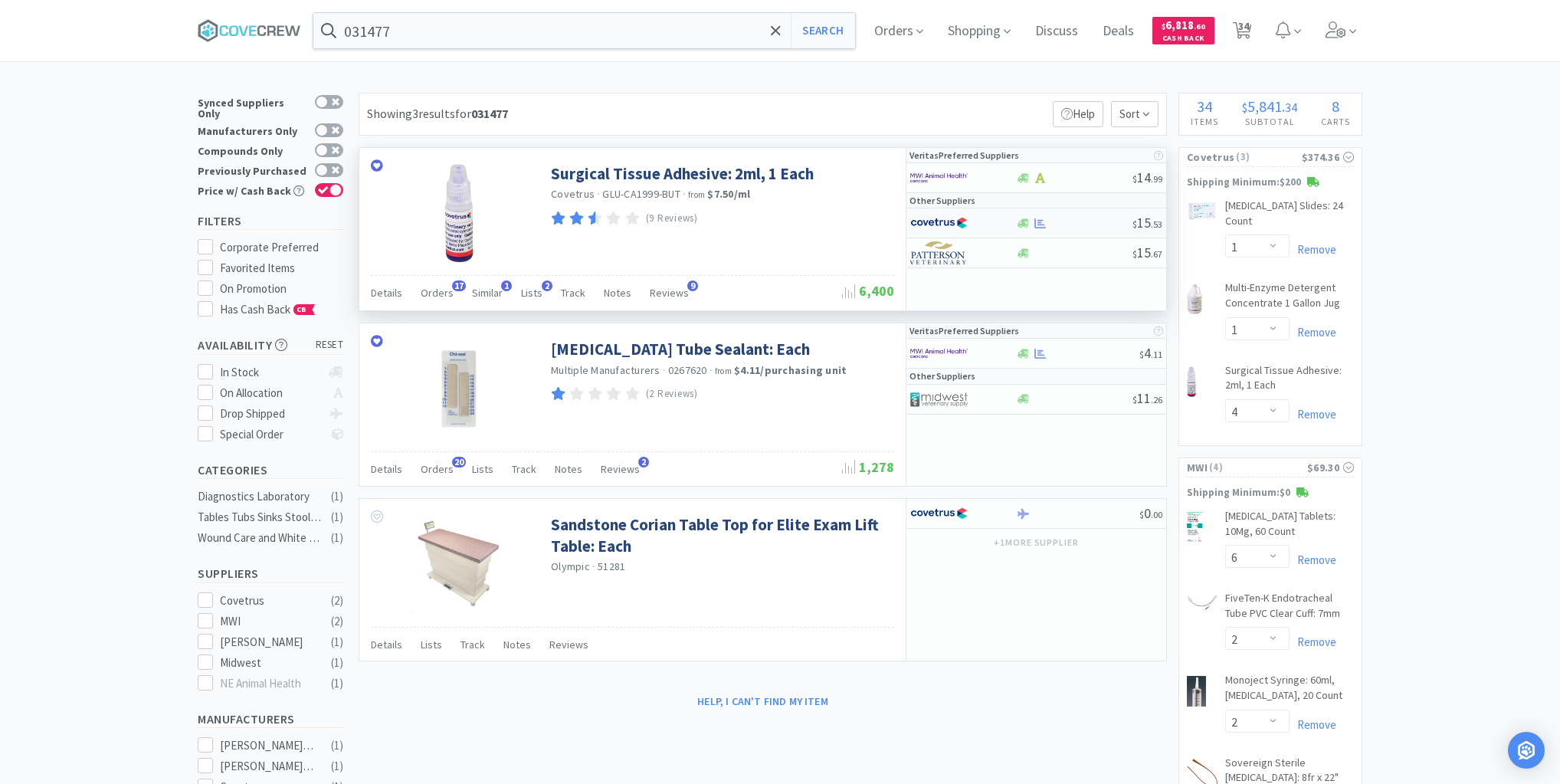
click at [1073, 223] on div at bounding box center [1074, 223] width 117 height 12
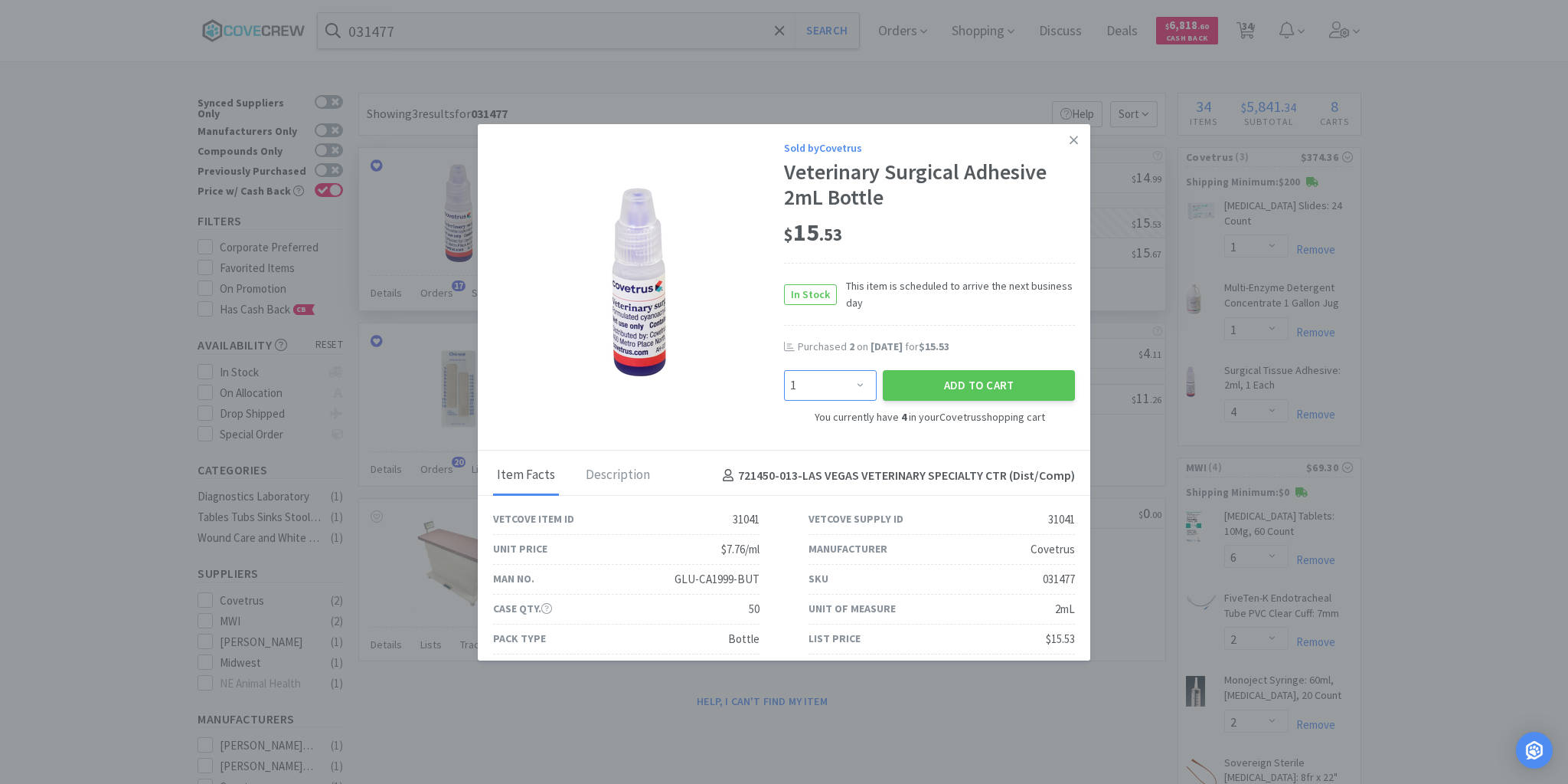
click at [857, 386] on select "Enter Quantity 1 2 3 4 5 6 7 8 9 10 11 12 13 14 15 16 17 18 19 20 Enter Quantity" at bounding box center [831, 385] width 92 height 31
select select "4"
click at [784, 370] on select "Enter Quantity 1 2 3 4 5 6 7 8 9 10 11 12 13 14 15 16 17 18 19 20 Enter Quantity" at bounding box center [831, 385] width 92 height 31
click at [937, 386] on button "Add to Cart" at bounding box center [978, 385] width 192 height 31
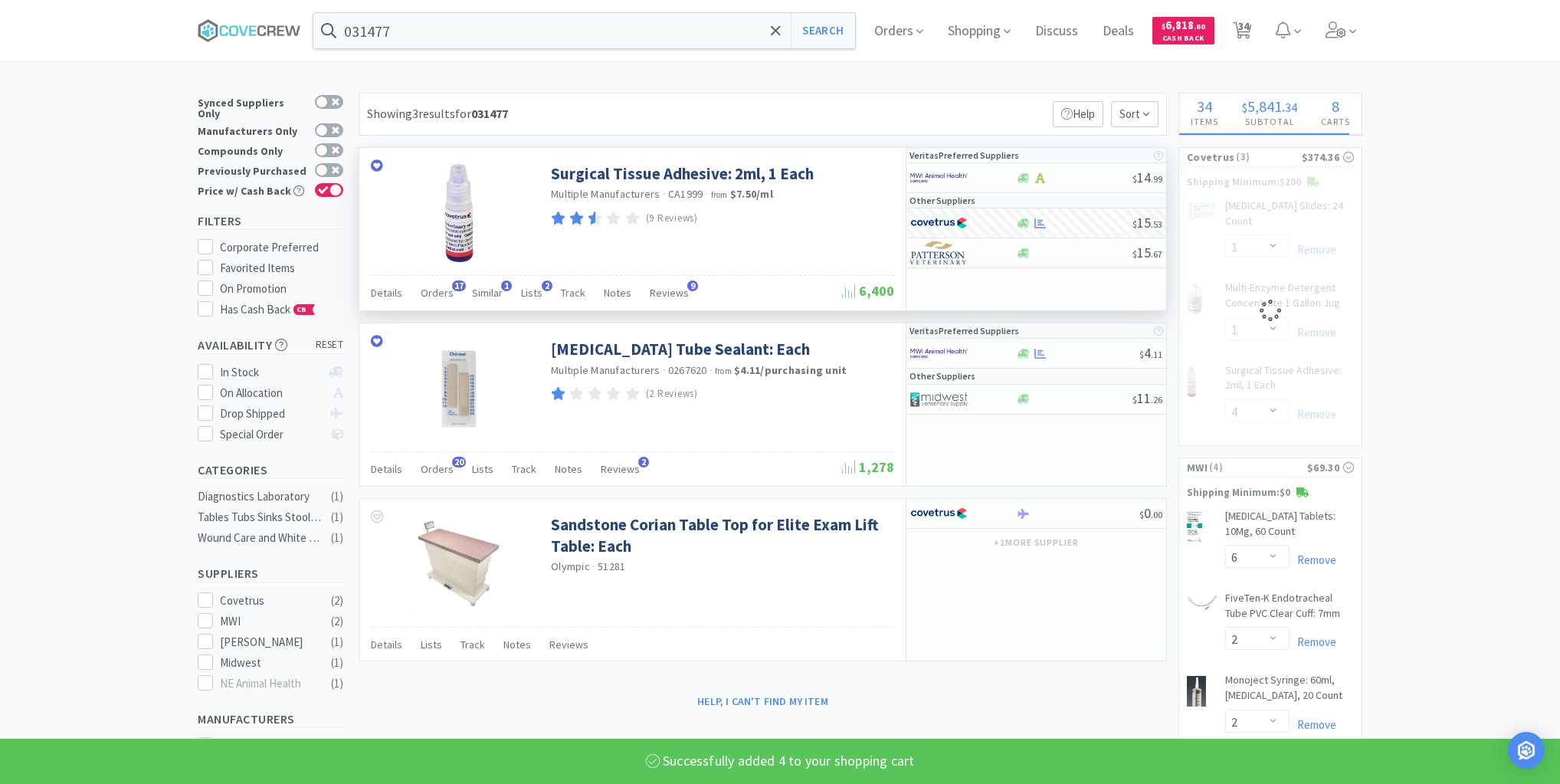
select select "8"
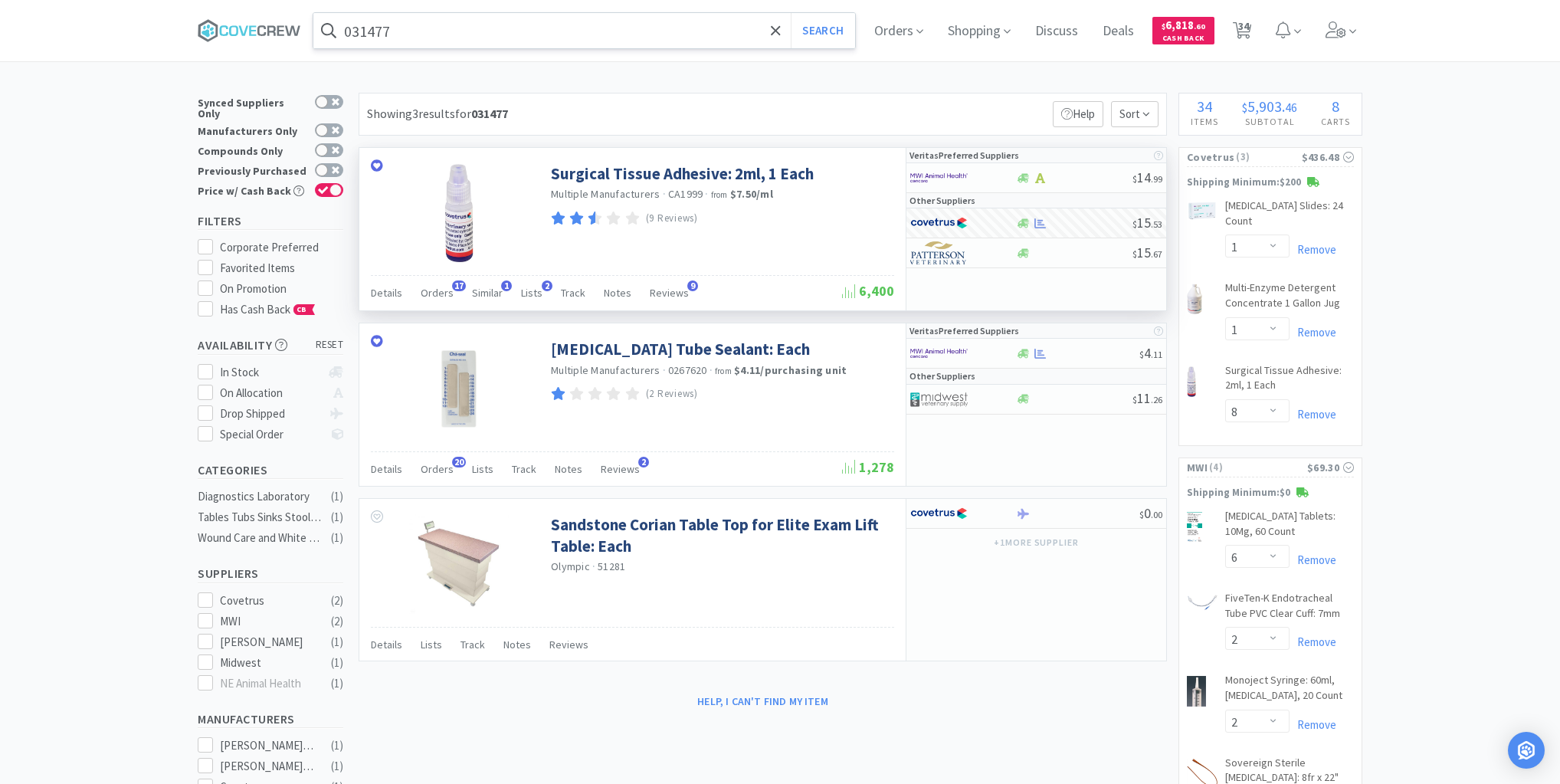
drag, startPoint x: 671, startPoint y: 28, endPoint x: 679, endPoint y: 40, distance: 14.4
click at [673, 30] on input "031477" at bounding box center [584, 31] width 542 height 35
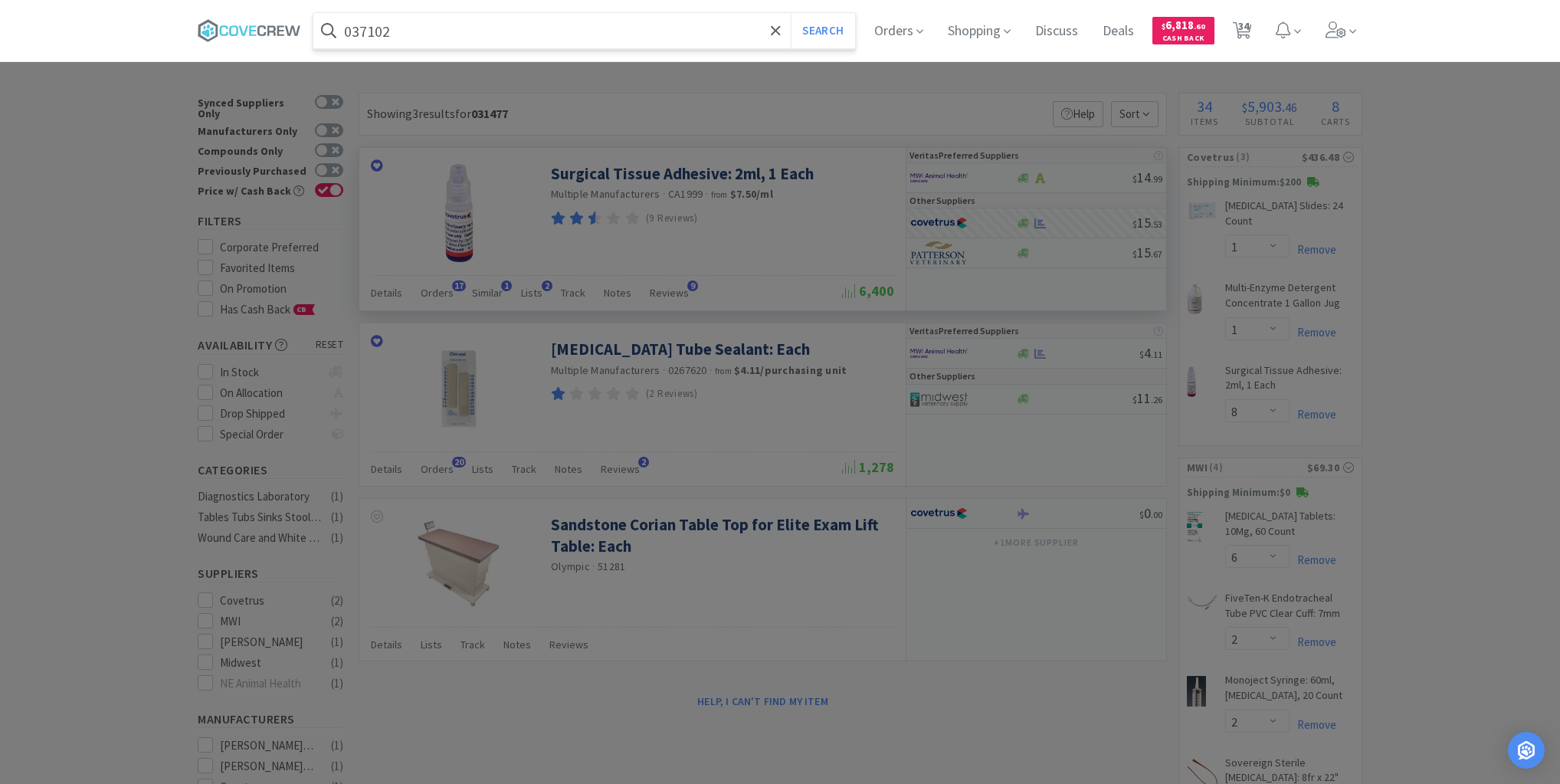
type input "037102"
click at [791, 13] on button "Search" at bounding box center [822, 31] width 63 height 35
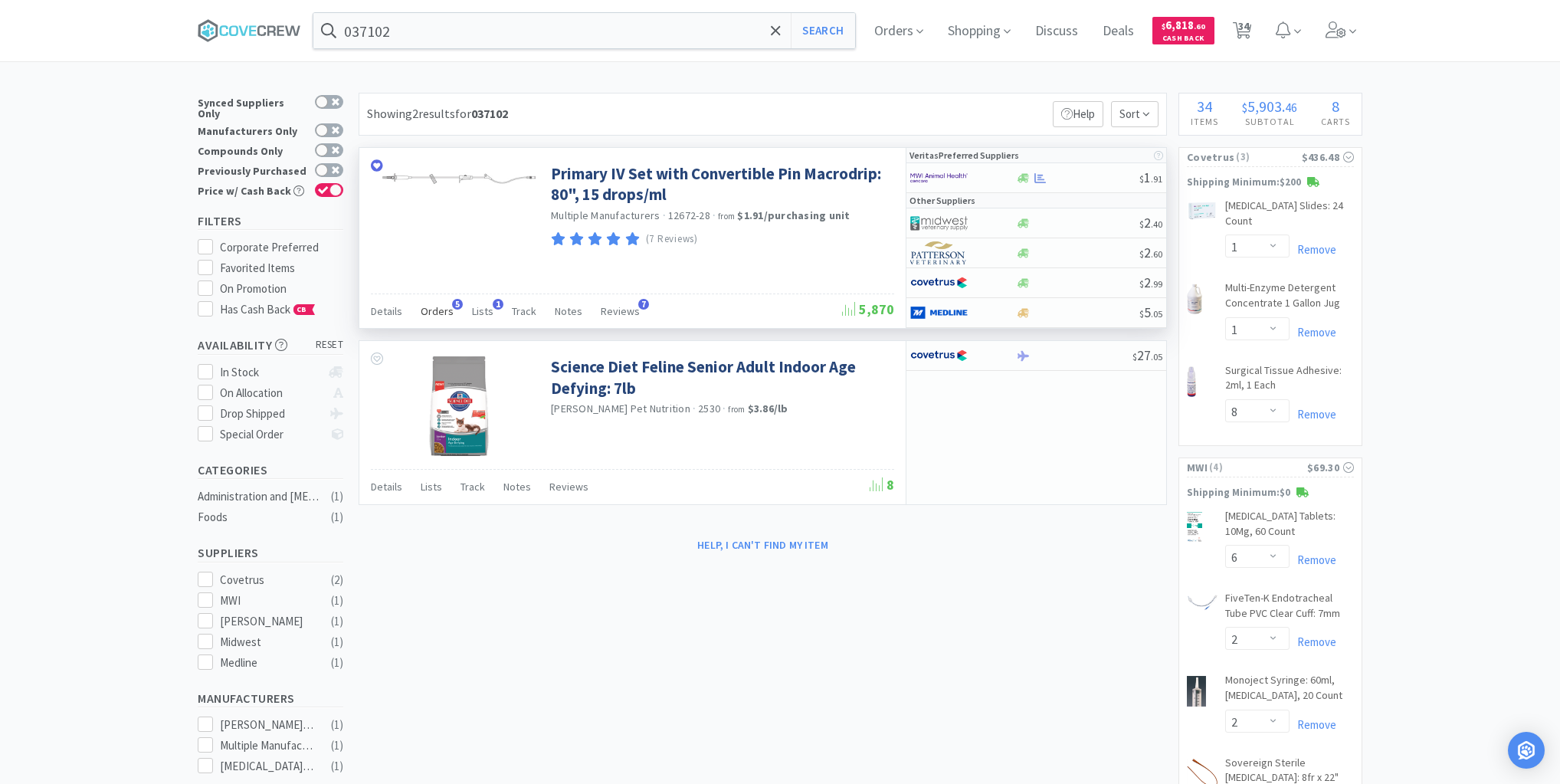
click at [439, 312] on span "Orders" at bounding box center [437, 311] width 33 height 14
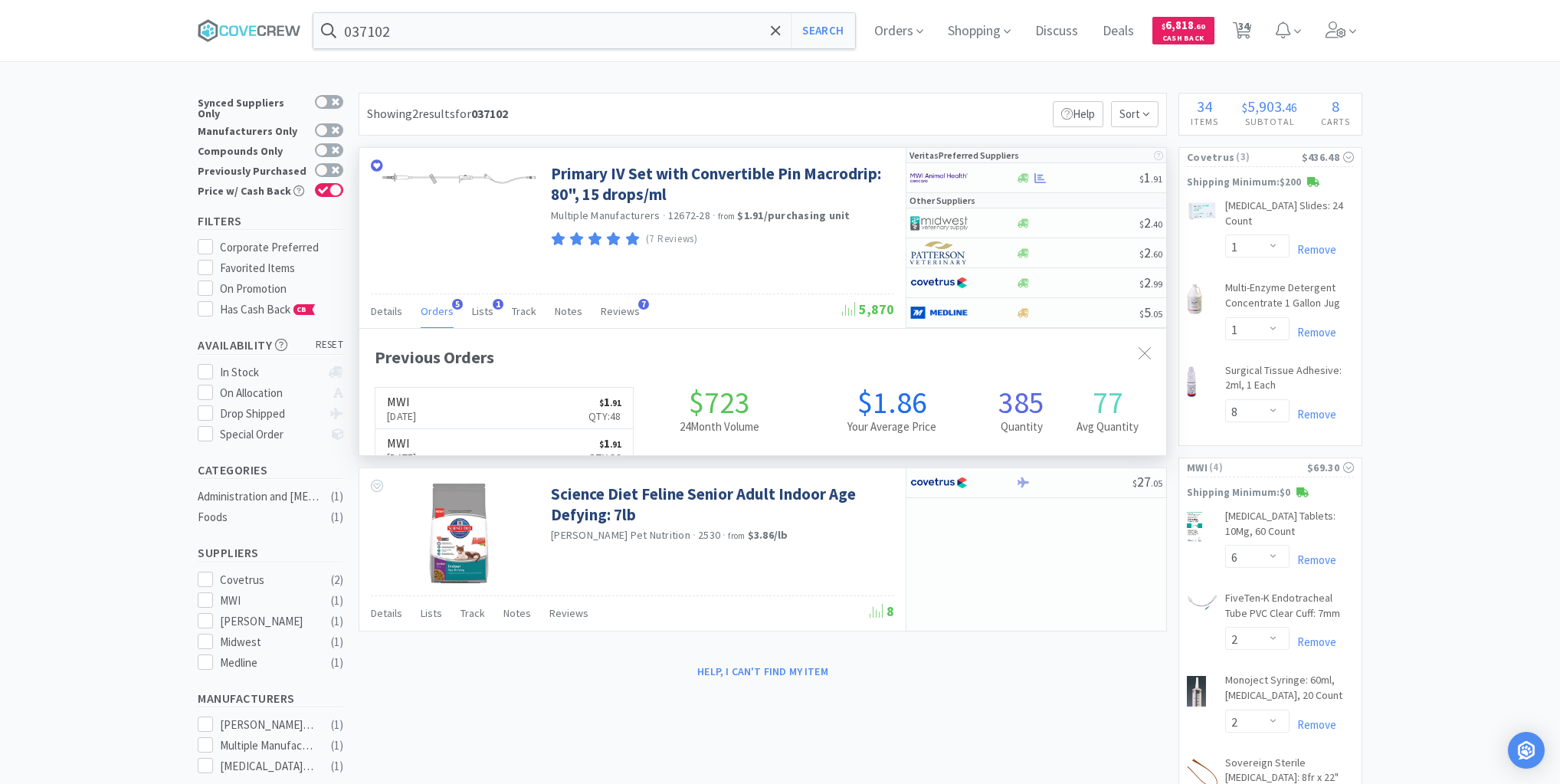
scroll to position [396, 807]
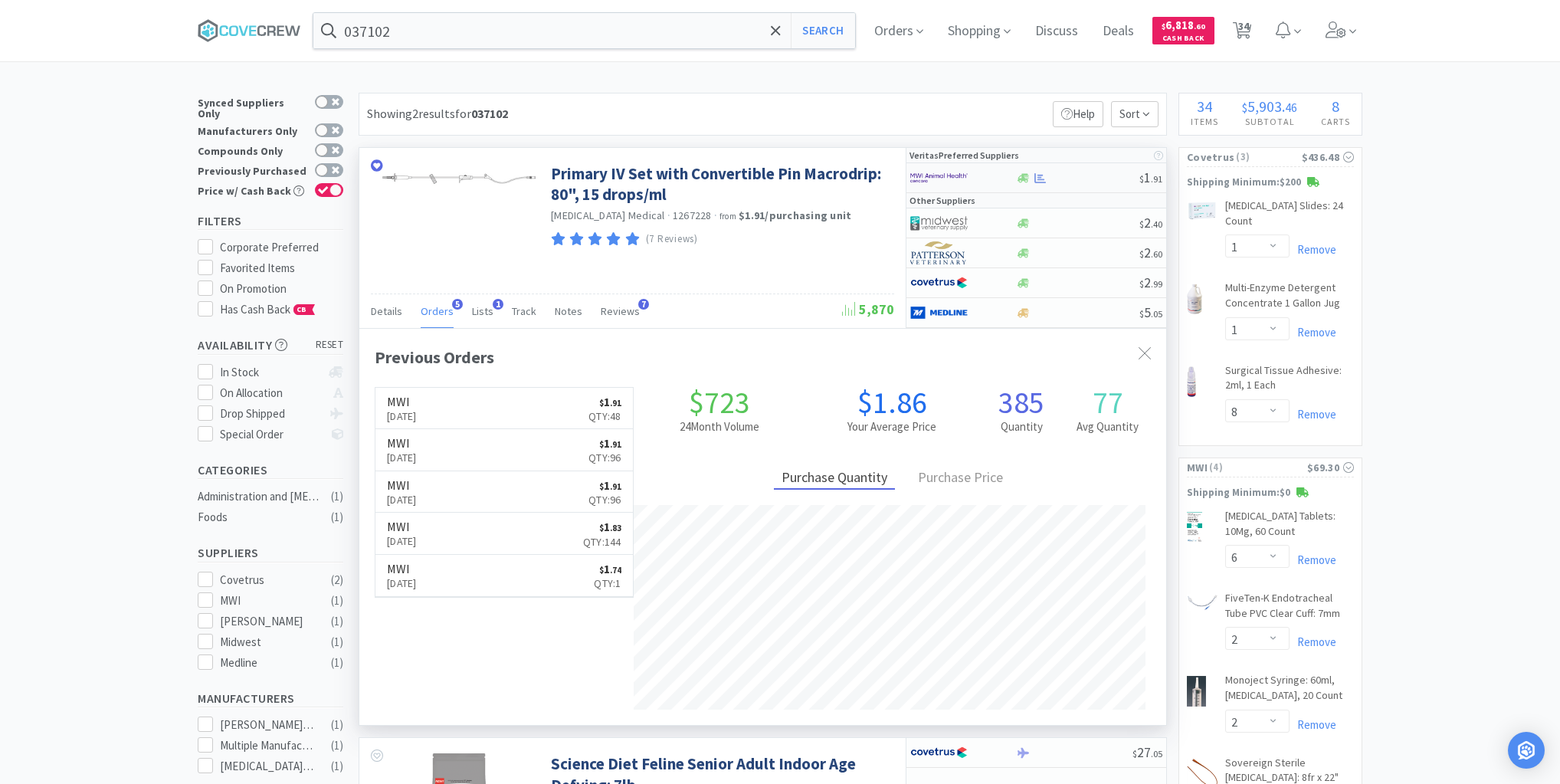
click at [1064, 179] on div at bounding box center [1077, 178] width 125 height 12
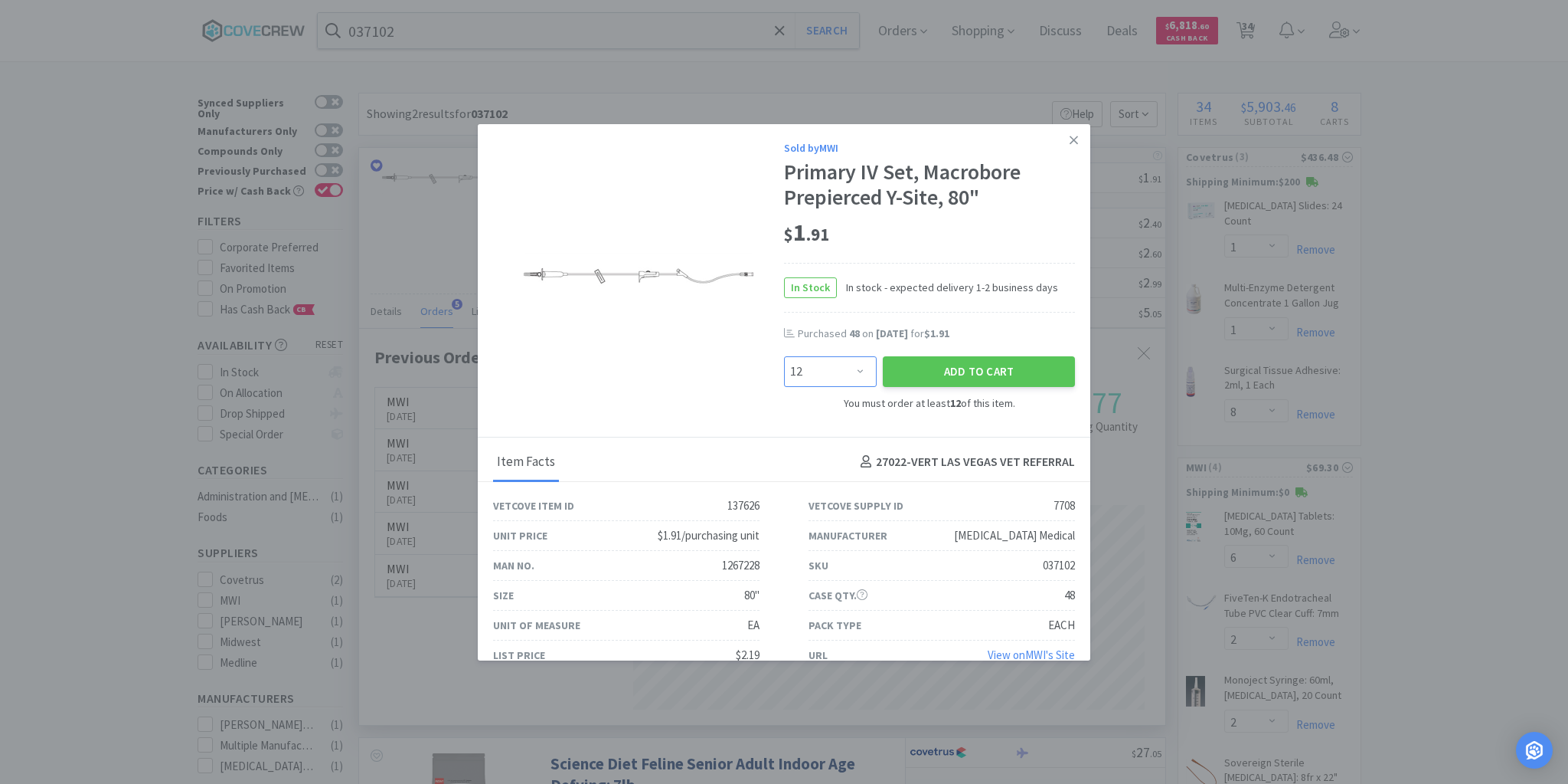
click at [858, 371] on select "Enter Quantity 12 24 36 48 60 72 84 96 108 120 132 144 156 168 180 192 204 216 …" at bounding box center [831, 371] width 92 height 31
select select "48"
click at [784, 356] on select "Enter Quantity 12 24 36 48 60 72 84 96 108 120 132 144 156 168 180 192 204 216 …" at bounding box center [831, 371] width 92 height 31
click at [968, 369] on button "Add to Cart" at bounding box center [978, 371] width 192 height 31
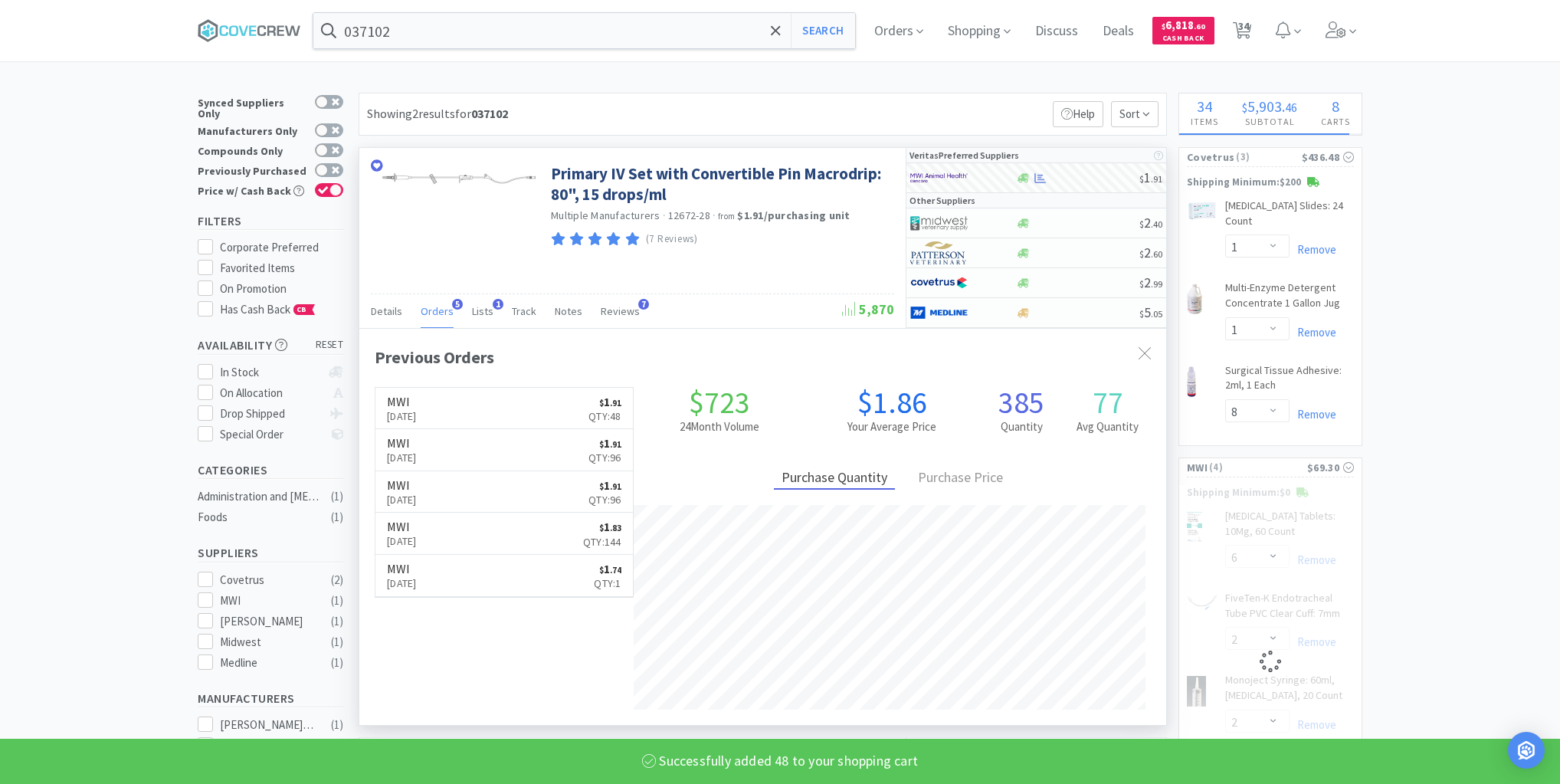
select select "48"
select select "10"
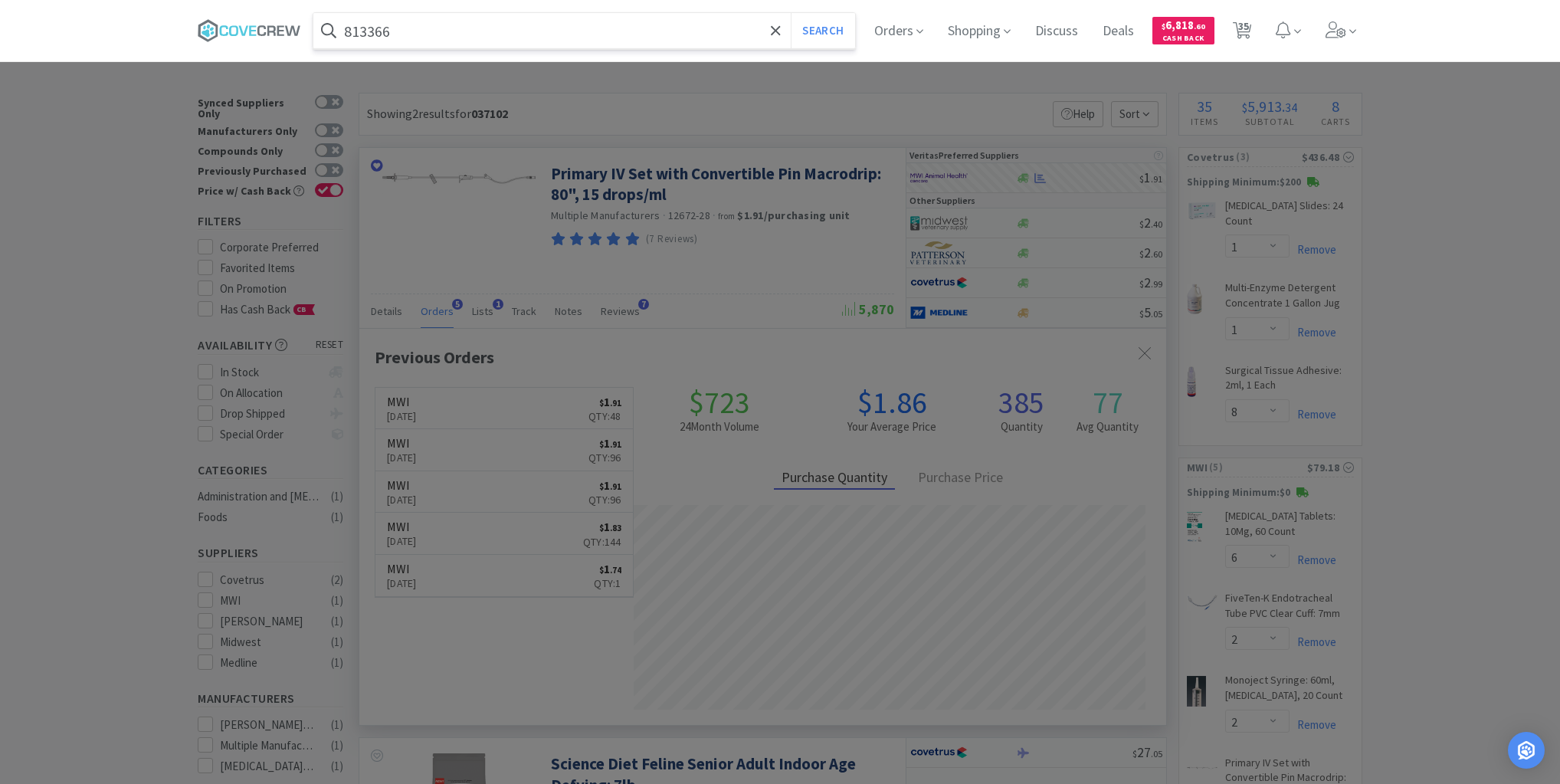
type input "813366"
click at [791, 13] on button "Search" at bounding box center [822, 31] width 63 height 35
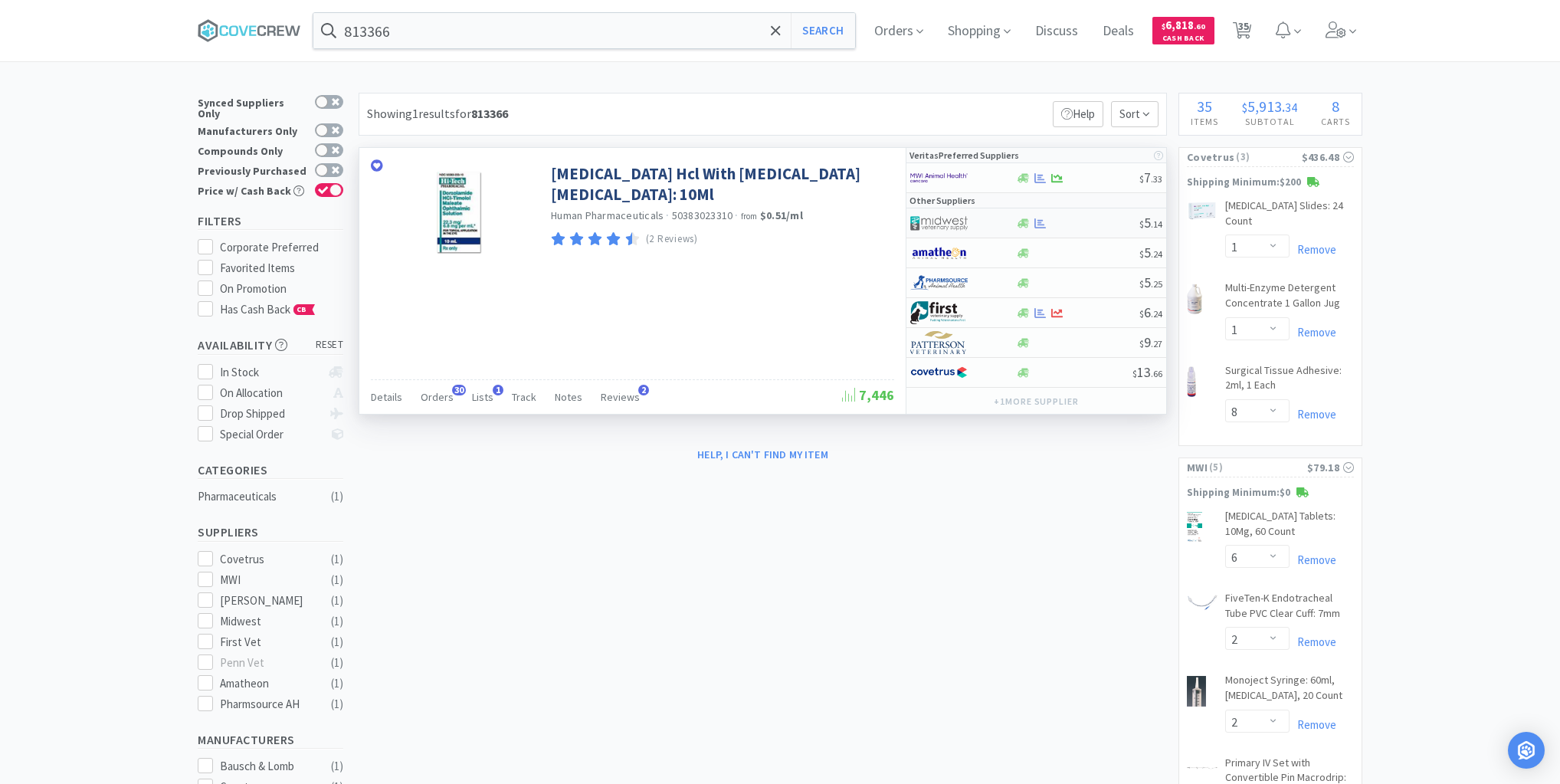
click at [1075, 221] on div at bounding box center [1077, 223] width 125 height 12
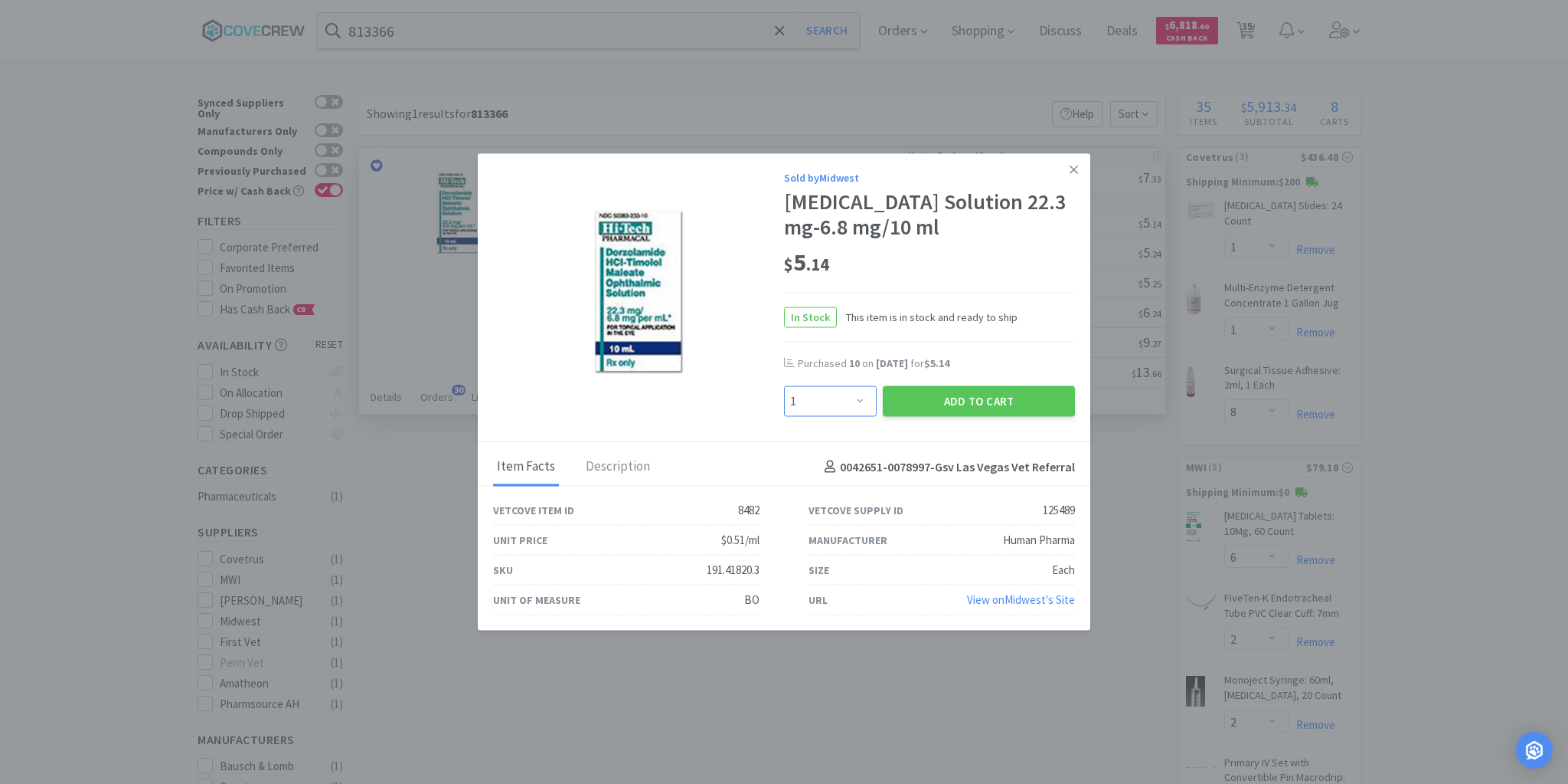
click at [861, 417] on select "Enter Quantity 1 2 3 4 5 6 7 8 9 10 11 12 13 14 15 16 17 18 19 20 Enter Quantity" at bounding box center [831, 401] width 92 height 31
select select "10"
click at [784, 399] on select "Enter Quantity 1 2 3 4 5 6 7 8 9 10 11 12 13 14 15 16 17 18 19 20 Enter Quantity" at bounding box center [831, 401] width 92 height 31
click at [962, 417] on button "Add to Cart" at bounding box center [978, 401] width 192 height 31
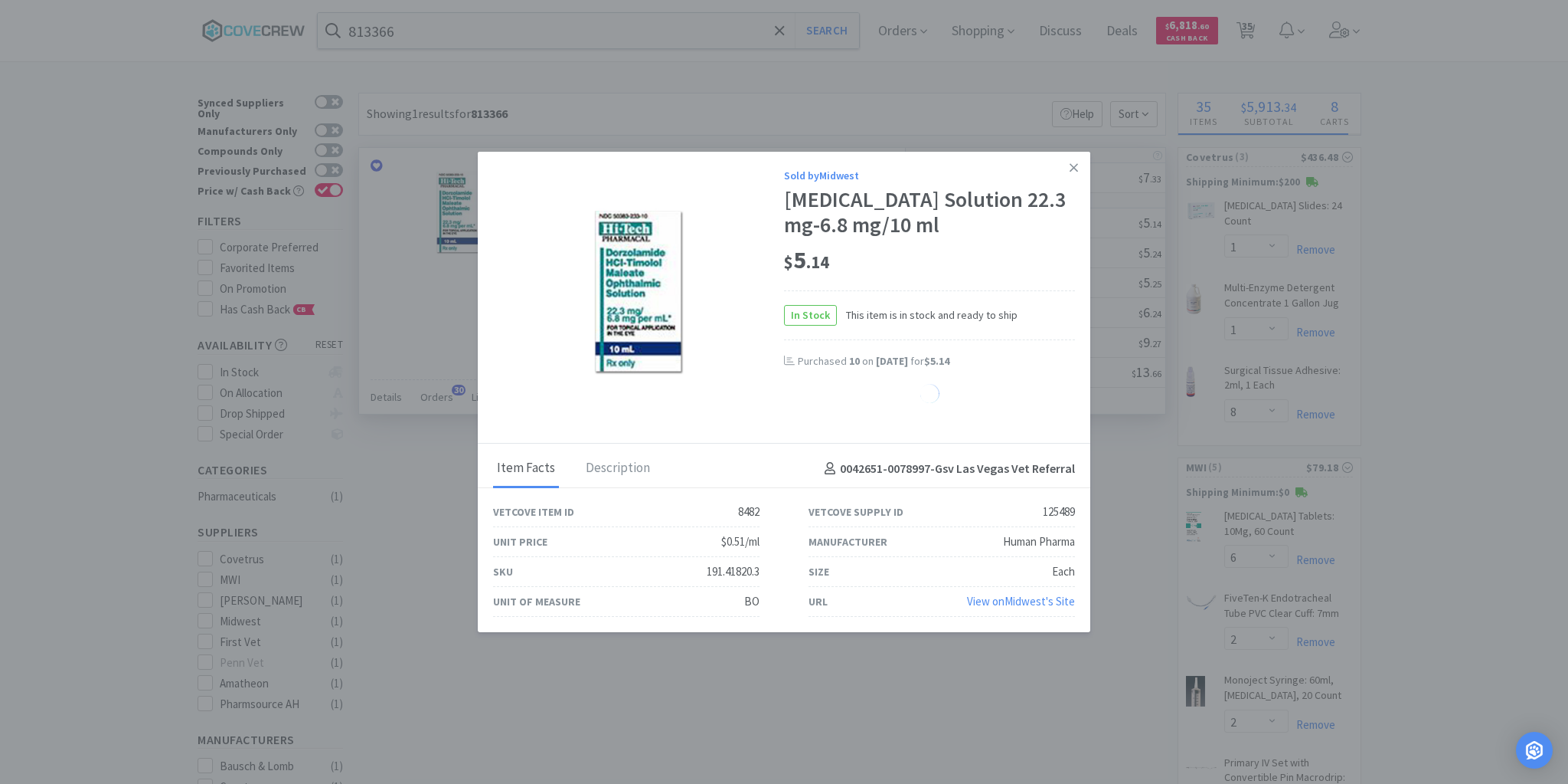
select select "10"
select select "12"
select select "6"
select select "4"
select select "3"
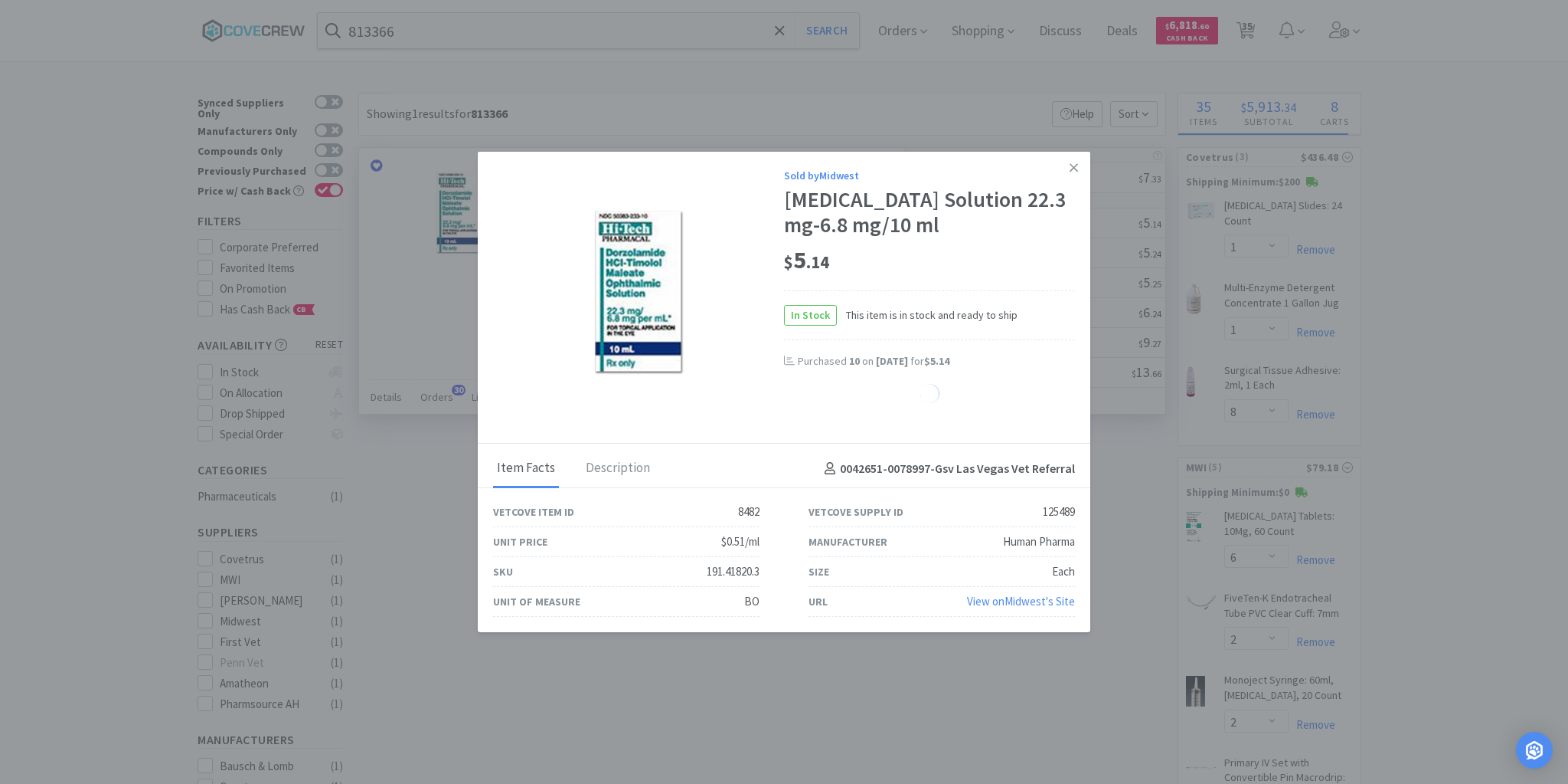
select select "4"
select select "1"
select select "20"
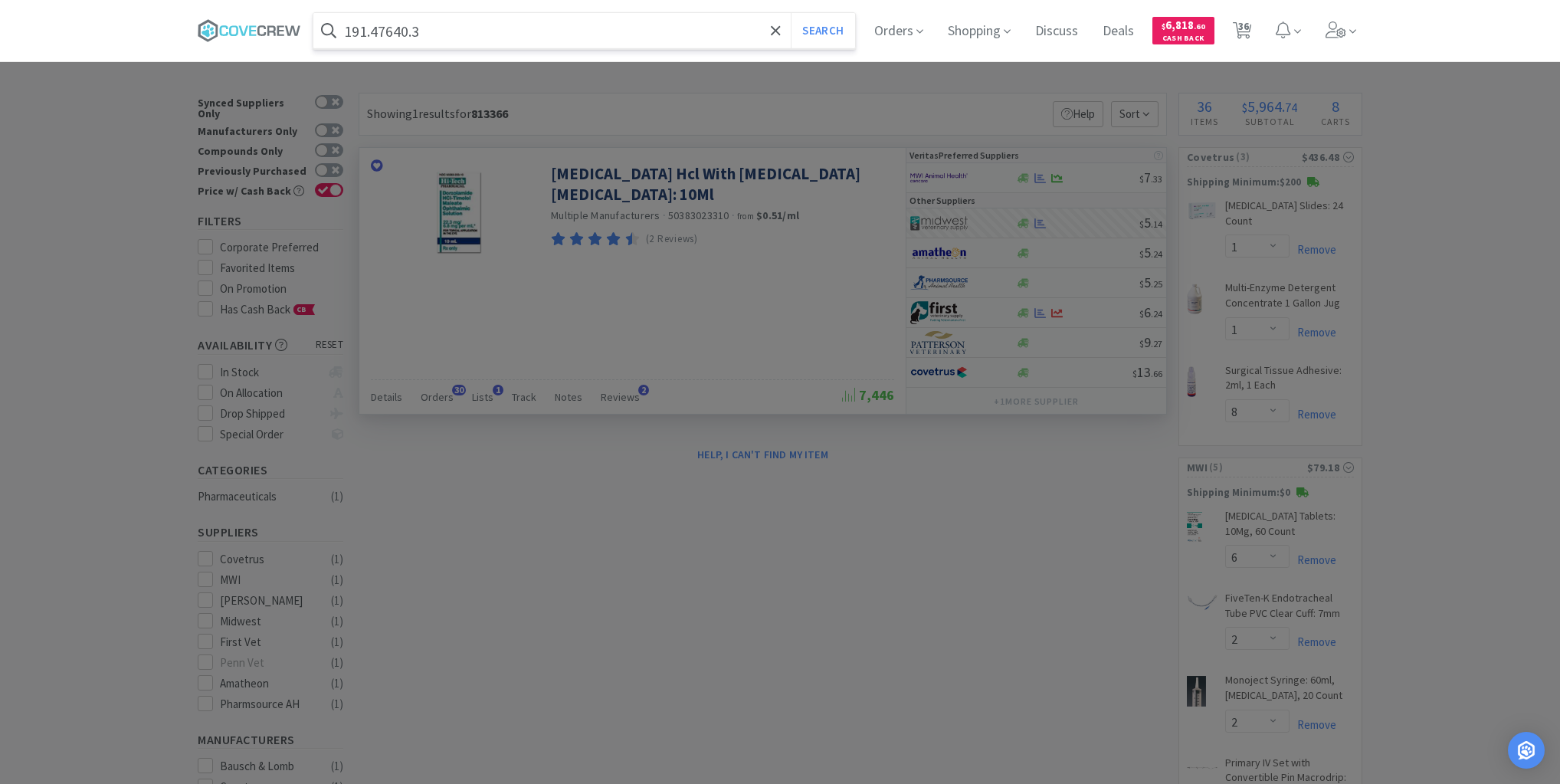
type input "191.47640.3"
click at [791, 13] on button "Search" at bounding box center [822, 31] width 63 height 35
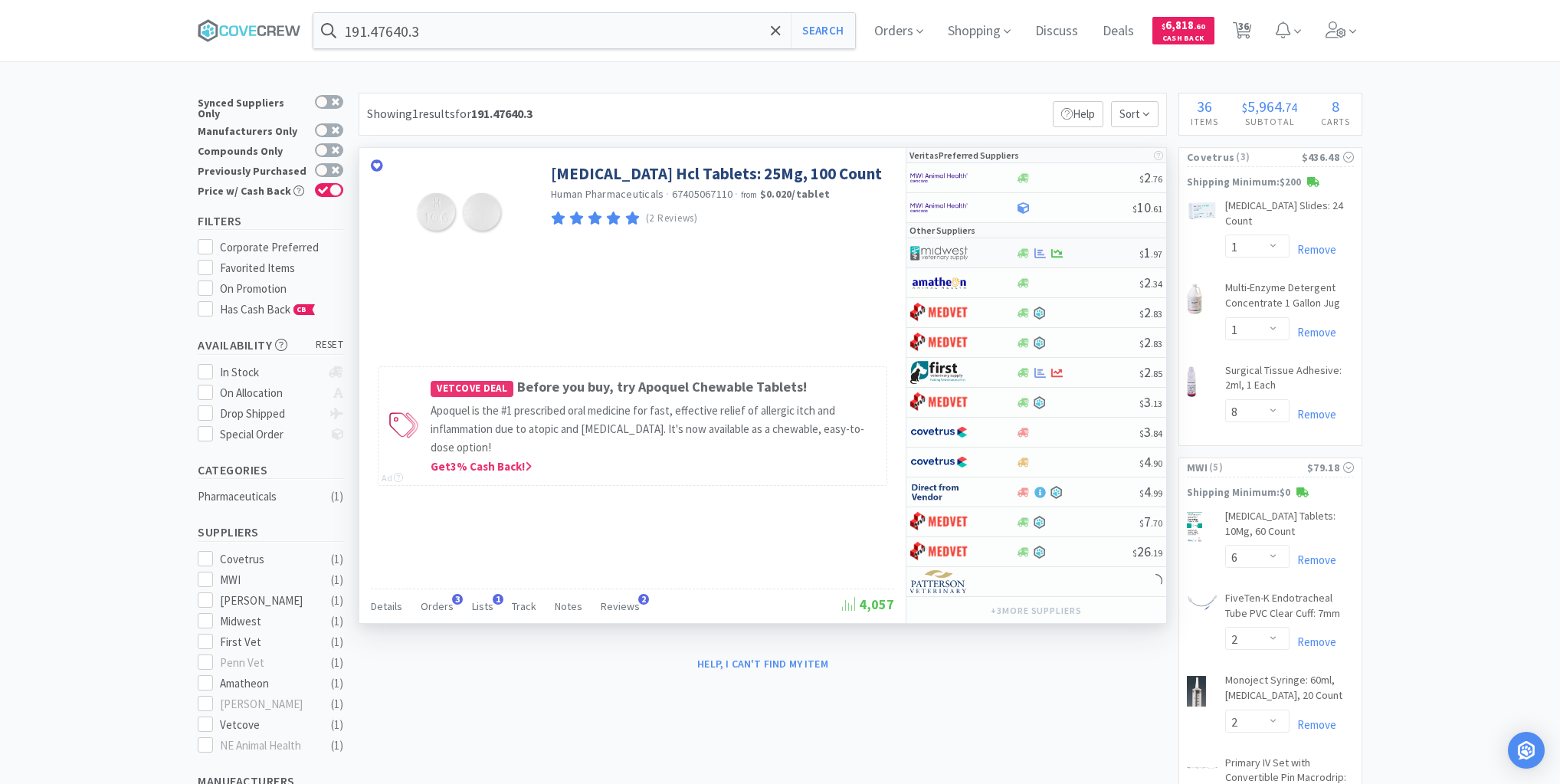
click at [1073, 258] on div "$ 1 . 97" at bounding box center [1036, 253] width 260 height 30
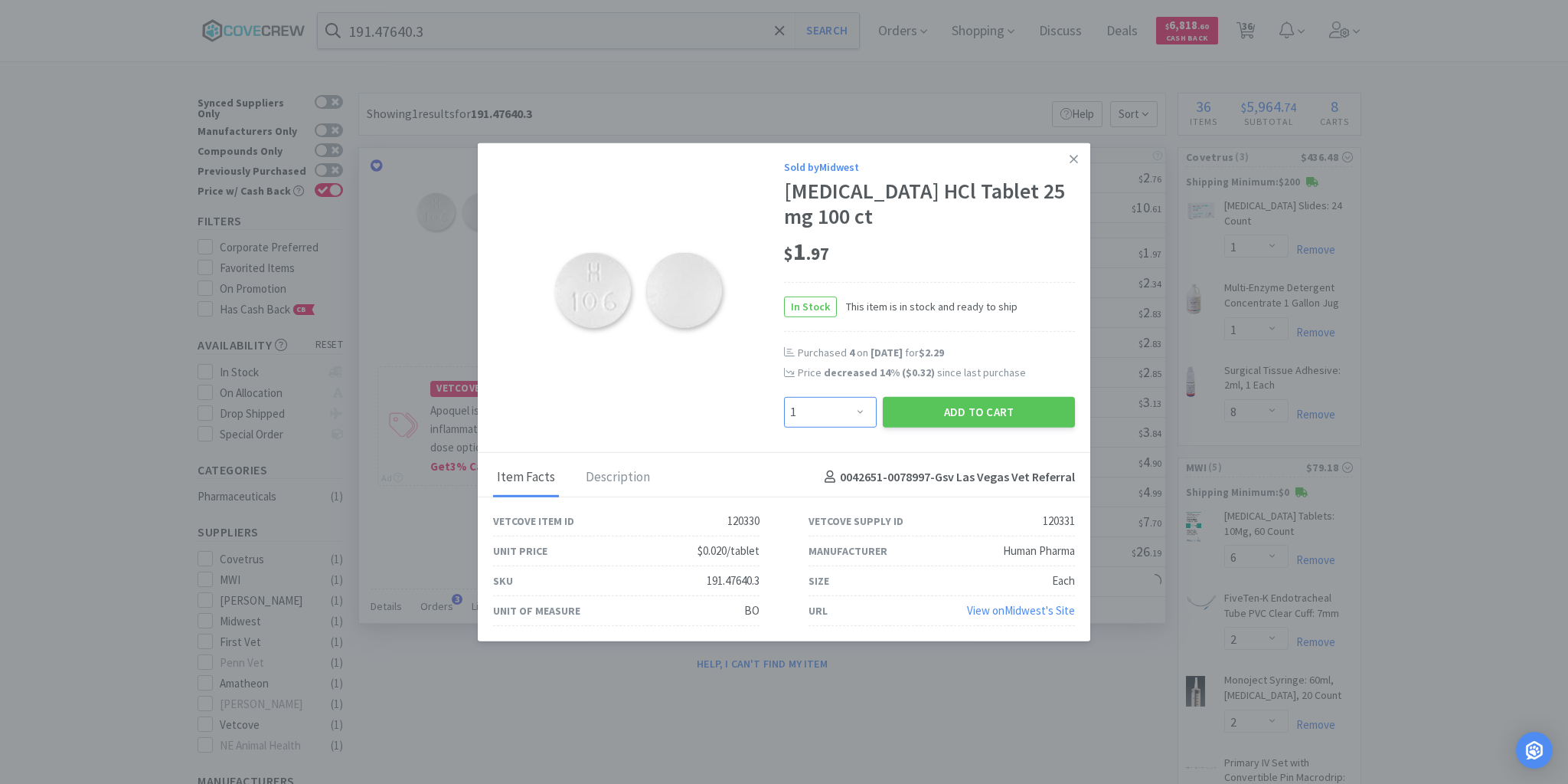
drag, startPoint x: 864, startPoint y: 414, endPoint x: 864, endPoint y: 402, distance: 12.0
click at [864, 414] on select "Enter Quantity 1 2 3 4 5 6 7 8 9 10 11 12 13 14 15 16 17 18 19 20 Enter Quantity" at bounding box center [831, 411] width 92 height 31
select select "2"
click at [784, 397] on select "Enter Quantity 1 2 3 4 5 6 7 8 9 10 11 12 13 14 15 16 17 18 19 20 Enter Quantity" at bounding box center [831, 411] width 92 height 31
click at [980, 414] on button "Add to Cart" at bounding box center [978, 411] width 192 height 31
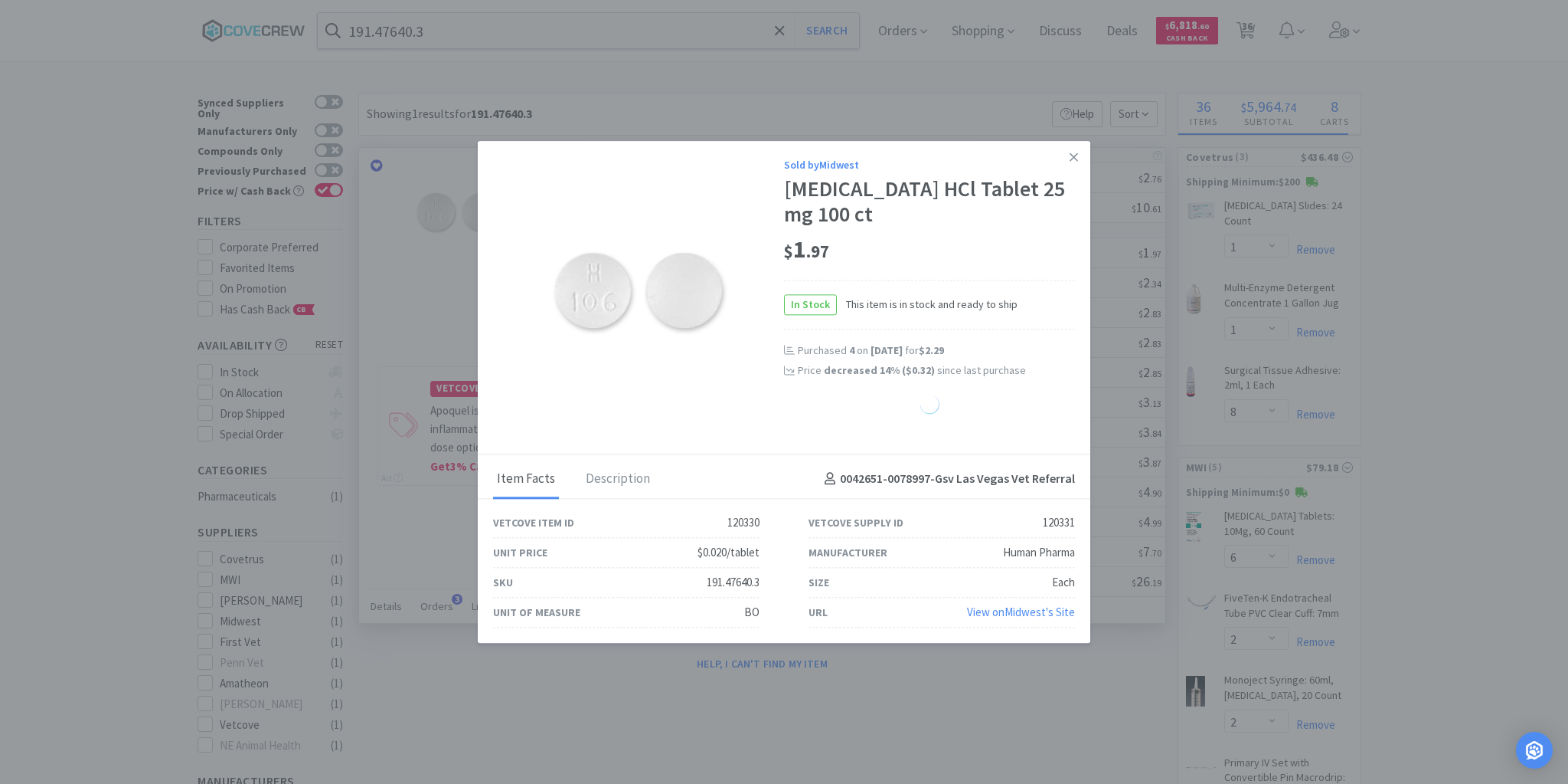
select select "2"
select select "4"
select select "3"
select select "4"
select select "1"
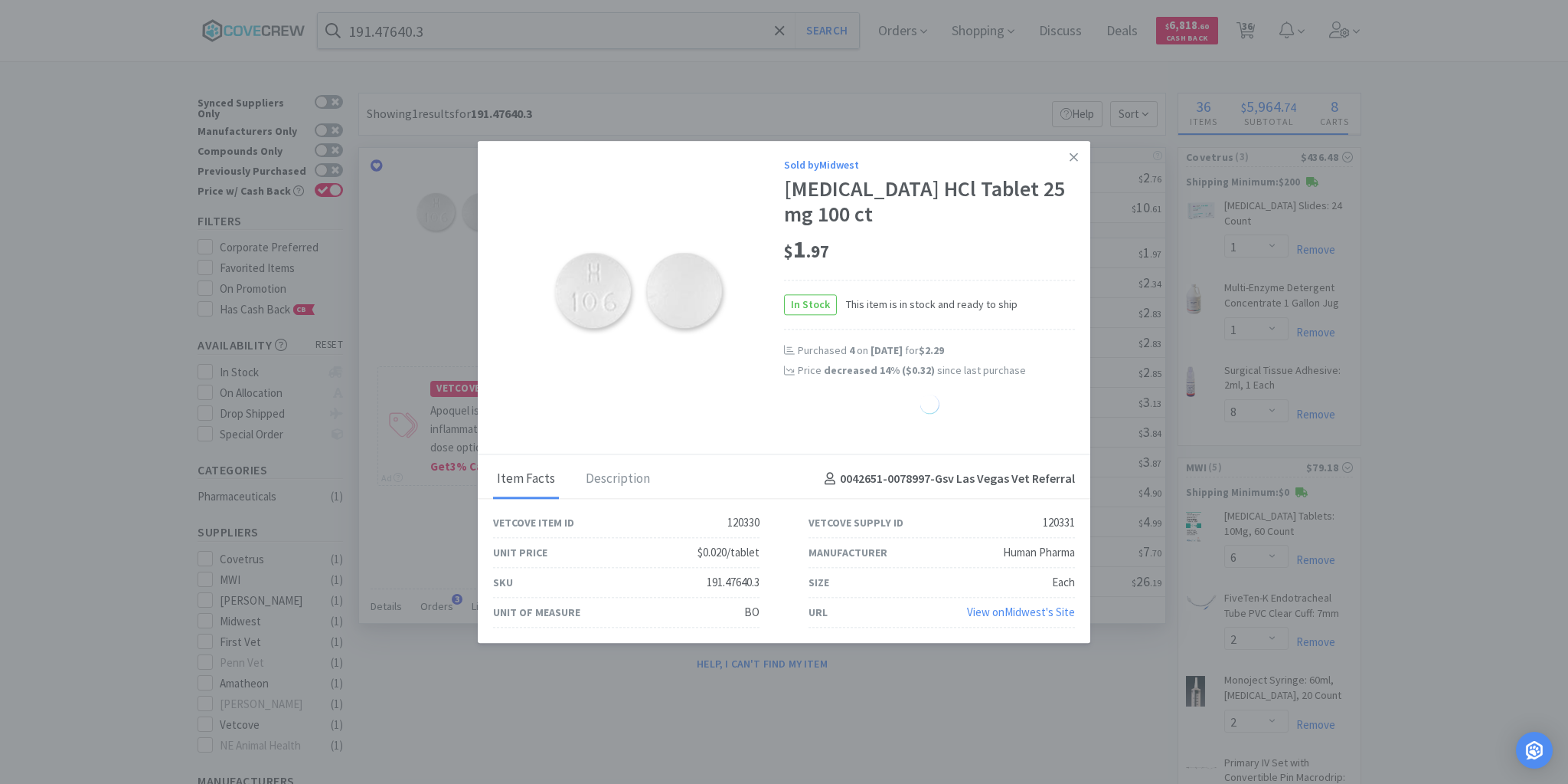
select select "20"
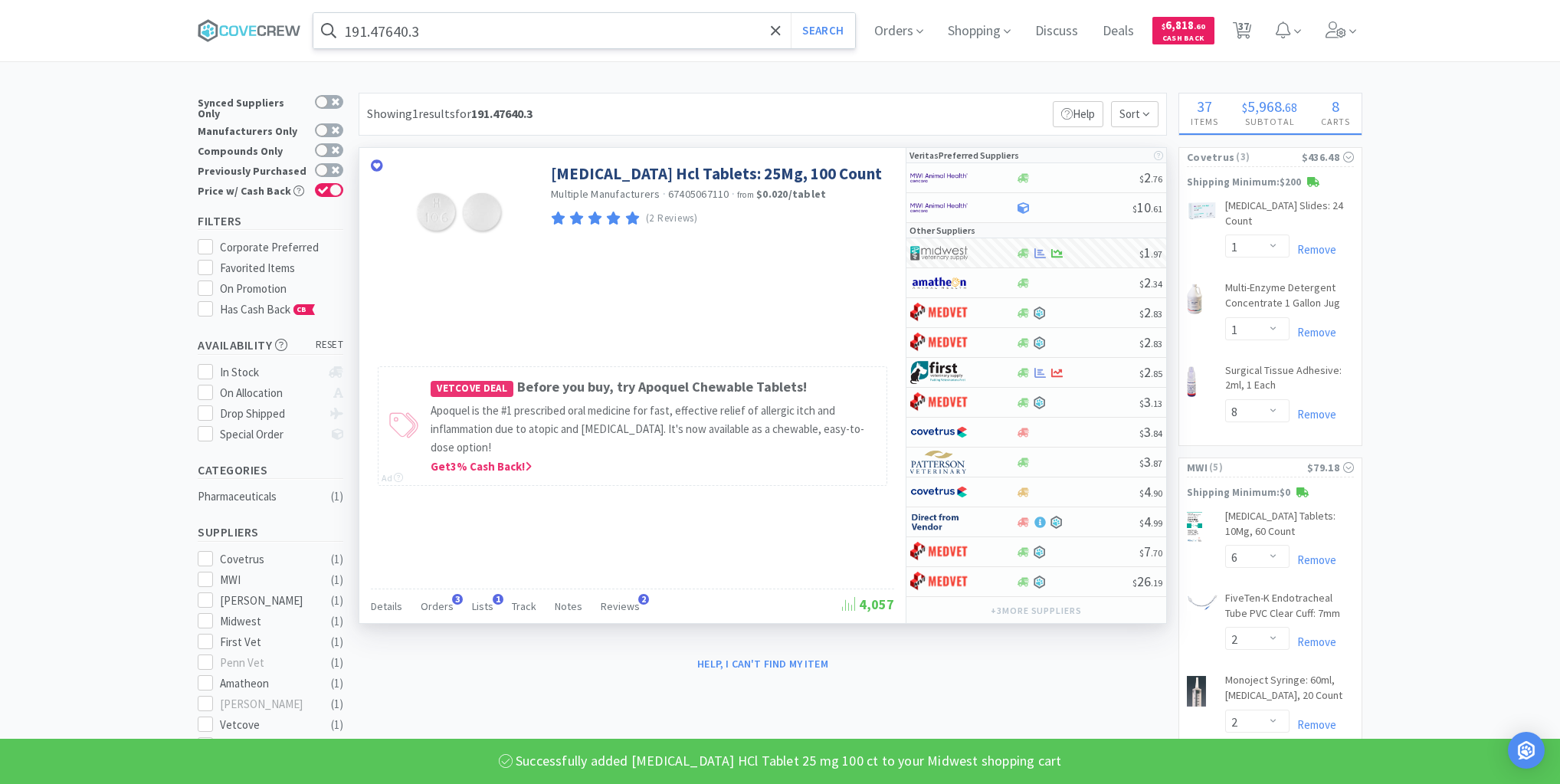
click at [575, 30] on input "191.47640.3" at bounding box center [584, 31] width 542 height 35
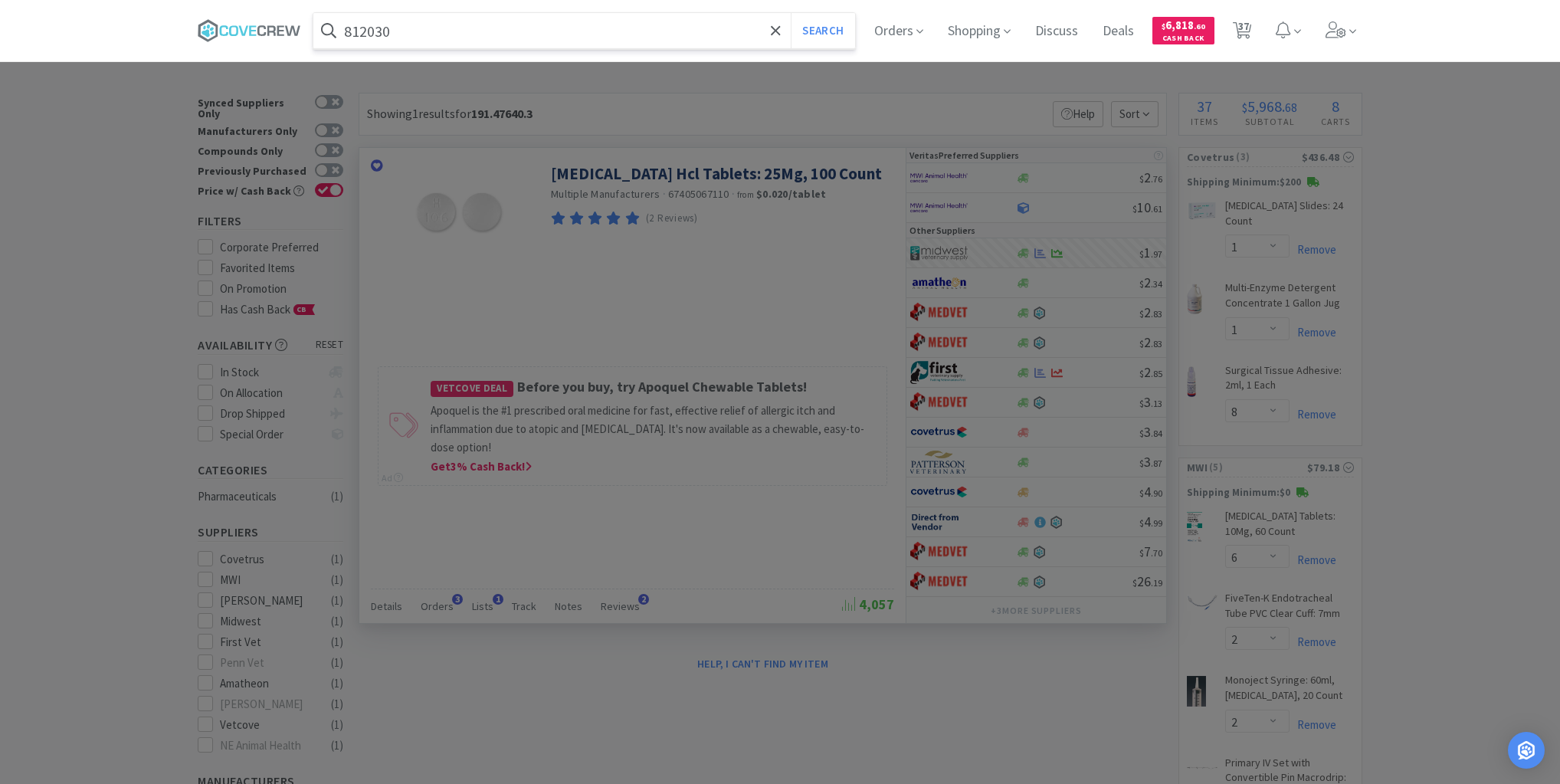
type input "812030"
click at [791, 13] on button "Search" at bounding box center [822, 31] width 63 height 35
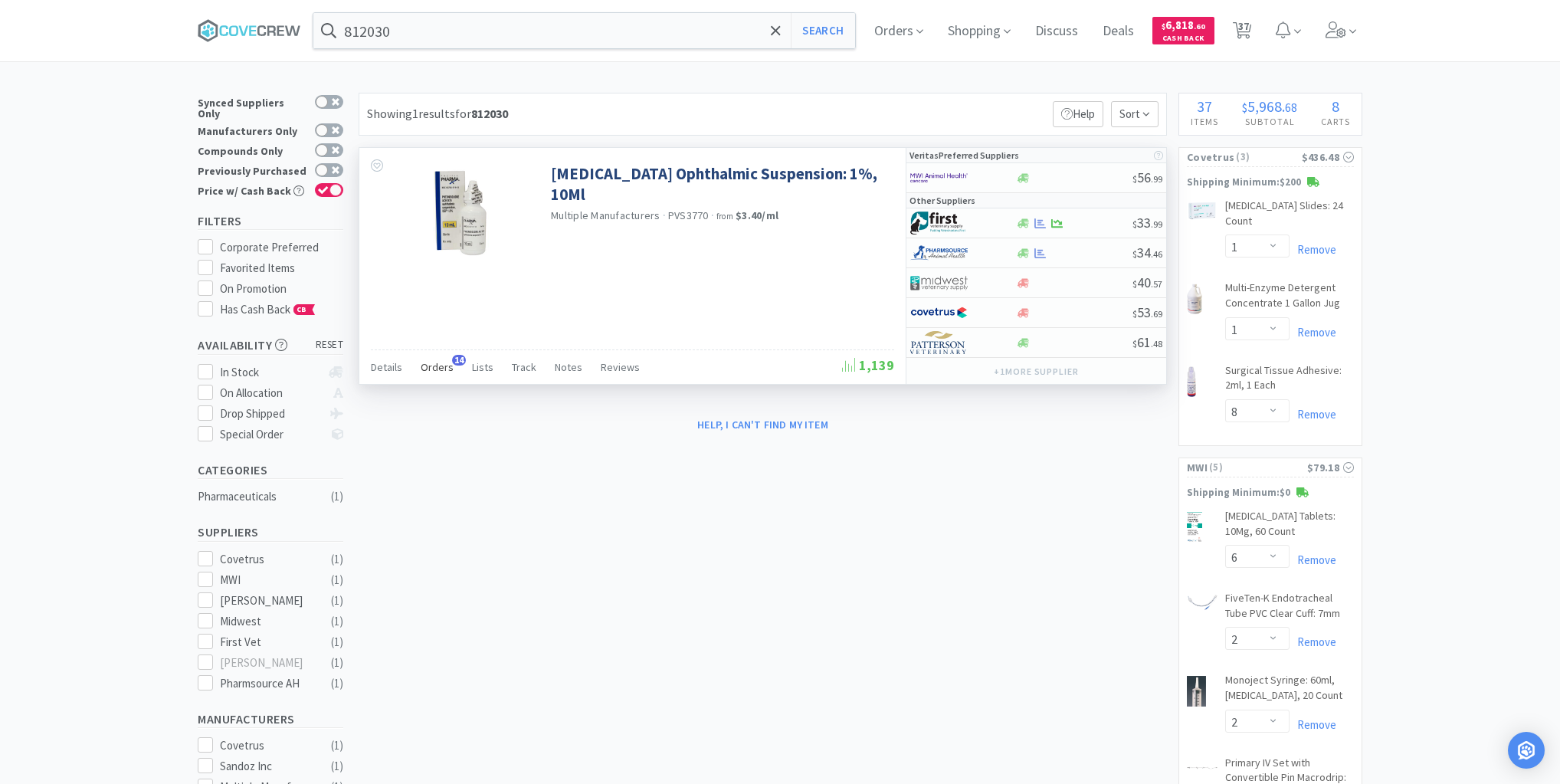
click at [434, 360] on span "Orders" at bounding box center [437, 367] width 33 height 14
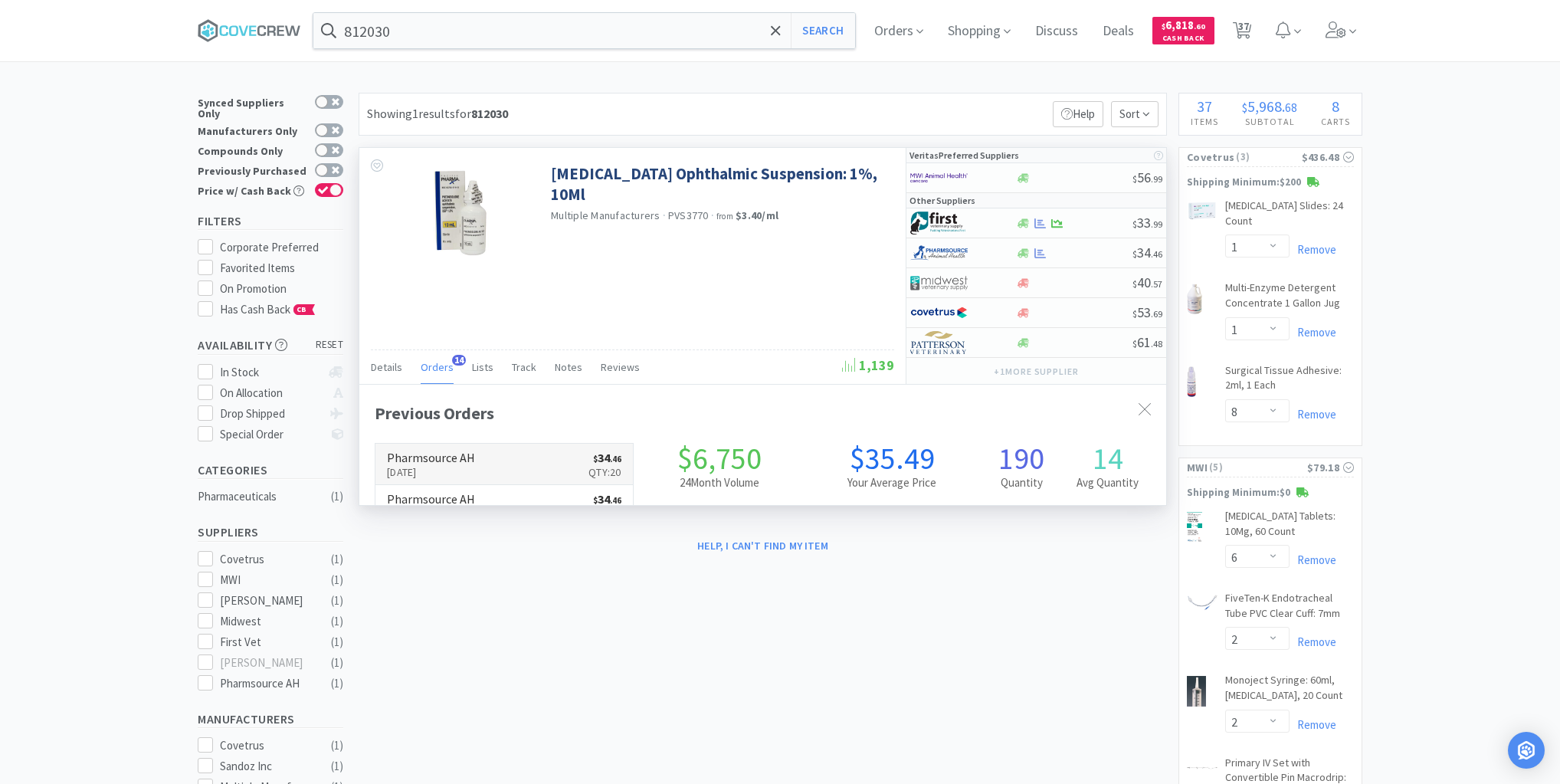
scroll to position [411, 807]
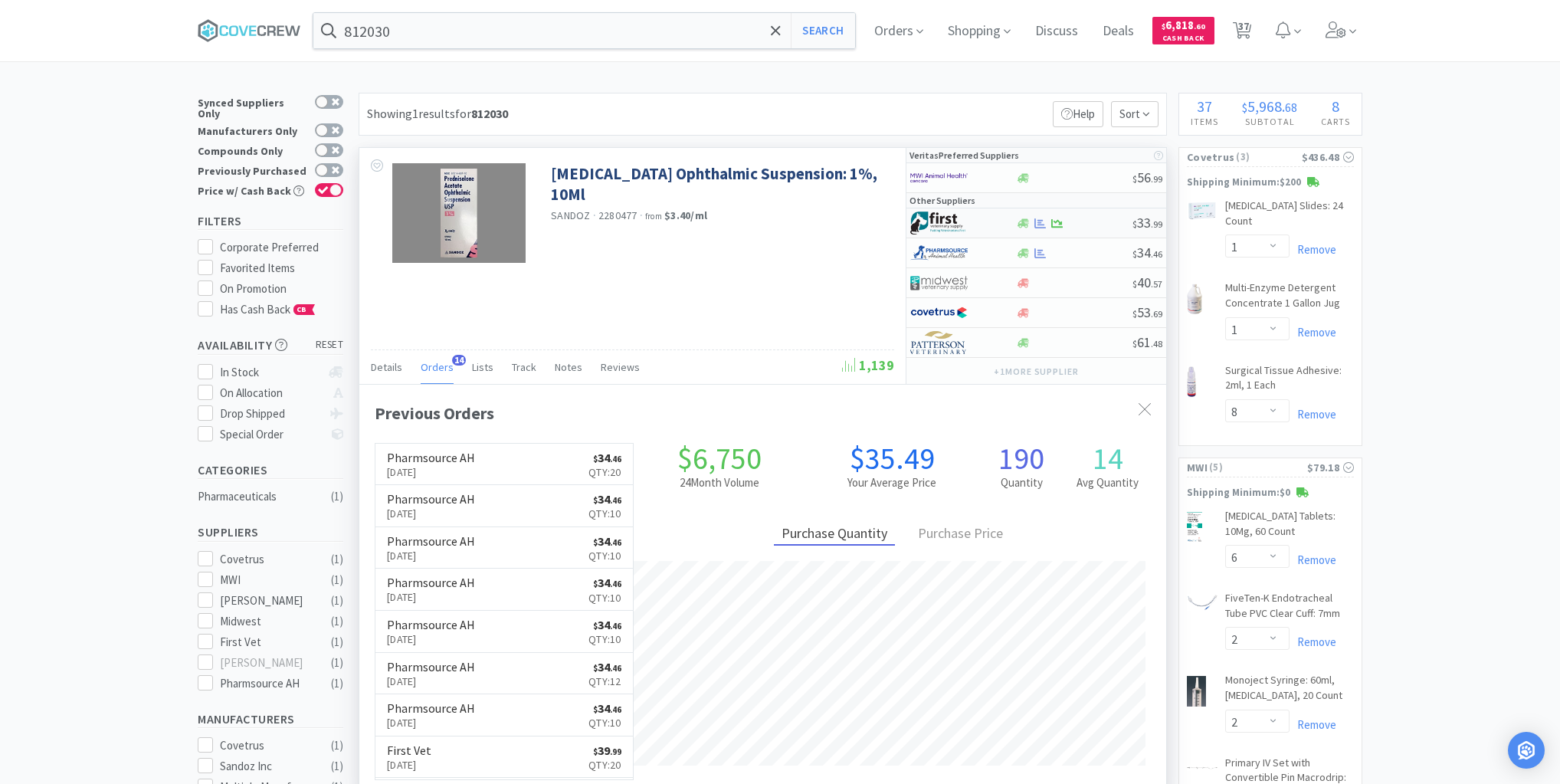
click at [1100, 223] on div at bounding box center [1074, 223] width 117 height 12
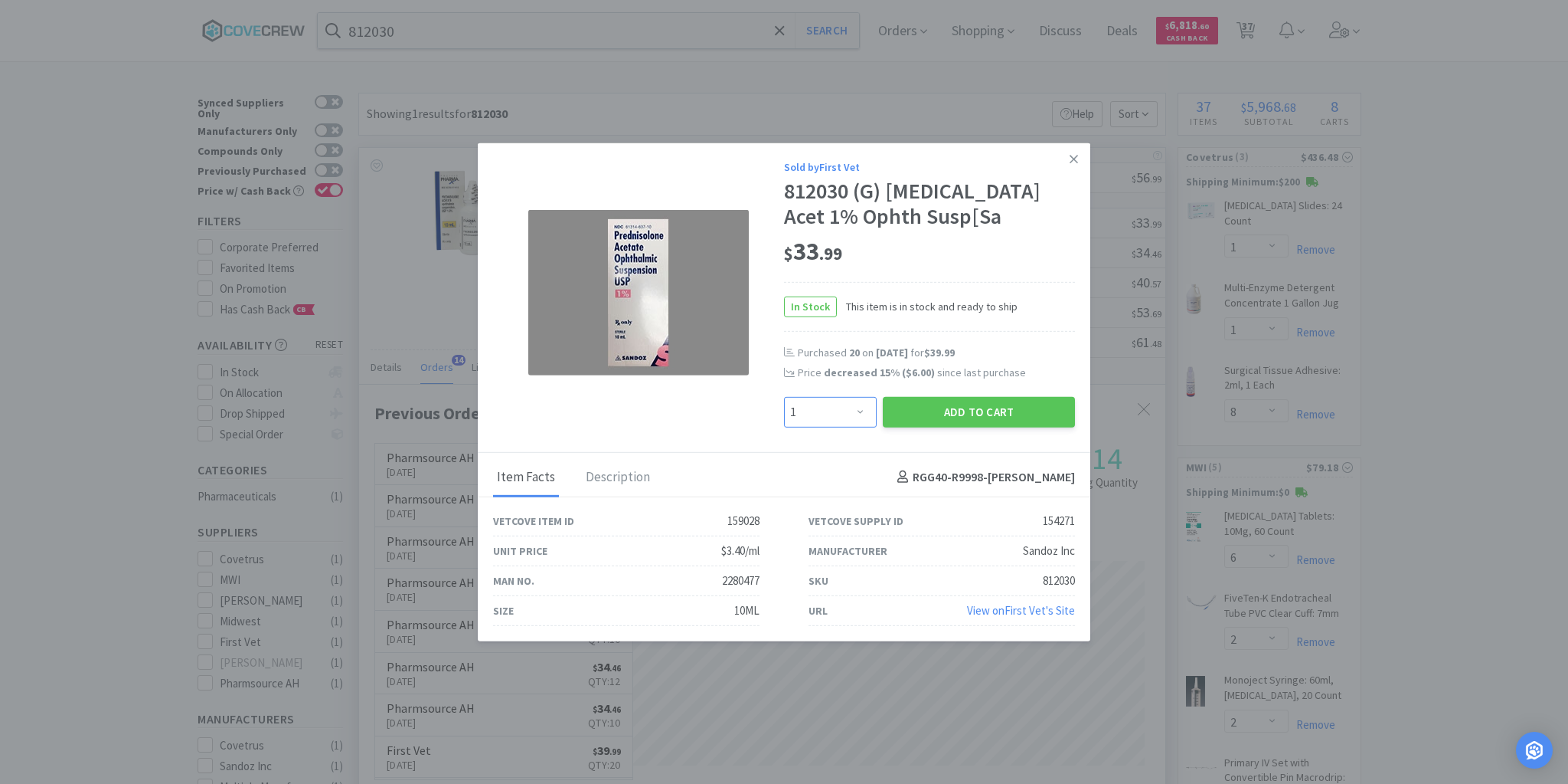
click at [861, 413] on select "Enter Quantity 1 2 3 4 5 6 7 8 9 10 11 12 13 14 15 16 17 18 19 20 Enter Quantity" at bounding box center [831, 411] width 92 height 31
select select "10"
click at [784, 397] on select "Enter Quantity 1 2 3 4 5 6 7 8 9 10 11 12 13 14 15 16 17 18 19 20 Enter Quantity" at bounding box center [831, 411] width 92 height 31
click at [966, 414] on button "Add to Cart" at bounding box center [978, 411] width 192 height 31
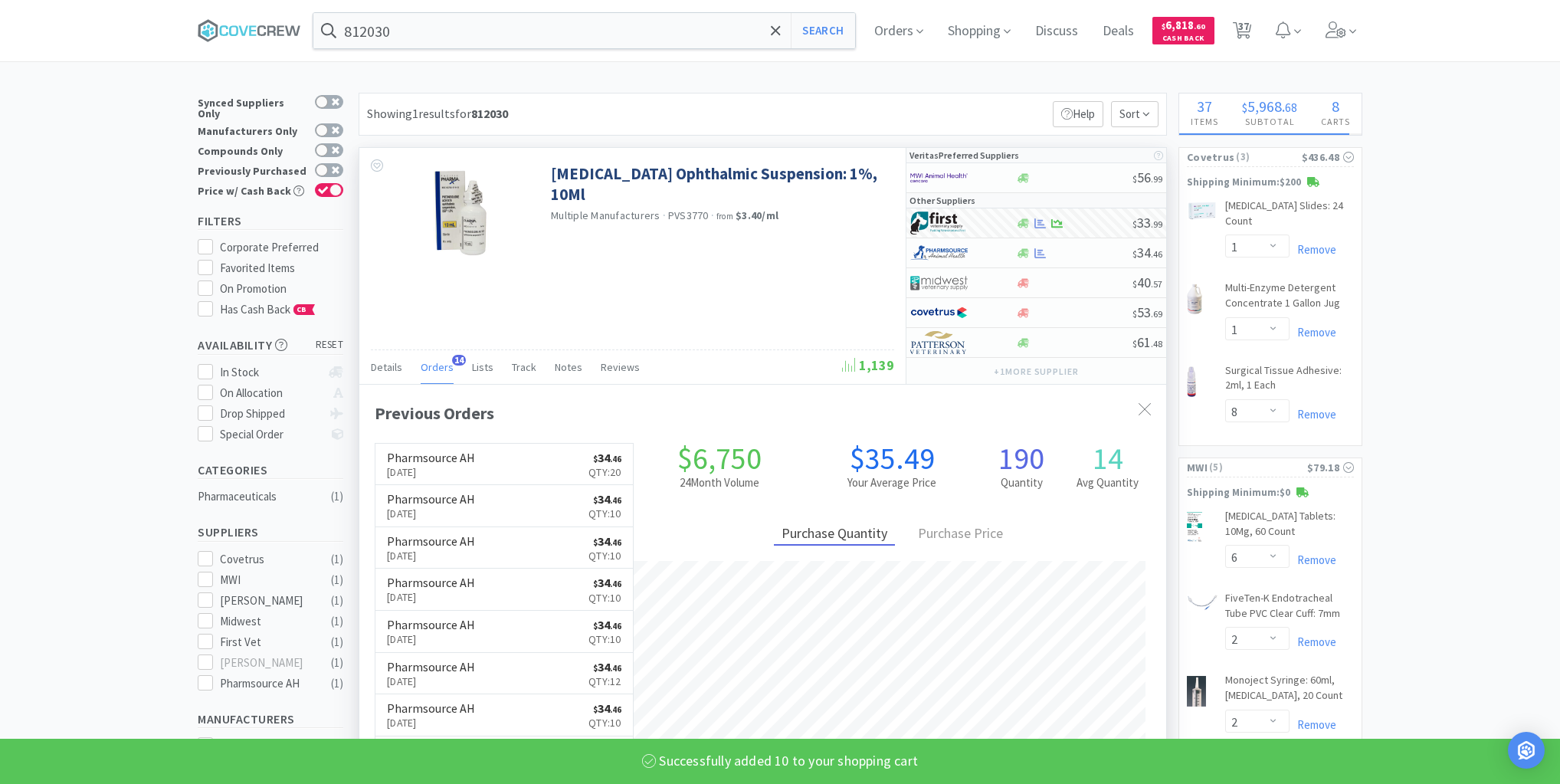
select select "10"
select select "8"
select select "1"
select select "2"
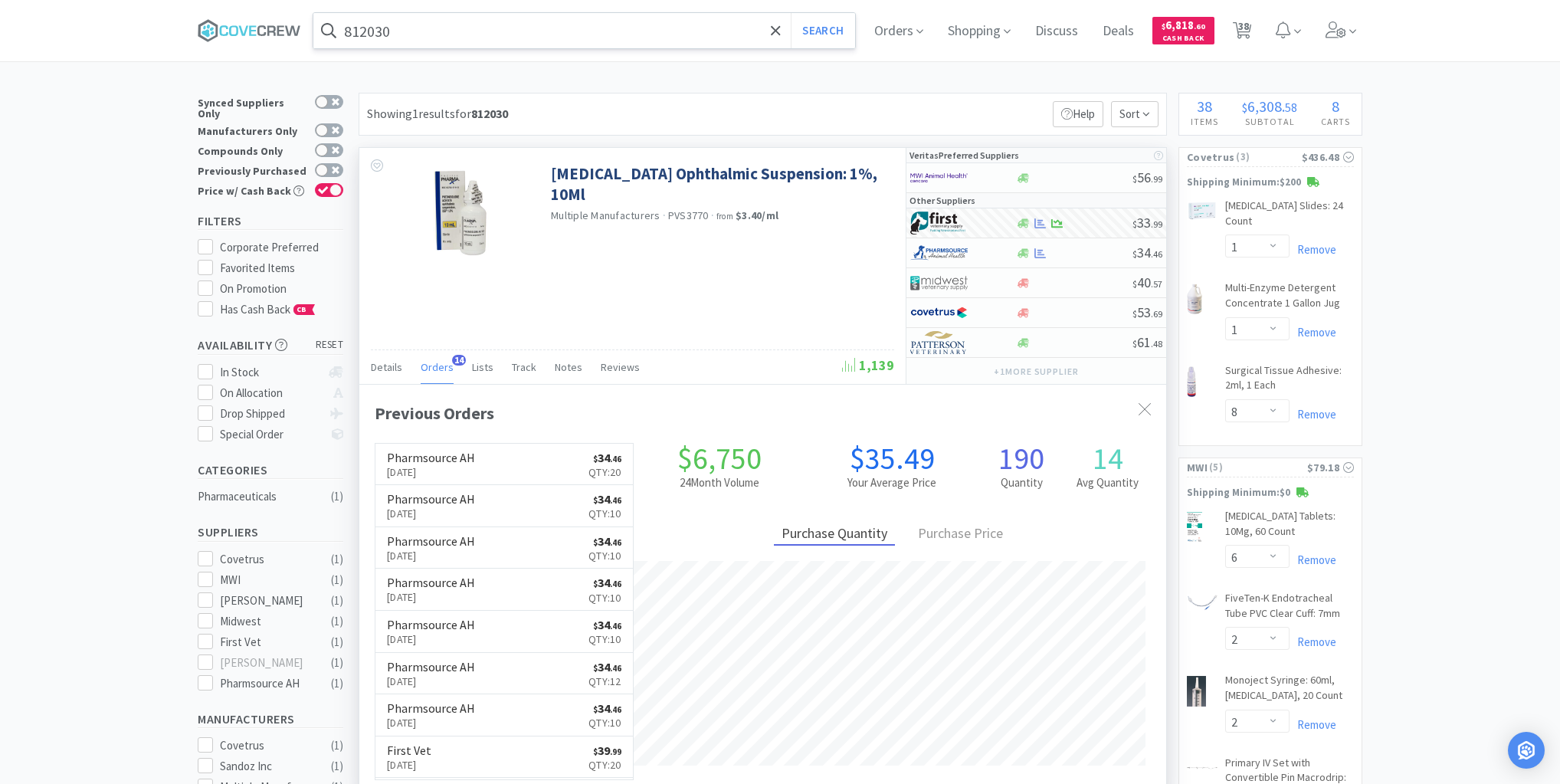
click at [664, 31] on input "812030" at bounding box center [584, 31] width 542 height 35
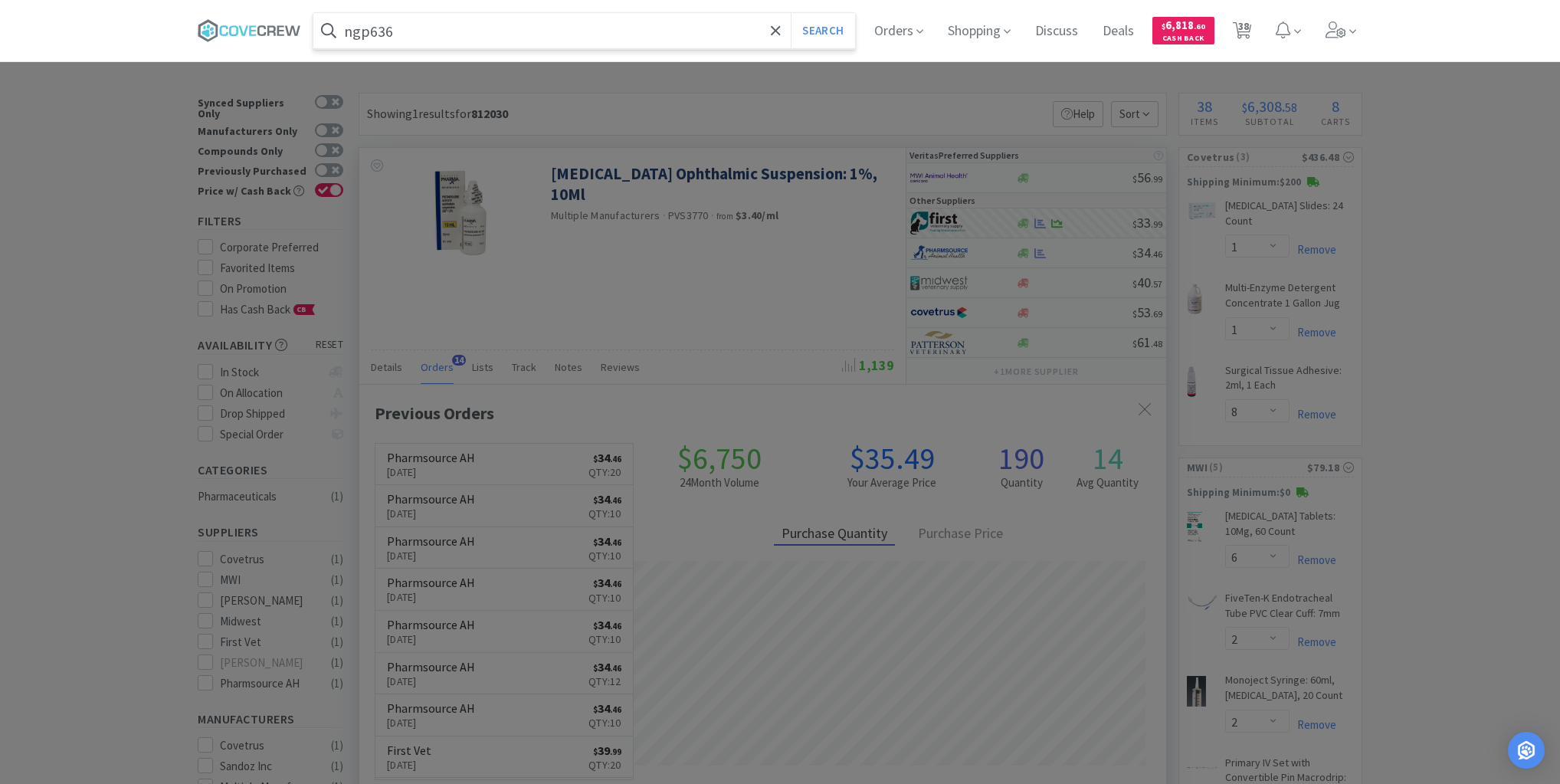
type input "ngp636"
click at [791, 13] on button "Search" at bounding box center [822, 31] width 63 height 35
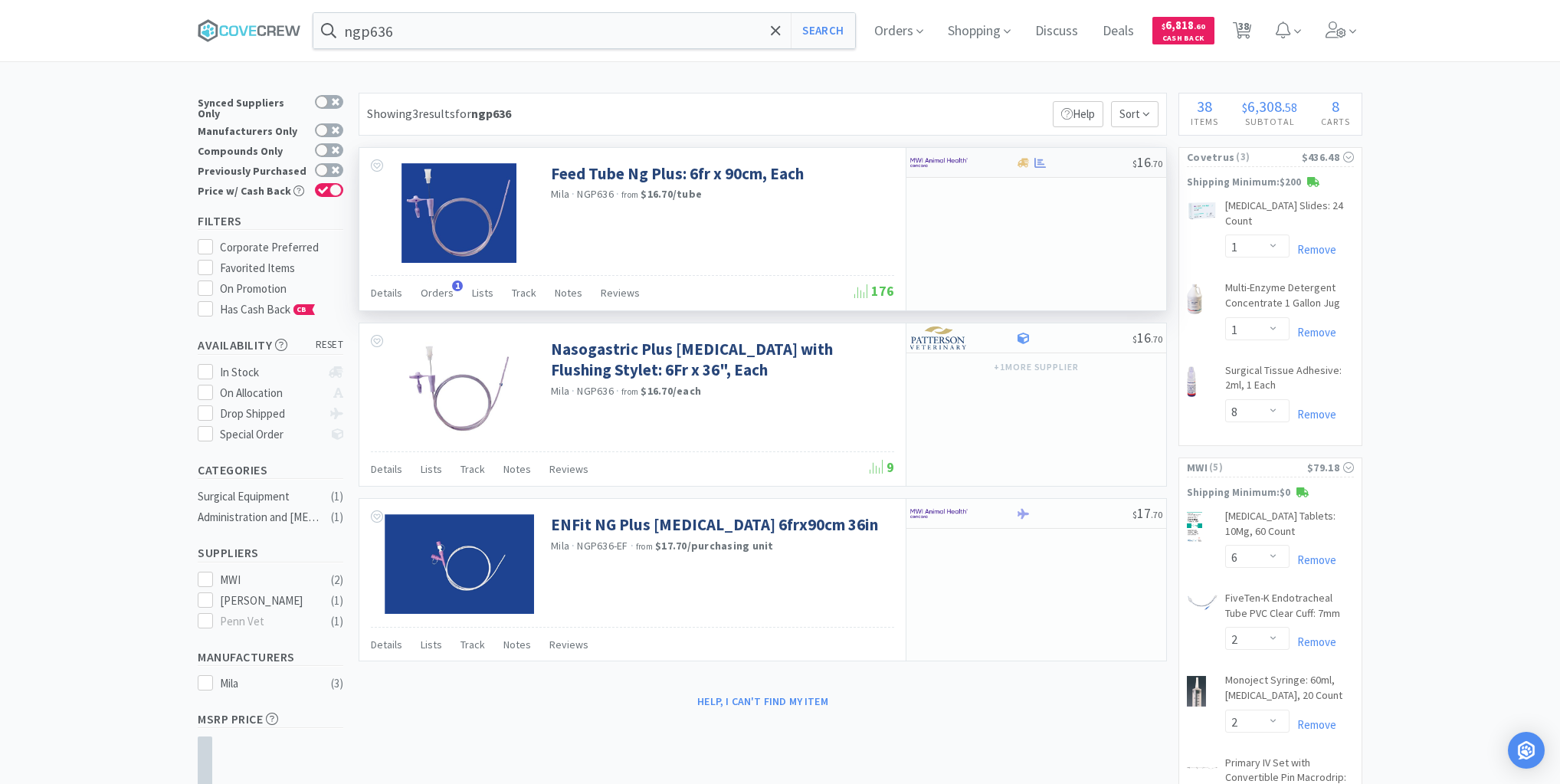
click at [1076, 157] on div at bounding box center [1074, 163] width 117 height 12
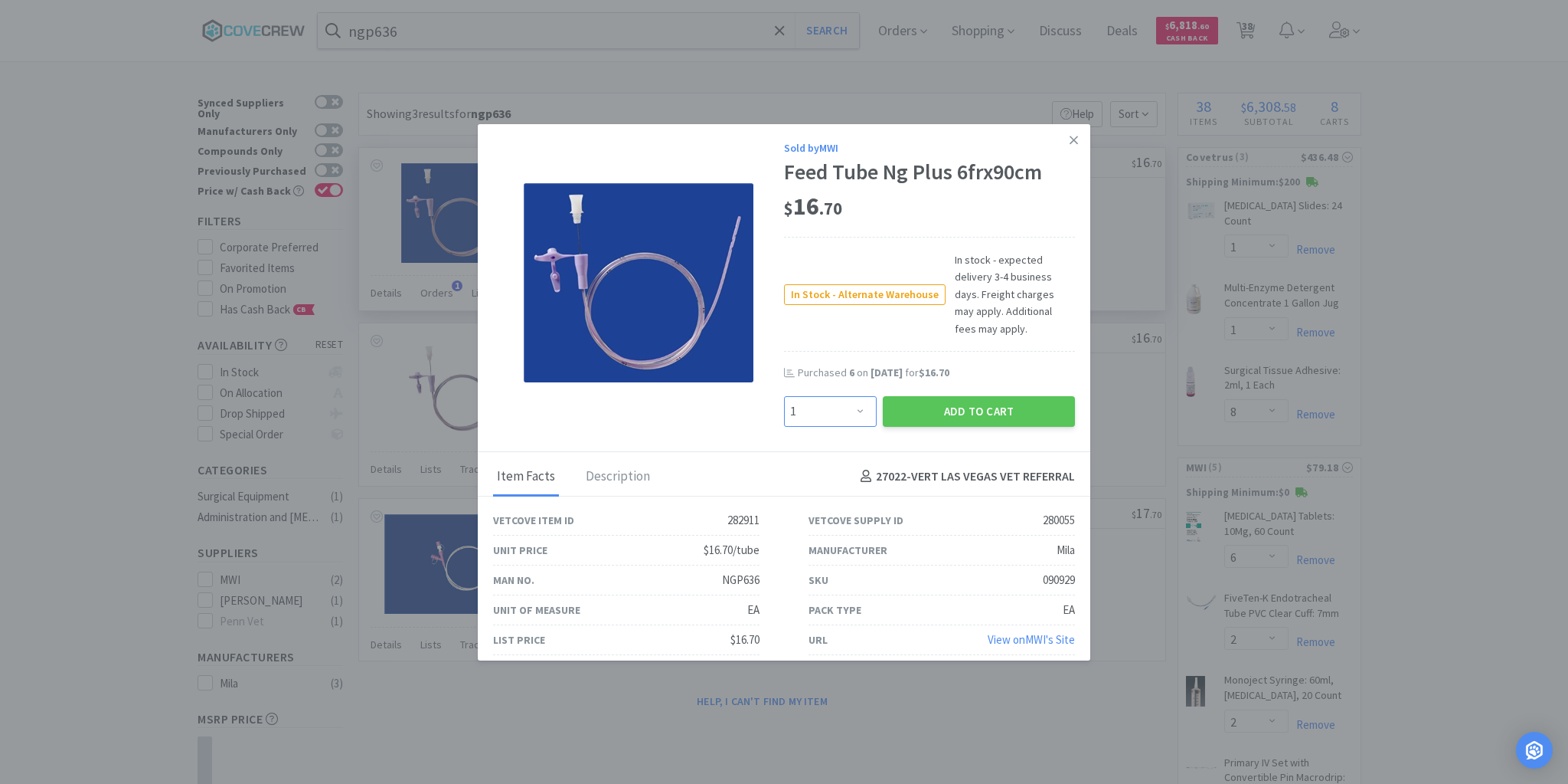
click at [860, 398] on select "Enter Quantity 1 2 3 4 5 6 7 8 9 10 11 12 13 14 15 16 17 18 19 20 Enter Quantity" at bounding box center [831, 411] width 92 height 31
click at [784, 396] on select "Enter Quantity 1 2 3 4 5 6 7 8 9 10 11 12 13 14 15 16 17 18 19 20 Enter Quantity" at bounding box center [831, 411] width 92 height 31
click at [957, 396] on button "Add to Cart" at bounding box center [978, 411] width 192 height 31
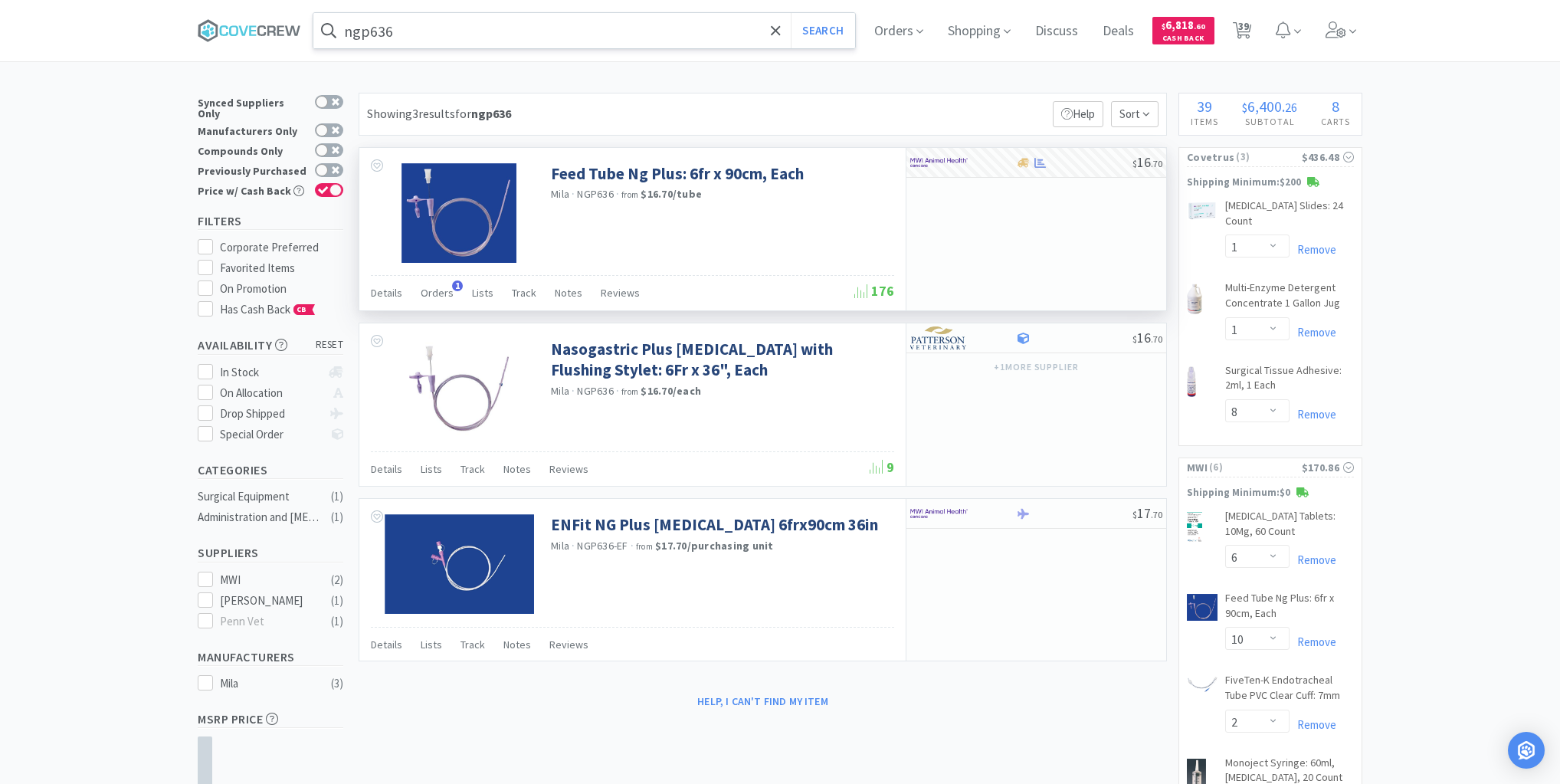
click at [739, 37] on input "ngp636" at bounding box center [584, 31] width 542 height 35
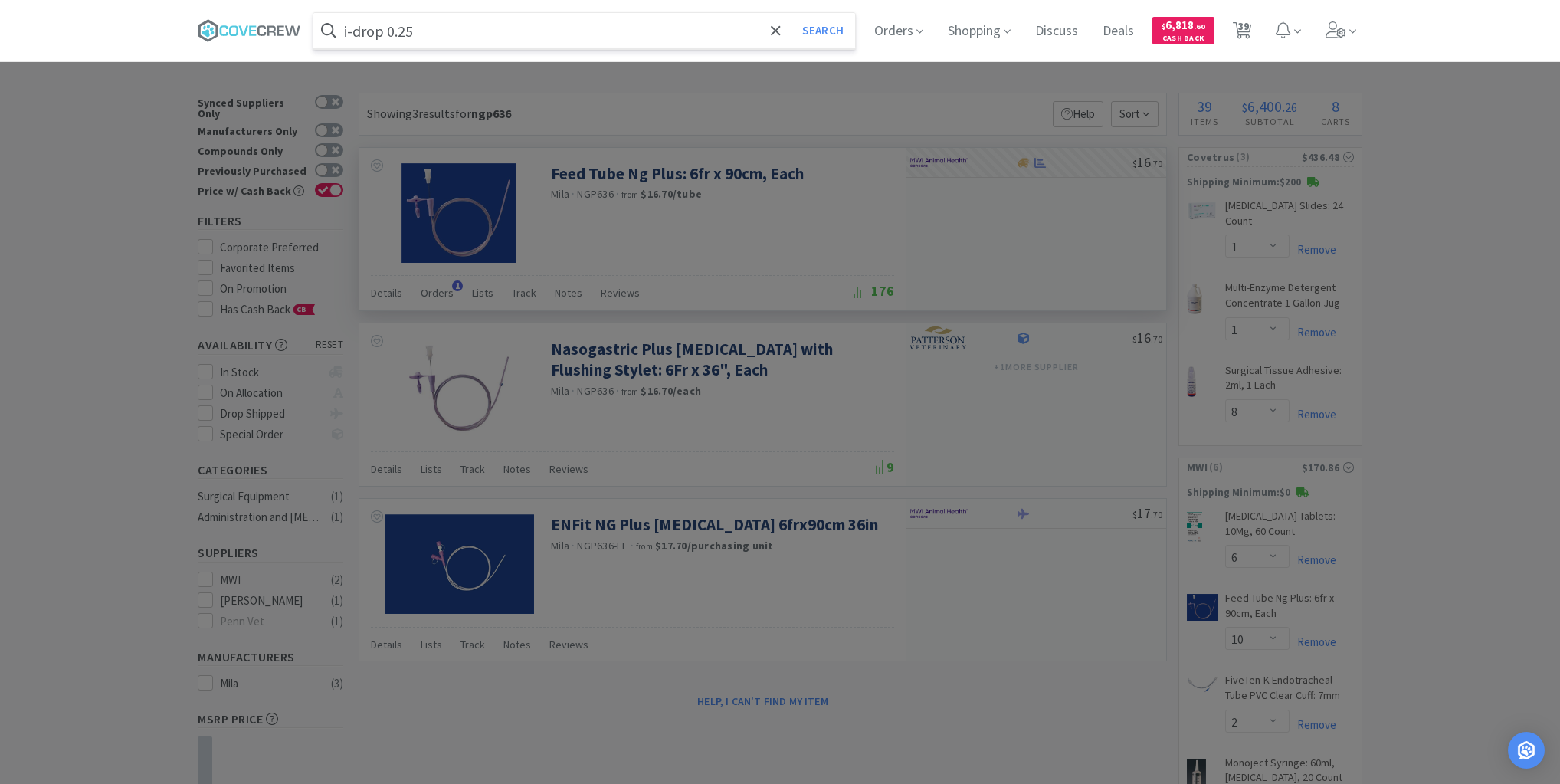
click at [791, 13] on button "Search" at bounding box center [822, 31] width 63 height 35
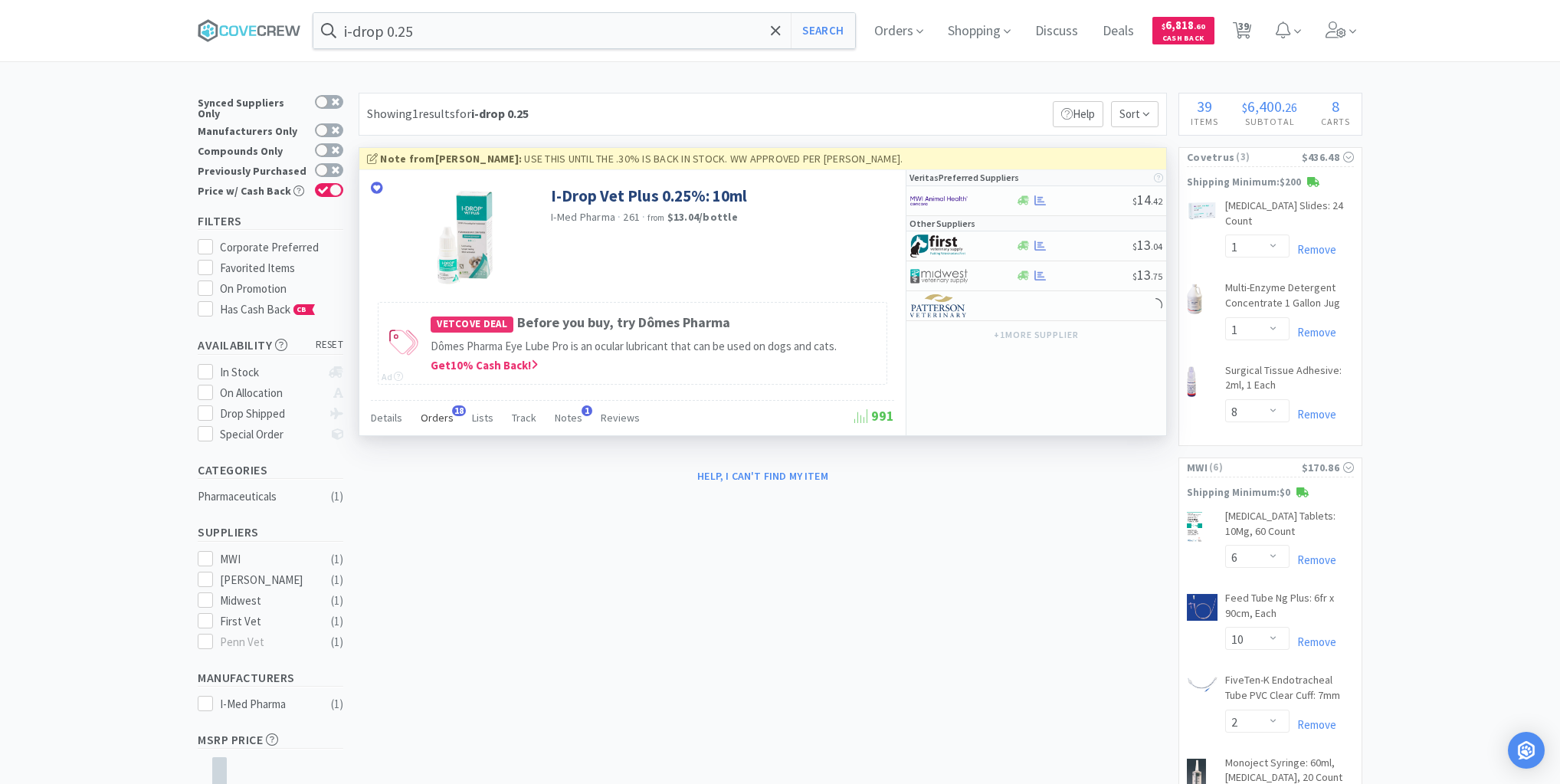
click at [439, 417] on span "Orders" at bounding box center [437, 417] width 33 height 14
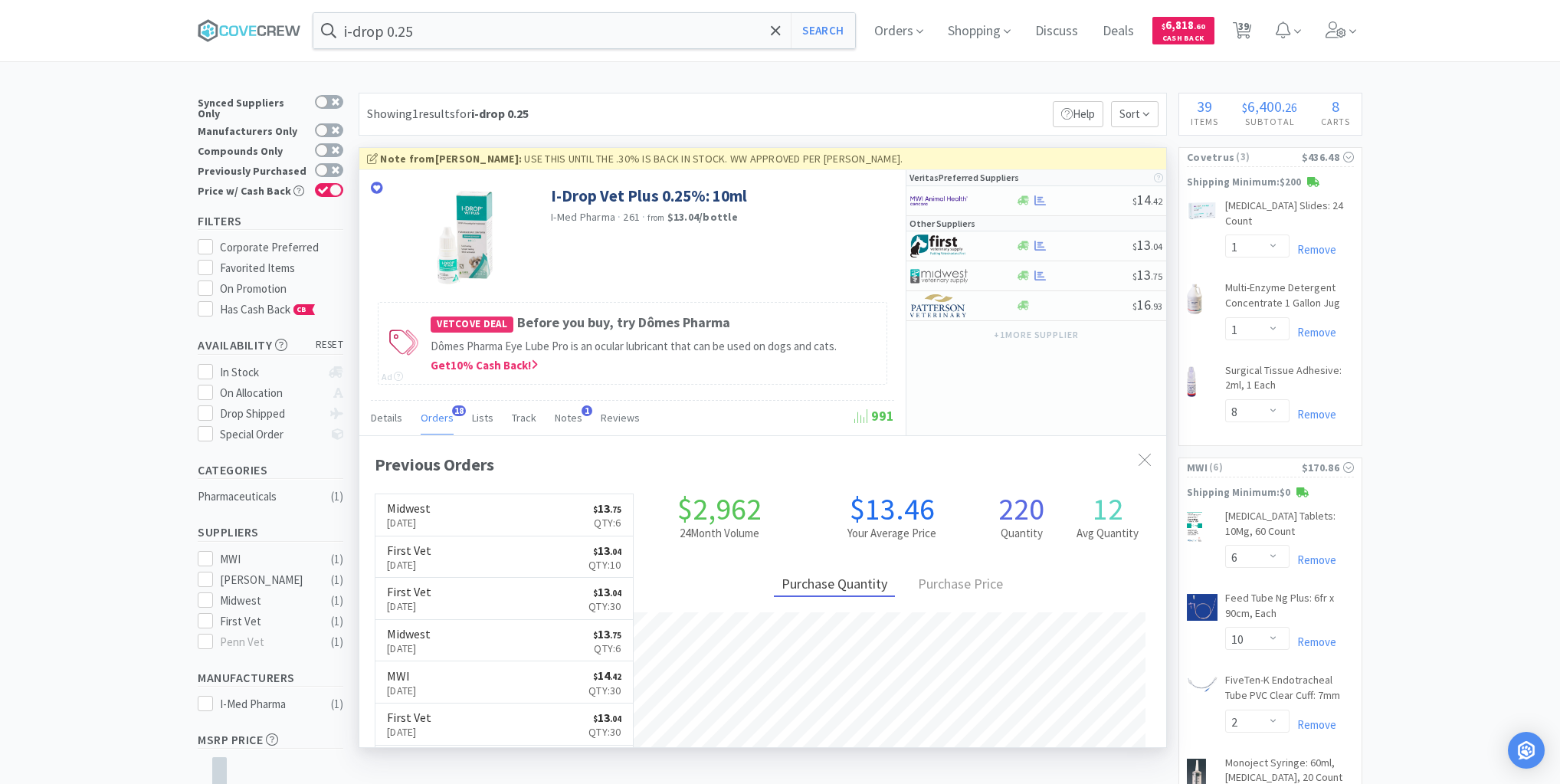
scroll to position [411, 807]
click at [439, 417] on span "Orders" at bounding box center [437, 417] width 33 height 14
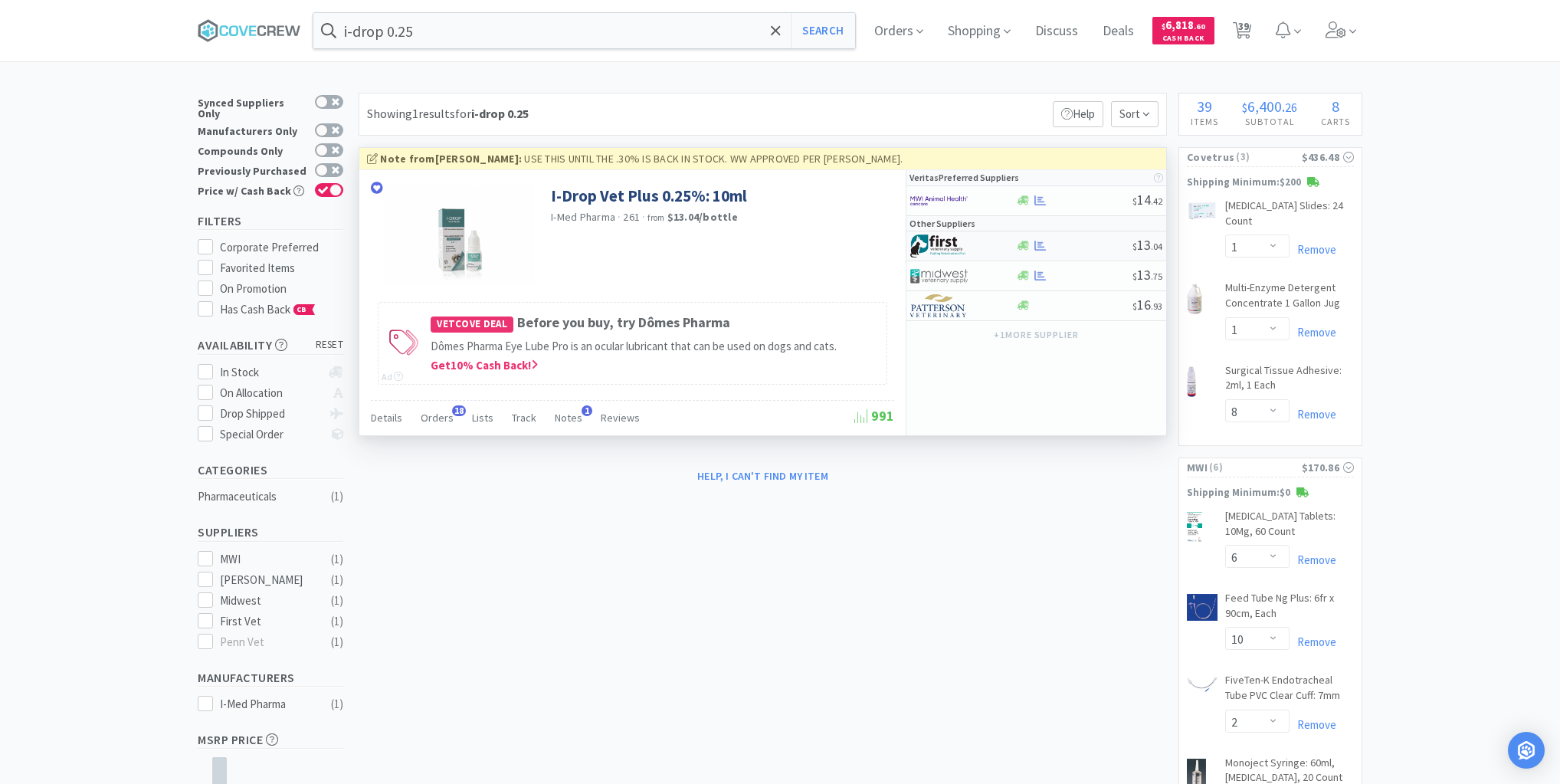
click at [1078, 243] on div at bounding box center [1074, 246] width 117 height 12
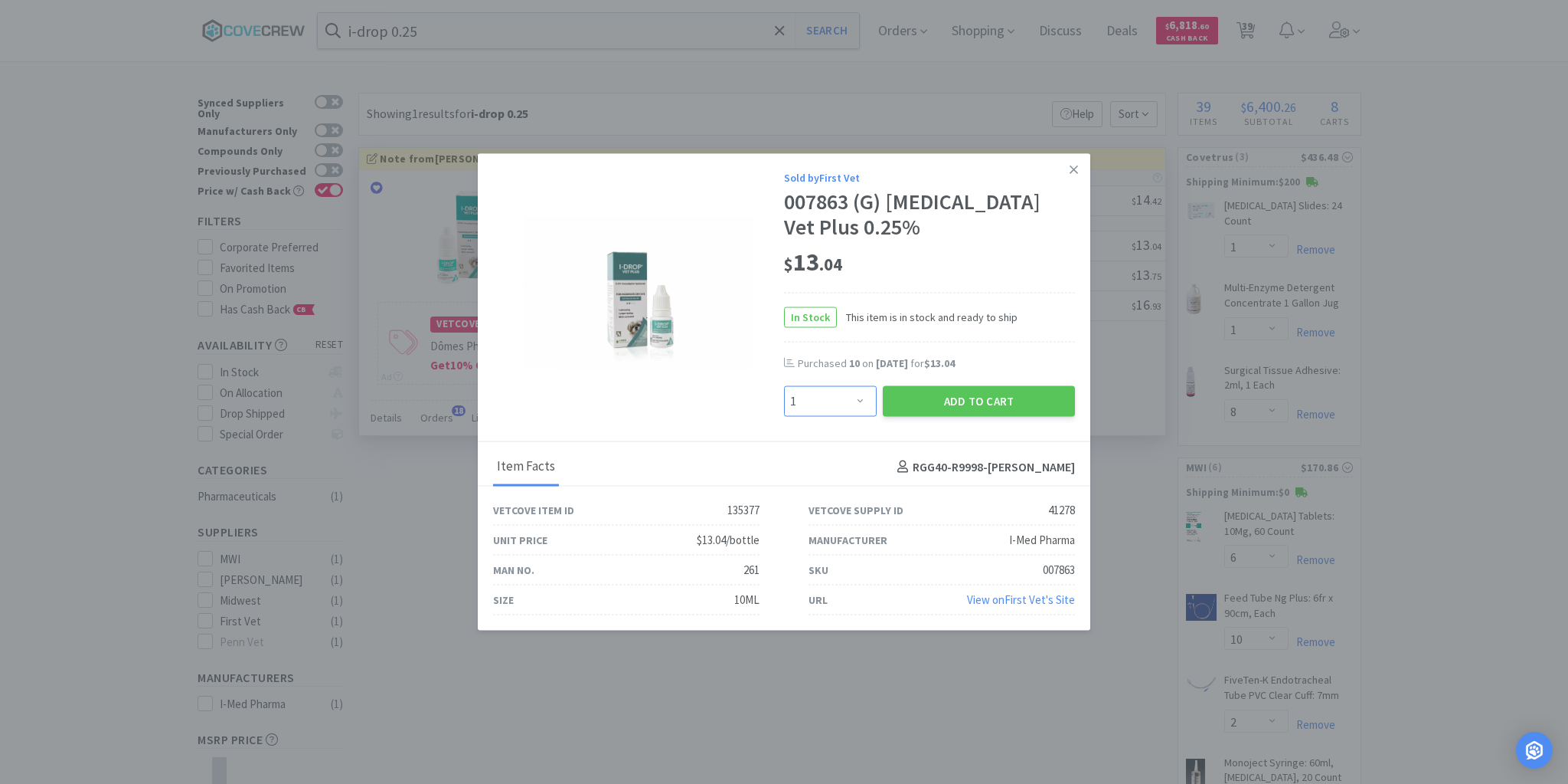
click at [861, 401] on select "Enter Quantity 1 2 3 4 5 6 7 8 9 10 11 12 13 14 15 16 17 18 19 20 Enter Quantity" at bounding box center [831, 401] width 92 height 31
click at [784, 386] on select "Enter Quantity 1 2 3 4 5 6 7 8 9 10 11 12 13 14 15 16 17 18 19 20 Enter Quantity" at bounding box center [831, 401] width 92 height 31
click at [947, 405] on button "Add to Cart" at bounding box center [978, 401] width 192 height 31
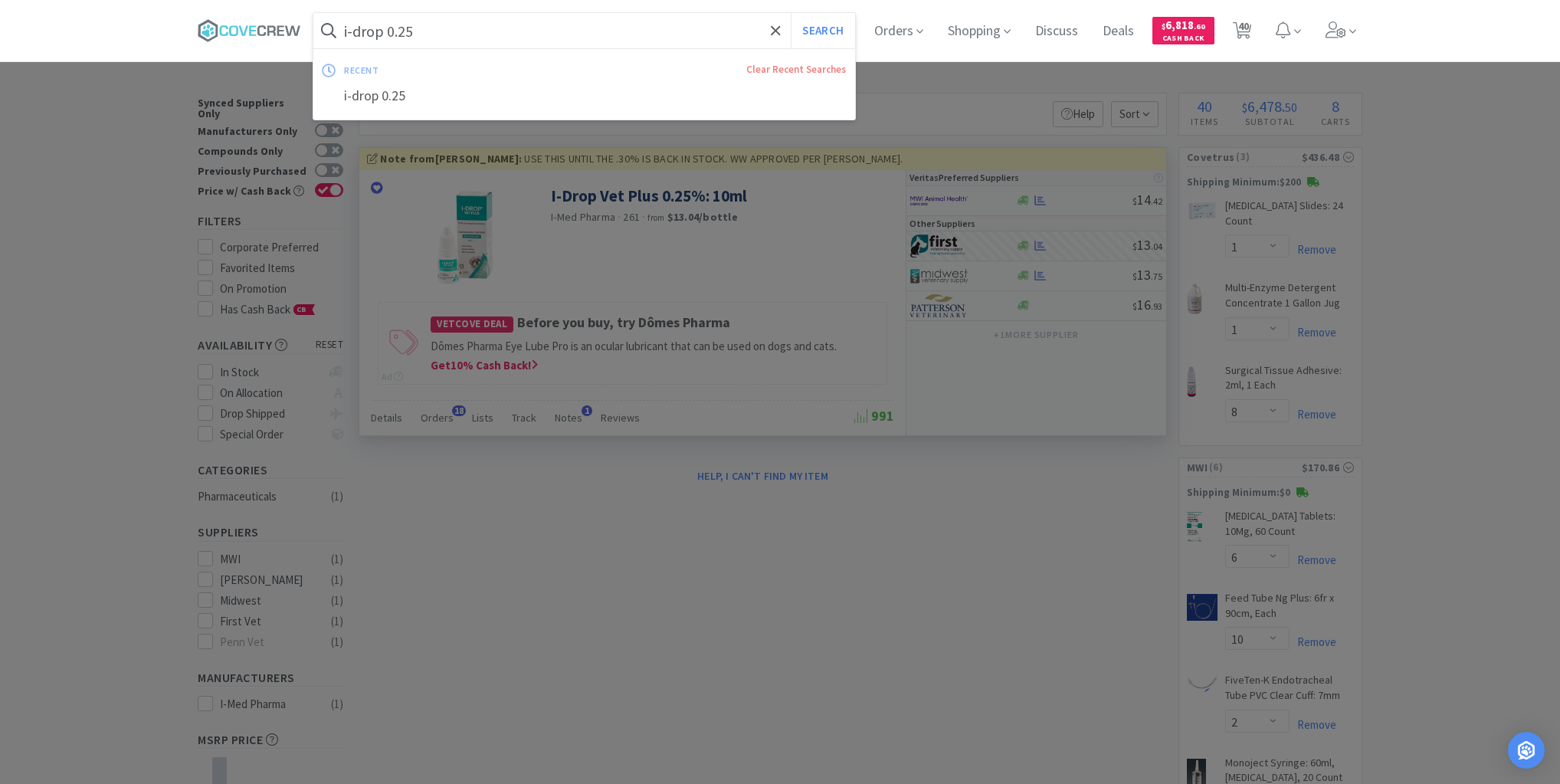
click at [681, 29] on input "i-drop 0.25" at bounding box center [584, 31] width 542 height 35
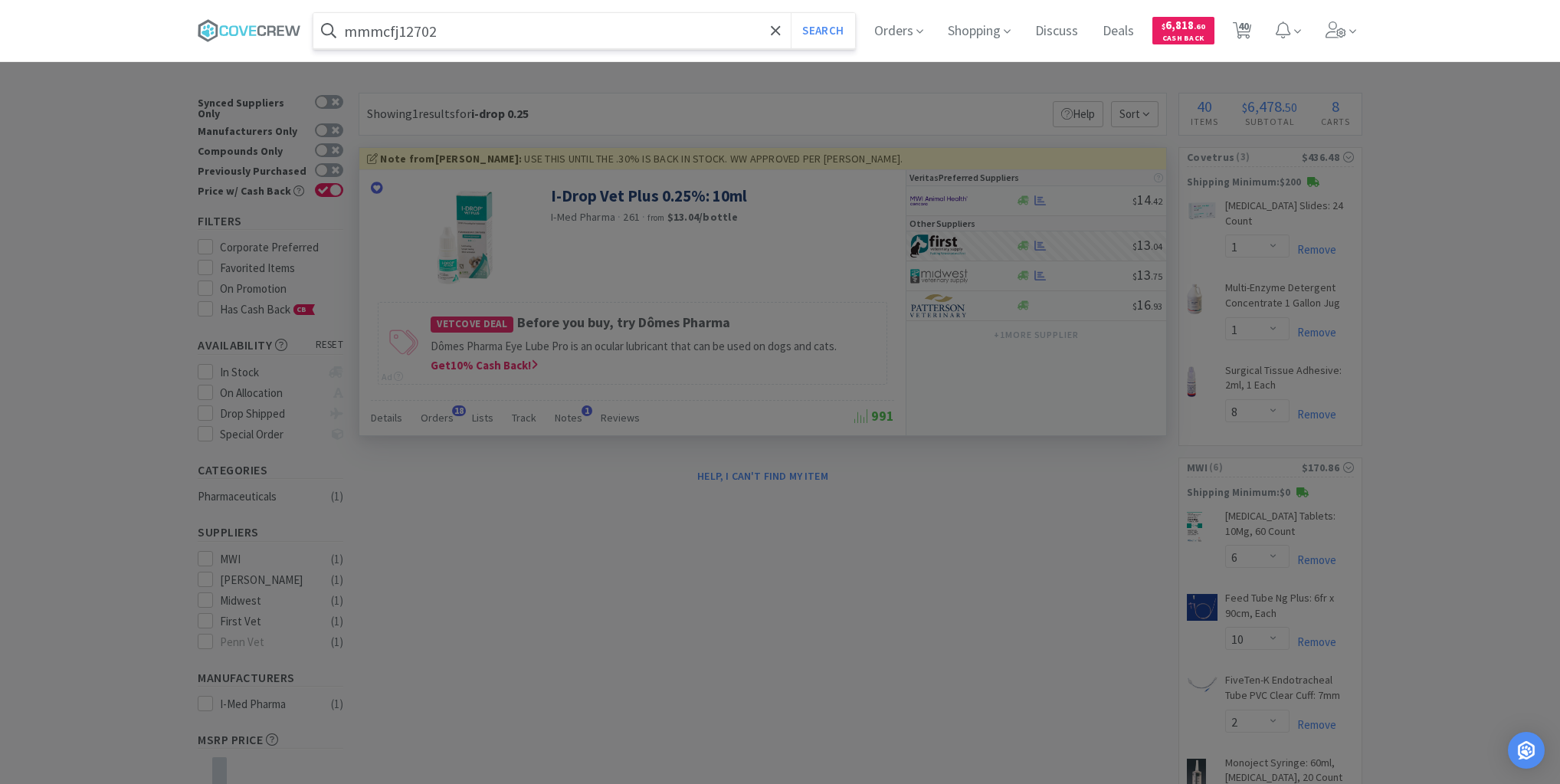
click at [791, 13] on button "Search" at bounding box center [822, 31] width 63 height 35
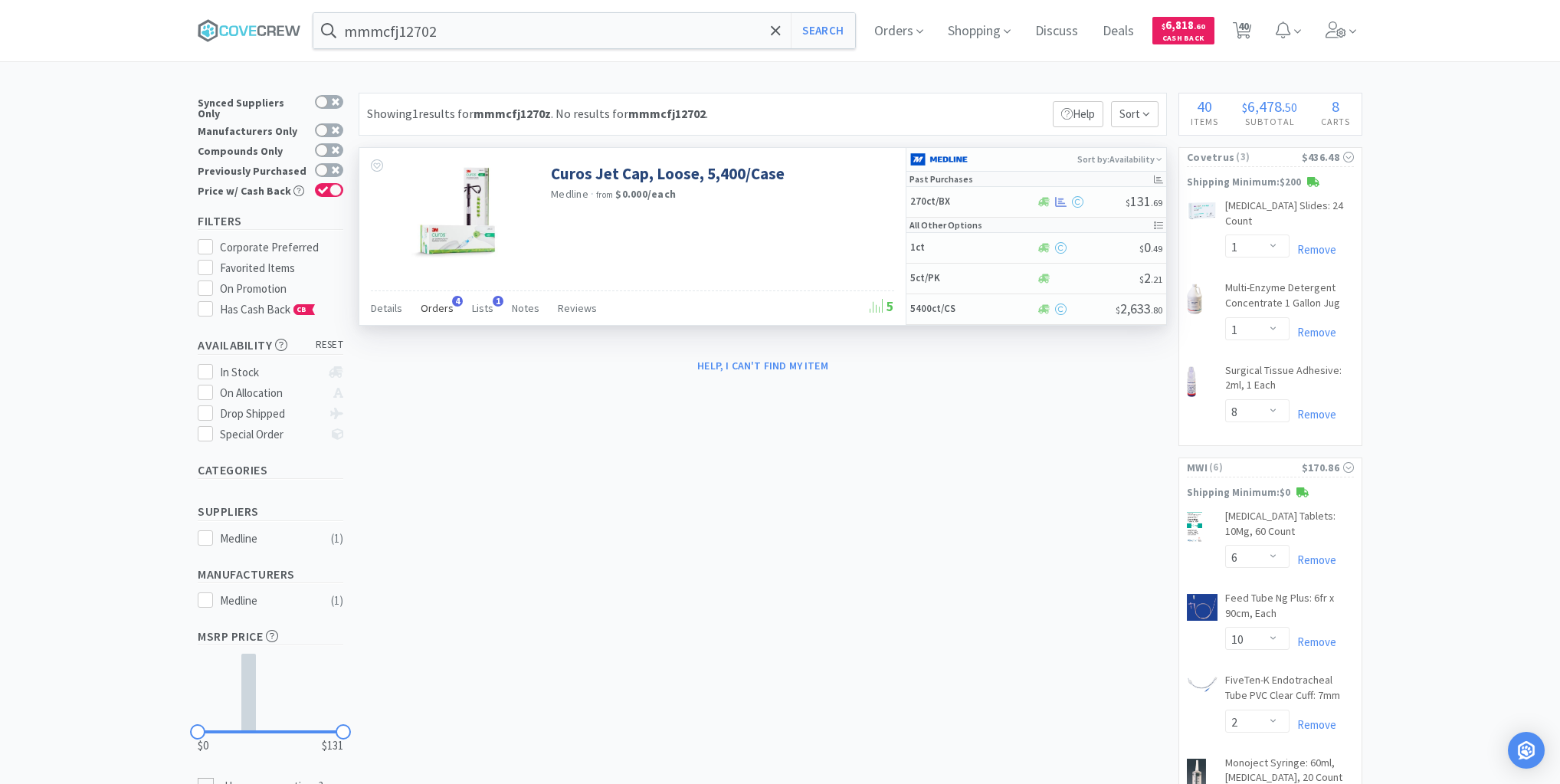
click at [432, 303] on span "Orders" at bounding box center [437, 307] width 33 height 14
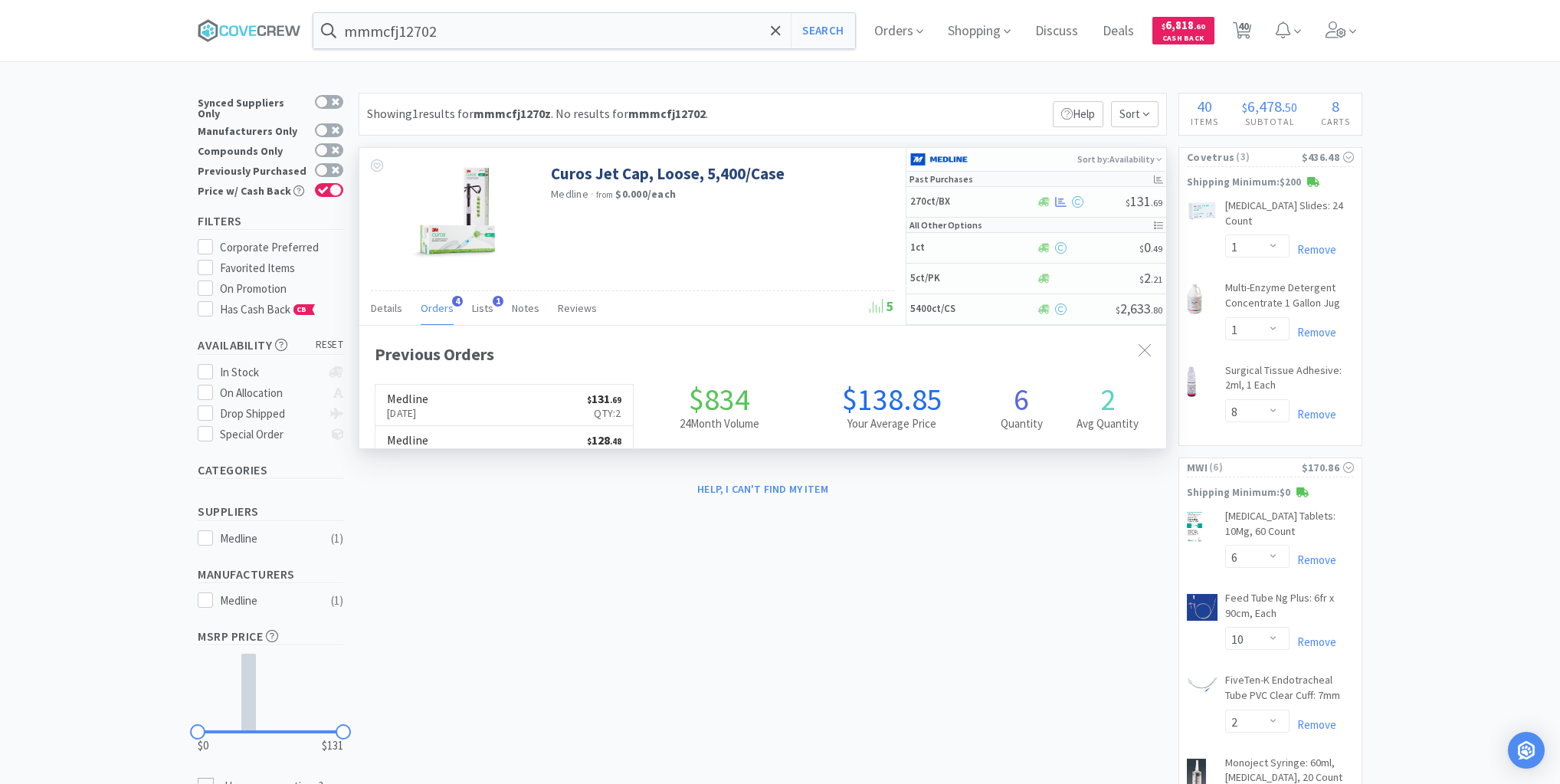
scroll to position [396, 807]
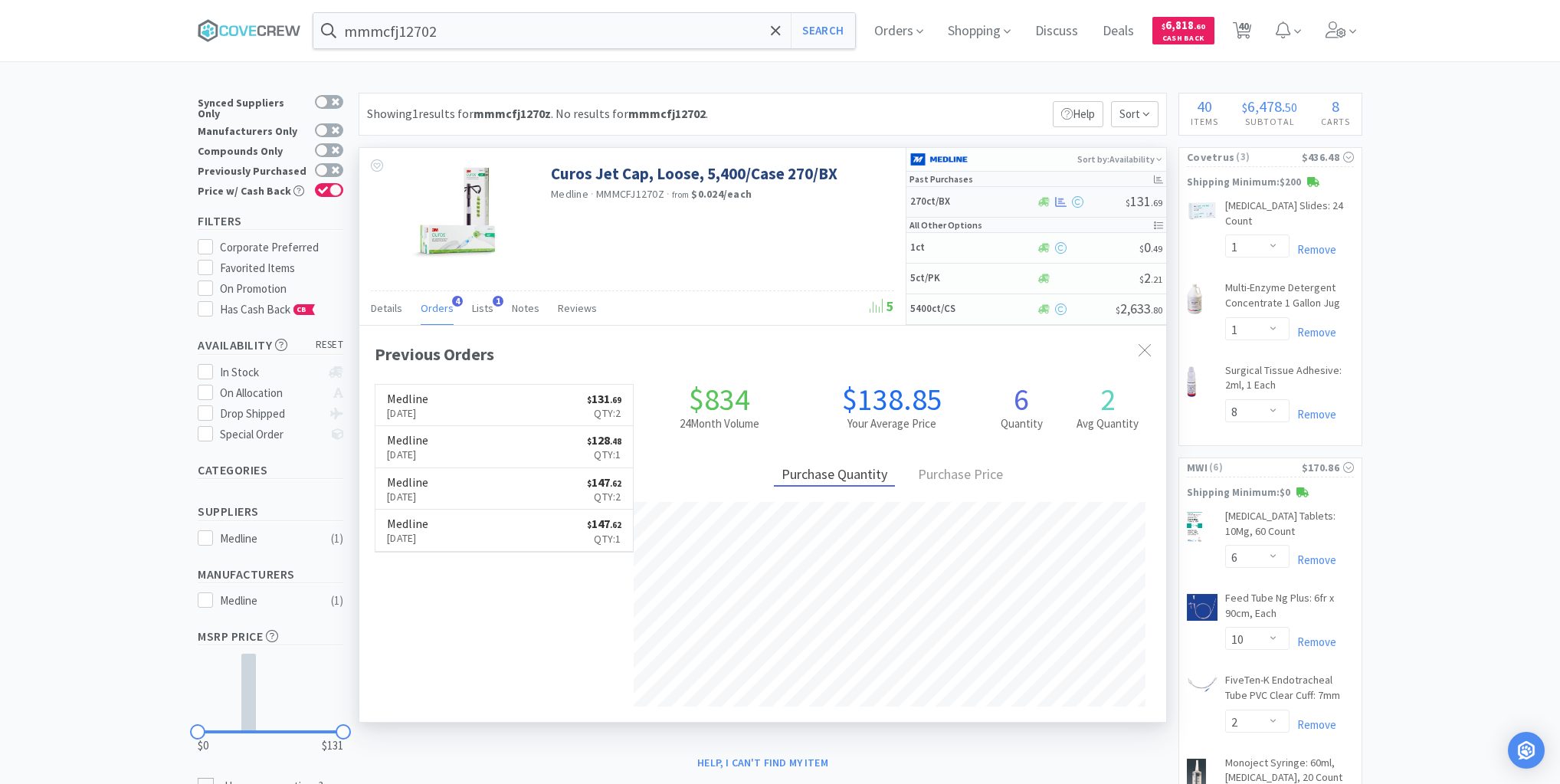
click at [1005, 200] on h5 "270ct/BX" at bounding box center [971, 202] width 123 height 13
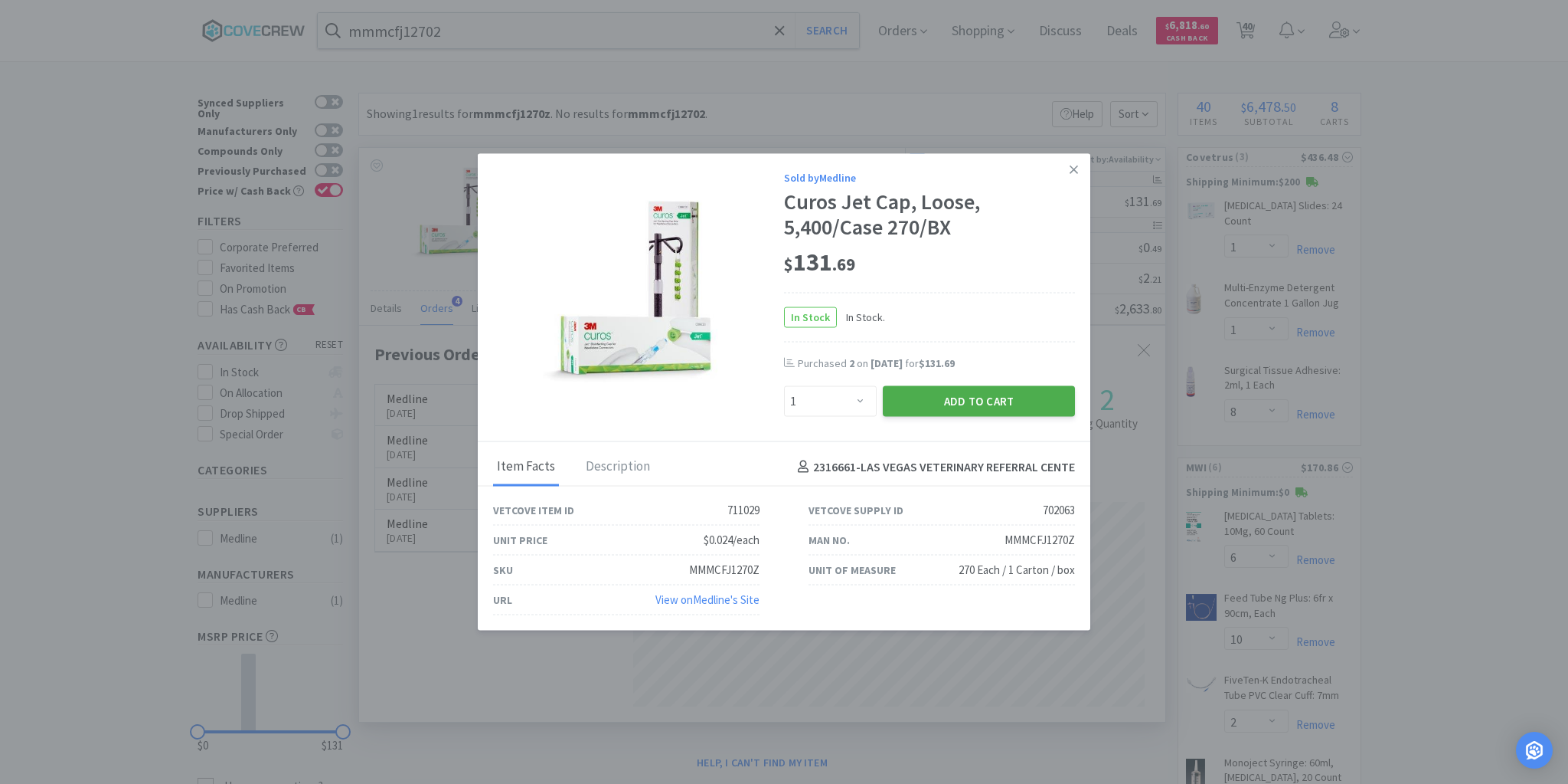
click at [965, 396] on button "Add to Cart" at bounding box center [978, 401] width 192 height 31
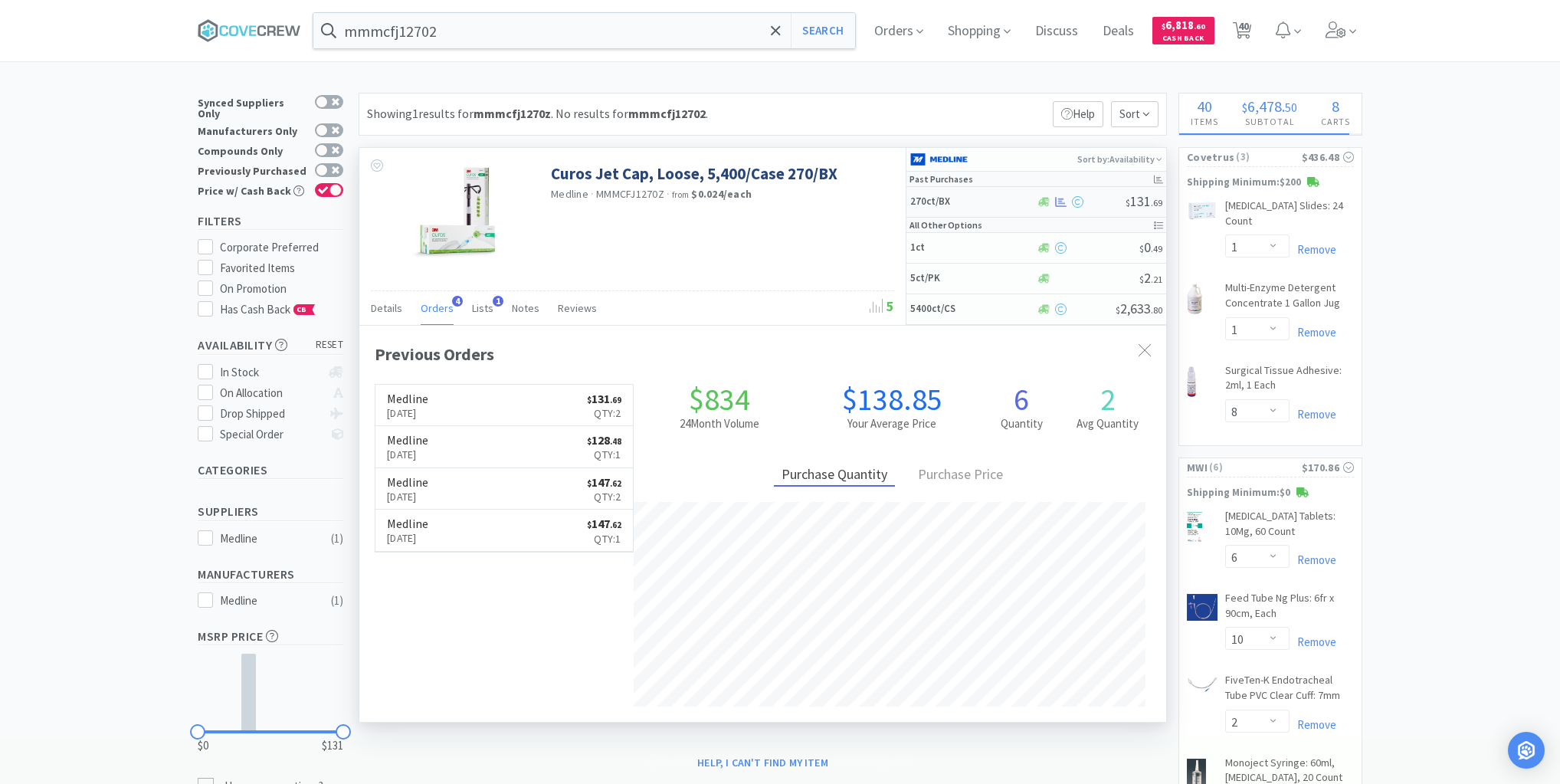
click at [996, 202] on h5 "270ct/BX" at bounding box center [971, 202] width 123 height 13
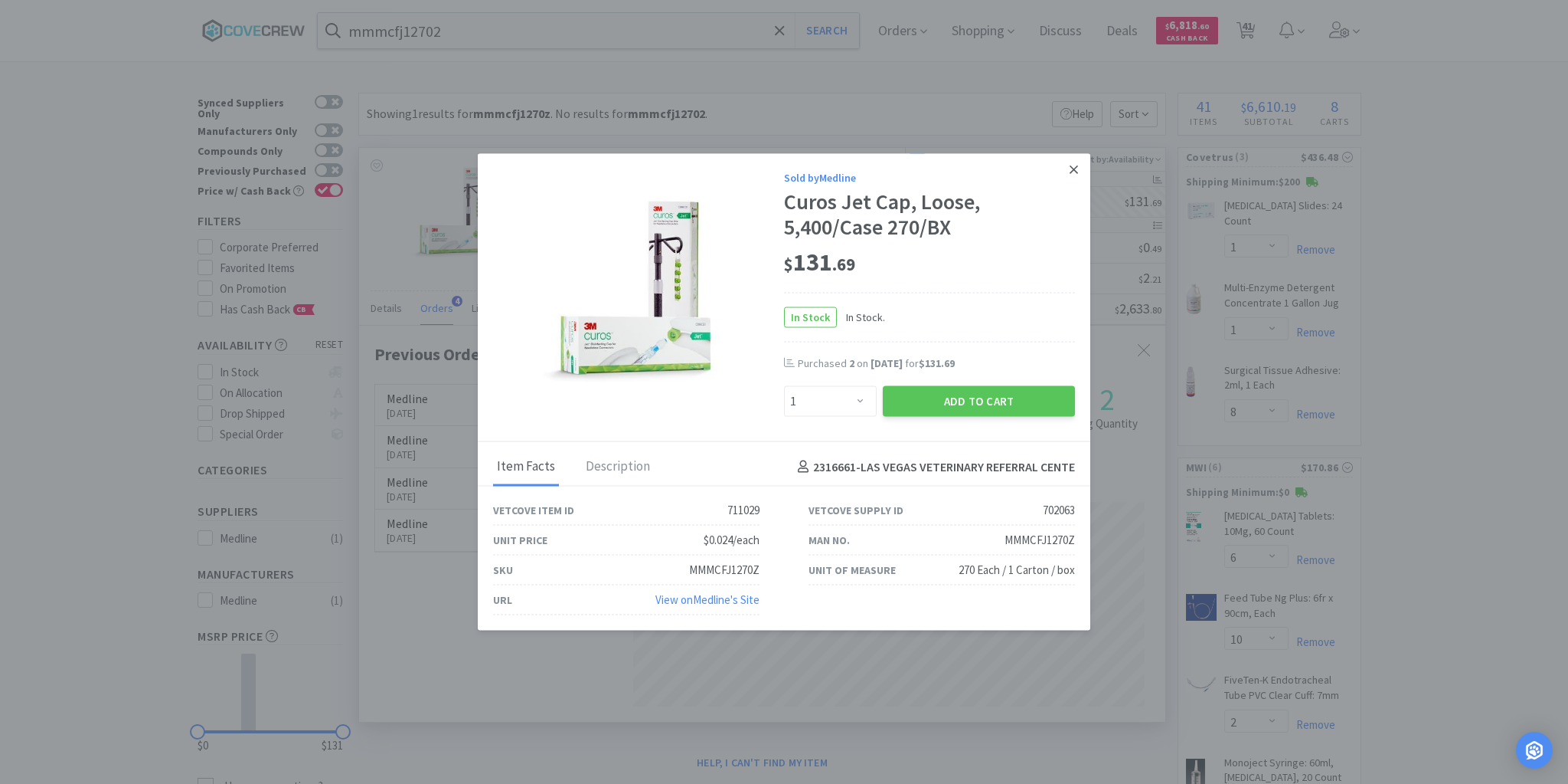
click at [1075, 167] on icon at bounding box center [1074, 169] width 8 height 14
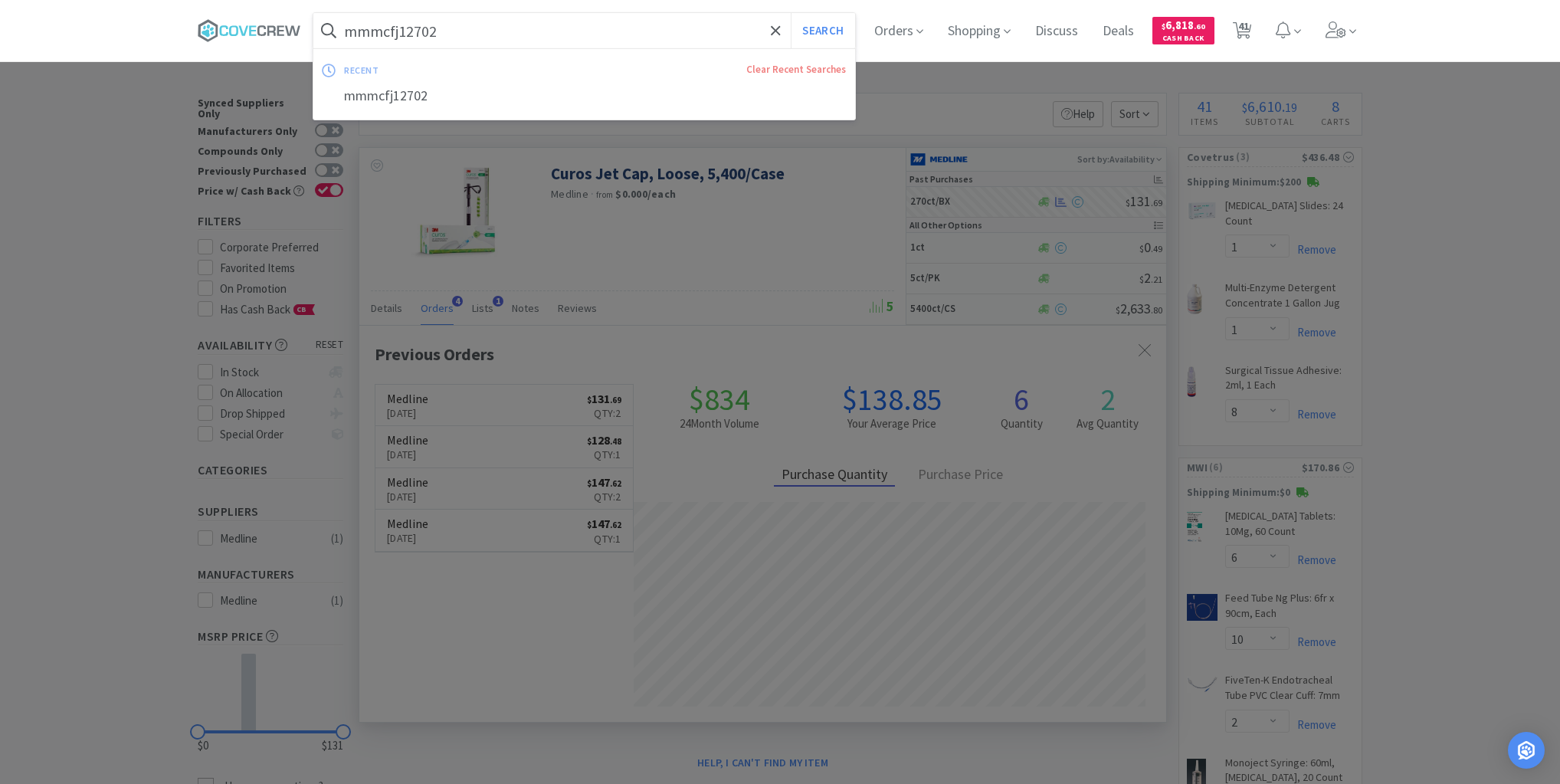
click at [742, 32] on input "mmmcfj12702" at bounding box center [584, 31] width 542 height 35
click at [791, 13] on button "Search" at bounding box center [822, 31] width 63 height 35
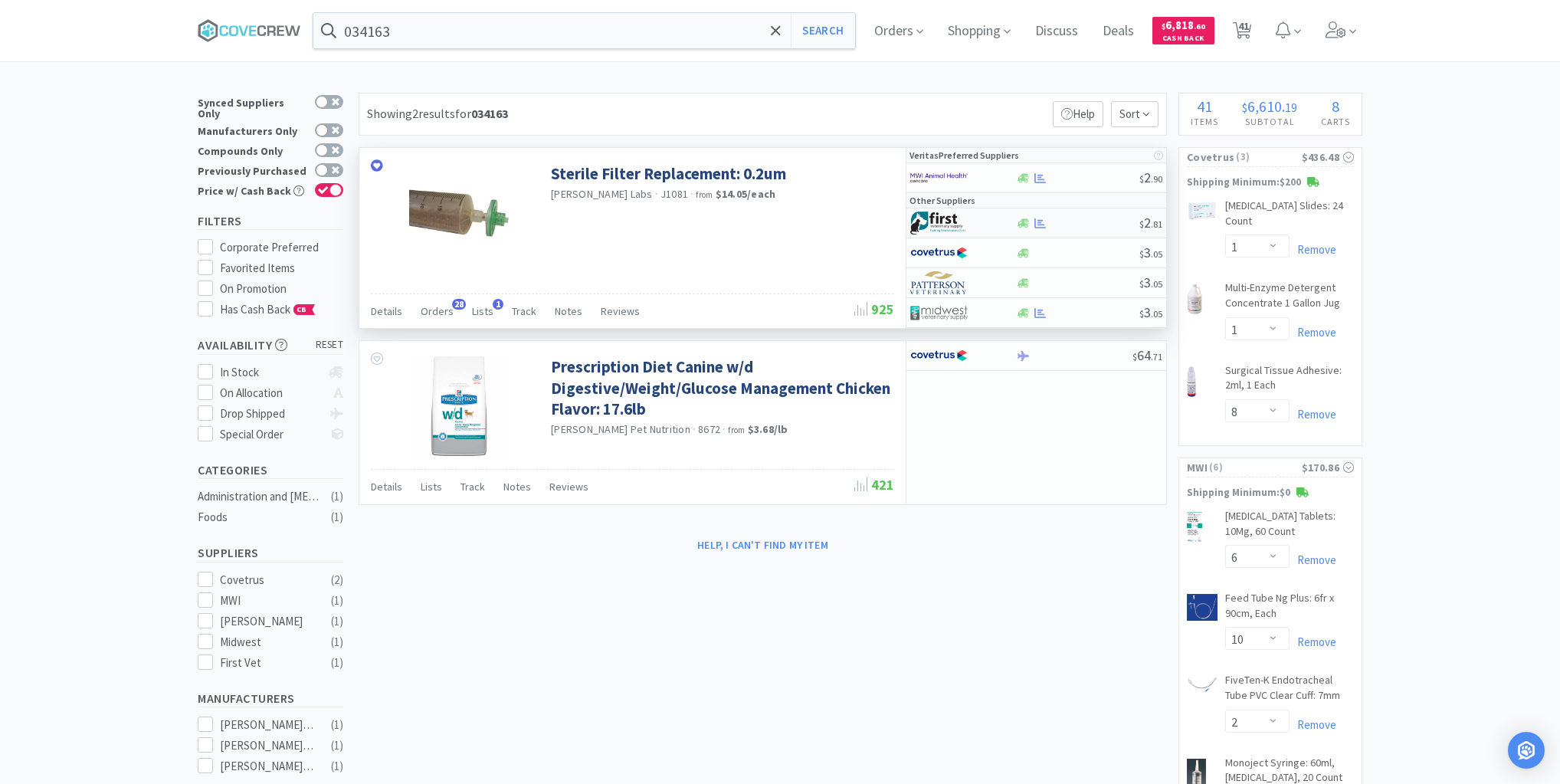
click at [1097, 222] on div at bounding box center [1077, 223] width 125 height 12
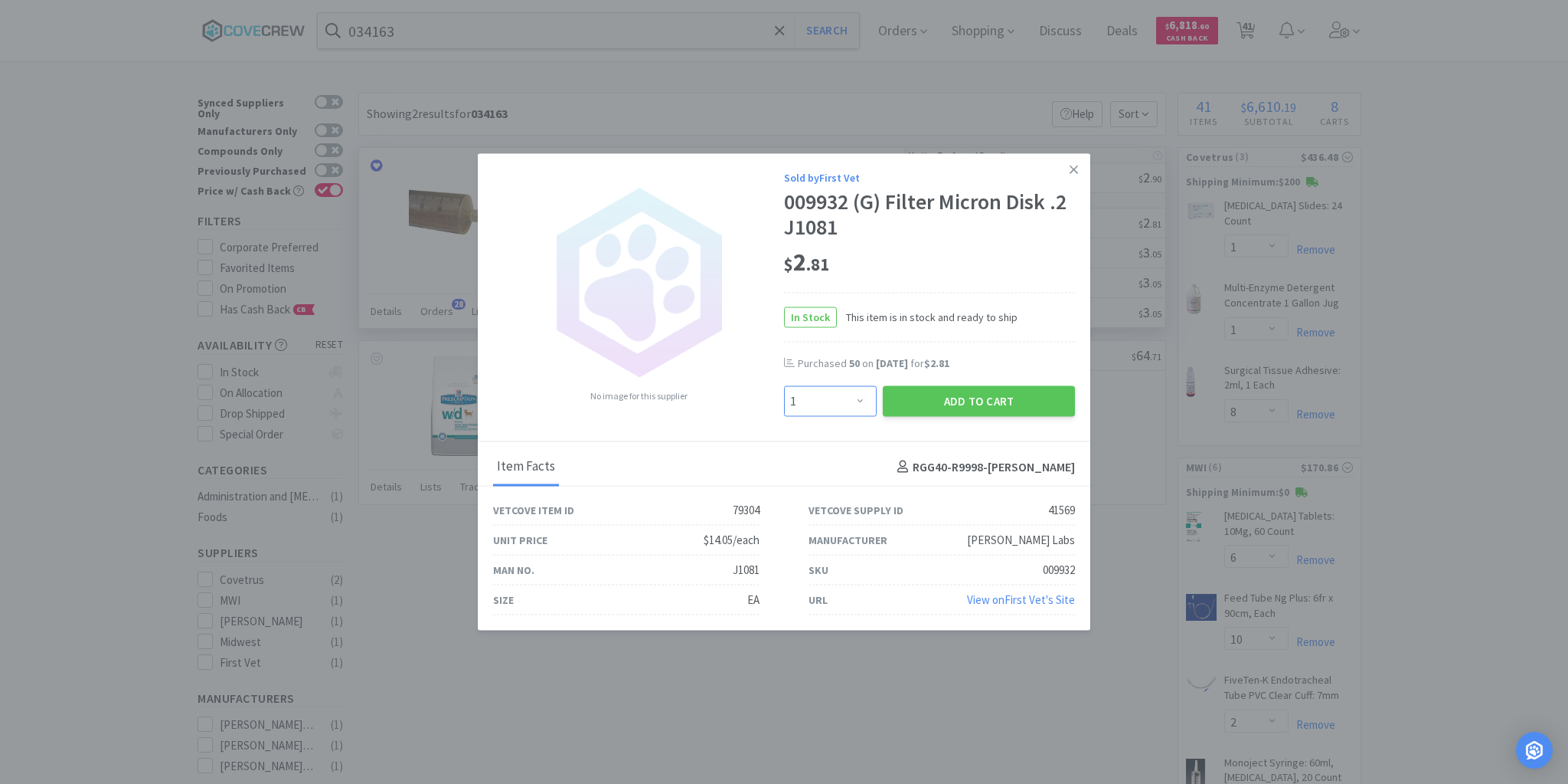
click at [861, 403] on select "Enter Quantity 1 2 3 4 5 6 7 8 9 10 11 12 13 14 15 16 17 18 19 20 Enter Quantity" at bounding box center [831, 401] width 92 height 31
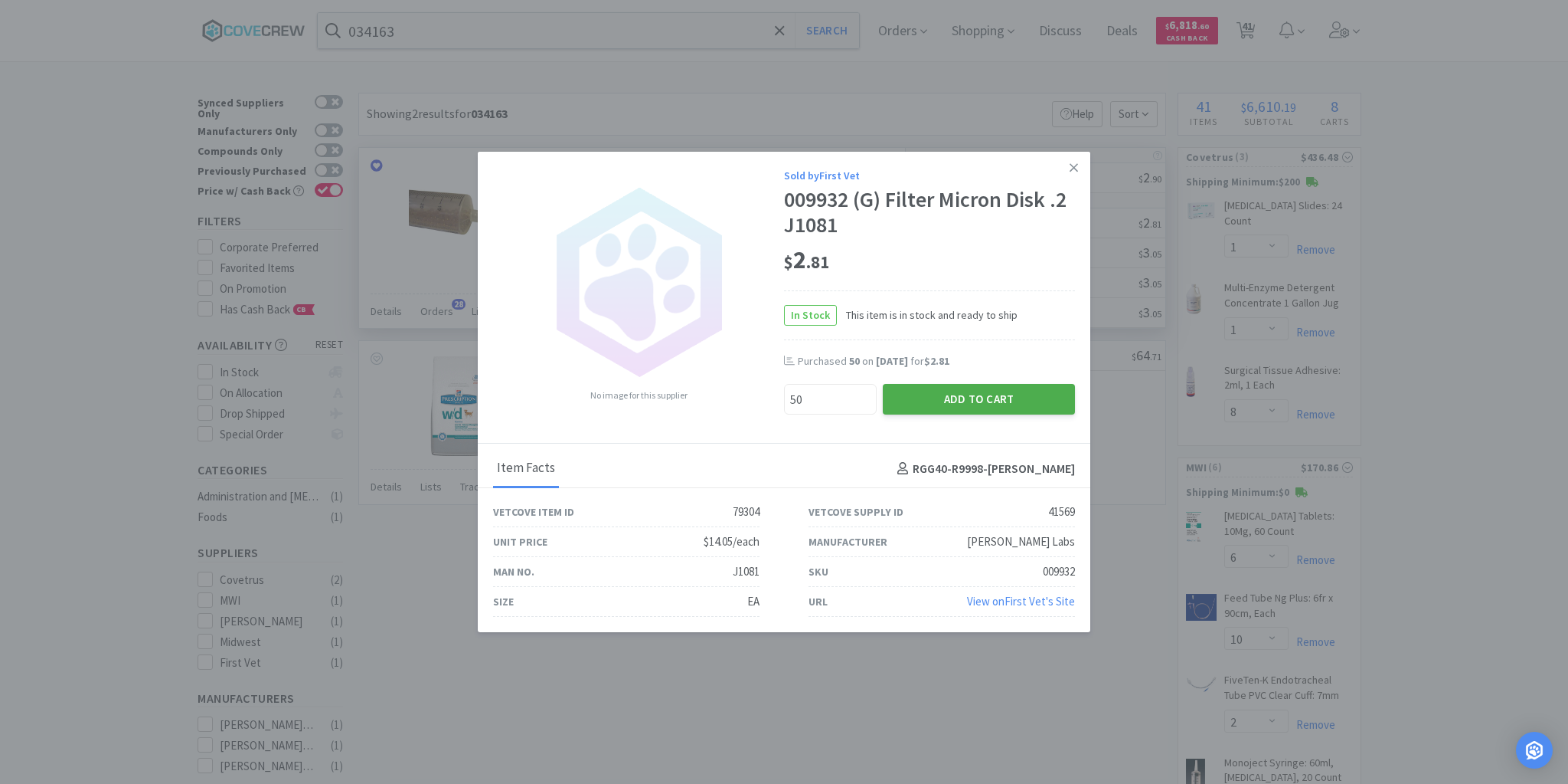
click at [958, 396] on button "Add to Cart" at bounding box center [978, 399] width 192 height 31
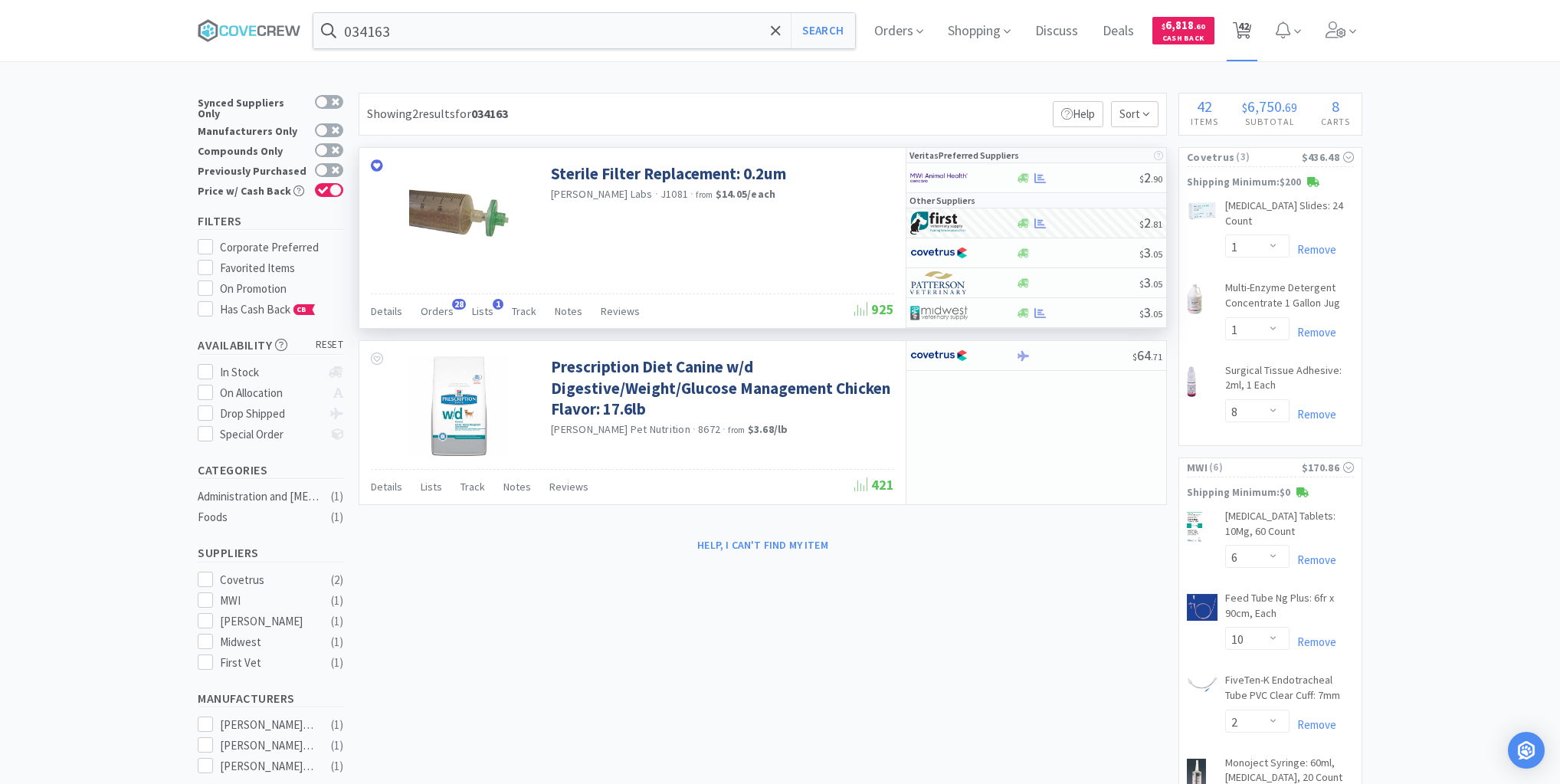
click at [1249, 30] on span "42" at bounding box center [1243, 26] width 11 height 61
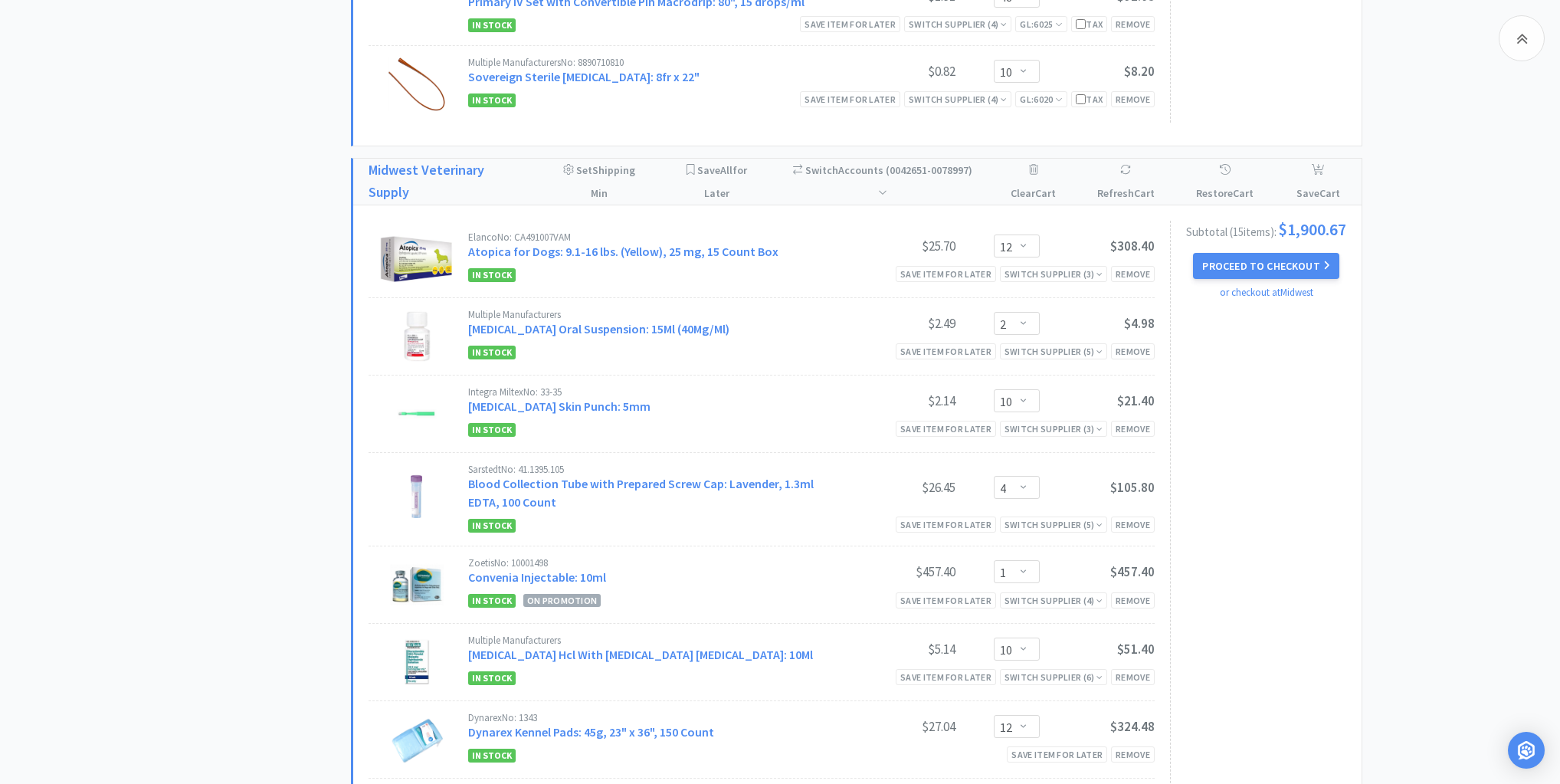
scroll to position [1838, 0]
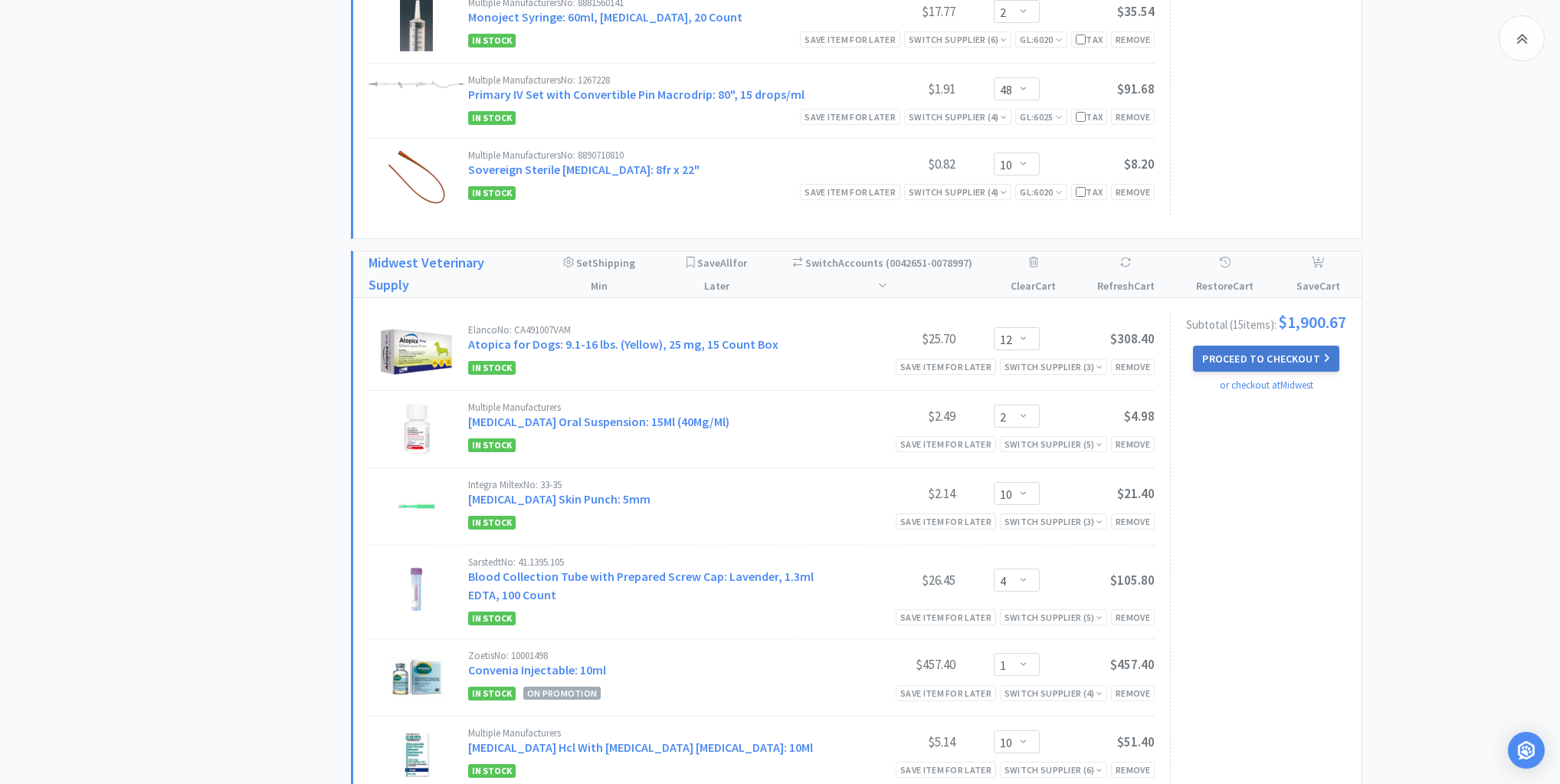
click at [1248, 345] on button "Proceed to Checkout" at bounding box center [1266, 359] width 146 height 26
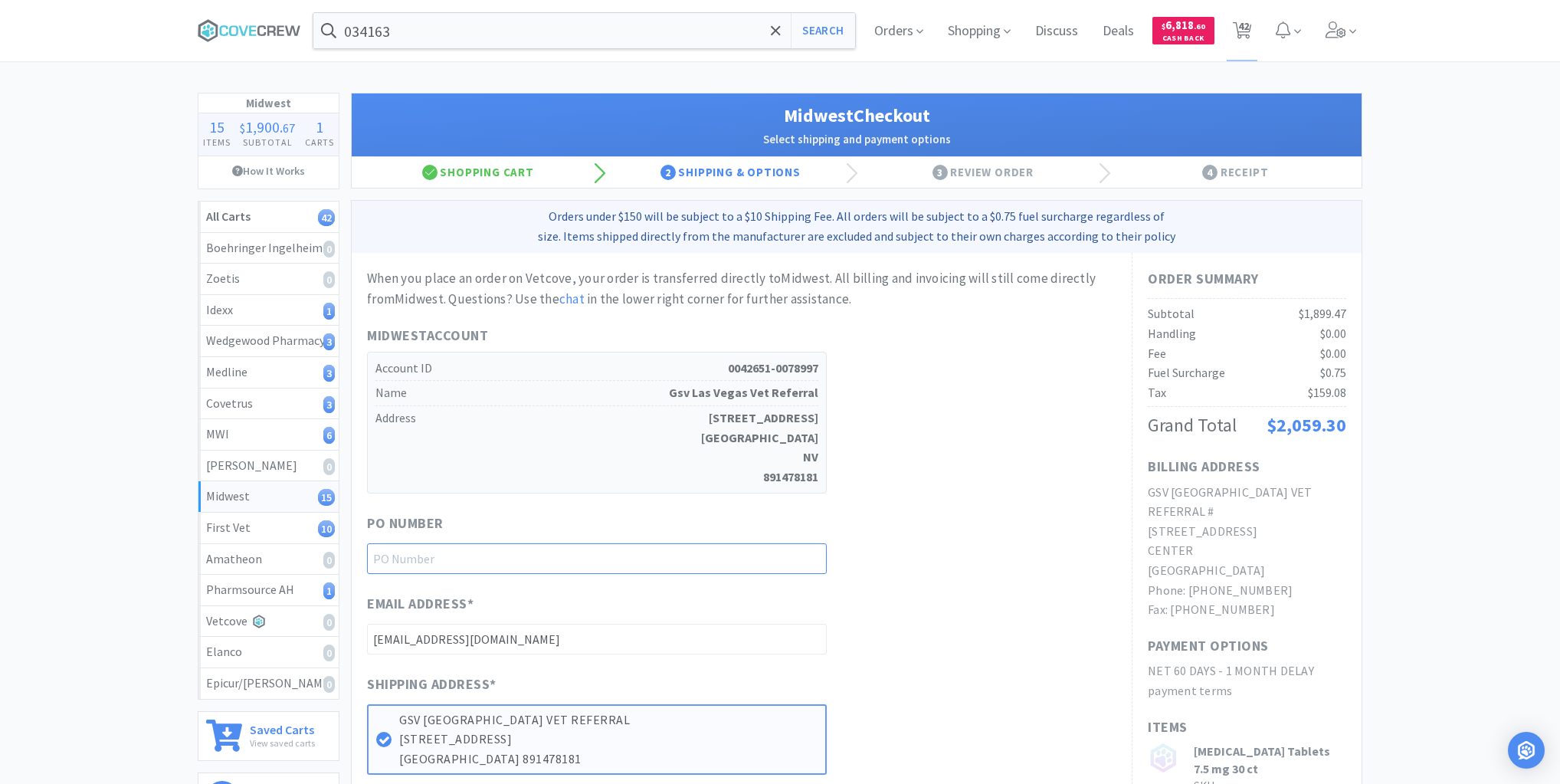
click at [591, 555] on input "text" at bounding box center [597, 558] width 460 height 31
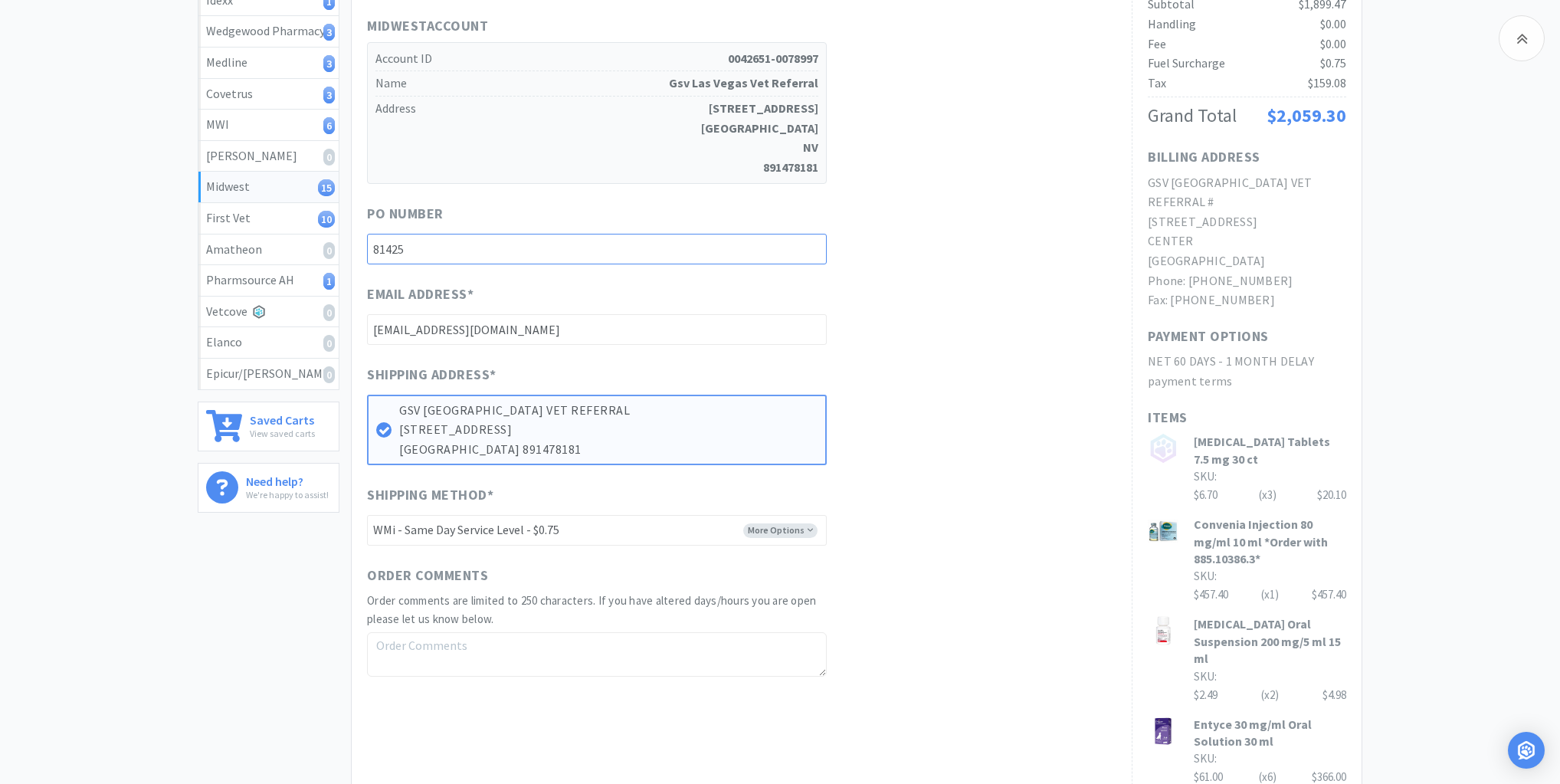
scroll to position [368, 0]
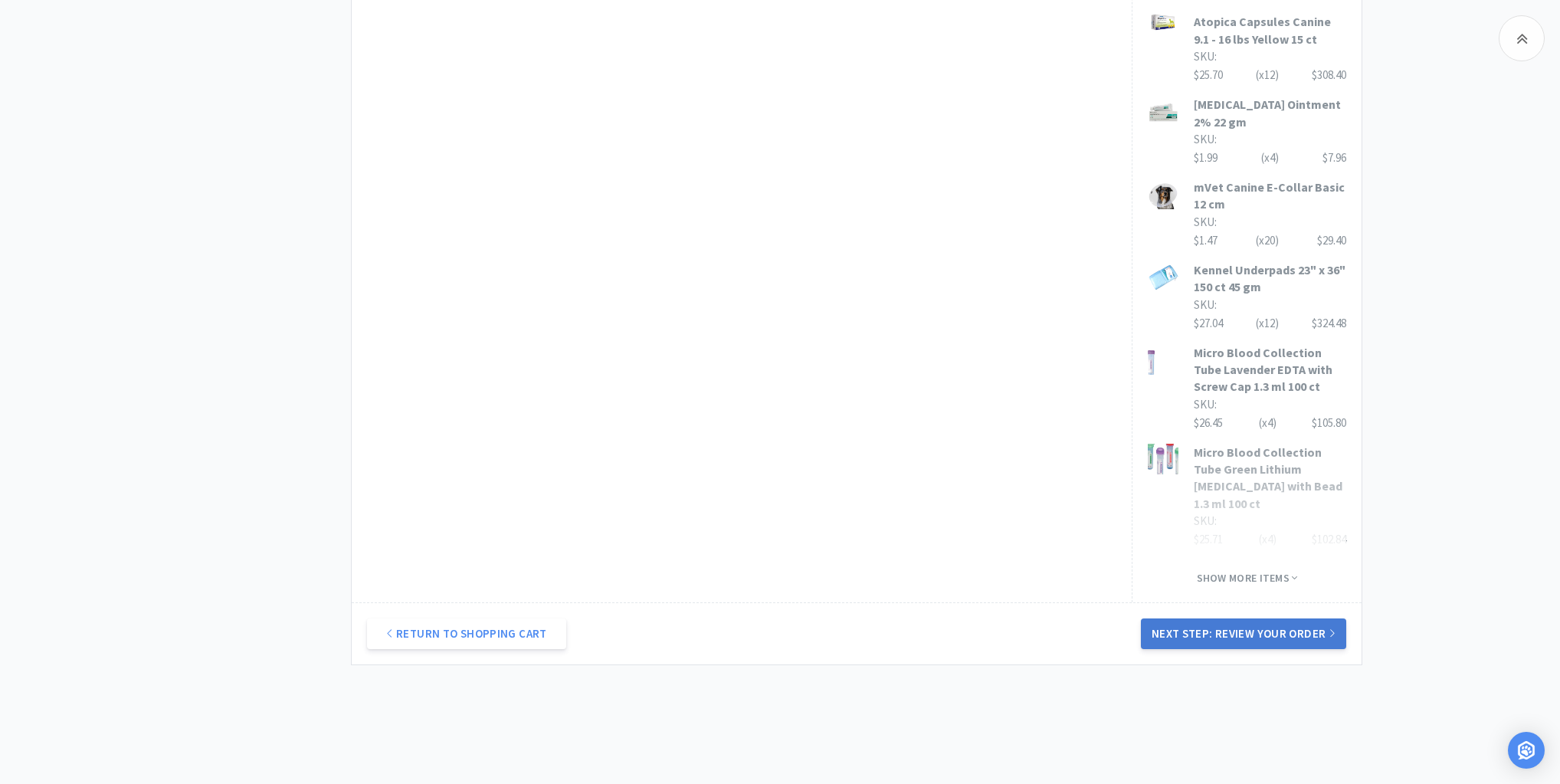
click at [1235, 618] on button "Next Step: Review Your Order" at bounding box center [1243, 633] width 205 height 31
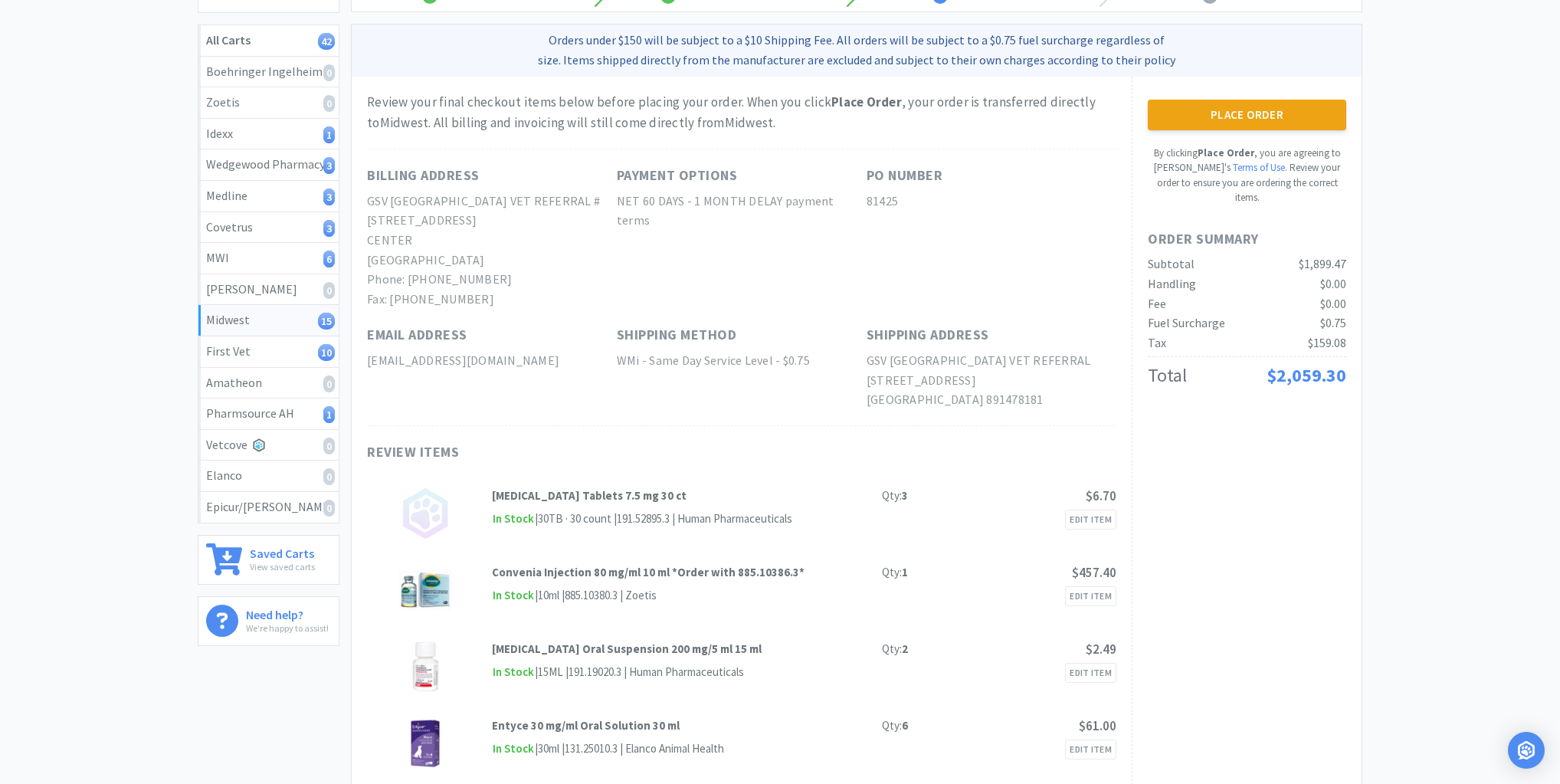
scroll to position [0, 0]
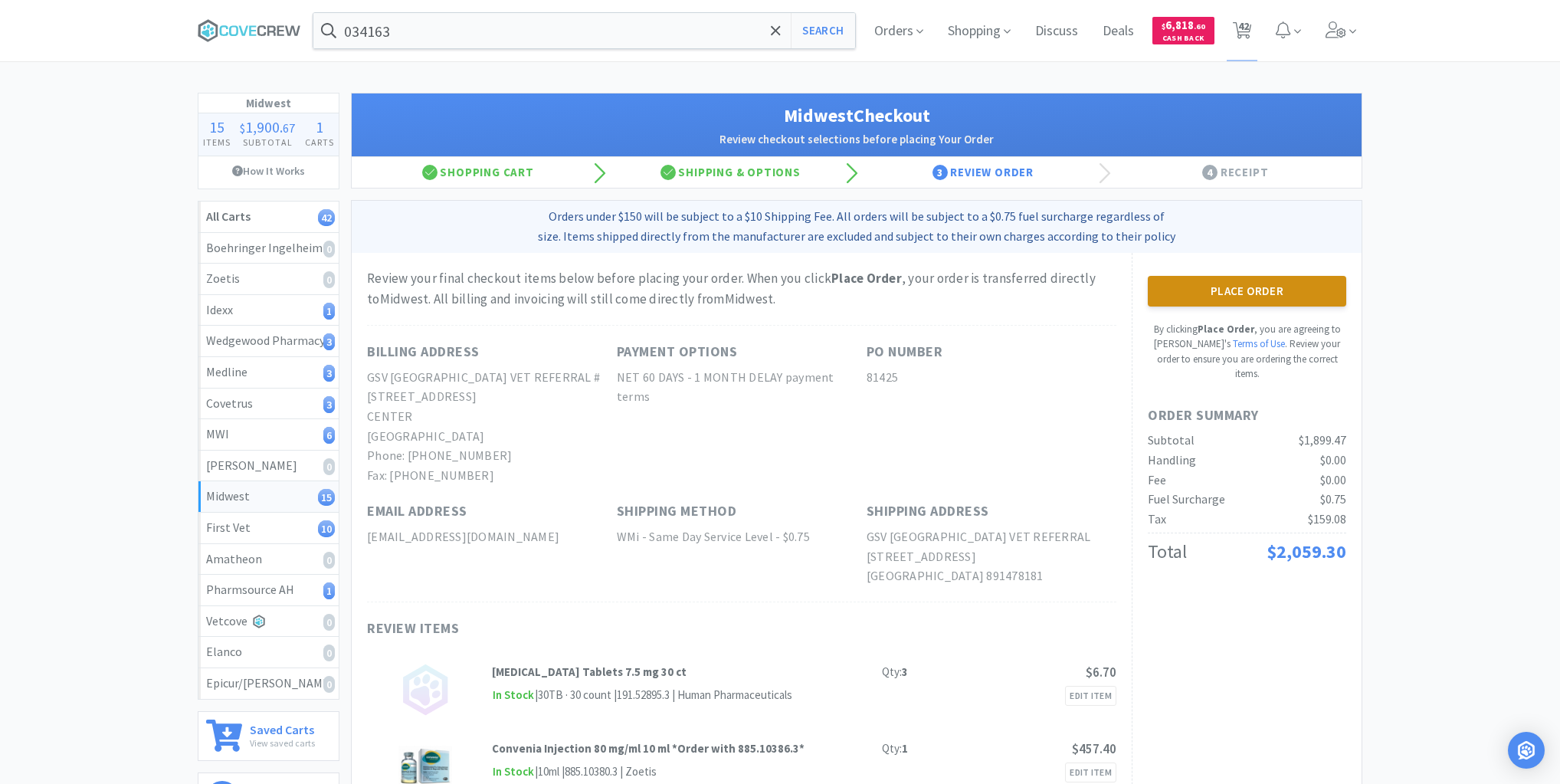
click at [1238, 292] on button "Place Order" at bounding box center [1247, 291] width 199 height 31
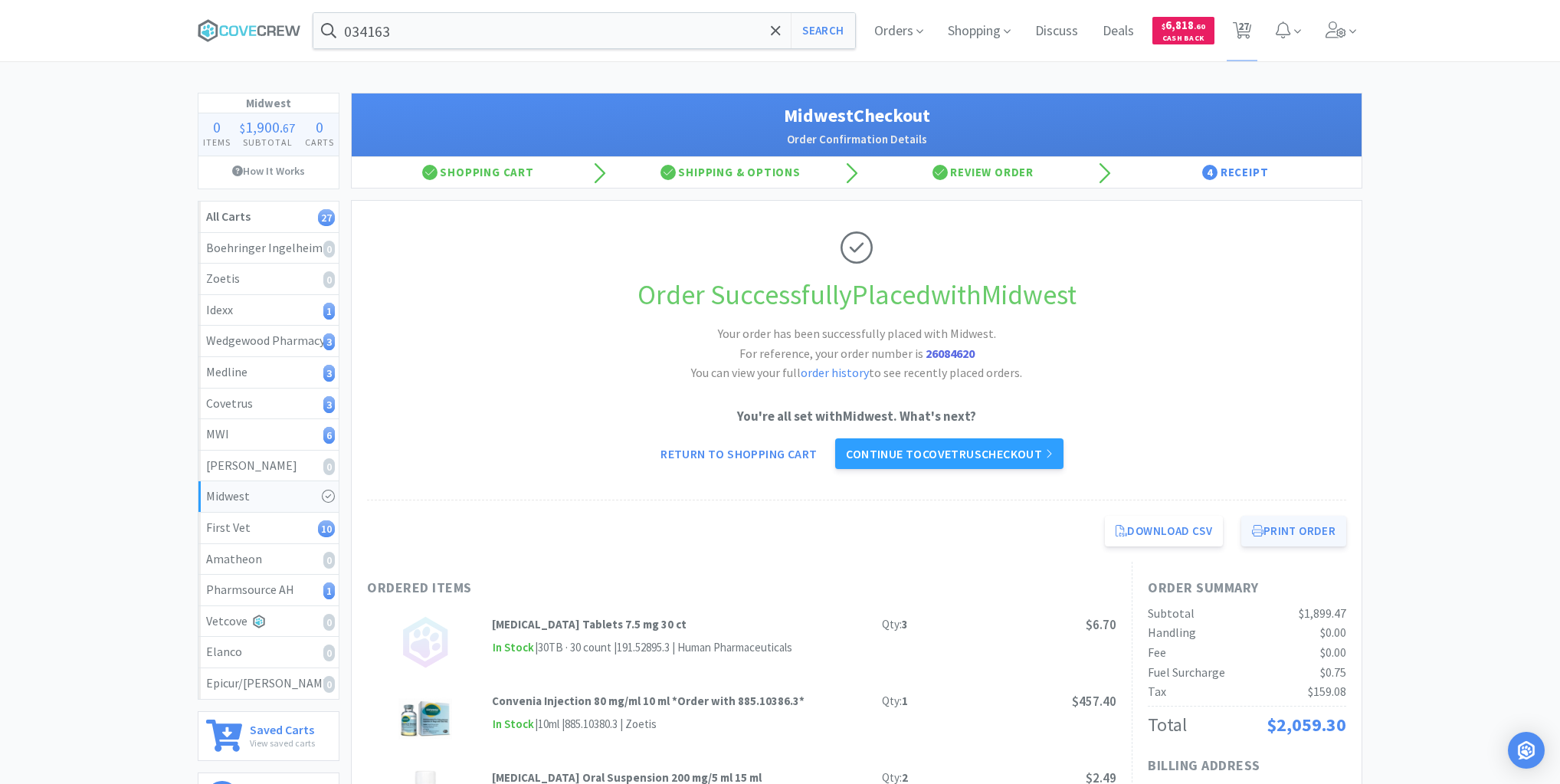
click at [1289, 523] on button "Print Order" at bounding box center [1293, 530] width 105 height 31
click at [303, 301] on div "Idexx 1" at bounding box center [268, 310] width 125 height 20
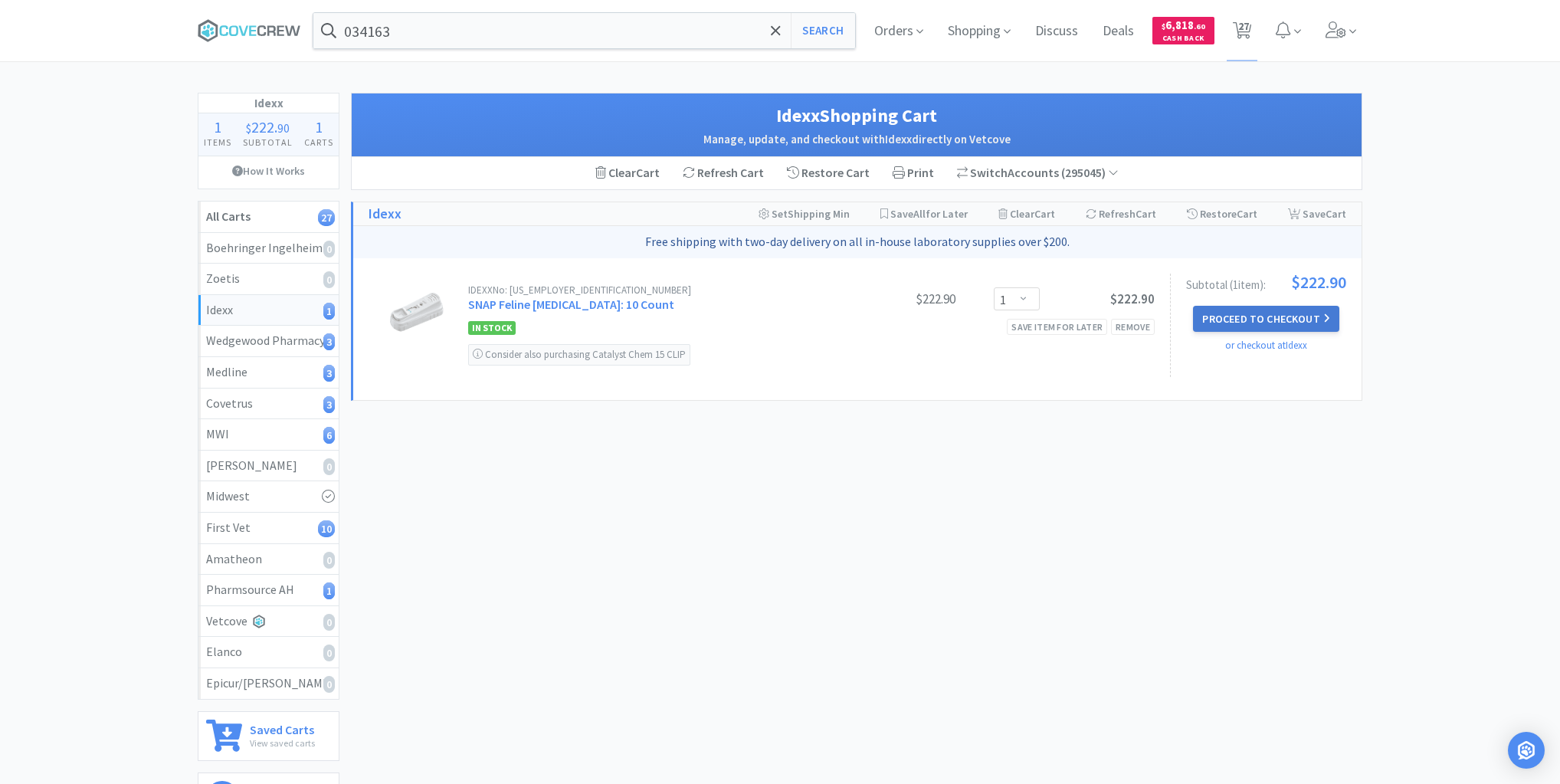
click at [1261, 319] on button "Proceed to Checkout" at bounding box center [1266, 319] width 146 height 26
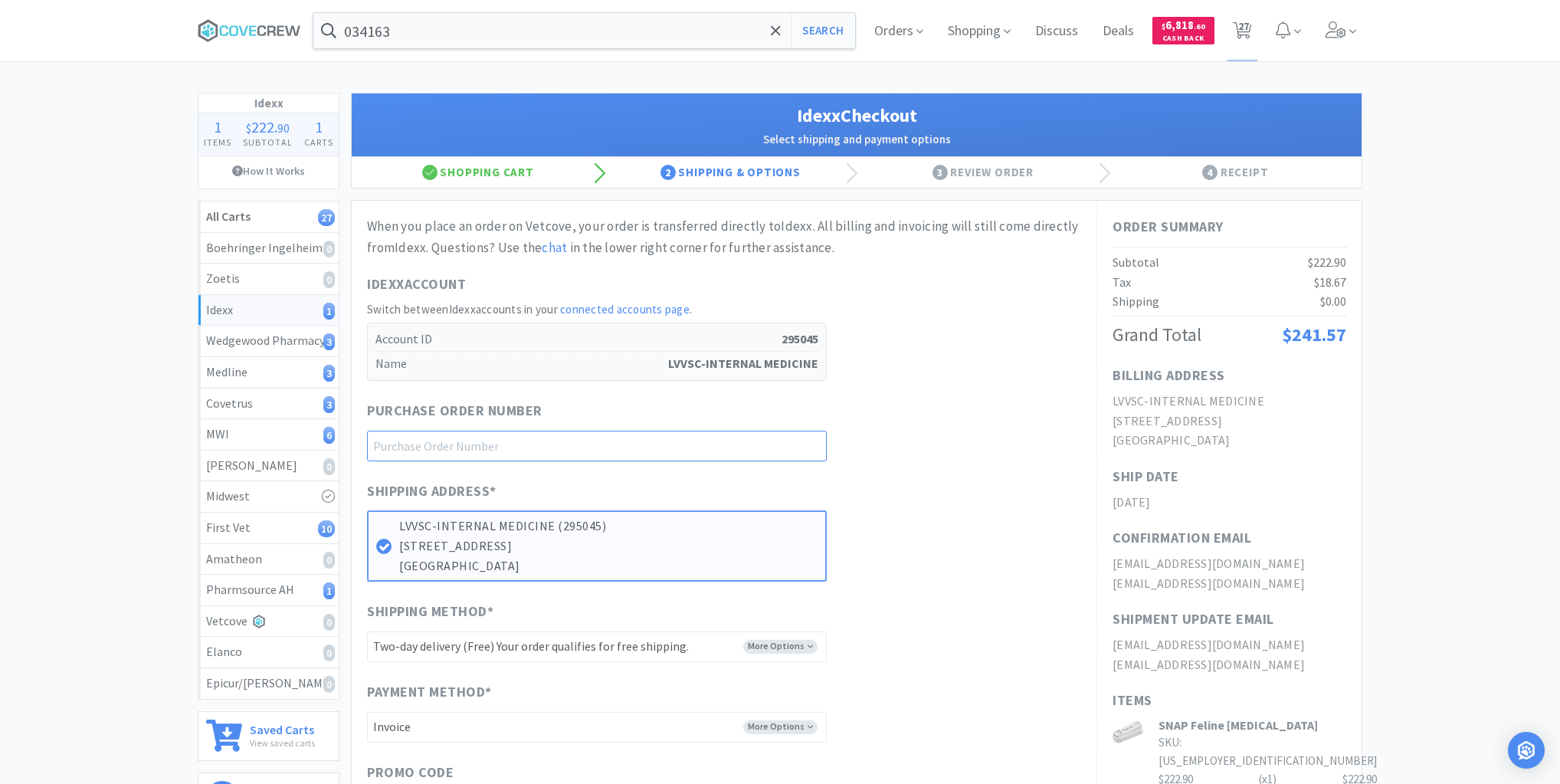
click at [745, 444] on input "text" at bounding box center [597, 445] width 460 height 31
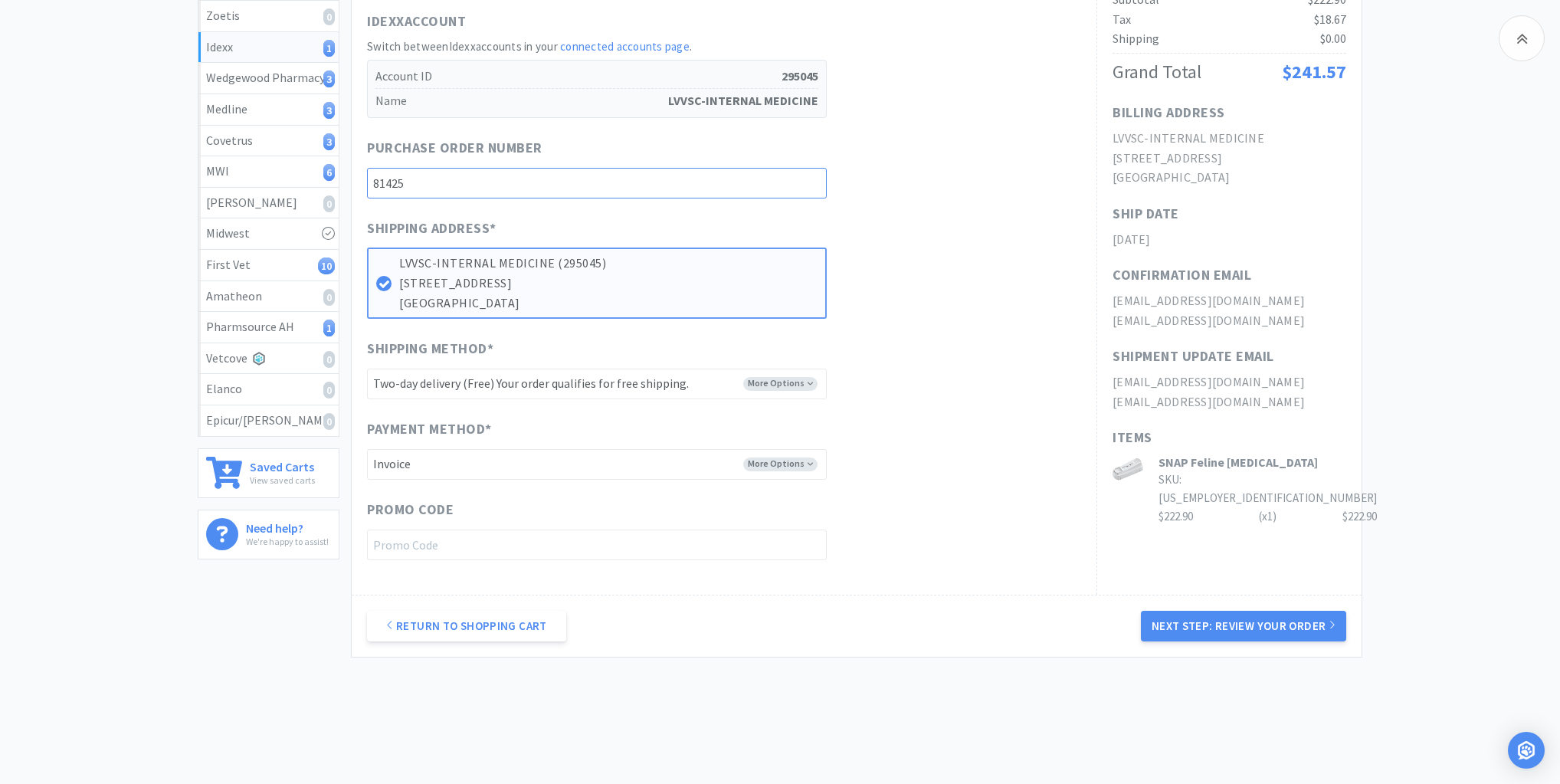
scroll to position [291, 0]
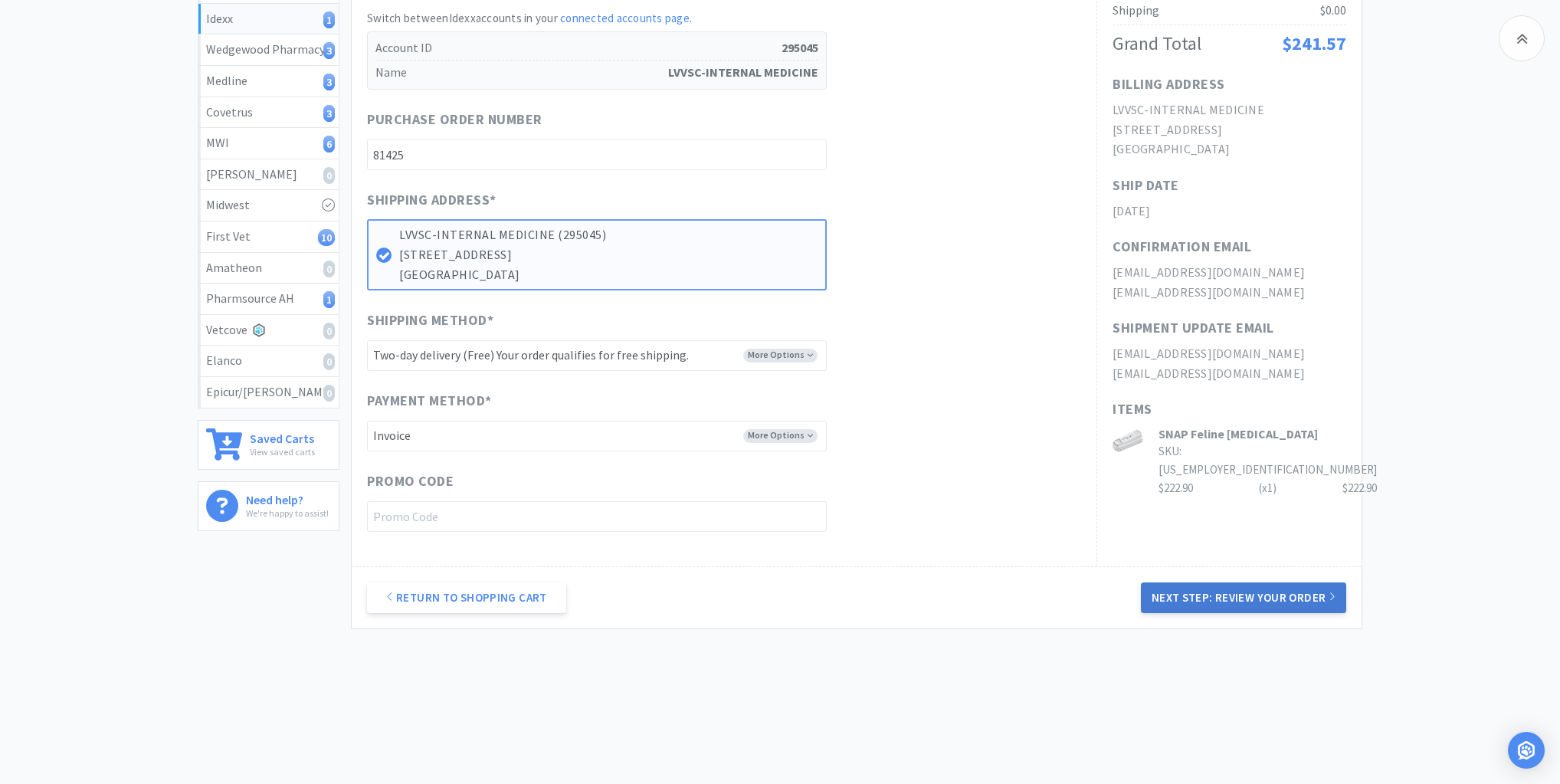
click at [1231, 598] on button "Next Step: Review Your Order" at bounding box center [1243, 597] width 205 height 31
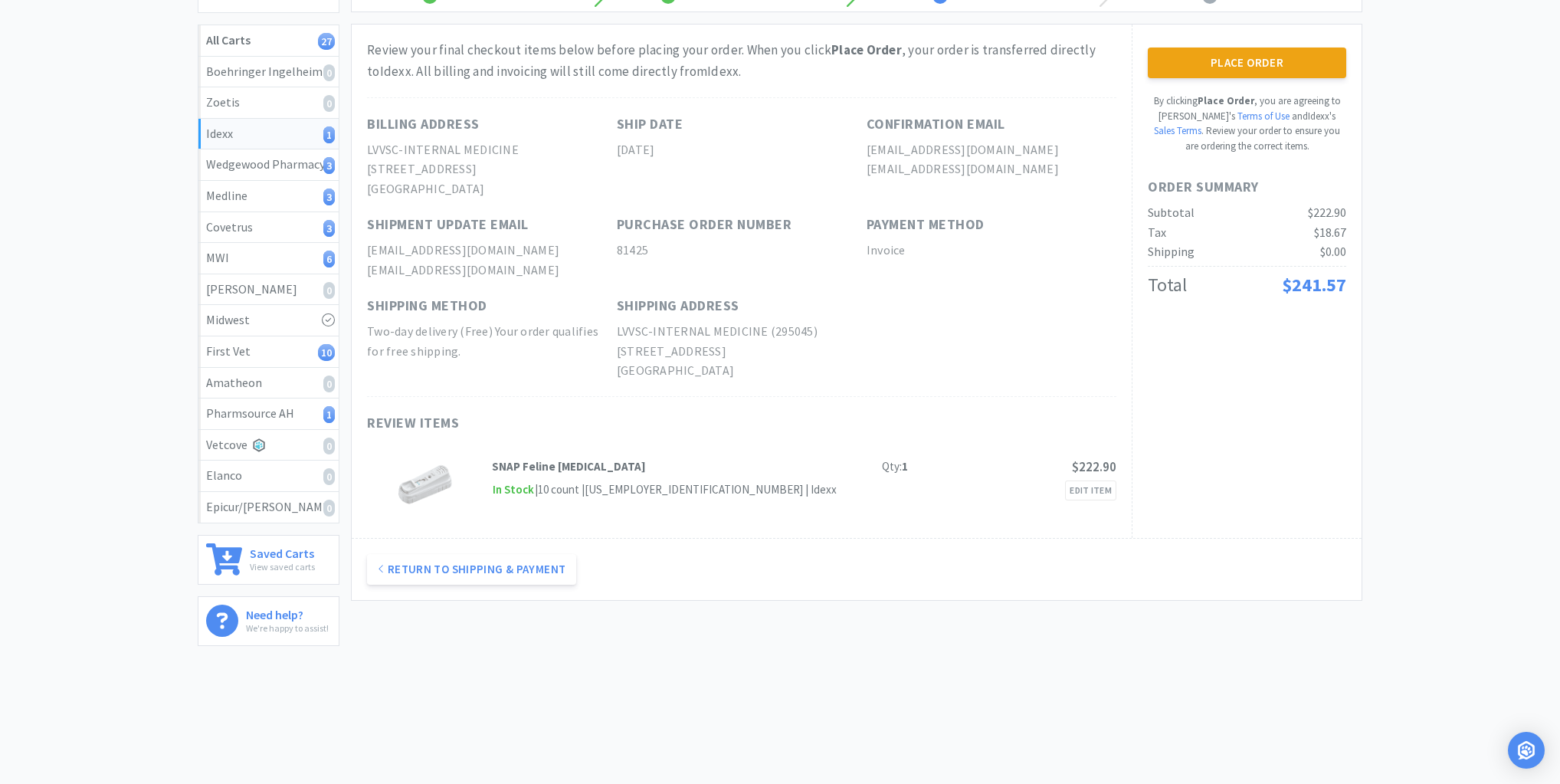
scroll to position [0, 0]
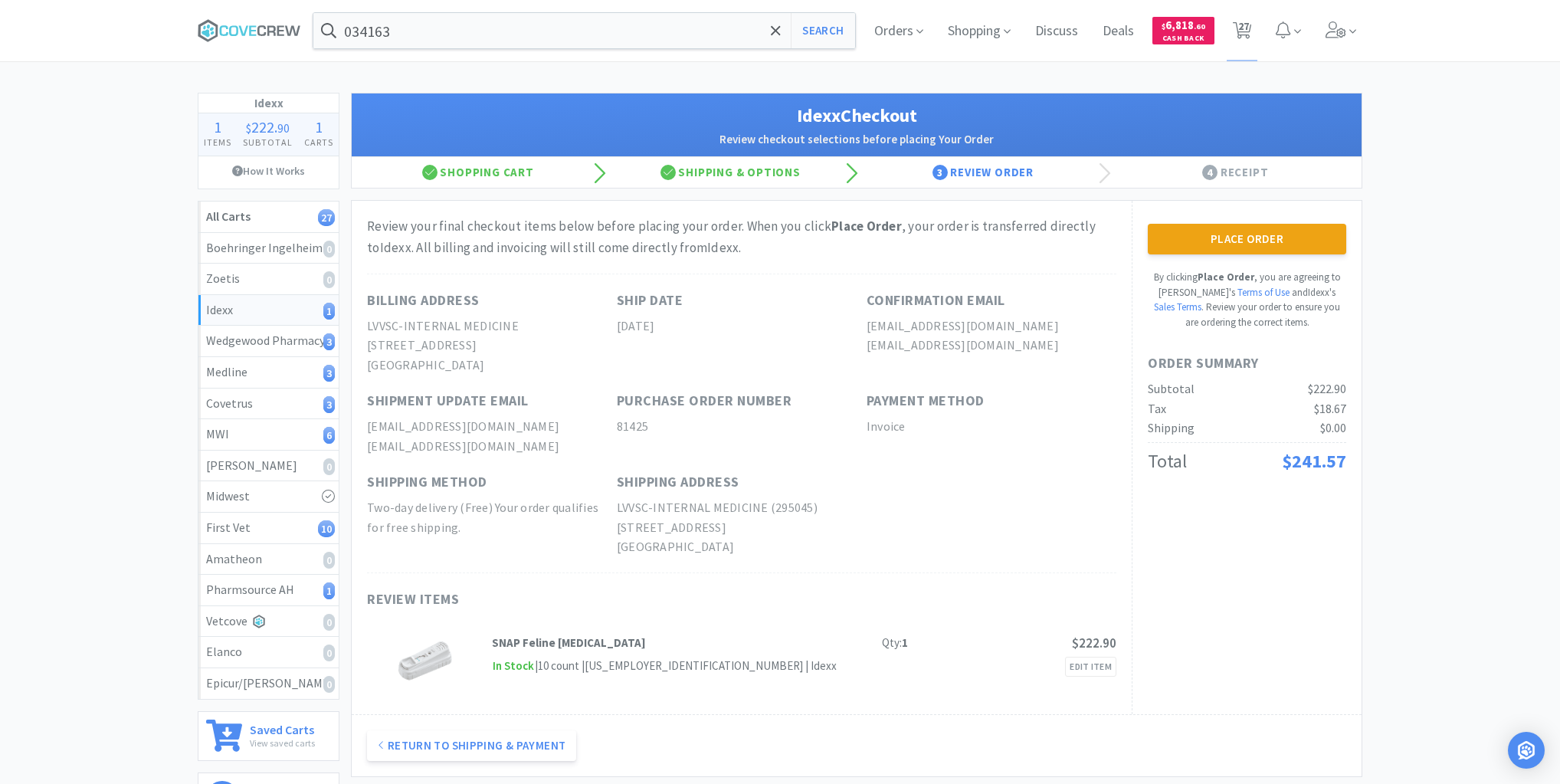
click at [1212, 231] on button "Place Order" at bounding box center [1247, 238] width 199 height 31
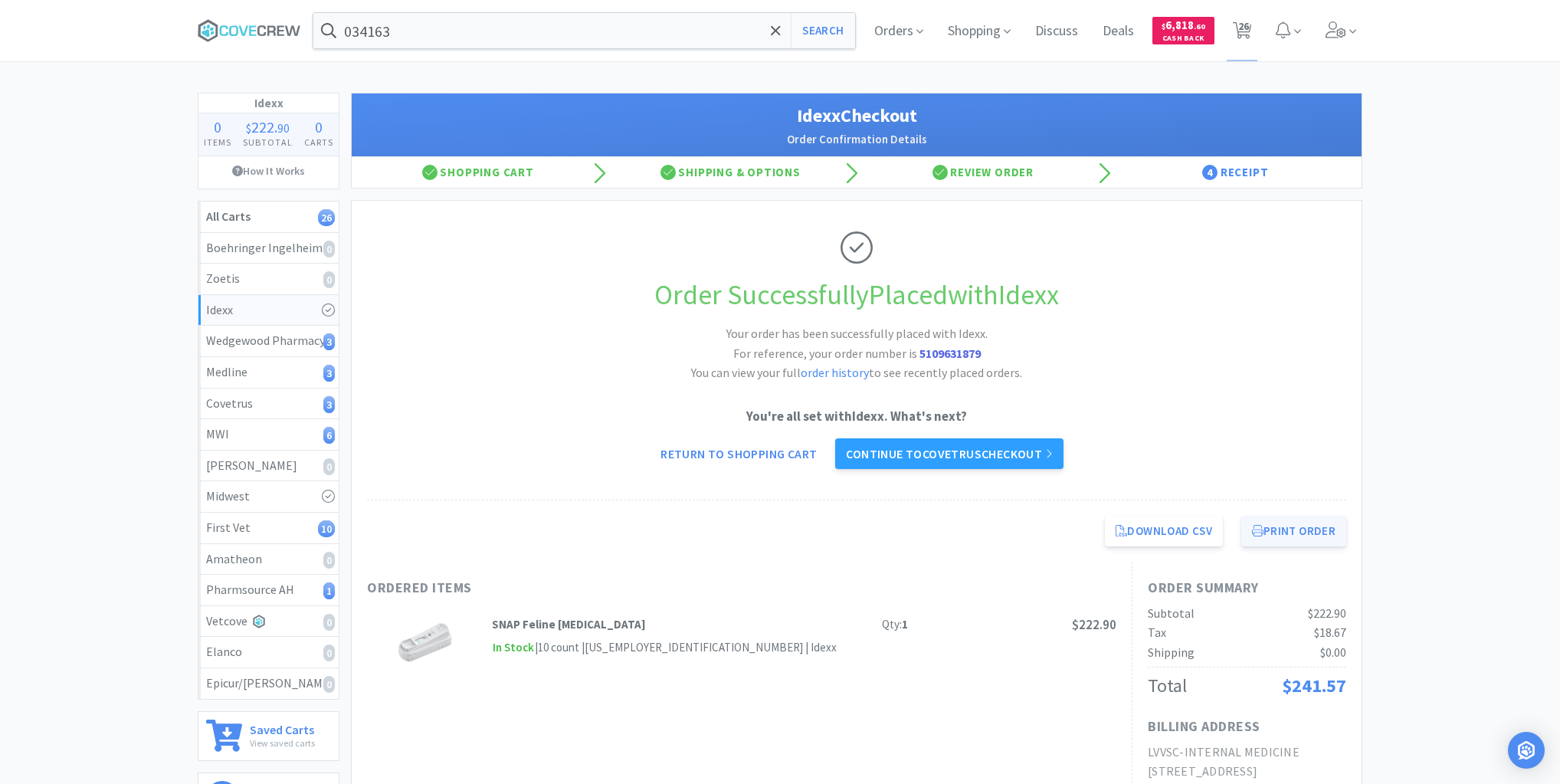
click at [1330, 525] on button "Print Order" at bounding box center [1293, 530] width 105 height 31
click at [297, 590] on div "Pharmsource AH 1" at bounding box center [268, 589] width 125 height 20
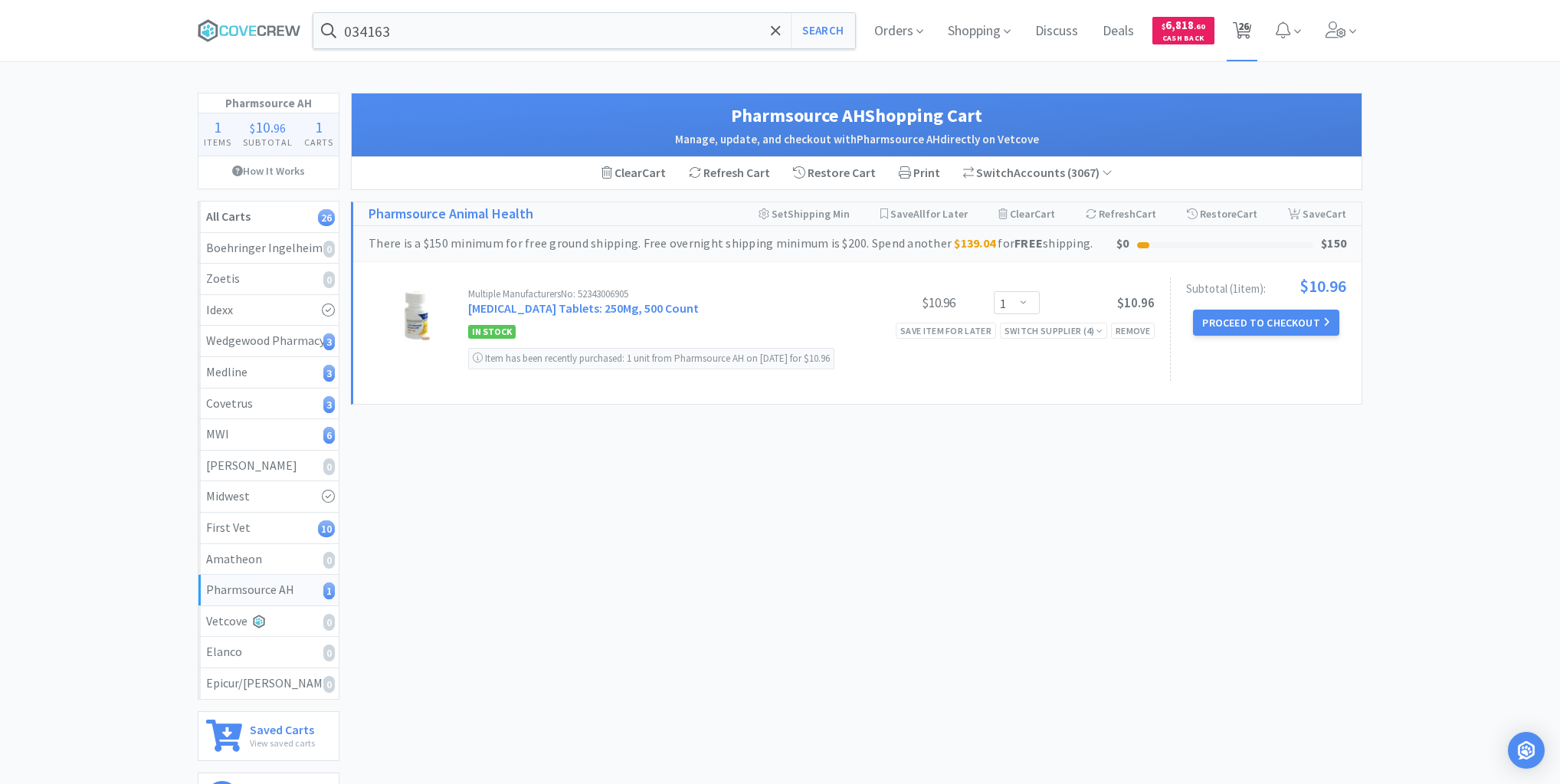
click at [1241, 29] on span "26" at bounding box center [1243, 26] width 11 height 61
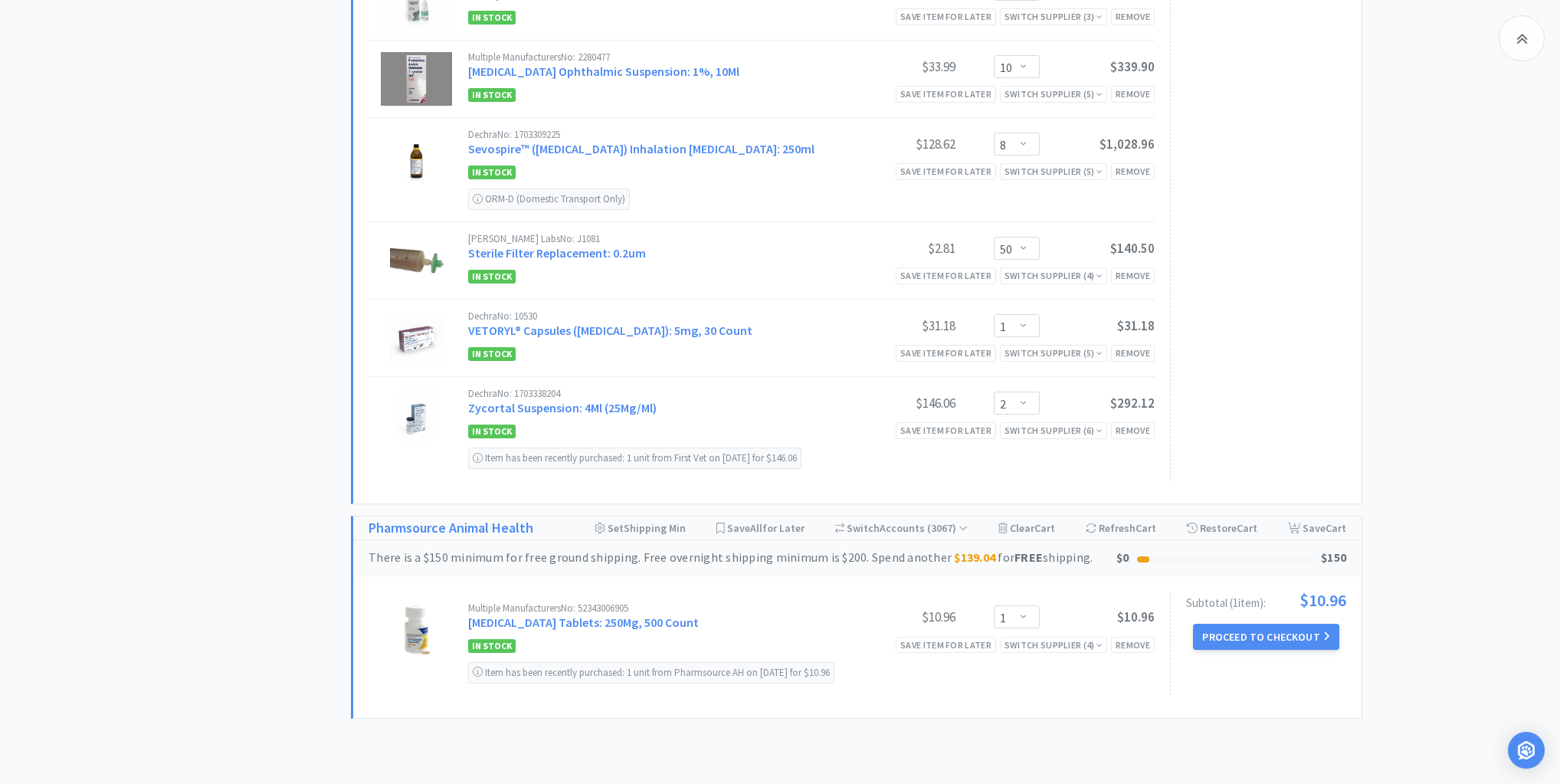
scroll to position [2490, 0]
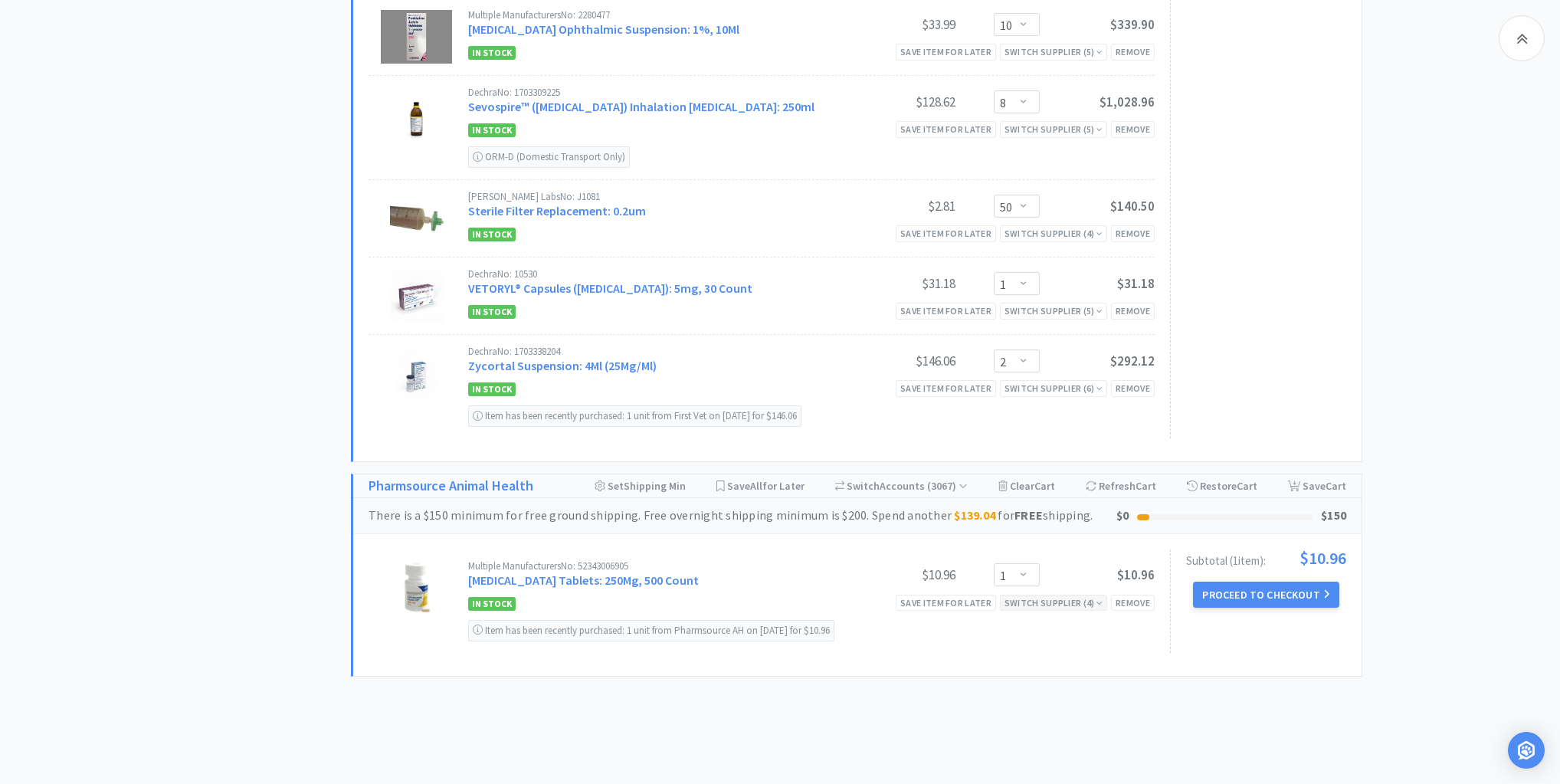
click at [1059, 595] on div "Switch Supplier ( 4 )" at bounding box center [1053, 603] width 98 height 15
click at [1041, 707] on div "In Stock" at bounding box center [986, 718] width 114 height 23
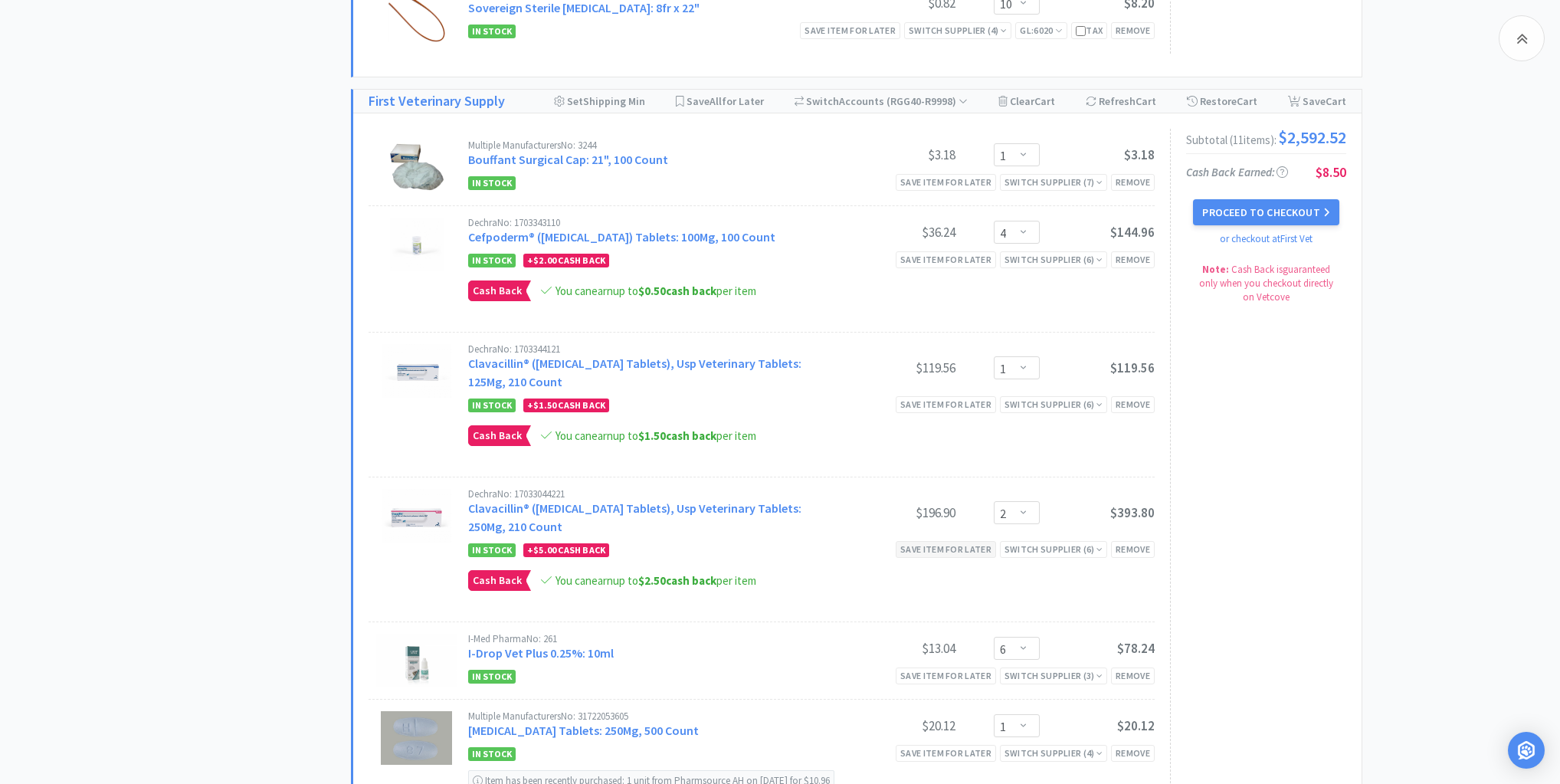
scroll to position [1645, 0]
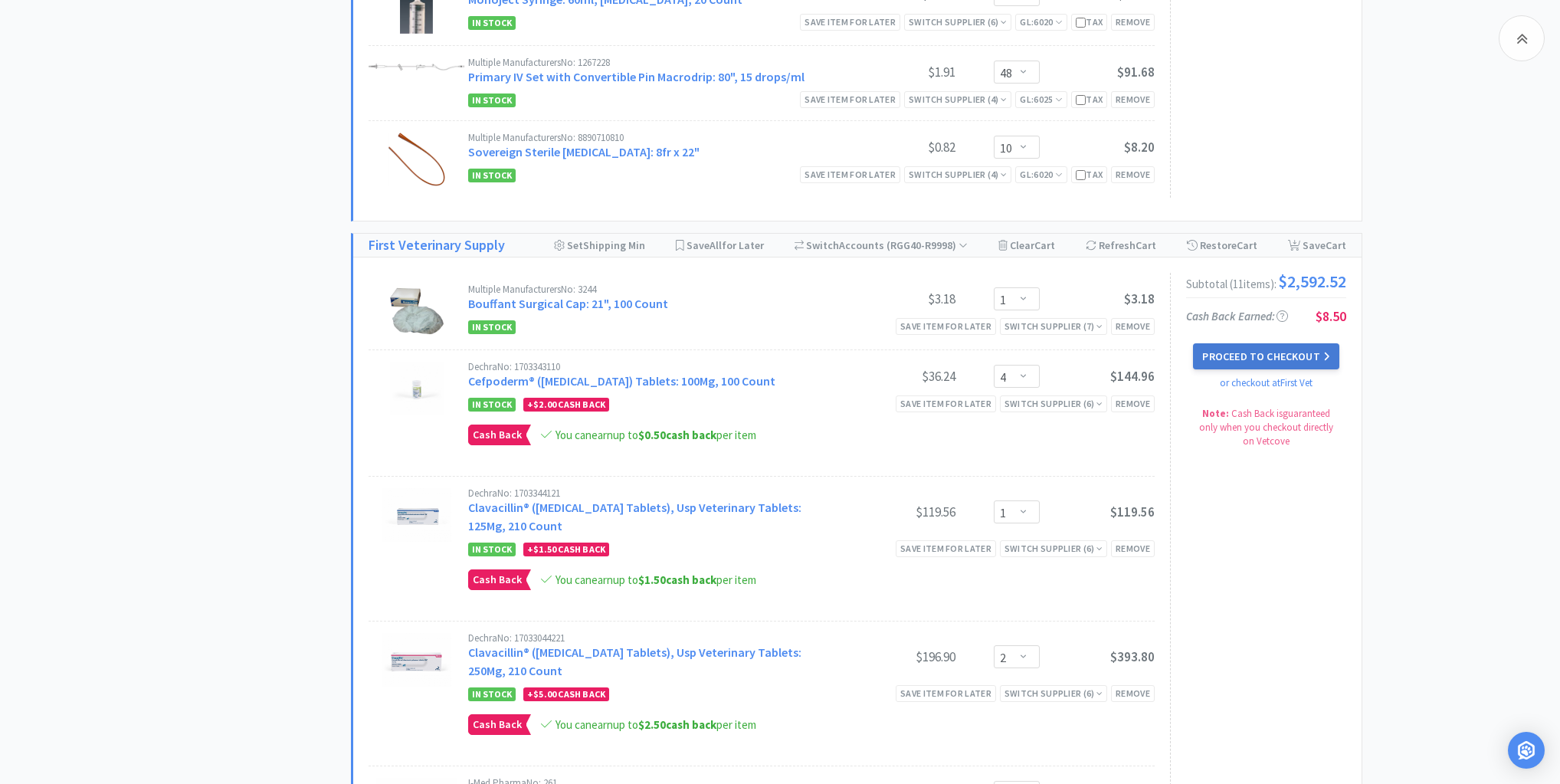
click at [1259, 343] on button "Proceed to Checkout" at bounding box center [1266, 356] width 146 height 26
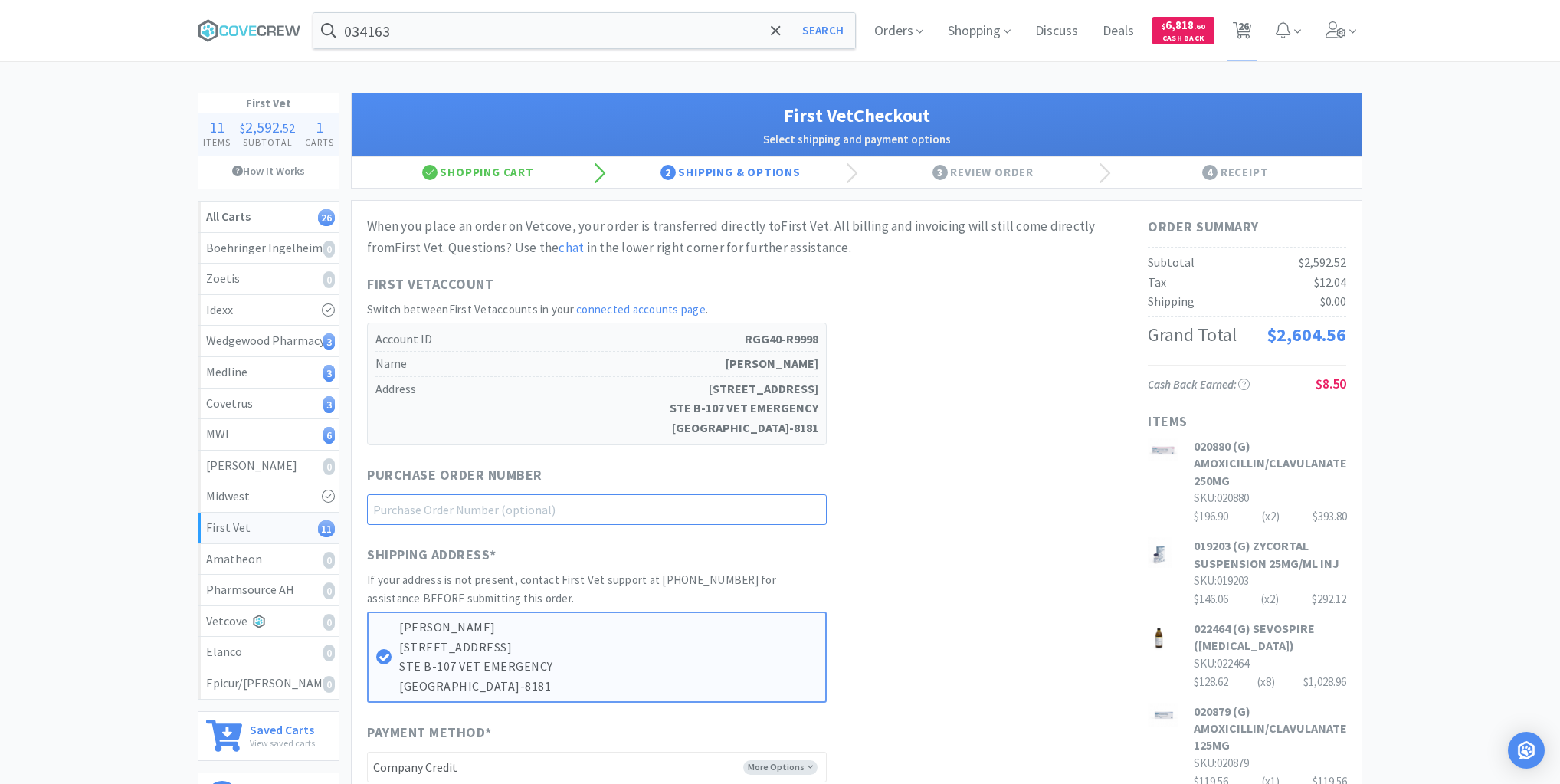
click at [782, 502] on input "text" at bounding box center [597, 509] width 460 height 31
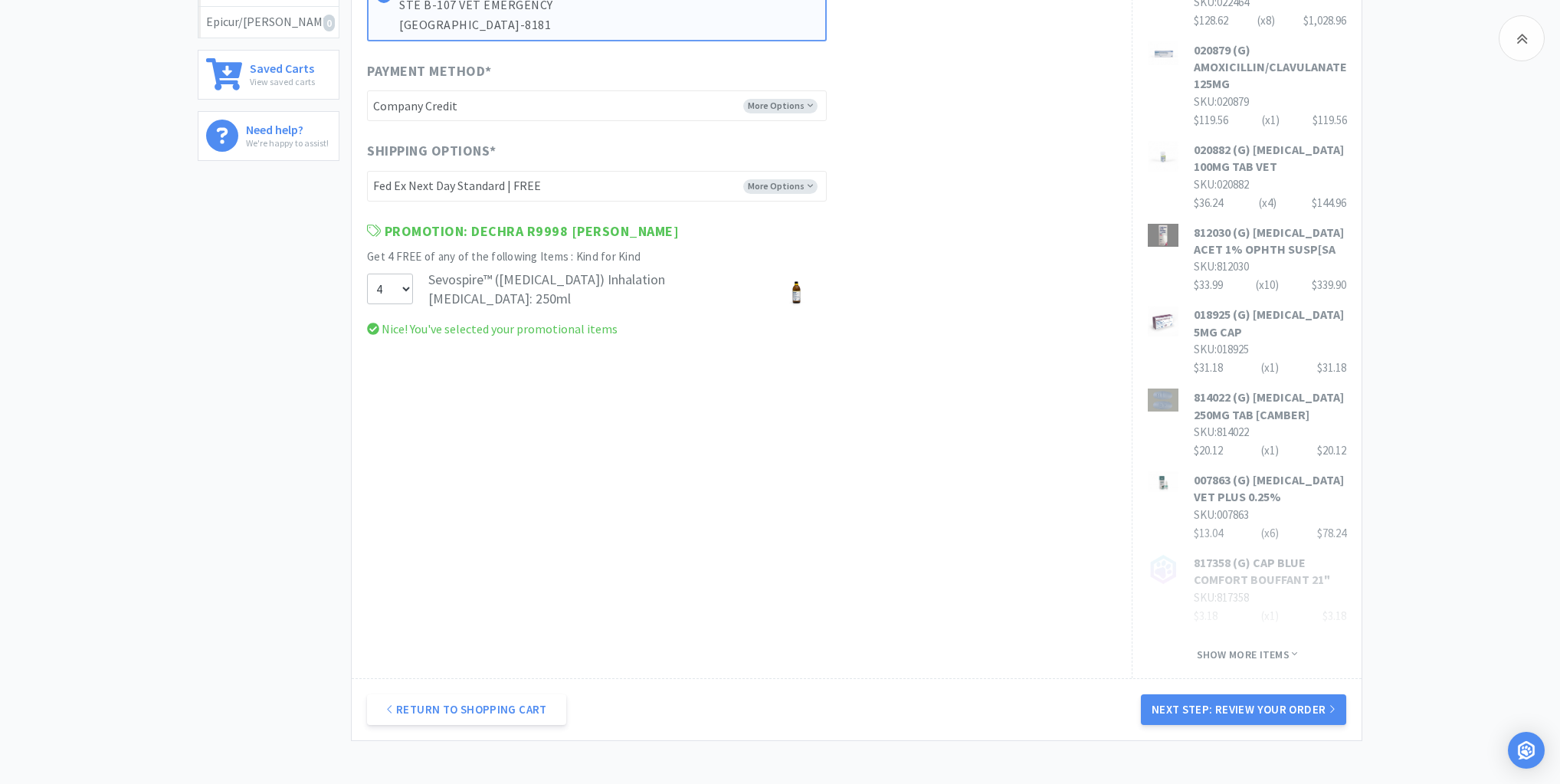
scroll to position [735, 0]
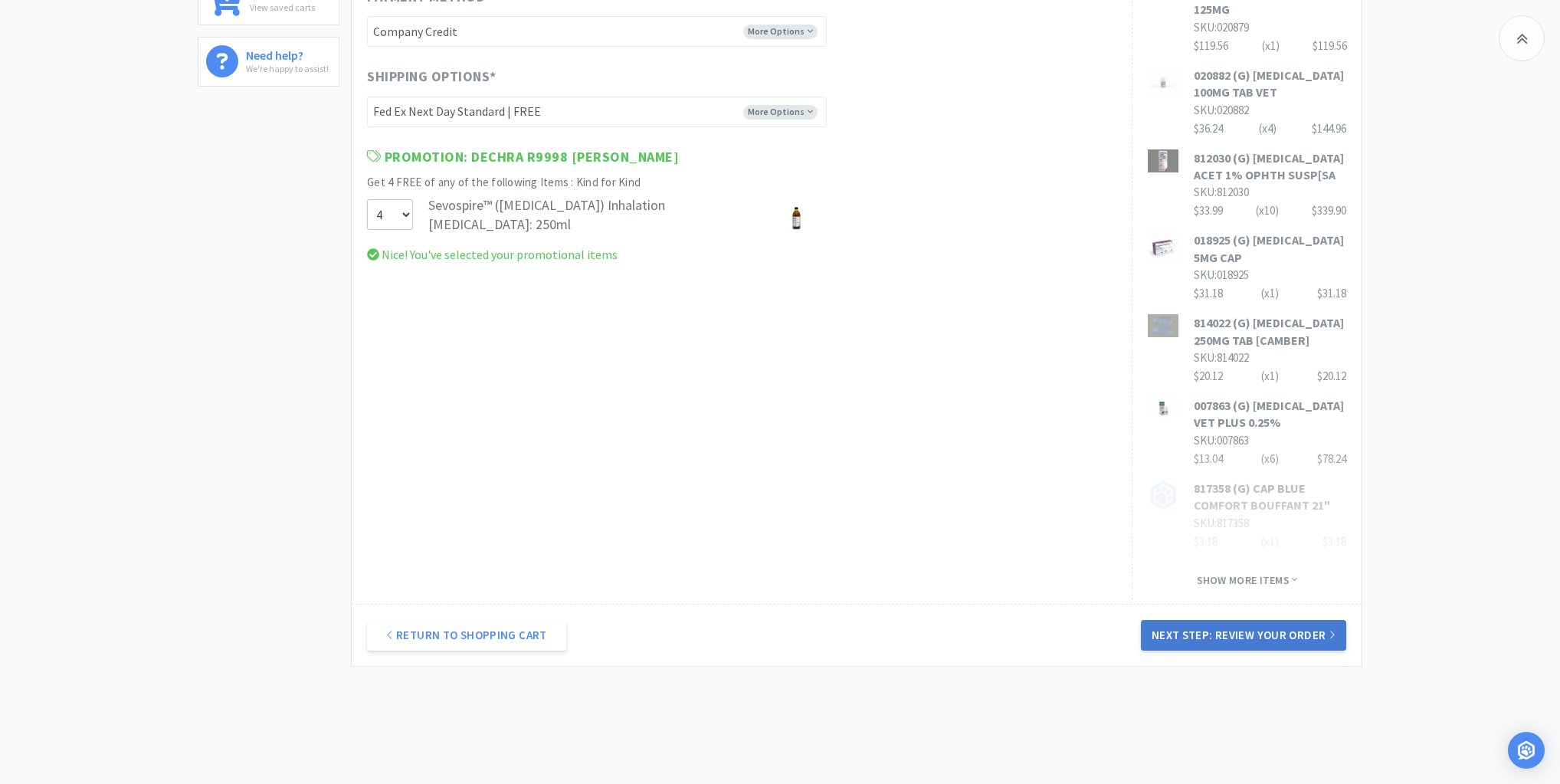
click at [1244, 633] on button "Next Step: Review Your Order" at bounding box center [1243, 635] width 205 height 31
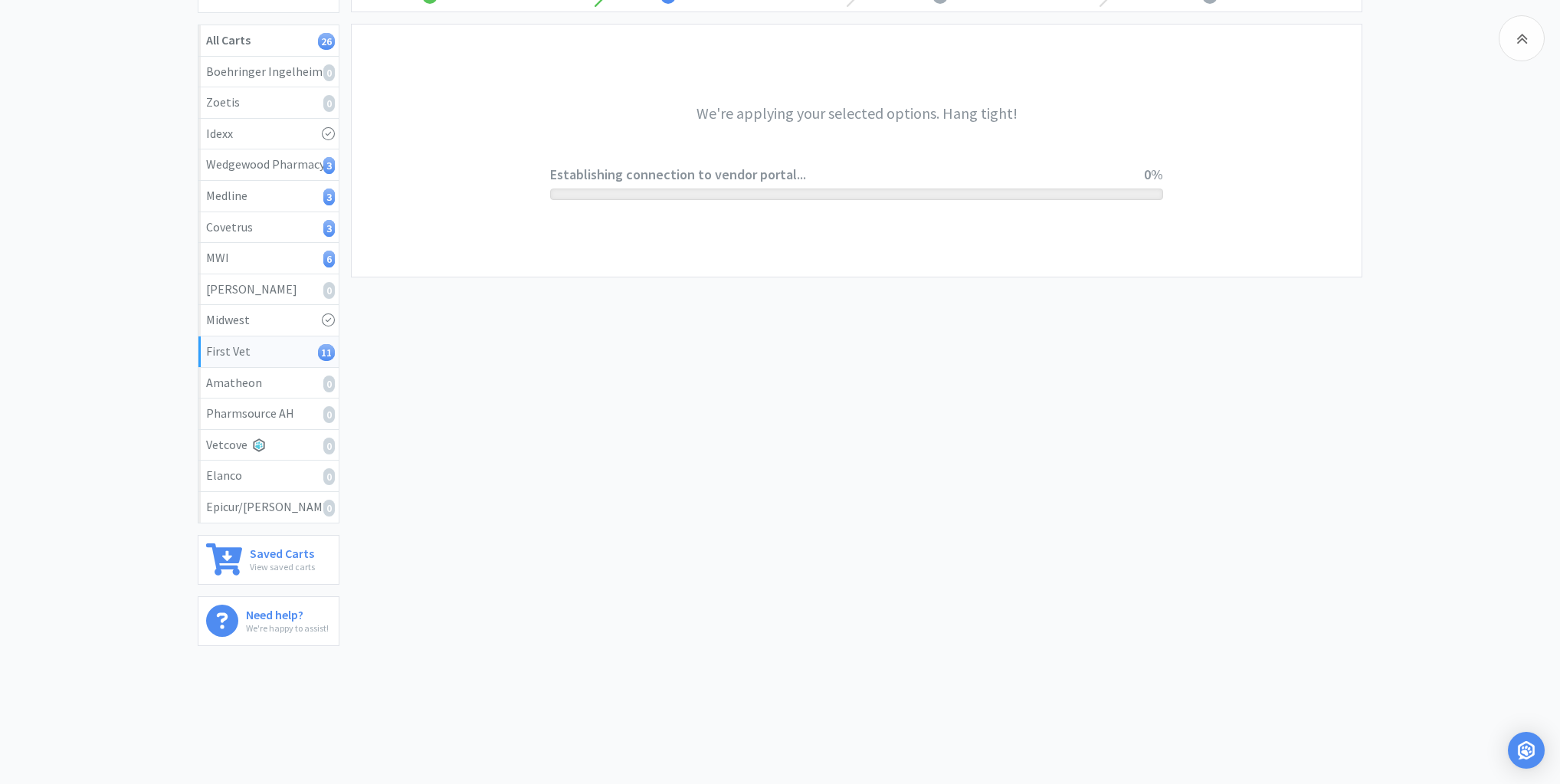
scroll to position [0, 0]
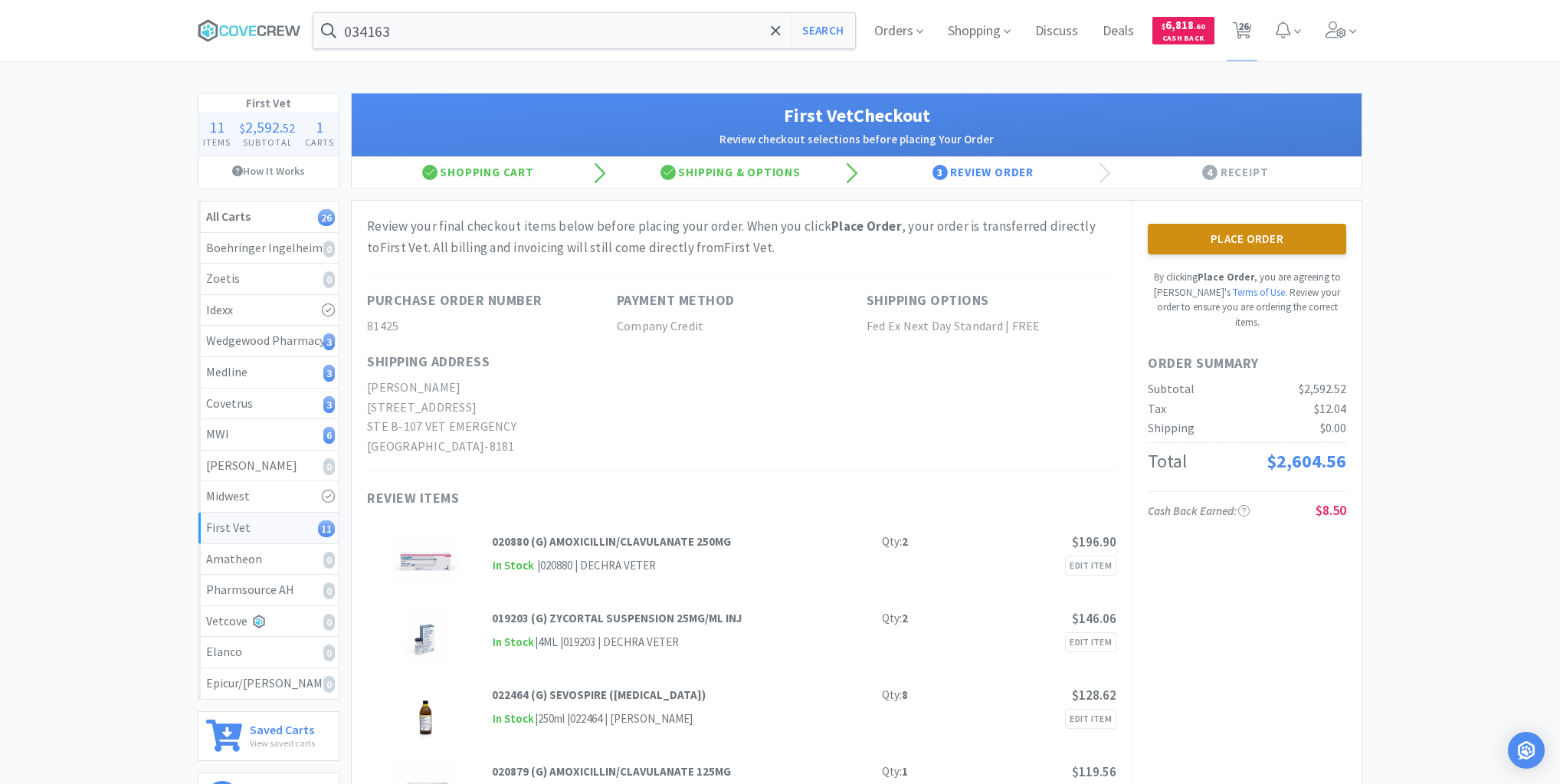
click at [1232, 232] on button "Place Order" at bounding box center [1247, 238] width 199 height 31
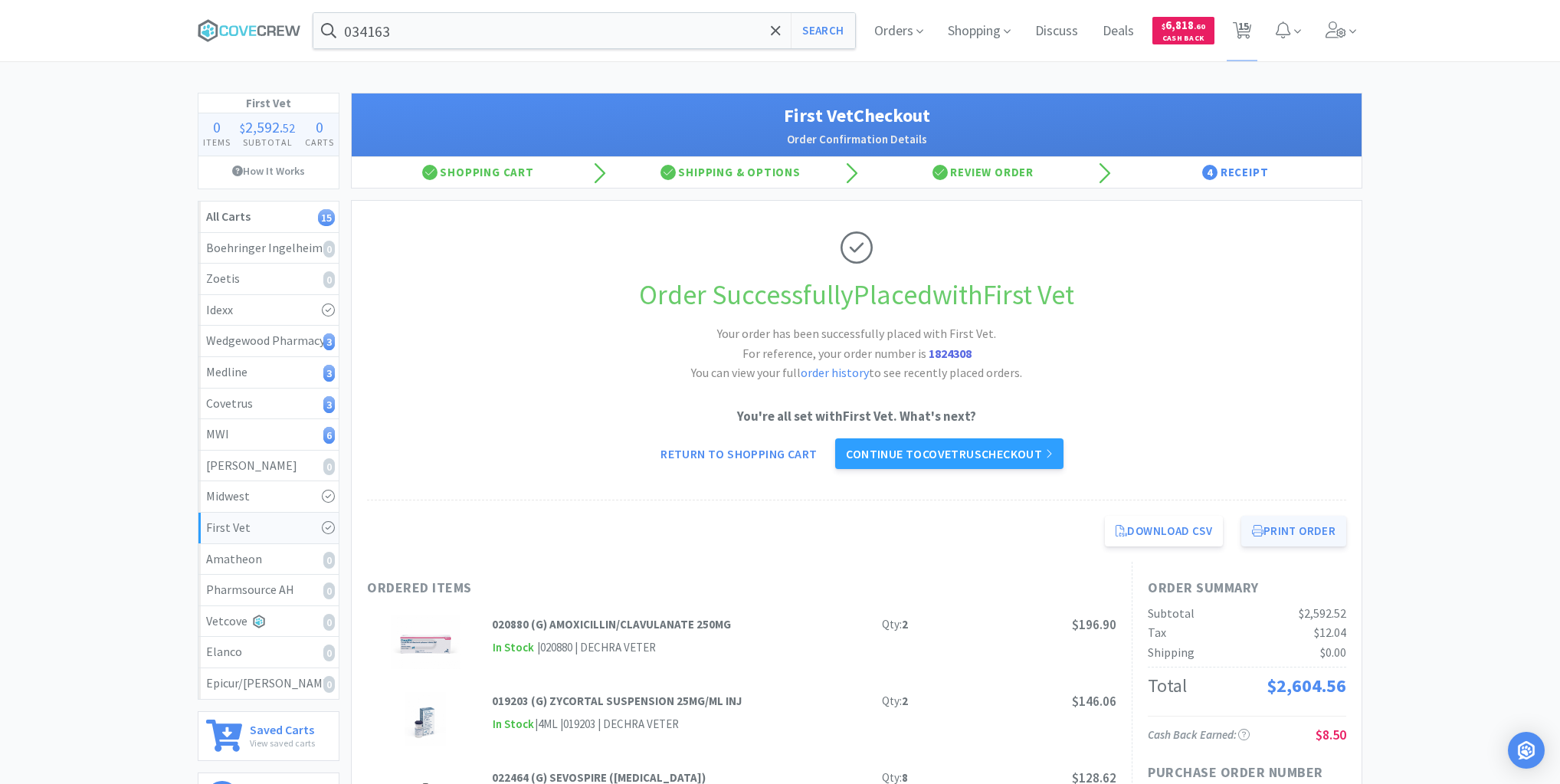
click at [1273, 534] on button "Print Order" at bounding box center [1293, 530] width 105 height 31
click at [273, 363] on div "Medline 3" at bounding box center [268, 373] width 125 height 20
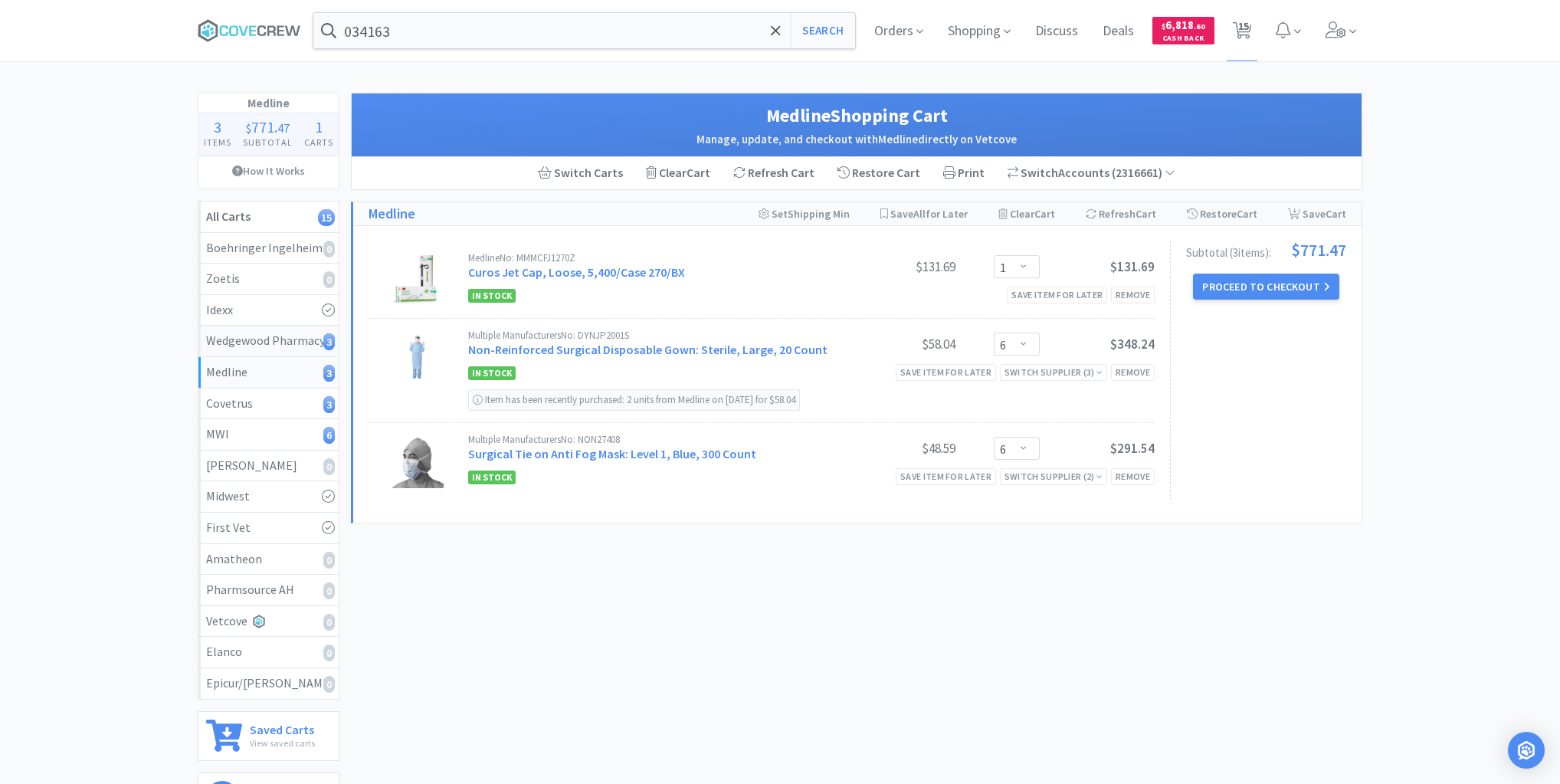
click at [266, 335] on div "Wedgewood Pharmacy 3" at bounding box center [268, 340] width 125 height 20
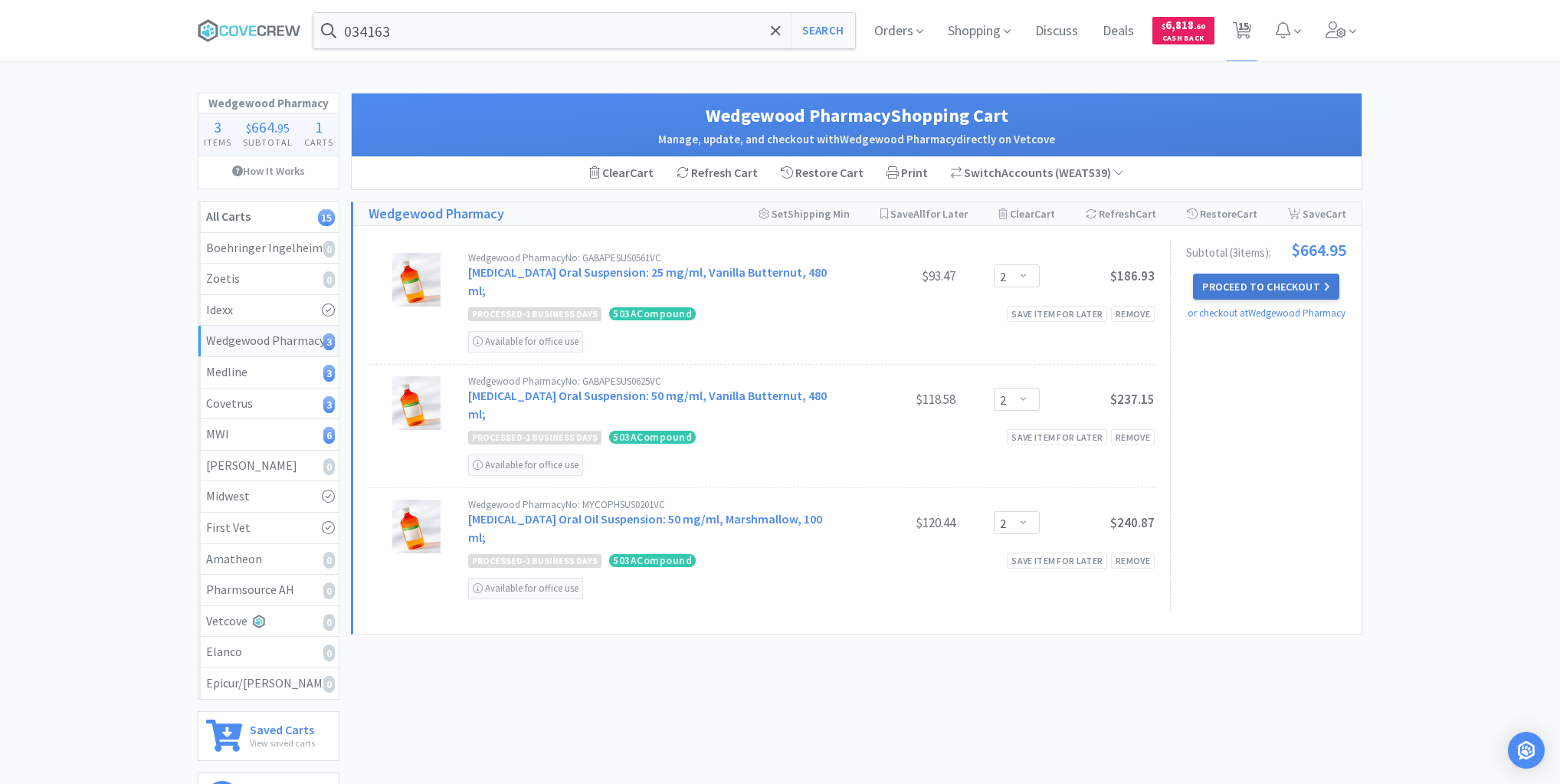
click at [1271, 288] on button "Proceed to Checkout" at bounding box center [1266, 287] width 146 height 26
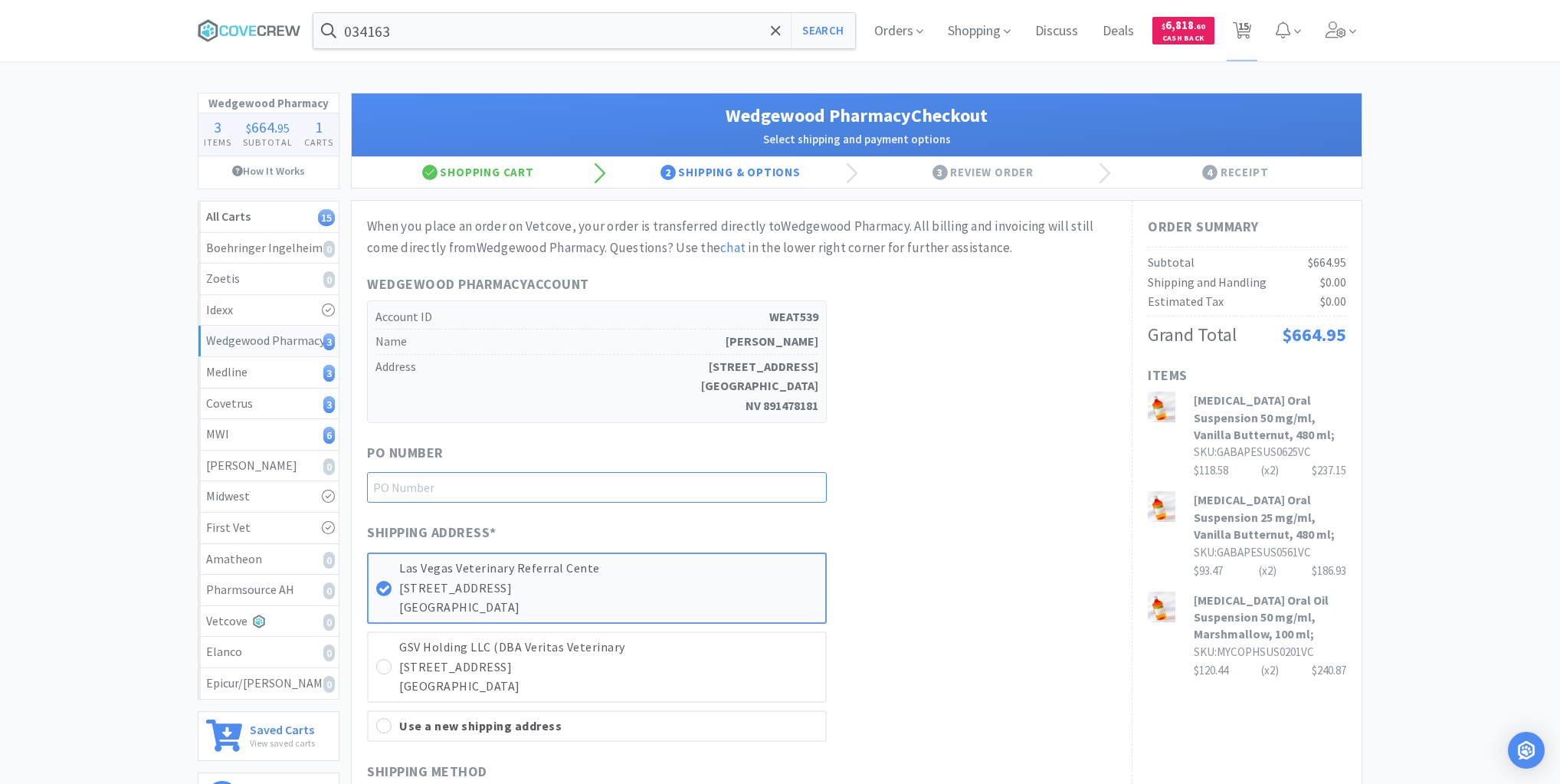
click at [655, 478] on input "text" at bounding box center [597, 486] width 460 height 31
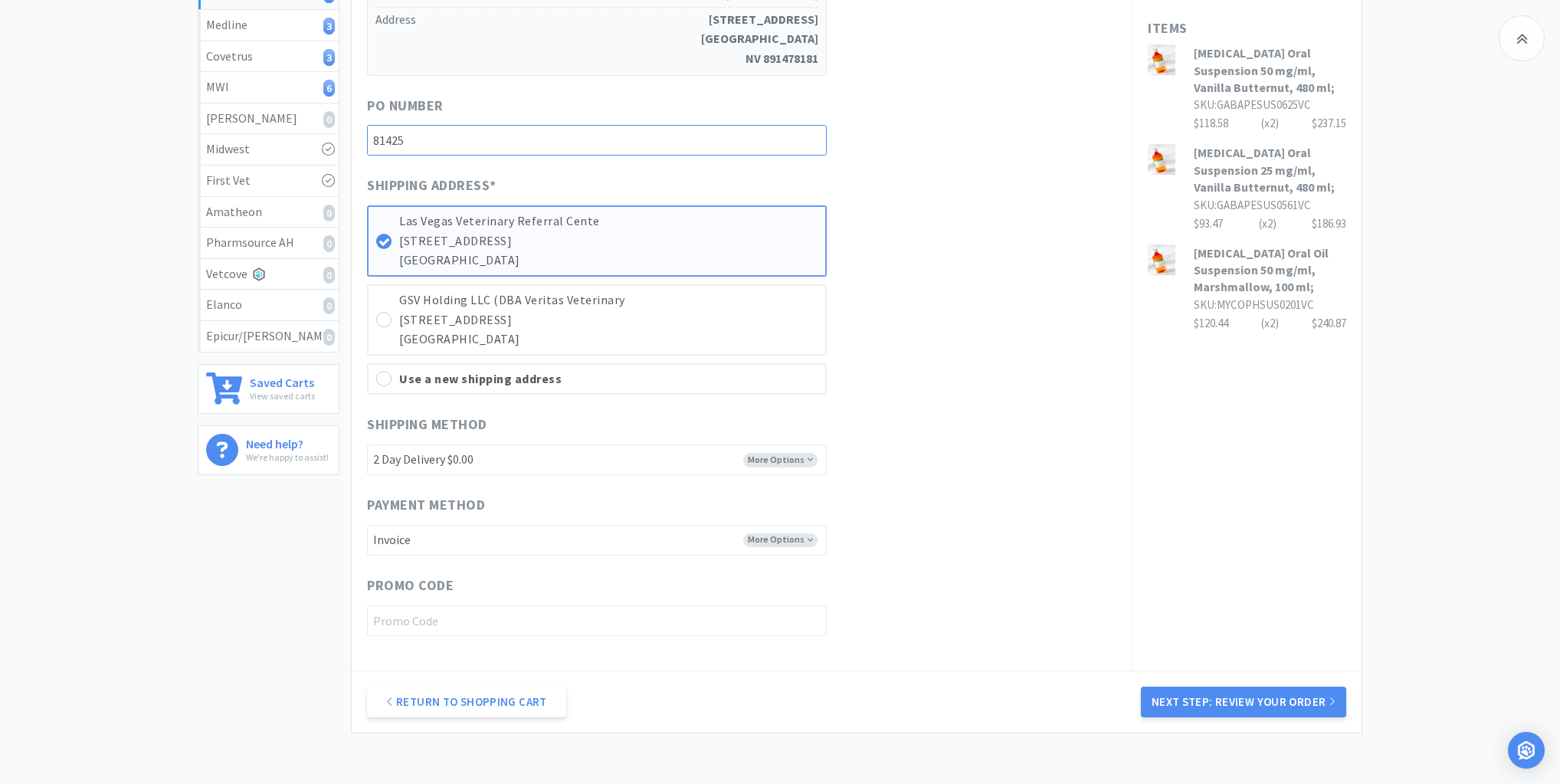
scroll to position [449, 0]
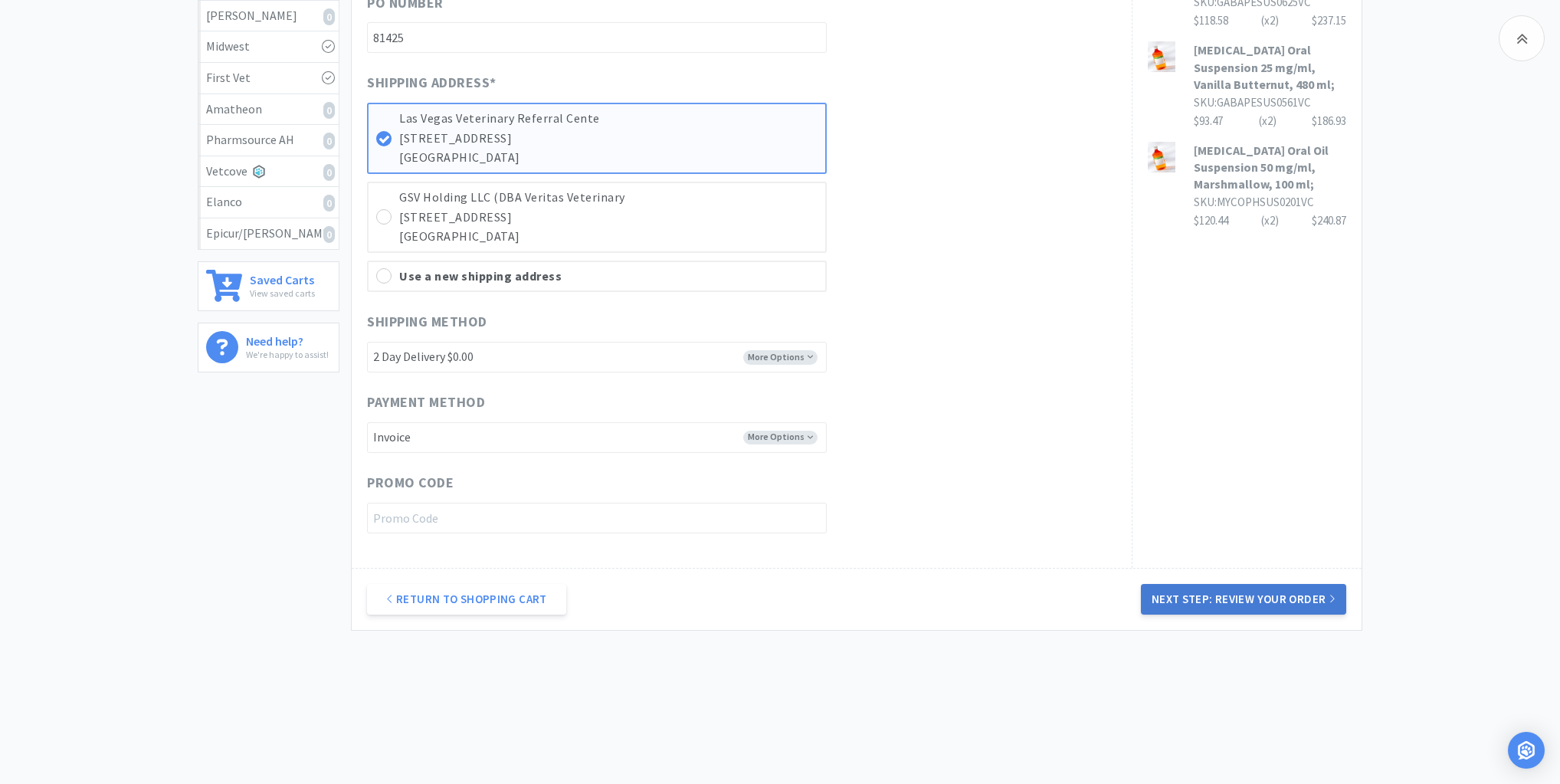
click at [1245, 596] on button "Next Step: Review Your Order" at bounding box center [1243, 599] width 205 height 31
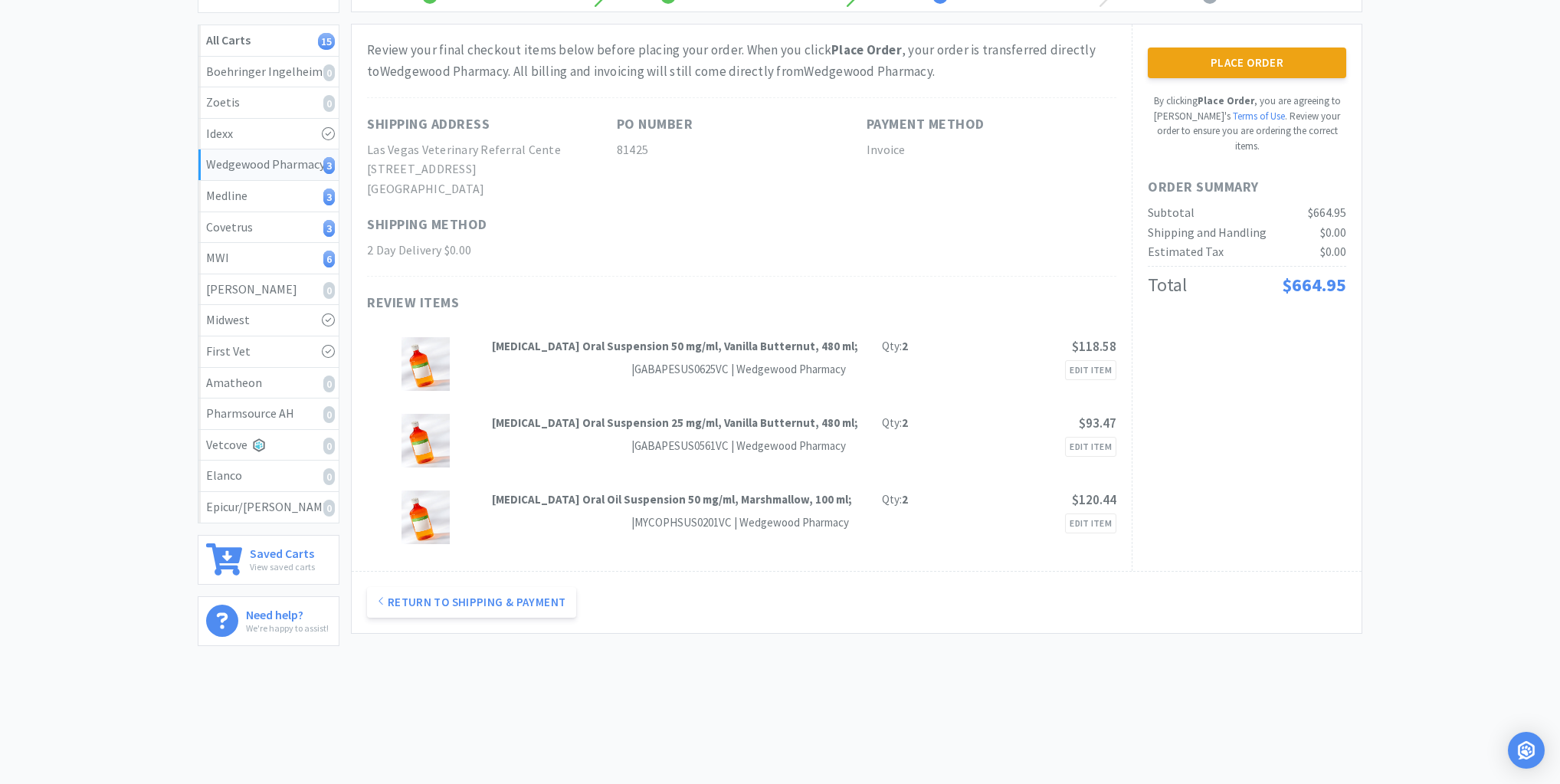
scroll to position [0, 0]
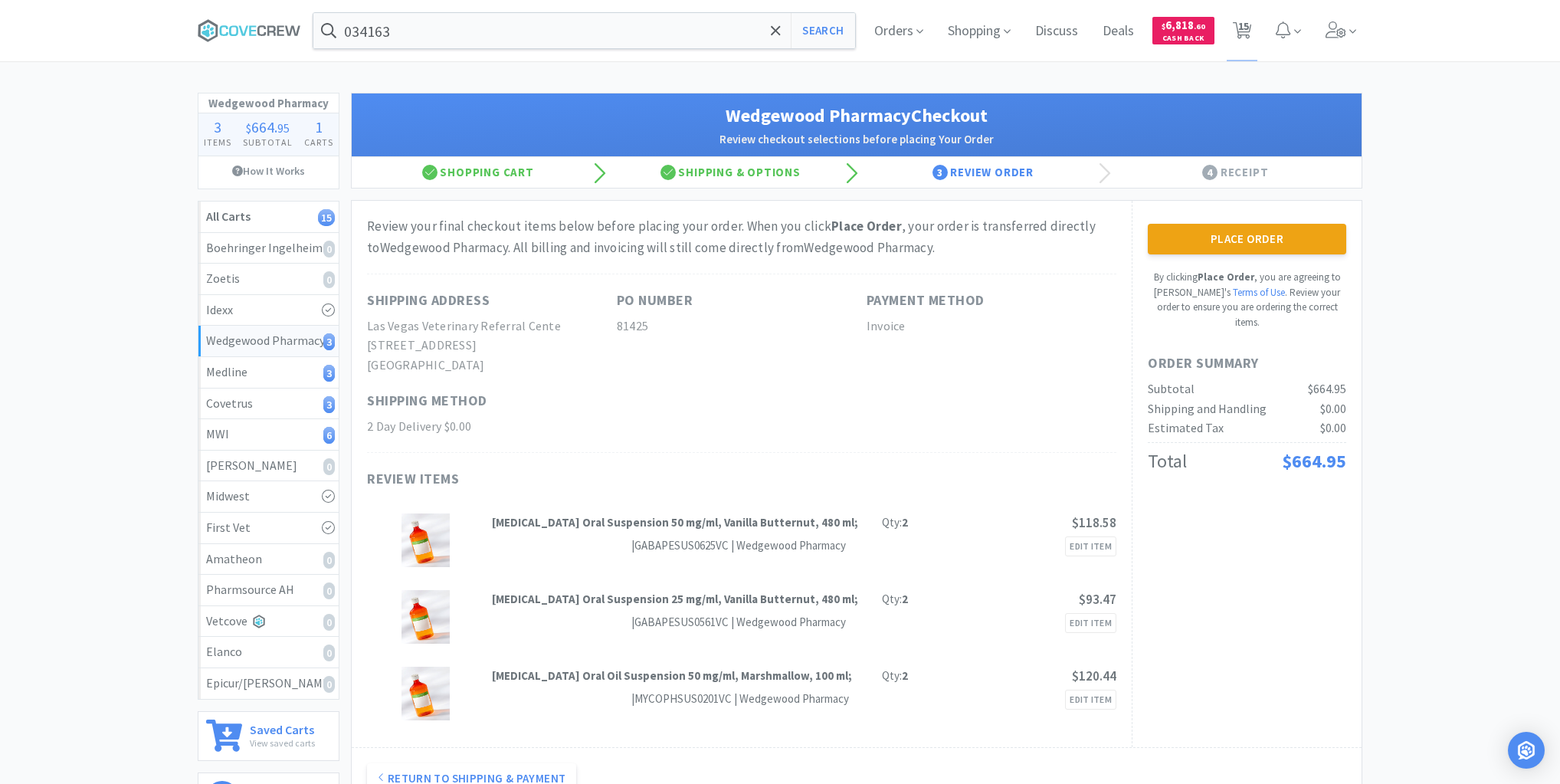
click at [1285, 239] on button "Place Order" at bounding box center [1247, 238] width 199 height 31
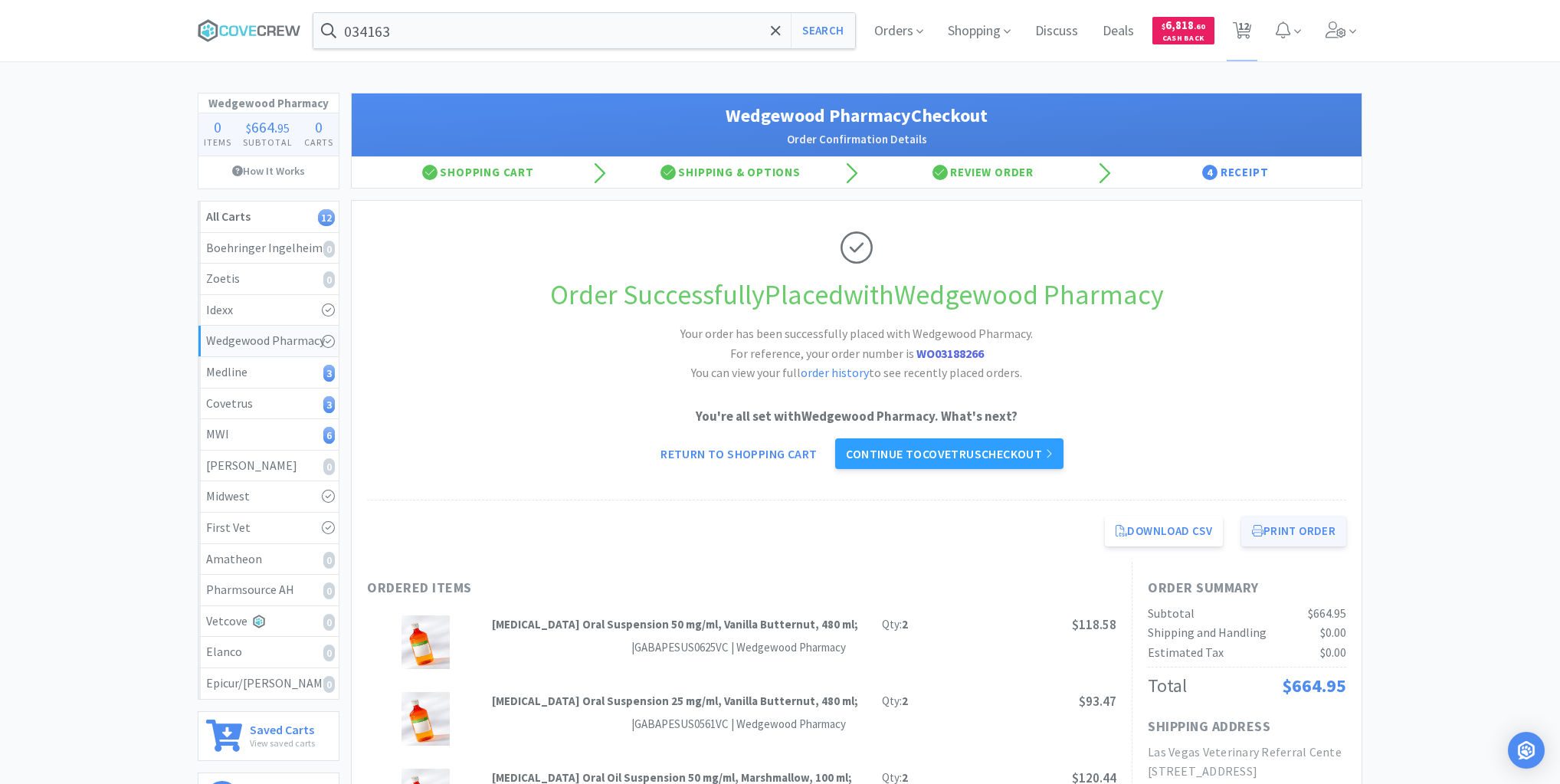
click at [1287, 527] on button "Print Order" at bounding box center [1293, 530] width 105 height 31
click at [292, 376] on div "Medline 3" at bounding box center [268, 373] width 125 height 20
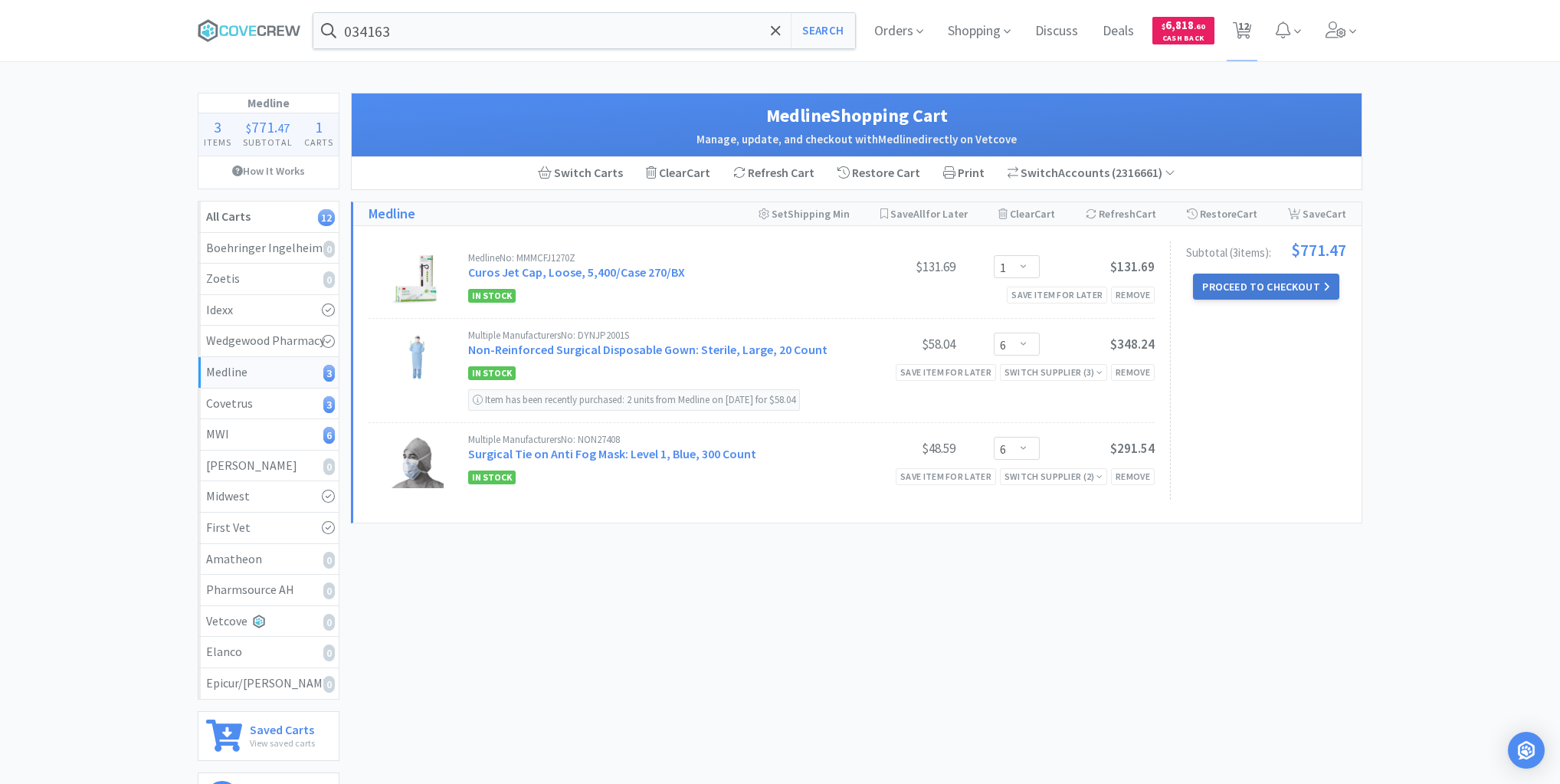
click at [1258, 287] on button "Proceed to Checkout" at bounding box center [1266, 287] width 146 height 26
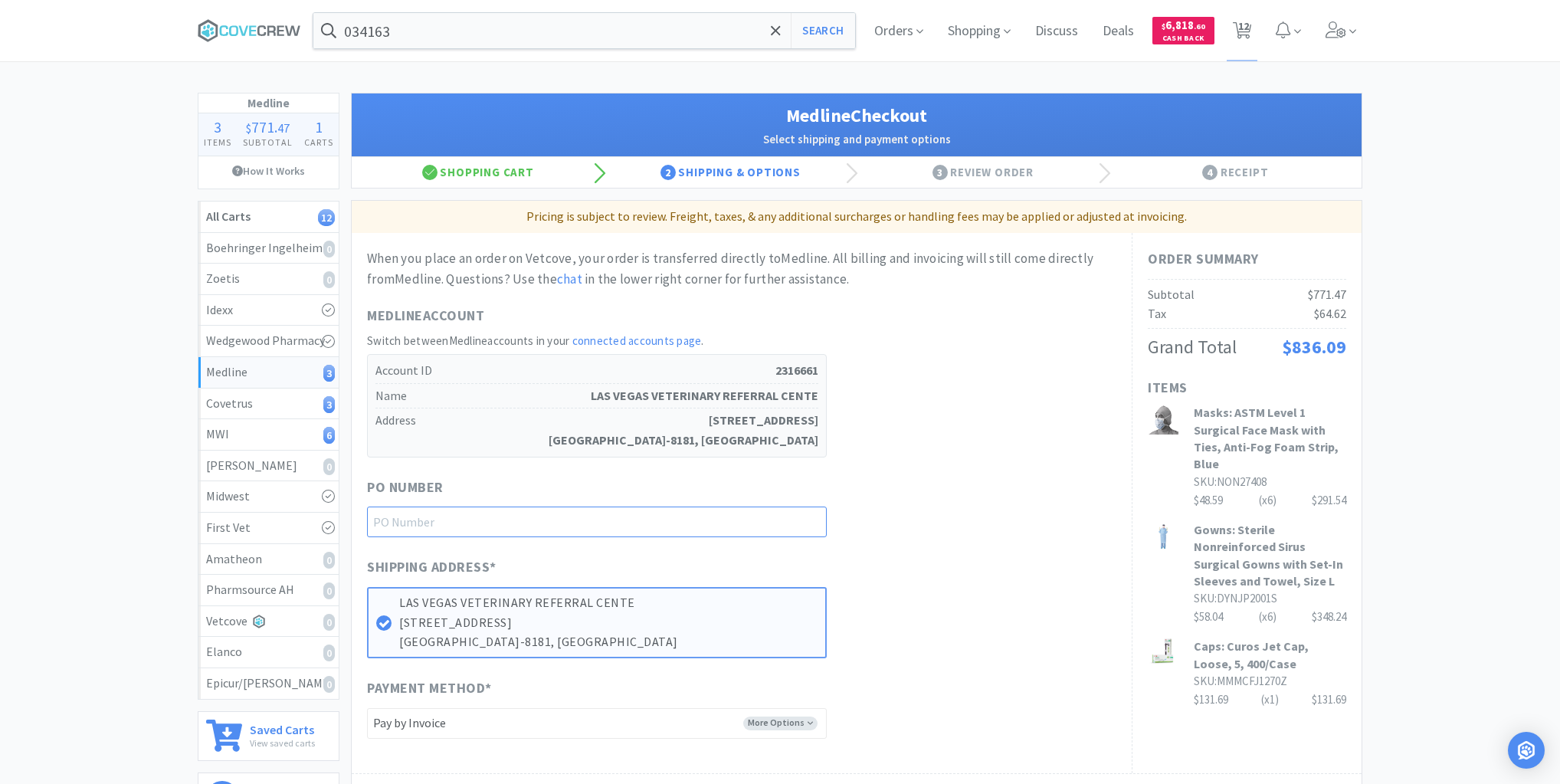
click at [803, 514] on input "text" at bounding box center [597, 521] width 460 height 31
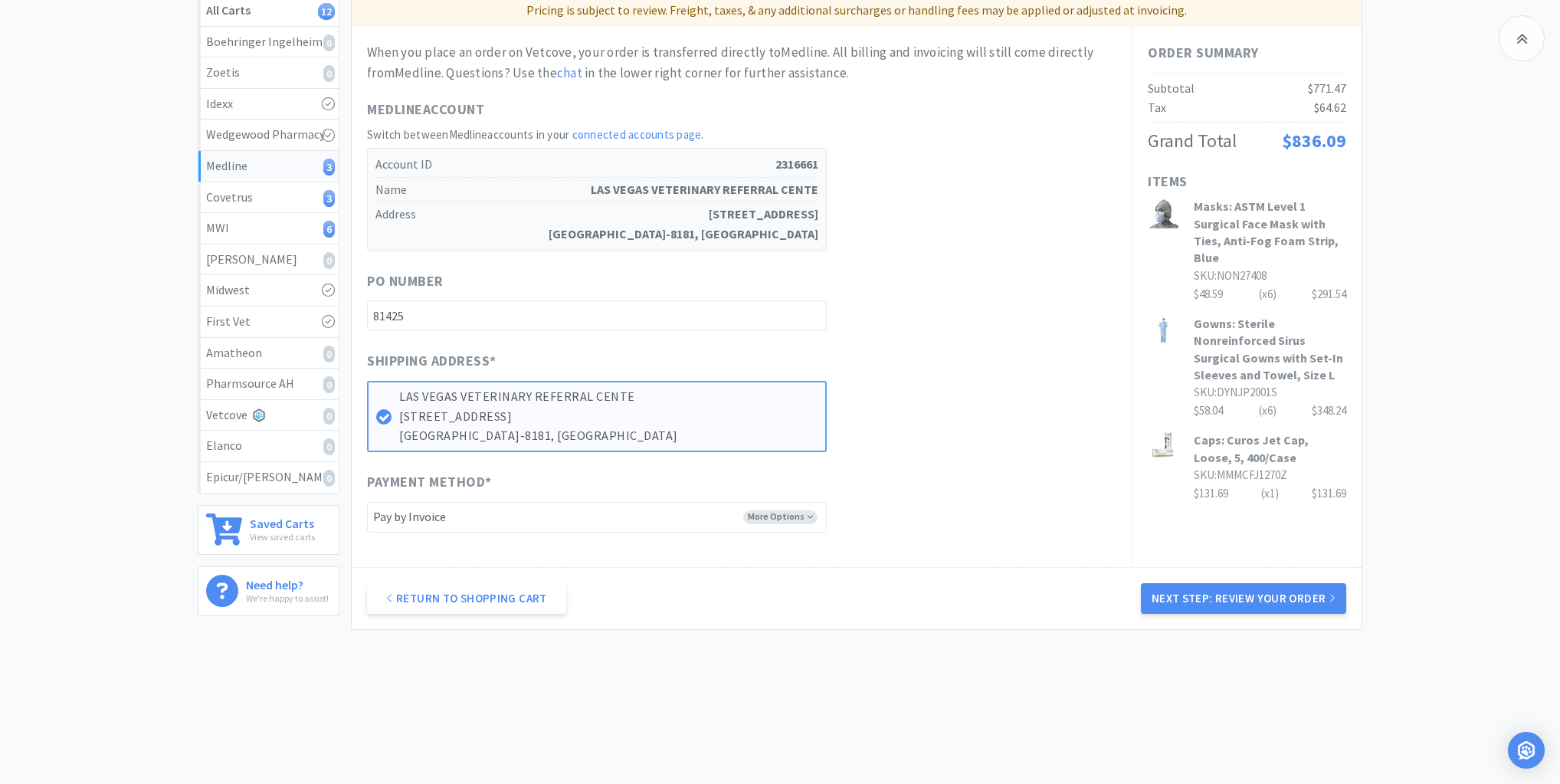
click at [1202, 583] on button "Next Step: Review Your Order" at bounding box center [1243, 598] width 205 height 31
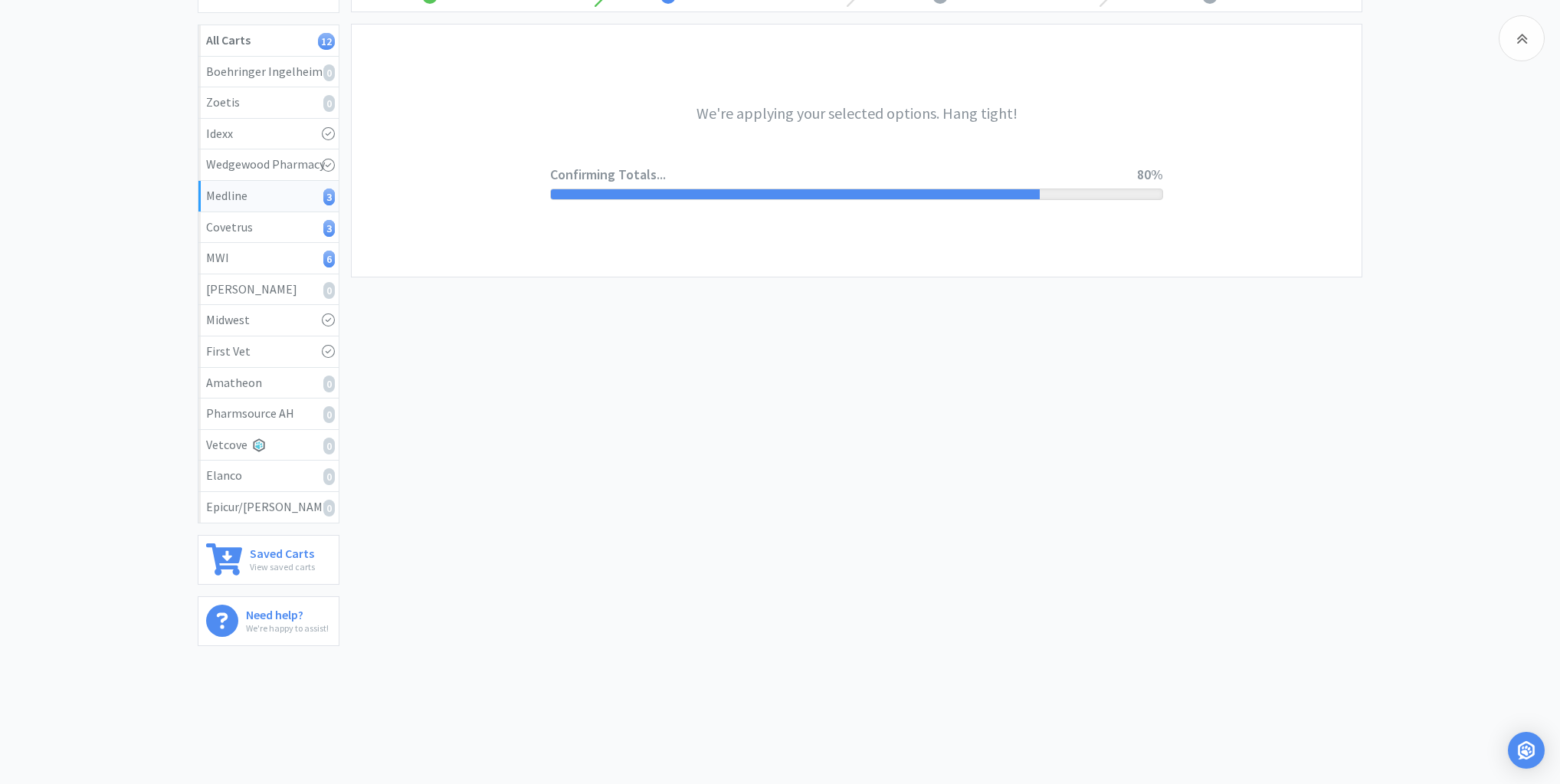
scroll to position [0, 0]
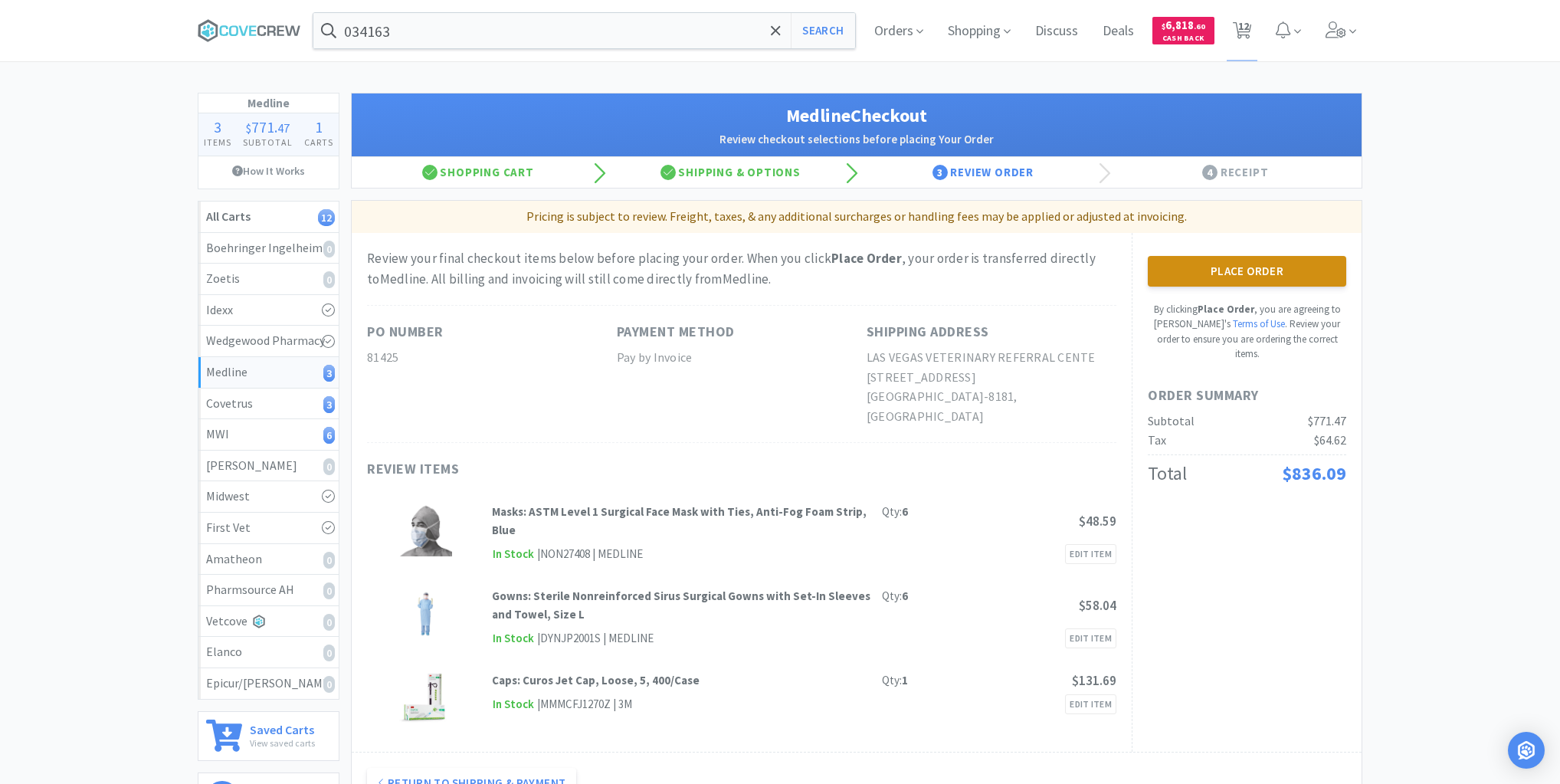
click at [1227, 265] on button "Place Order" at bounding box center [1247, 270] width 199 height 31
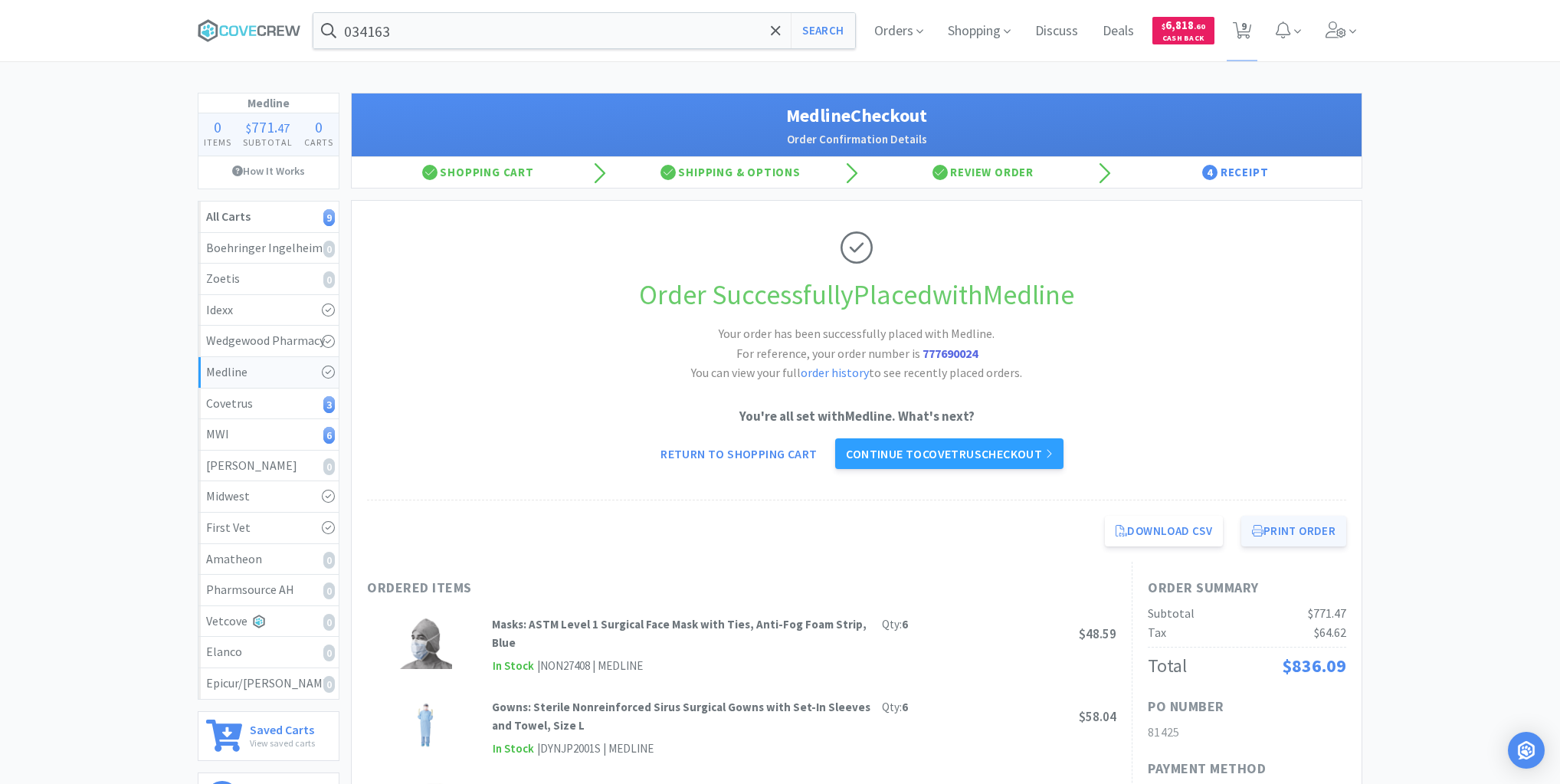
click at [1305, 530] on button "Print Order" at bounding box center [1293, 530] width 105 height 31
click at [276, 397] on div "Covetrus 3" at bounding box center [268, 404] width 125 height 20
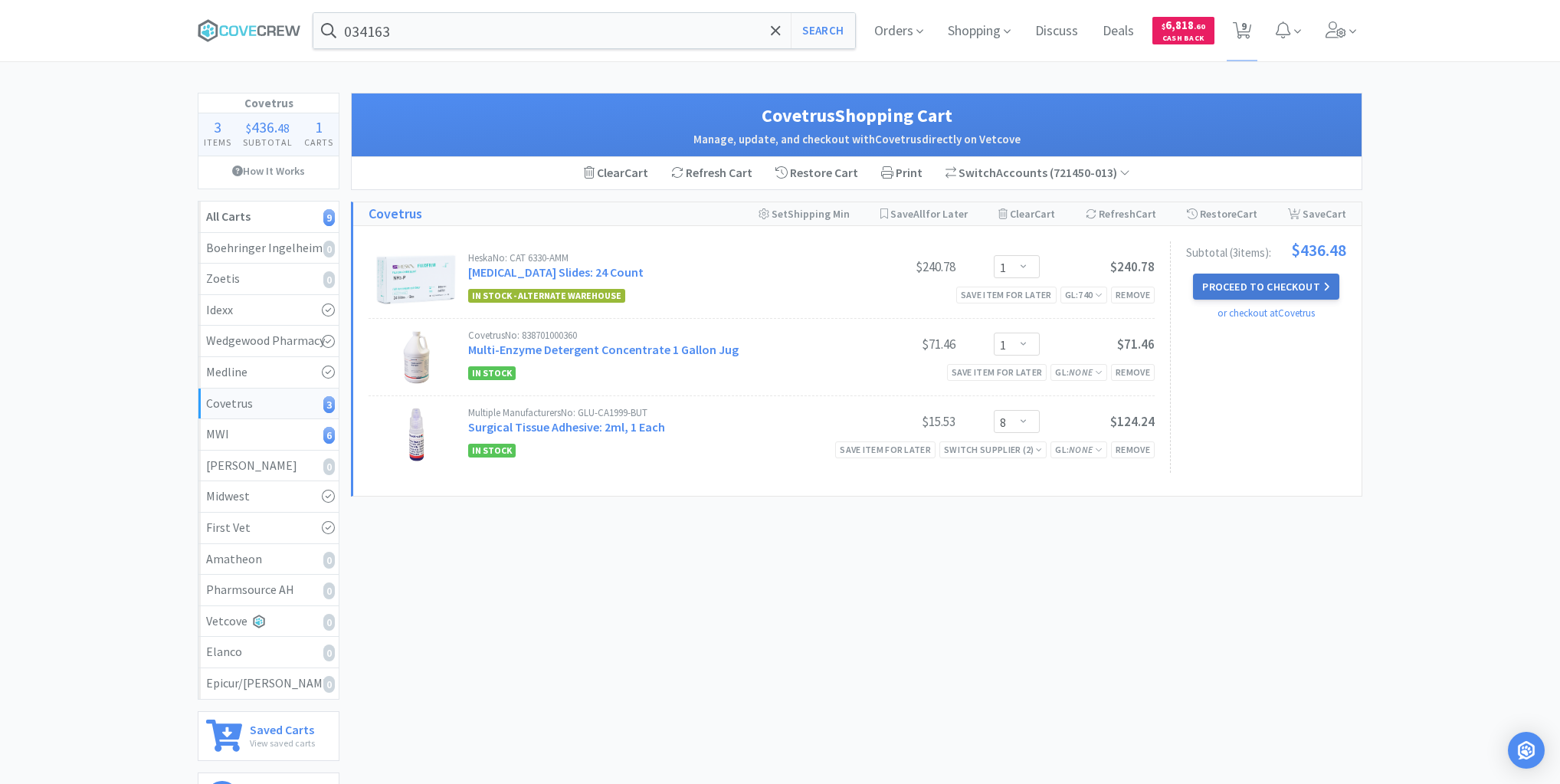
click at [1251, 284] on button "Proceed to Checkout" at bounding box center [1266, 287] width 146 height 26
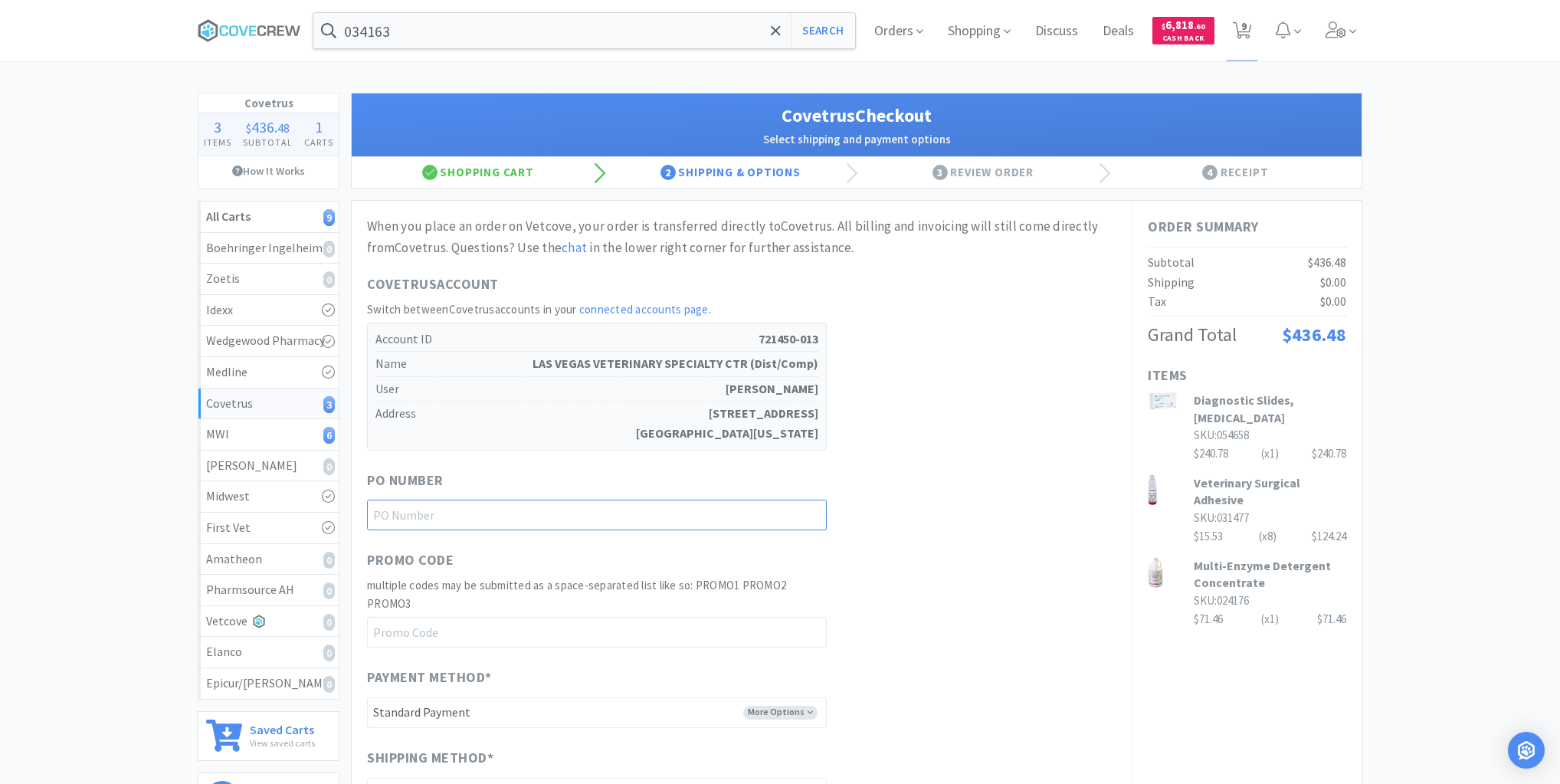
click at [785, 509] on input "text" at bounding box center [597, 514] width 460 height 31
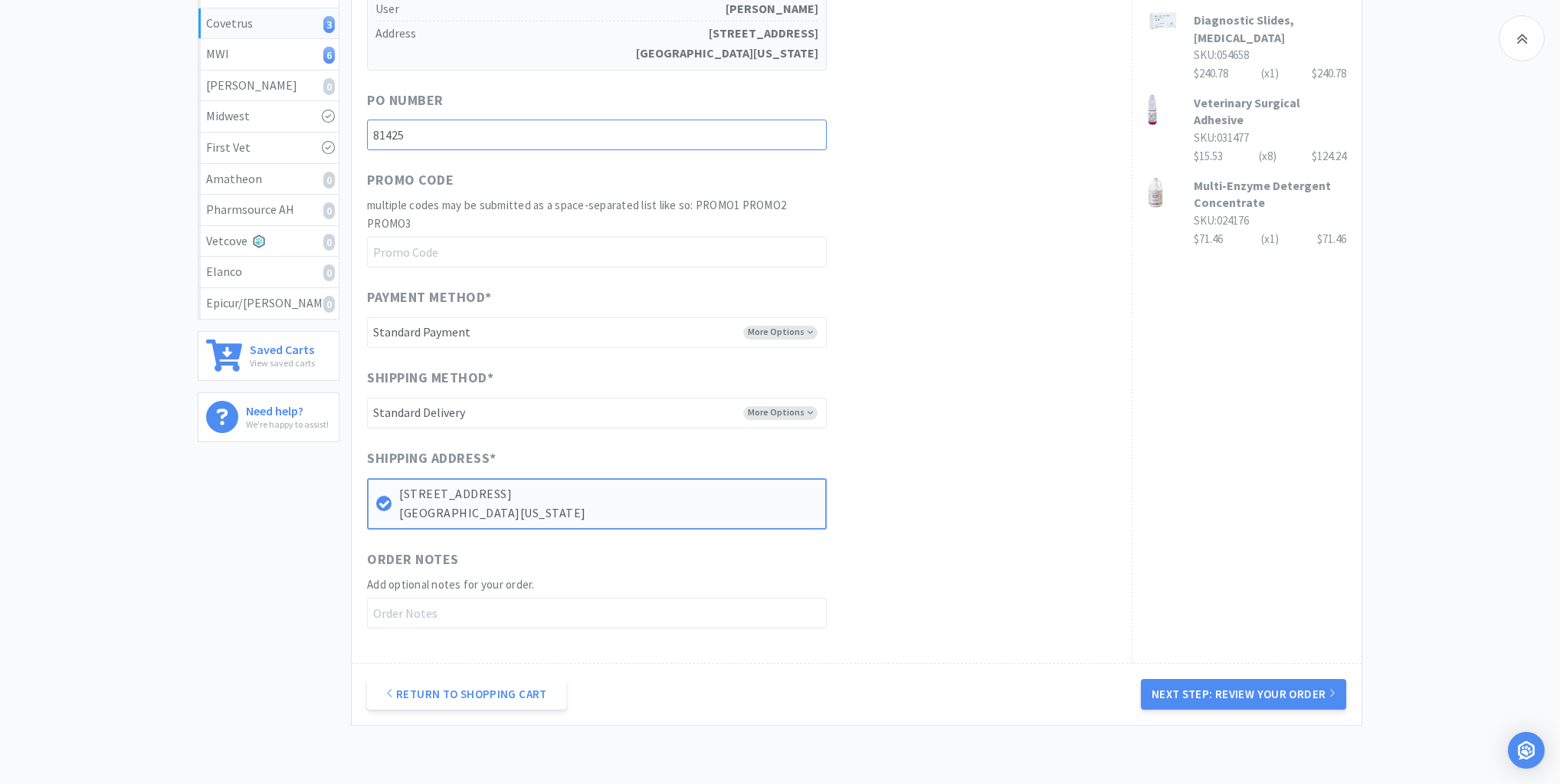
scroll to position [476, 0]
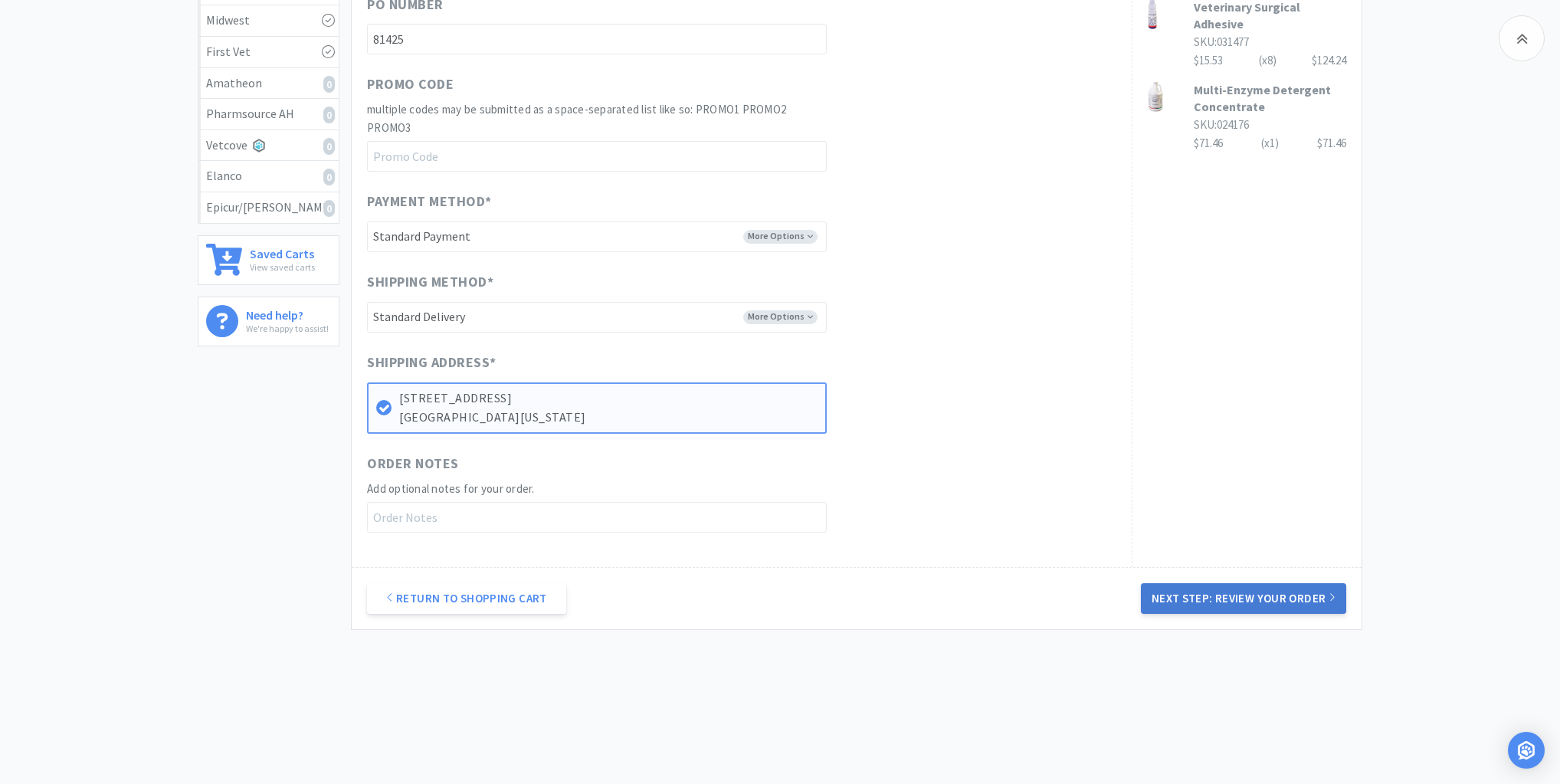
click at [1230, 598] on button "Next Step: Review Your Order" at bounding box center [1243, 598] width 205 height 31
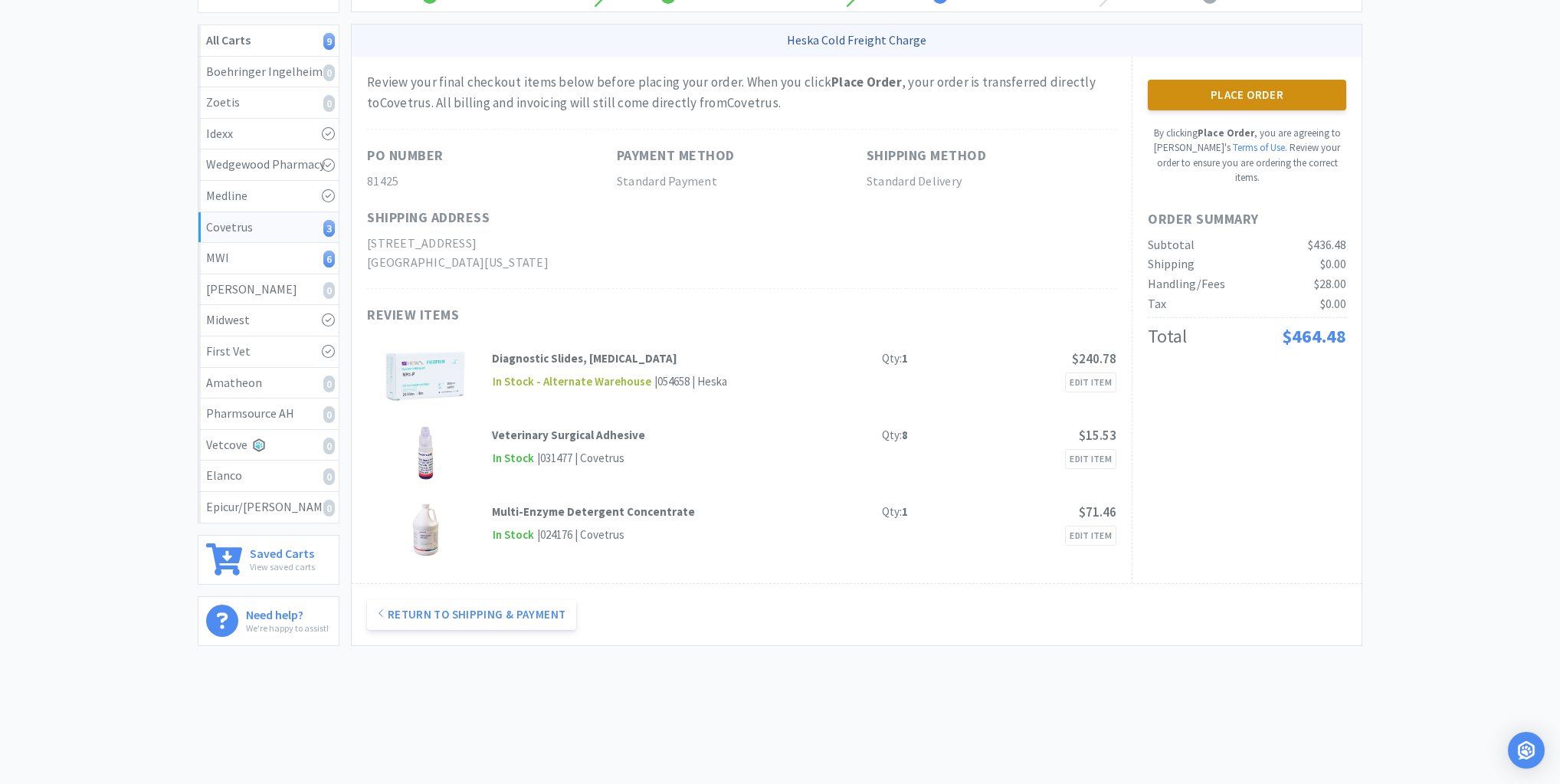
scroll to position [0, 0]
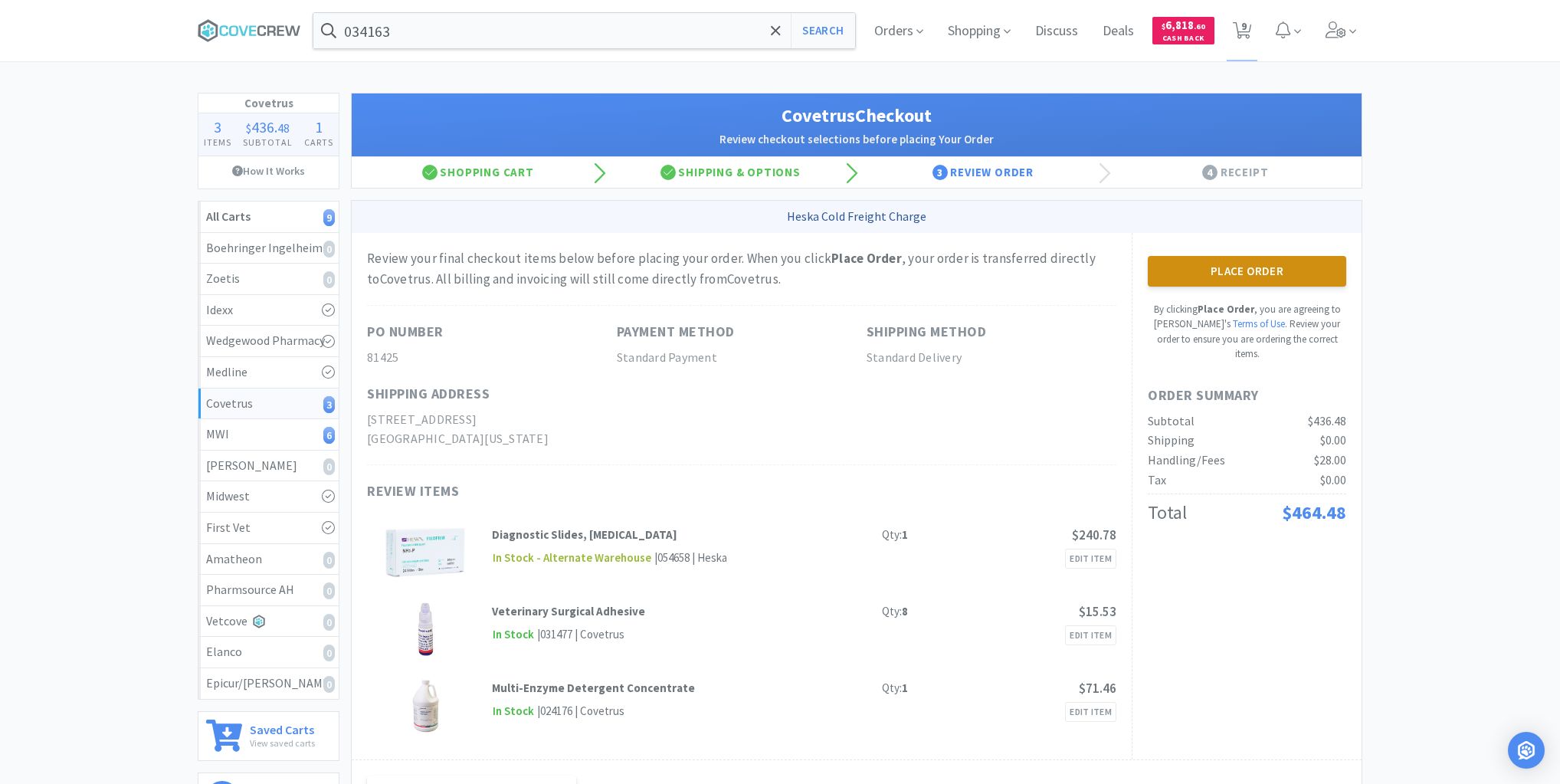
click at [1255, 264] on button "Place Order" at bounding box center [1247, 270] width 199 height 31
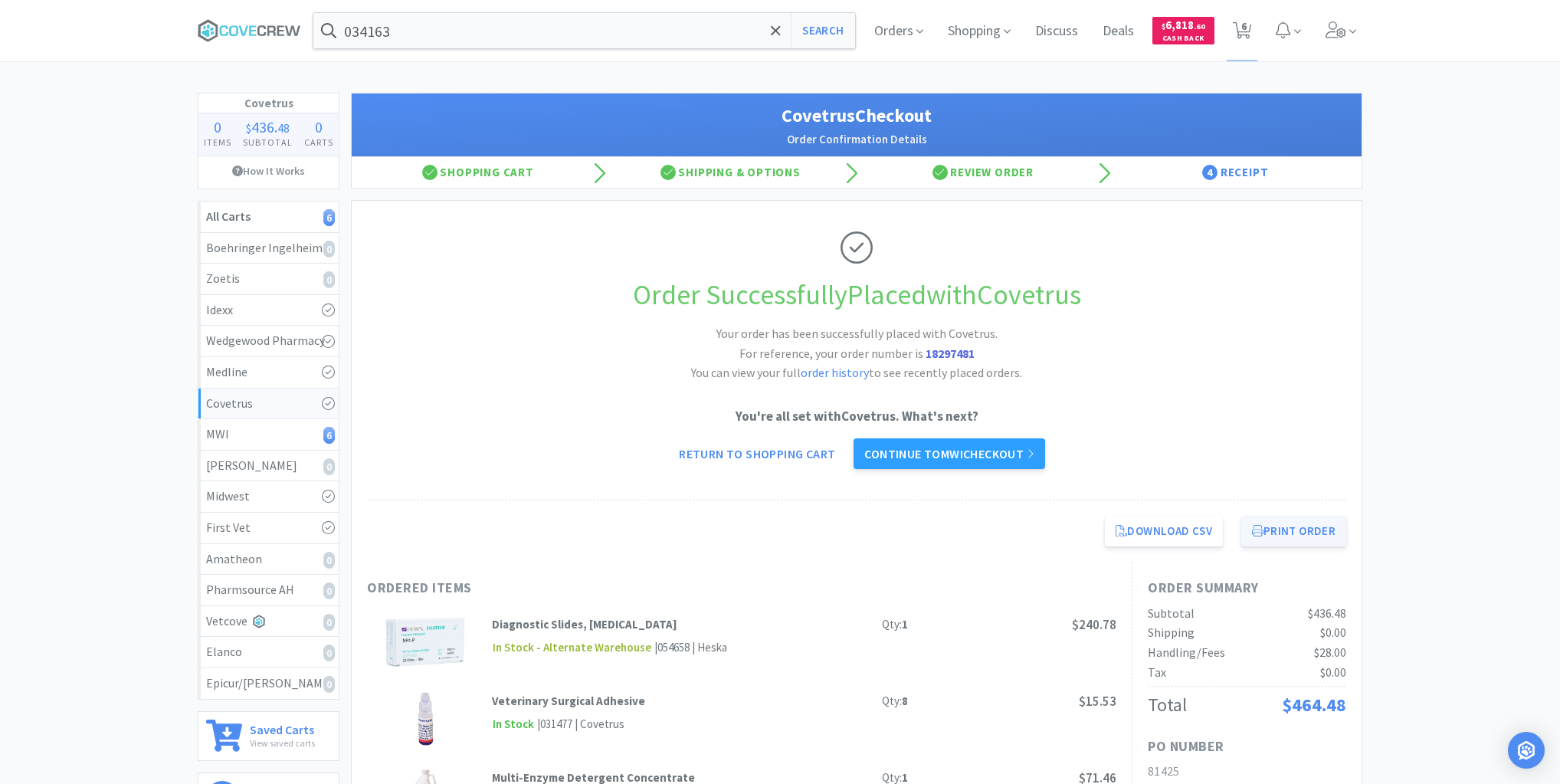
click at [1280, 534] on button "Print Order" at bounding box center [1293, 530] width 105 height 31
click at [986, 453] on link "Continue to MWI checkout" at bounding box center [948, 453] width 190 height 31
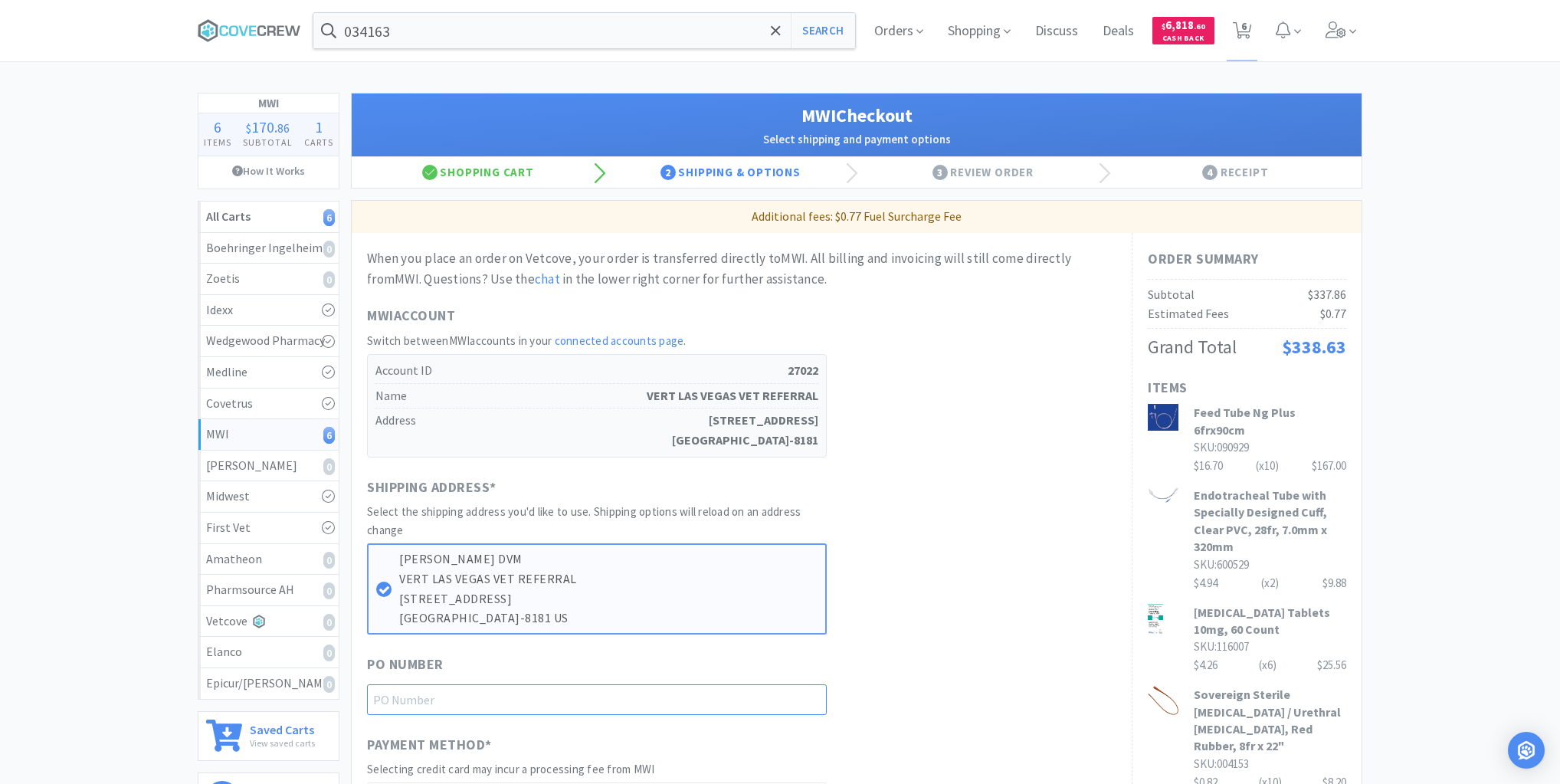
click at [736, 694] on input "text" at bounding box center [597, 699] width 460 height 31
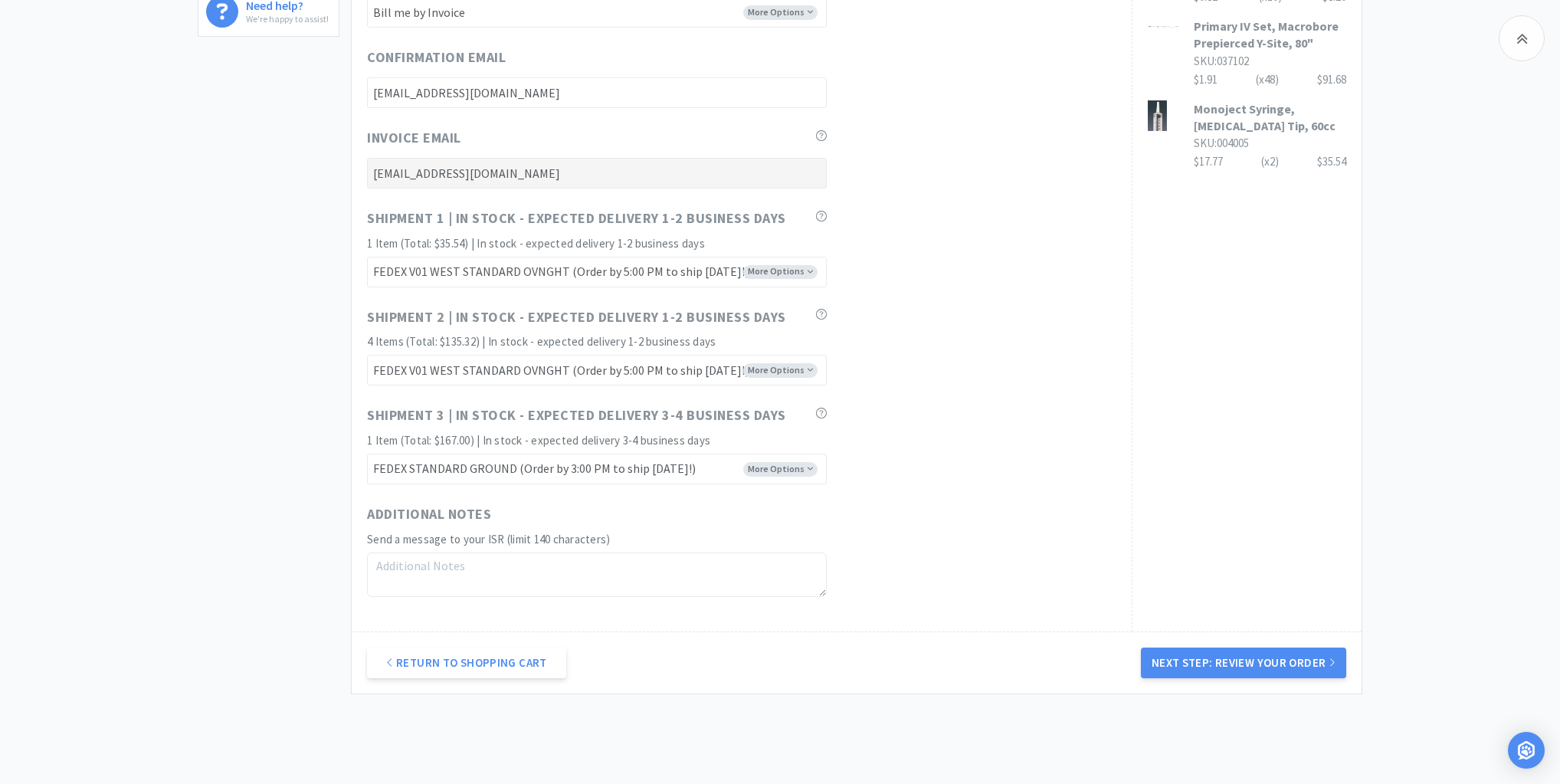
scroll to position [850, 0]
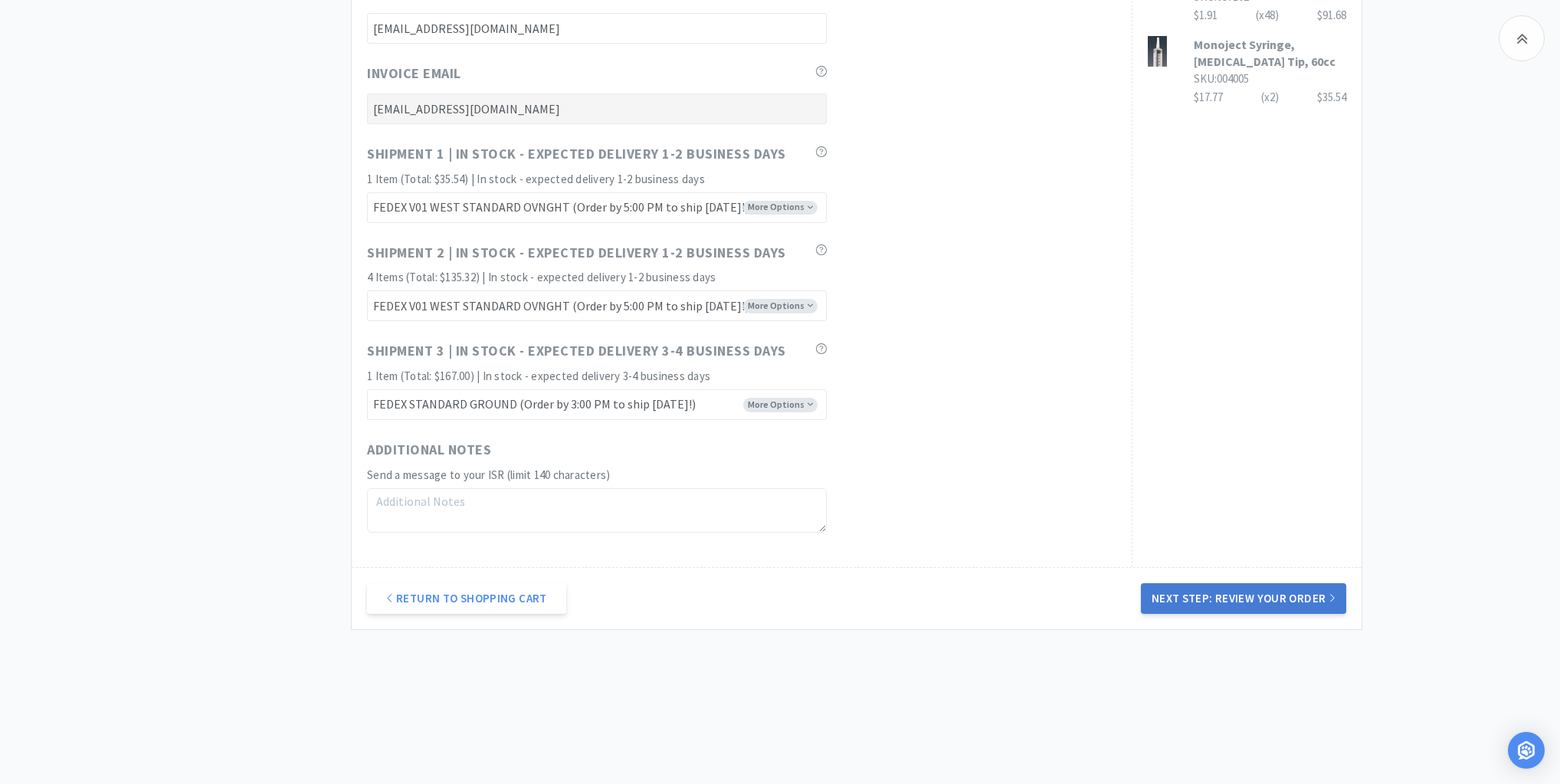
click at [1252, 600] on button "Next Step: Review Your Order" at bounding box center [1243, 598] width 205 height 31
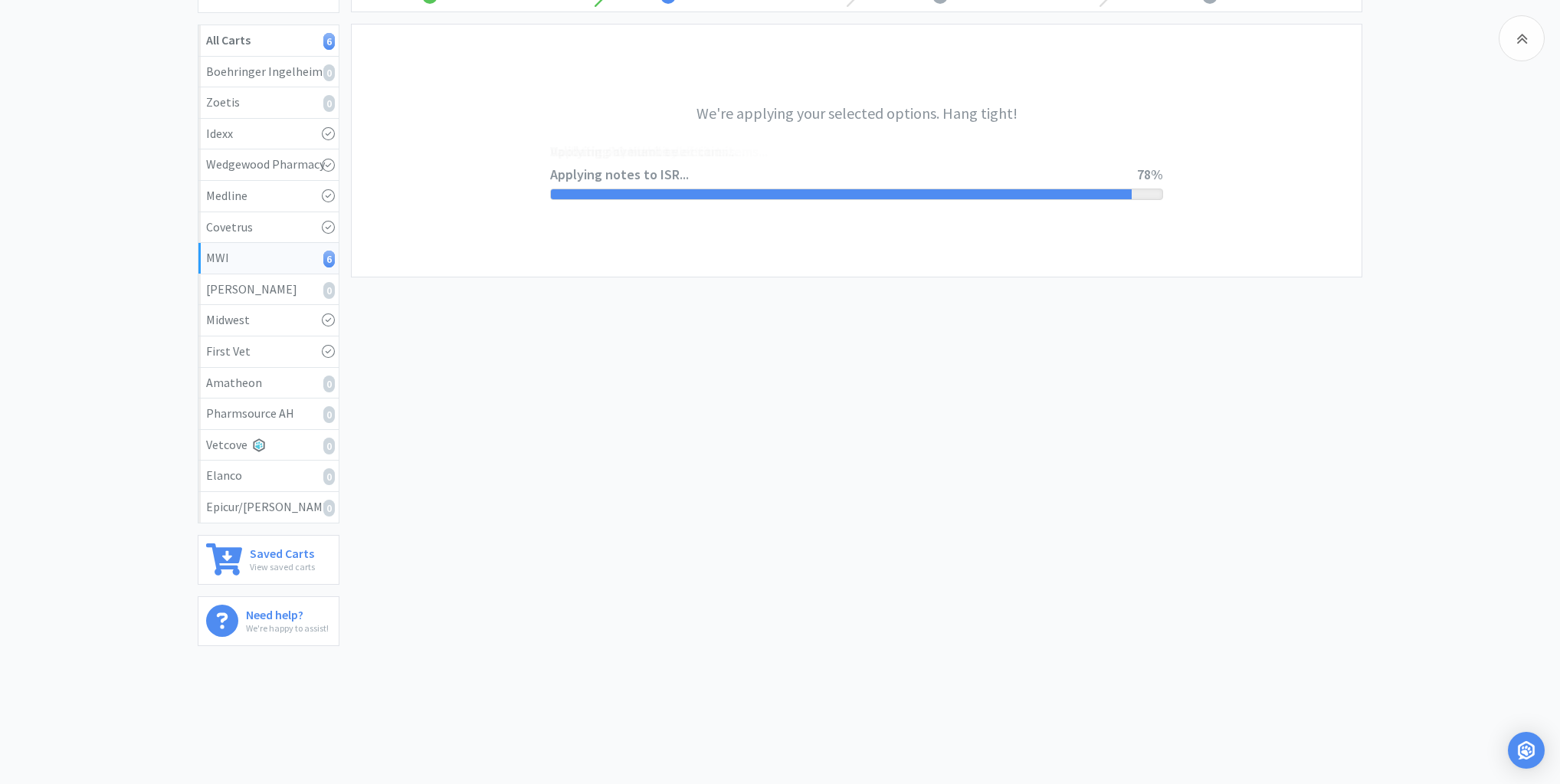
scroll to position [0, 0]
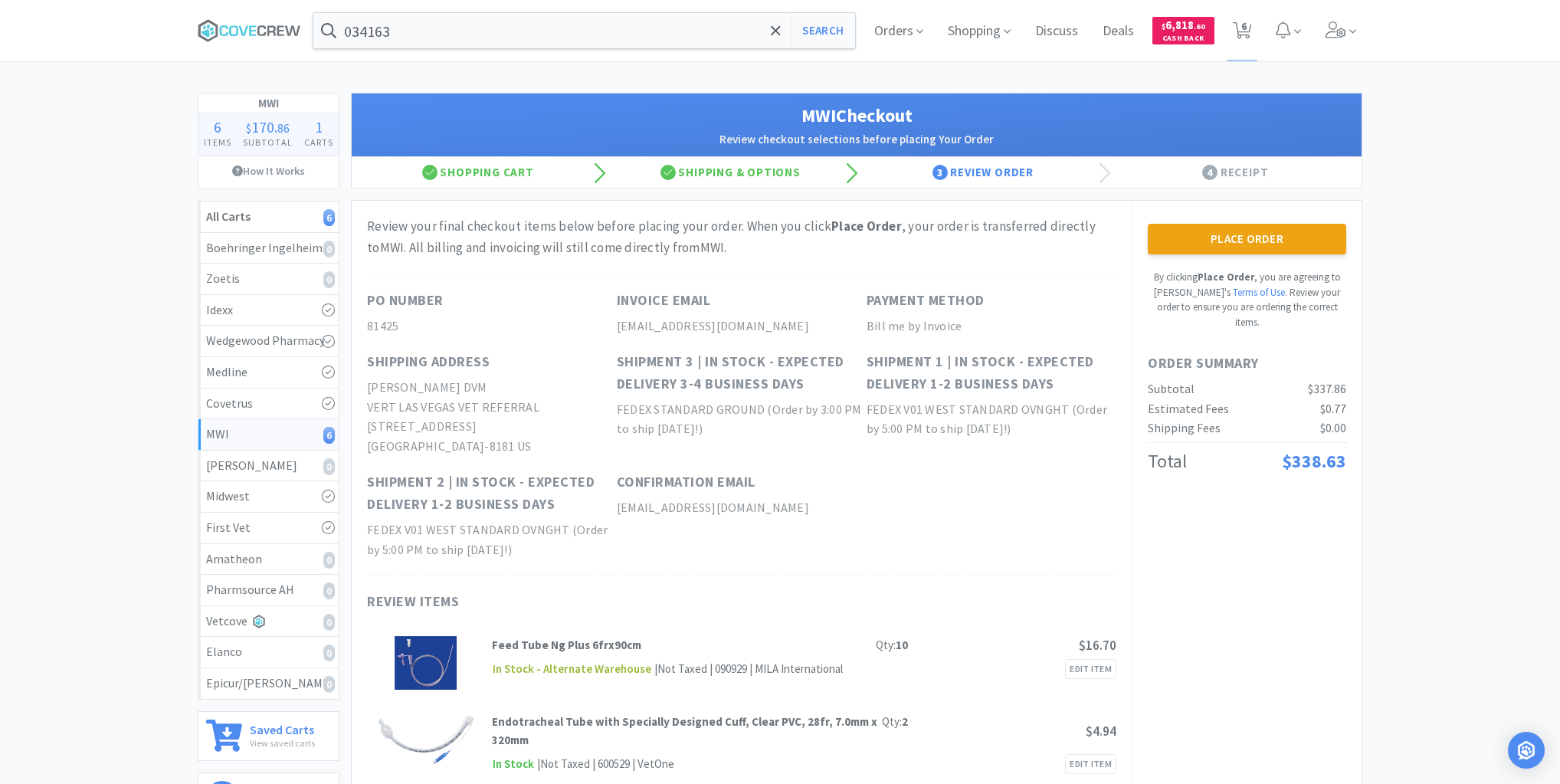
click at [1271, 236] on button "Place Order" at bounding box center [1247, 238] width 199 height 31
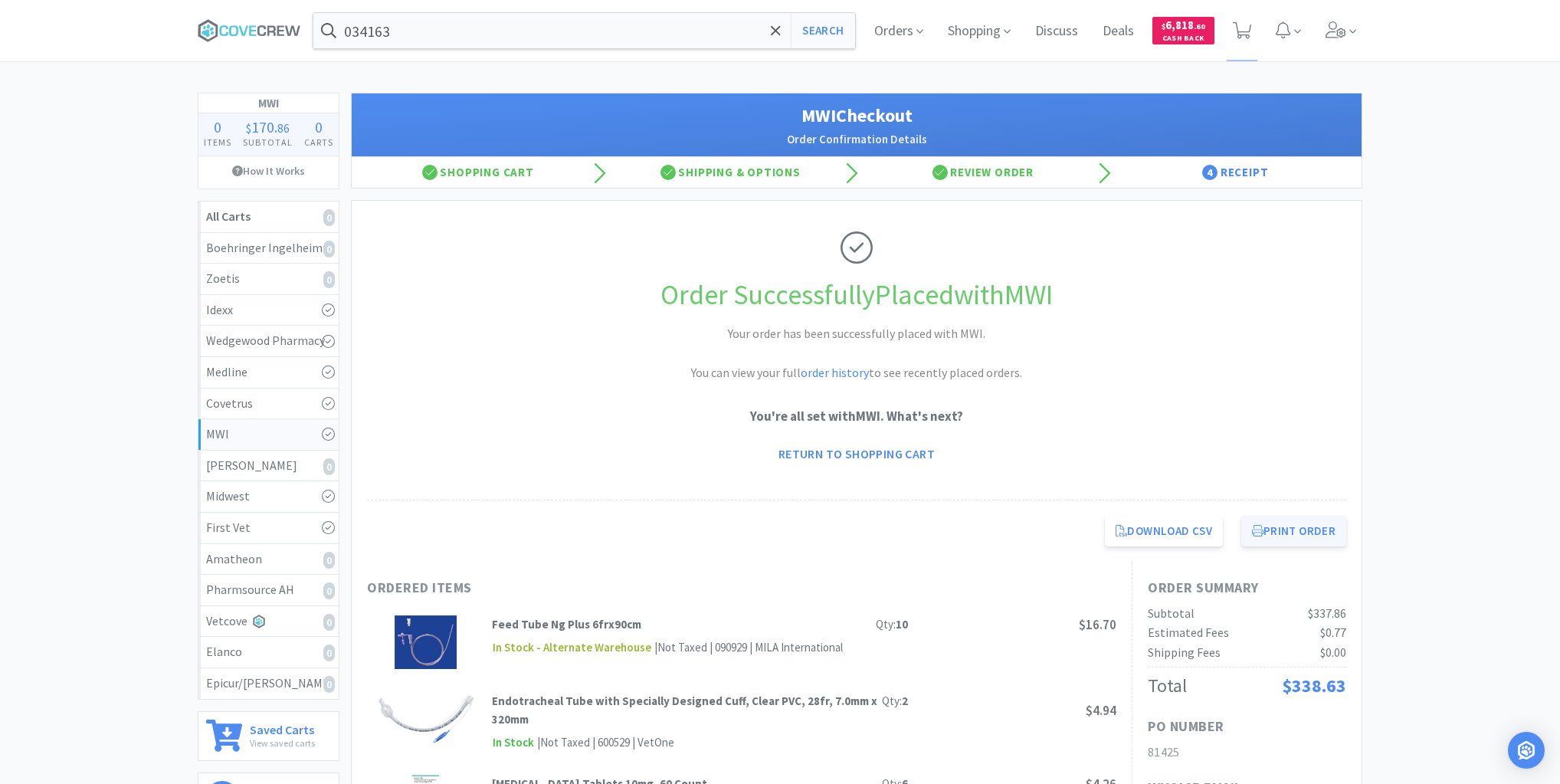
click at [1299, 533] on button "Print Order" at bounding box center [1293, 530] width 105 height 31
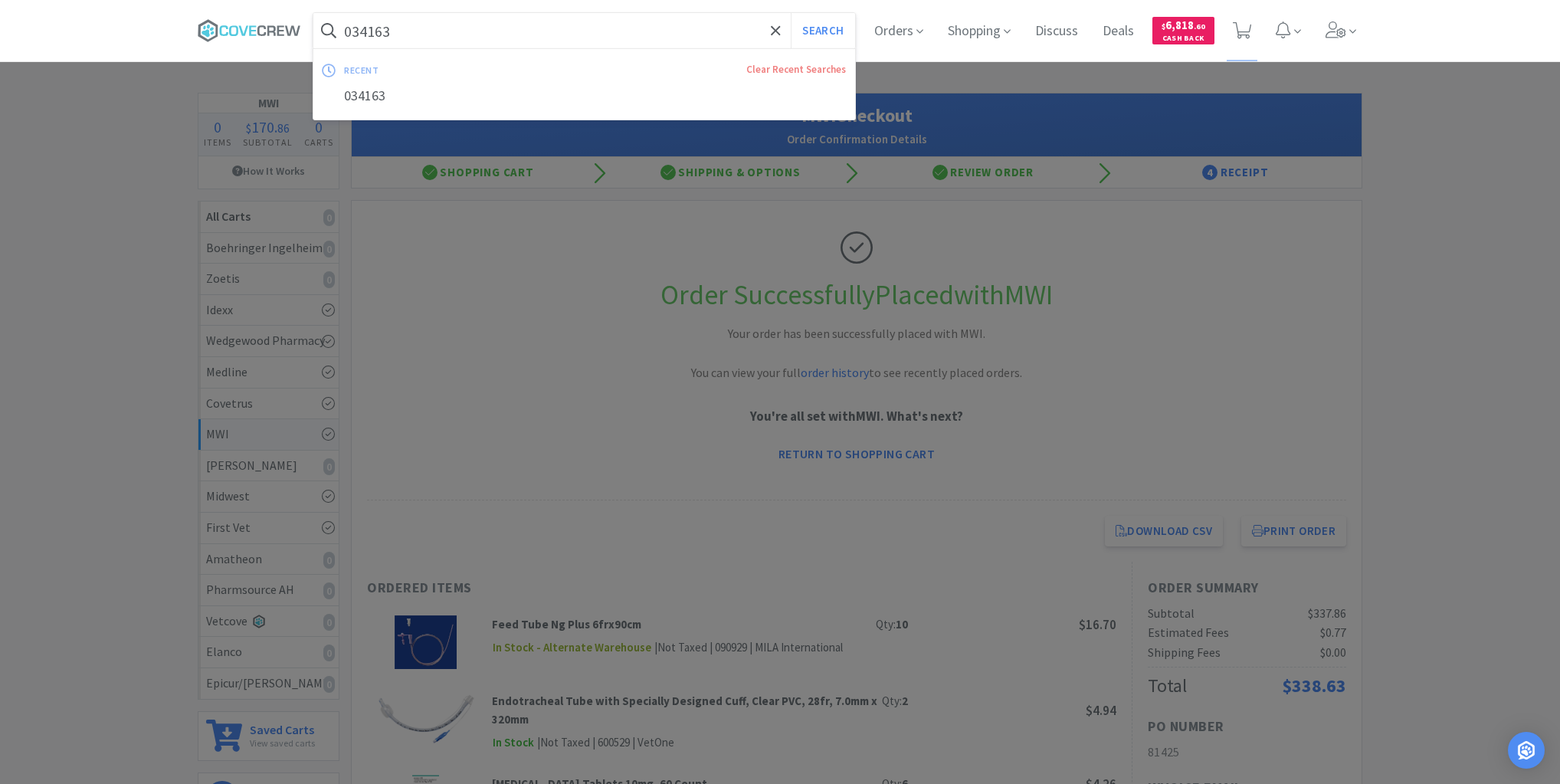
click at [505, 31] on input "034163" at bounding box center [584, 31] width 542 height 35
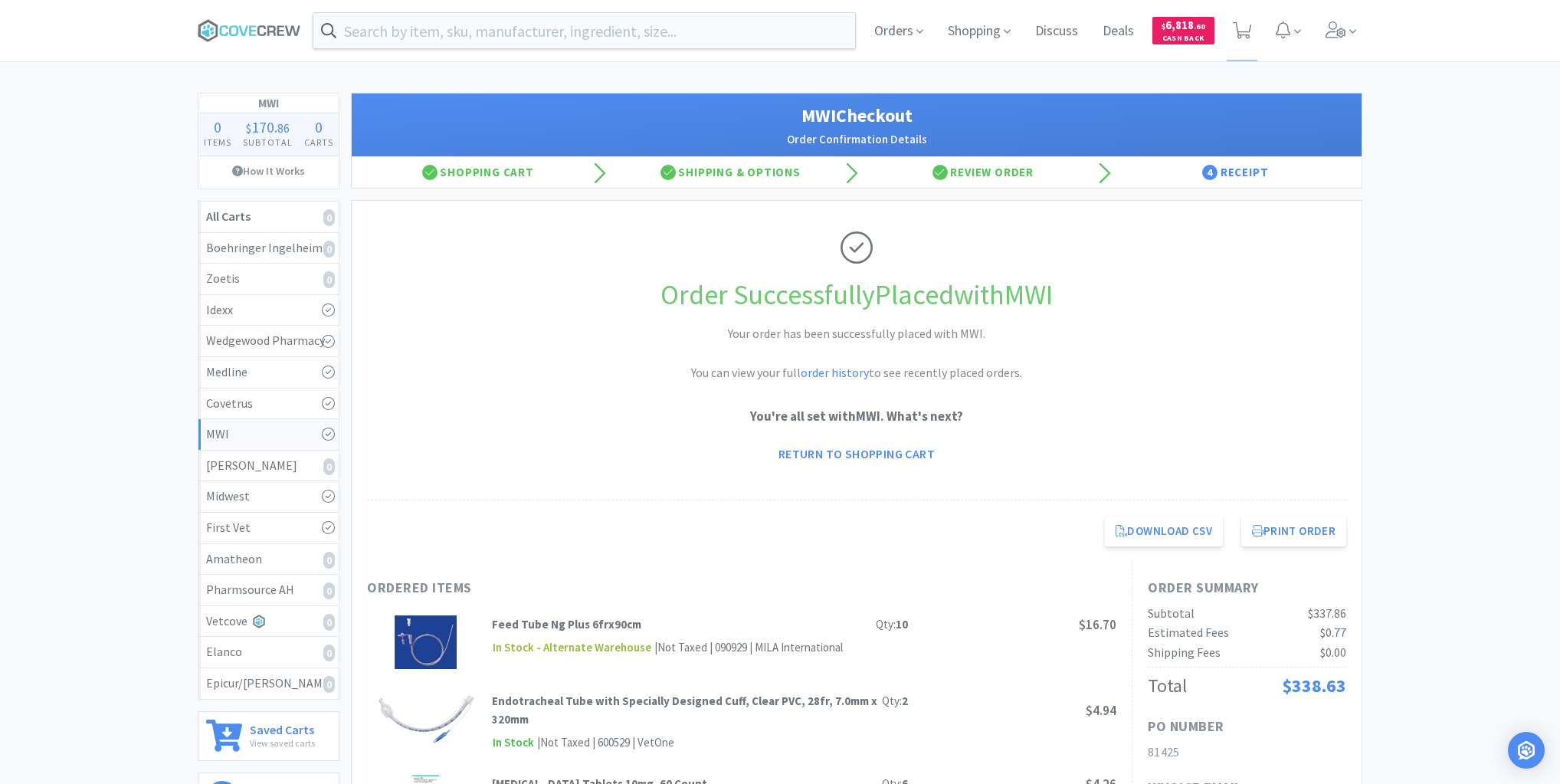
drag, startPoint x: 261, startPoint y: 30, endPoint x: 461, endPoint y: 1, distance: 202.1
click at [261, 28] on icon at bounding box center [249, 31] width 103 height 23
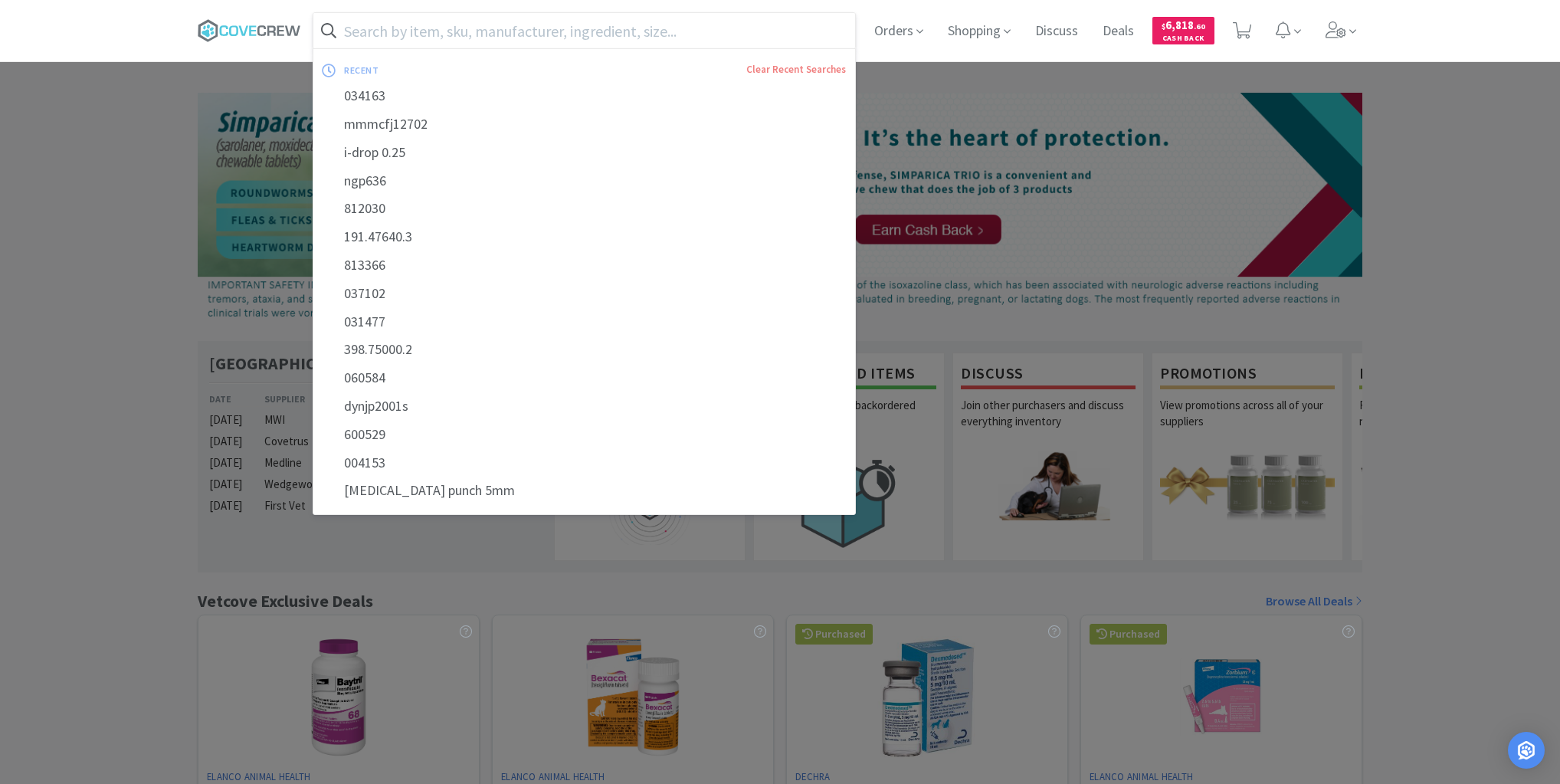
click at [508, 34] on input "text" at bounding box center [584, 31] width 542 height 35
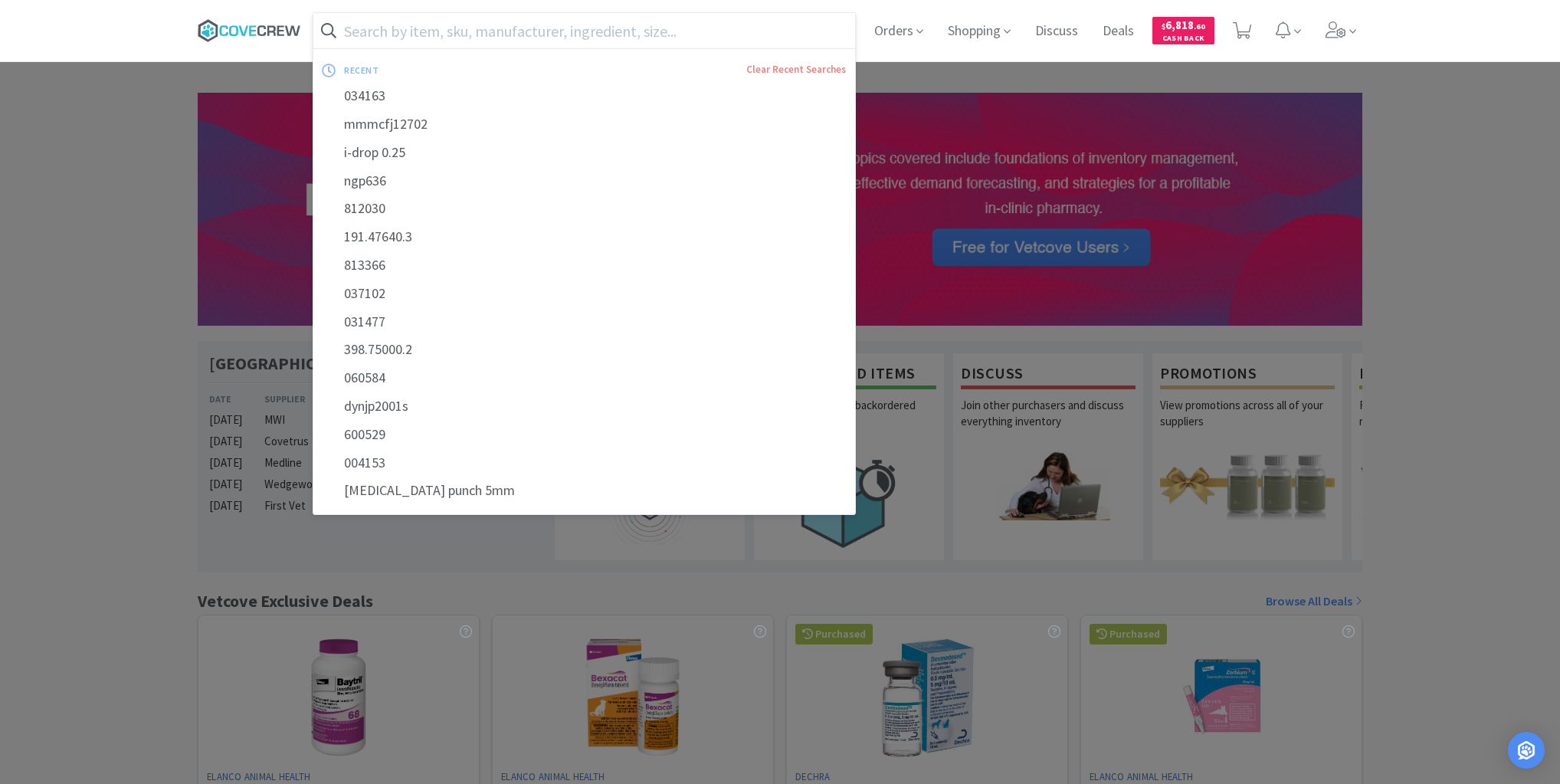
click at [270, 26] on icon at bounding box center [249, 31] width 103 height 23
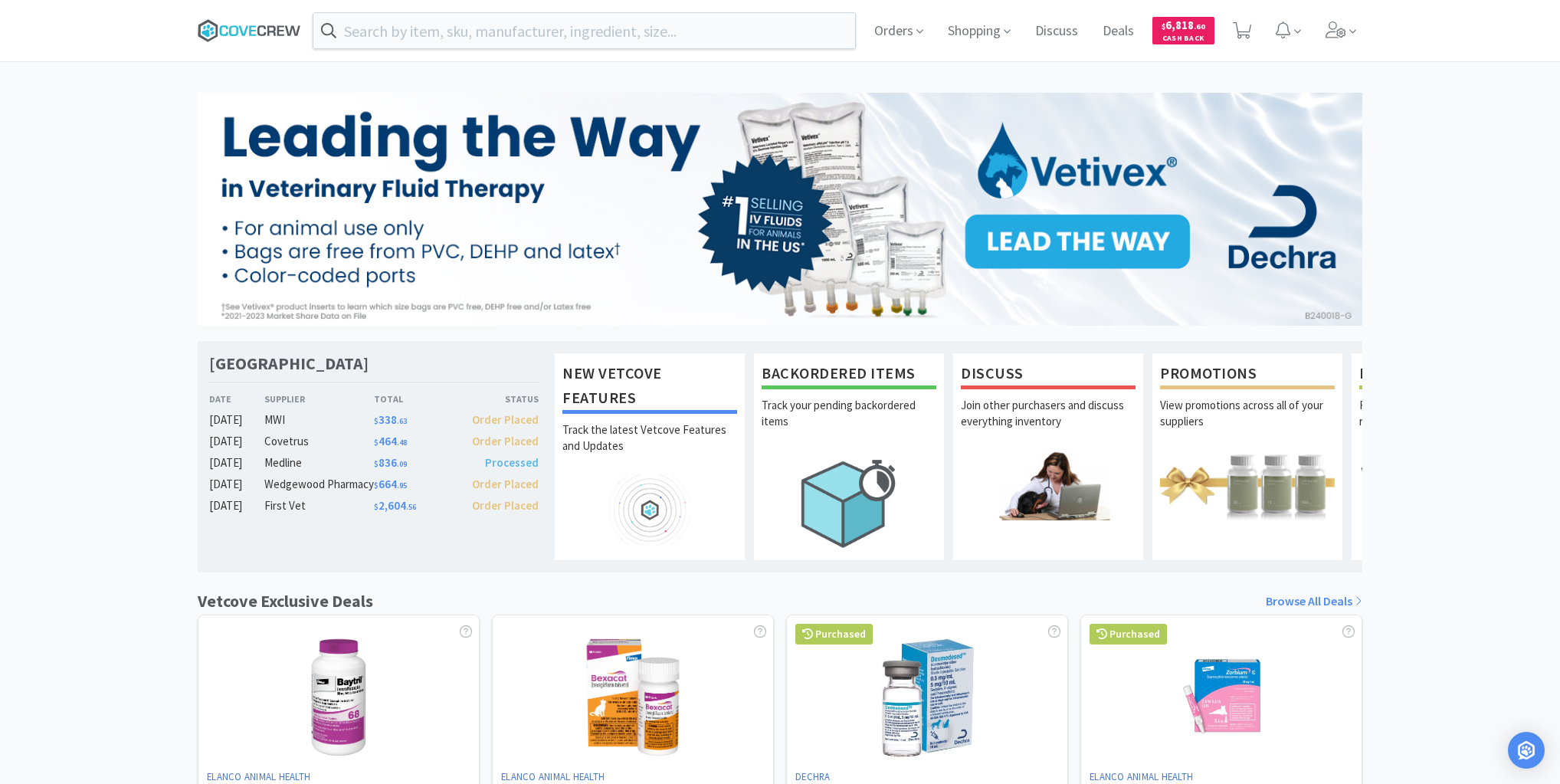
click at [255, 30] on icon at bounding box center [252, 31] width 7 height 10
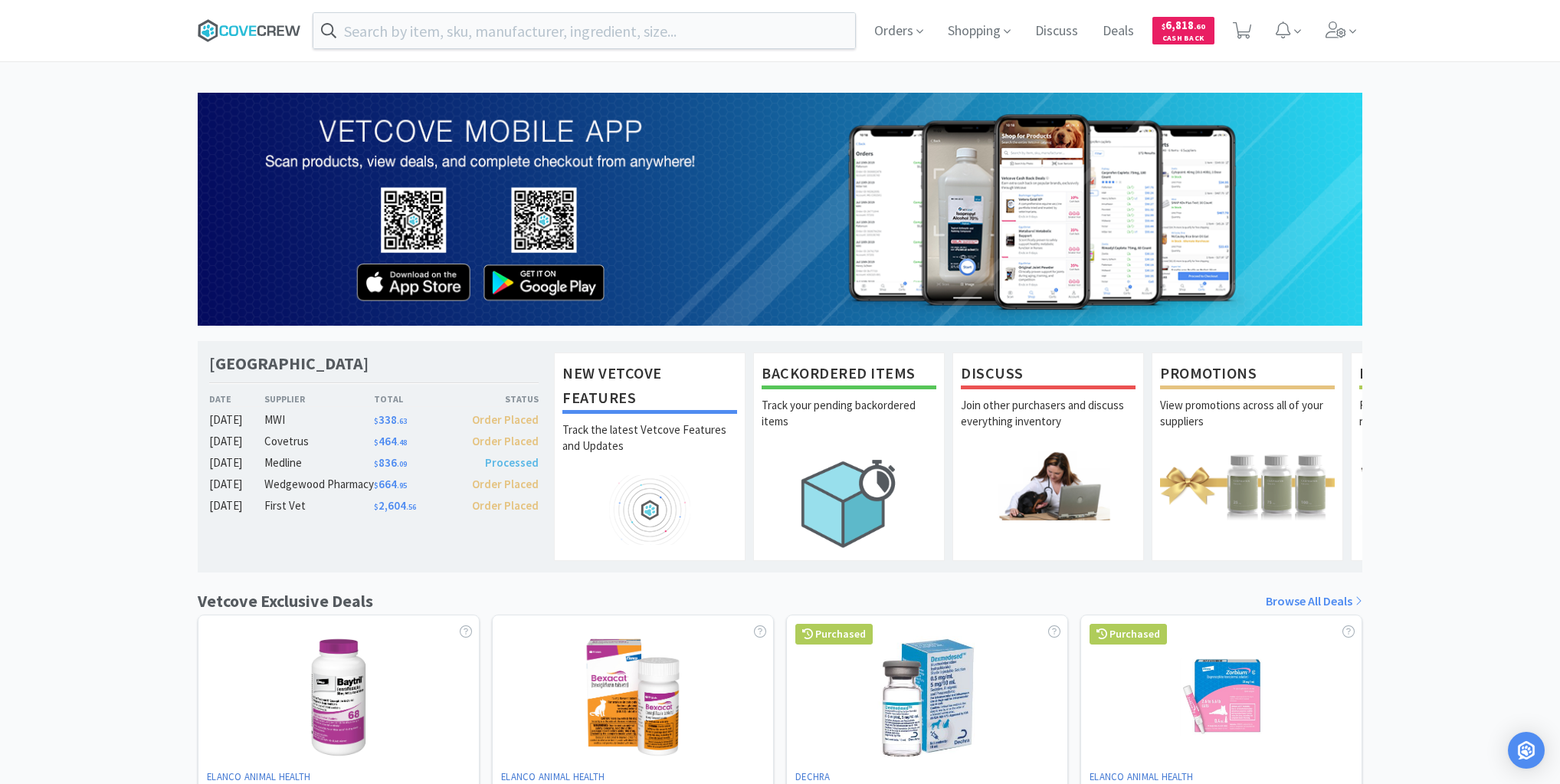
click at [251, 27] on icon at bounding box center [249, 31] width 103 height 23
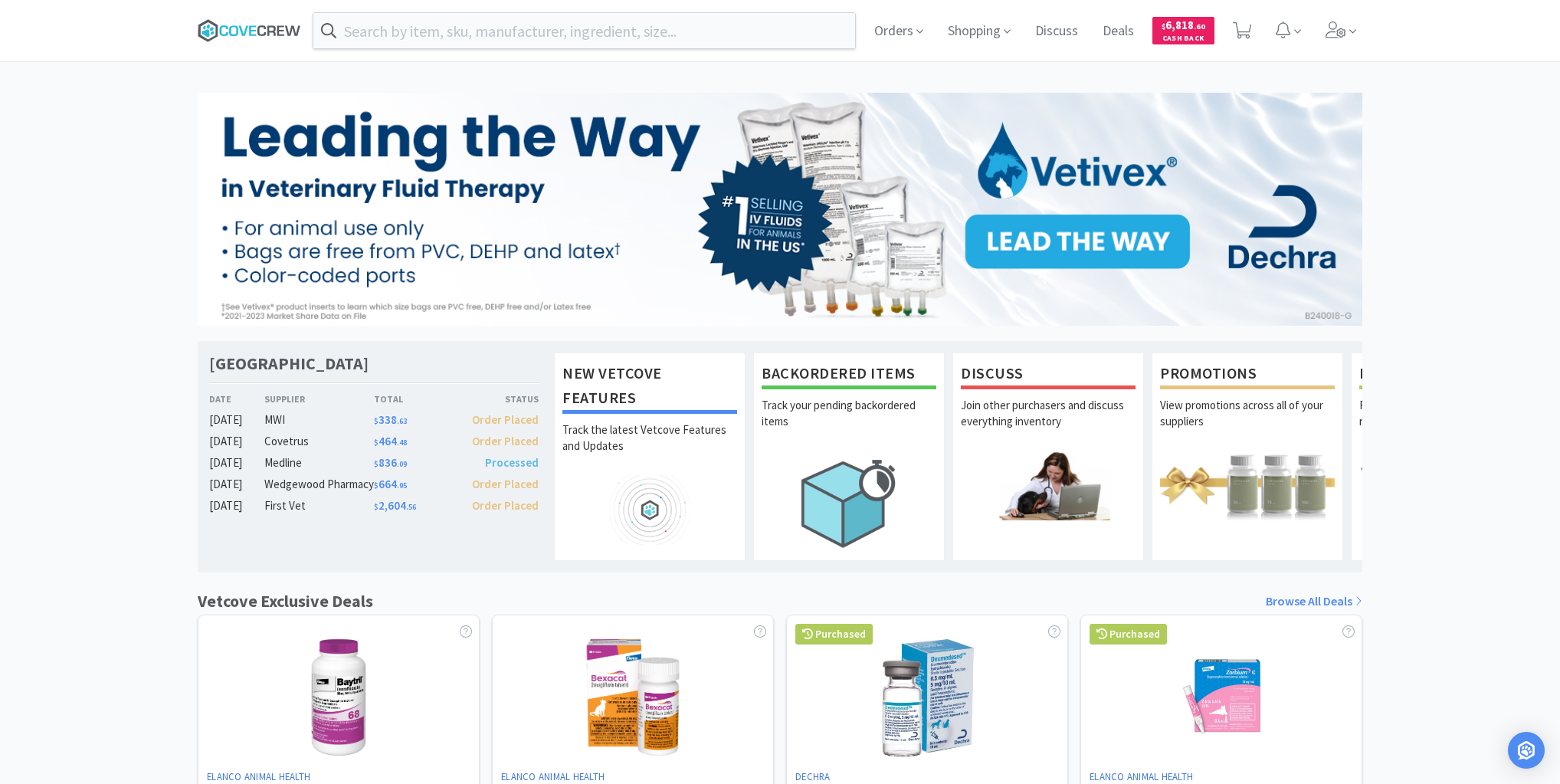
click at [259, 31] on icon at bounding box center [261, 31] width 8 height 11
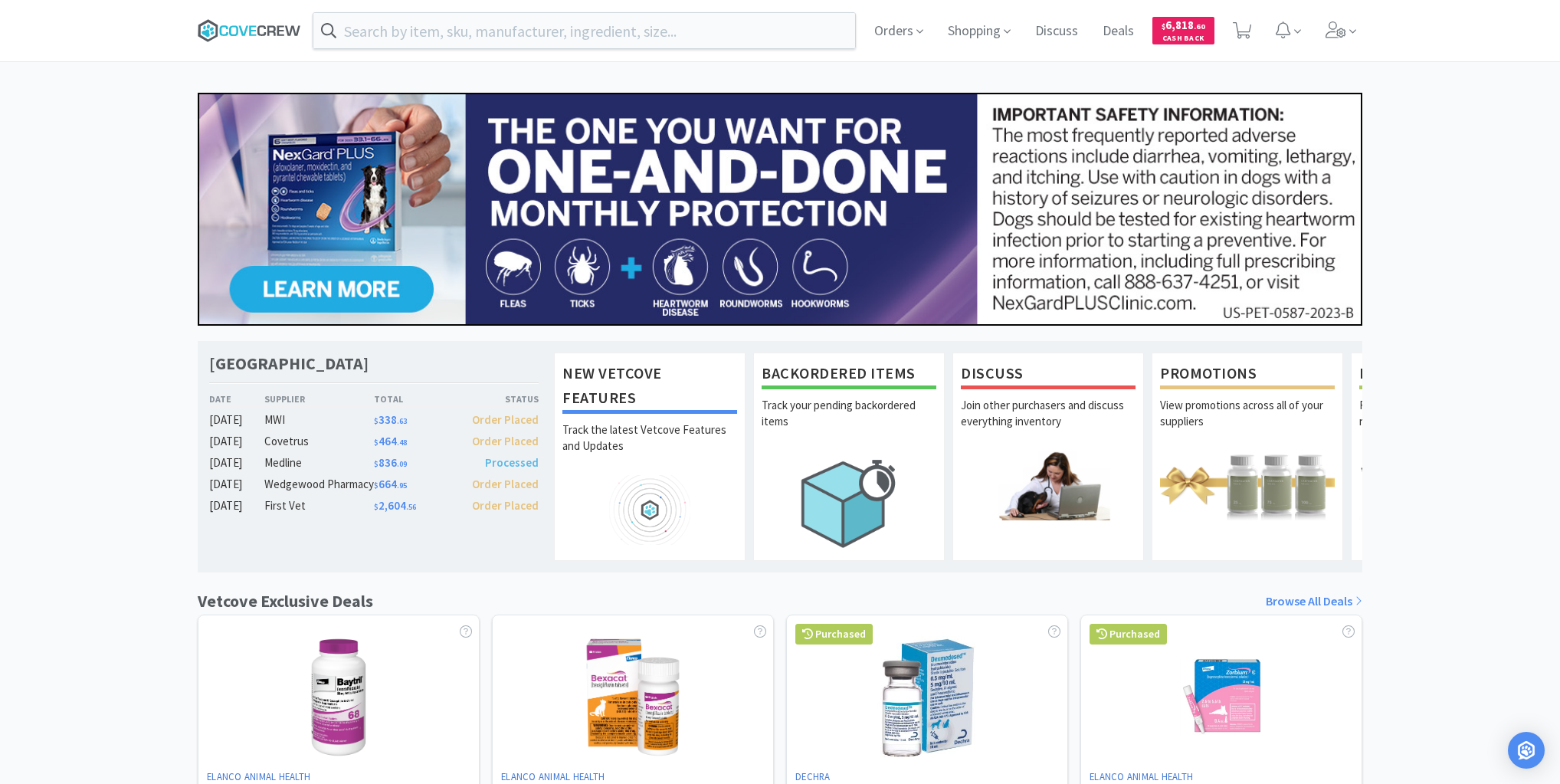
click at [267, 27] on icon at bounding box center [271, 31] width 8 height 10
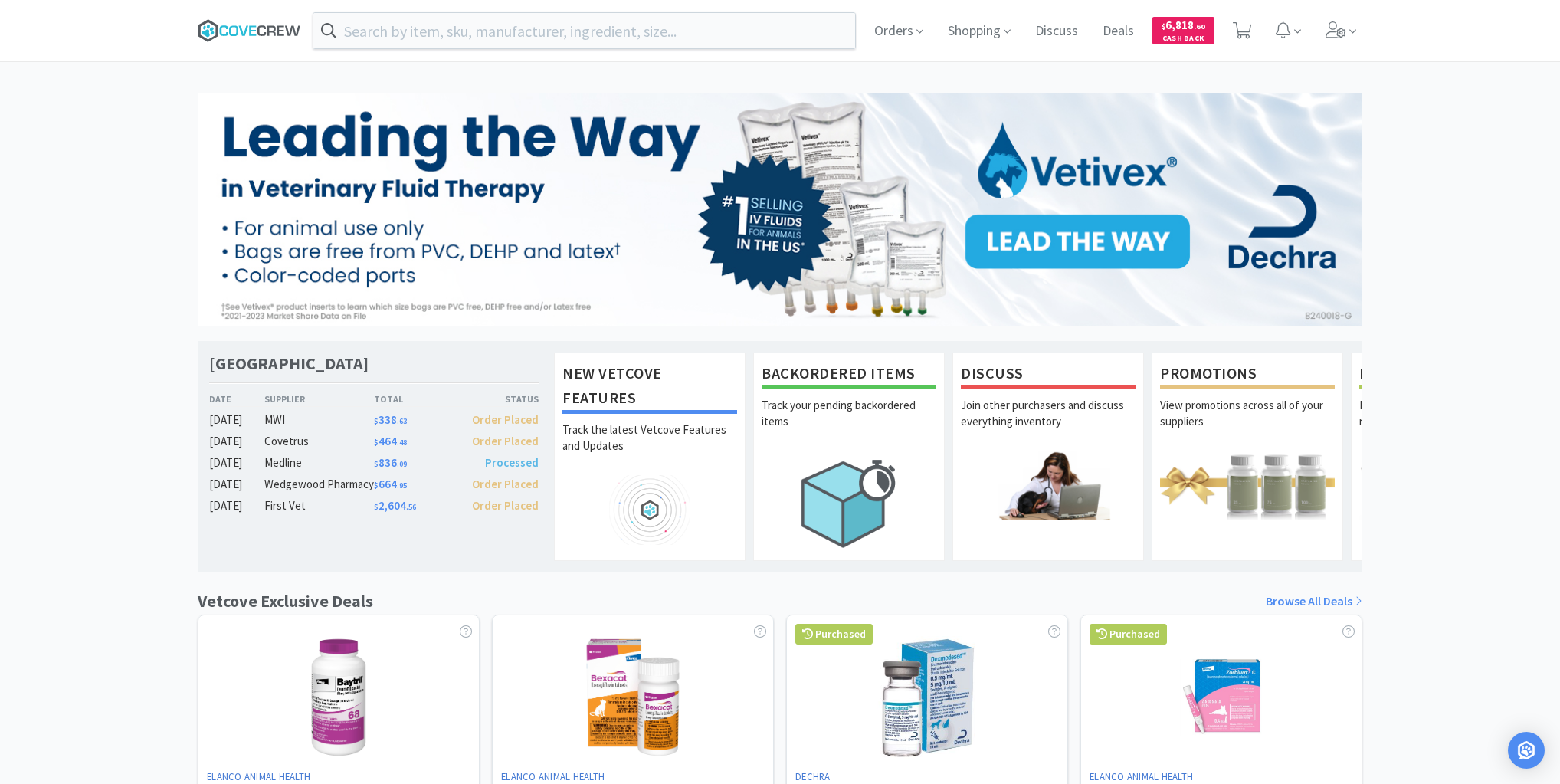
click at [289, 26] on icon at bounding box center [249, 31] width 103 height 23
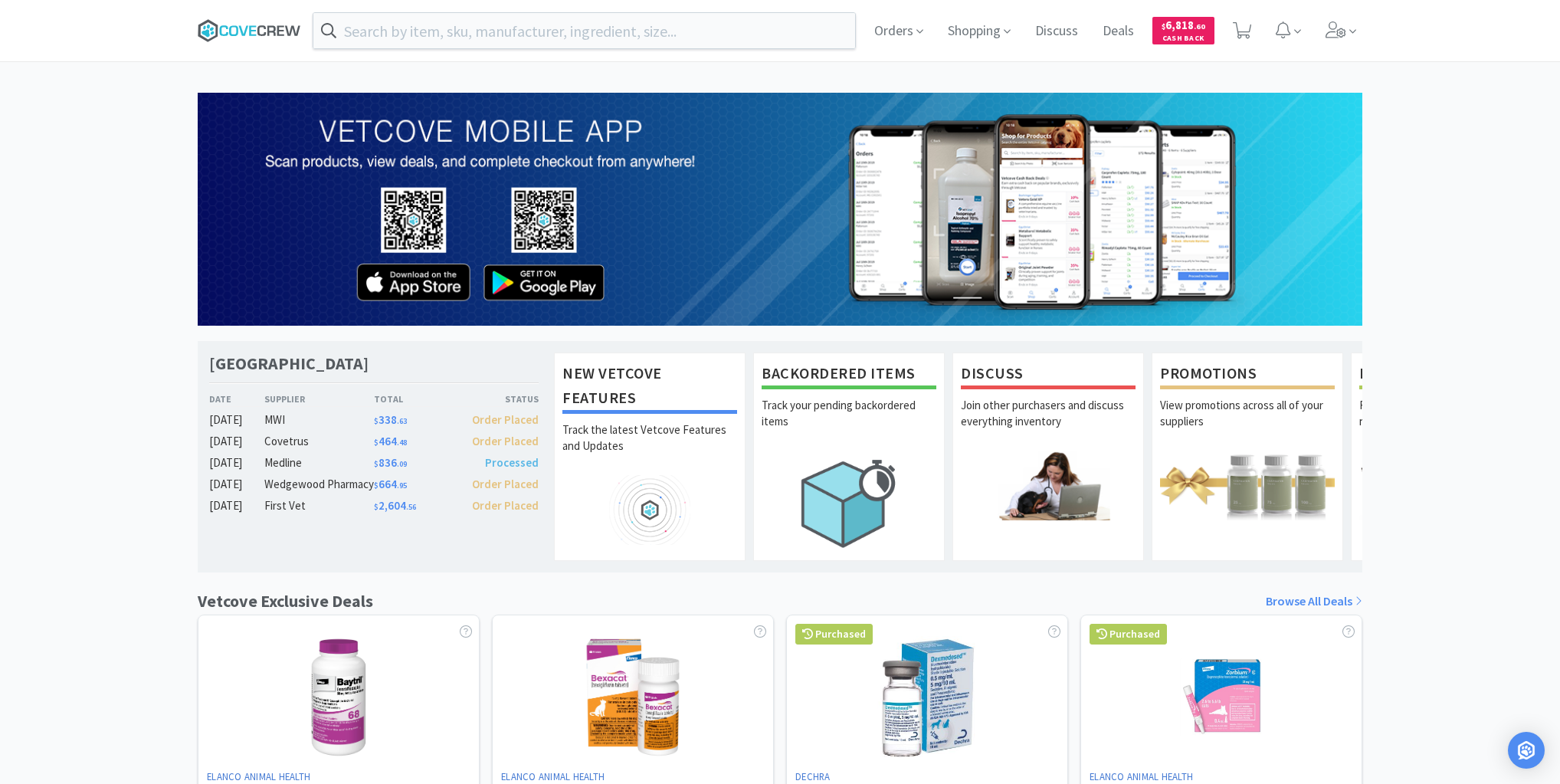
click at [225, 28] on icon at bounding box center [249, 31] width 103 height 23
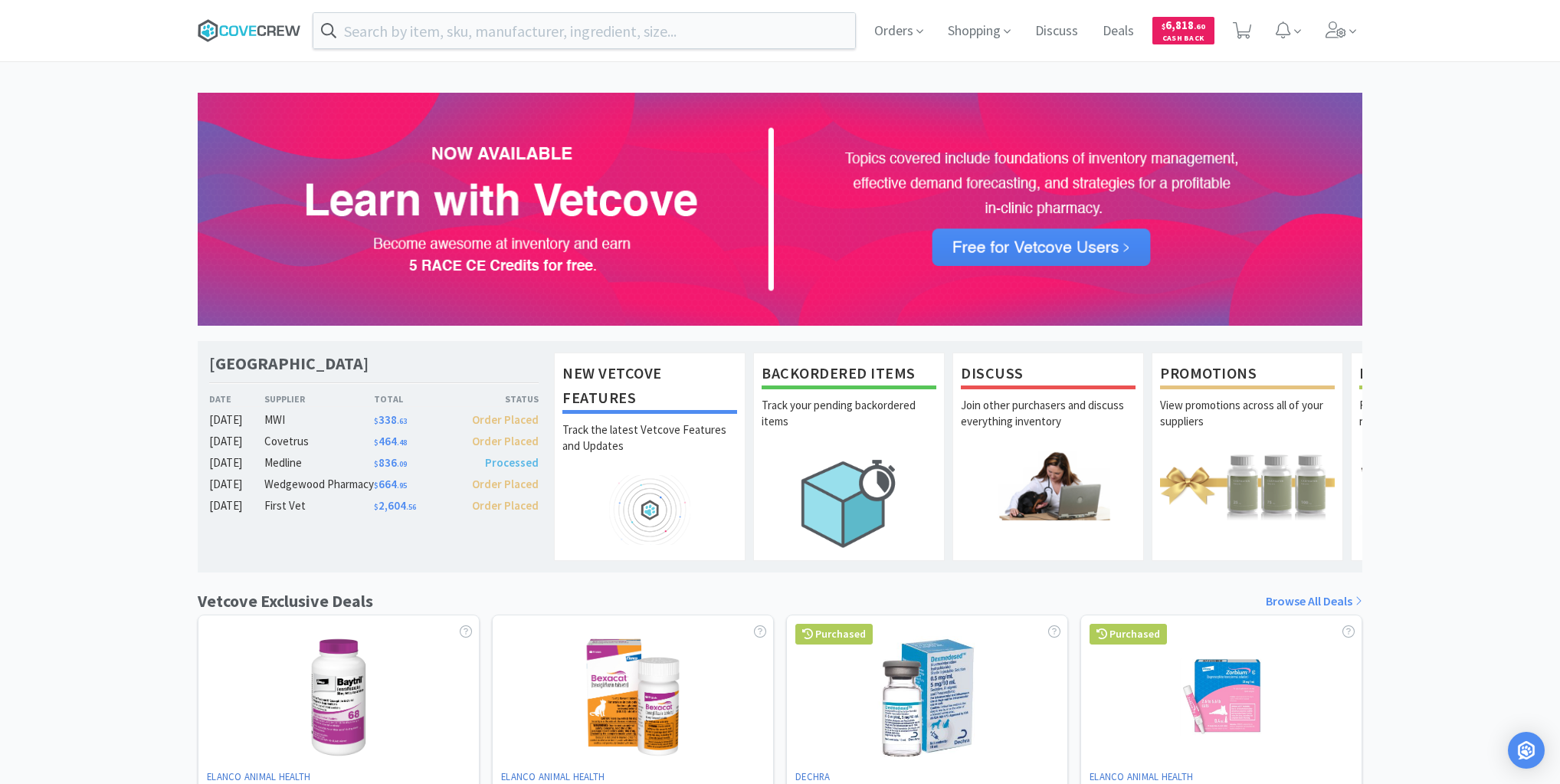
click at [252, 26] on icon at bounding box center [252, 31] width 7 height 10
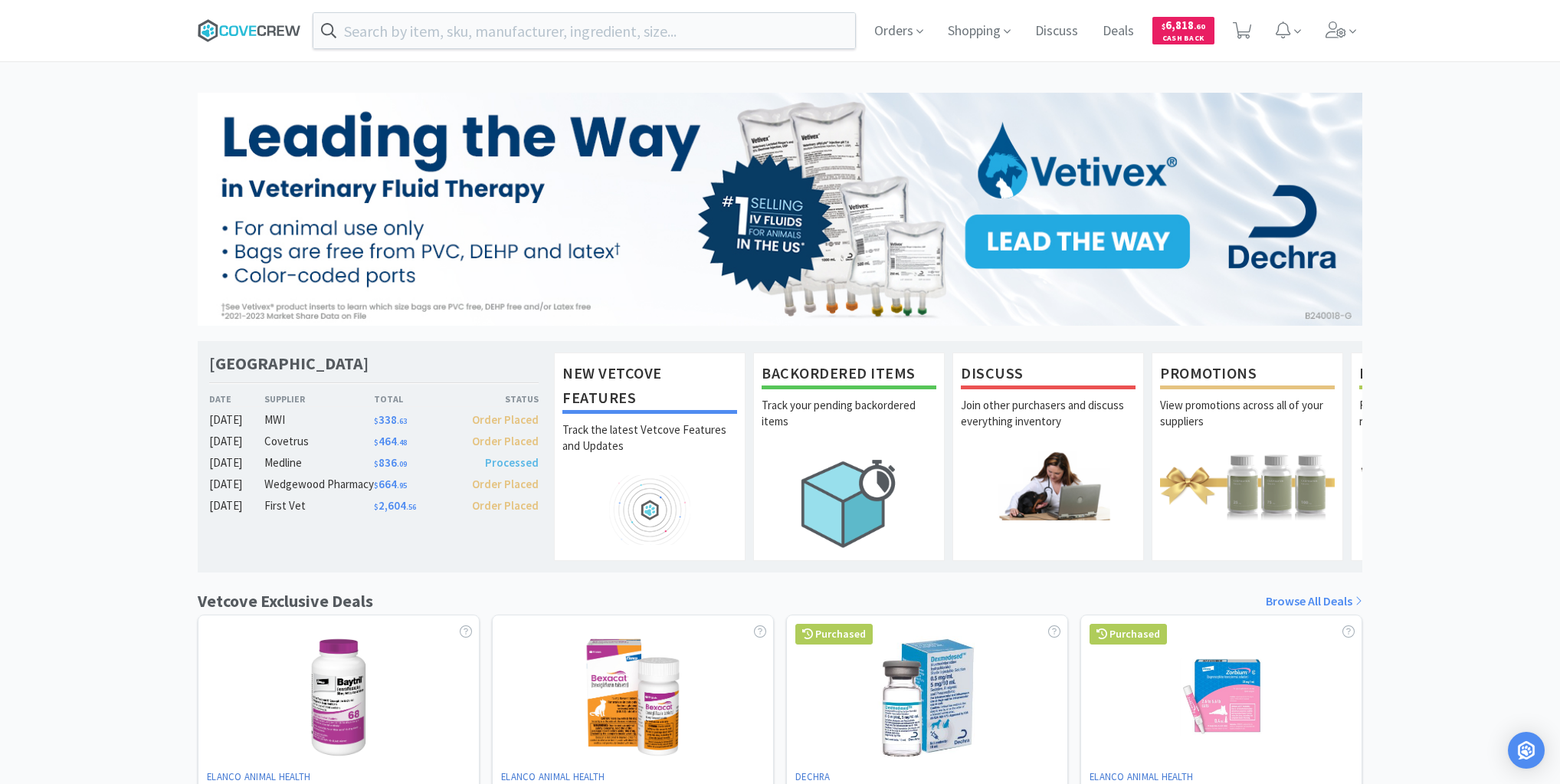
click at [245, 30] on icon at bounding box center [242, 31] width 9 height 10
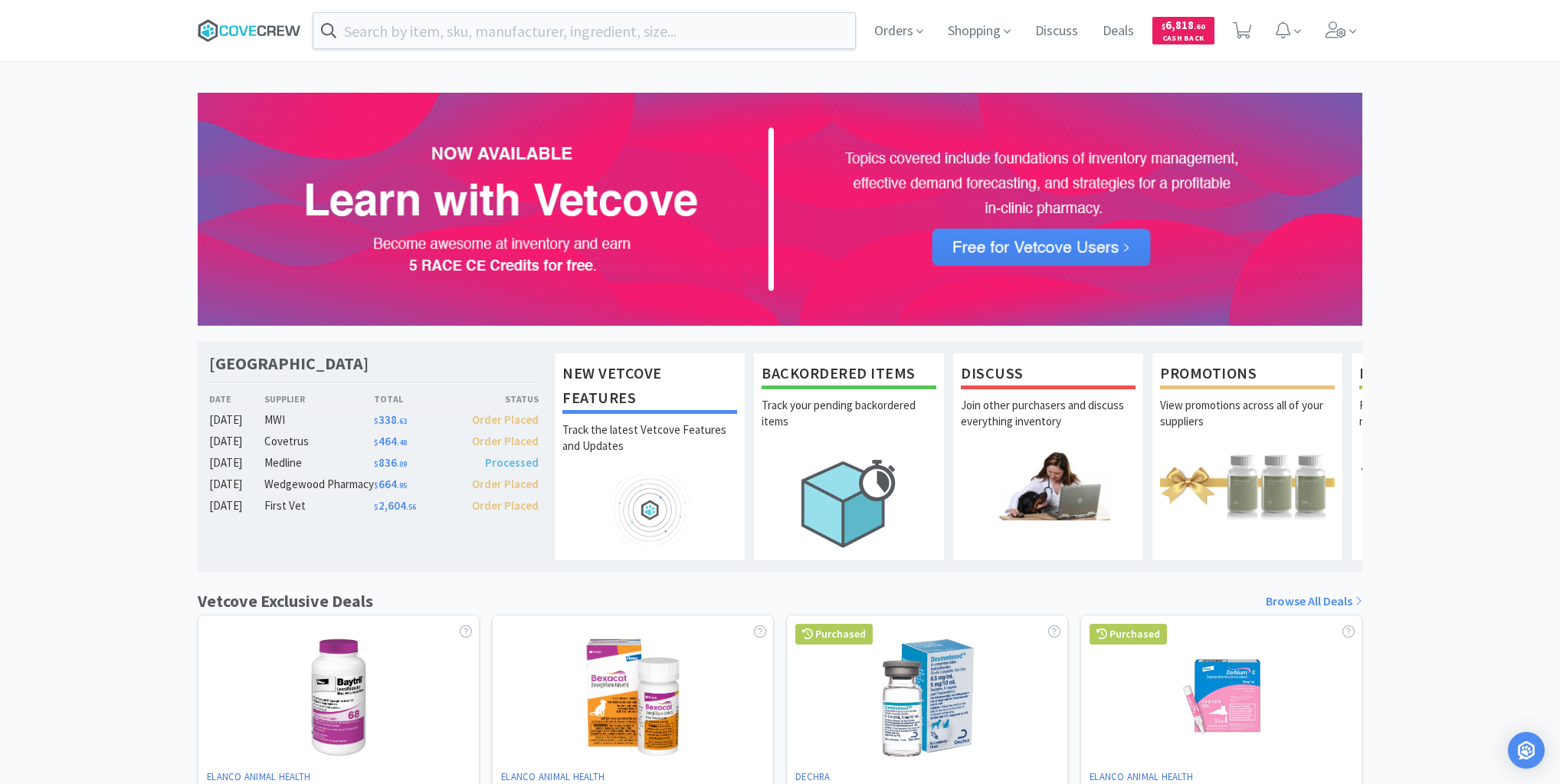
click at [263, 25] on icon at bounding box center [249, 31] width 103 height 23
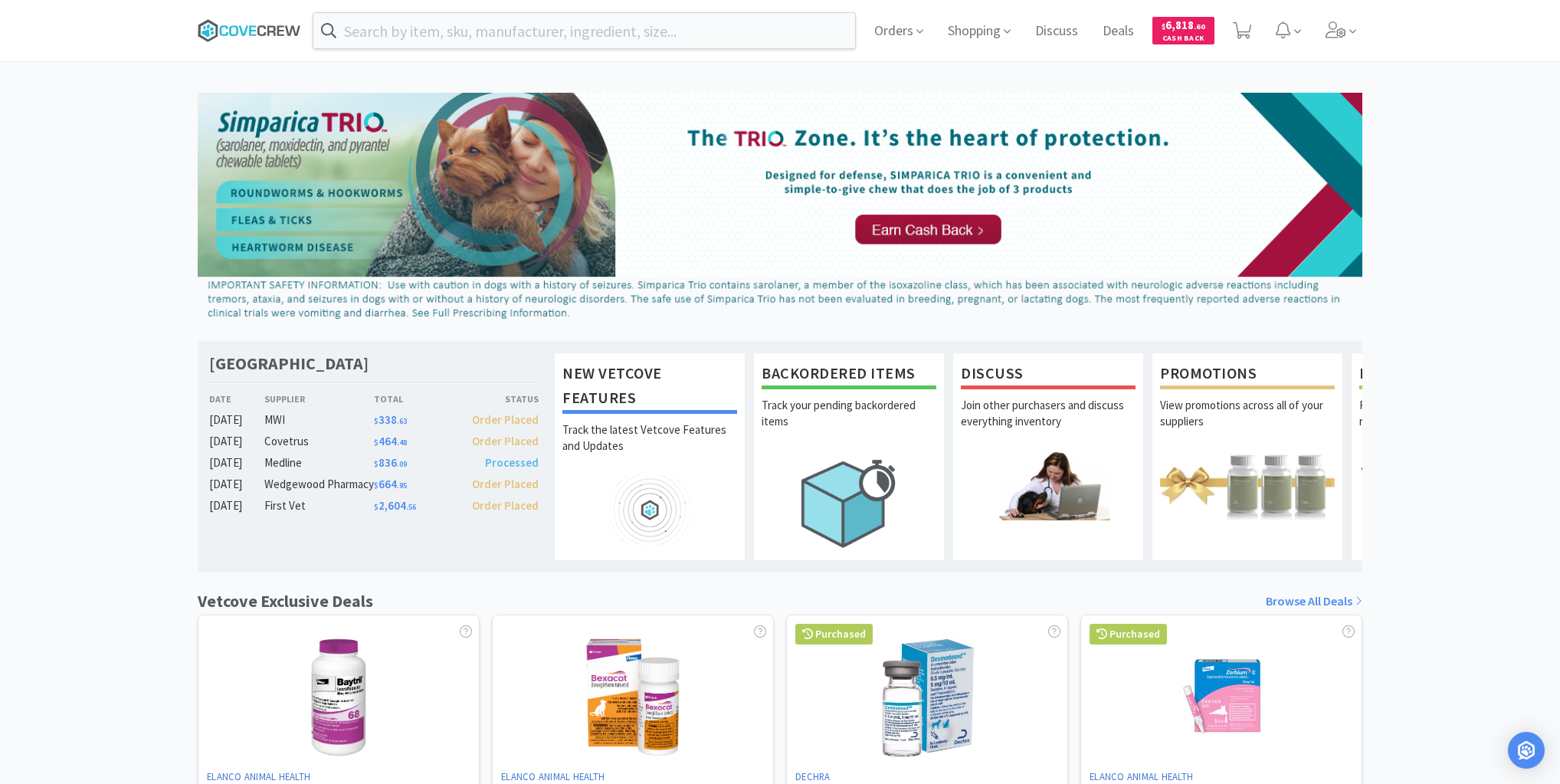
click at [261, 28] on icon at bounding box center [249, 31] width 103 height 23
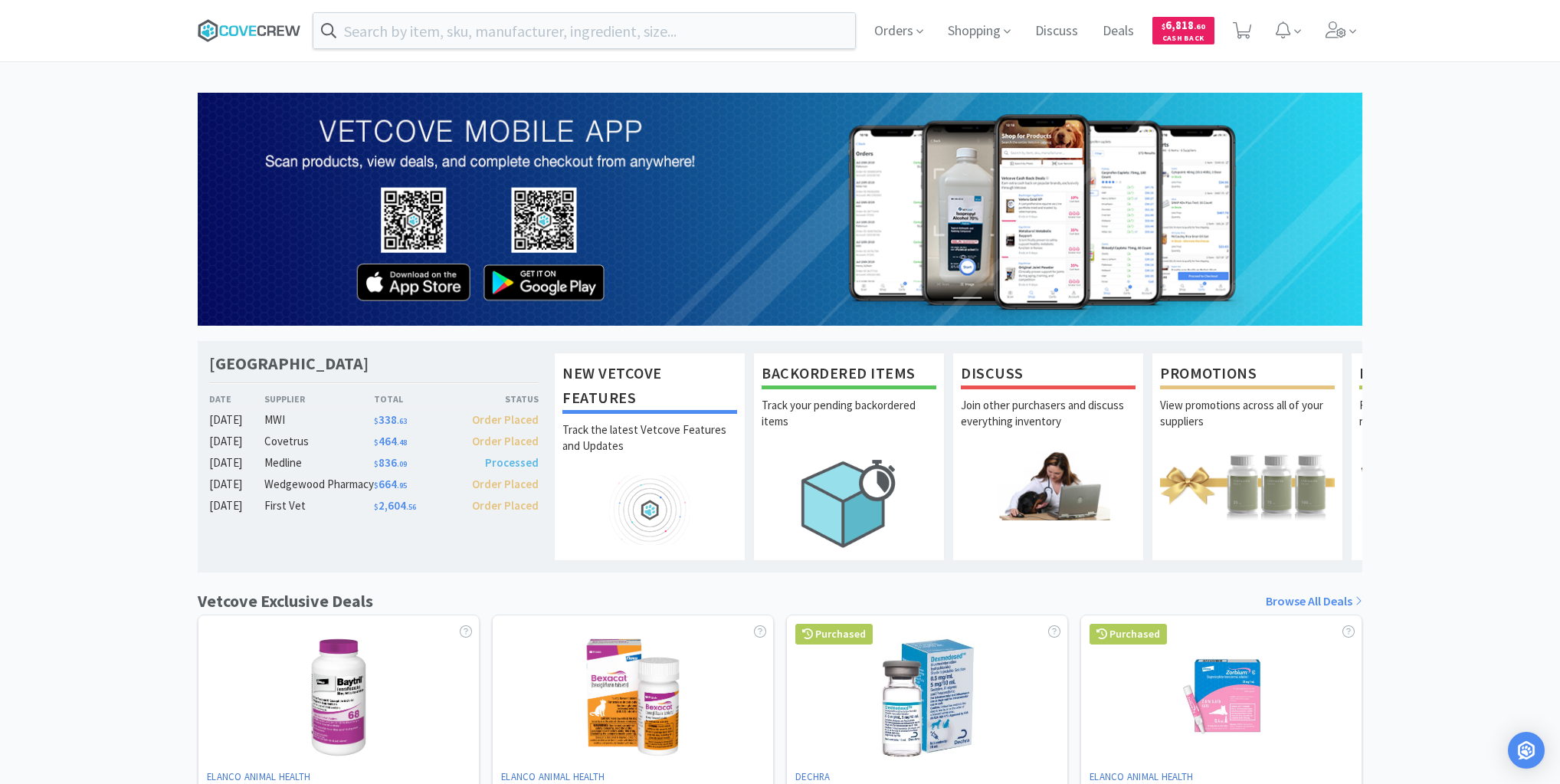
click at [264, 31] on icon at bounding box center [249, 31] width 103 height 23
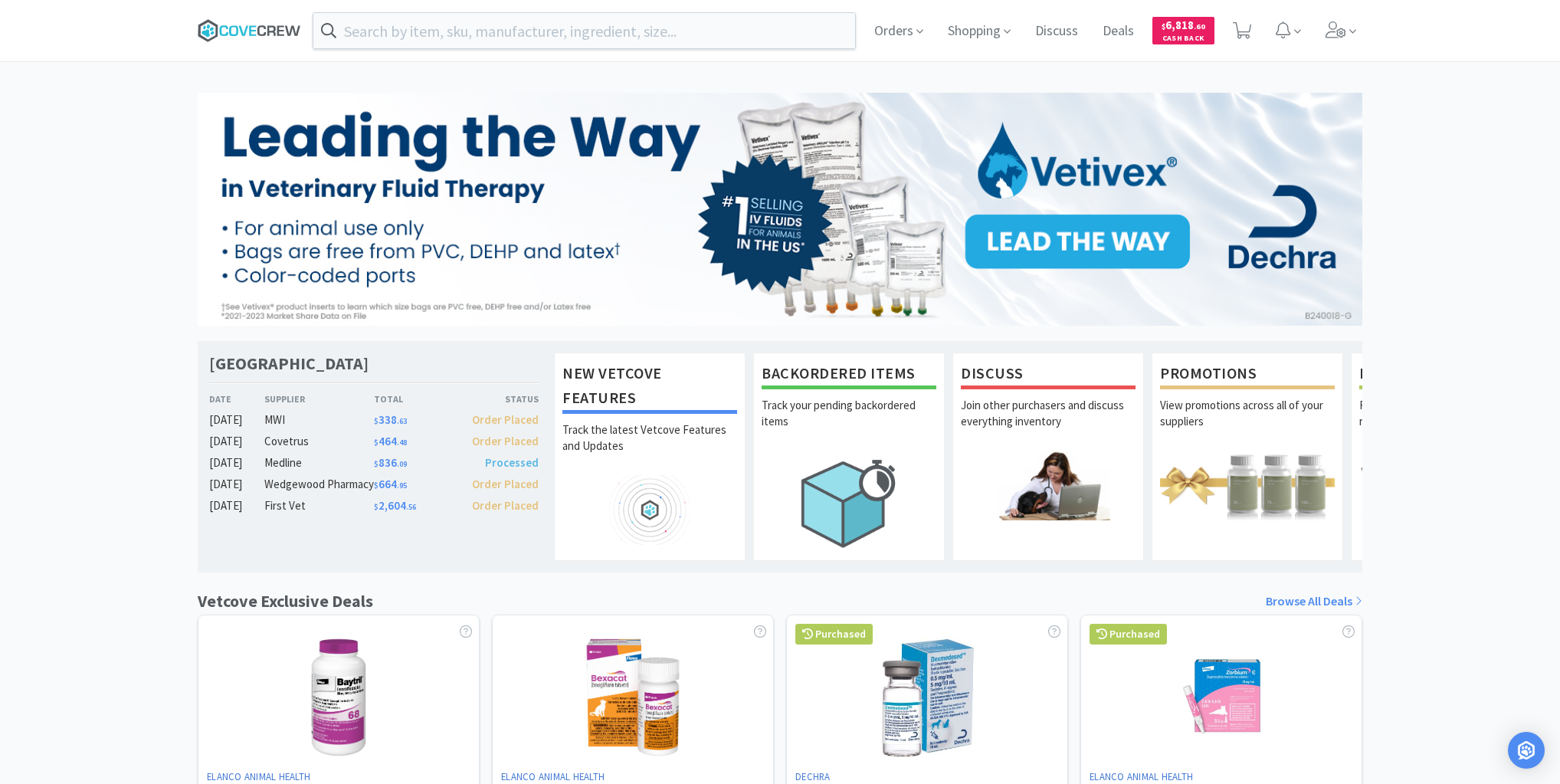
click at [244, 26] on icon at bounding box center [249, 31] width 103 height 23
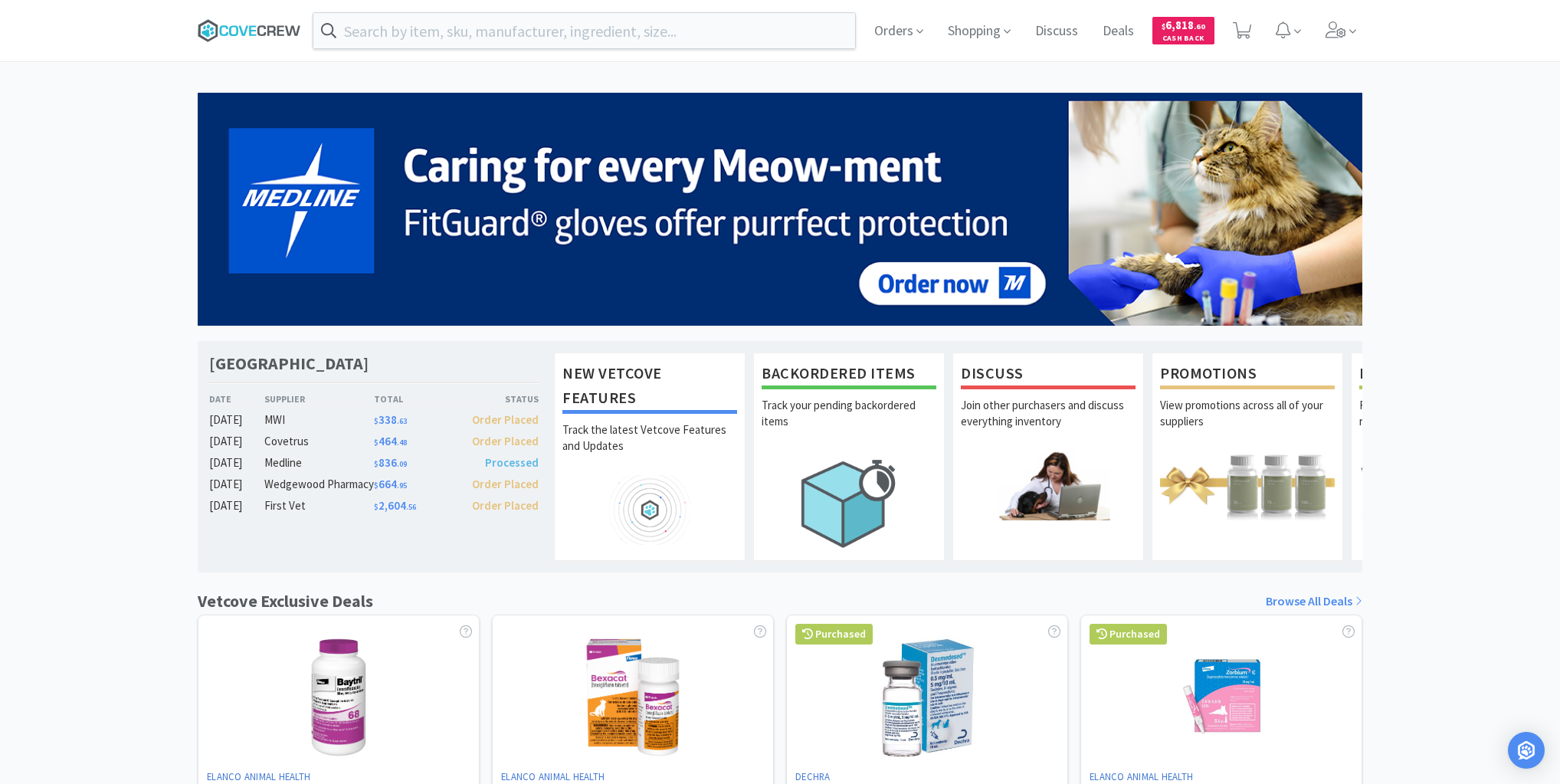
click at [251, 28] on icon at bounding box center [249, 31] width 103 height 23
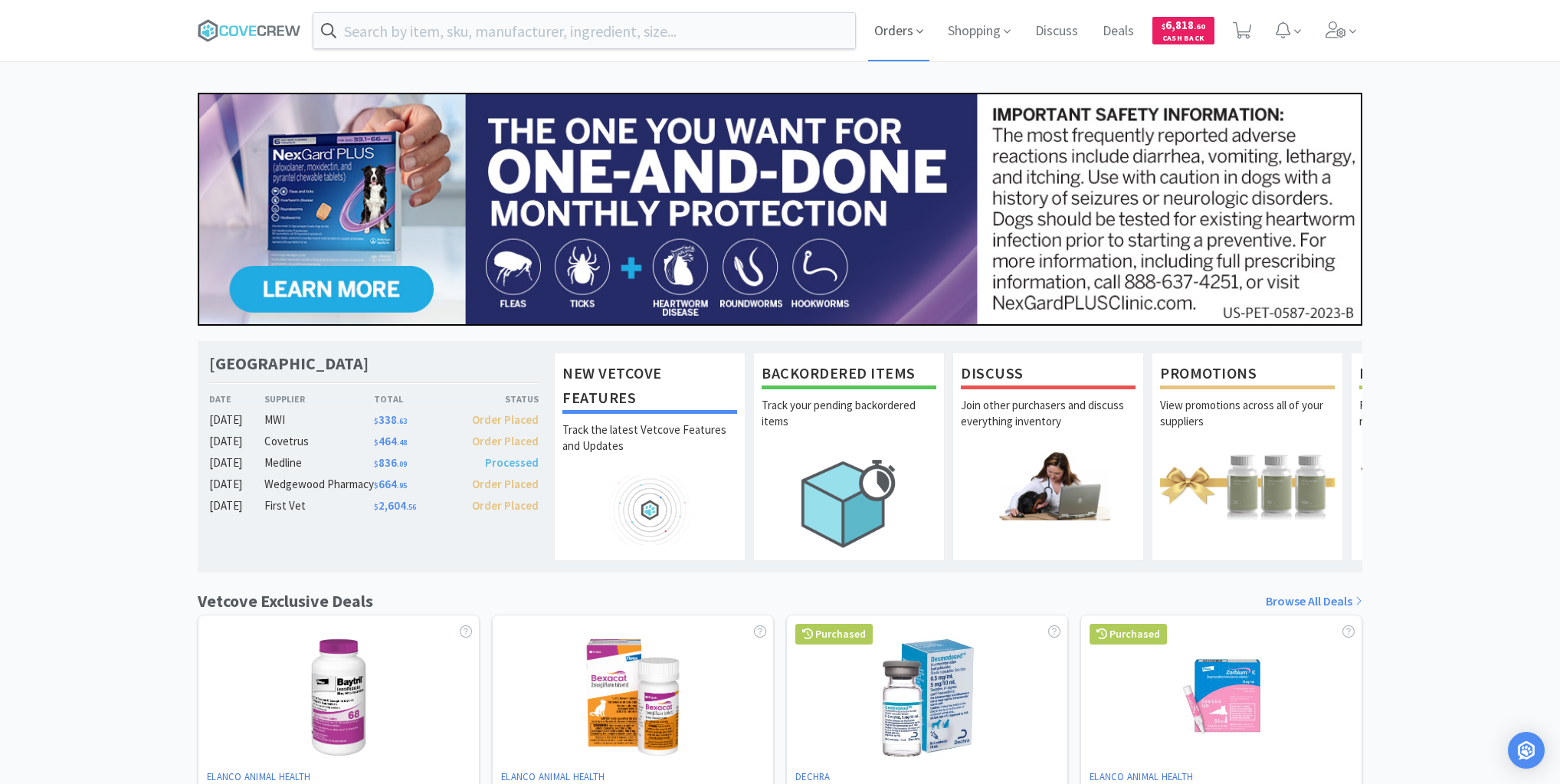
click at [905, 33] on span "Orders" at bounding box center [899, 31] width 61 height 61
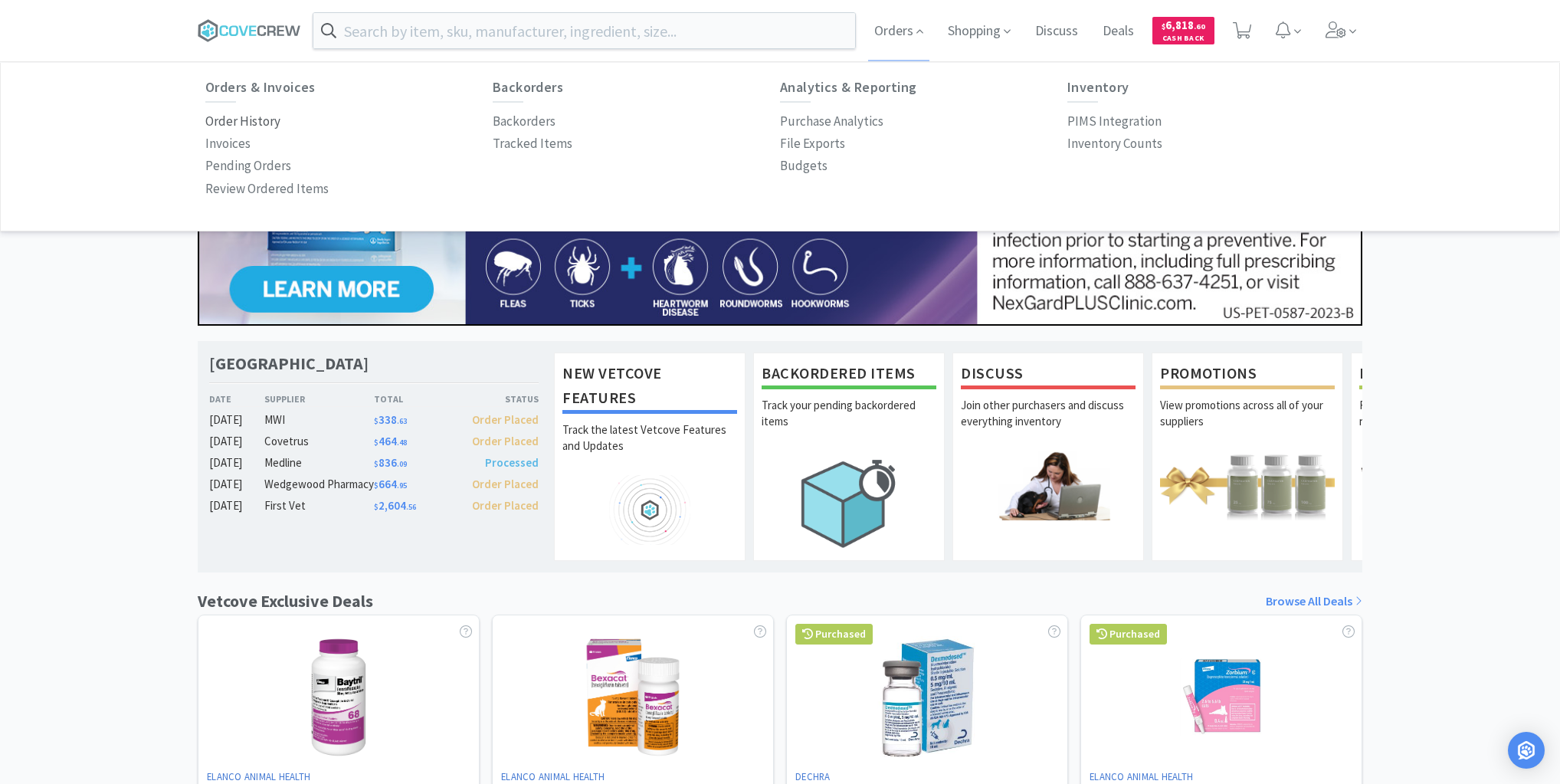
click at [264, 119] on p "Order History" at bounding box center [242, 121] width 75 height 21
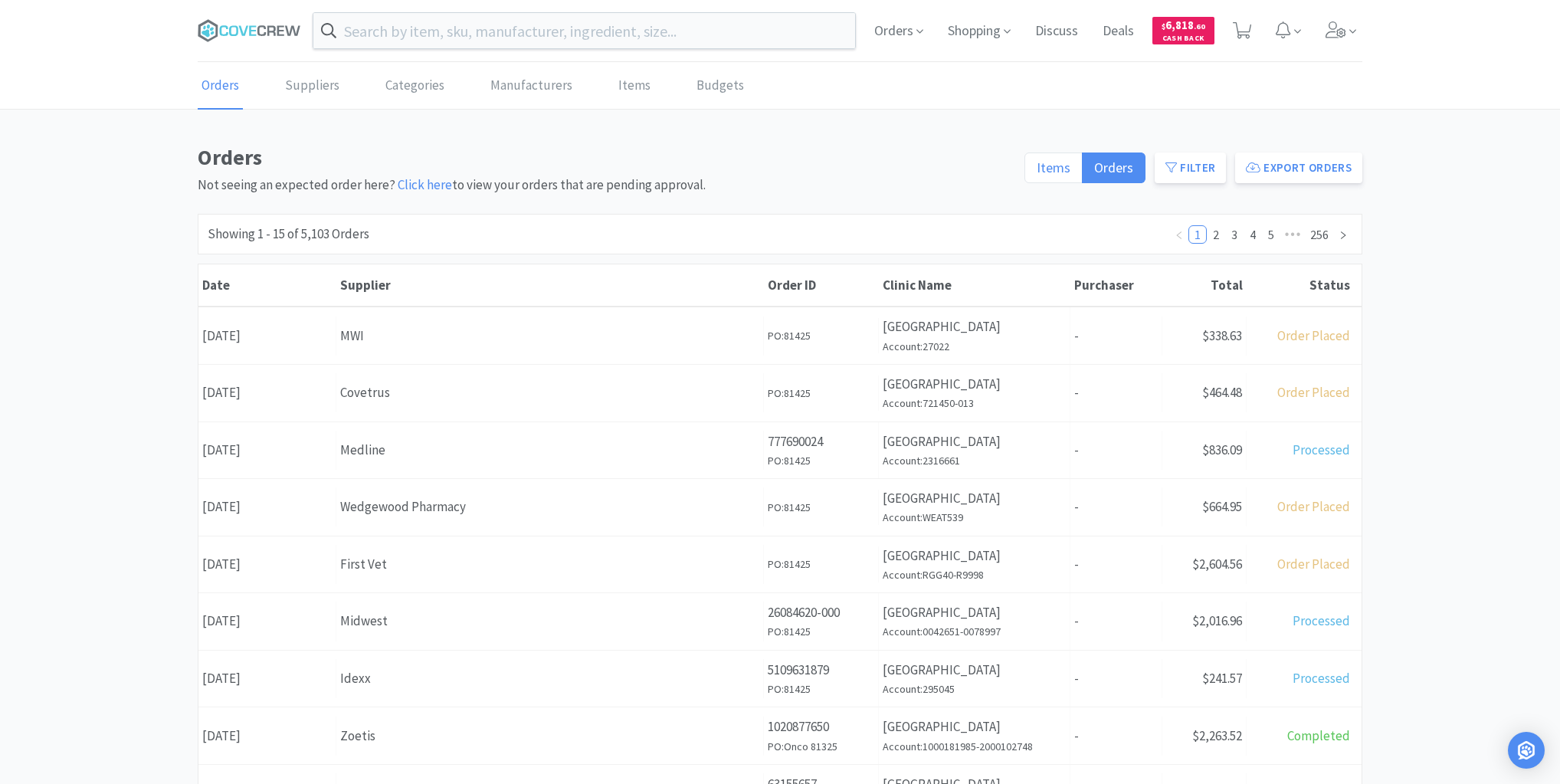
click at [1045, 166] on span "Items" at bounding box center [1053, 167] width 34 height 17
click at [1036, 172] on input "Items" at bounding box center [1036, 172] width 0 height 0
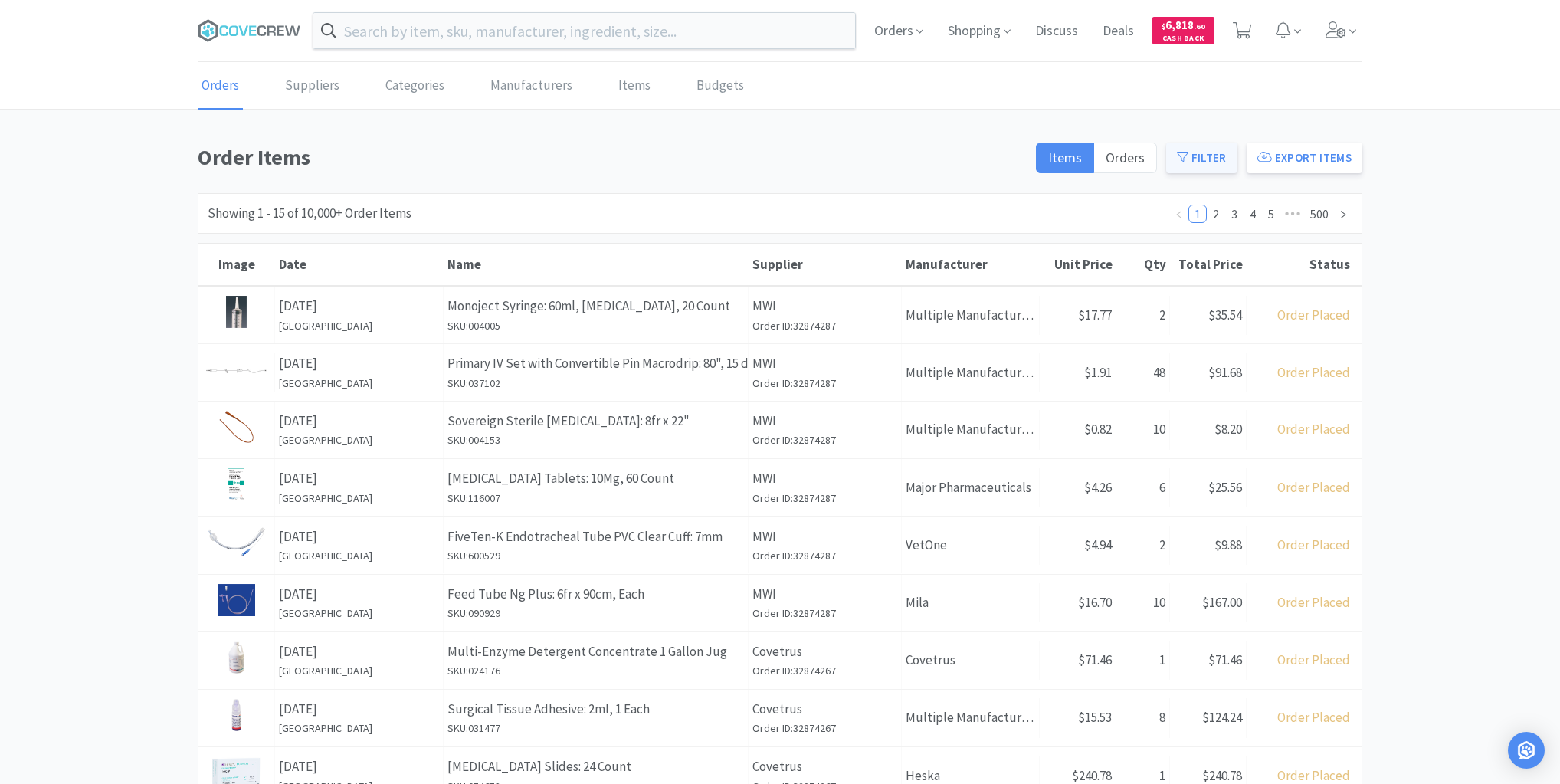
click at [1210, 156] on button "Filter" at bounding box center [1201, 157] width 71 height 31
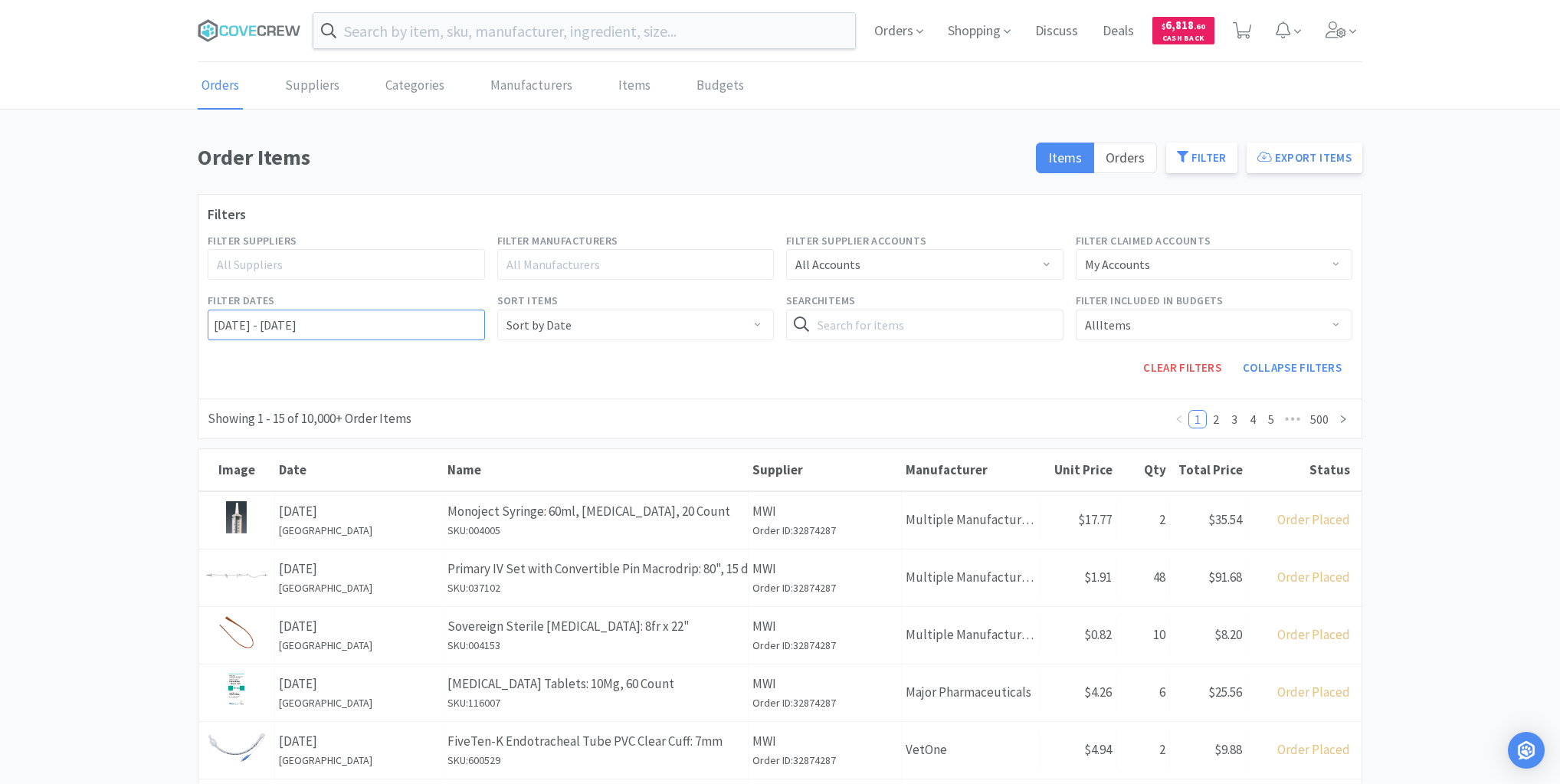
click at [211, 324] on input "[DATE] - [DATE]" at bounding box center [346, 324] width 277 height 31
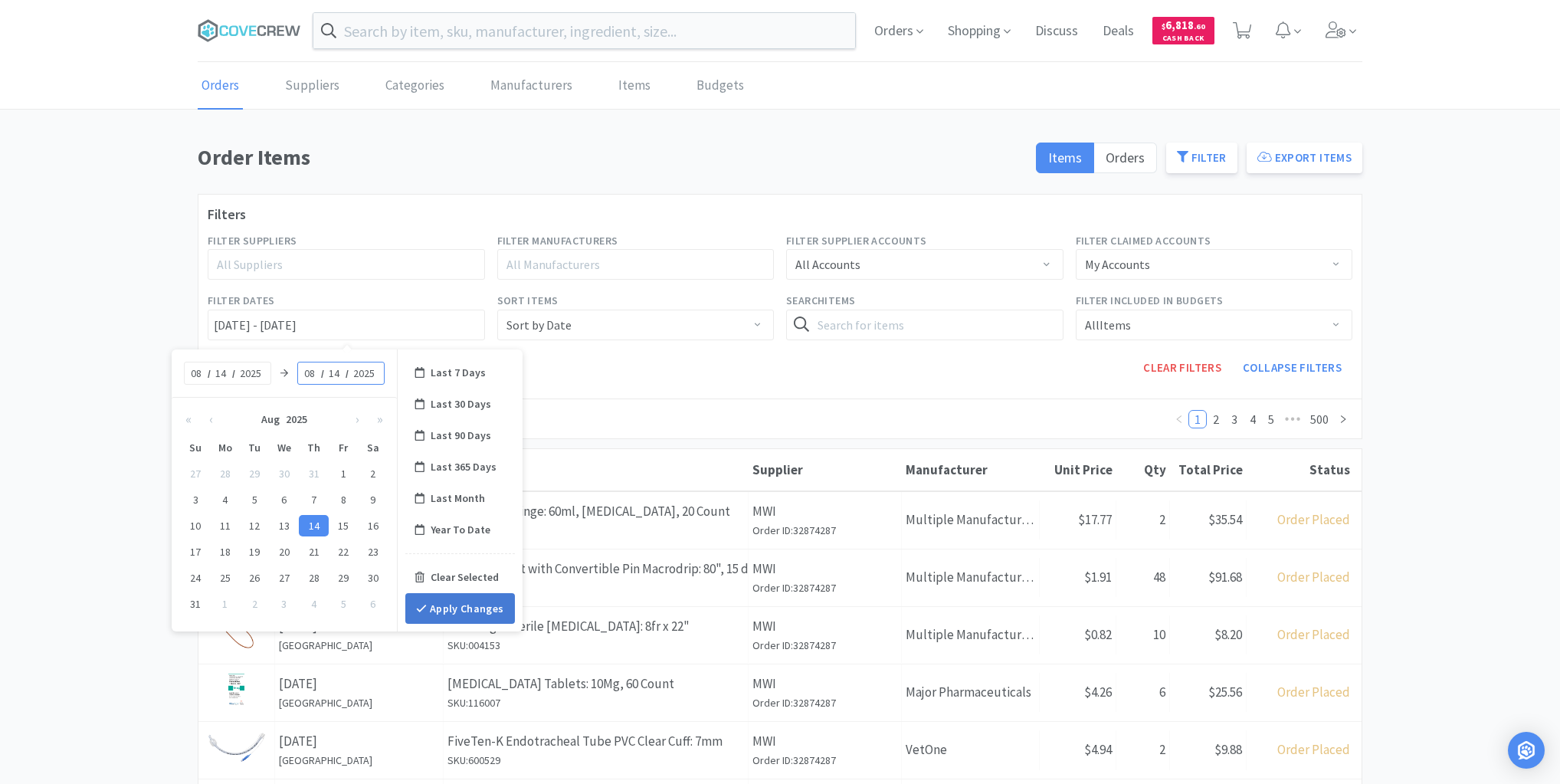
click at [435, 613] on button "Apply Changes" at bounding box center [460, 608] width 110 height 31
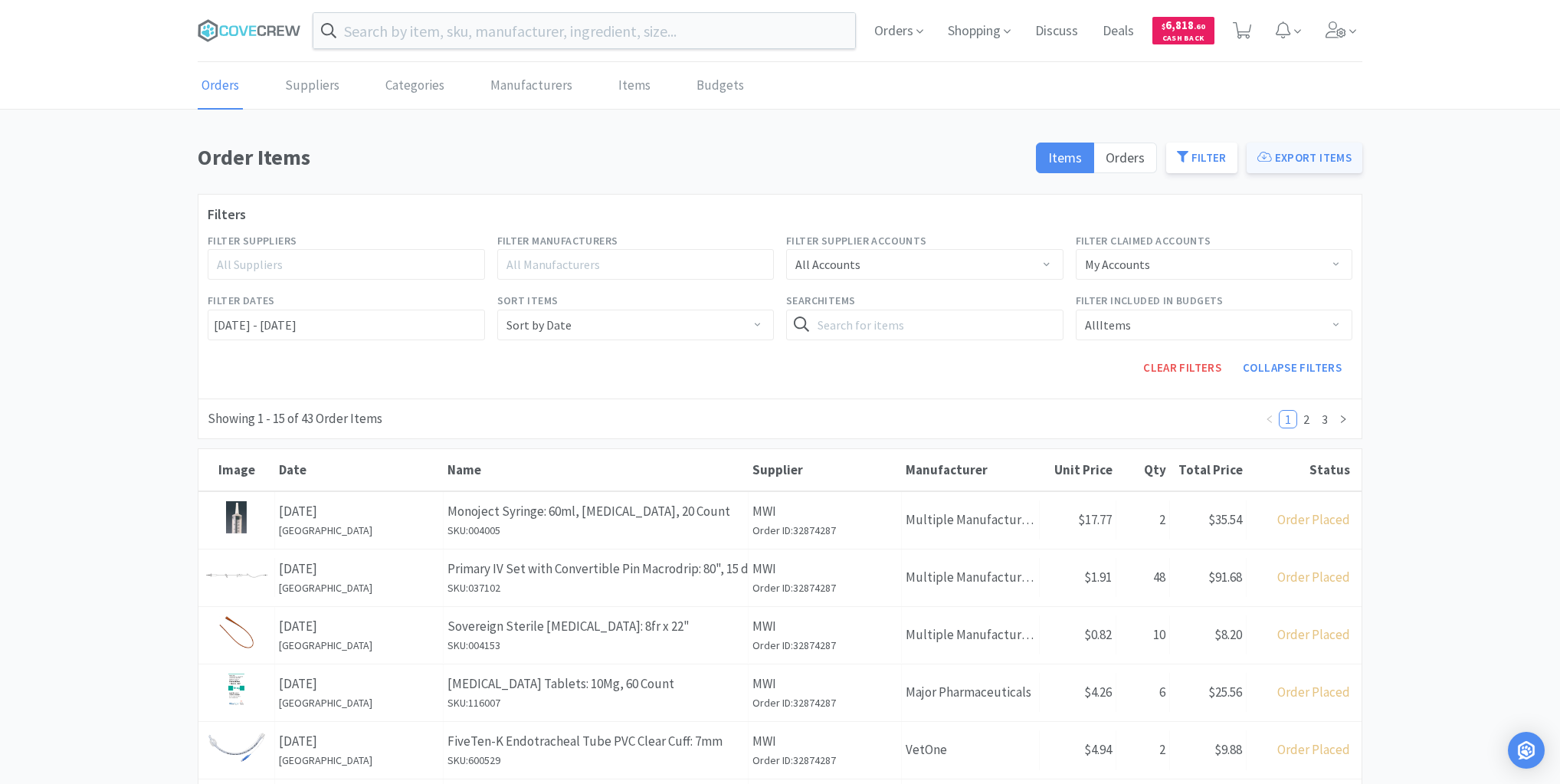
click at [1321, 148] on button "Export Items" at bounding box center [1304, 157] width 115 height 31
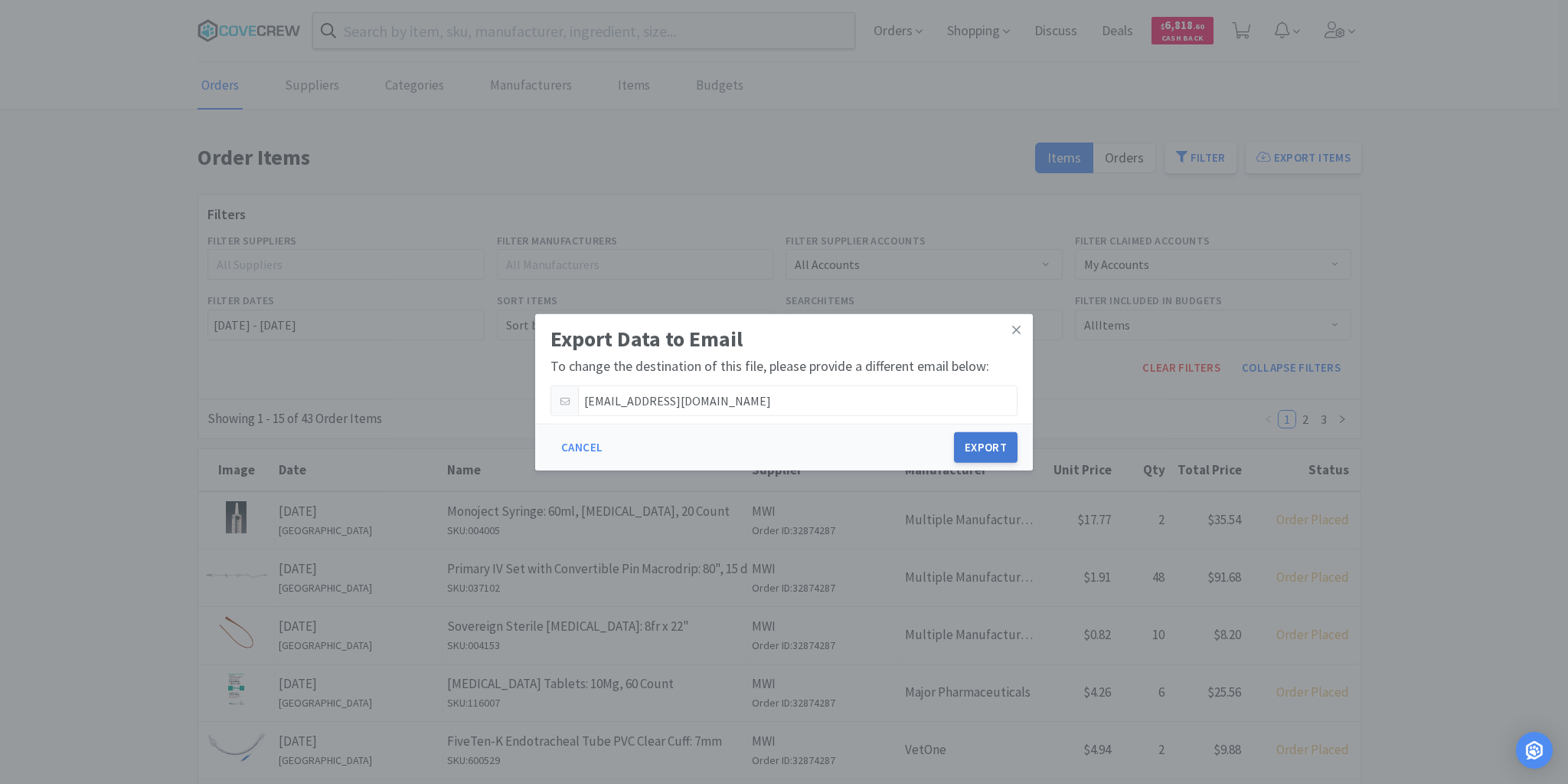
drag, startPoint x: 991, startPoint y: 448, endPoint x: 978, endPoint y: 440, distance: 15.3
click at [991, 448] on button "Export" at bounding box center [985, 447] width 63 height 31
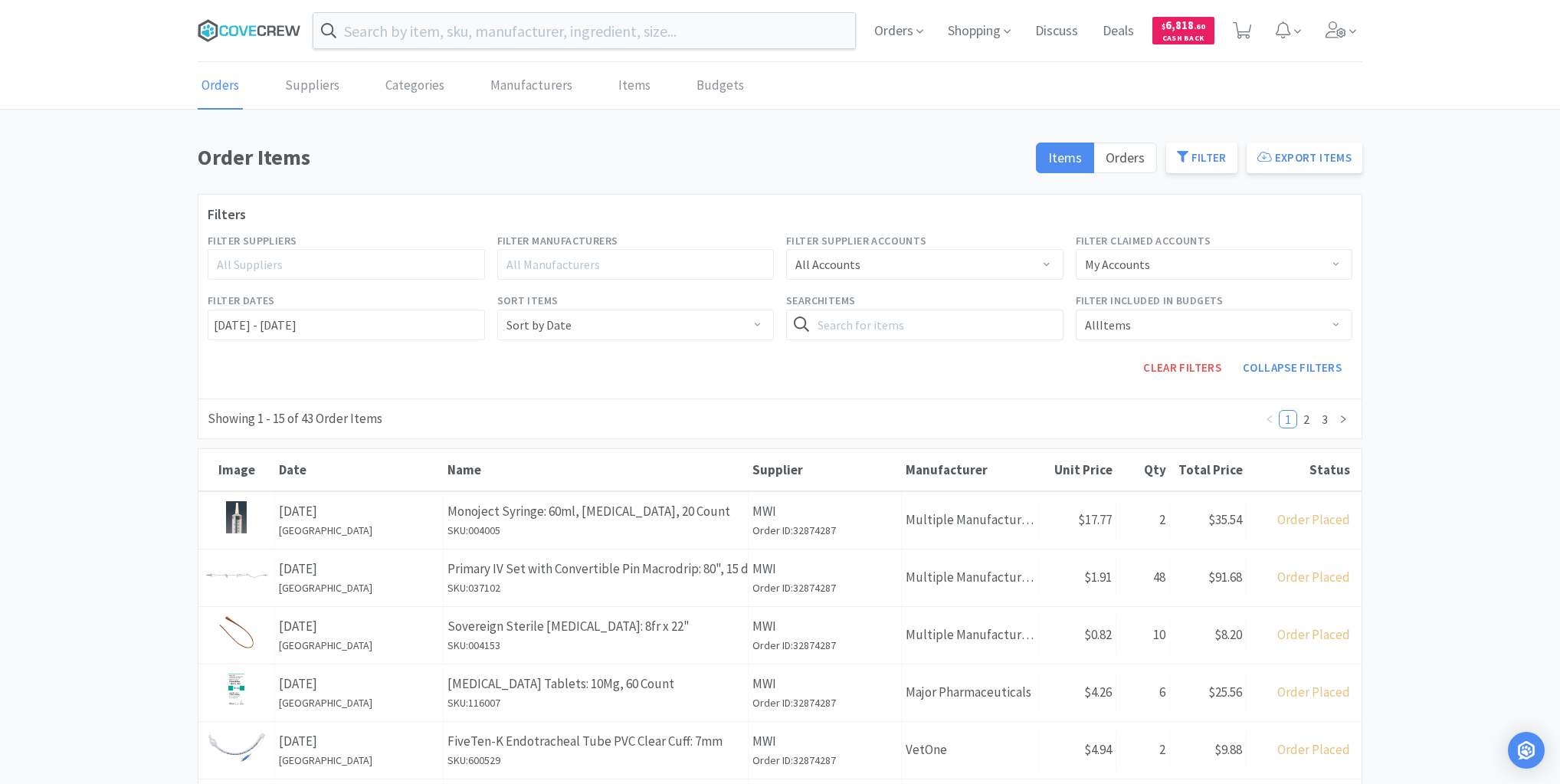
click at [278, 26] on icon at bounding box center [280, 31] width 7 height 10
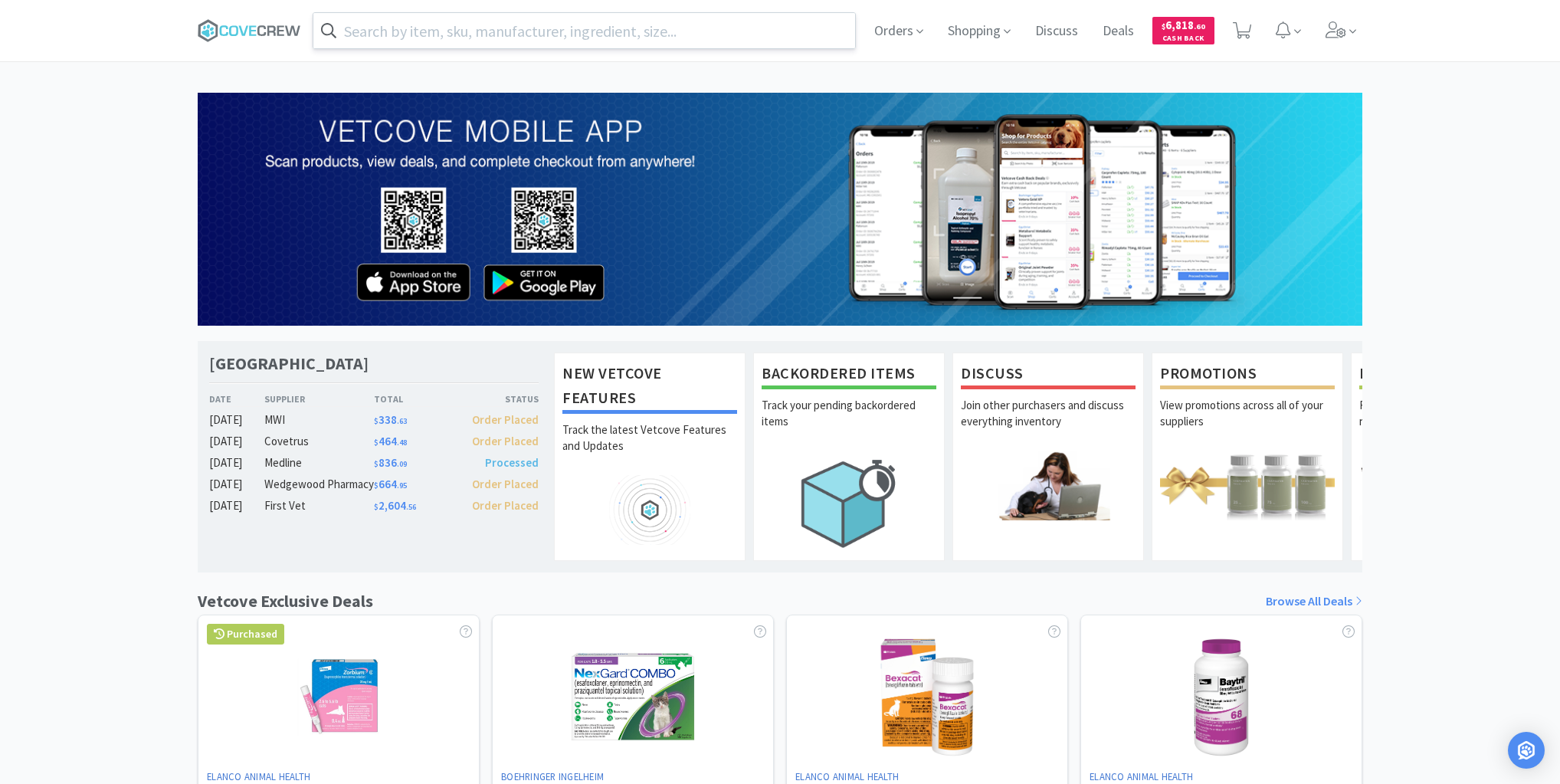
click at [746, 27] on input "text" at bounding box center [584, 31] width 542 height 35
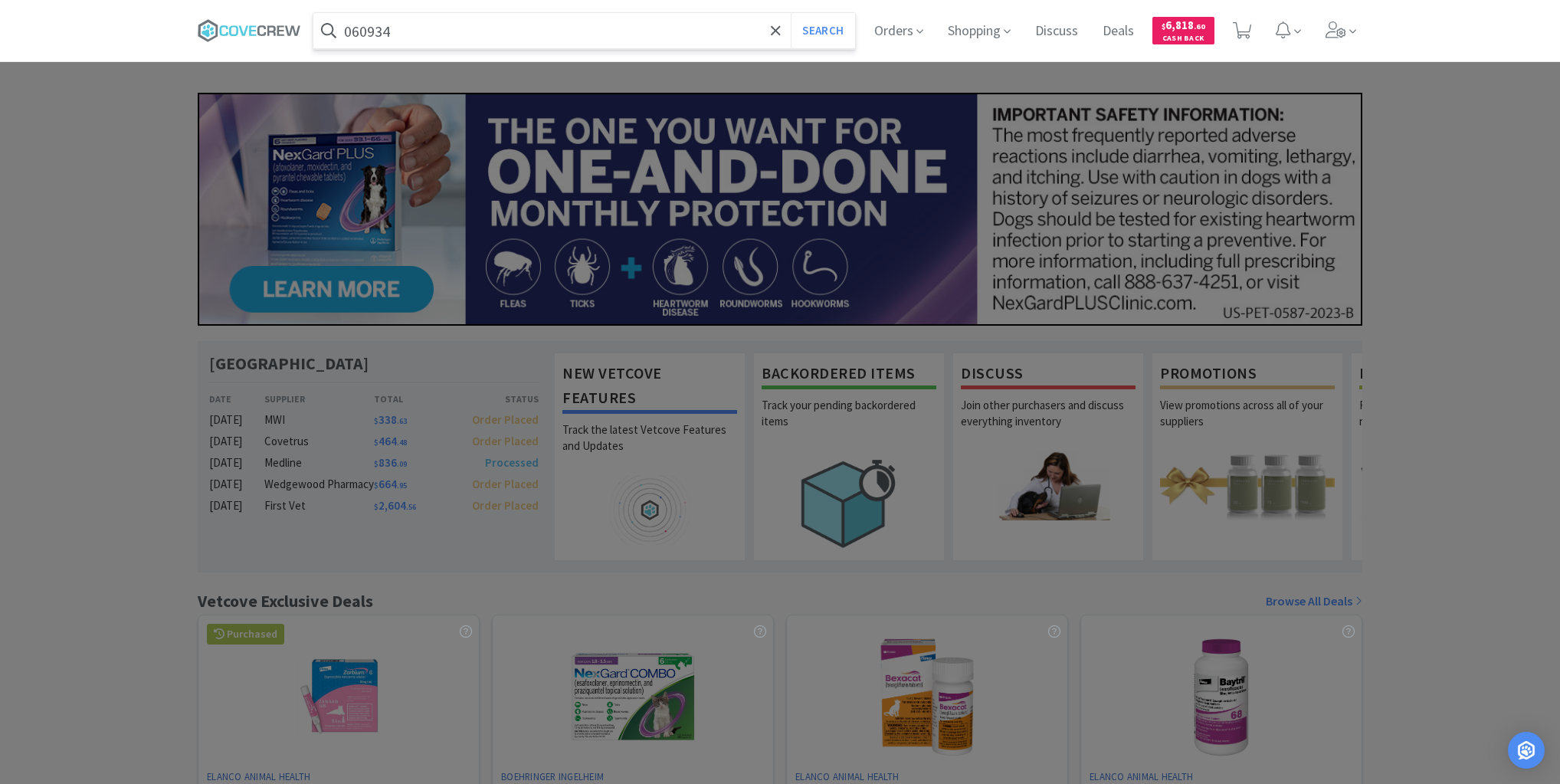
click at [791, 13] on button "Search" at bounding box center [822, 31] width 63 height 35
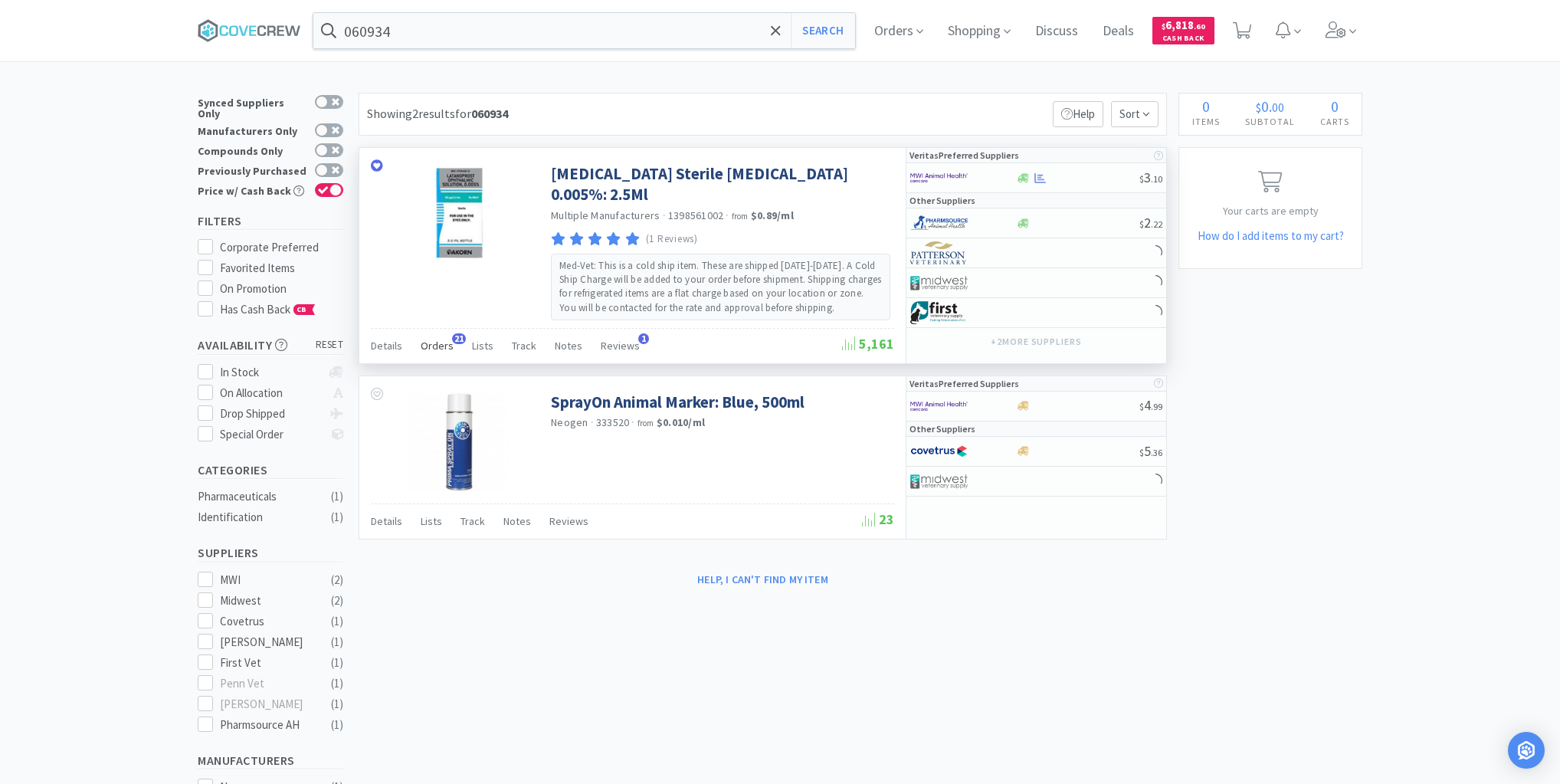
click at [442, 341] on span "Orders" at bounding box center [437, 345] width 33 height 14
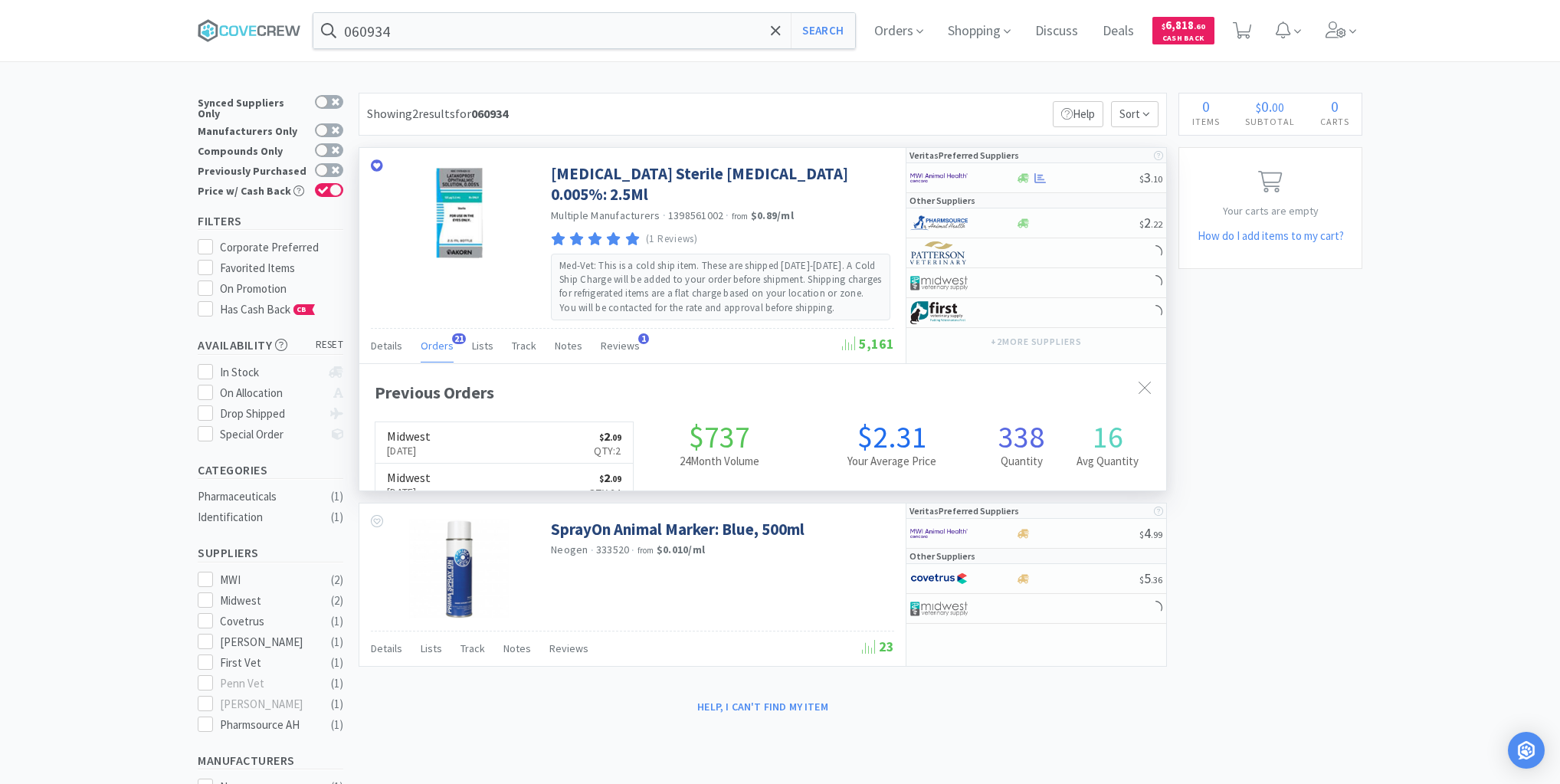
scroll to position [411, 807]
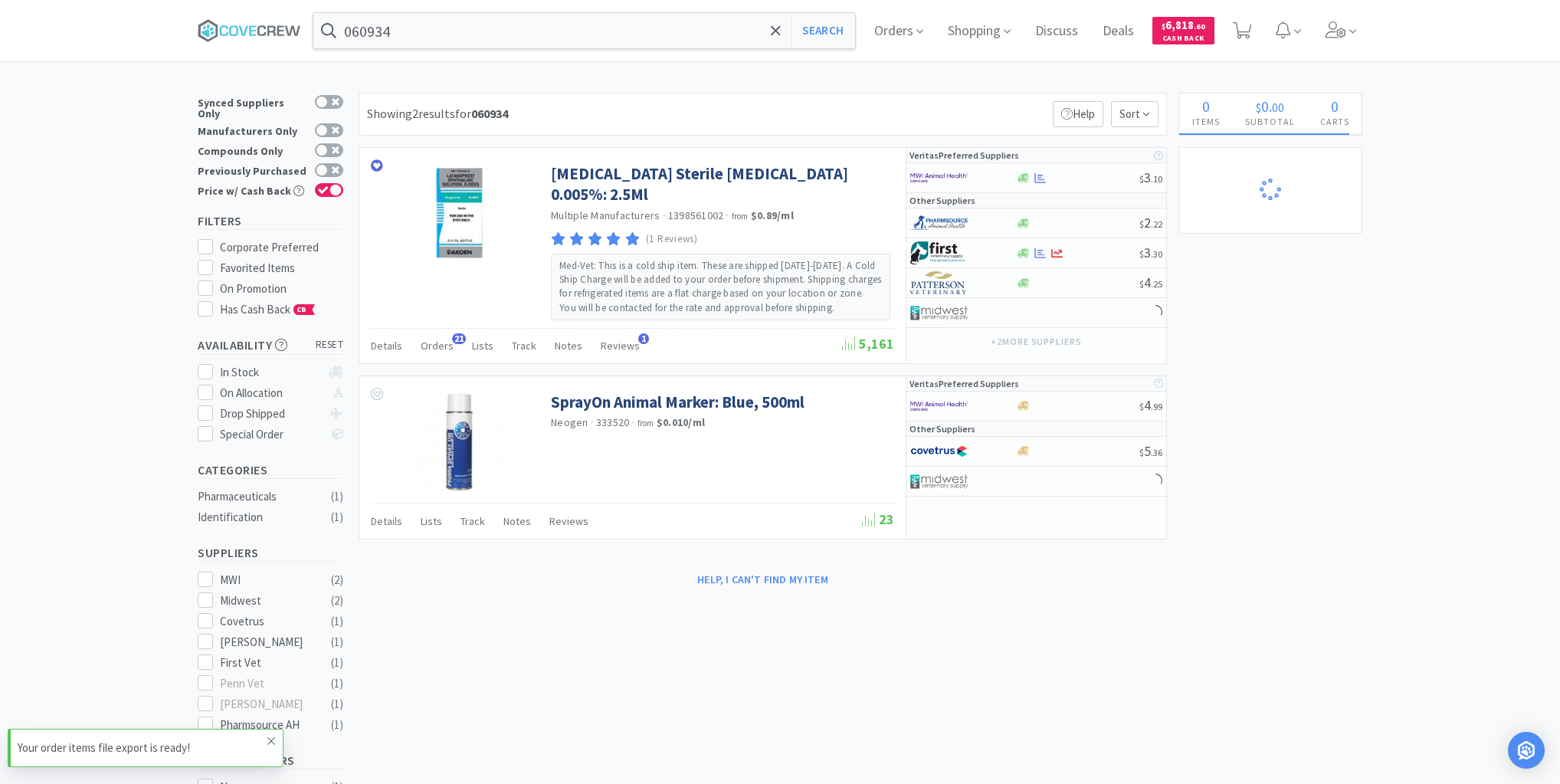
click at [274, 741] on icon at bounding box center [270, 740] width 9 height 12
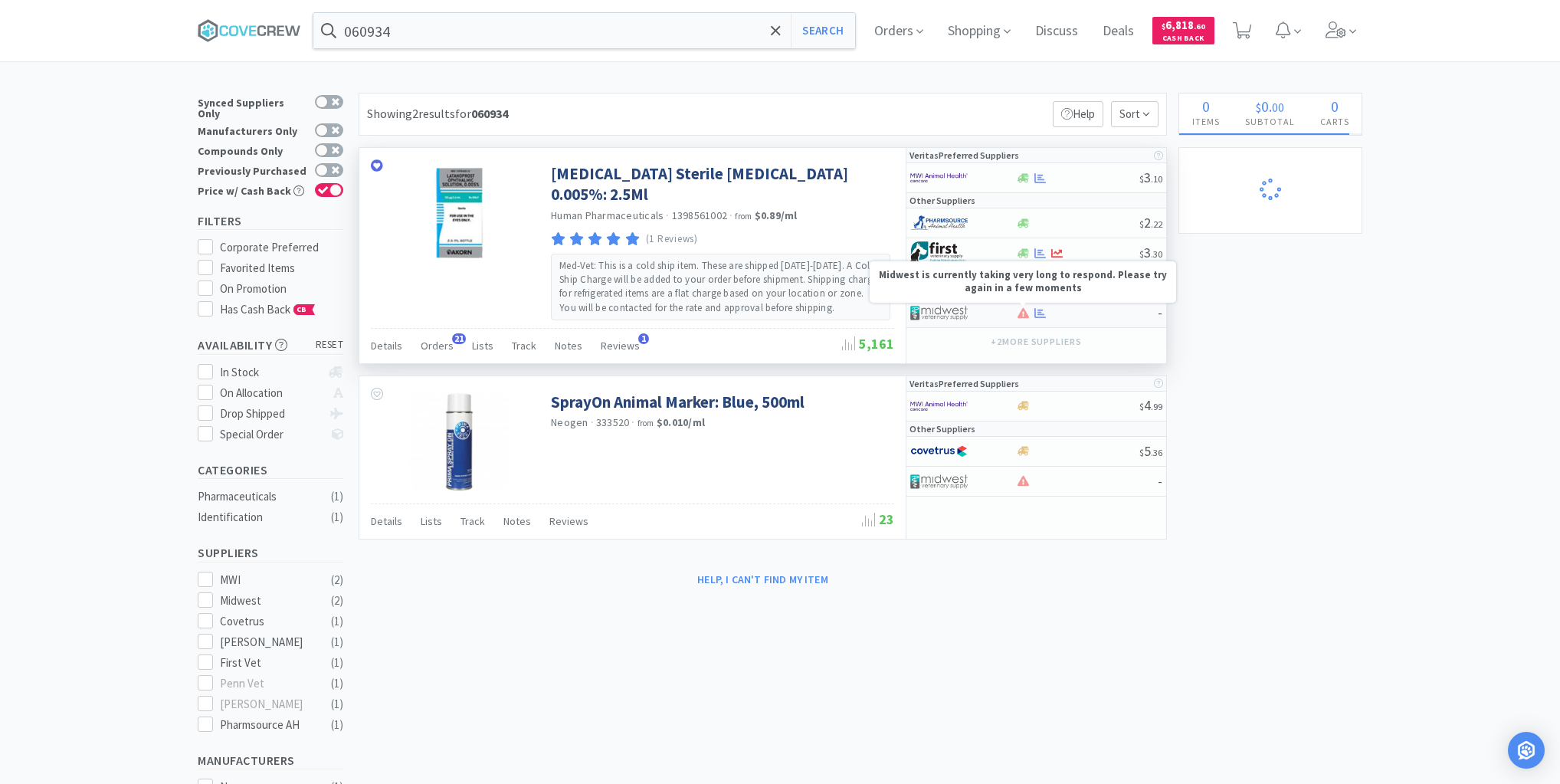
click at [1022, 309] on icon at bounding box center [1023, 313] width 12 height 10
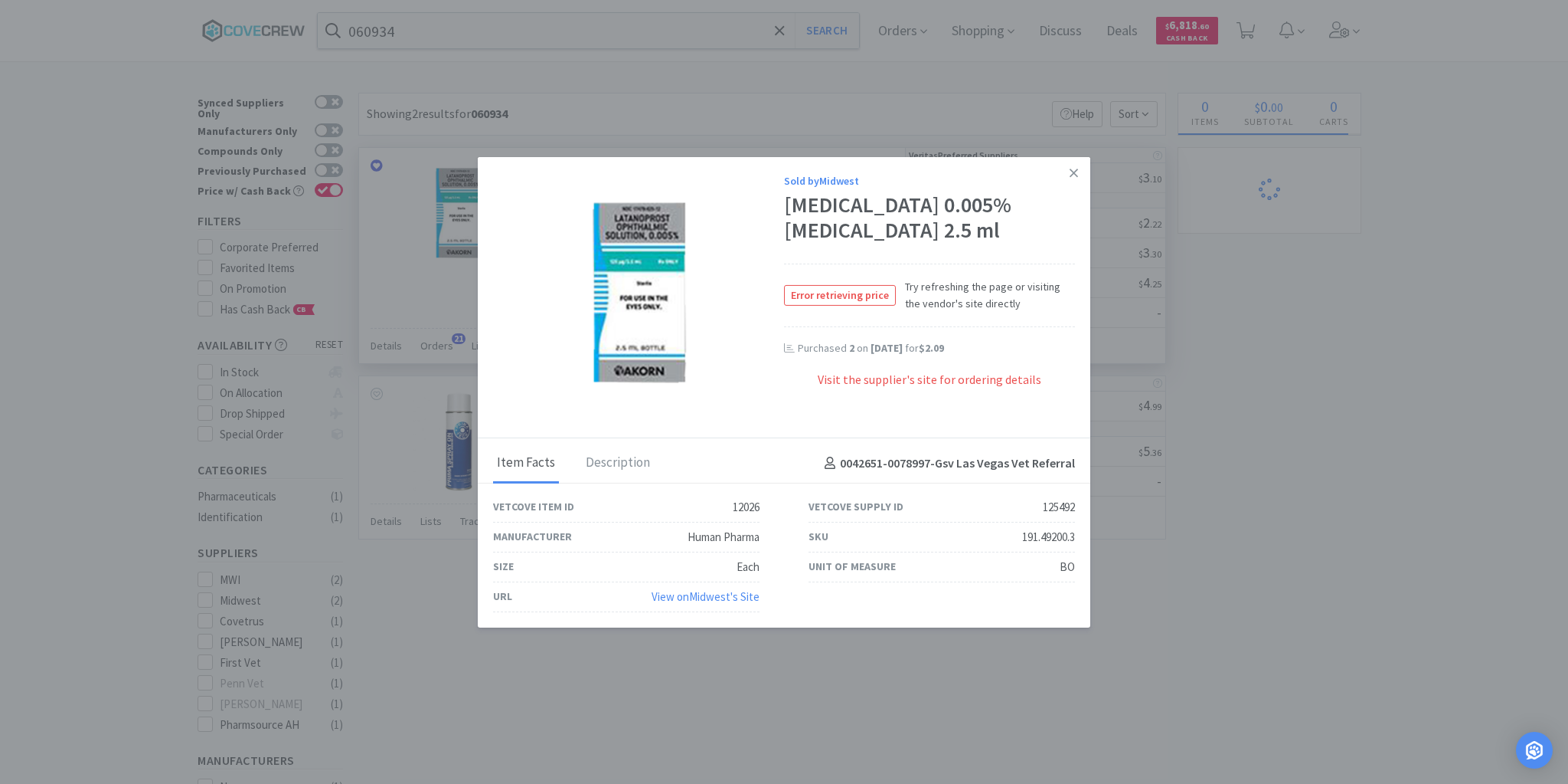
click at [1075, 170] on icon at bounding box center [1074, 172] width 8 height 14
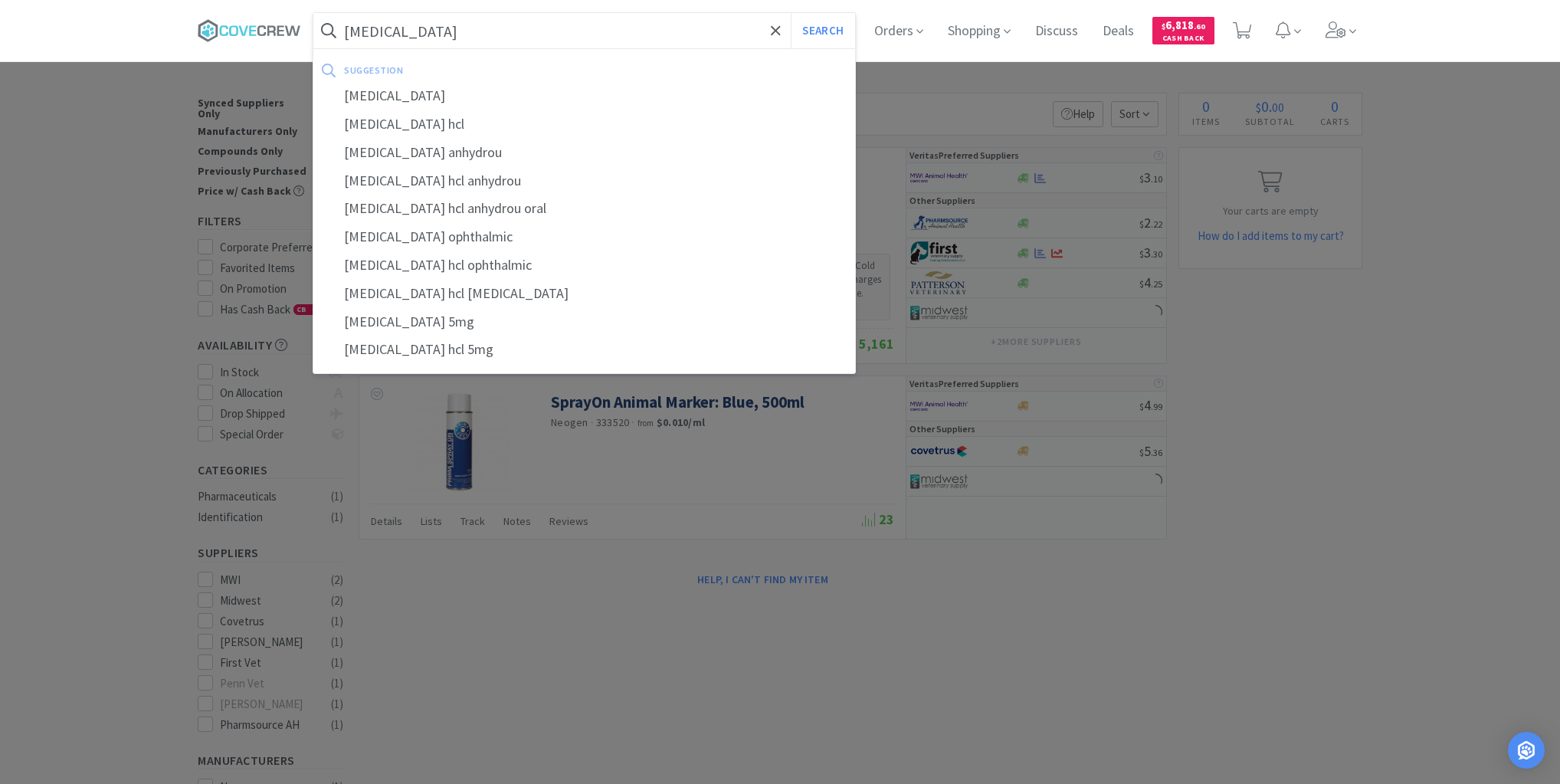
type input "pilocarpine"
click at [791, 13] on button "Search" at bounding box center [822, 31] width 63 height 35
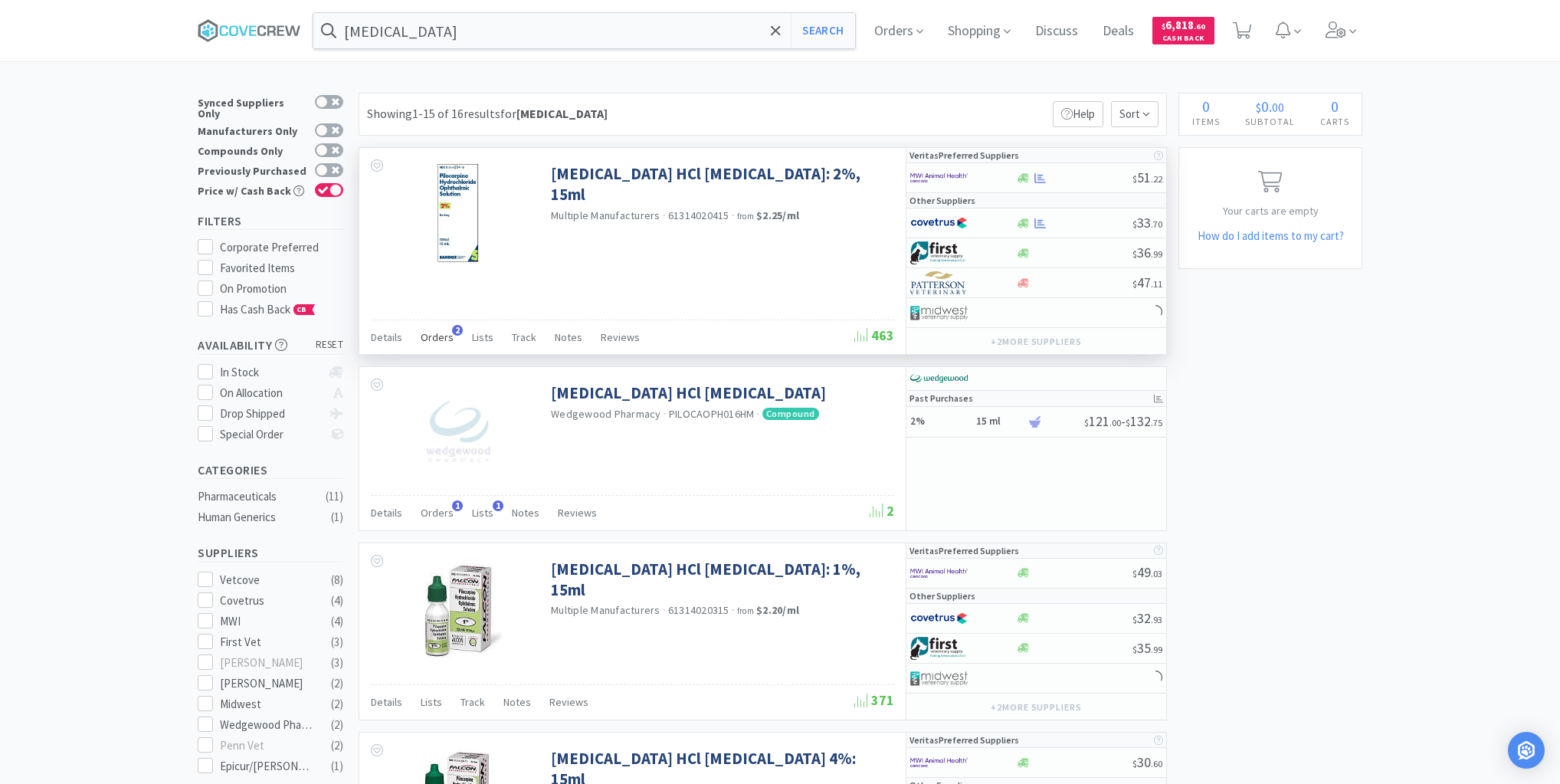
click at [439, 333] on span "Orders" at bounding box center [437, 337] width 33 height 14
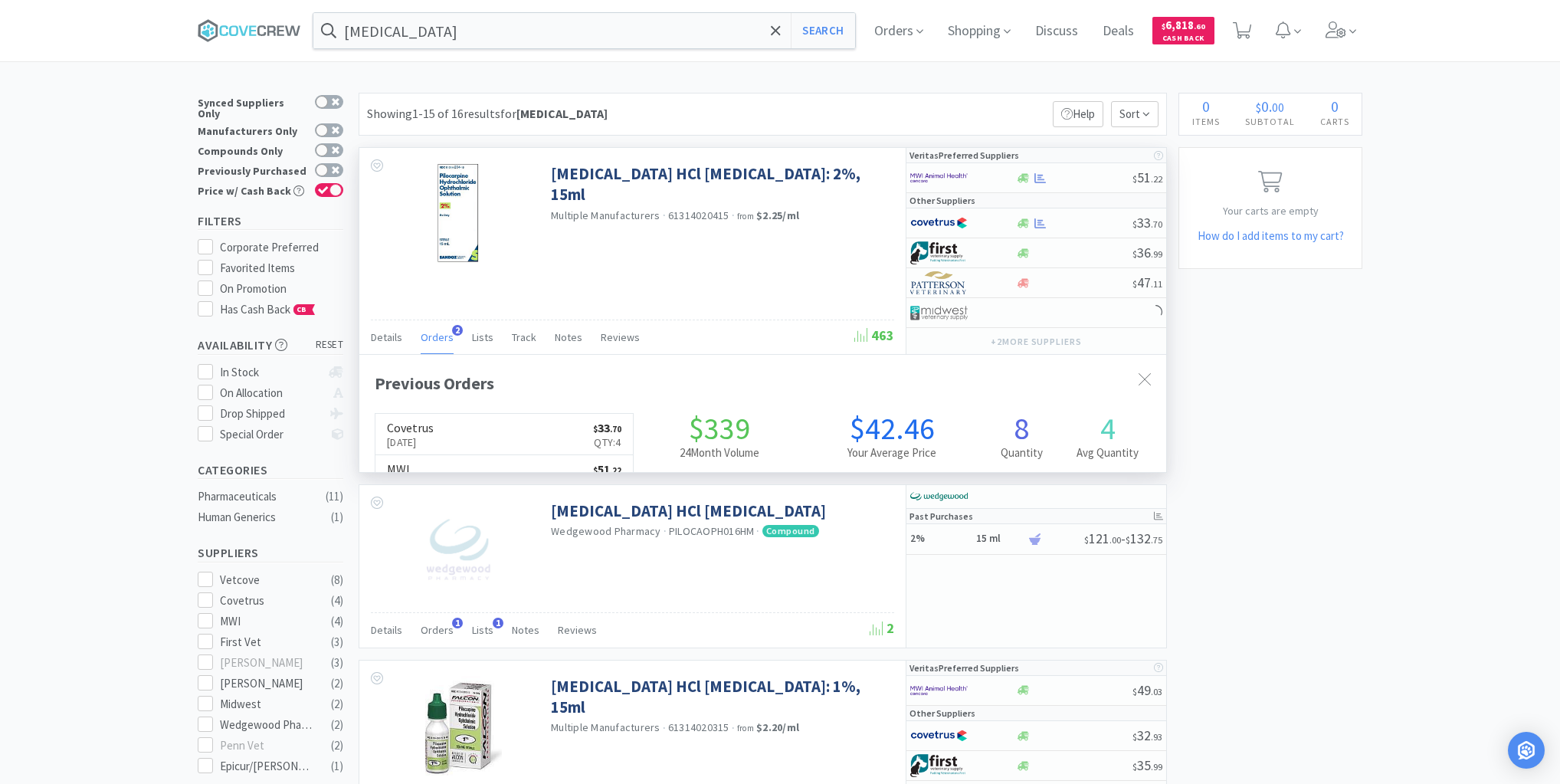
scroll to position [396, 807]
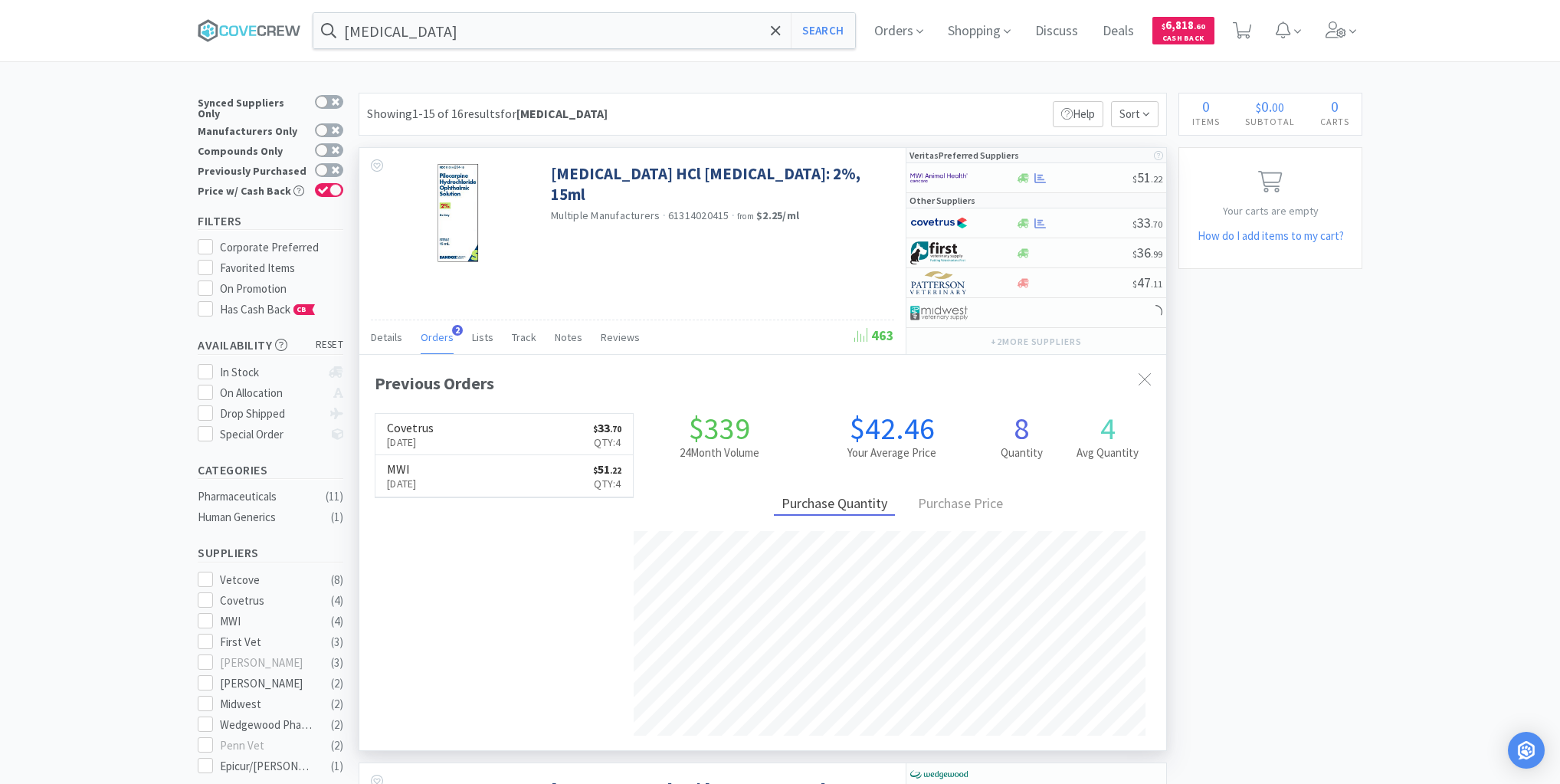
click at [435, 334] on span "Orders" at bounding box center [437, 337] width 33 height 14
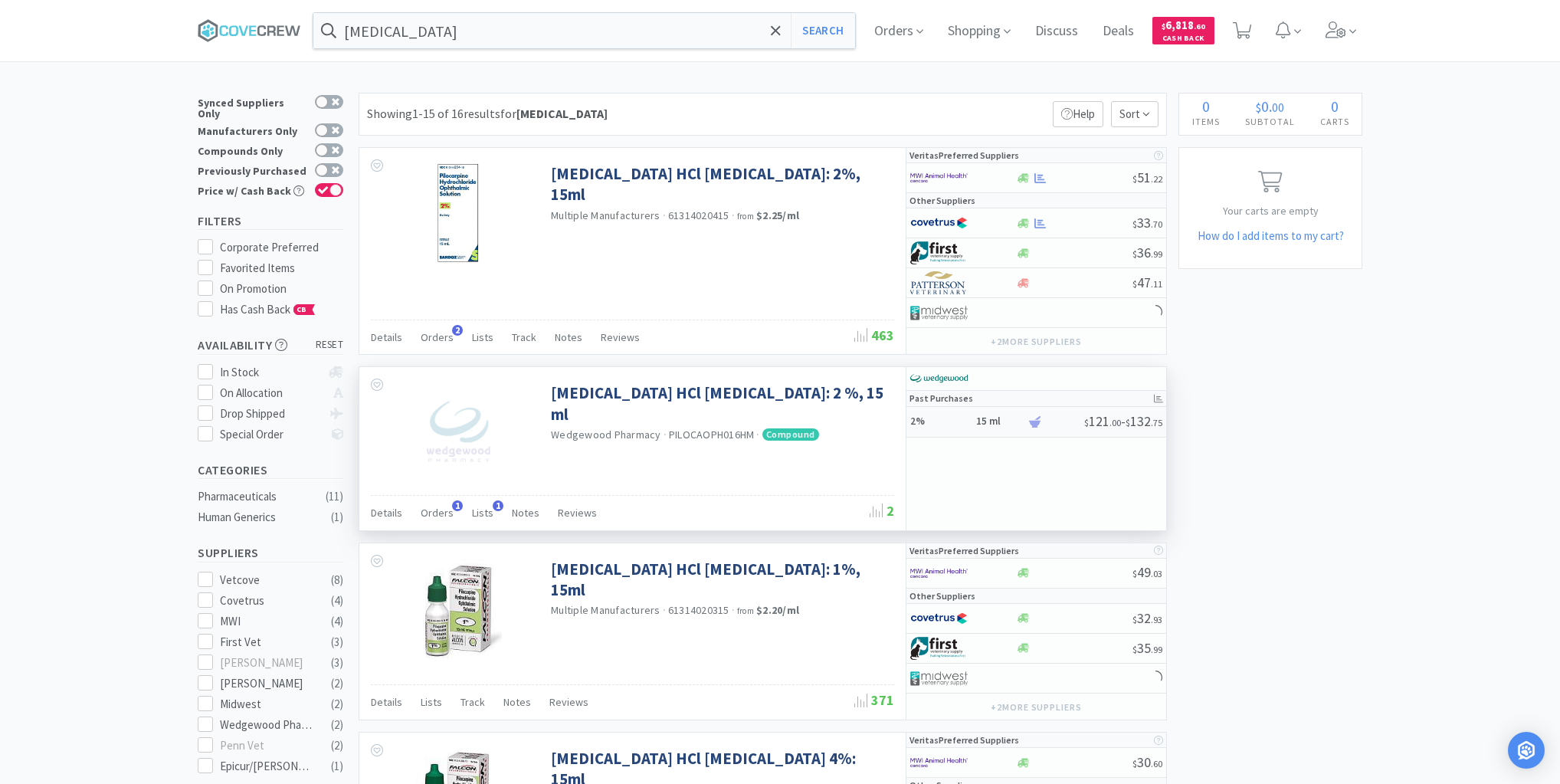
click at [942, 423] on h5 "2%" at bounding box center [941, 422] width 61 height 13
select select "1"
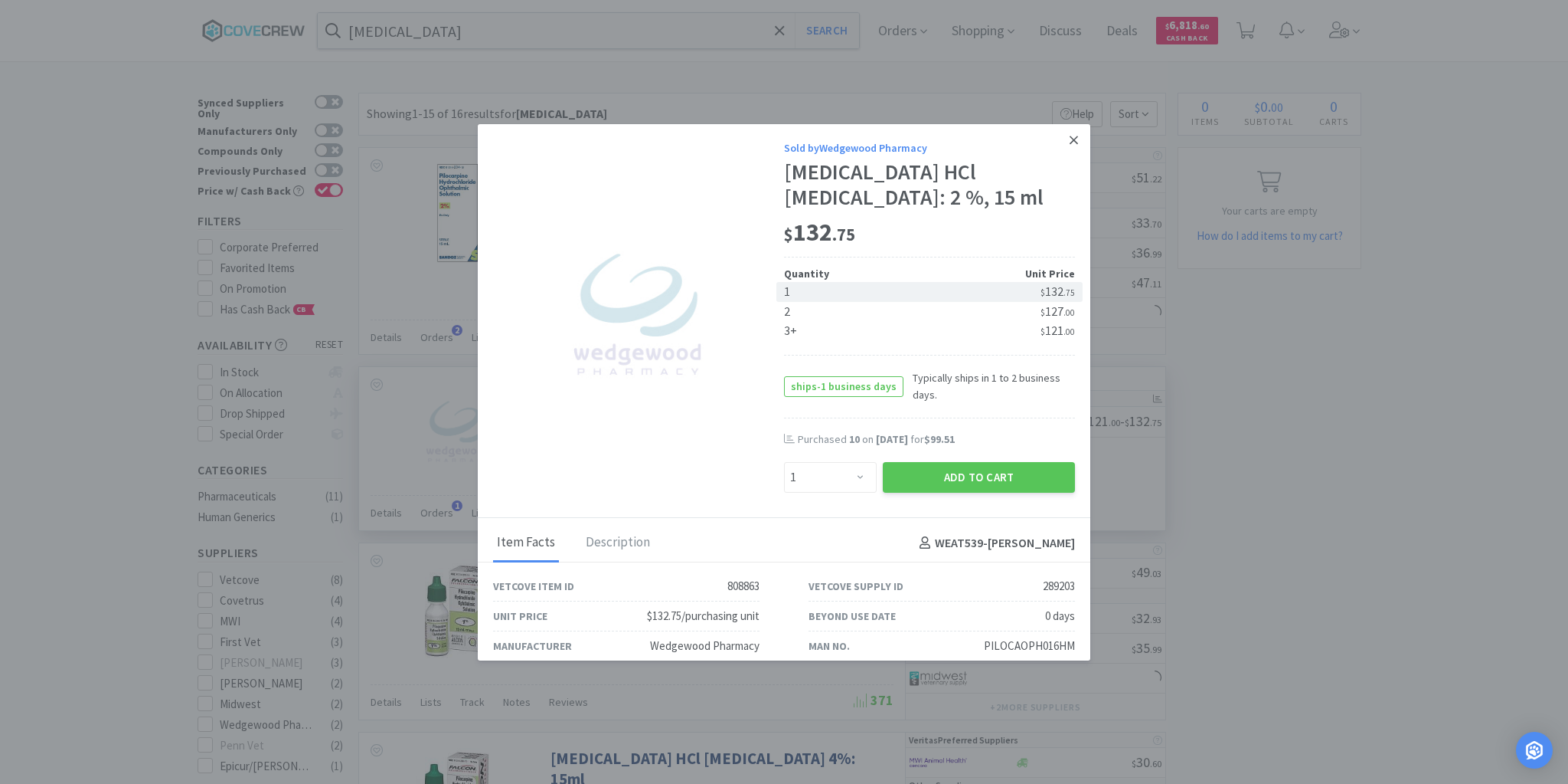
click at [1070, 141] on icon at bounding box center [1074, 140] width 8 height 14
